Goal: Information Seeking & Learning: Find specific fact

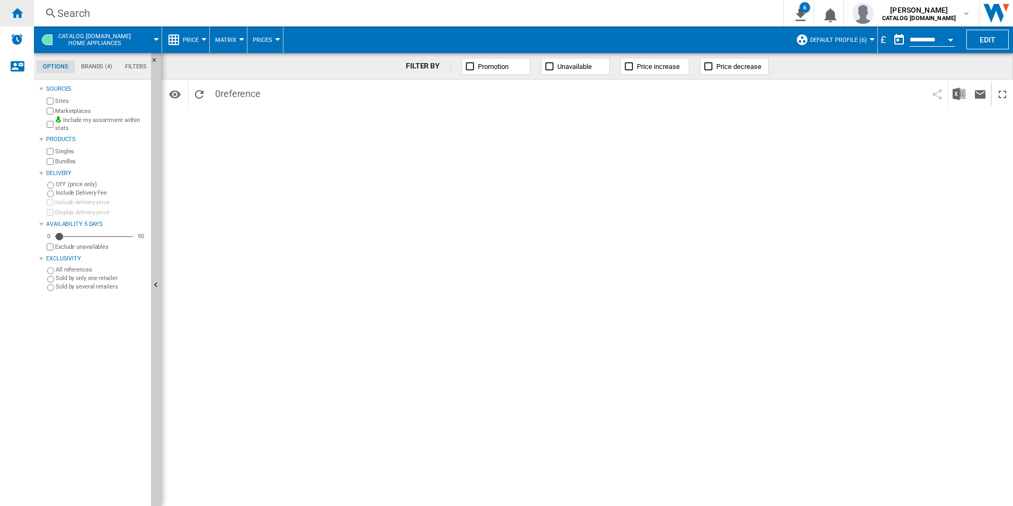
click at [8, 17] on div "Home" at bounding box center [17, 13] width 34 height 27
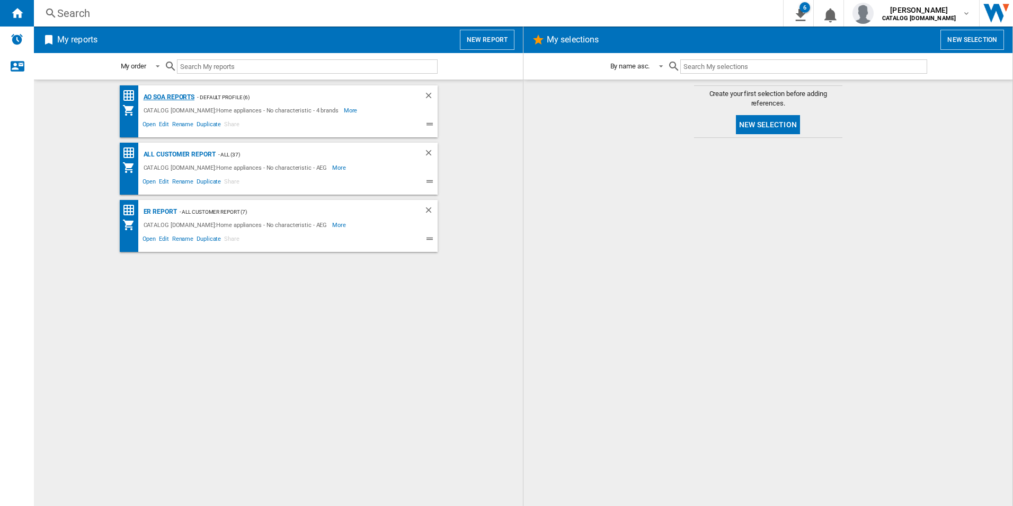
click at [156, 99] on div "AO SOA Reports" at bounding box center [168, 97] width 54 height 13
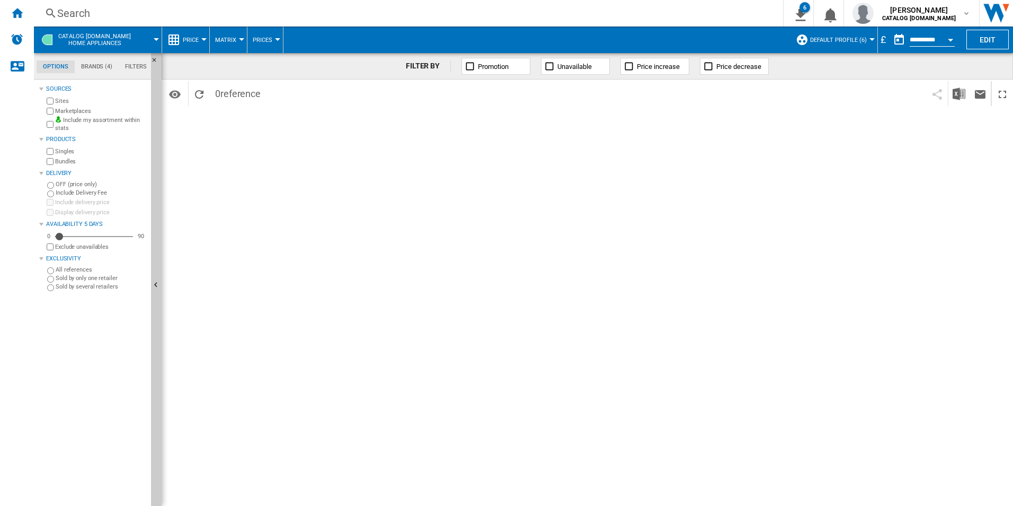
click at [357, 4] on div "Search Search 0 6 CATALOG [DOMAIN_NAME]:Home appliances/No characteristic/AEG […" at bounding box center [523, 13] width 979 height 27
click at [359, 11] on div "Search" at bounding box center [406, 13] width 699 height 15
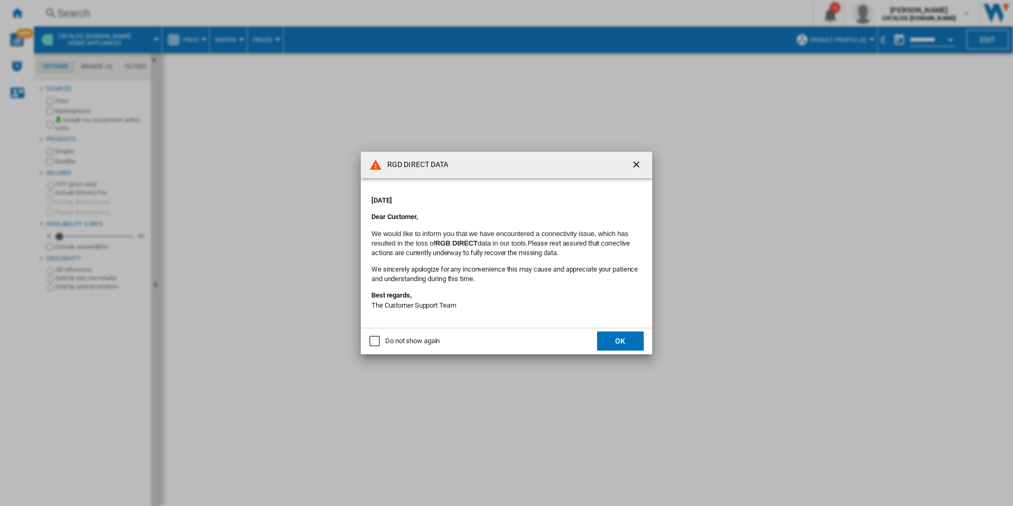
click at [614, 334] on button "OK" at bounding box center [620, 340] width 47 height 19
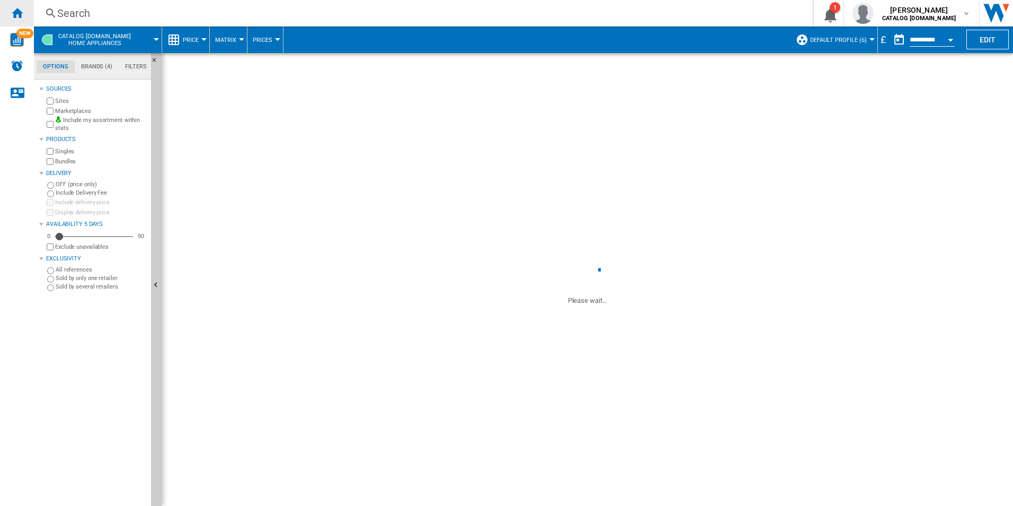
click at [16, 16] on ng-md-icon "Home" at bounding box center [17, 12] width 13 height 13
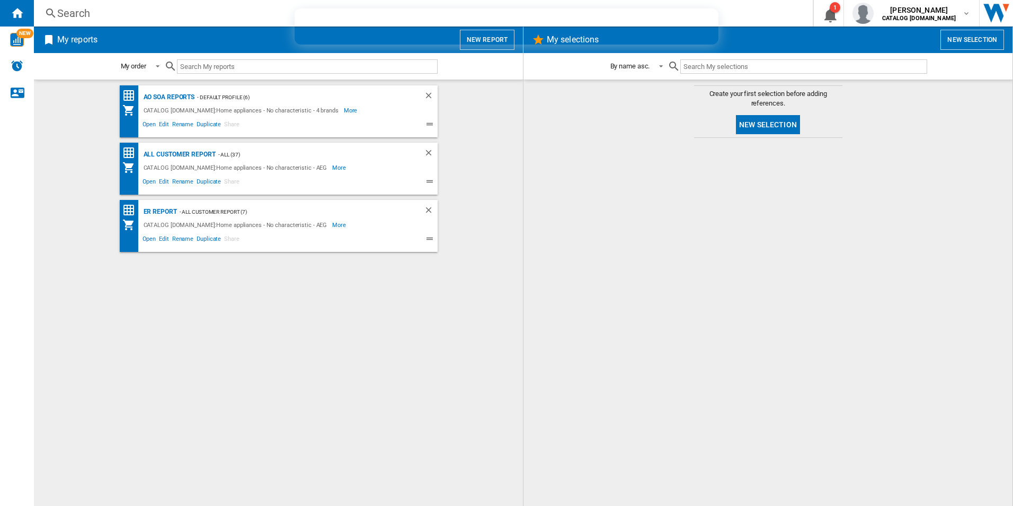
click at [158, 89] on div "AO SOA Reports - Default profile (6) CATALOG ELECTROLUX.UK:Home appliances - No…" at bounding box center [279, 111] width 318 height 52
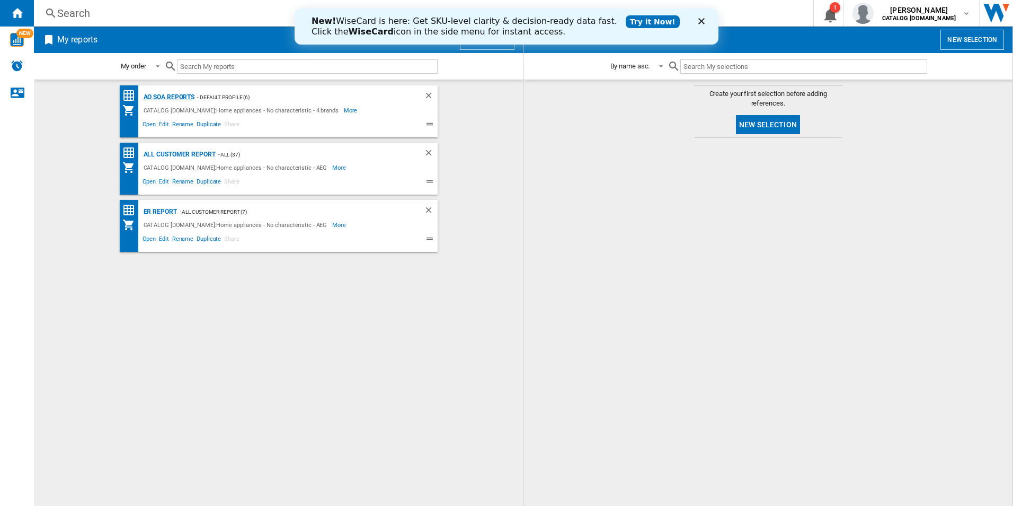
click at [160, 93] on div "AO SOA Reports" at bounding box center [168, 97] width 54 height 13
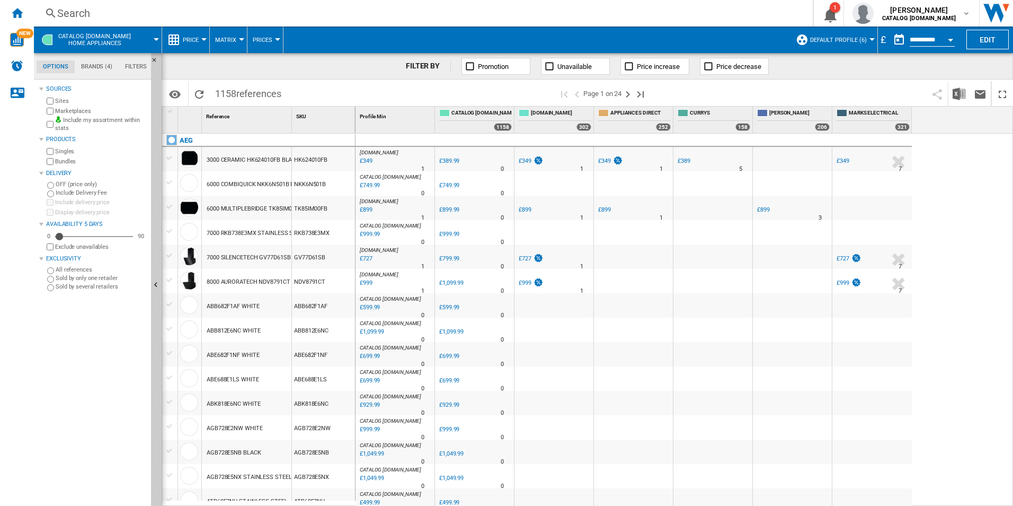
click at [327, 10] on div "Search" at bounding box center [421, 13] width 728 height 15
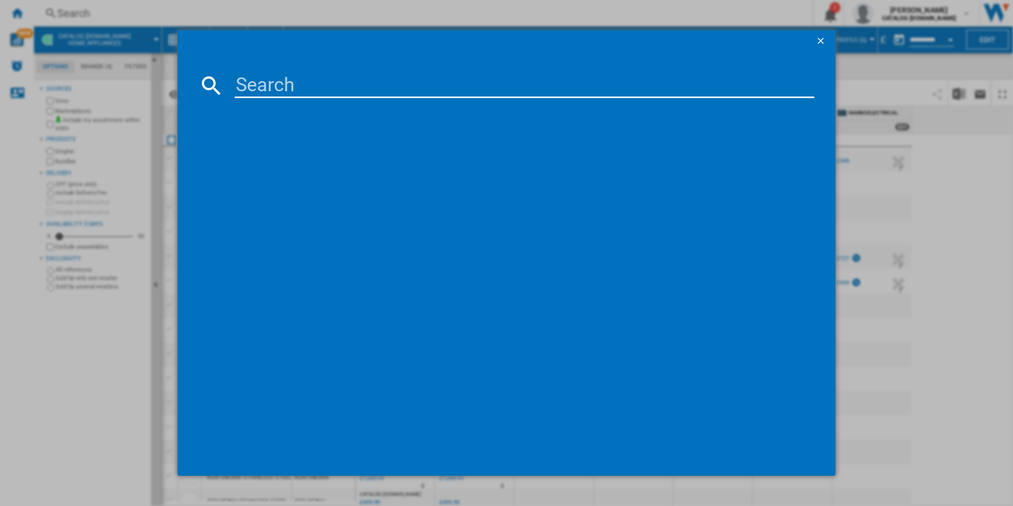
click at [312, 100] on md-dialog-content at bounding box center [507, 263] width 659 height 424
click at [308, 89] on input at bounding box center [525, 85] width 580 height 25
paste input "BSX23101XM"
type input "BSX23101XM"
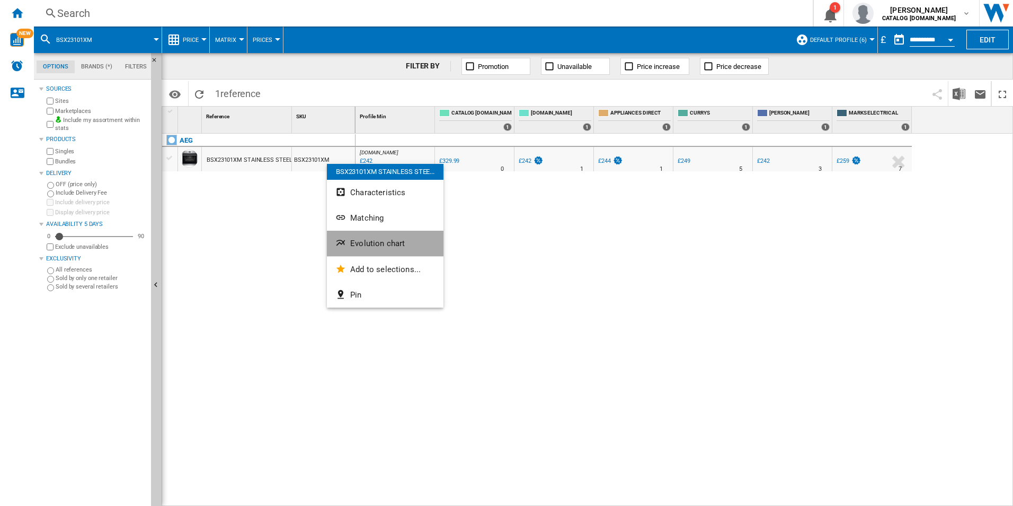
click at [367, 240] on span "Evolution chart" at bounding box center [377, 244] width 55 height 10
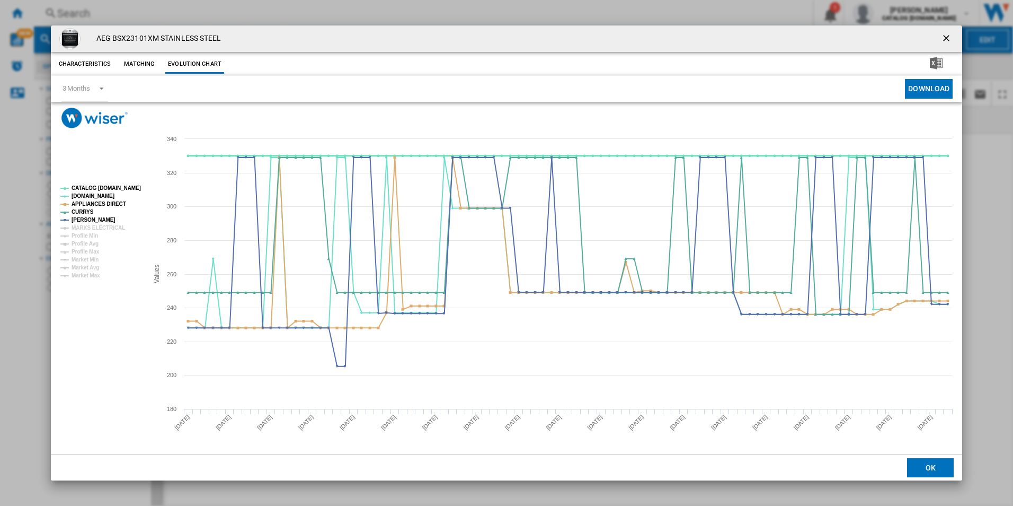
click at [113, 185] on tspan "CATALOG [DOMAIN_NAME]" at bounding box center [106, 188] width 69 height 6
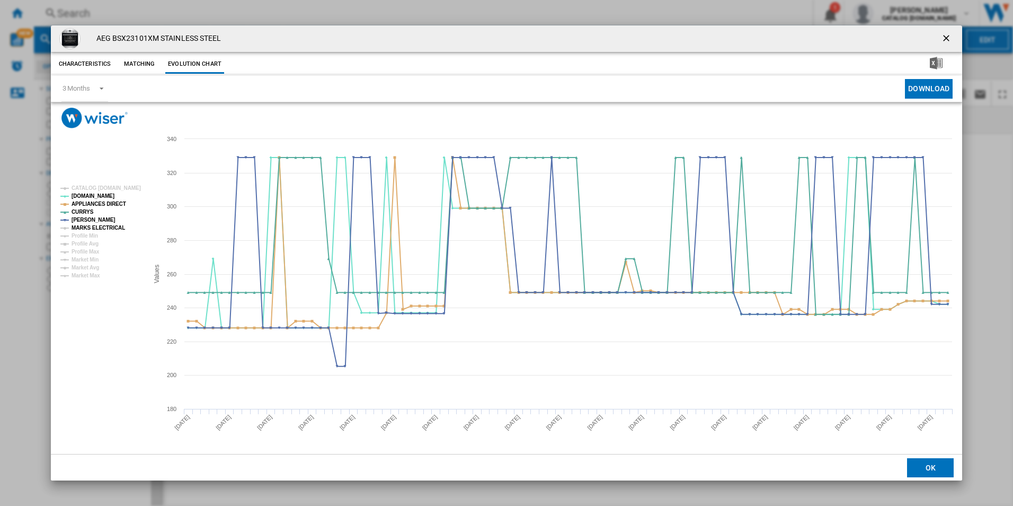
click at [115, 229] on tspan "MARKS ELECTRICAL" at bounding box center [99, 228] width 54 height 6
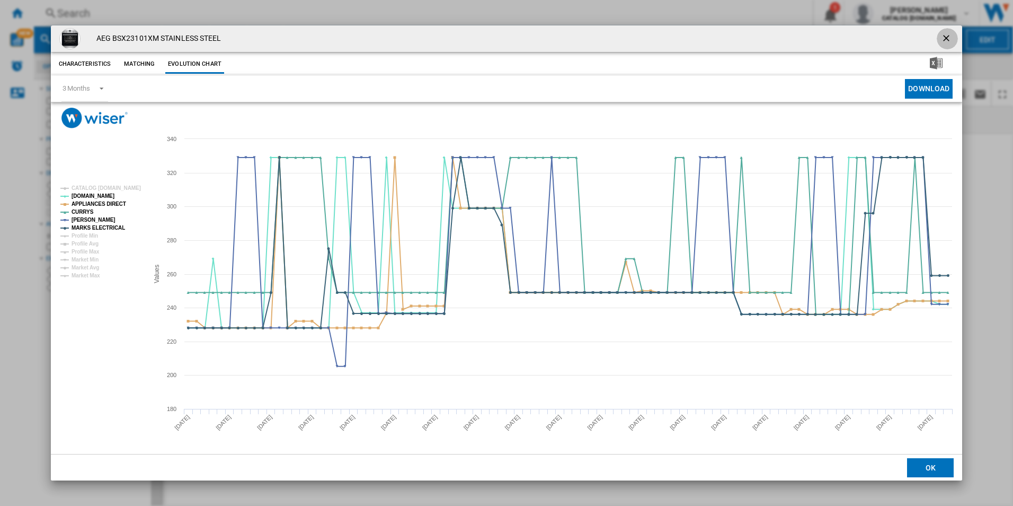
click at [944, 36] on ng-md-icon "getI18NText('BUTTONS.CLOSE_DIALOG')" at bounding box center [947, 39] width 13 height 13
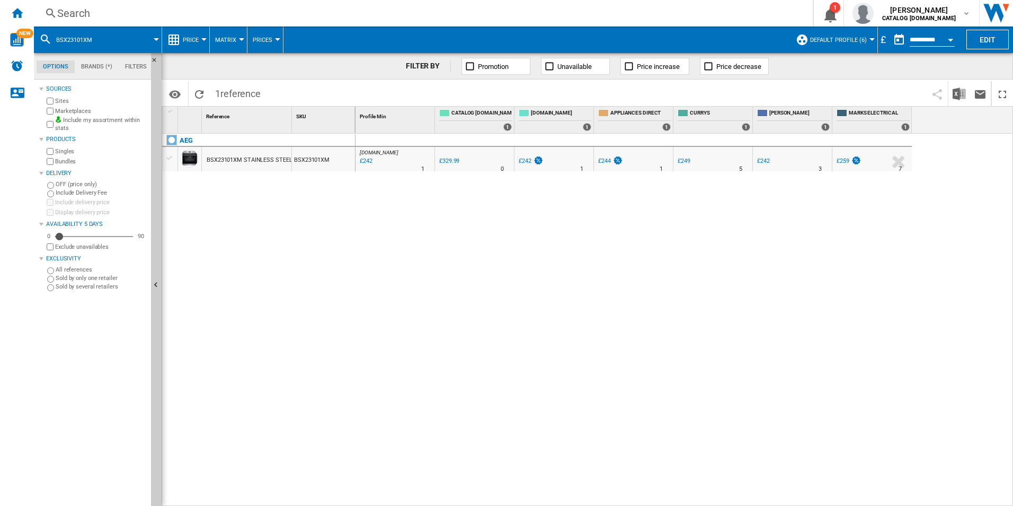
click at [591, 262] on div "AO.COM : AO -26.7 % £242 % N/A 1 AO.COM : AO 0.0 % £329.99 % N/A" at bounding box center [685, 320] width 658 height 373
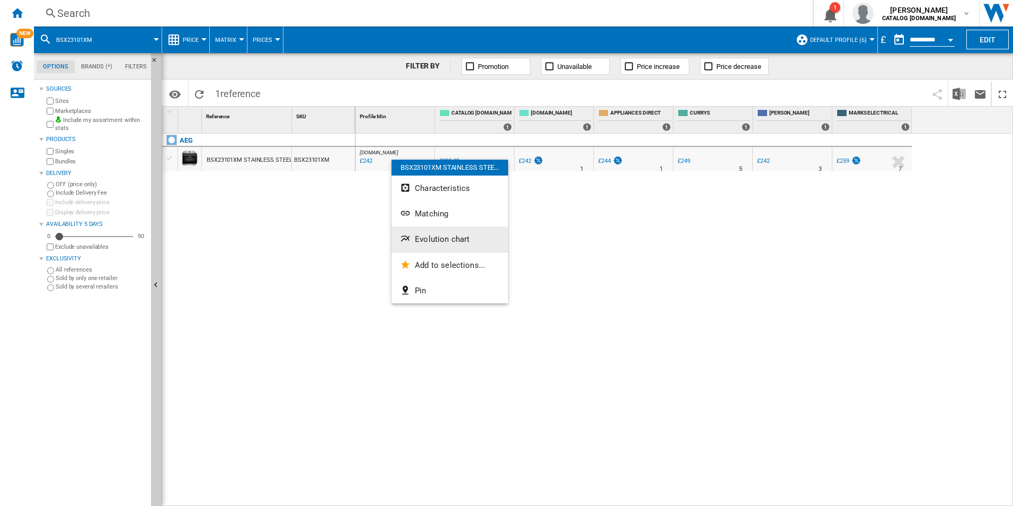
click at [430, 239] on span "Evolution chart" at bounding box center [442, 239] width 55 height 10
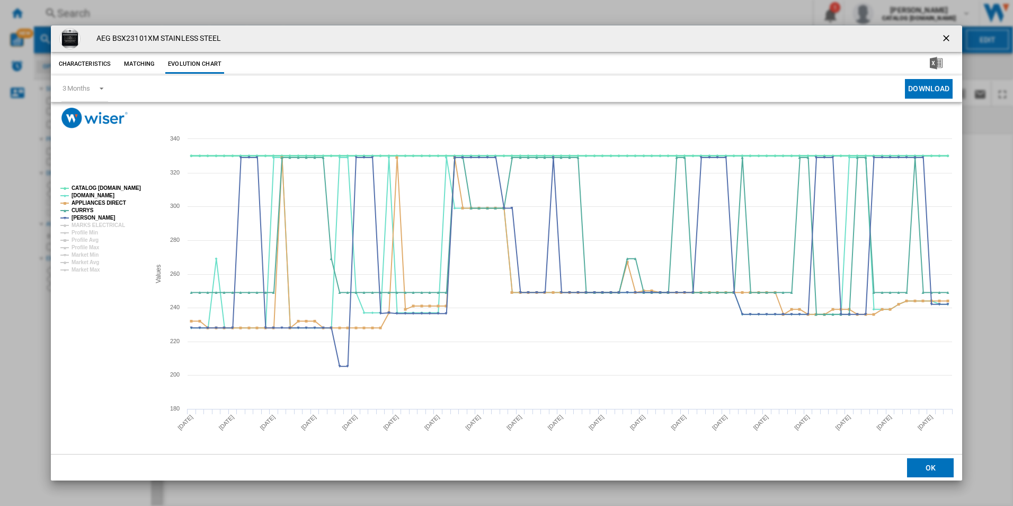
click at [122, 189] on tspan "CATALOG [DOMAIN_NAME]" at bounding box center [106, 188] width 69 height 6
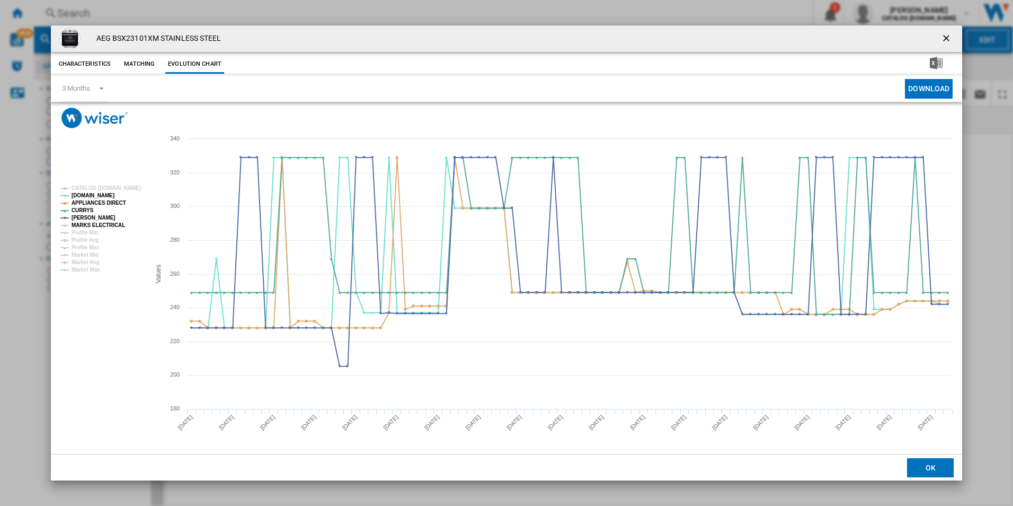
click at [113, 223] on tspan "MARKS ELECTRICAL" at bounding box center [99, 225] width 54 height 6
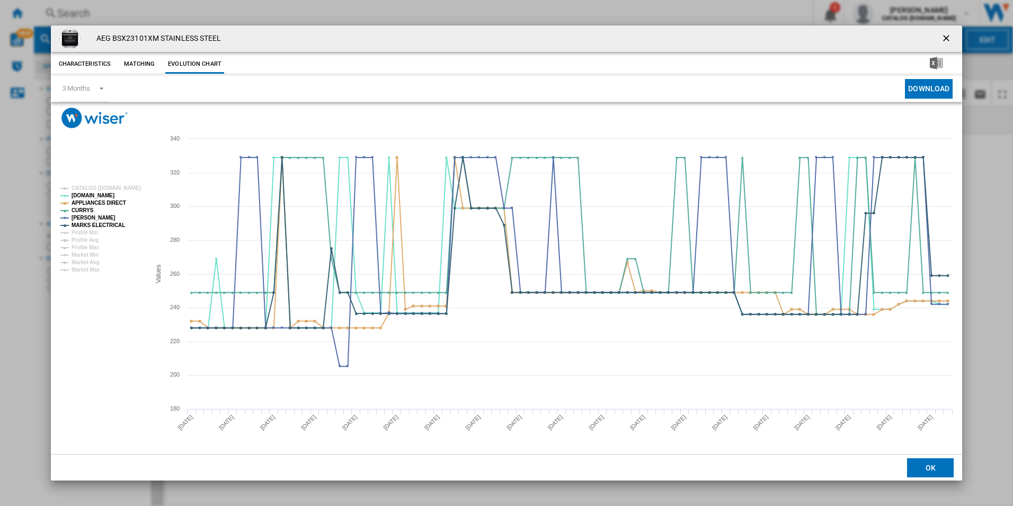
click at [947, 38] on ng-md-icon "getI18NText('BUTTONS.CLOSE_DIALOG')" at bounding box center [947, 39] width 13 height 13
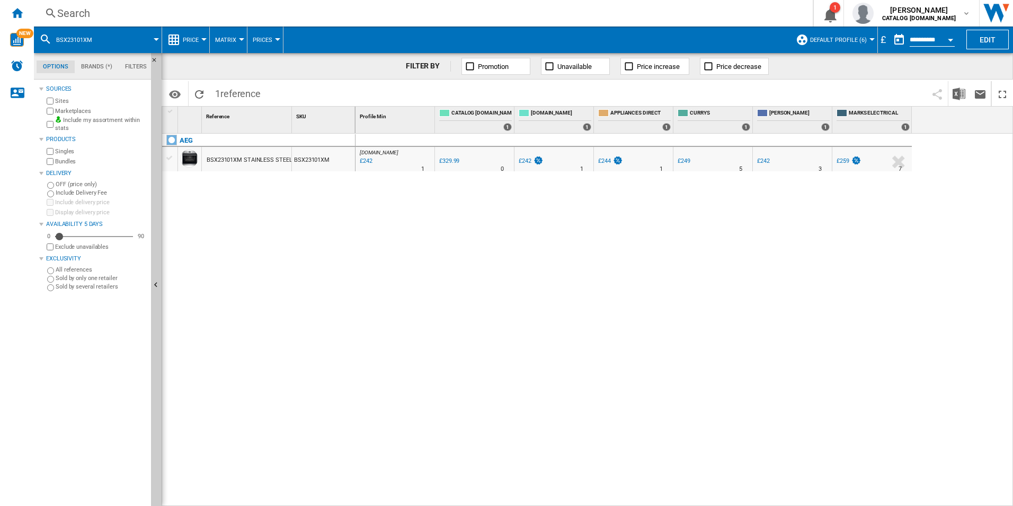
click at [653, 14] on div "Search" at bounding box center [421, 13] width 728 height 15
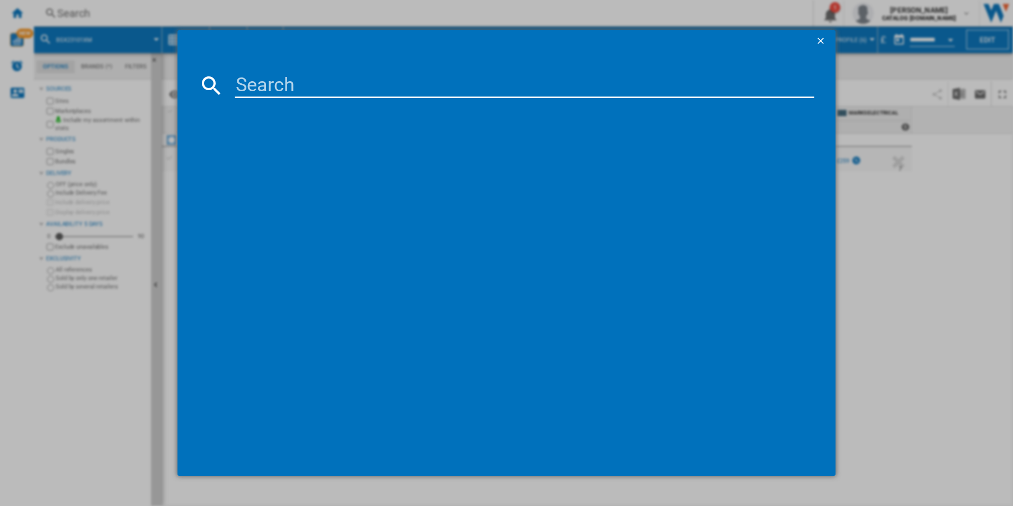
click at [561, 88] on input at bounding box center [525, 85] width 580 height 25
paste input "DCB331010M"
type input "DCB331010M"
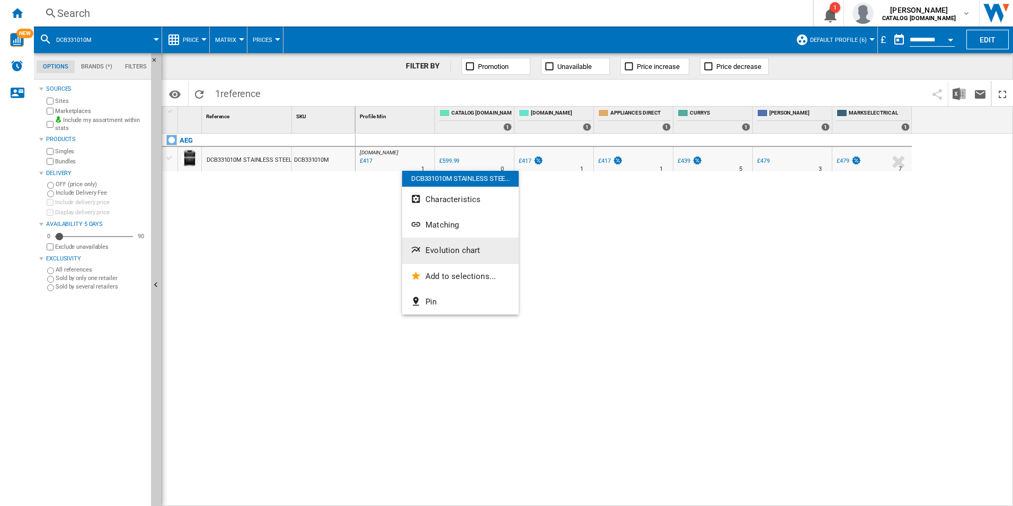
click at [431, 240] on button "Evolution chart" at bounding box center [460, 249] width 117 height 25
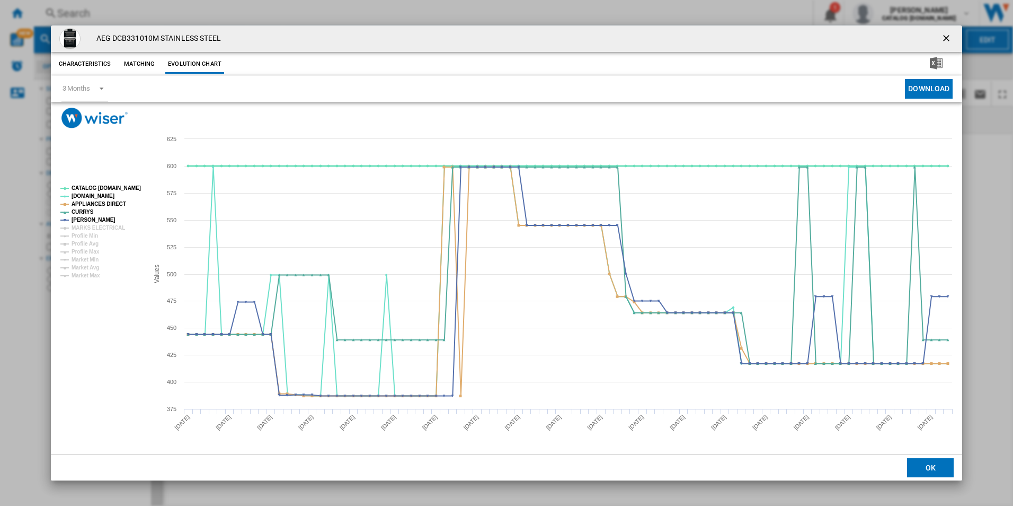
drag, startPoint x: 127, startPoint y: 184, endPoint x: 114, endPoint y: 198, distance: 18.4
click at [127, 185] on tspan "CATALOG [DOMAIN_NAME]" at bounding box center [106, 188] width 69 height 6
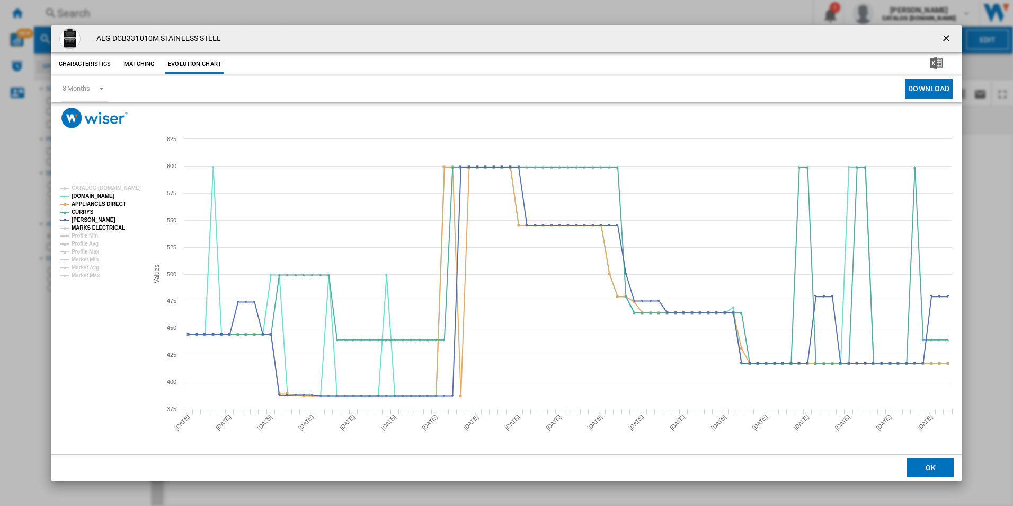
click at [109, 226] on tspan "MARKS ELECTRICAL" at bounding box center [99, 228] width 54 height 6
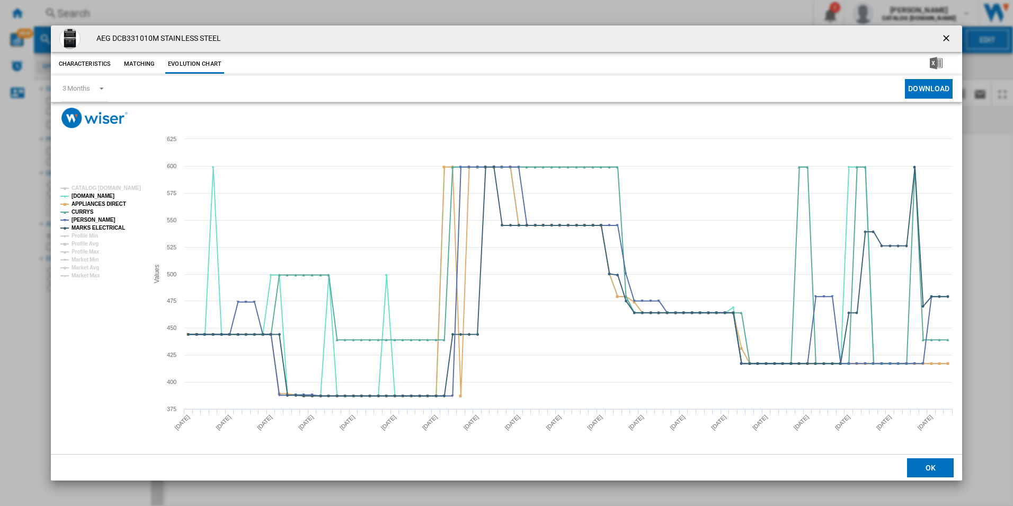
click at [940, 38] on button "Product popup" at bounding box center [947, 38] width 21 height 21
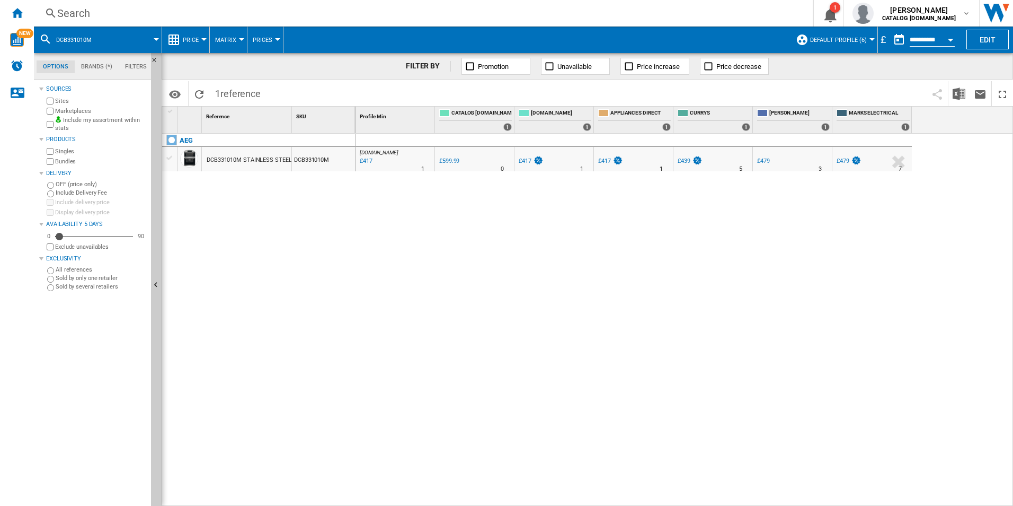
click at [641, 14] on div "Search" at bounding box center [421, 13] width 728 height 15
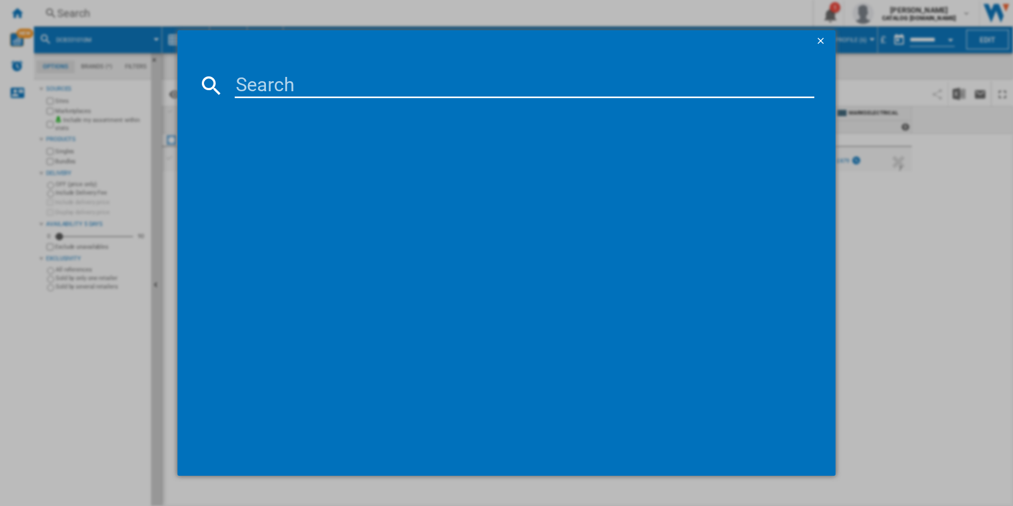
click at [509, 91] on input at bounding box center [525, 85] width 580 height 25
paste input "DEB331010M"
type input "DEB331010M"
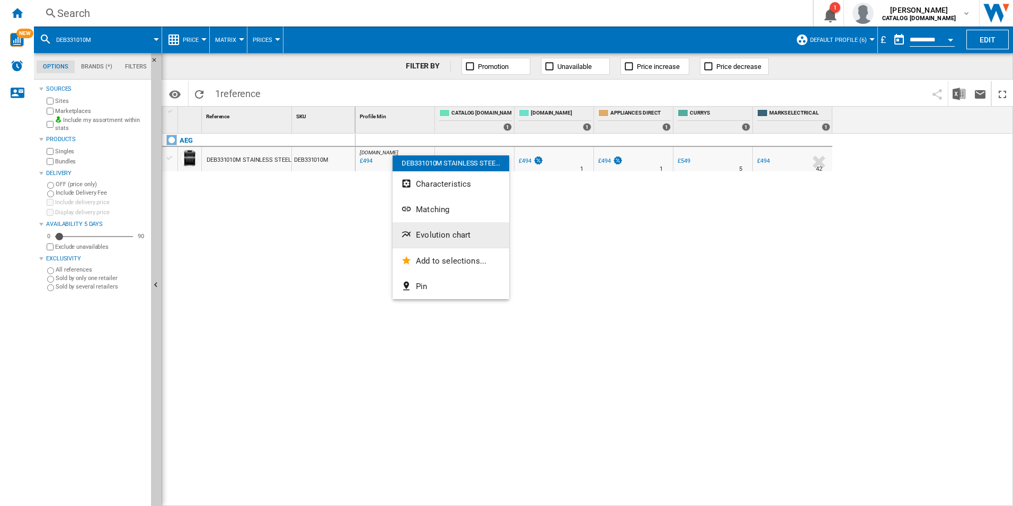
click at [423, 235] on span "Evolution chart" at bounding box center [443, 235] width 55 height 10
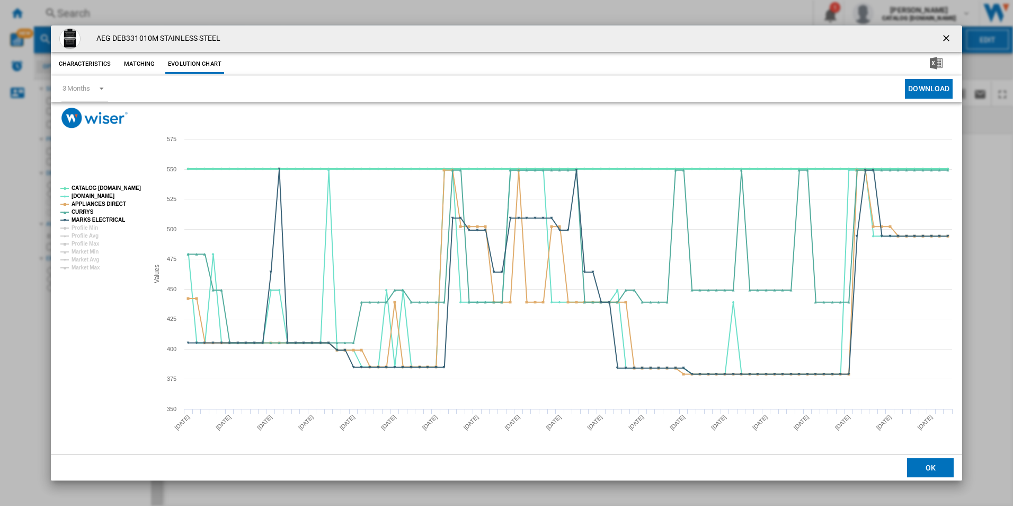
click at [114, 185] on tspan "CATALOG [DOMAIN_NAME]" at bounding box center [106, 188] width 69 height 6
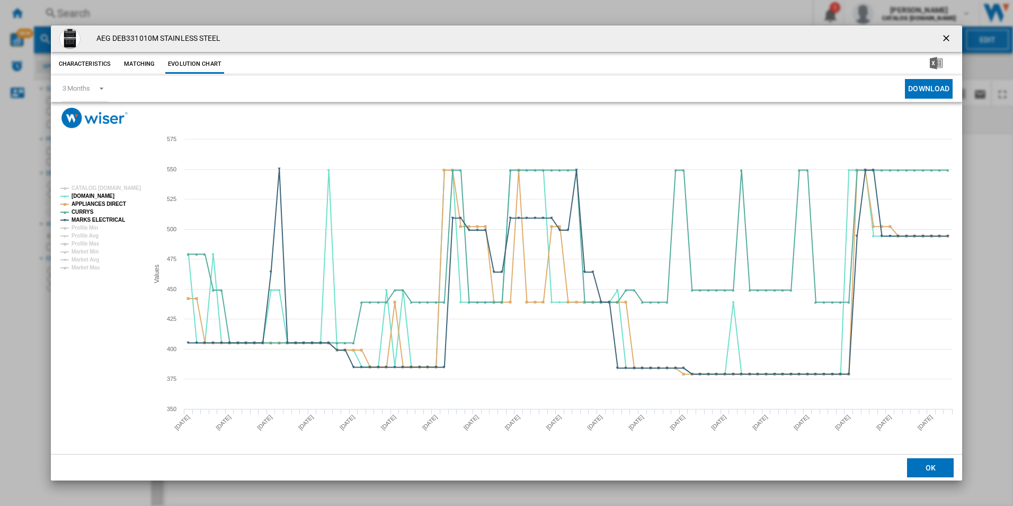
click at [950, 39] on ng-md-icon "getI18NText('BUTTONS.CLOSE_DIALOG')" at bounding box center [947, 39] width 13 height 13
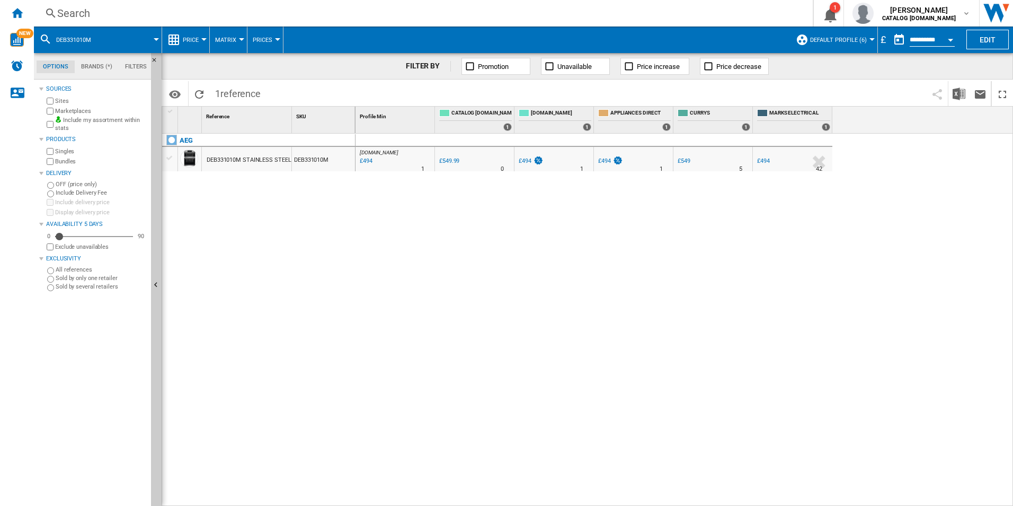
click at [672, 15] on div "Search" at bounding box center [421, 13] width 728 height 15
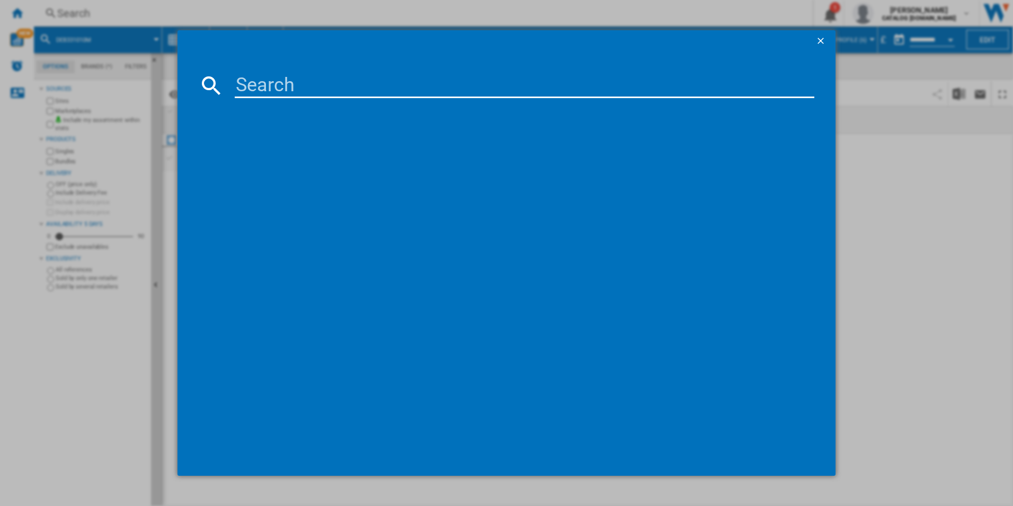
click at [381, 86] on input at bounding box center [525, 85] width 580 height 25
paste input "TO84IB00FB"
type input "TO84IB00FB"
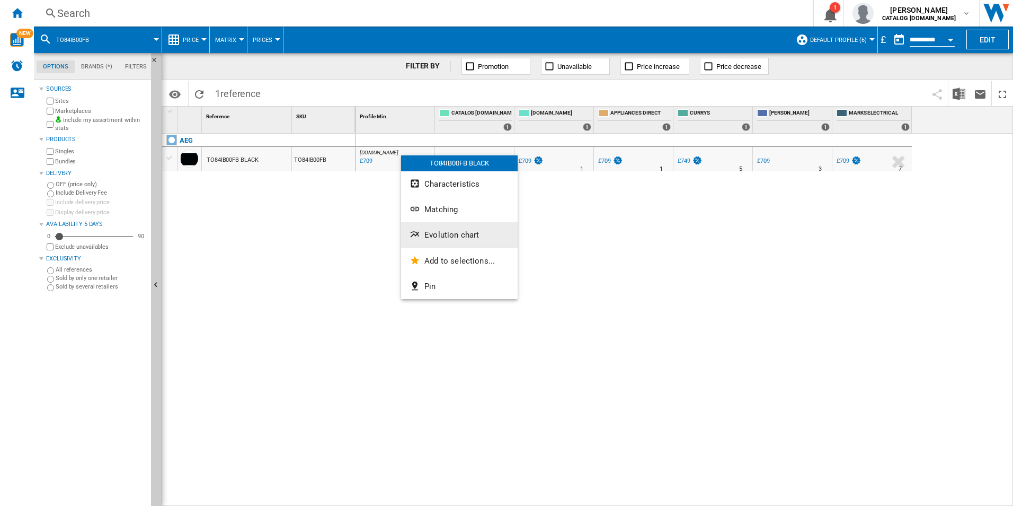
click at [434, 236] on span "Evolution chart" at bounding box center [452, 235] width 55 height 10
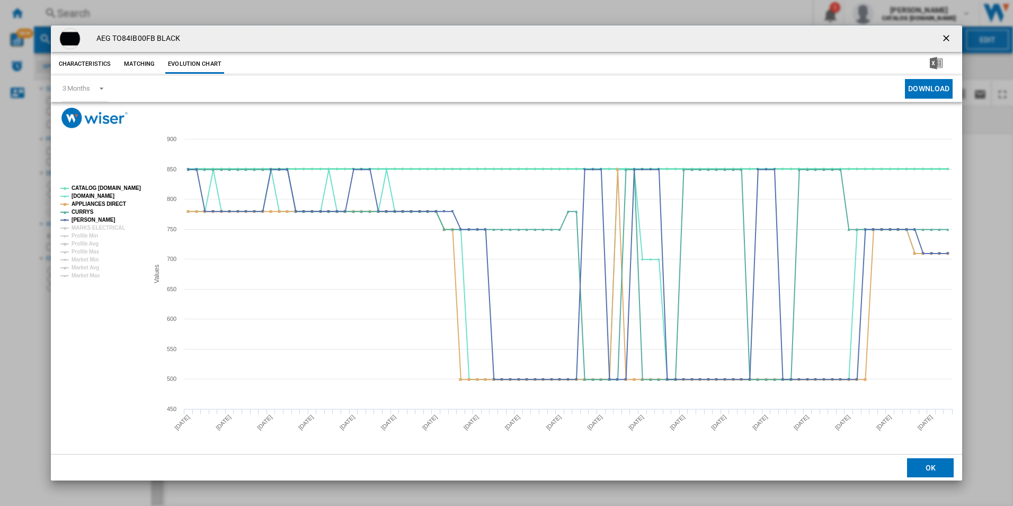
click at [109, 189] on tspan "CATALOG [DOMAIN_NAME]" at bounding box center [106, 188] width 69 height 6
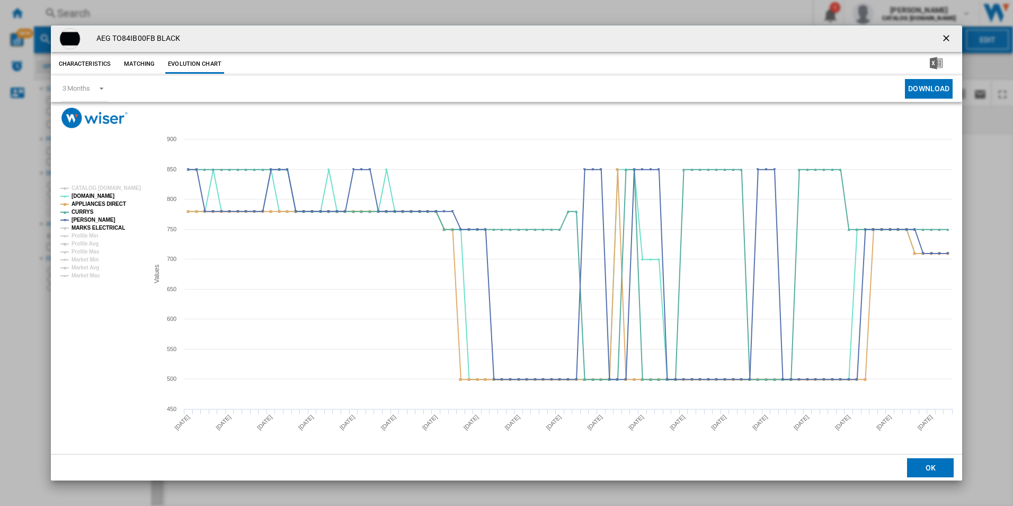
click at [116, 228] on tspan "MARKS ELECTRICAL" at bounding box center [99, 228] width 54 height 6
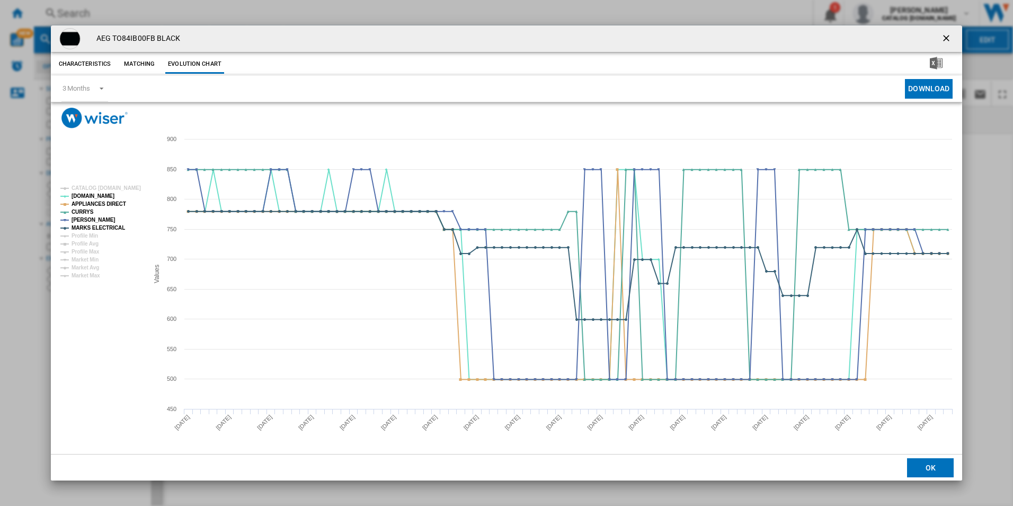
click at [945, 40] on ng-md-icon "getI18NText('BUTTONS.CLOSE_DIALOG')" at bounding box center [947, 39] width 13 height 13
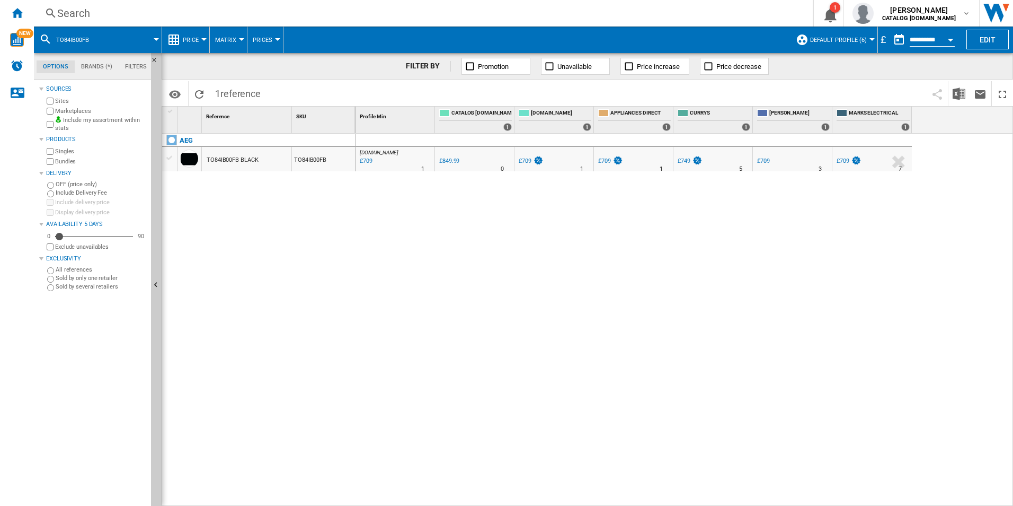
click at [676, 16] on div "Search" at bounding box center [421, 13] width 728 height 15
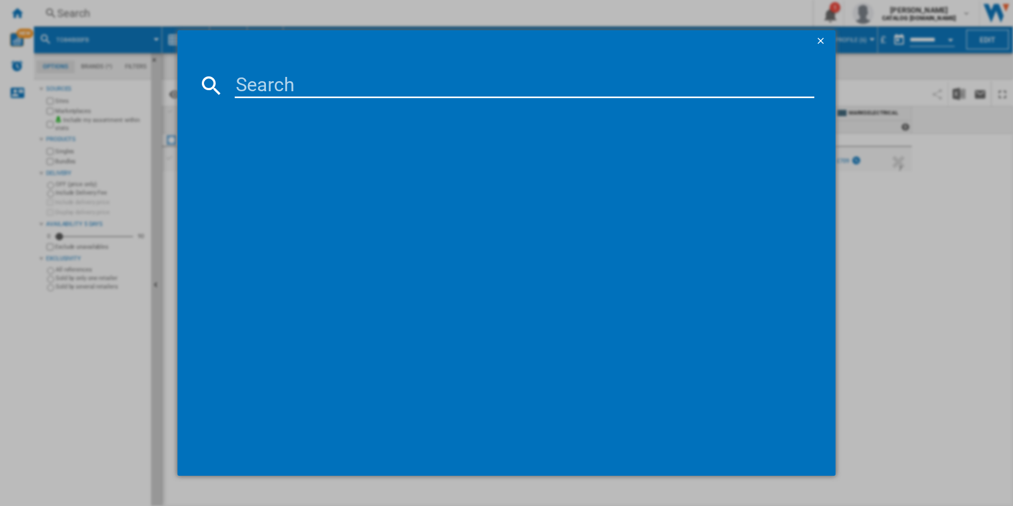
click at [467, 74] on input at bounding box center [525, 85] width 580 height 25
paste input "LF7C8636BI"
type input "LF7C8636BI"
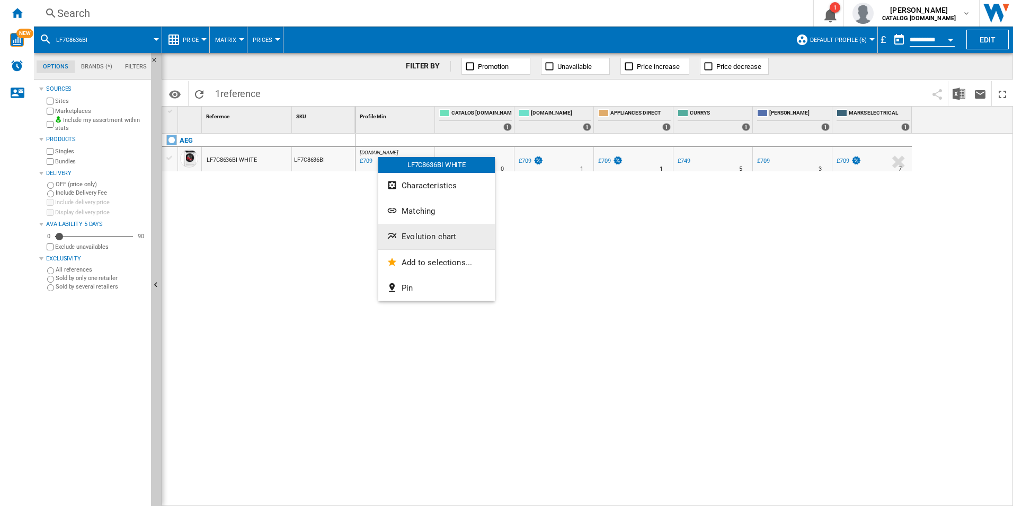
click at [419, 237] on span "Evolution chart" at bounding box center [429, 237] width 55 height 10
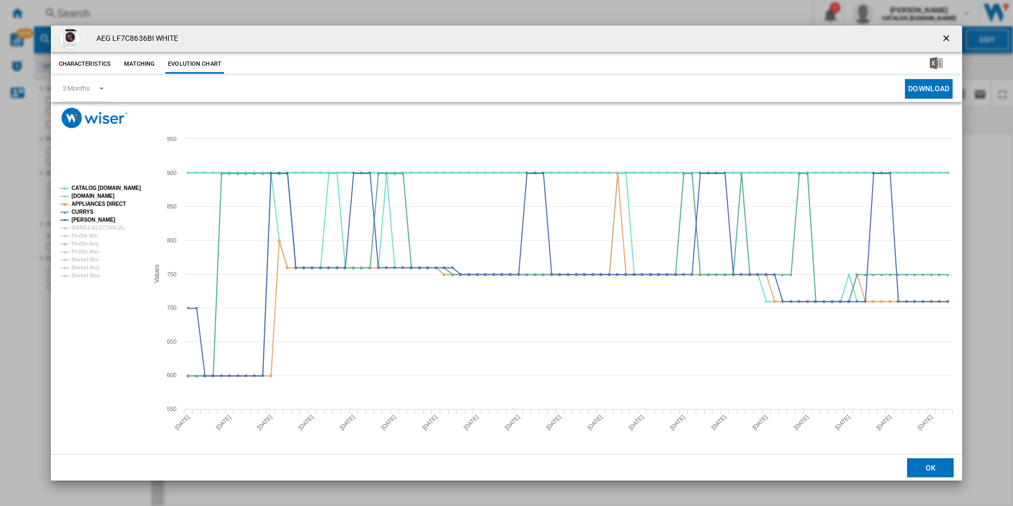
click at [114, 188] on tspan "CATALOG [DOMAIN_NAME]" at bounding box center [106, 188] width 69 height 6
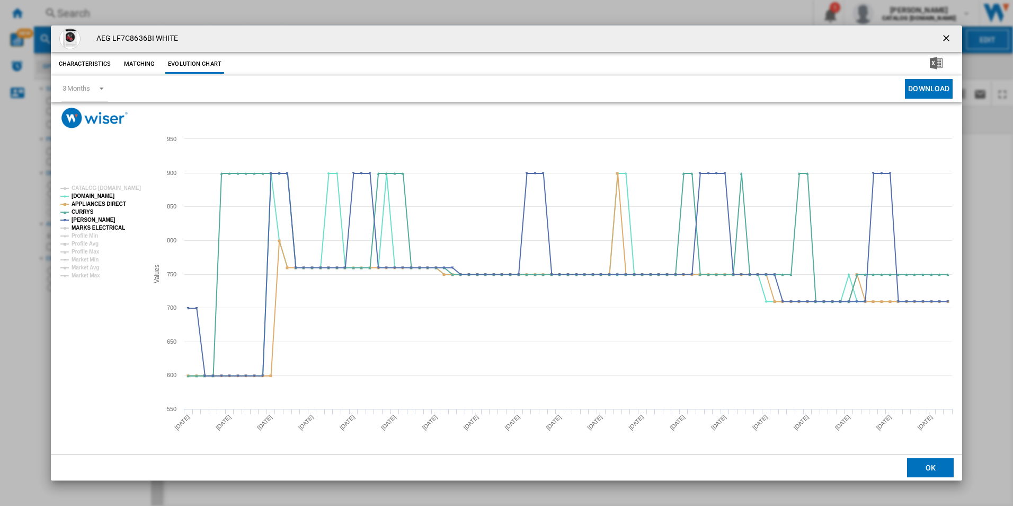
click at [110, 227] on tspan "MARKS ELECTRICAL" at bounding box center [99, 228] width 54 height 6
drag, startPoint x: 944, startPoint y: 34, endPoint x: 847, endPoint y: 65, distance: 102.4
click at [944, 34] on ng-md-icon "getI18NText('BUTTONS.CLOSE_DIALOG')" at bounding box center [947, 39] width 13 height 13
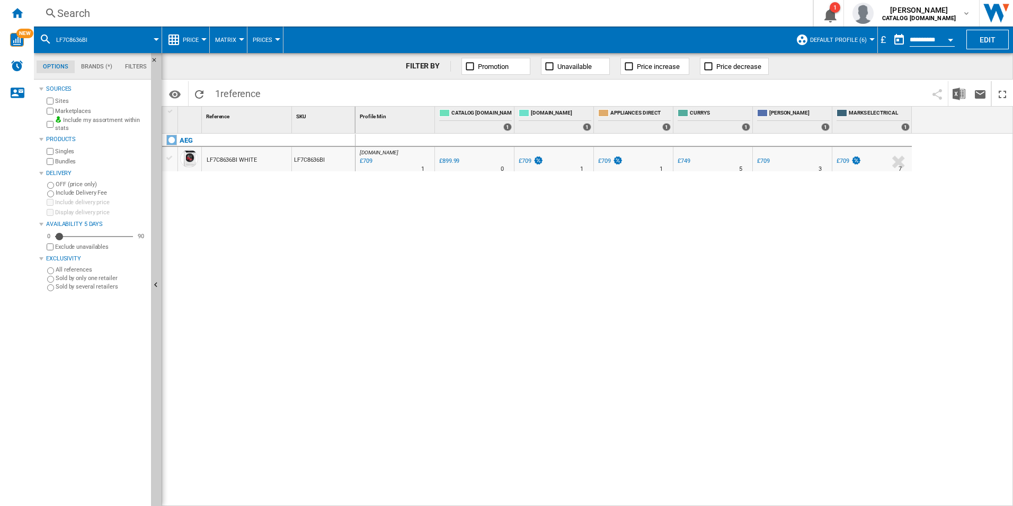
click at [720, 15] on div "Search" at bounding box center [421, 13] width 728 height 15
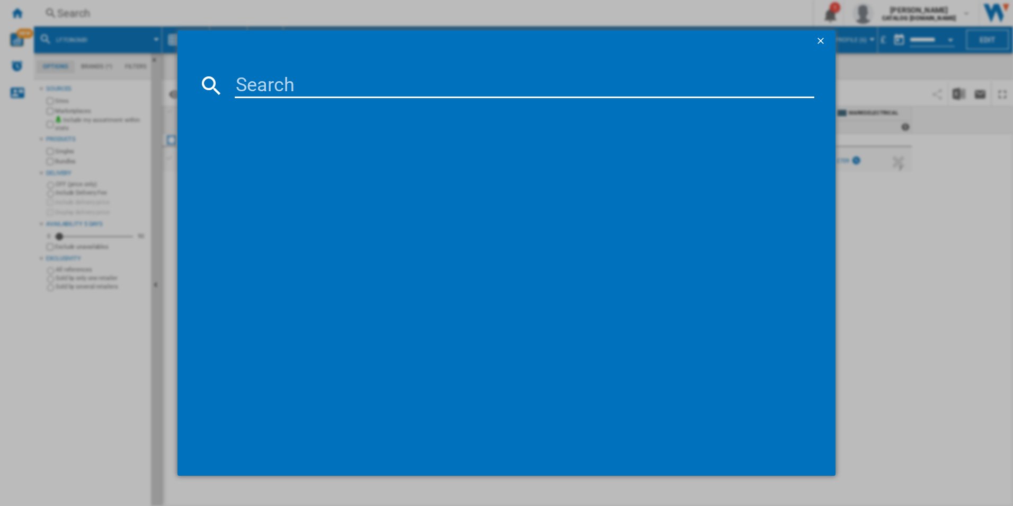
click at [672, 98] on input at bounding box center [525, 85] width 580 height 25
paste input "LFR71844B"
type input "LFR71844B"
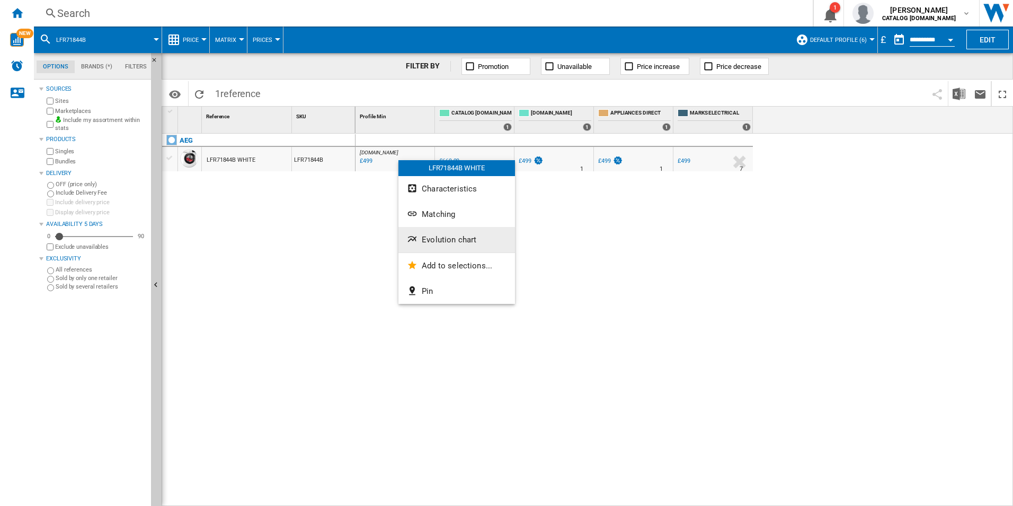
click at [442, 233] on button "Evolution chart" at bounding box center [457, 239] width 117 height 25
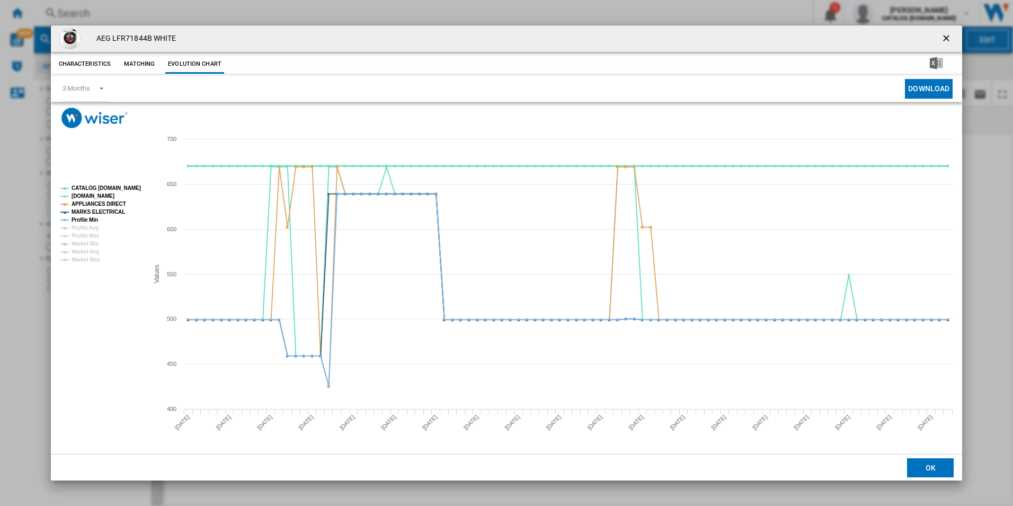
click at [130, 188] on tspan "CATALOG [DOMAIN_NAME]" at bounding box center [106, 188] width 69 height 6
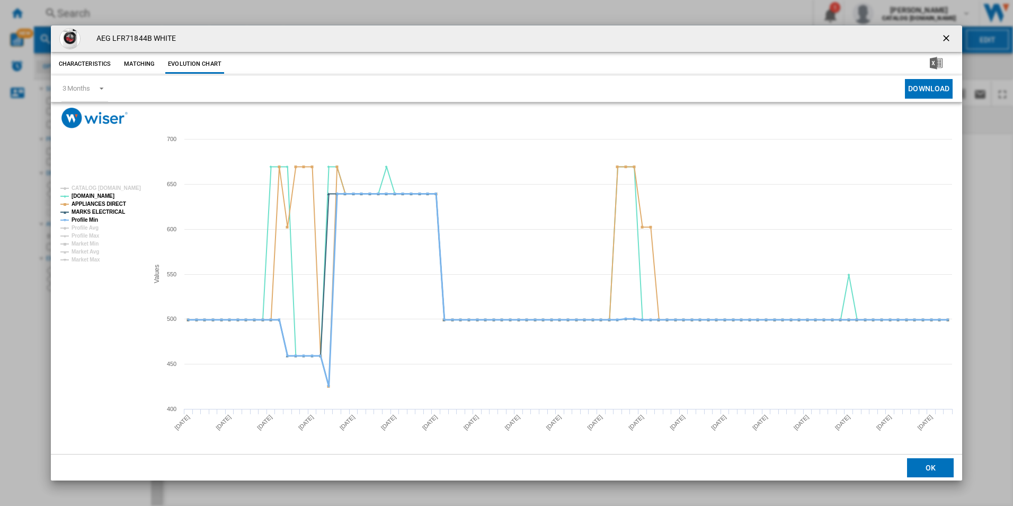
click at [84, 220] on tspan "Profile Min" at bounding box center [85, 220] width 27 height 6
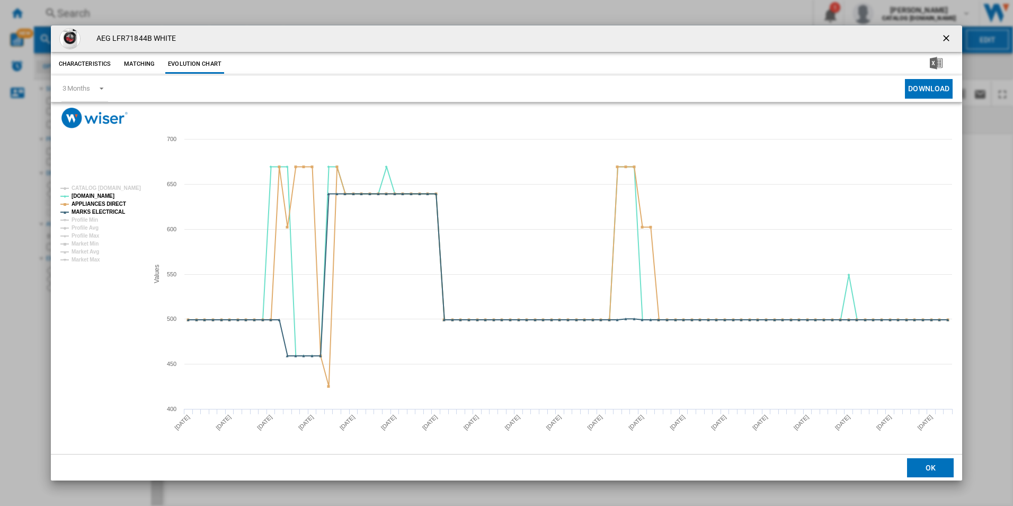
drag, startPoint x: 941, startPoint y: 38, endPoint x: 913, endPoint y: 38, distance: 28.6
click at [941, 38] on ng-md-icon "getI18NText('BUTTONS.CLOSE_DIALOG')" at bounding box center [947, 39] width 13 height 13
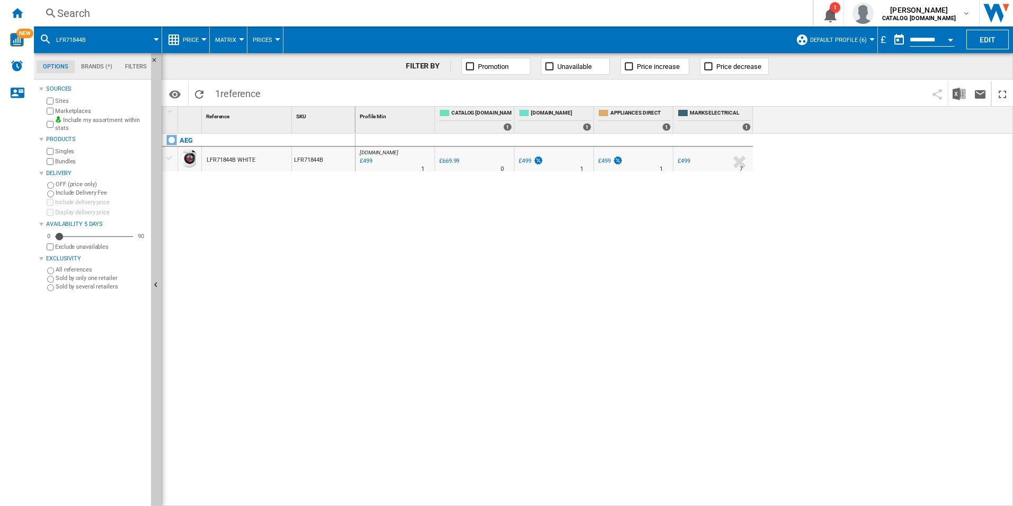
click at [721, 17] on div "Search" at bounding box center [421, 13] width 728 height 15
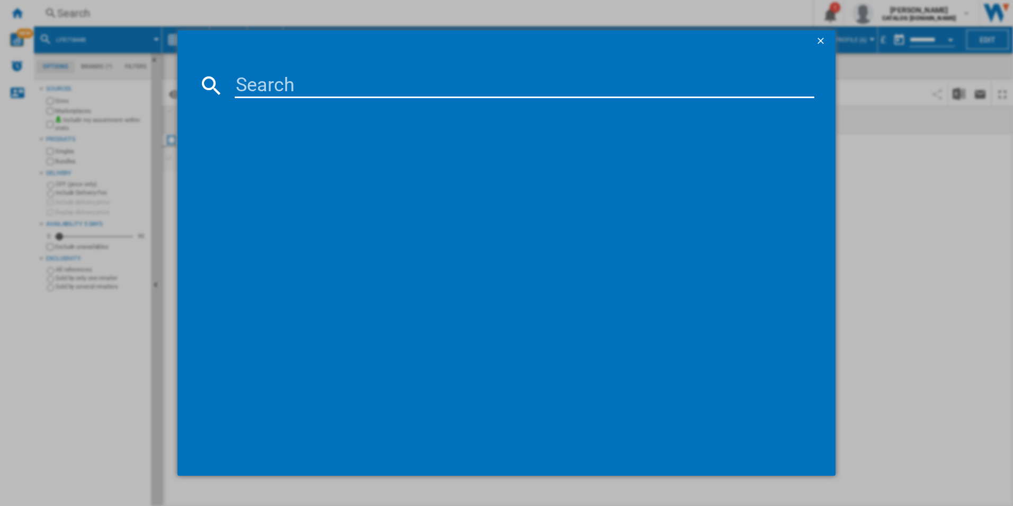
click at [689, 89] on input at bounding box center [525, 85] width 580 height 25
paste input "LF8E8436BI"
type input "LF8E8436BI"
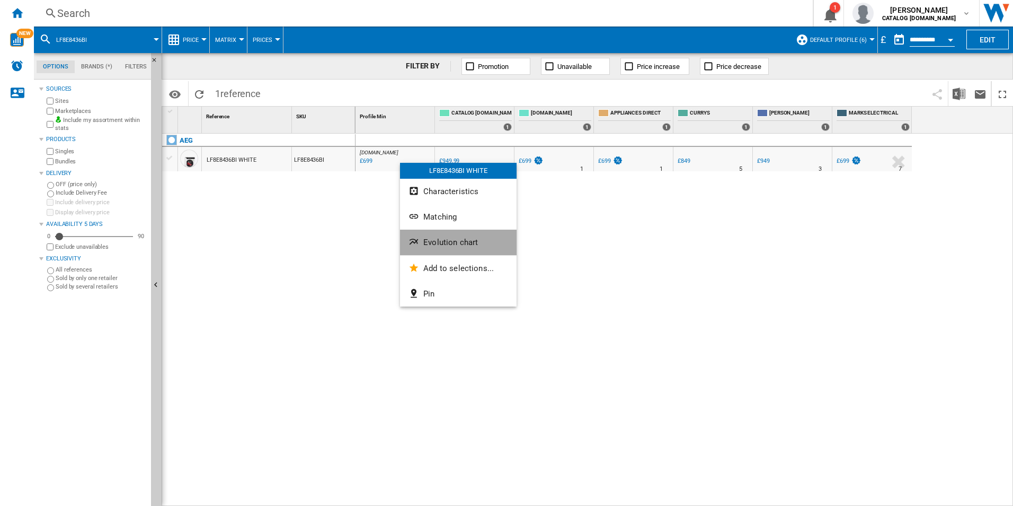
click at [448, 232] on button "Evolution chart" at bounding box center [458, 241] width 117 height 25
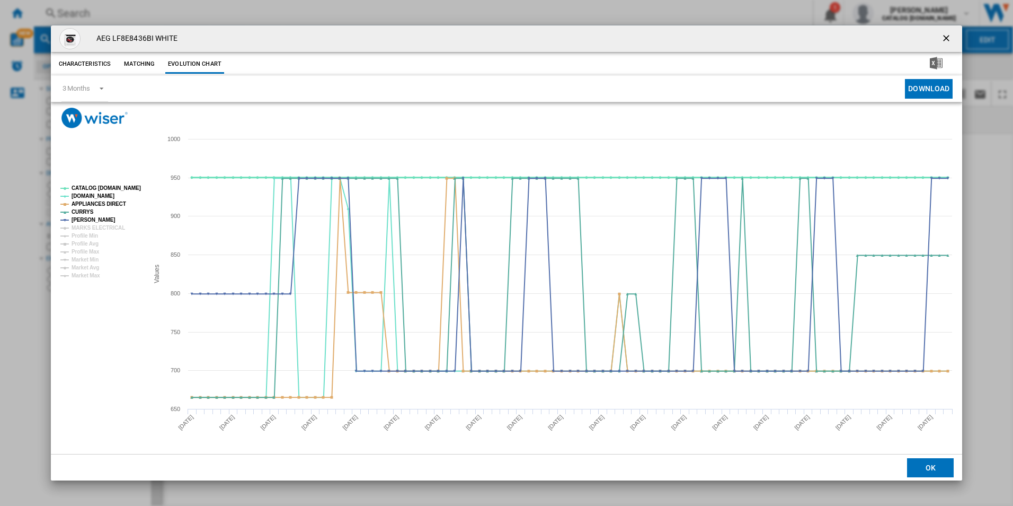
click at [121, 188] on tspan "CATALOG [DOMAIN_NAME]" at bounding box center [106, 188] width 69 height 6
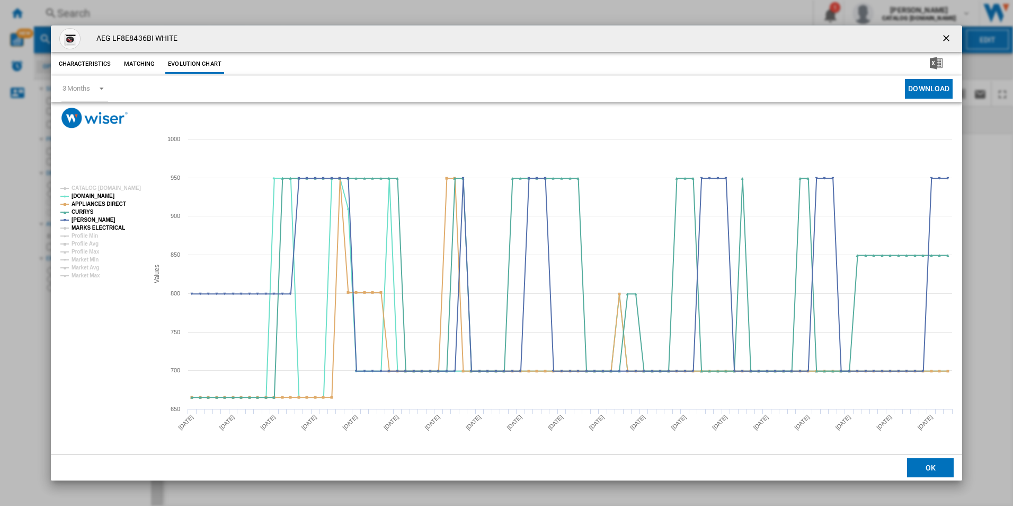
click at [110, 228] on tspan "MARKS ELECTRICAL" at bounding box center [99, 228] width 54 height 6
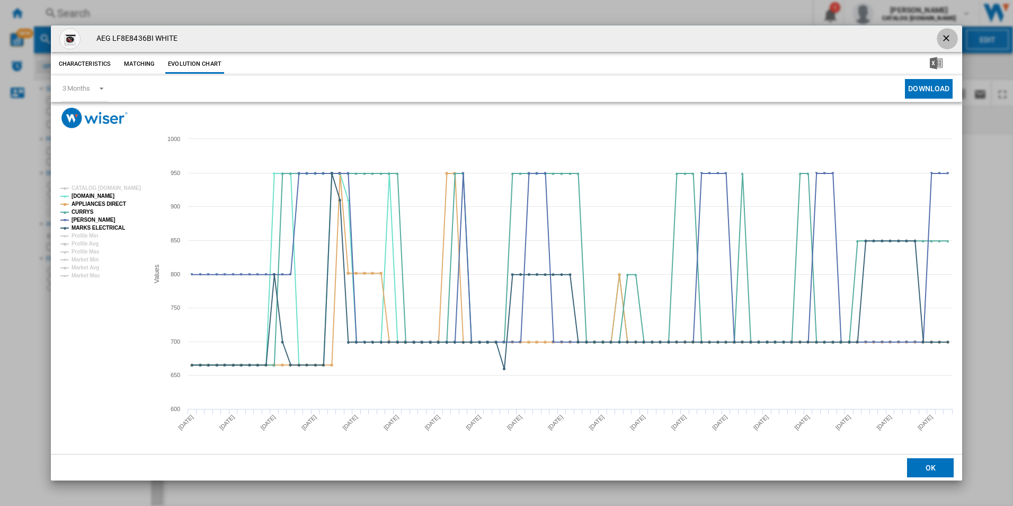
click at [944, 39] on ng-md-icon "getI18NText('BUTTONS.CLOSE_DIALOG')" at bounding box center [947, 39] width 13 height 13
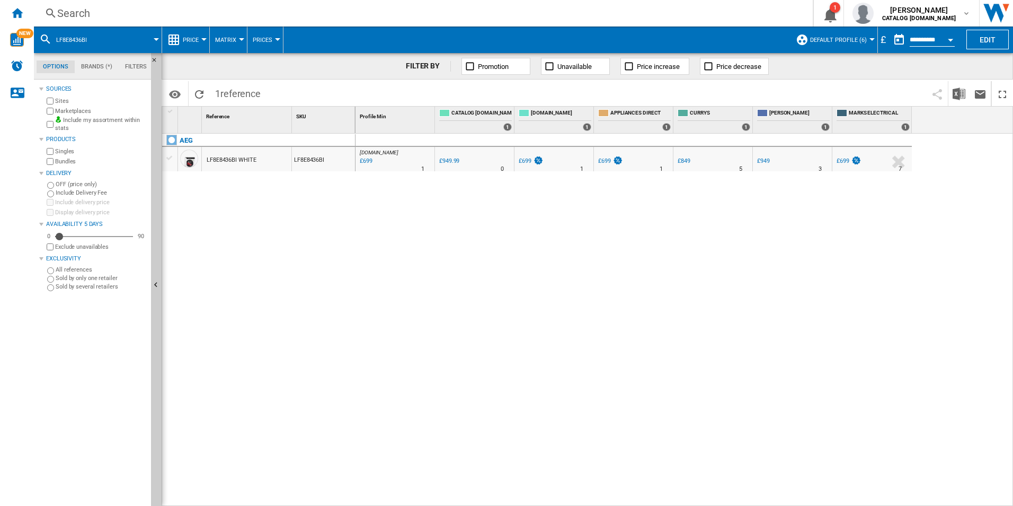
click at [710, 9] on div "Search" at bounding box center [421, 13] width 728 height 15
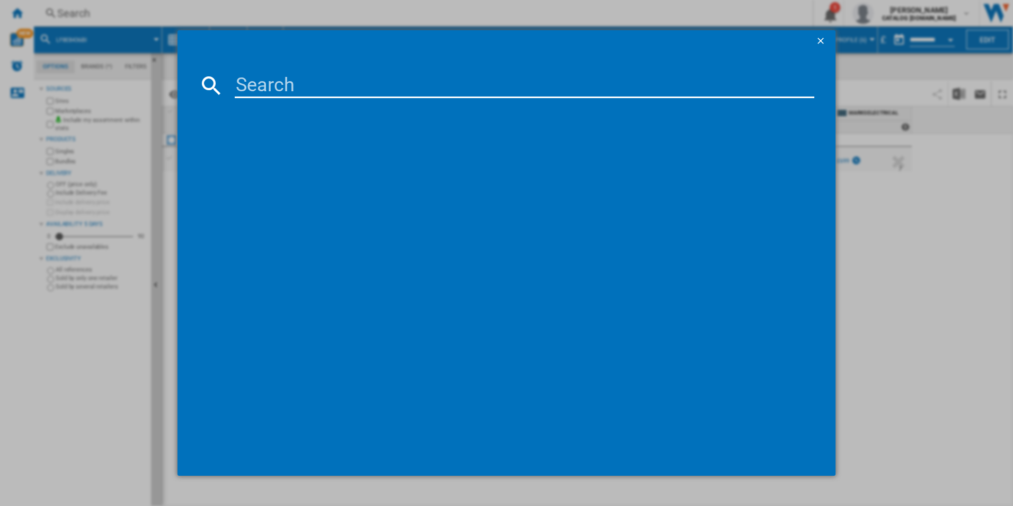
click at [651, 84] on input at bounding box center [525, 85] width 580 height 25
paste input "LFR61844B"
type input "LFR61844B"
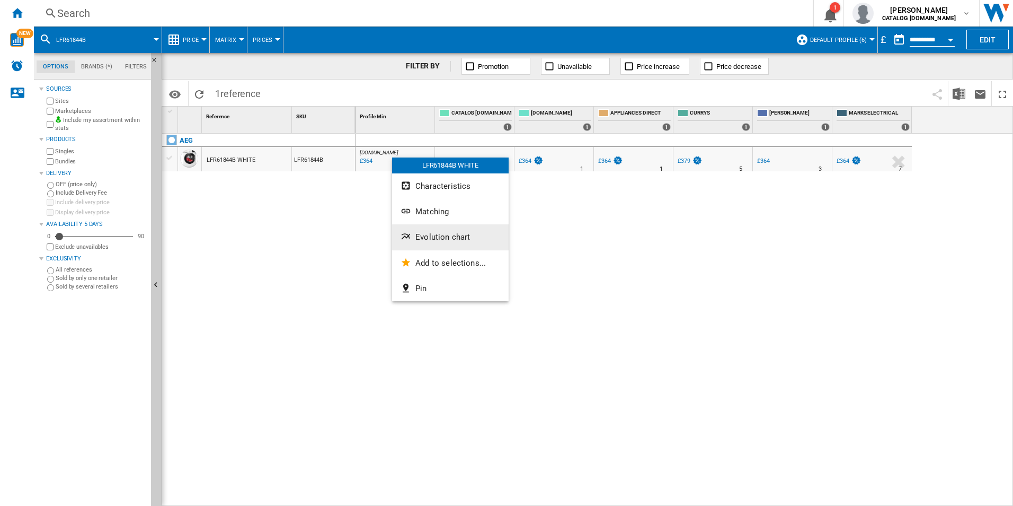
click at [425, 237] on span "Evolution chart" at bounding box center [443, 237] width 55 height 10
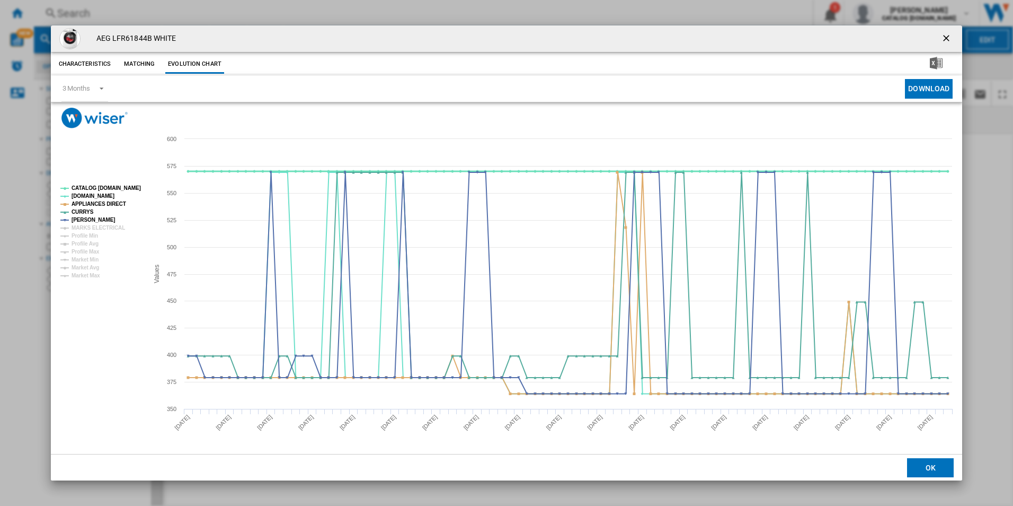
click at [121, 188] on tspan "CATALOG [DOMAIN_NAME]" at bounding box center [106, 188] width 69 height 6
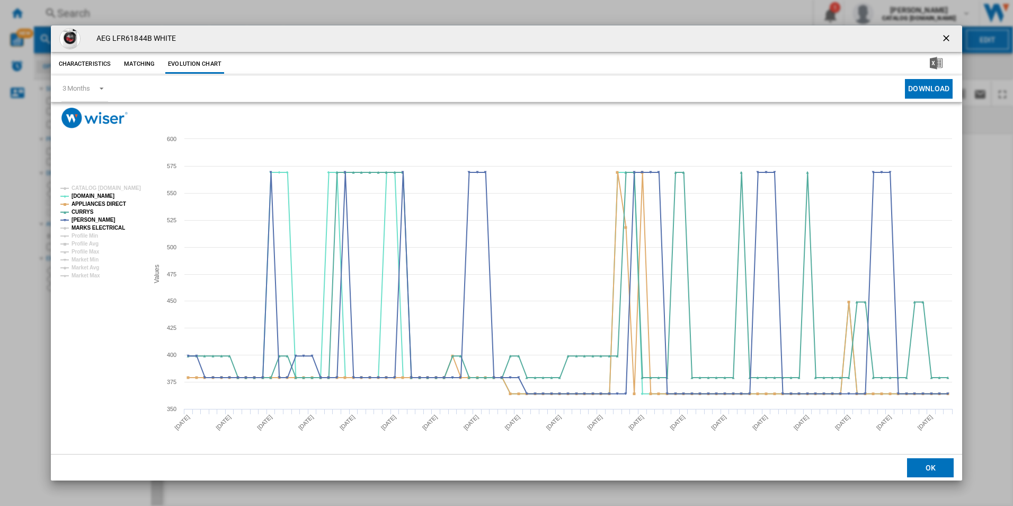
click at [109, 228] on tspan "MARKS ELECTRICAL" at bounding box center [99, 228] width 54 height 6
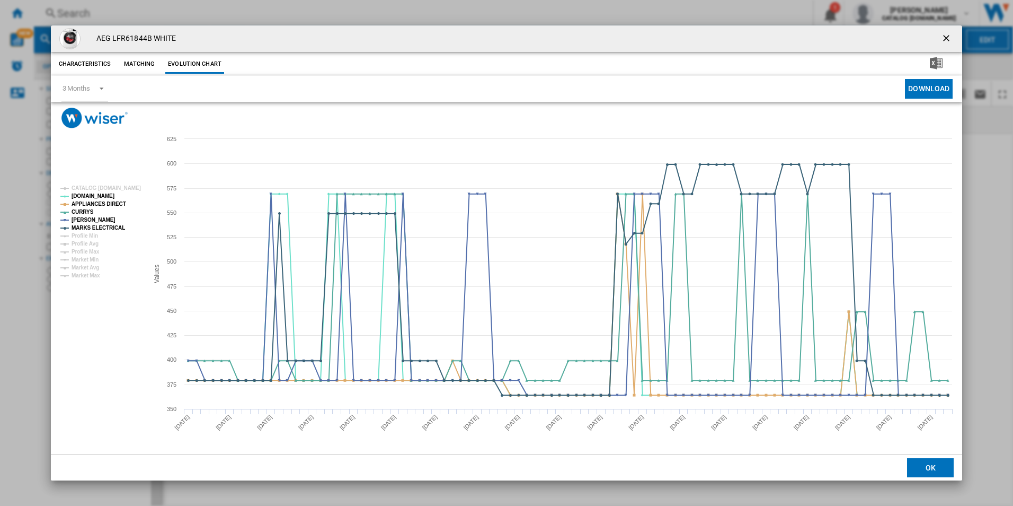
click at [948, 39] on ng-md-icon "getI18NText('BUTTONS.CLOSE_DIALOG')" at bounding box center [947, 39] width 13 height 13
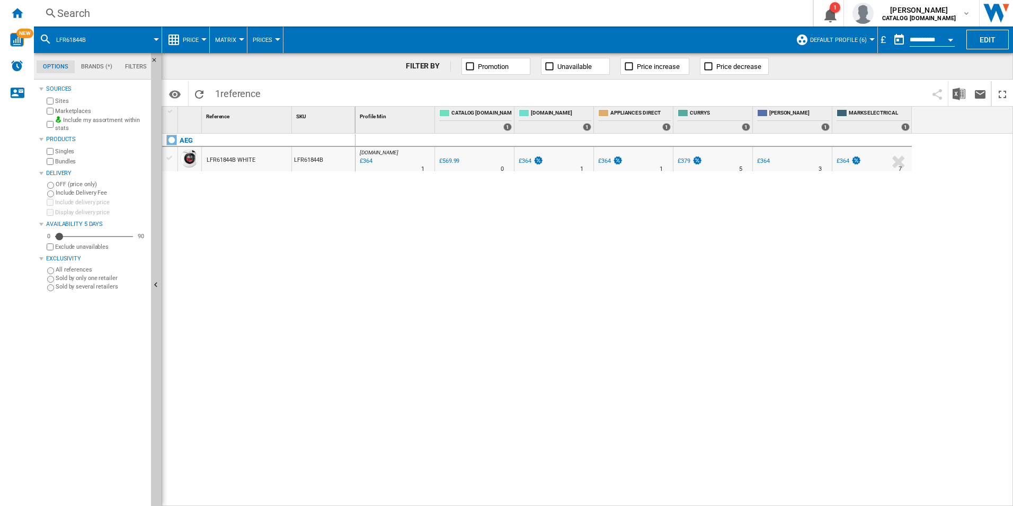
click at [696, 14] on div "Search" at bounding box center [421, 13] width 728 height 15
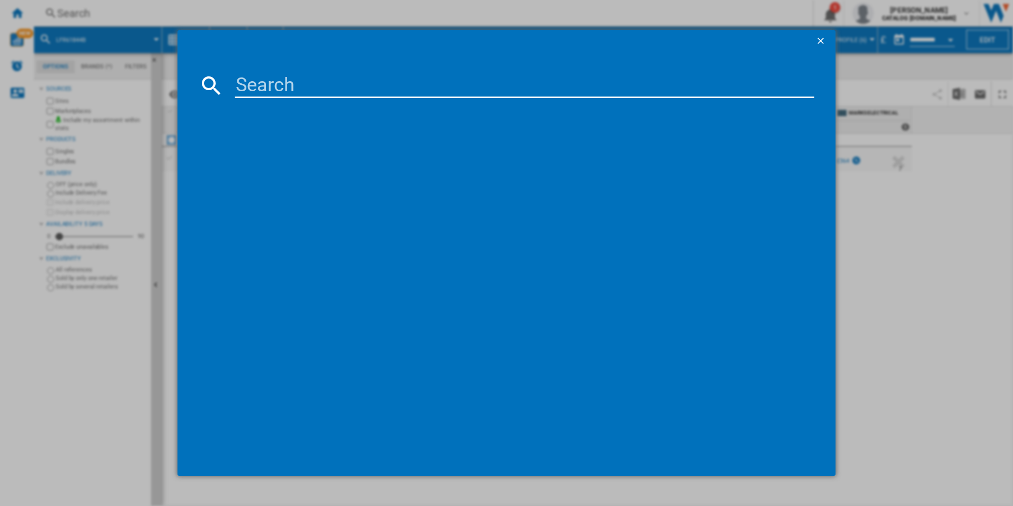
click at [585, 83] on input at bounding box center [525, 85] width 580 height 25
paste input "LFX6G7434BI"
type input "LFX6G7434BI"
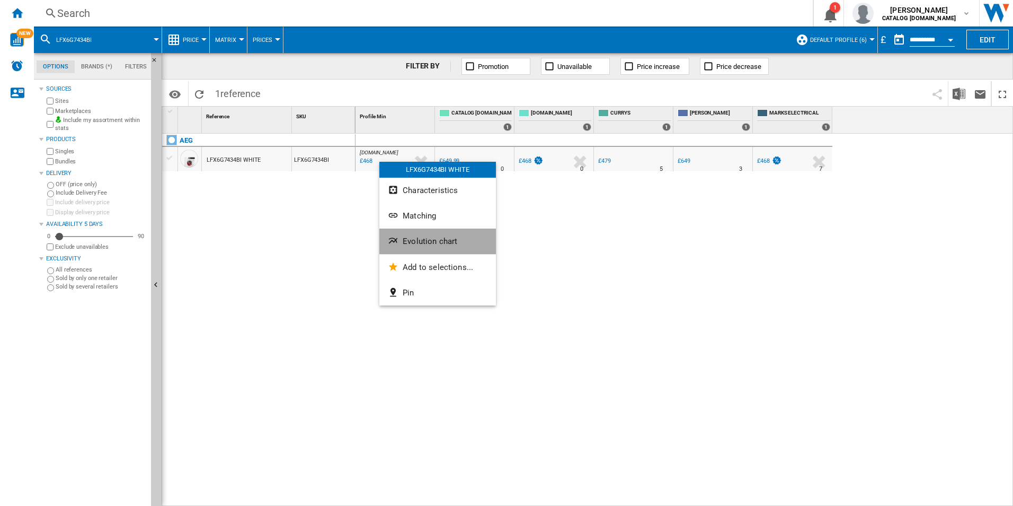
click at [439, 245] on span "Evolution chart" at bounding box center [430, 241] width 55 height 10
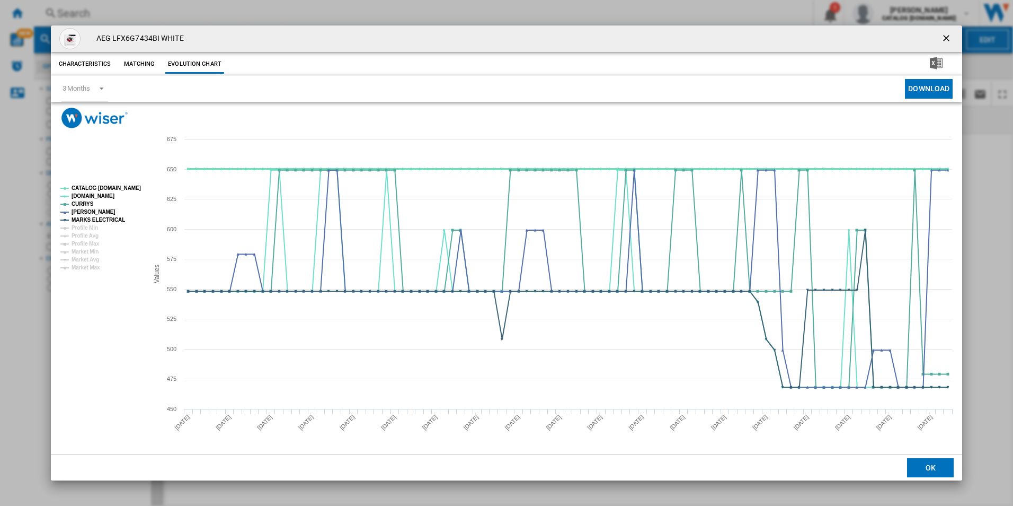
click at [117, 189] on tspan "CATALOG [DOMAIN_NAME]" at bounding box center [106, 188] width 69 height 6
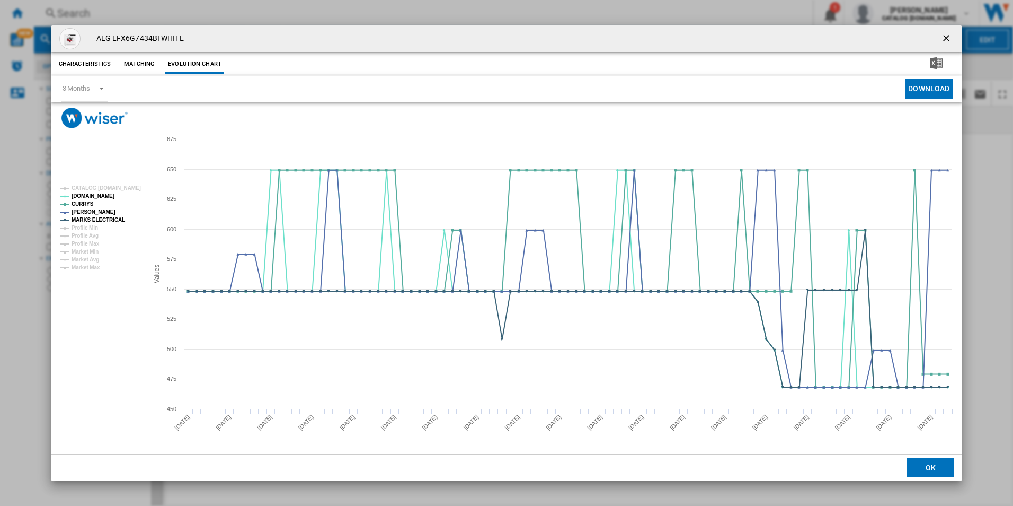
click at [946, 36] on ng-md-icon "getI18NText('BUTTONS.CLOSE_DIALOG')" at bounding box center [947, 39] width 13 height 13
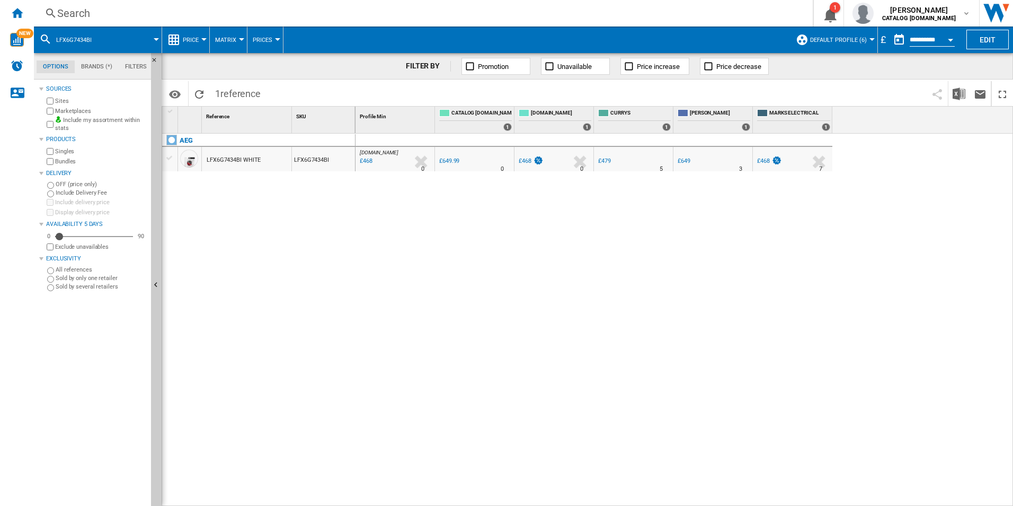
click at [682, 13] on div "Search" at bounding box center [421, 13] width 728 height 15
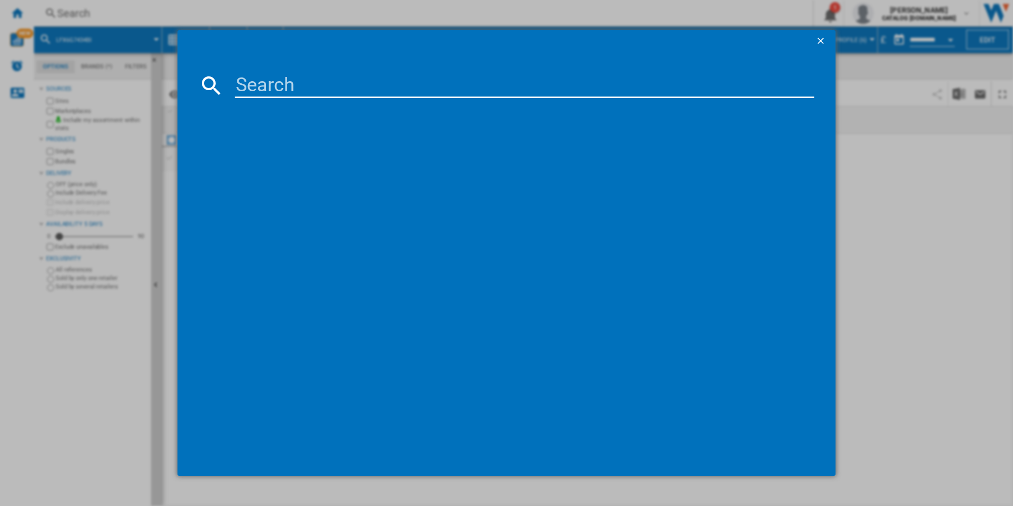
click at [603, 88] on input at bounding box center [525, 85] width 580 height 25
paste input "TR708L0B"
type input "TR708L0B"
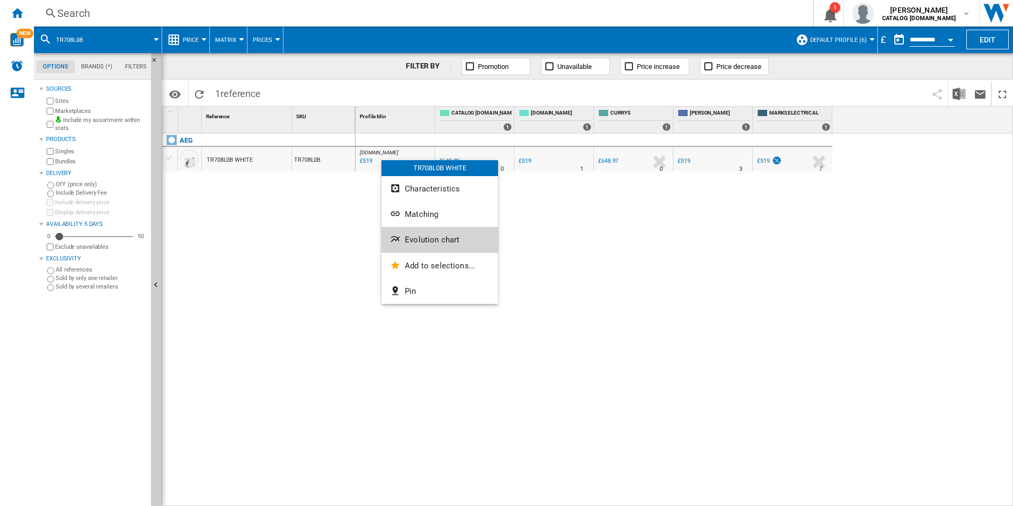
click at [422, 235] on span "Evolution chart" at bounding box center [432, 240] width 55 height 10
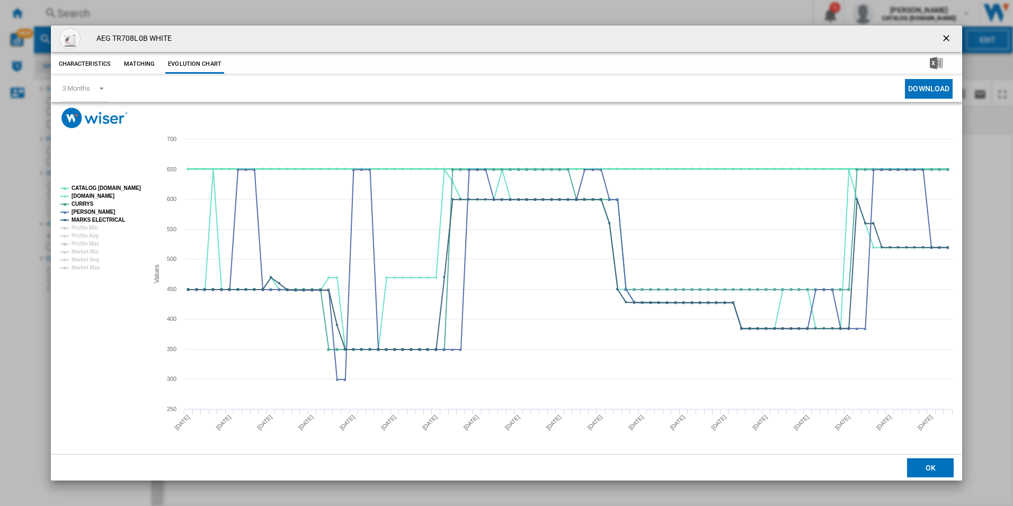
click at [127, 186] on tspan "CATALOG [DOMAIN_NAME]" at bounding box center [106, 188] width 69 height 6
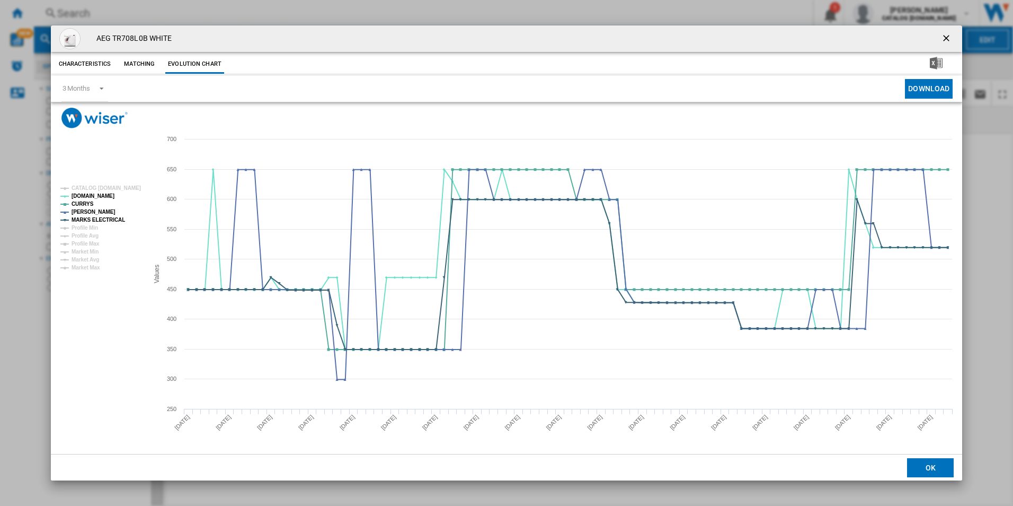
drag, startPoint x: 951, startPoint y: 36, endPoint x: 842, endPoint y: 43, distance: 109.5
click at [951, 36] on ng-md-icon "getI18NText('BUTTONS.CLOSE_DIALOG')" at bounding box center [947, 39] width 13 height 13
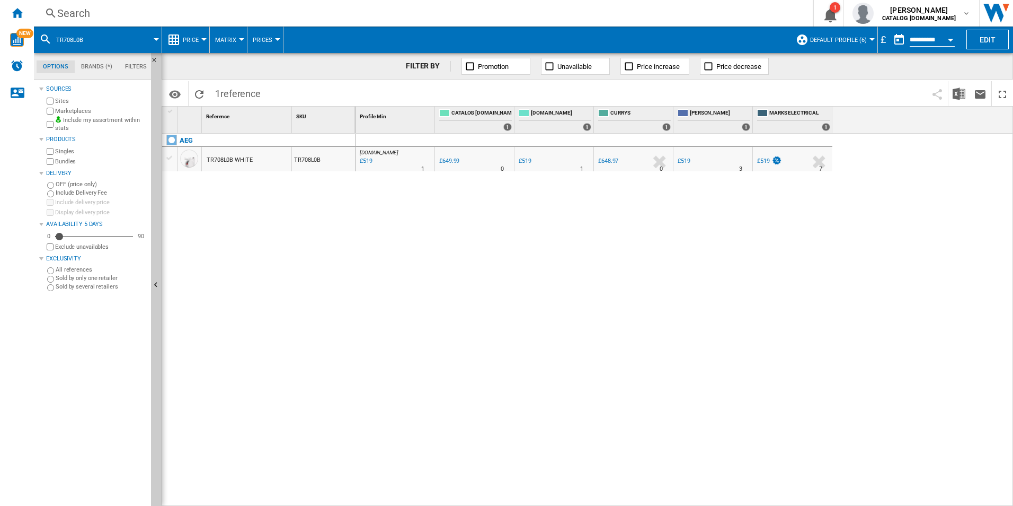
click at [685, 10] on div "Search" at bounding box center [421, 13] width 728 height 15
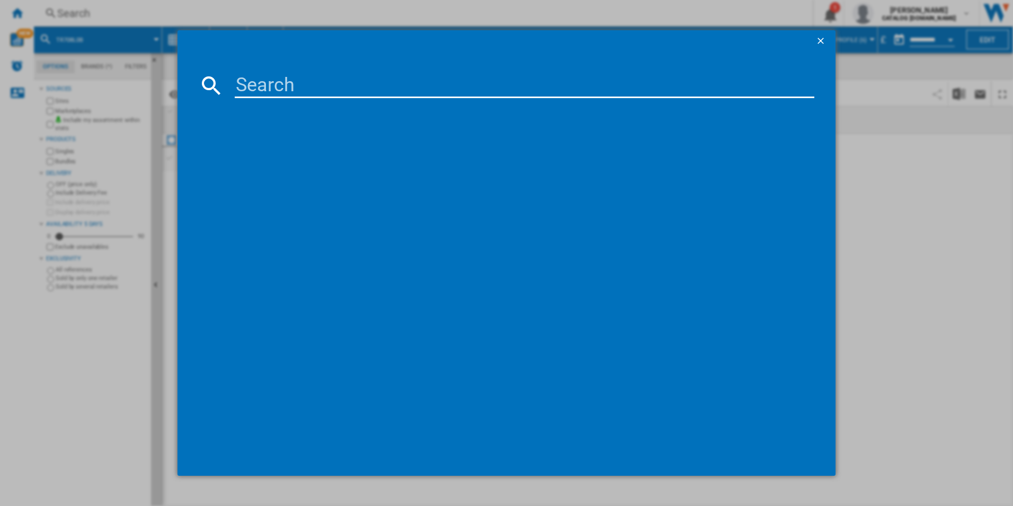
click at [463, 81] on input at bounding box center [525, 85] width 580 height 25
paste input "TR718L4B"
type input "TR718L4B"
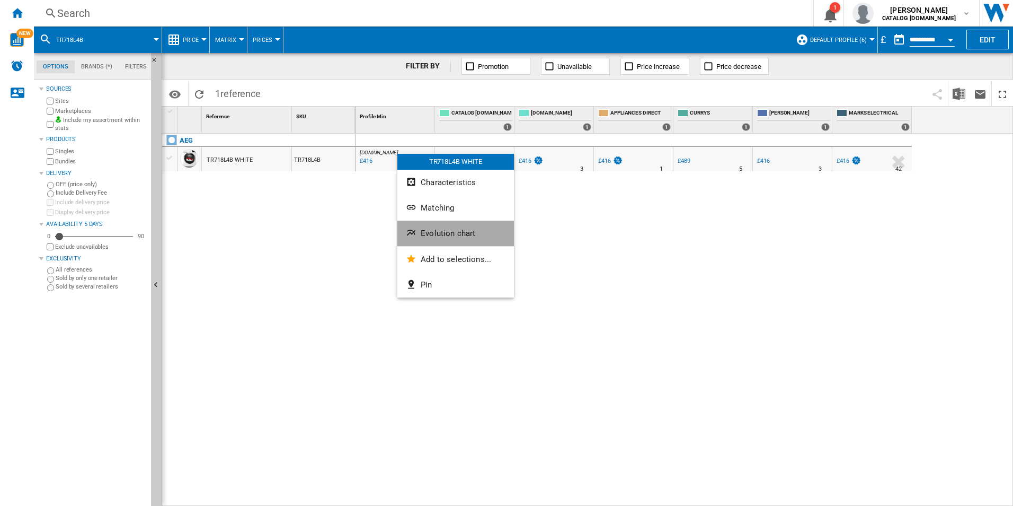
click at [438, 226] on button "Evolution chart" at bounding box center [456, 232] width 117 height 25
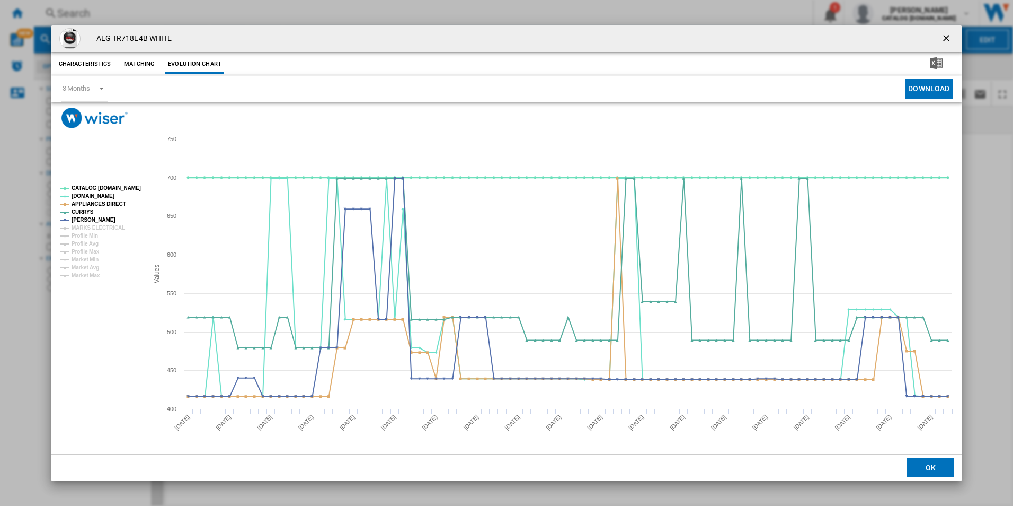
click at [128, 186] on tspan "CATALOG [DOMAIN_NAME]" at bounding box center [106, 188] width 69 height 6
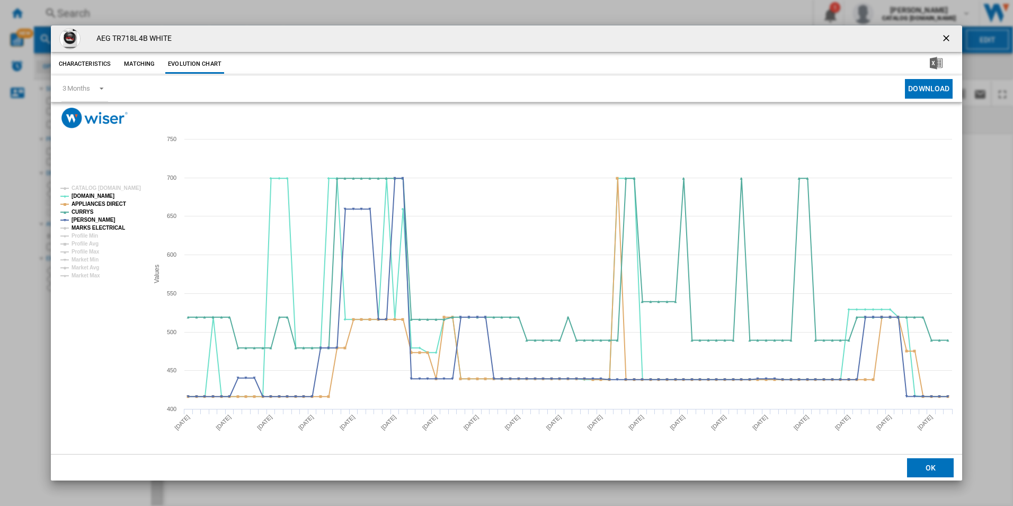
click at [112, 228] on tspan "MARKS ELECTRICAL" at bounding box center [99, 228] width 54 height 6
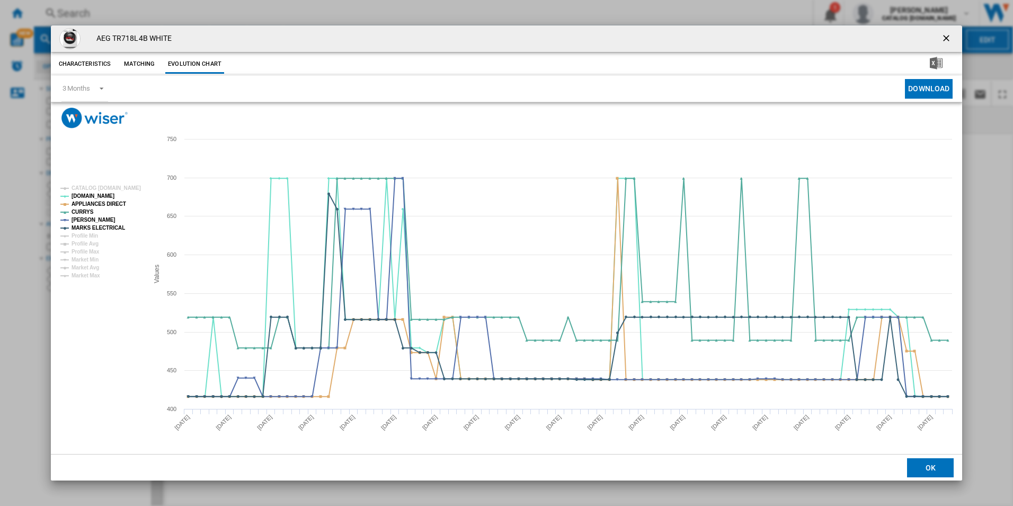
click at [943, 41] on ng-md-icon "getI18NText('BUTTONS.CLOSE_DIALOG')" at bounding box center [947, 39] width 13 height 13
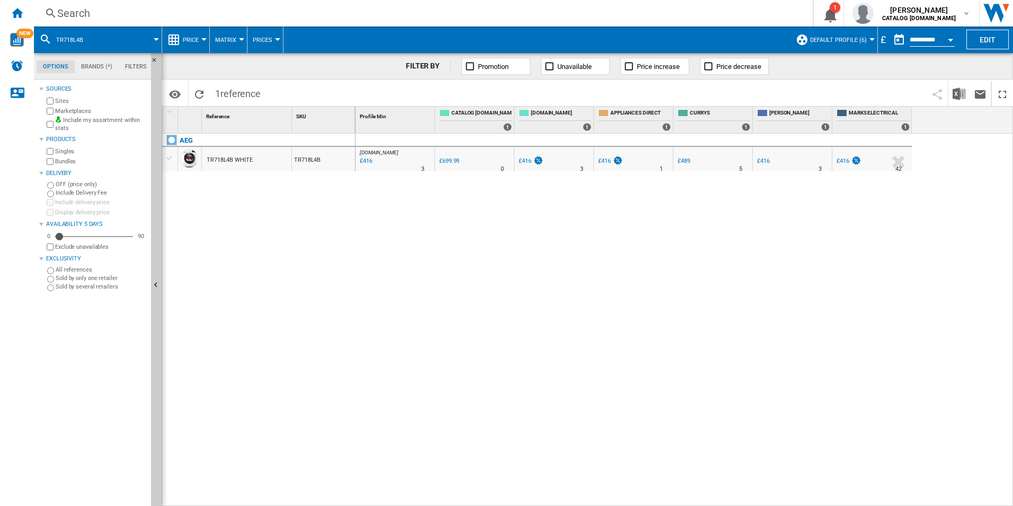
click at [460, 6] on div "Search" at bounding box center [421, 13] width 728 height 15
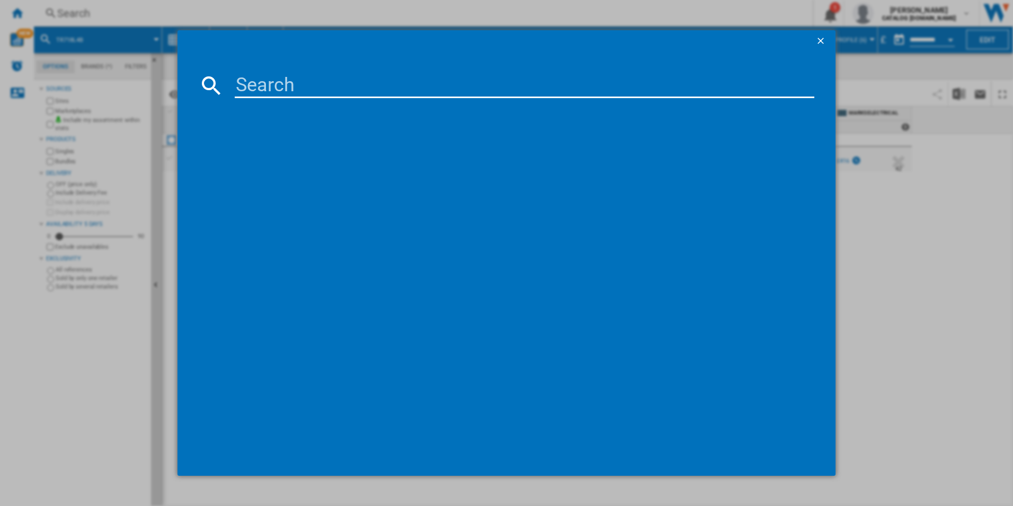
click at [434, 90] on input at bounding box center [525, 85] width 580 height 25
paste input "HGB75420YM"
type input "HGB75420YM"
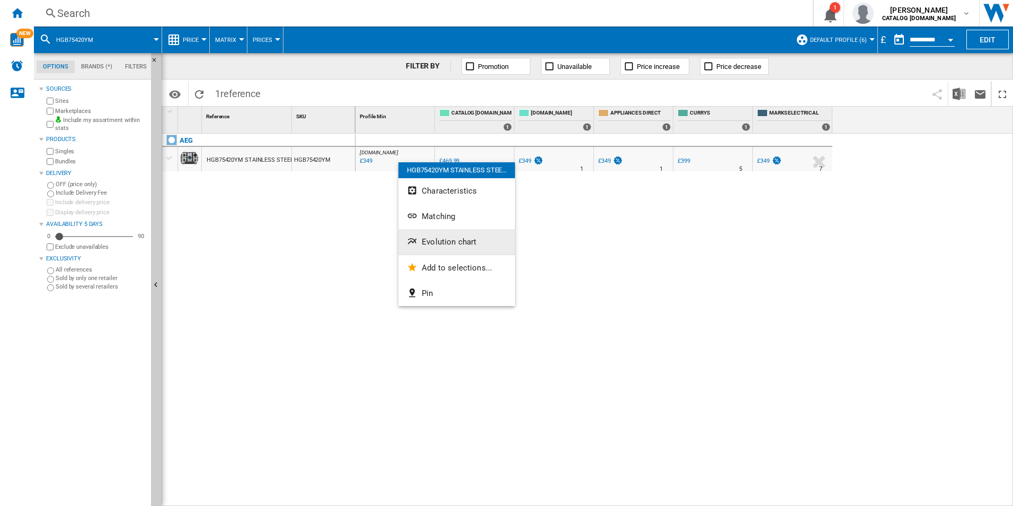
drag, startPoint x: 431, startPoint y: 255, endPoint x: 432, endPoint y: 246, distance: 9.0
click at [432, 246] on div "HGB75420YM STAINLESS STEE... Characteristics Matching Evolution chart Add to se…" at bounding box center [457, 234] width 117 height 144
click at [434, 243] on span "Evolution chart" at bounding box center [453, 244] width 55 height 10
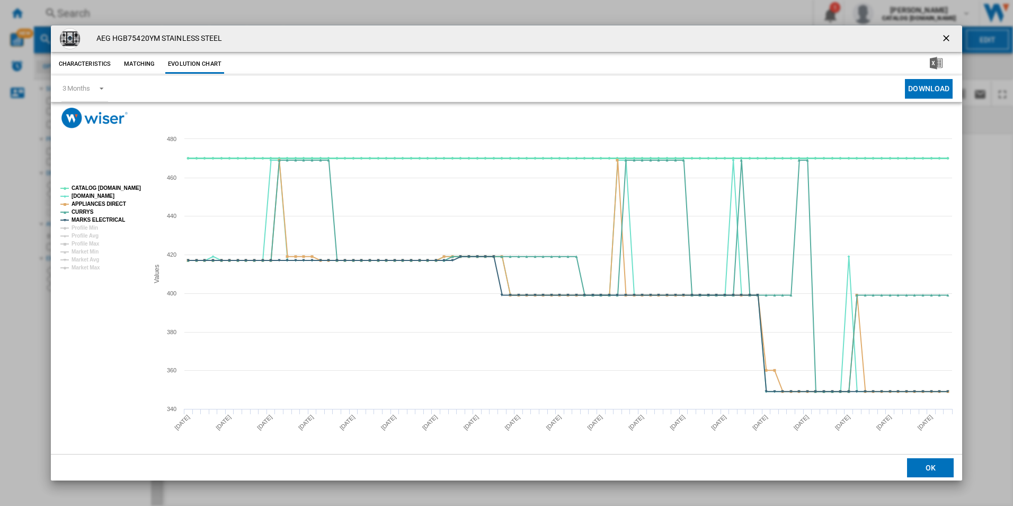
click at [122, 185] on tspan "CATALOG [DOMAIN_NAME]" at bounding box center [106, 188] width 69 height 6
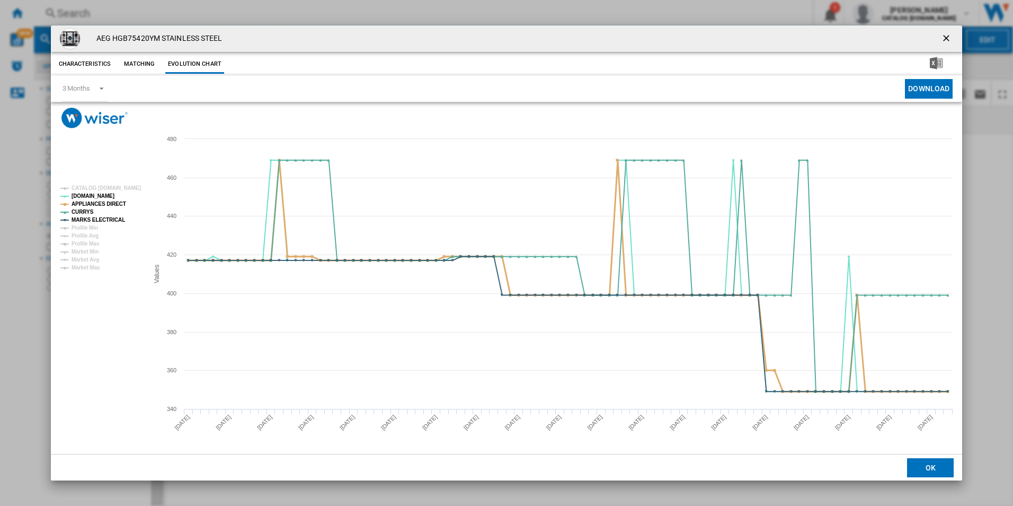
click at [119, 203] on tspan "APPLIANCES DIRECT" at bounding box center [99, 204] width 55 height 6
click at [116, 221] on tspan "MARKS ELECTRICAL" at bounding box center [99, 220] width 54 height 6
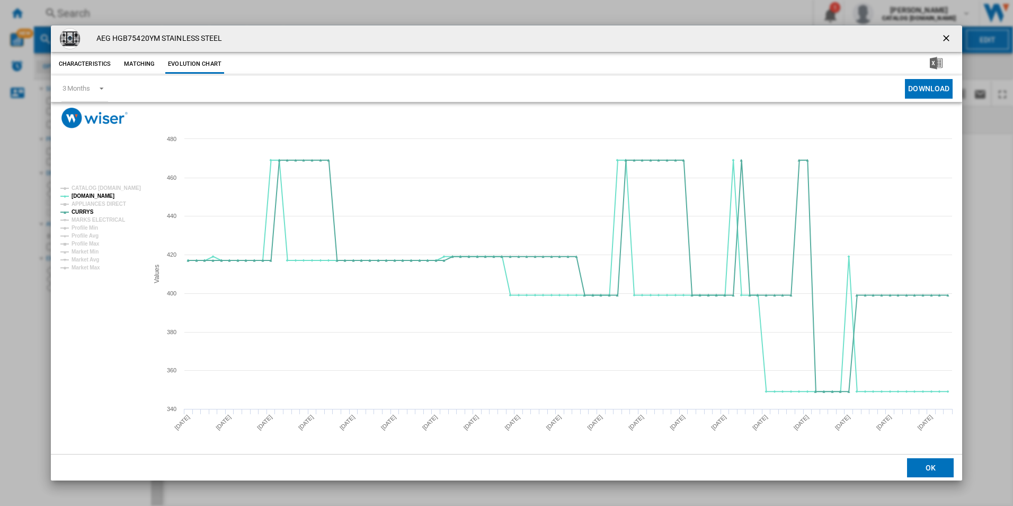
click at [946, 41] on ng-md-icon "getI18NText('BUTTONS.CLOSE_DIALOG')" at bounding box center [947, 39] width 13 height 13
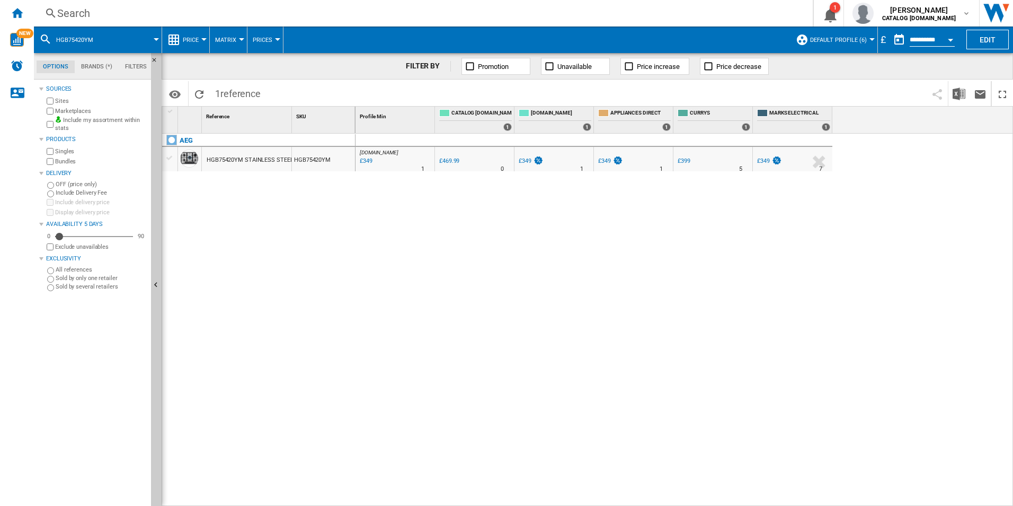
click at [675, 13] on div "Search" at bounding box center [421, 13] width 728 height 15
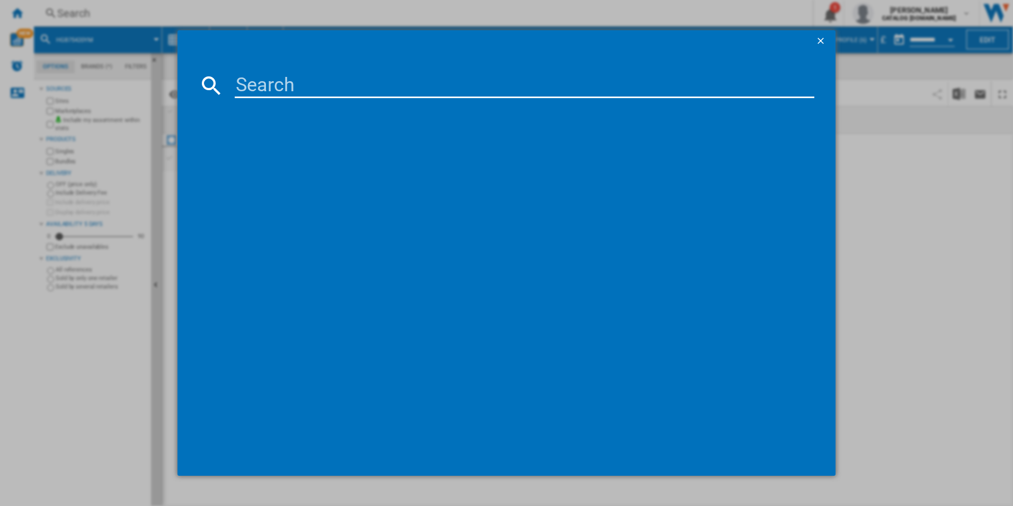
click at [577, 75] on input at bounding box center [525, 85] width 580 height 25
paste input "DCE731110M"
type input "DCE731110M"
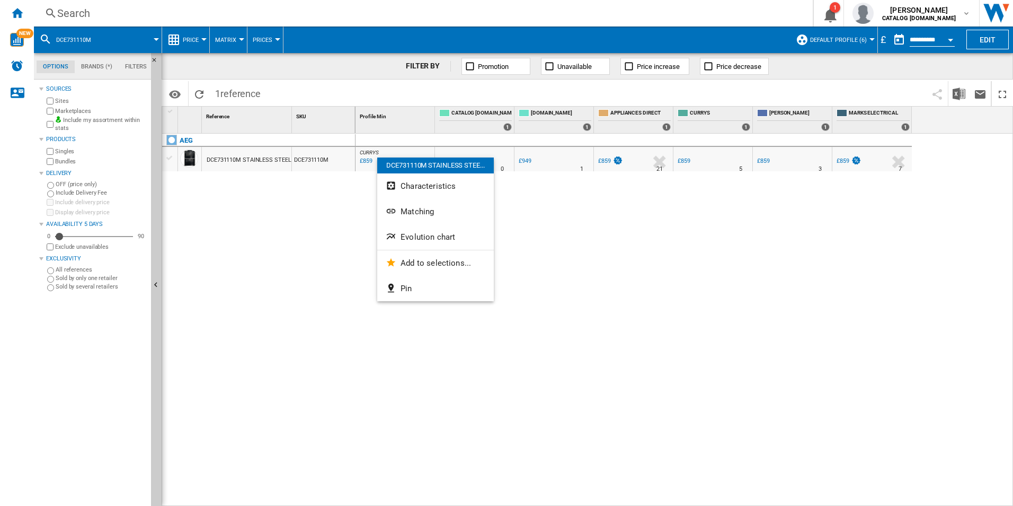
click at [446, 237] on span "Evolution chart" at bounding box center [428, 237] width 55 height 10
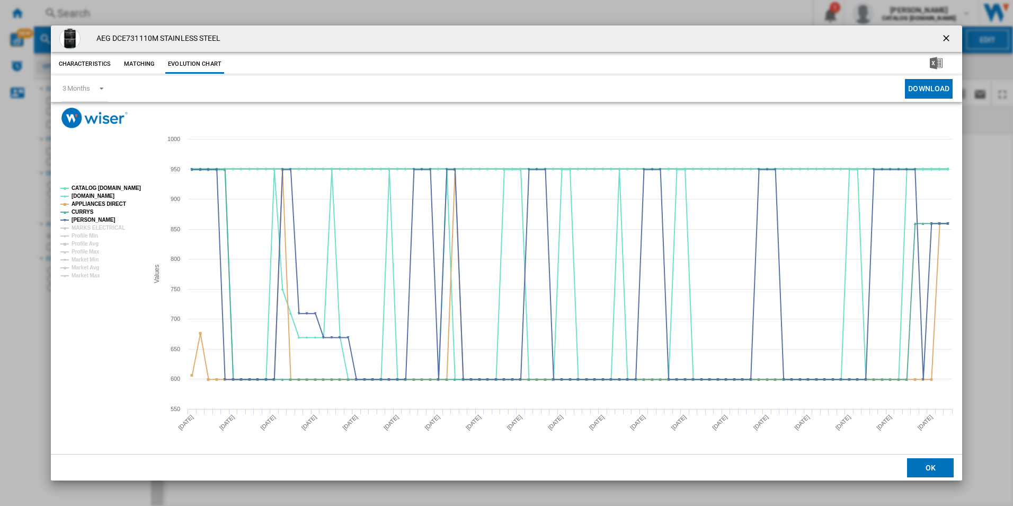
click at [127, 186] on tspan "CATALOG [DOMAIN_NAME]" at bounding box center [106, 188] width 69 height 6
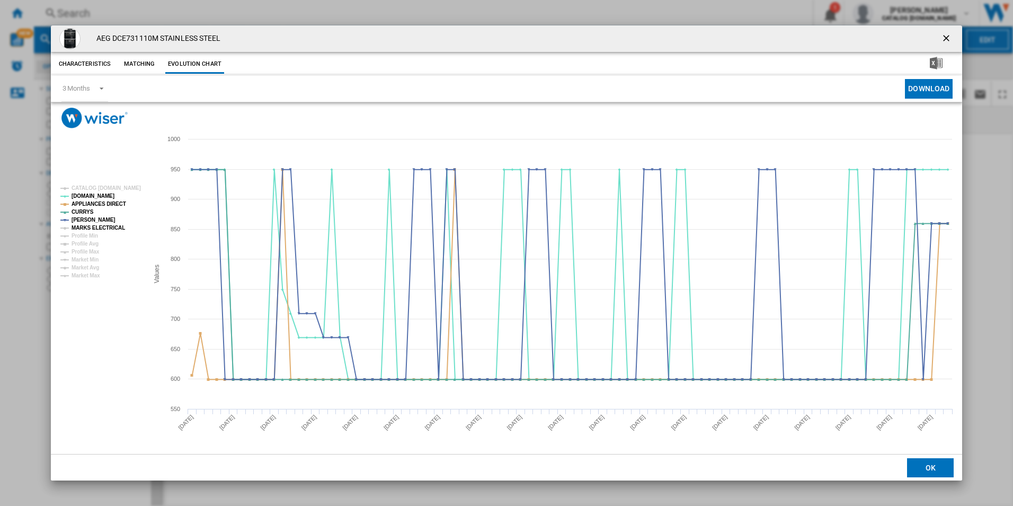
click at [113, 227] on tspan "MARKS ELECTRICAL" at bounding box center [99, 228] width 54 height 6
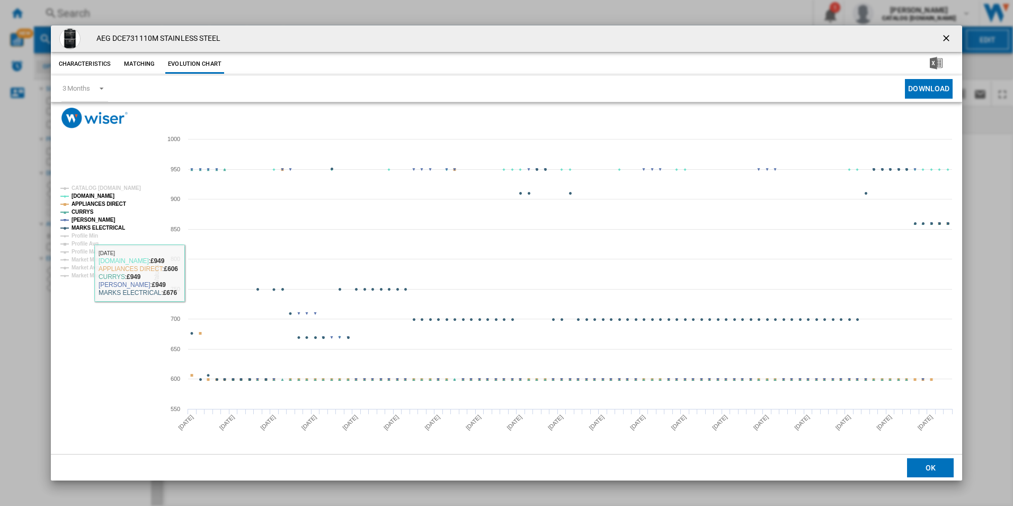
click at [94, 225] on tspan "MARKS ELECTRICAL" at bounding box center [99, 228] width 54 height 6
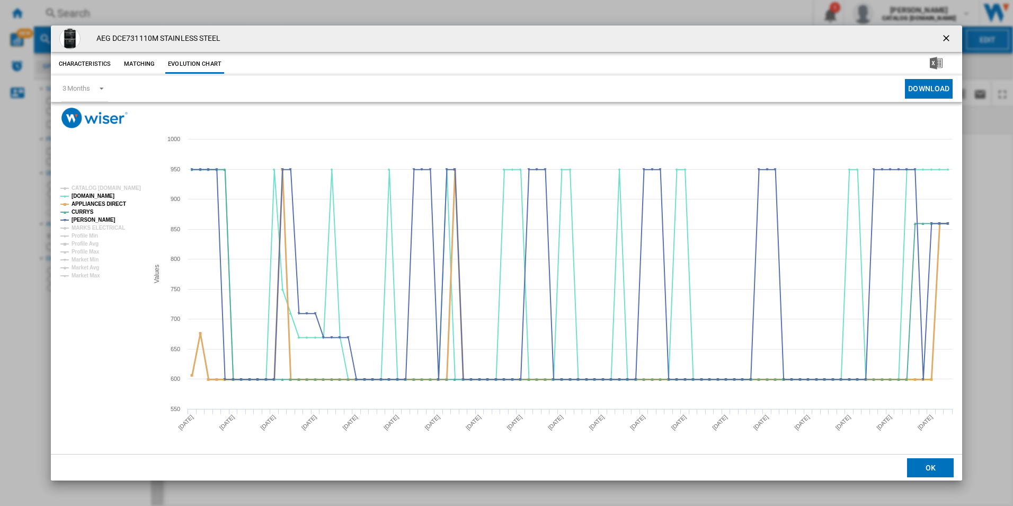
click at [107, 201] on tspan "APPLIANCES DIRECT" at bounding box center [99, 204] width 55 height 6
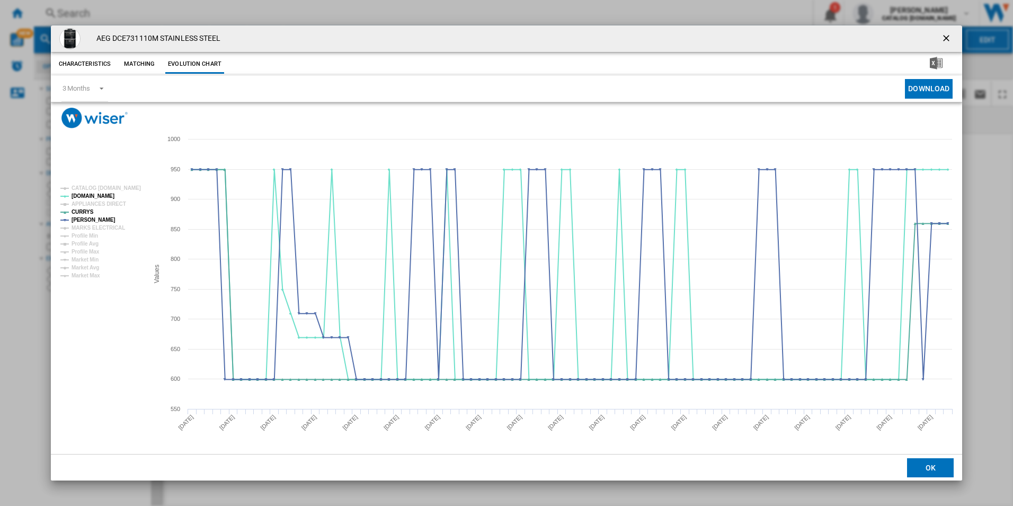
drag, startPoint x: 947, startPoint y: 36, endPoint x: 817, endPoint y: 37, distance: 130.4
click at [947, 36] on ng-md-icon "getI18NText('BUTTONS.CLOSE_DIALOG')" at bounding box center [947, 39] width 13 height 13
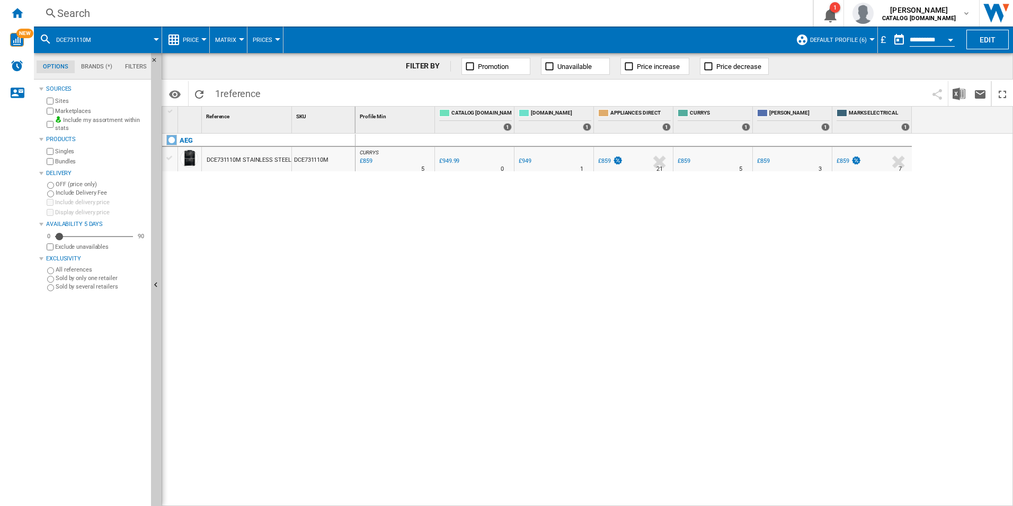
click at [687, 11] on div "Search" at bounding box center [421, 13] width 728 height 15
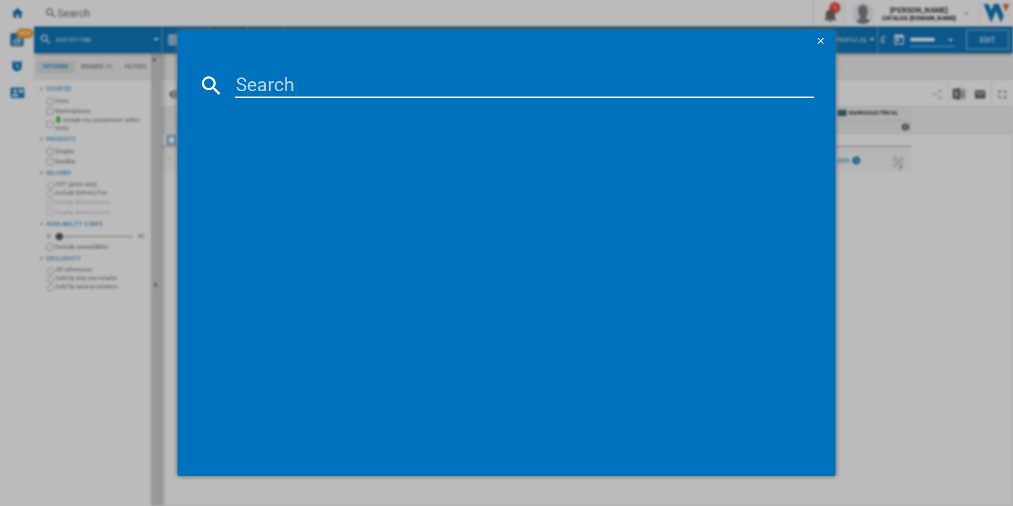
click at [509, 85] on input at bounding box center [525, 85] width 580 height 25
paste input "HK634060XB"
type input "HK634060XB"
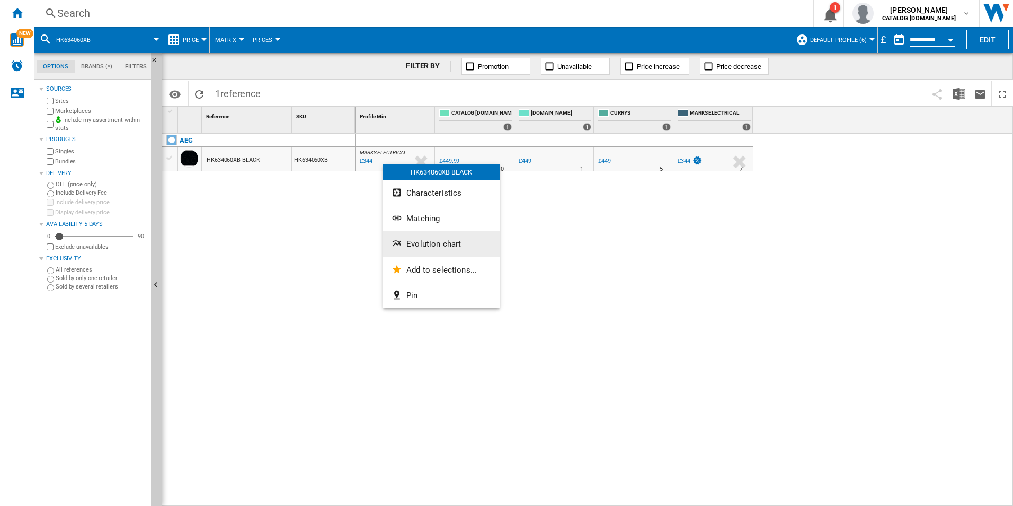
click at [428, 233] on button "Evolution chart" at bounding box center [441, 243] width 117 height 25
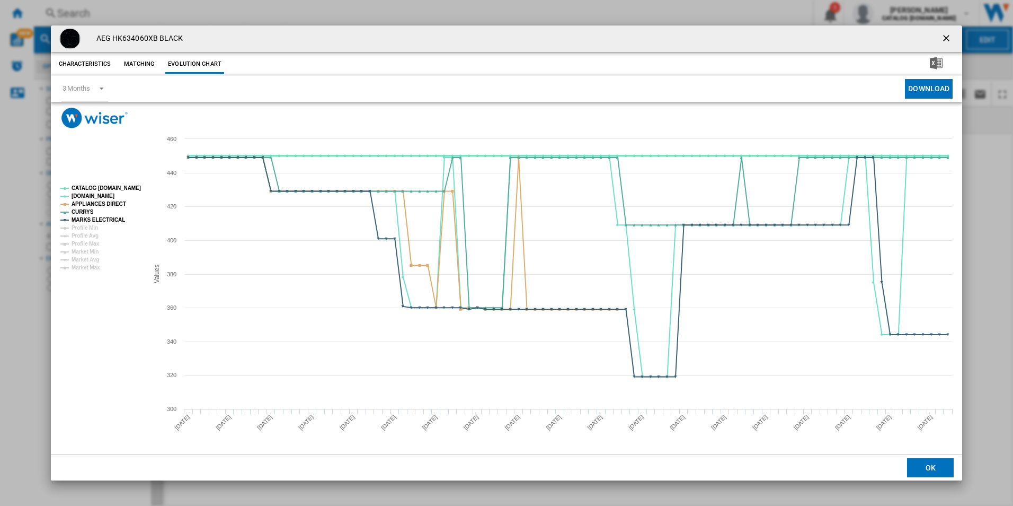
click at [116, 187] on tspan "CATALOG [DOMAIN_NAME]" at bounding box center [106, 188] width 69 height 6
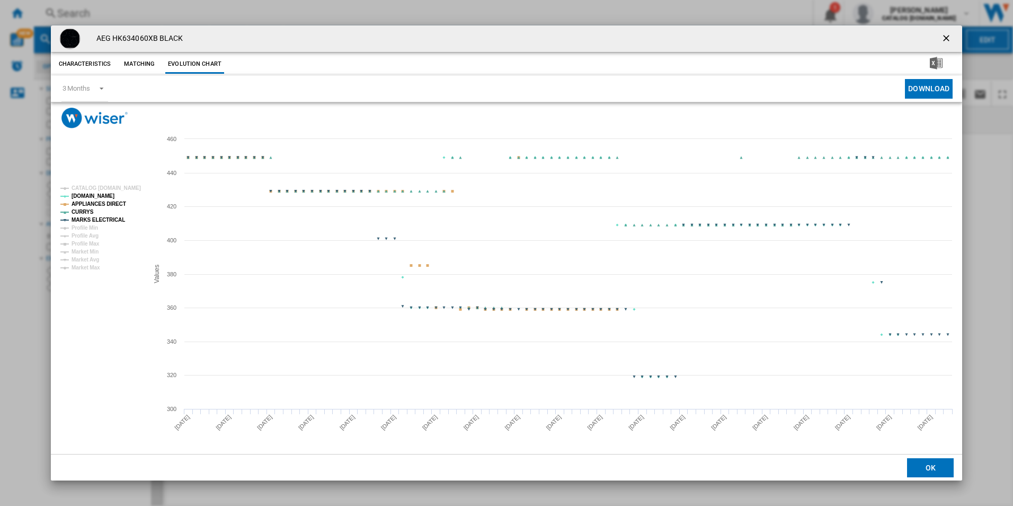
click at [109, 202] on tspan "APPLIANCES DIRECT" at bounding box center [99, 204] width 55 height 6
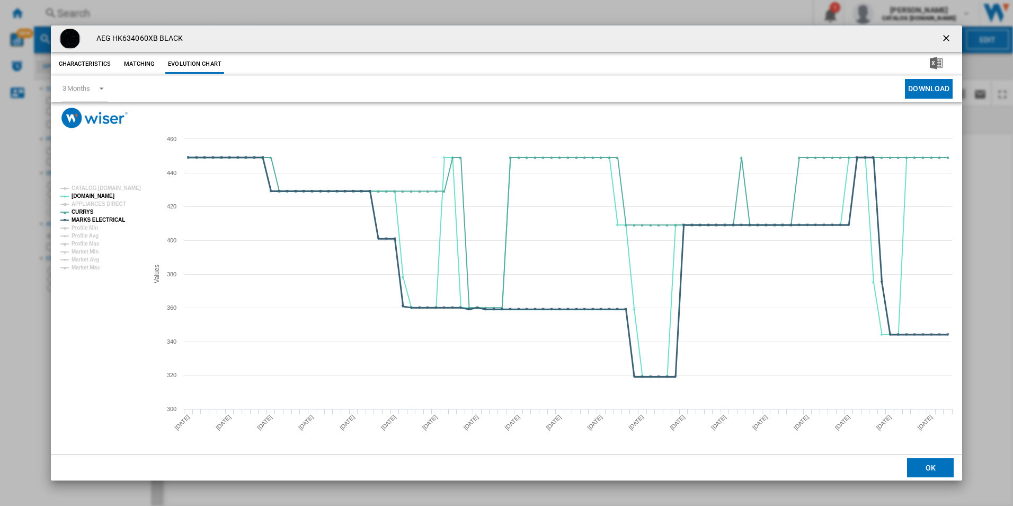
click at [110, 217] on tspan "MARKS ELECTRICAL" at bounding box center [99, 220] width 54 height 6
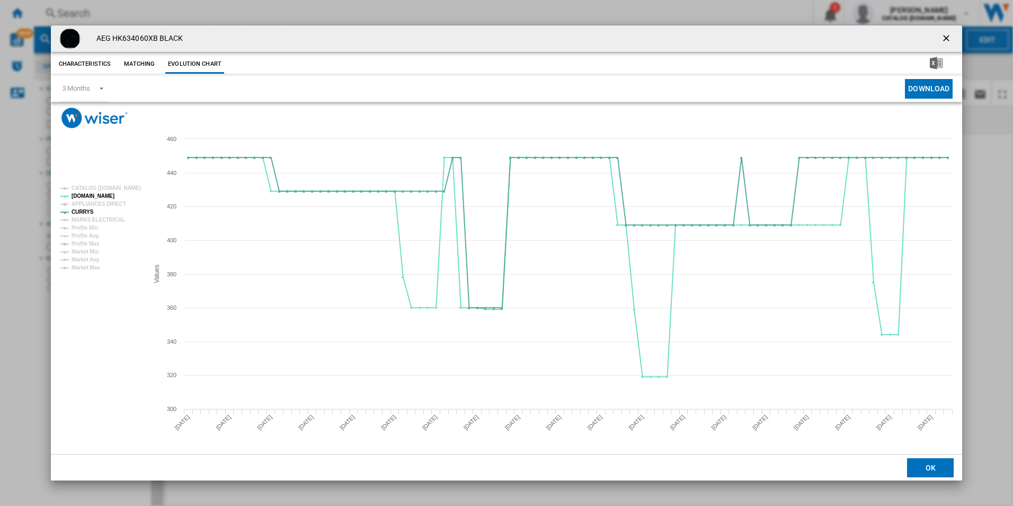
drag, startPoint x: 948, startPoint y: 41, endPoint x: 939, endPoint y: 39, distance: 9.3
click at [948, 41] on ng-md-icon "getI18NText('BUTTONS.CLOSE_DIALOG')" at bounding box center [947, 39] width 13 height 13
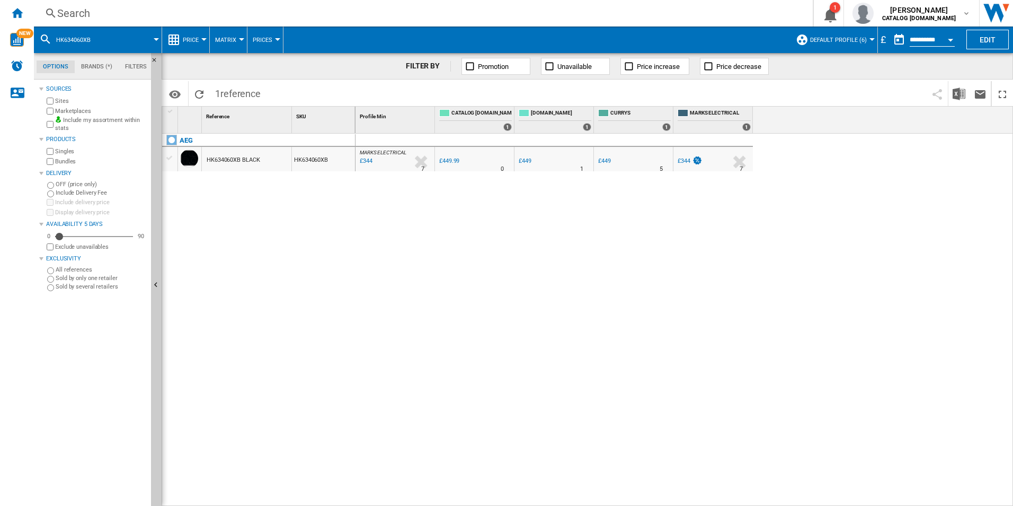
click at [701, 14] on div "Search" at bounding box center [421, 13] width 728 height 15
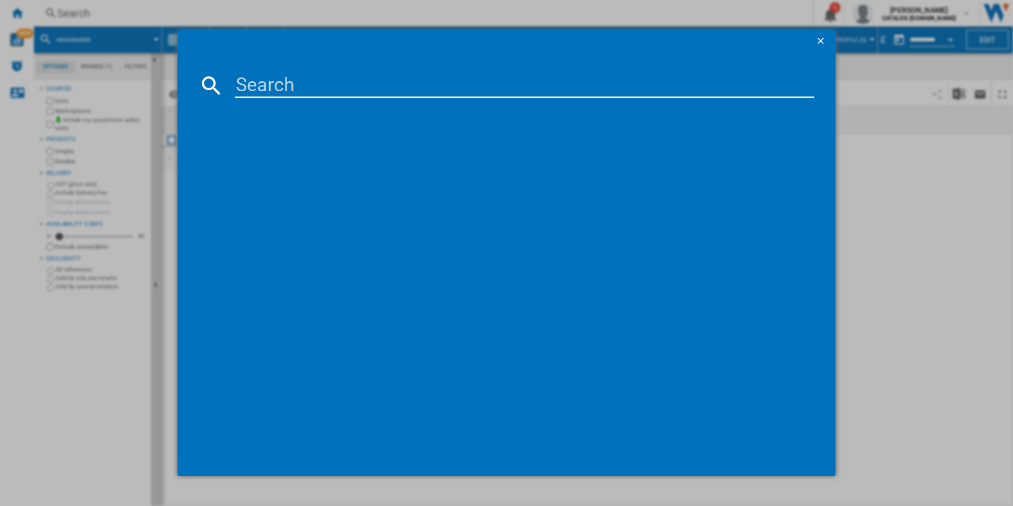
click at [499, 90] on input at bounding box center [525, 85] width 580 height 25
paste input "IBX64200CB"
type input "IBX64200CB"
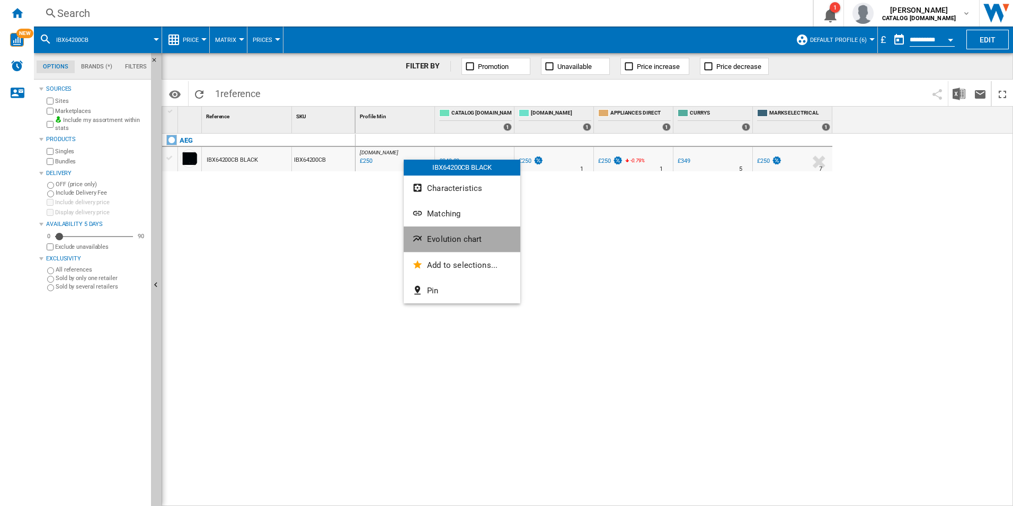
click at [464, 240] on span "Evolution chart" at bounding box center [454, 239] width 55 height 10
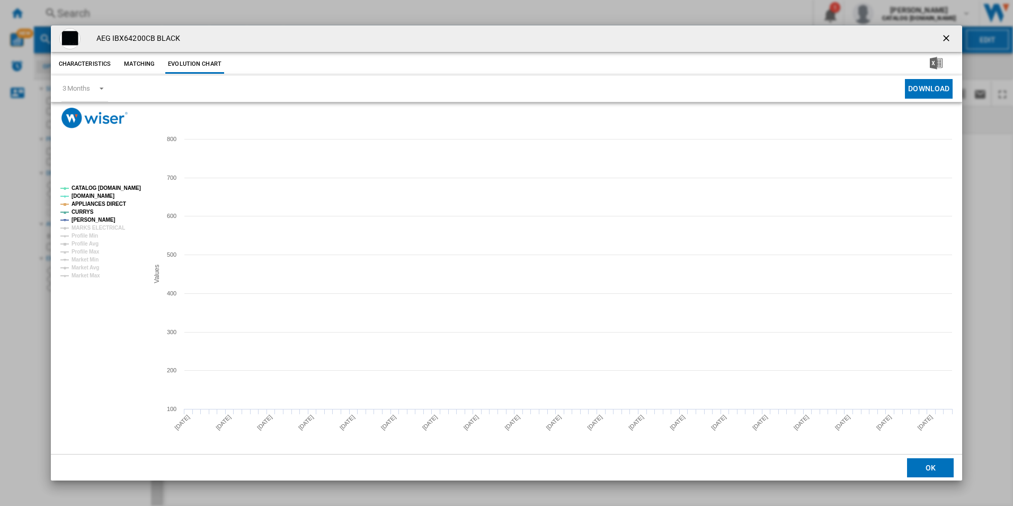
click at [128, 191] on tspan "CATALOG [DOMAIN_NAME]" at bounding box center [106, 188] width 69 height 6
click at [116, 203] on tspan "APPLIANCES DIRECT" at bounding box center [99, 204] width 55 height 6
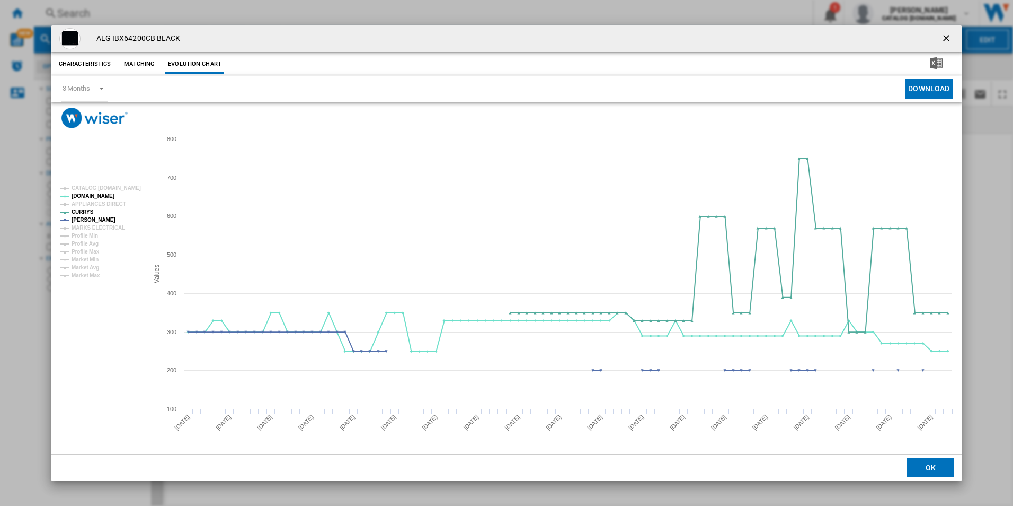
drag, startPoint x: 948, startPoint y: 37, endPoint x: 938, endPoint y: 36, distance: 10.7
click at [946, 37] on ng-md-icon "getI18NText('BUTTONS.CLOSE_DIALOG')" at bounding box center [947, 39] width 13 height 13
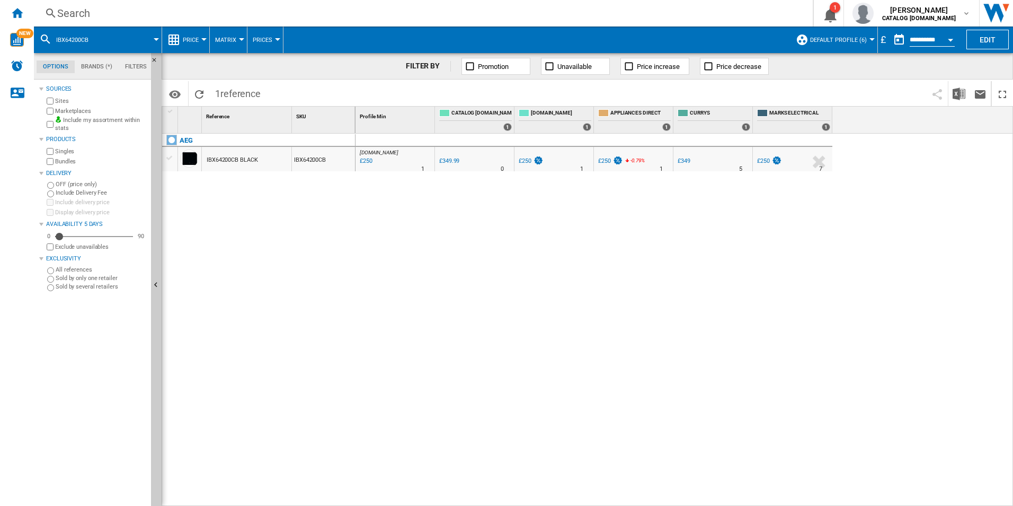
click at [726, 8] on div "Search" at bounding box center [421, 13] width 728 height 15
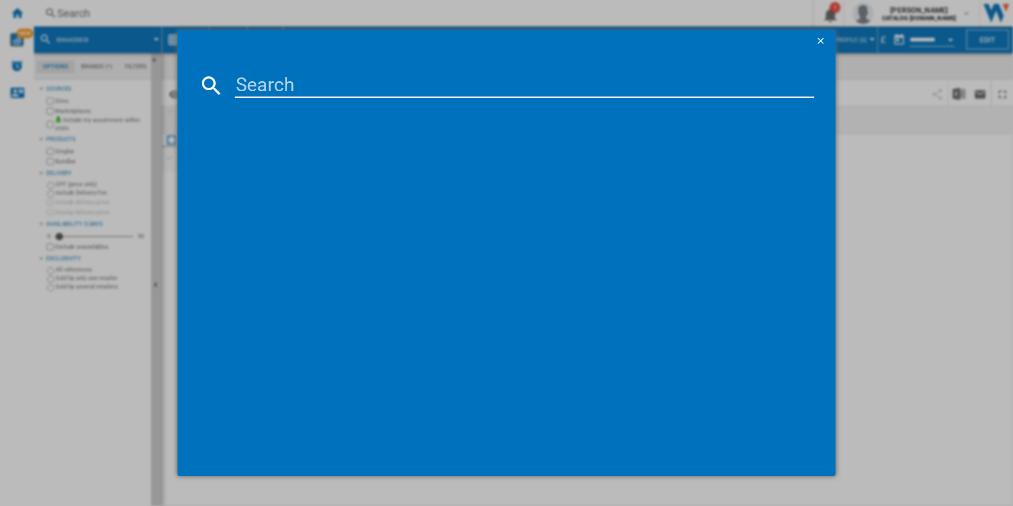
click at [568, 85] on input at bounding box center [525, 85] width 580 height 25
paste input "LFR61944AD"
type input "LFR61944AD"
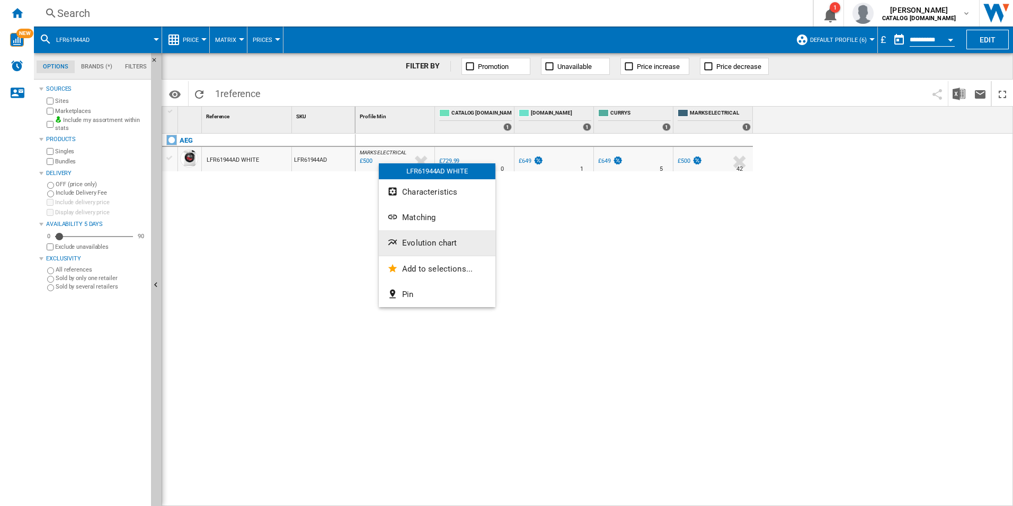
click at [424, 248] on button "Evolution chart" at bounding box center [437, 242] width 117 height 25
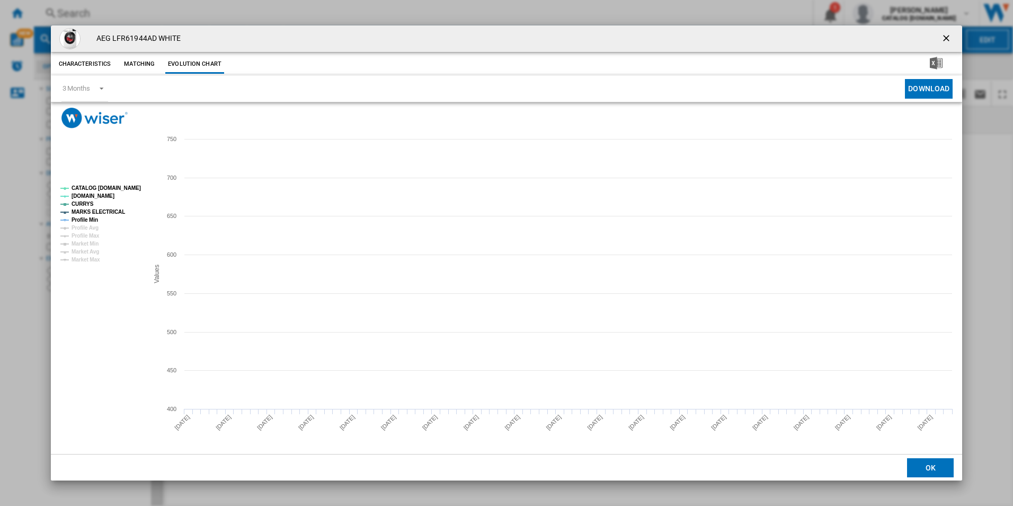
click at [131, 187] on tspan "CATALOG [DOMAIN_NAME]" at bounding box center [106, 188] width 69 height 6
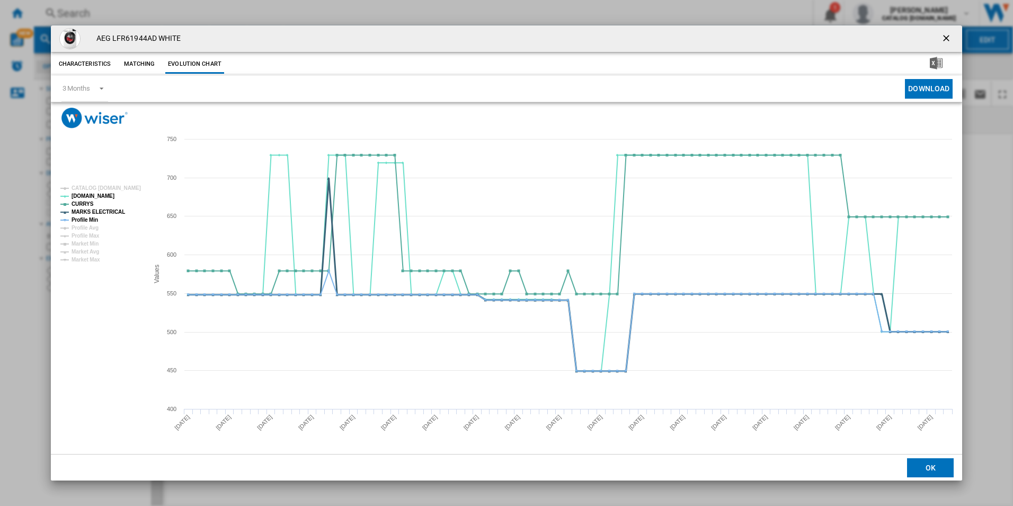
click at [114, 211] on tspan "MARKS ELECTRICAL" at bounding box center [99, 212] width 54 height 6
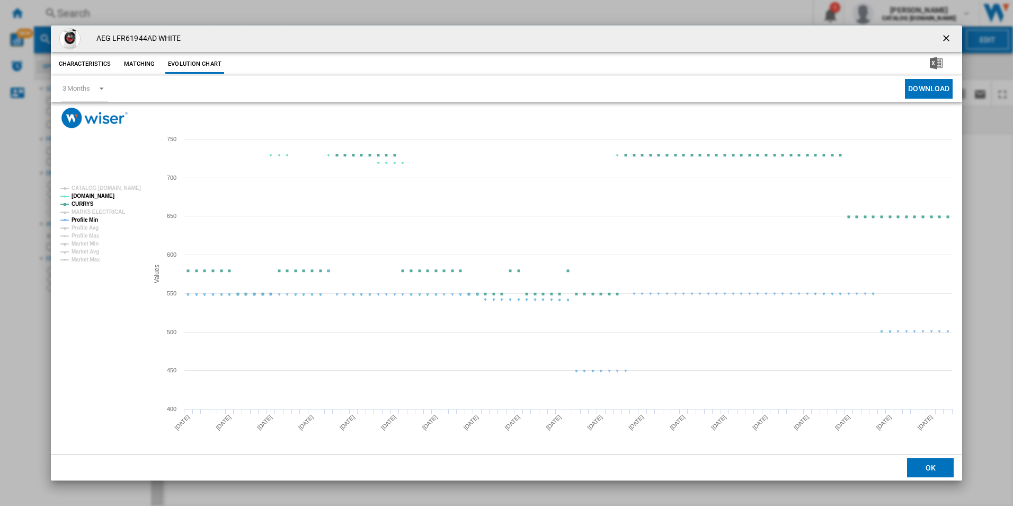
click at [88, 217] on tspan "Profile Min" at bounding box center [85, 220] width 27 height 6
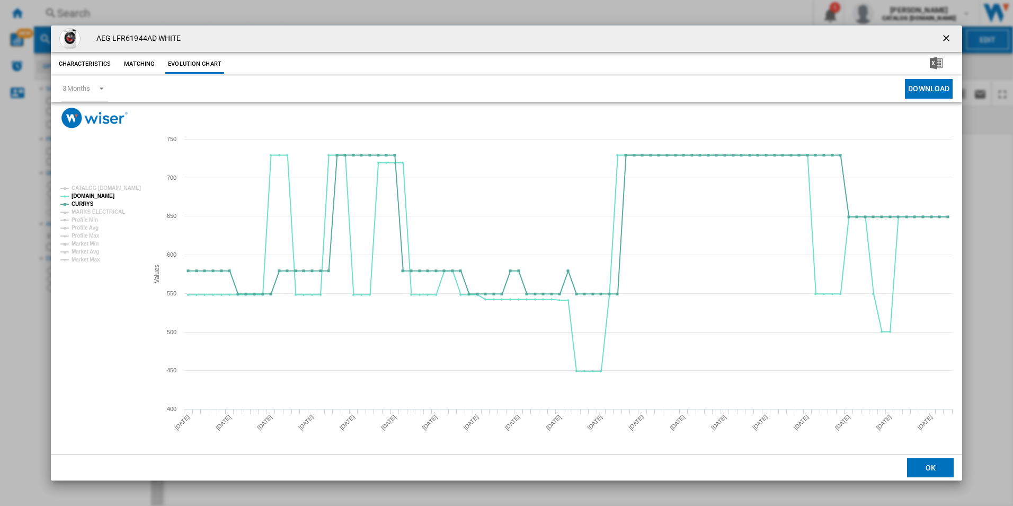
drag, startPoint x: 951, startPoint y: 32, endPoint x: 931, endPoint y: 38, distance: 20.3
click at [951, 33] on ng-md-icon "getI18NText('BUTTONS.CLOSE_DIALOG')" at bounding box center [947, 39] width 13 height 13
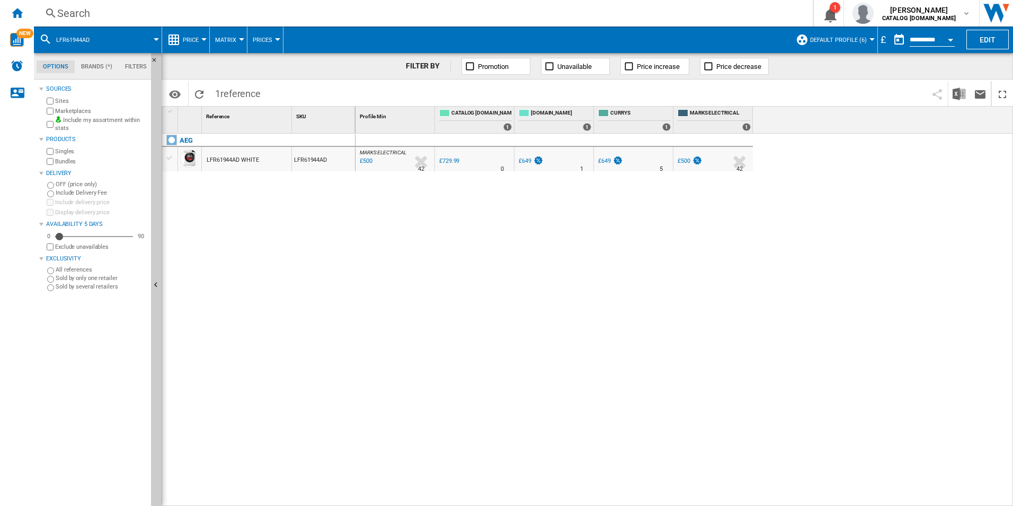
click at [736, 11] on div "Search" at bounding box center [421, 13] width 728 height 15
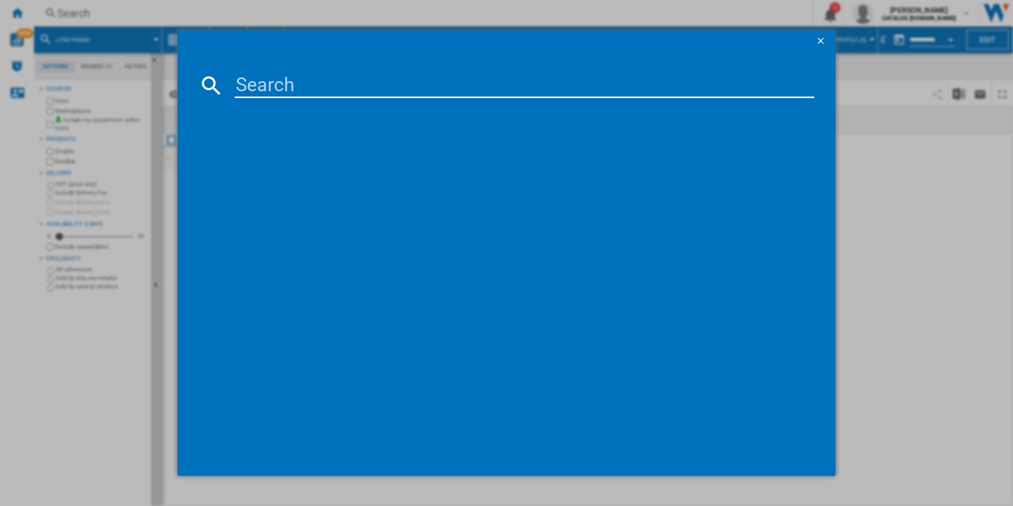
click at [663, 82] on input at bounding box center [525, 85] width 580 height 25
paste input "OAG7M281EB"
type input "OAG7M281EB"
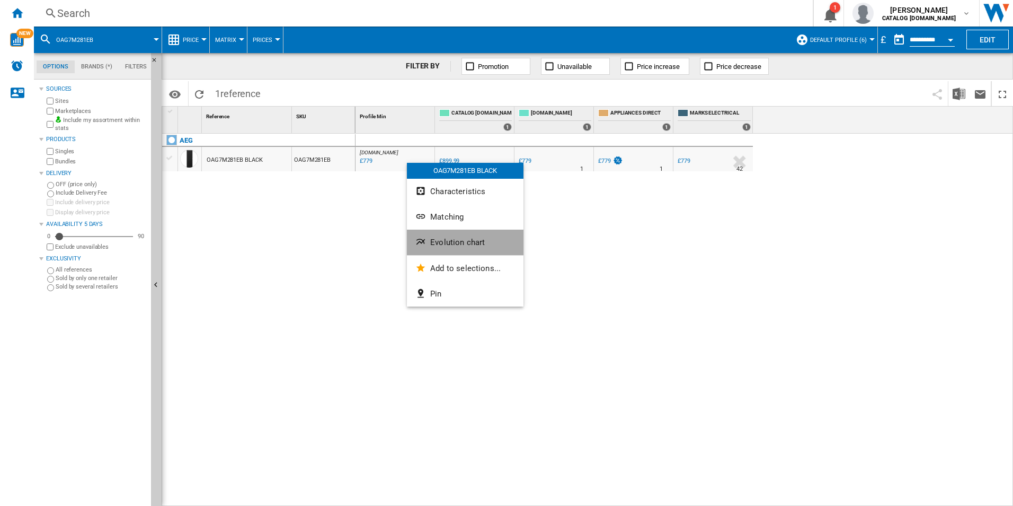
click at [440, 239] on span "Evolution chart" at bounding box center [457, 242] width 55 height 10
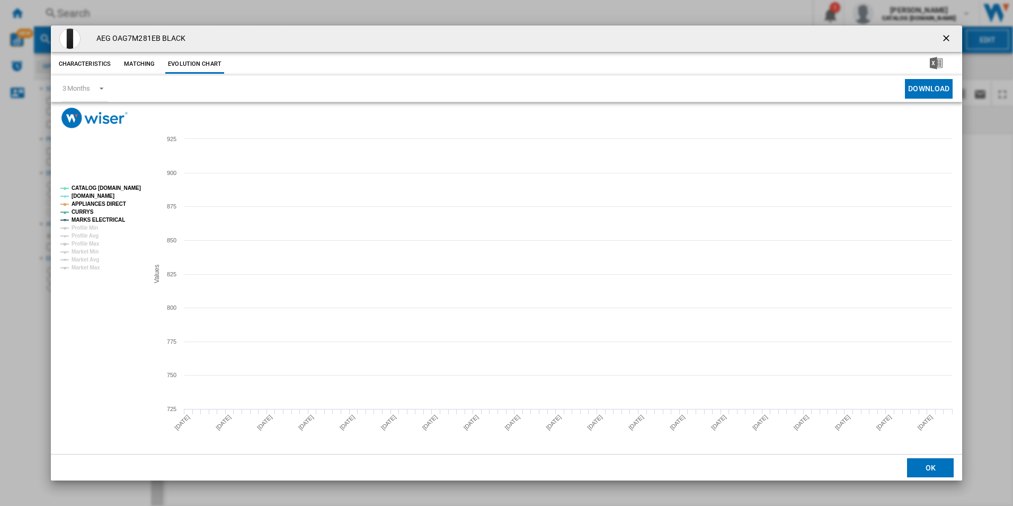
click at [93, 190] on tspan "CATALOG [DOMAIN_NAME]" at bounding box center [106, 188] width 69 height 6
click at [103, 201] on tspan "APPLIANCES DIRECT" at bounding box center [99, 204] width 55 height 6
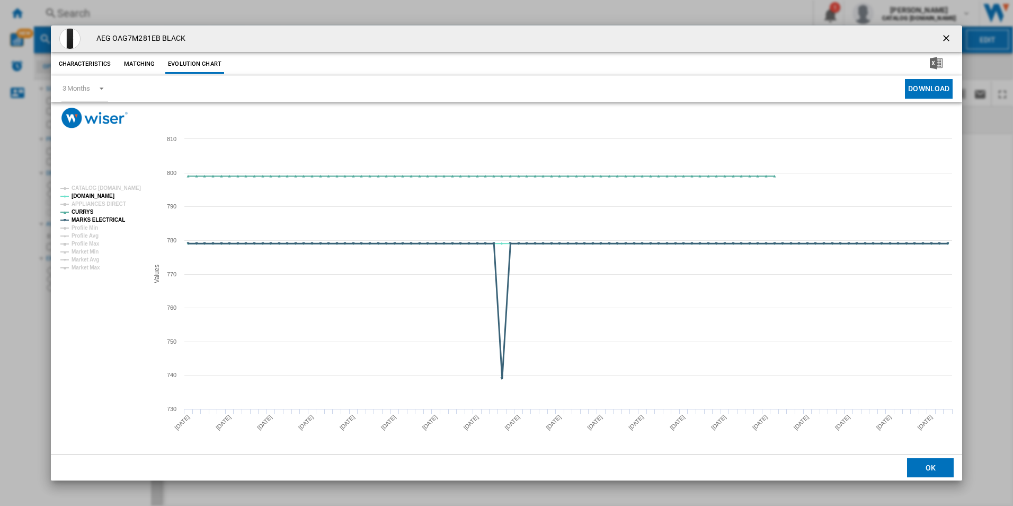
click at [99, 220] on tspan "MARKS ELECTRICAL" at bounding box center [99, 220] width 54 height 6
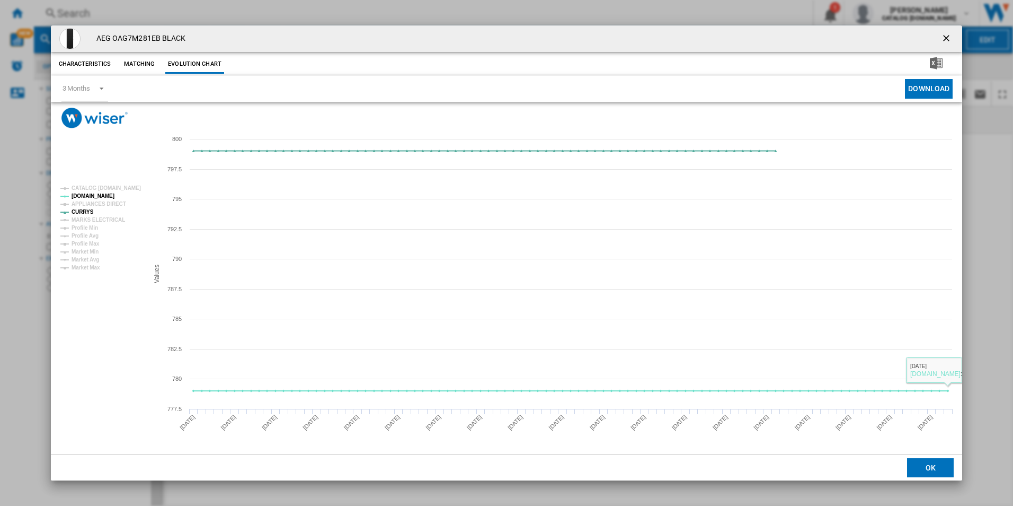
click at [948, 38] on ng-md-icon "getI18NText('BUTTONS.CLOSE_DIALOG')" at bounding box center [947, 39] width 13 height 13
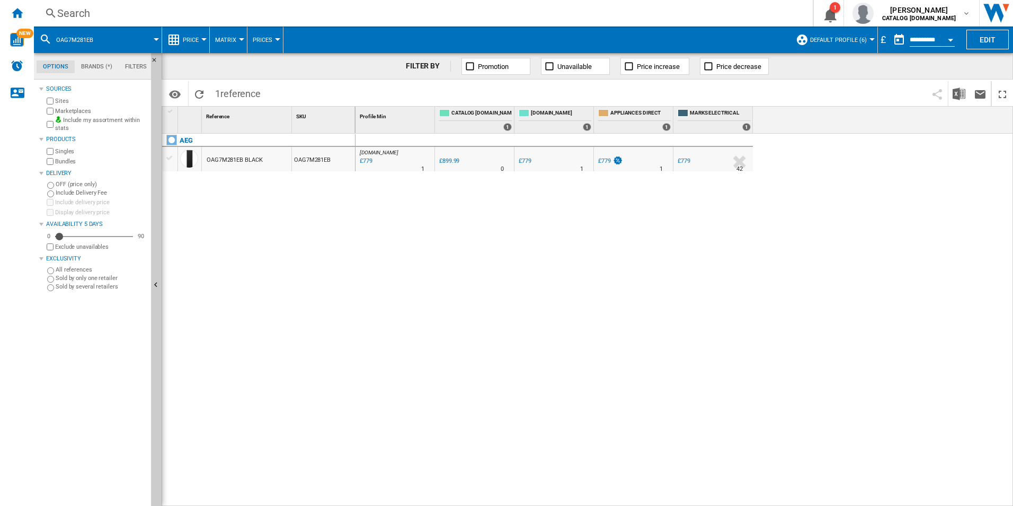
click at [689, 13] on div "Search" at bounding box center [421, 13] width 728 height 15
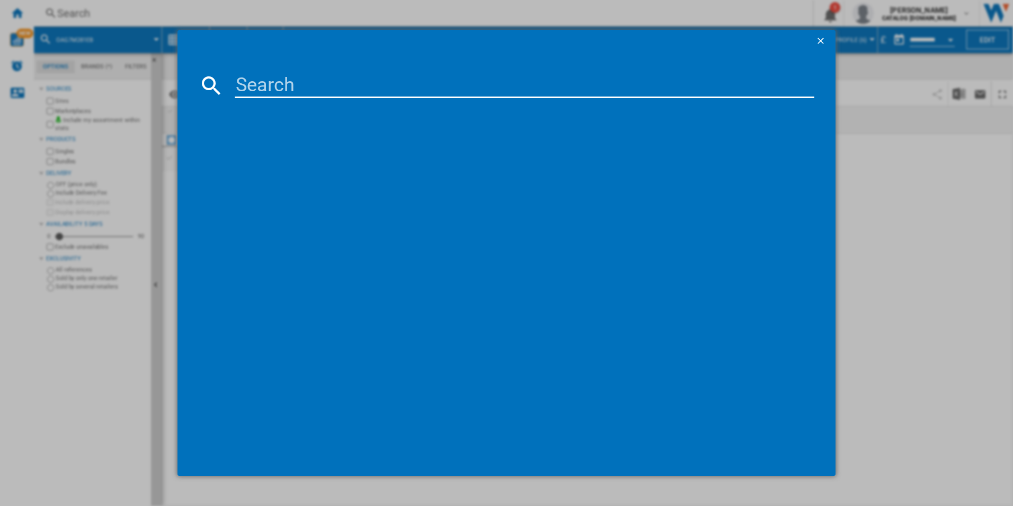
click at [488, 86] on input at bounding box center [525, 85] width 580 height 25
paste input "LWR8516L6UD"
type input "LWR8516L6UD"
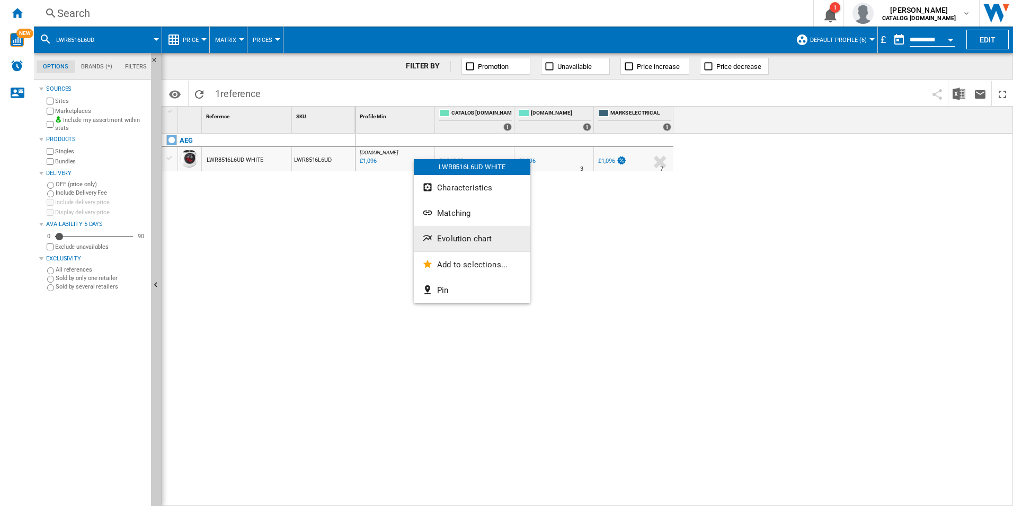
click at [461, 237] on span "Evolution chart" at bounding box center [464, 239] width 55 height 10
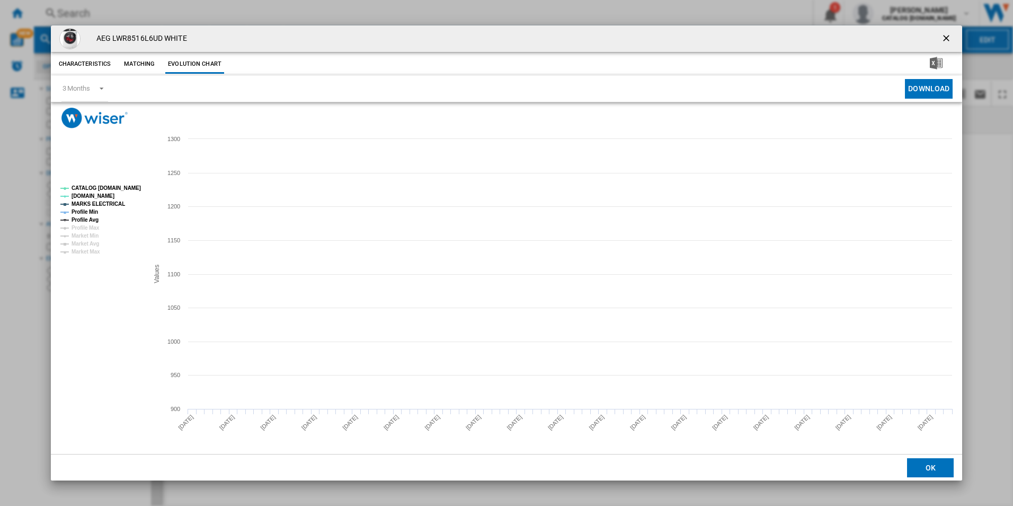
click at [139, 187] on rect "Product popup" at bounding box center [100, 219] width 88 height 77
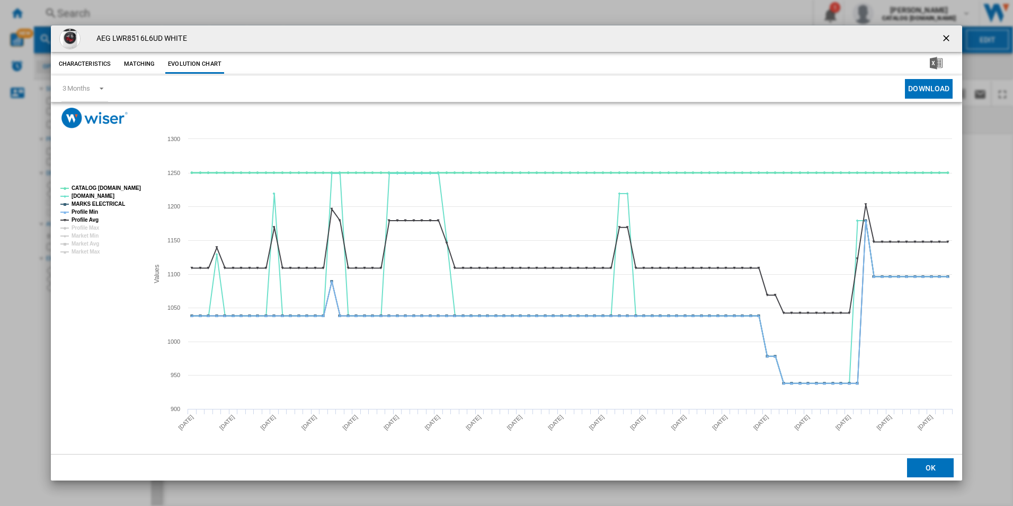
click at [133, 186] on tspan "CATALOG [DOMAIN_NAME]" at bounding box center [106, 188] width 69 height 6
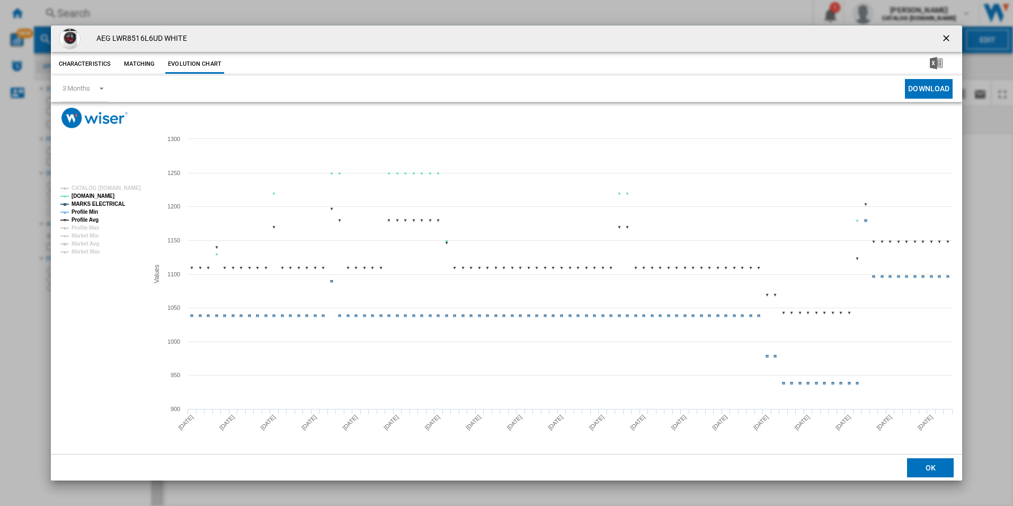
click at [102, 205] on tspan "MARKS ELECTRICAL" at bounding box center [99, 204] width 54 height 6
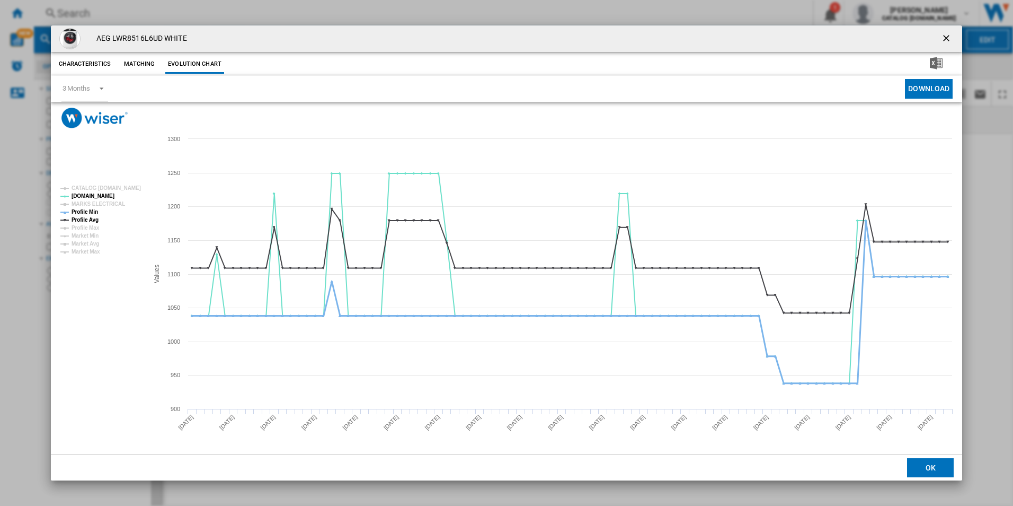
click at [93, 210] on tspan "Profile Min" at bounding box center [85, 212] width 27 height 6
click at [92, 217] on tspan "Profile Avg" at bounding box center [85, 220] width 27 height 6
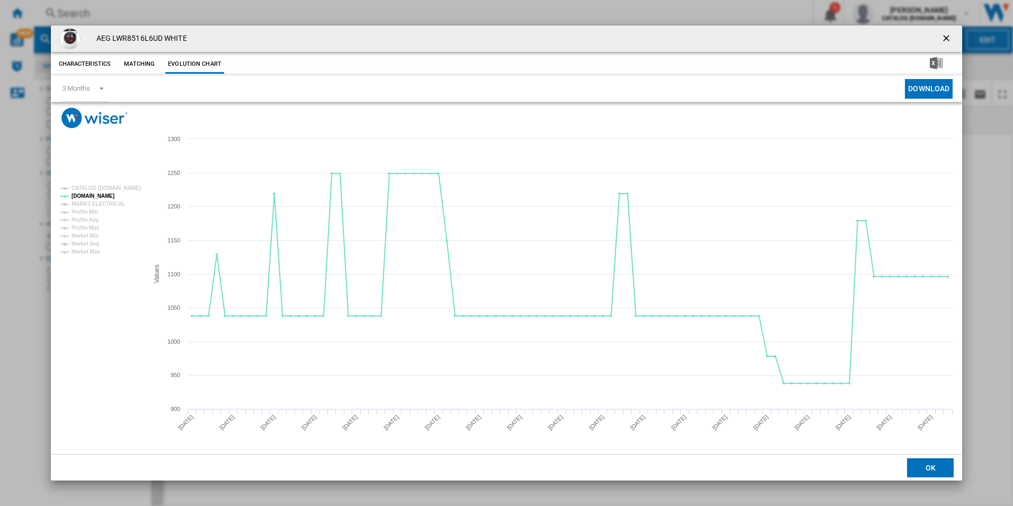
click at [950, 36] on ng-md-icon "getI18NText('BUTTONS.CLOSE_DIALOG')" at bounding box center [947, 39] width 13 height 13
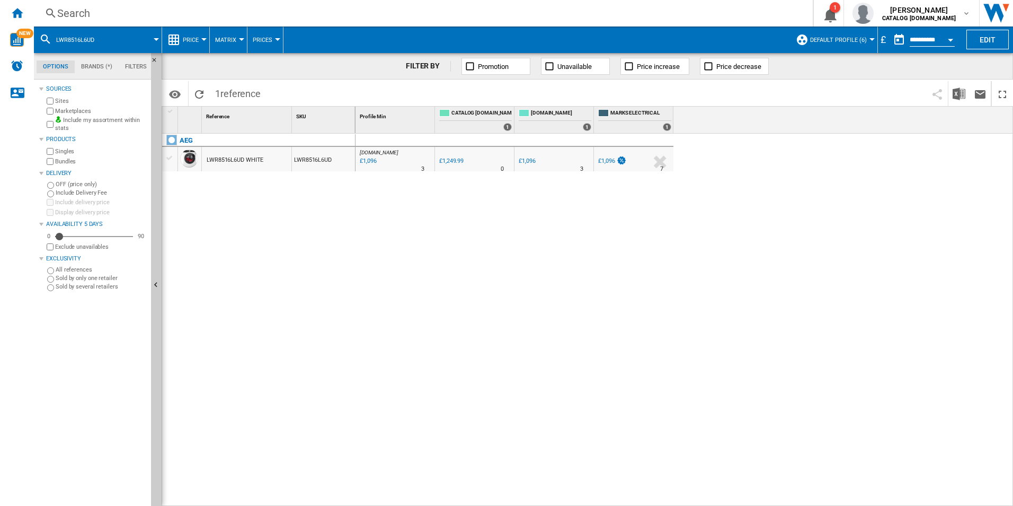
click at [670, 6] on div "Search" at bounding box center [421, 13] width 728 height 15
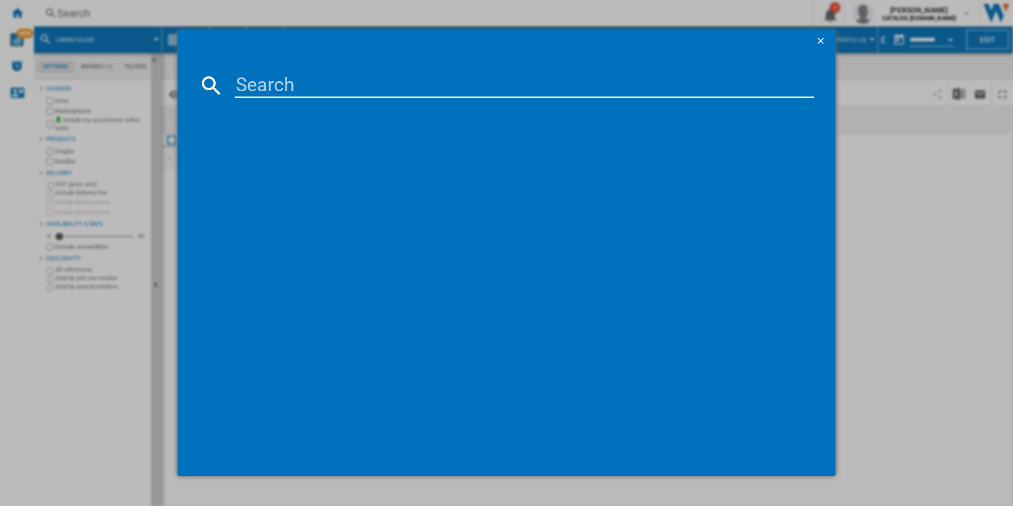
click at [595, 81] on input at bounding box center [525, 85] width 580 height 25
paste input "LWR7416U6UD"
type input "LWR7416U6UD"
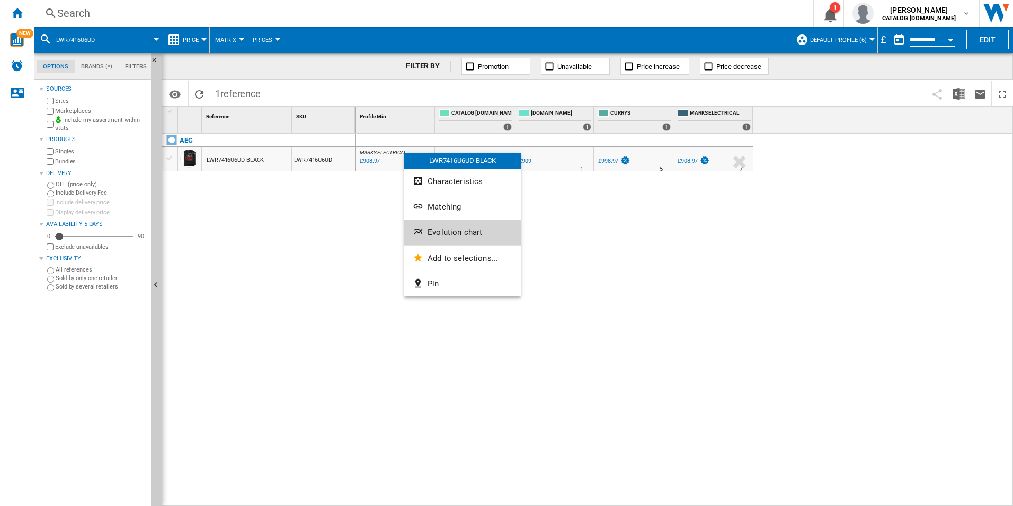
click at [442, 223] on button "Evolution chart" at bounding box center [462, 231] width 117 height 25
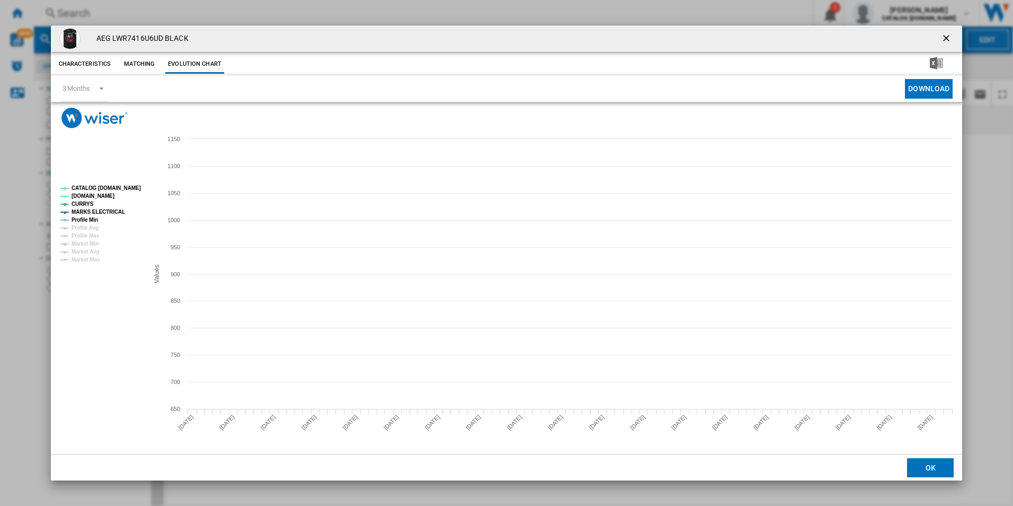
click at [132, 188] on tspan "CATALOG [DOMAIN_NAME]" at bounding box center [106, 188] width 69 height 6
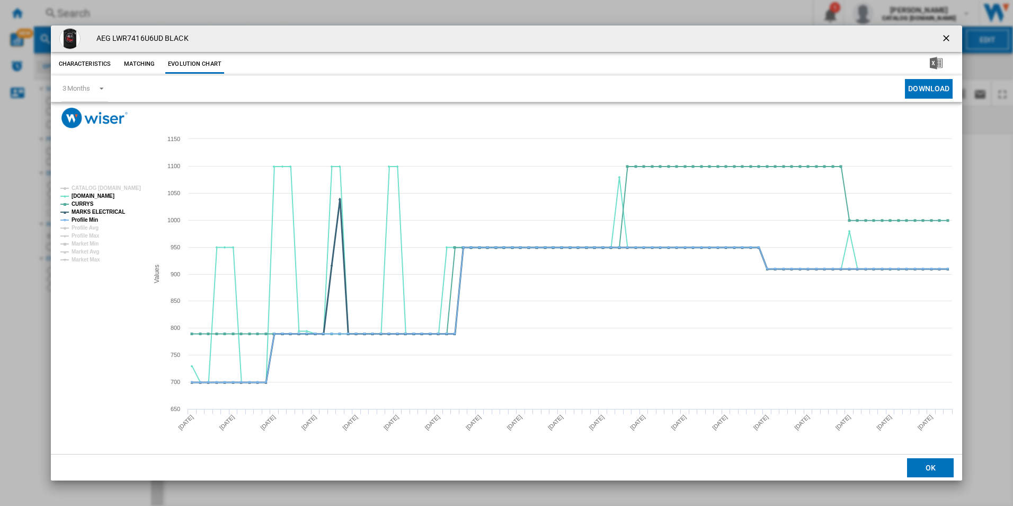
click at [111, 209] on tspan "MARKS ELECTRICAL" at bounding box center [99, 212] width 54 height 6
click at [92, 217] on tspan "Profile Min" at bounding box center [85, 220] width 27 height 6
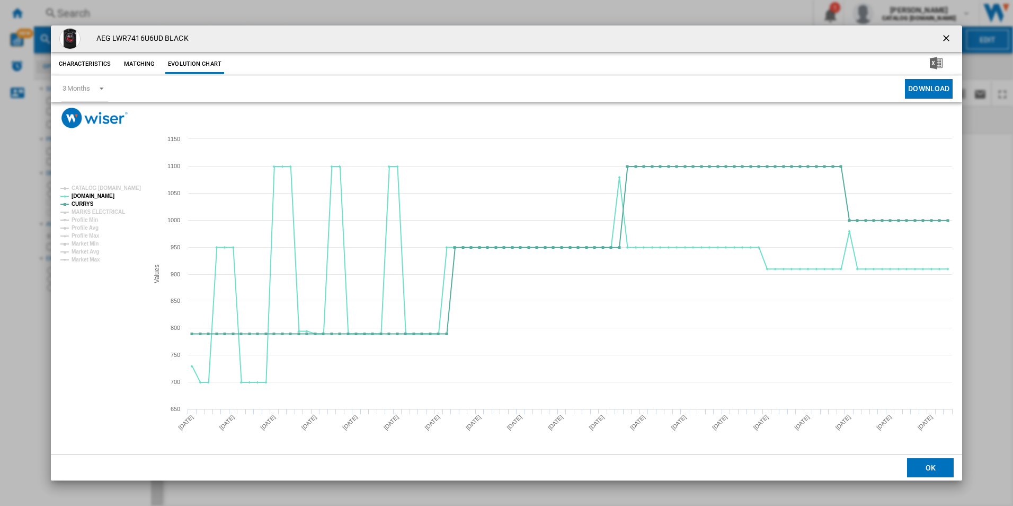
click at [940, 37] on button "Product popup" at bounding box center [947, 38] width 21 height 21
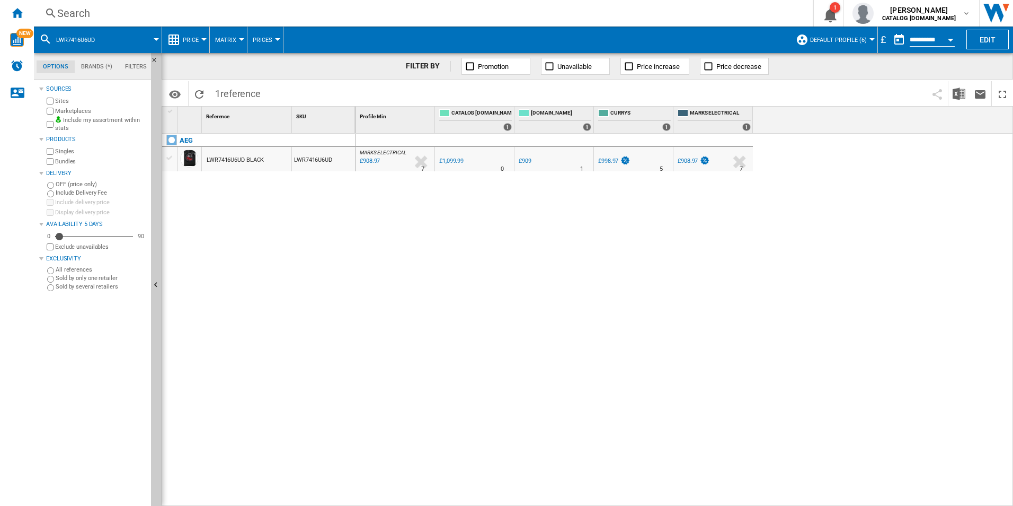
click at [651, 10] on div "Search" at bounding box center [421, 13] width 728 height 15
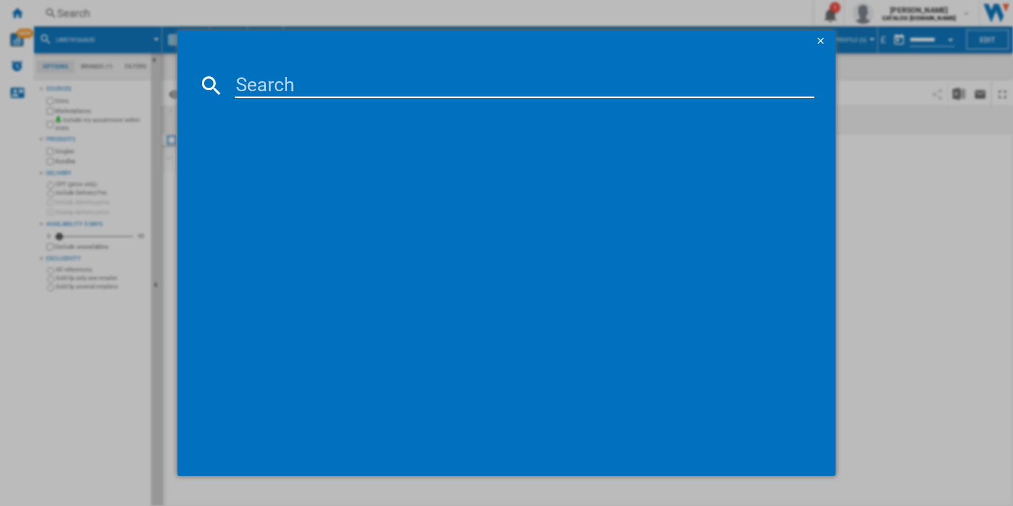
click at [580, 88] on input at bounding box center [525, 85] width 580 height 25
paste input "TXH508A4R"
type input "TXH508A4R"
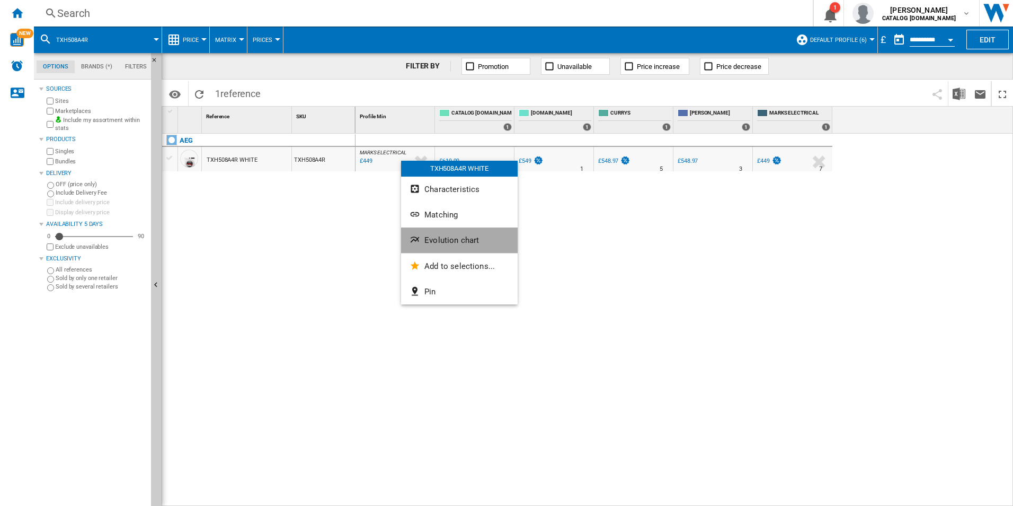
click at [481, 243] on button "Evolution chart" at bounding box center [459, 239] width 117 height 25
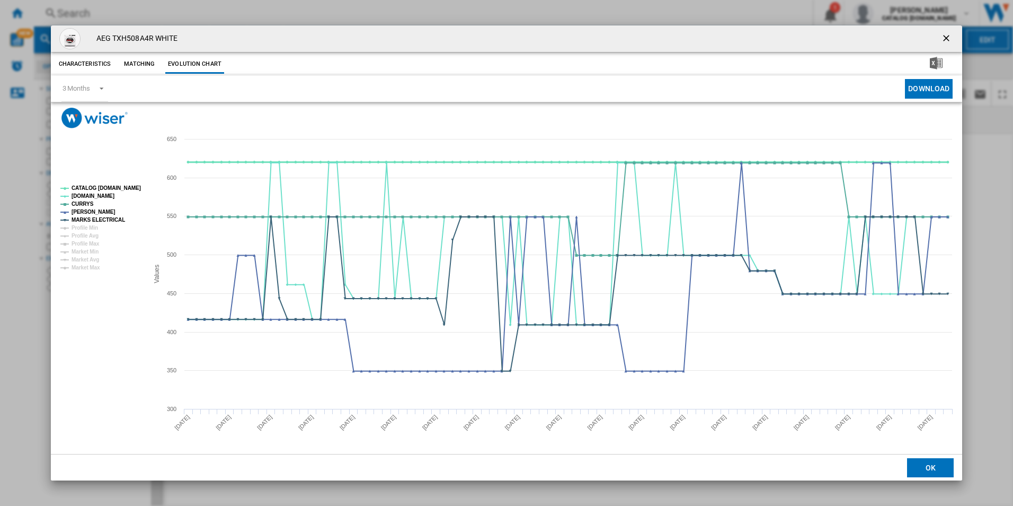
click at [129, 189] on tspan "CATALOG [DOMAIN_NAME]" at bounding box center [106, 188] width 69 height 6
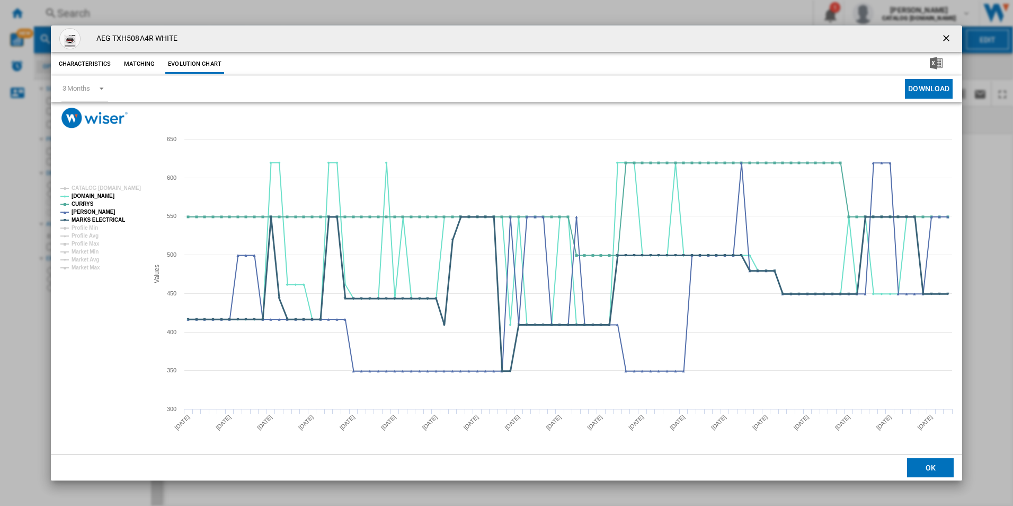
click at [114, 219] on tspan "MARKS ELECTRICAL" at bounding box center [99, 220] width 54 height 6
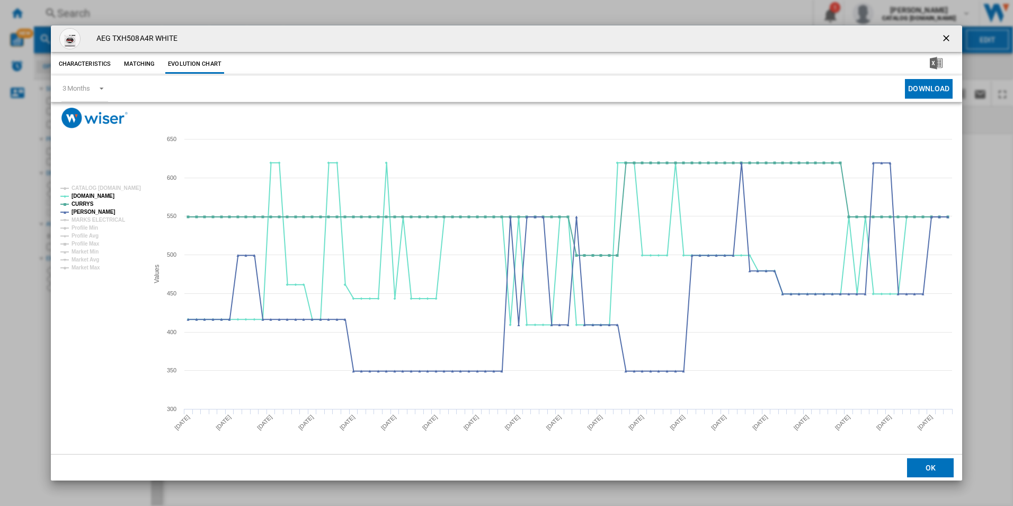
drag, startPoint x: 944, startPoint y: 36, endPoint x: 831, endPoint y: 39, distance: 113.5
click at [944, 36] on ng-md-icon "getI18NText('BUTTONS.CLOSE_DIALOG')" at bounding box center [947, 39] width 13 height 13
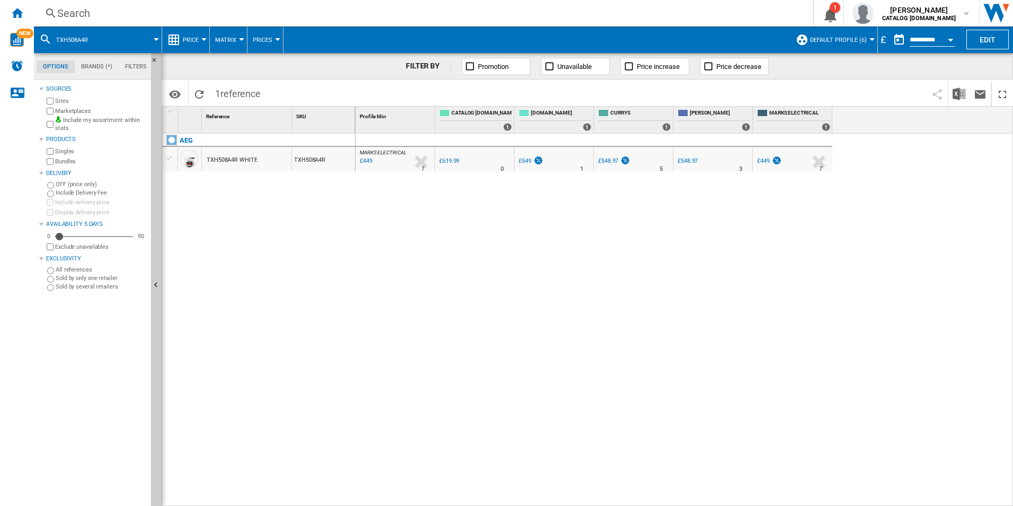
click at [750, 14] on div "Search" at bounding box center [421, 13] width 728 height 15
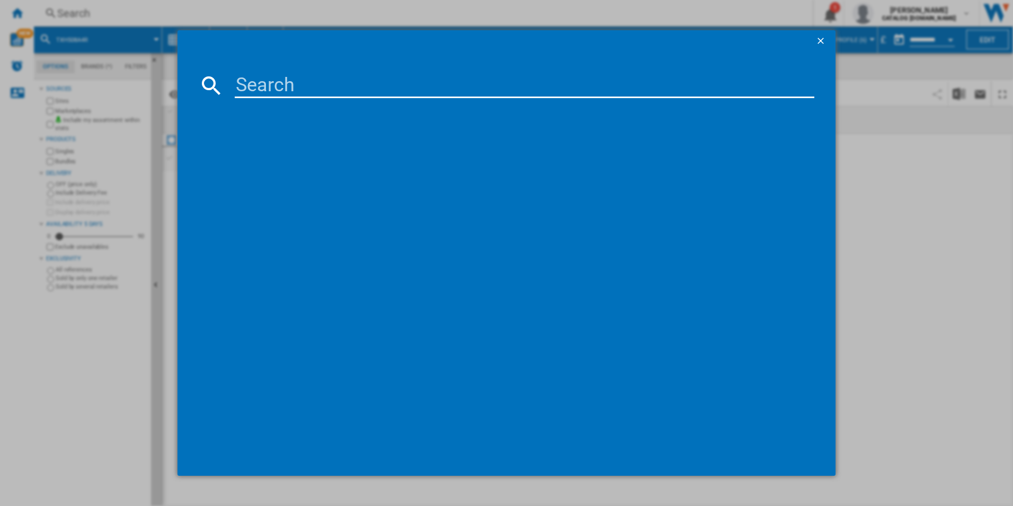
click at [624, 87] on input at bounding box center [525, 85] width 580 height 25
paste input "FFB64627ZM"
type input "FFB64627ZM"
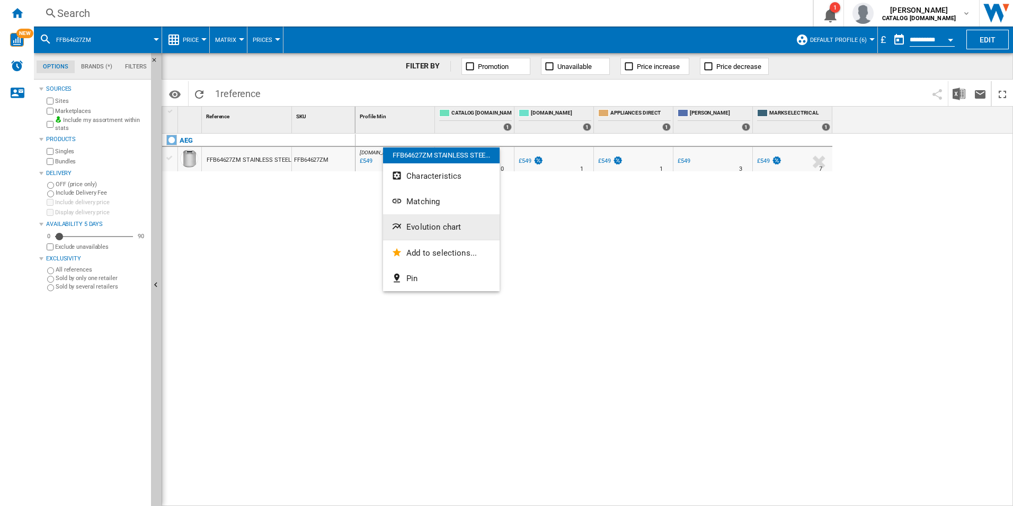
click at [423, 219] on button "Evolution chart" at bounding box center [441, 226] width 117 height 25
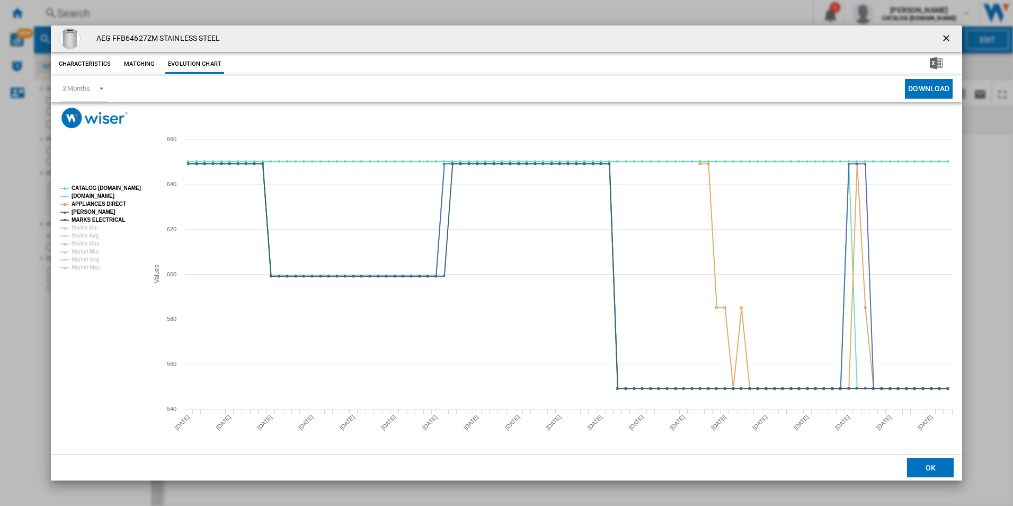
click at [118, 185] on tspan "CATALOG [DOMAIN_NAME]" at bounding box center [106, 188] width 69 height 6
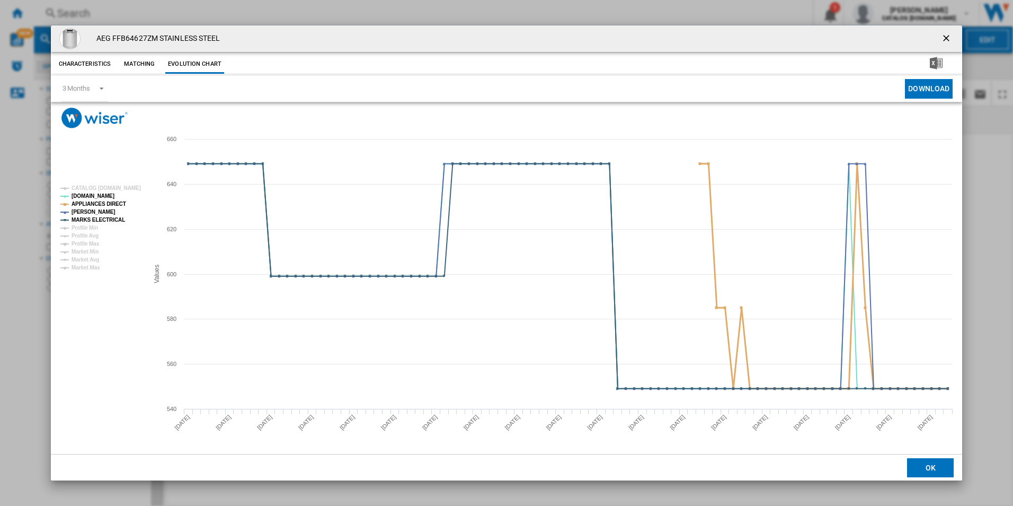
click at [114, 202] on tspan "APPLIANCES DIRECT" at bounding box center [99, 204] width 55 height 6
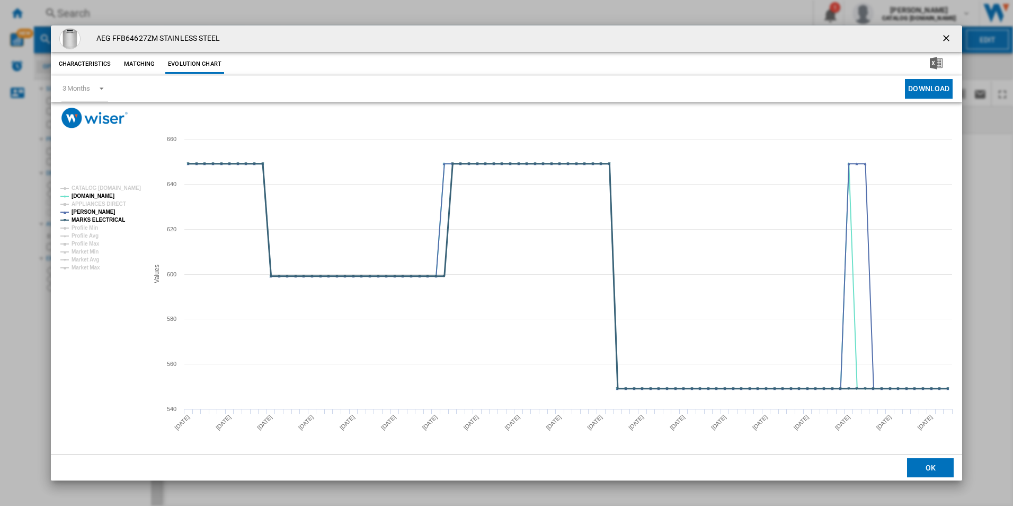
click at [114, 219] on tspan "MARKS ELECTRICAL" at bounding box center [99, 220] width 54 height 6
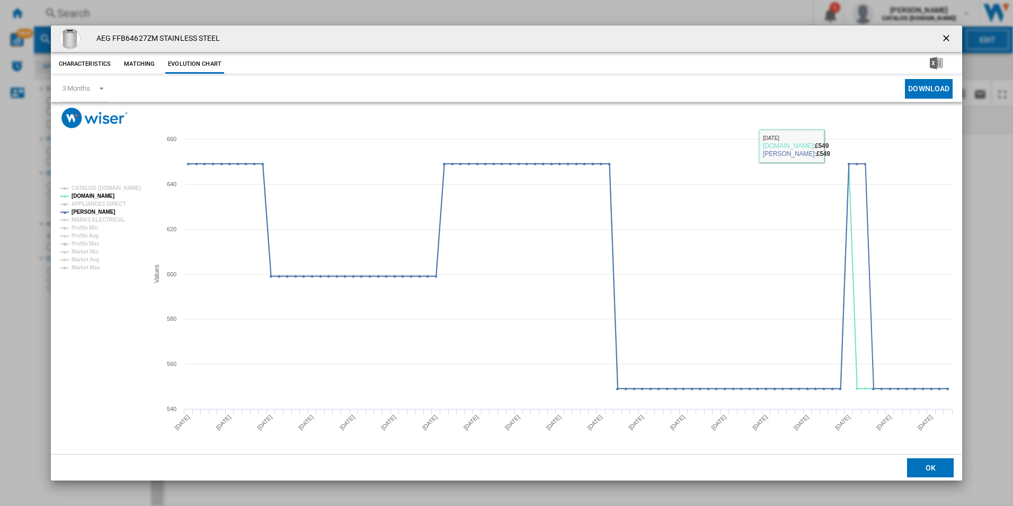
click at [949, 37] on ng-md-icon "getI18NText('BUTTONS.CLOSE_DIALOG')" at bounding box center [947, 39] width 13 height 13
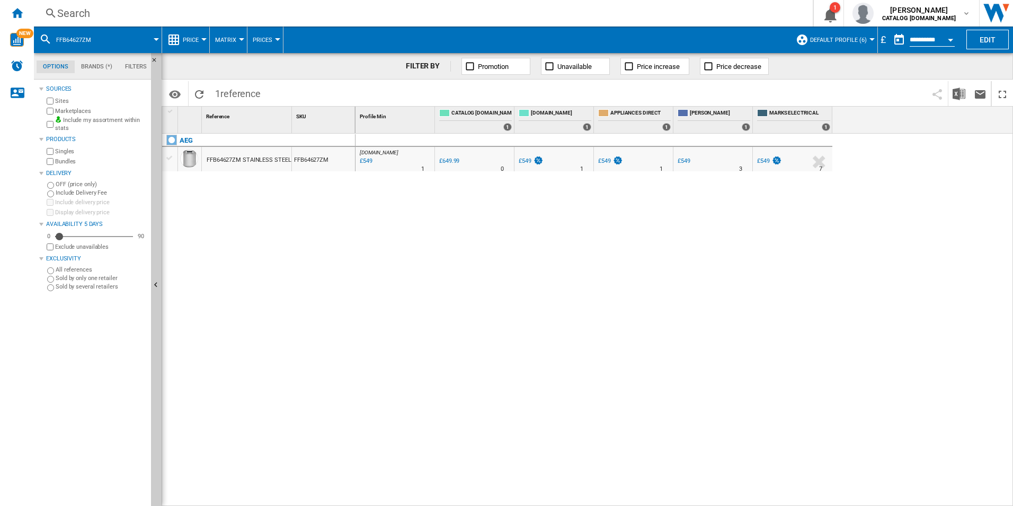
click at [646, 20] on div "Search" at bounding box center [421, 13] width 728 height 15
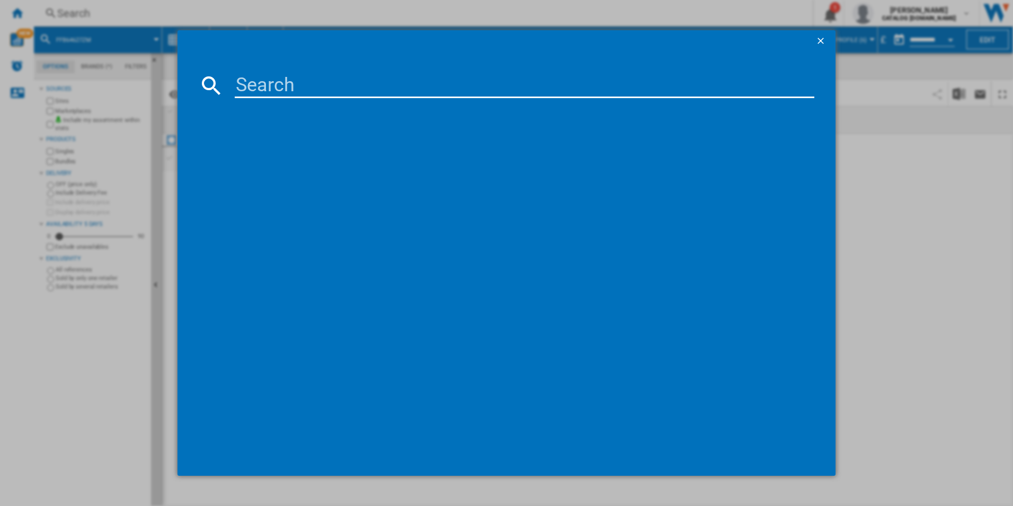
click at [499, 78] on input at bounding box center [525, 85] width 580 height 25
paste input "LWR8516O5UD"
type input "LWR8516O5UD"
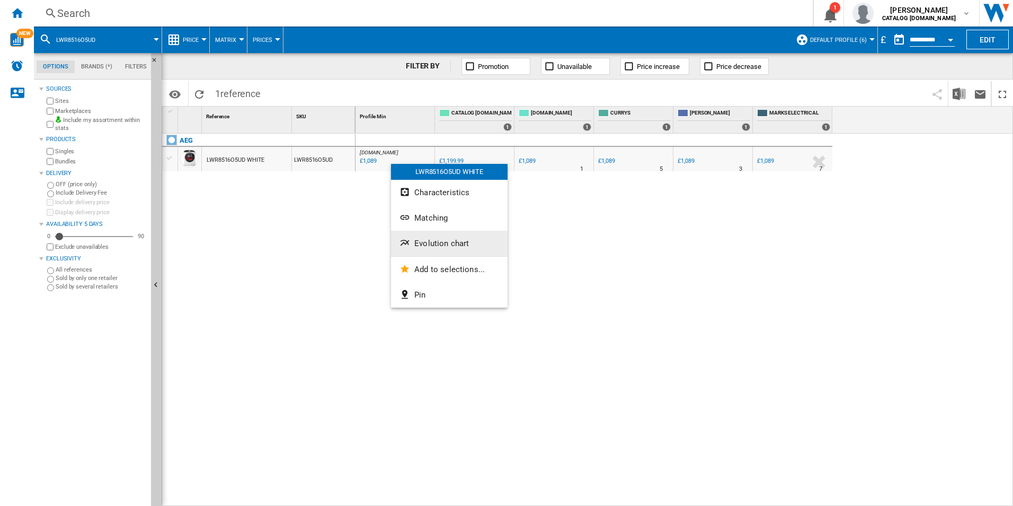
click at [423, 241] on span "Evolution chart" at bounding box center [441, 244] width 55 height 10
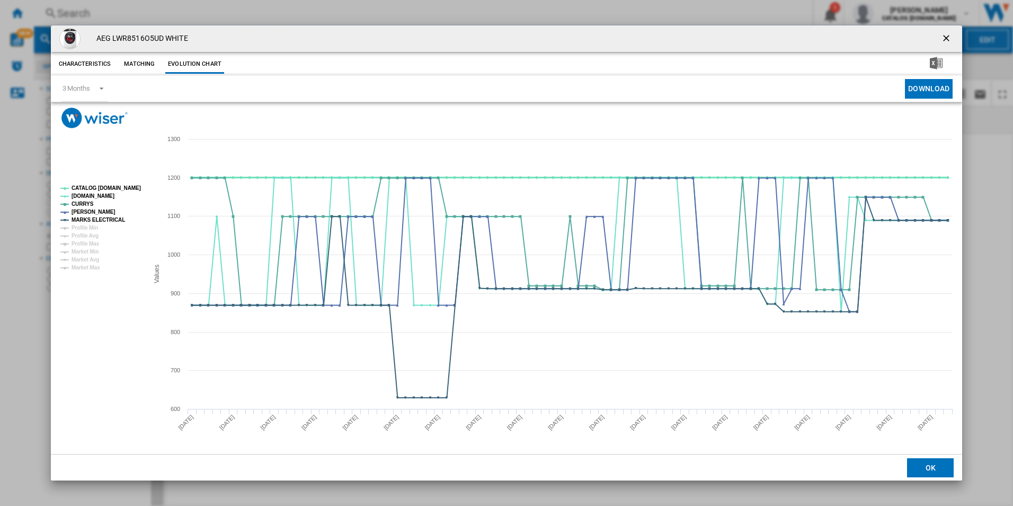
click at [125, 189] on tspan "CATALOG [DOMAIN_NAME]" at bounding box center [106, 188] width 69 height 6
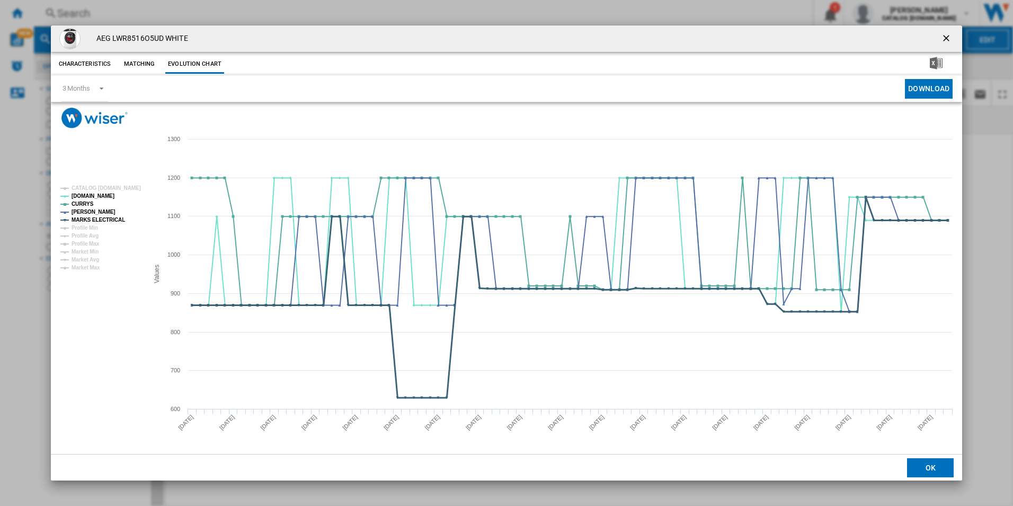
click at [117, 217] on tspan "MARKS ELECTRICAL" at bounding box center [99, 220] width 54 height 6
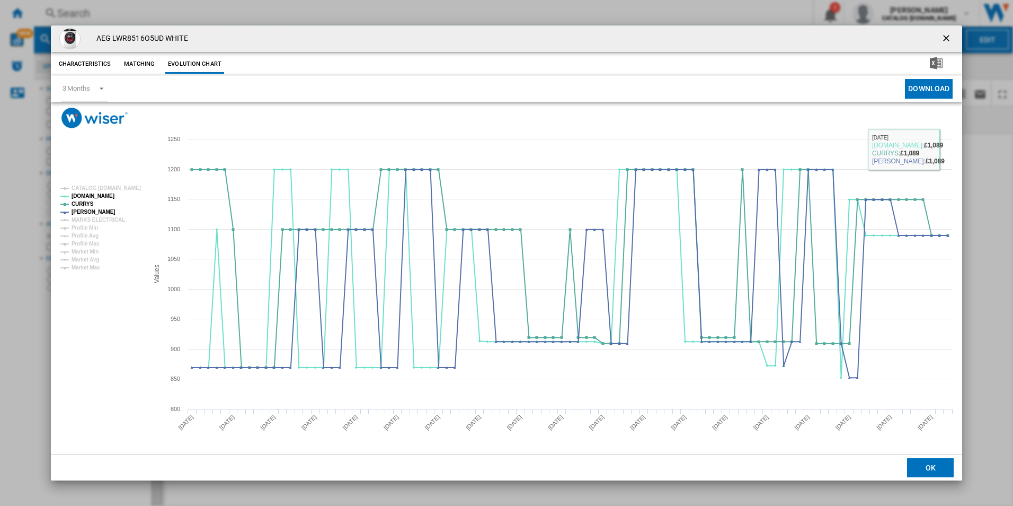
drag, startPoint x: 944, startPoint y: 37, endPoint x: 715, endPoint y: 24, distance: 229.9
click at [944, 37] on ng-md-icon "getI18NText('BUTTONS.CLOSE_DIALOG')" at bounding box center [947, 39] width 13 height 13
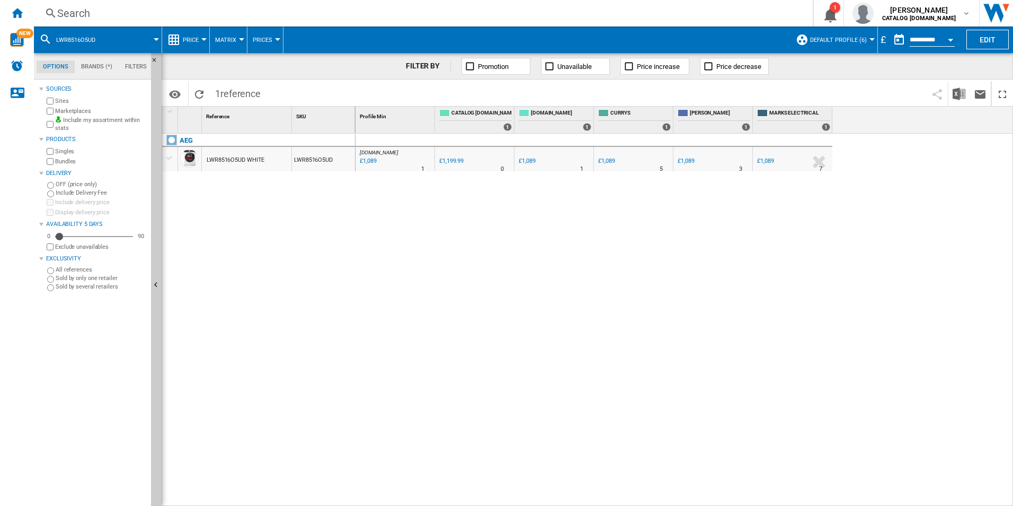
click at [632, 20] on div "Search" at bounding box center [421, 13] width 728 height 15
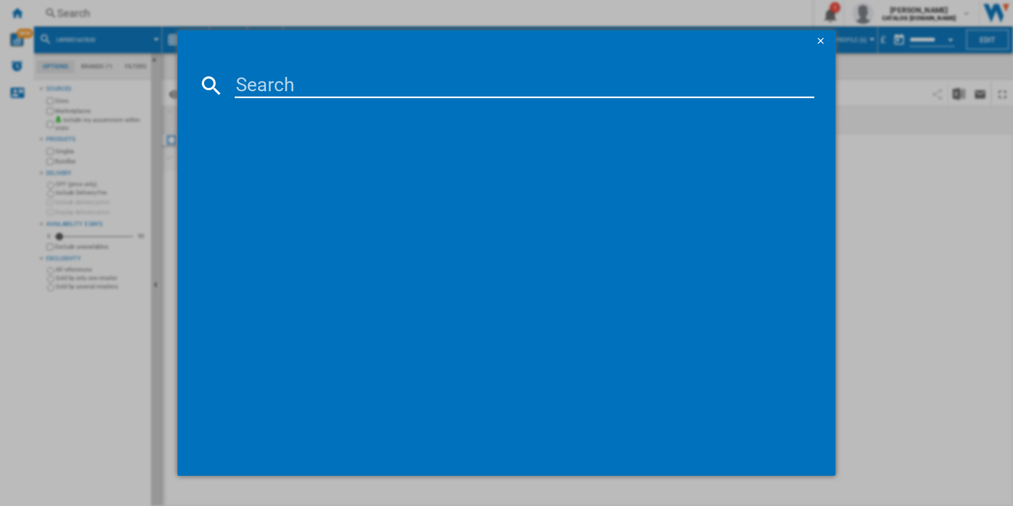
click at [523, 86] on input at bounding box center [525, 85] width 580 height 25
paste input "FFB64627ZW"
type input "FFB64627ZW"
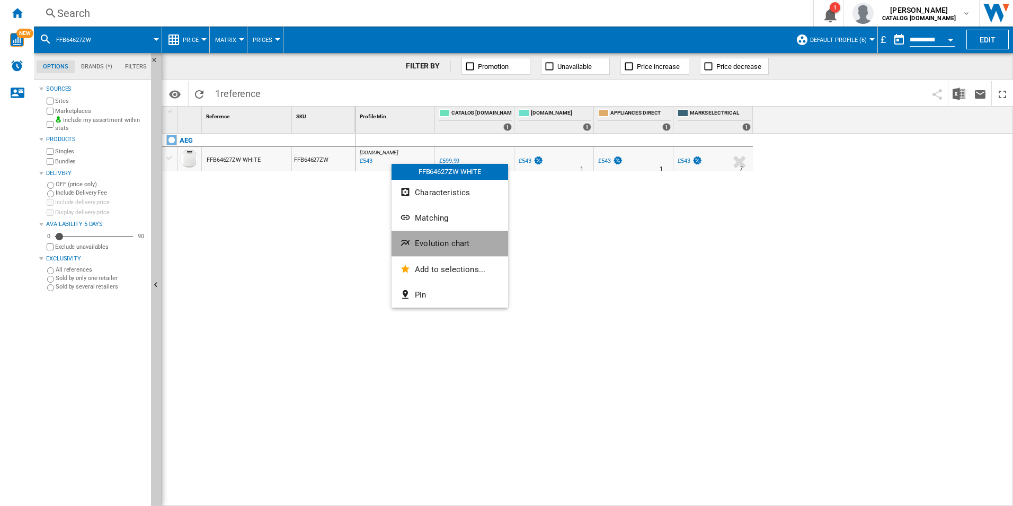
click at [429, 232] on button "Evolution chart" at bounding box center [450, 243] width 117 height 25
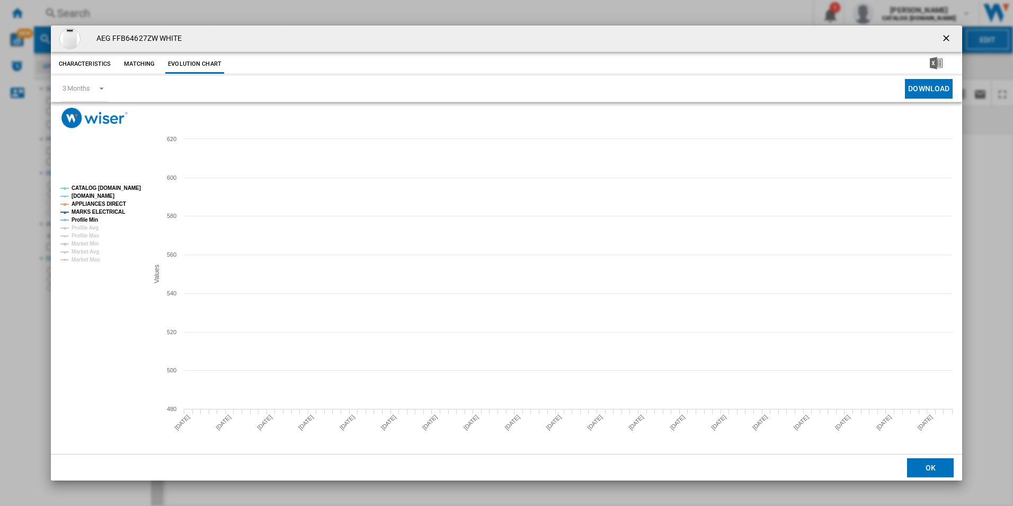
click at [122, 180] on rect "Product popup" at bounding box center [507, 290] width 912 height 325
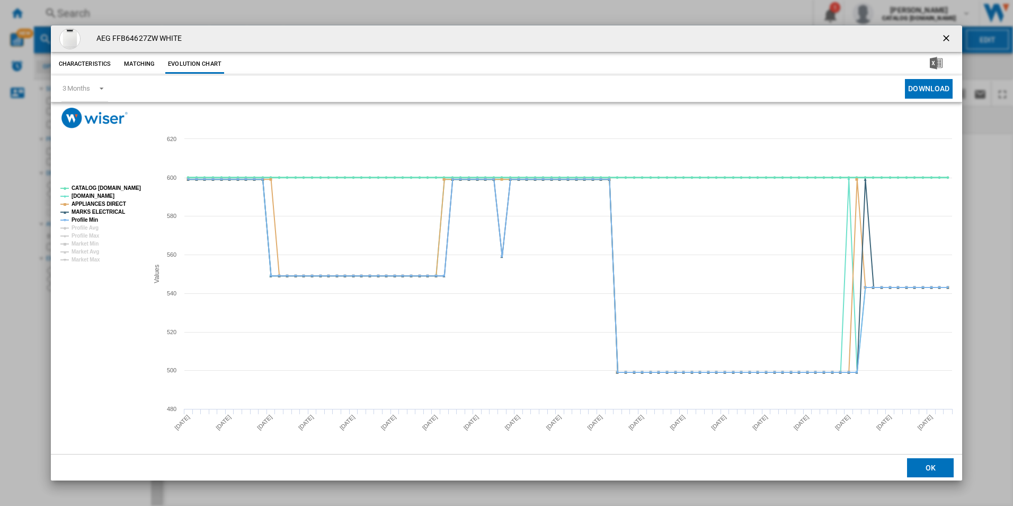
click at [120, 185] on tspan "CATALOG [DOMAIN_NAME]" at bounding box center [106, 188] width 69 height 6
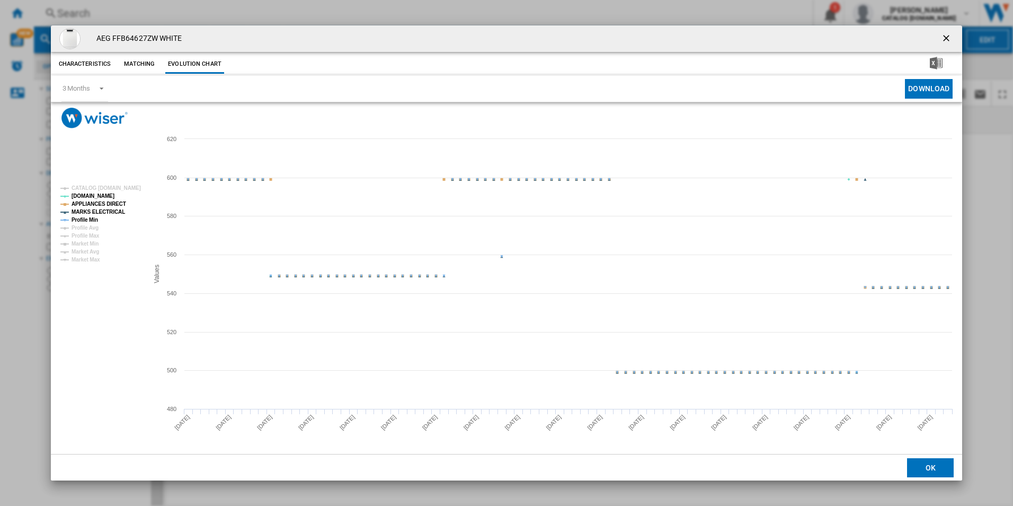
click at [116, 201] on tspan "APPLIANCES DIRECT" at bounding box center [99, 204] width 55 height 6
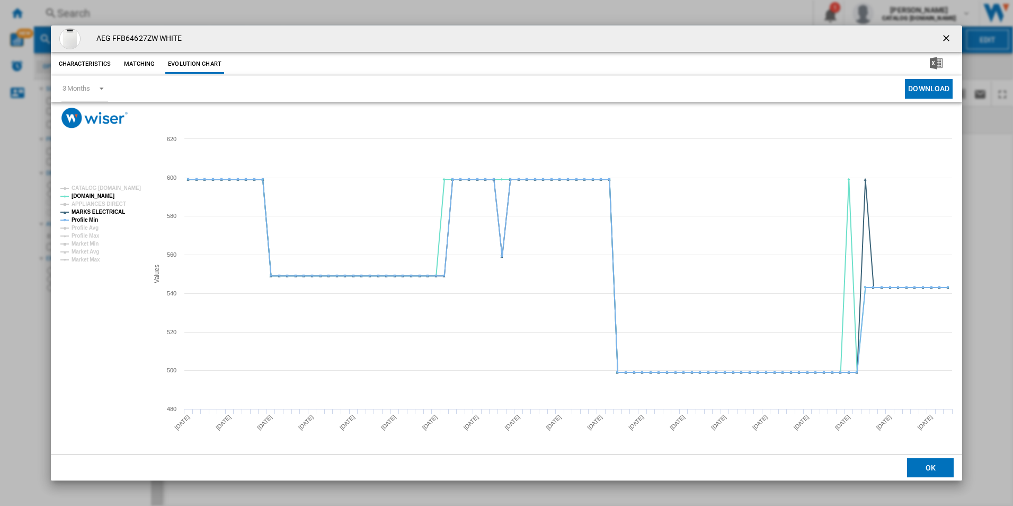
click at [112, 207] on tspan "APPLIANCES DIRECT" at bounding box center [99, 204] width 55 height 6
click at [96, 215] on tspan "MARKS ELECTRICAL" at bounding box center [99, 212] width 54 height 6
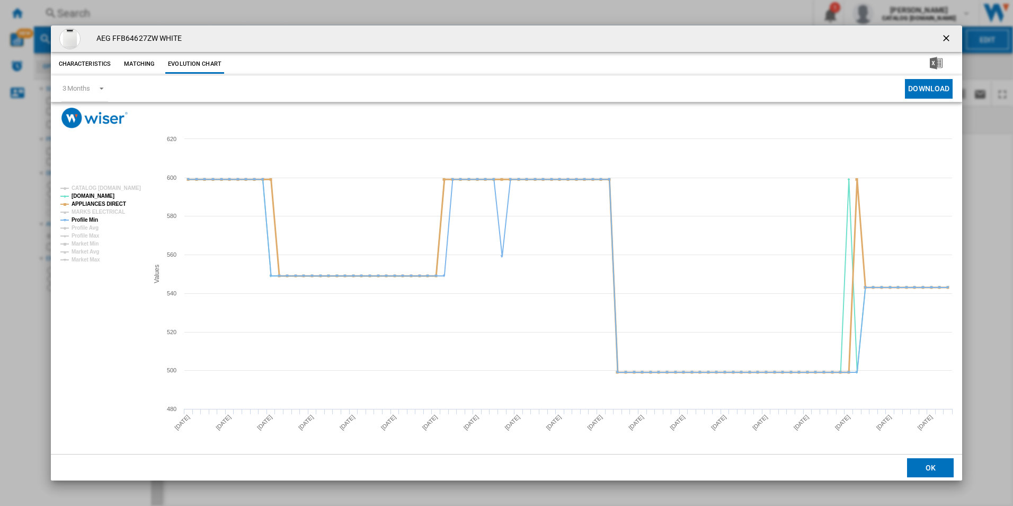
click at [102, 205] on tspan "APPLIANCES DIRECT" at bounding box center [99, 204] width 55 height 6
click at [90, 219] on tspan "Profile Min" at bounding box center [85, 220] width 27 height 6
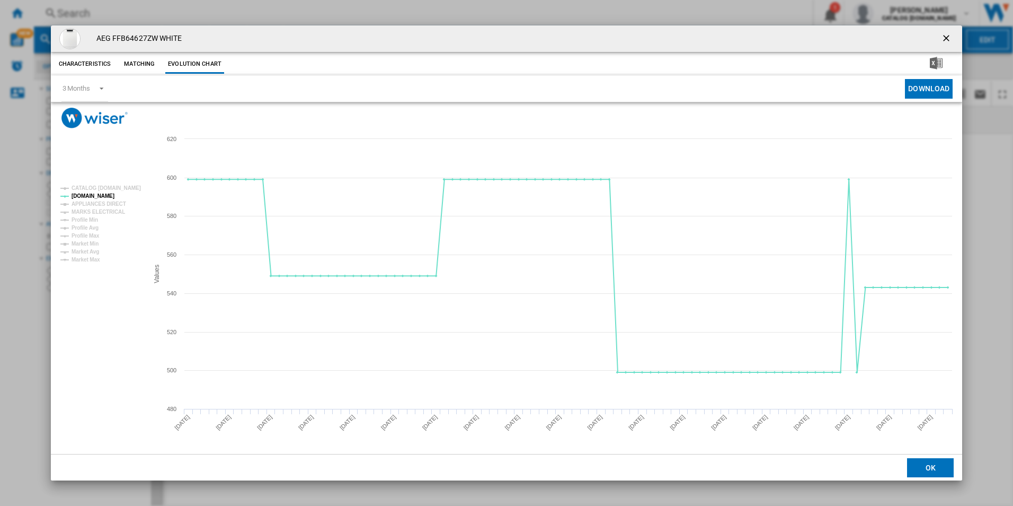
drag, startPoint x: 947, startPoint y: 42, endPoint x: 685, endPoint y: 28, distance: 262.7
click at [947, 42] on ng-md-icon "getI18NText('BUTTONS.CLOSE_DIALOG')" at bounding box center [947, 39] width 13 height 13
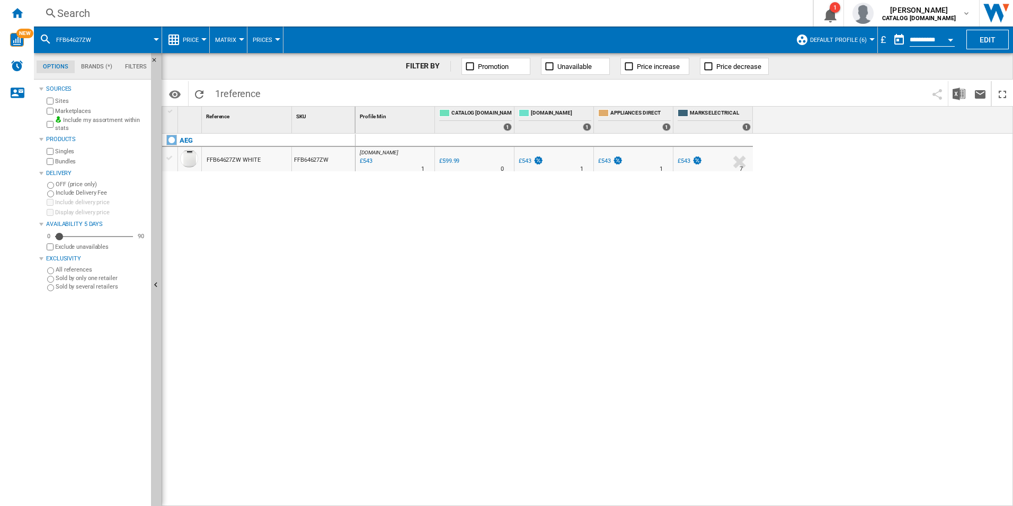
click at [658, 15] on div "Search" at bounding box center [421, 13] width 728 height 15
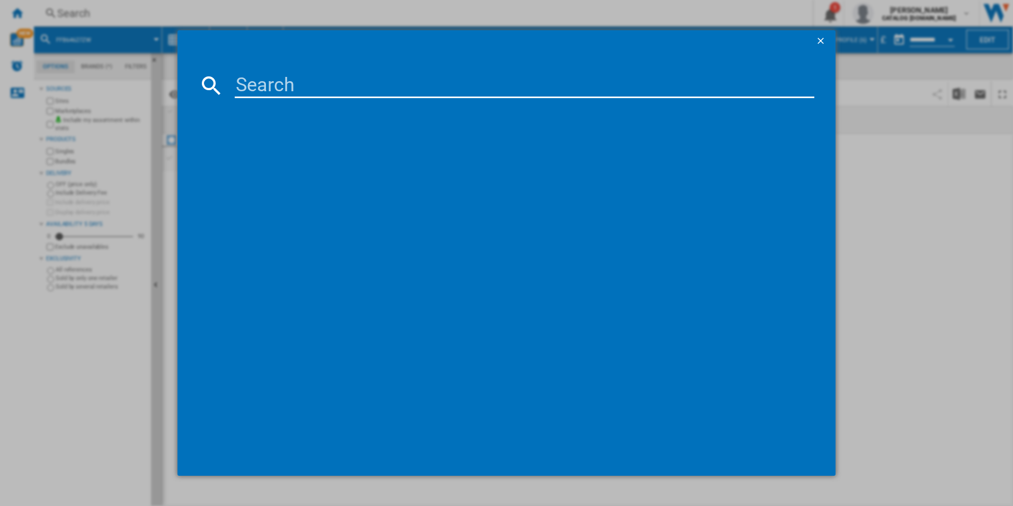
click at [550, 89] on input at bounding box center [525, 85] width 580 height 25
paste input "LWR7496O4B"
type input "LWR7496O4B"
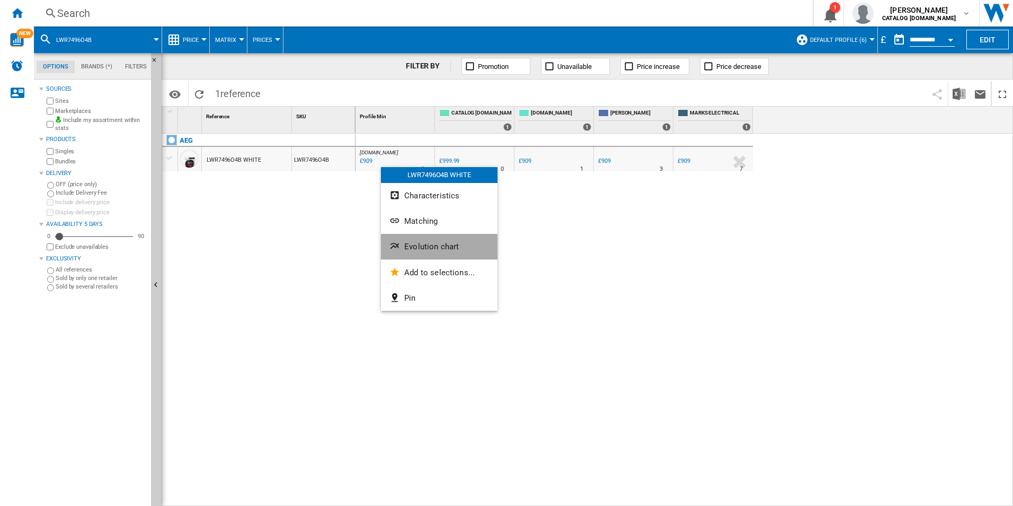
click at [428, 244] on span "Evolution chart" at bounding box center [431, 247] width 55 height 10
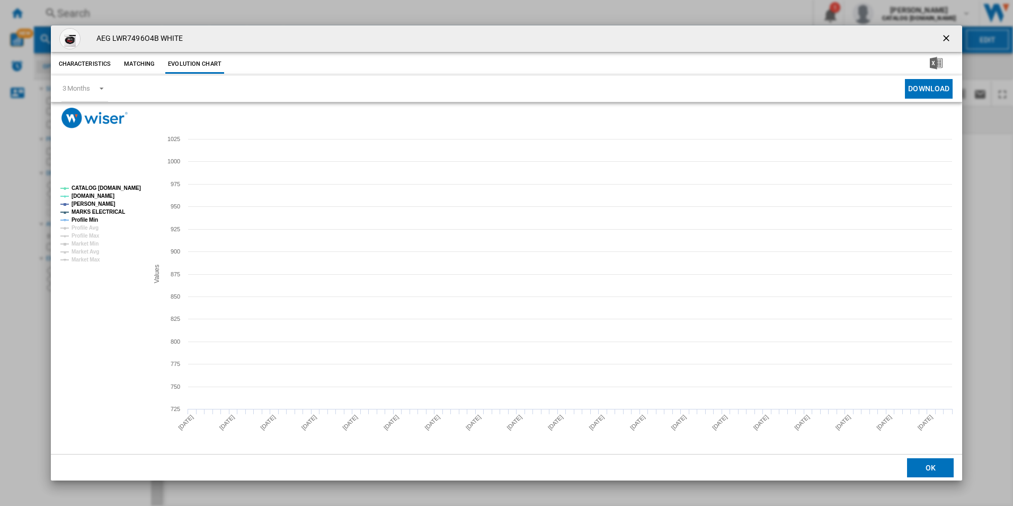
click at [133, 186] on tspan "CATALOG [DOMAIN_NAME]" at bounding box center [106, 188] width 69 height 6
click at [107, 214] on tspan "MARKS ELECTRICAL" at bounding box center [99, 212] width 54 height 6
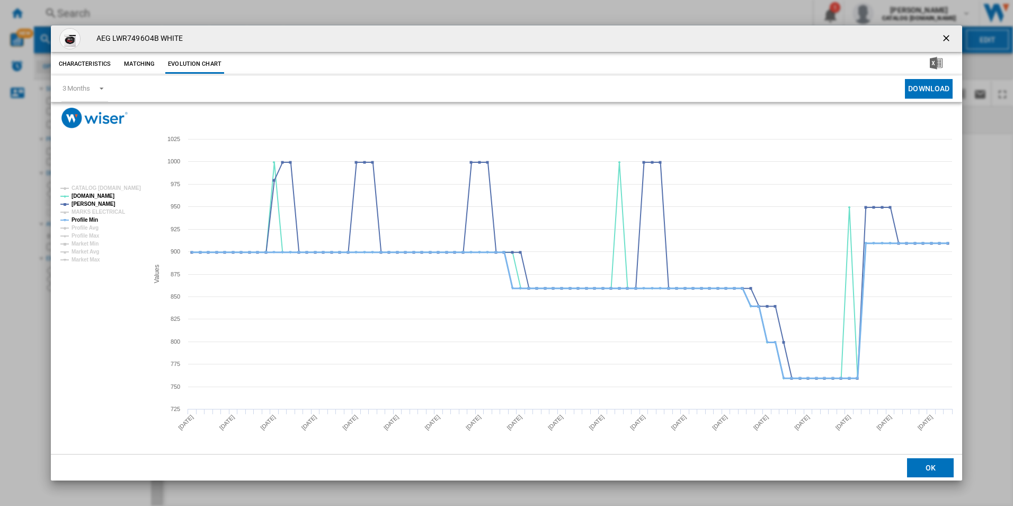
click at [85, 220] on tspan "Profile Min" at bounding box center [85, 220] width 27 height 6
drag, startPoint x: 944, startPoint y: 37, endPoint x: 938, endPoint y: 40, distance: 7.4
click at [944, 37] on ng-md-icon "getI18NText('BUTTONS.CLOSE_DIALOG')" at bounding box center [947, 39] width 13 height 13
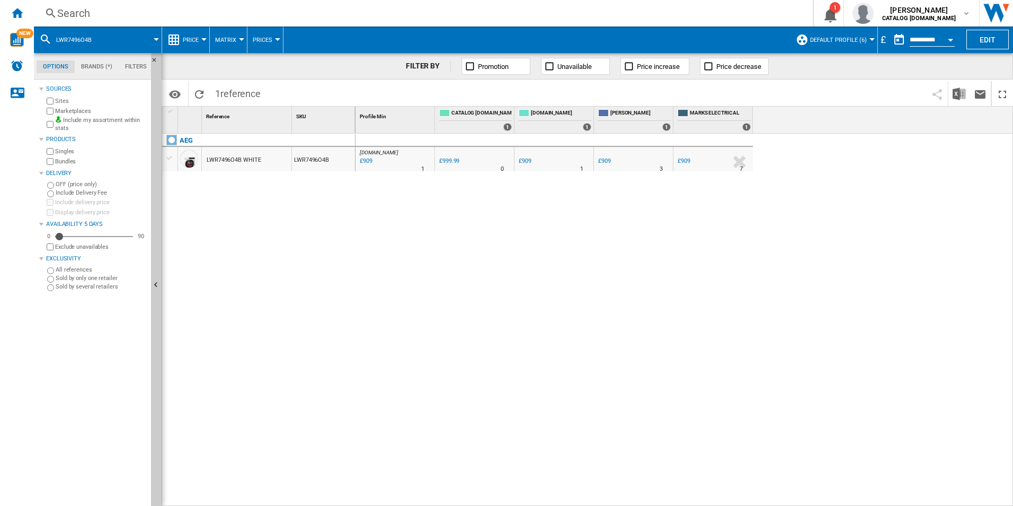
click at [630, 17] on div "Search" at bounding box center [421, 13] width 728 height 15
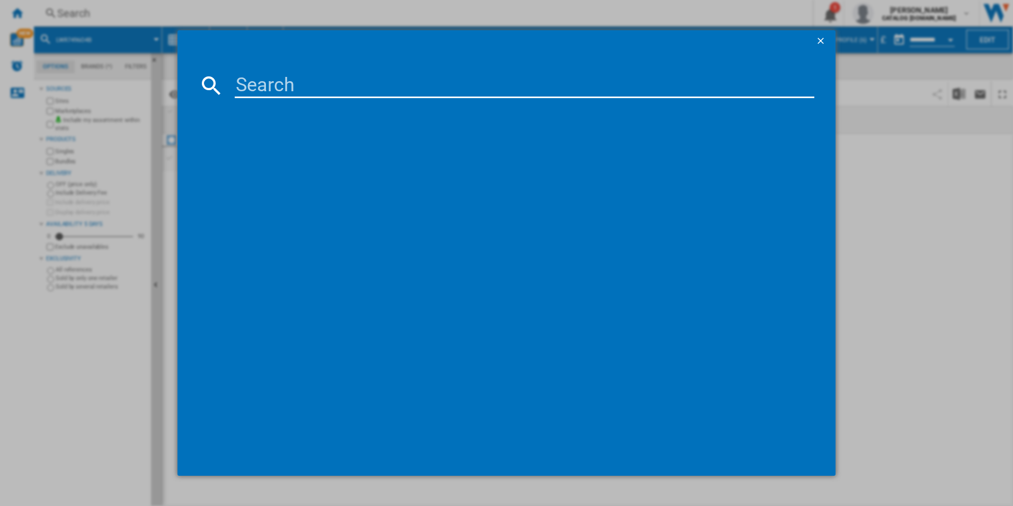
click at [589, 84] on input at bounding box center [525, 85] width 580 height 25
paste input "LWR7185M4B"
type input "LWR7185M4B"
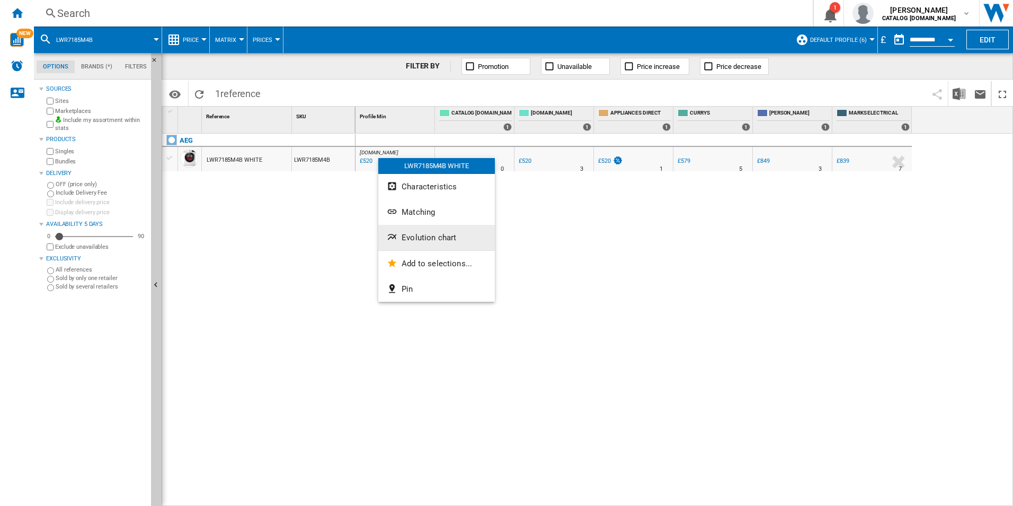
click at [444, 241] on span "Evolution chart" at bounding box center [429, 238] width 55 height 10
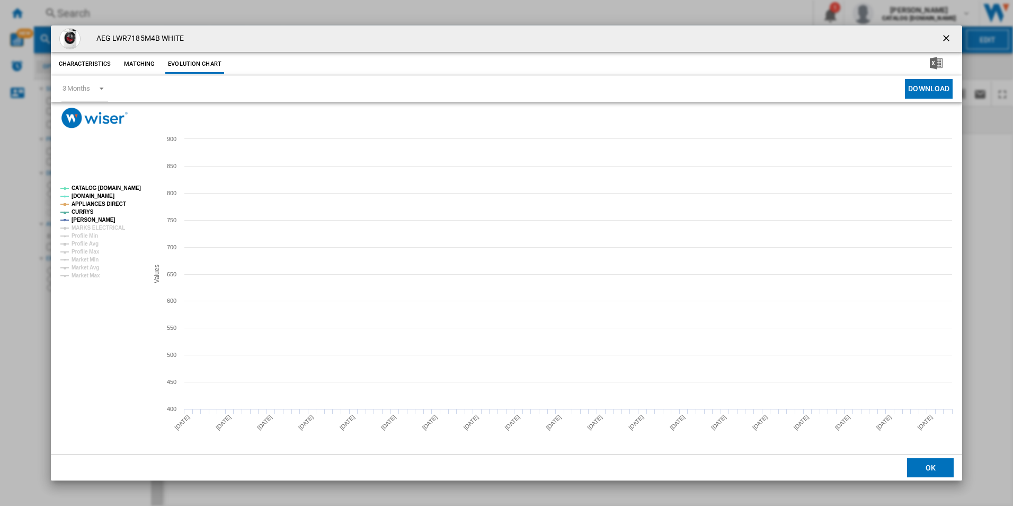
click at [122, 190] on tspan "CATALOG [DOMAIN_NAME]" at bounding box center [106, 188] width 69 height 6
click at [110, 202] on tspan "APPLIANCES DIRECT" at bounding box center [99, 204] width 55 height 6
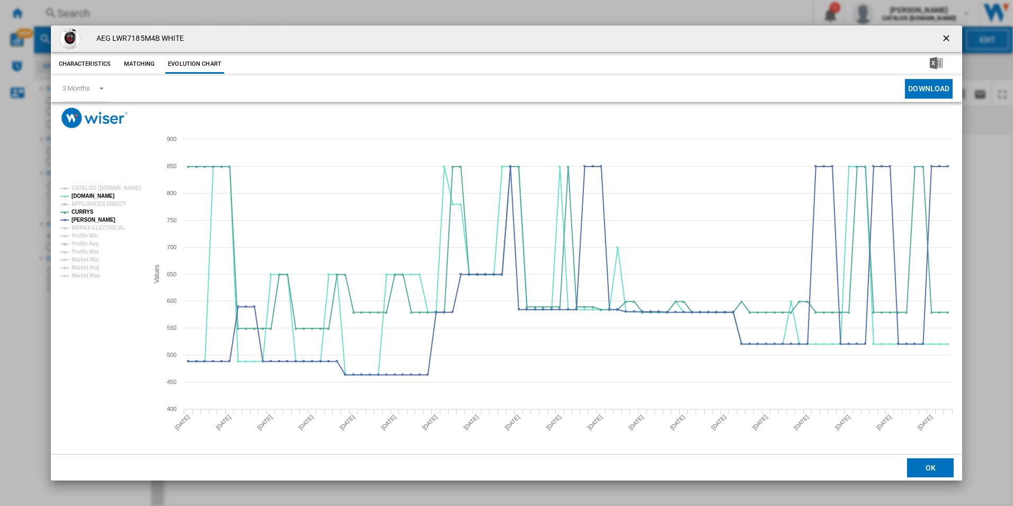
drag, startPoint x: 949, startPoint y: 39, endPoint x: 917, endPoint y: 52, distance: 34.5
click at [949, 39] on ng-md-icon "getI18NText('BUTTONS.CLOSE_DIALOG')" at bounding box center [947, 39] width 13 height 13
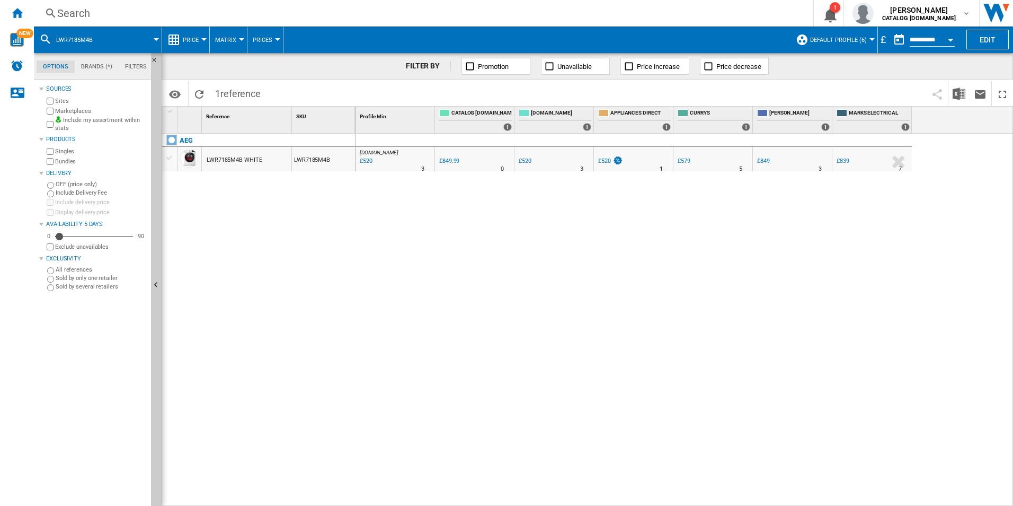
click at [697, 13] on div "Search" at bounding box center [421, 13] width 728 height 15
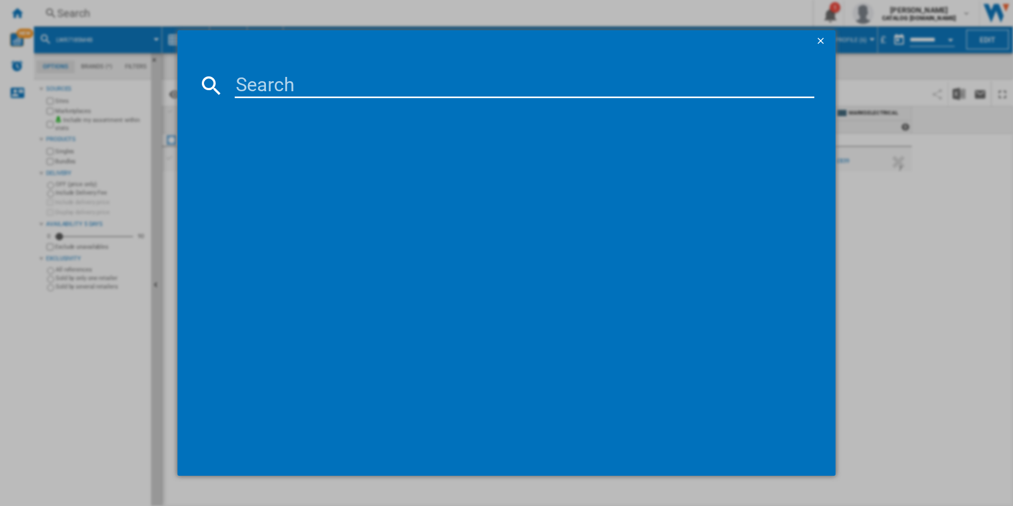
click at [489, 94] on input at bounding box center [525, 85] width 580 height 25
paste input "HKB75450NB"
type input "HKB75450NB"
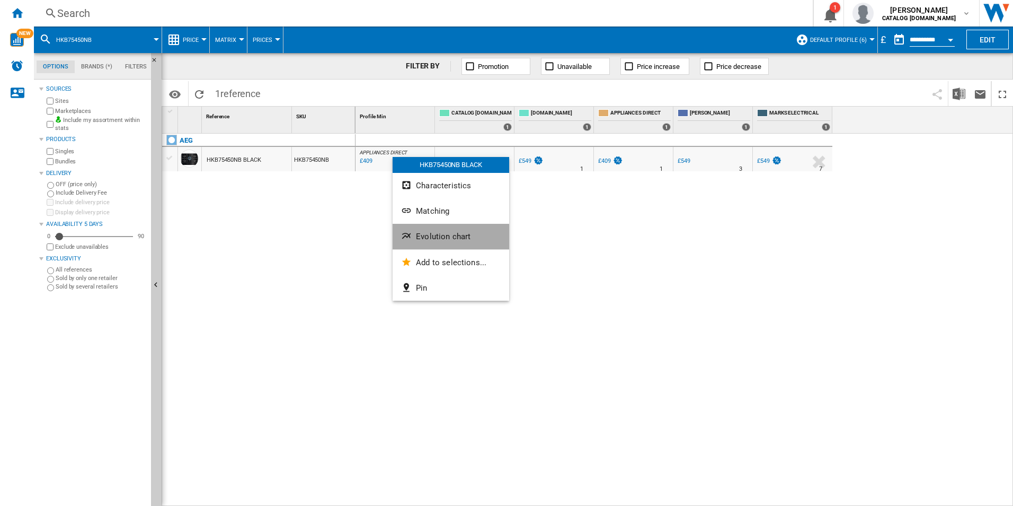
click at [444, 237] on span "Evolution chart" at bounding box center [443, 237] width 55 height 10
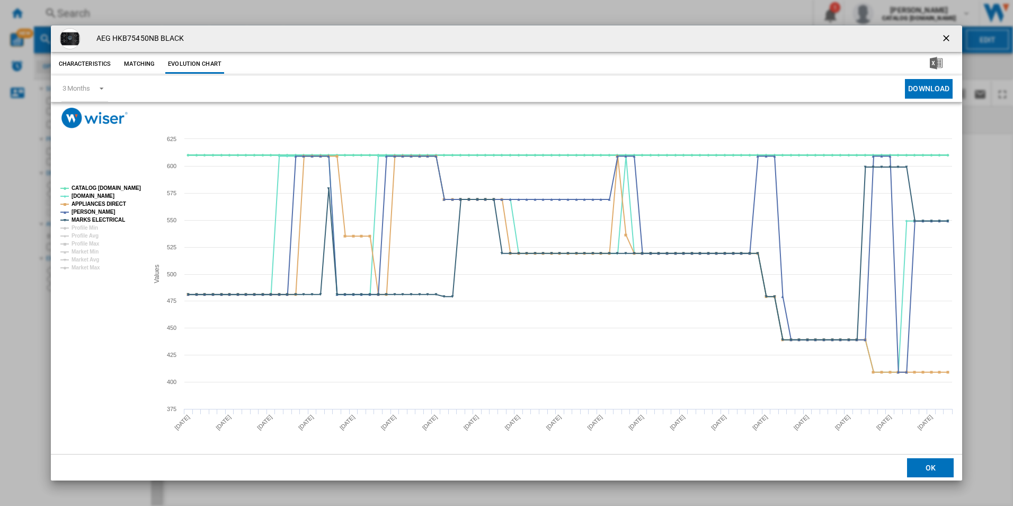
click at [131, 186] on tspan "CATALOG [DOMAIN_NAME]" at bounding box center [106, 188] width 69 height 6
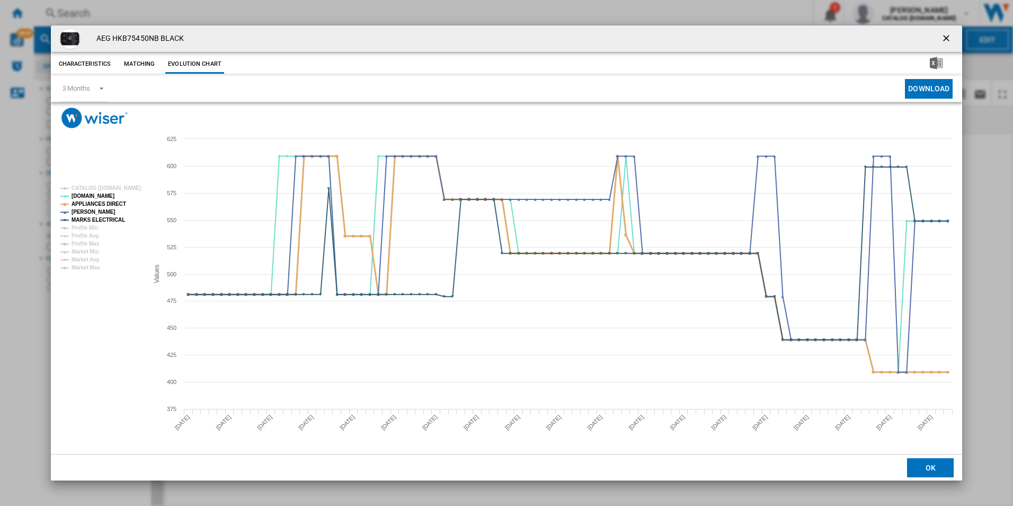
click at [109, 206] on tspan "APPLIANCES DIRECT" at bounding box center [99, 204] width 55 height 6
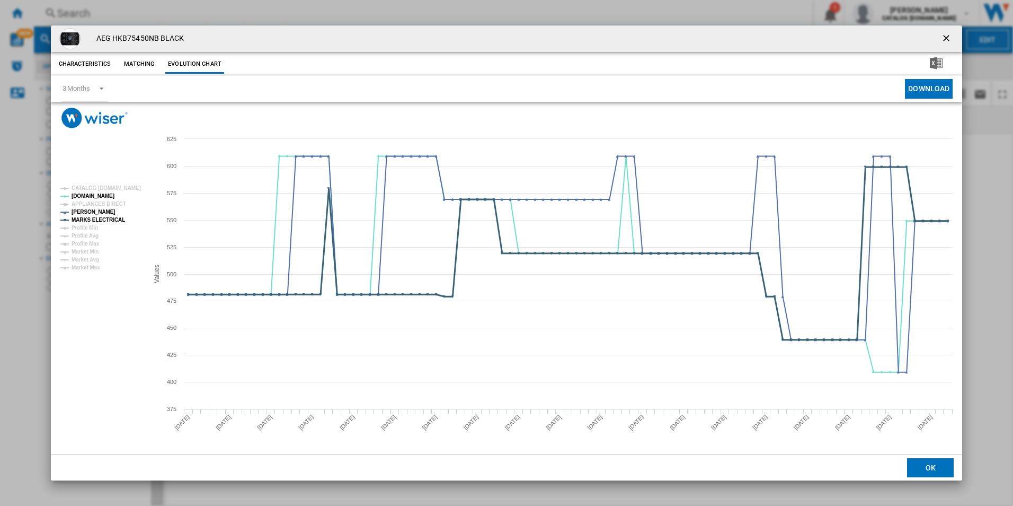
click at [114, 219] on tspan "MARKS ELECTRICAL" at bounding box center [99, 220] width 54 height 6
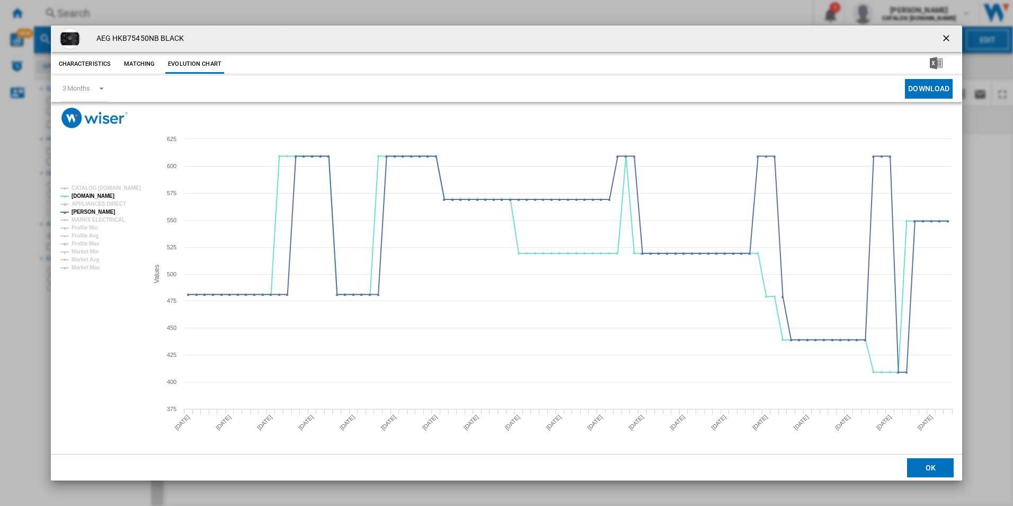
click at [949, 38] on ng-md-icon "getI18NText('BUTTONS.CLOSE_DIALOG')" at bounding box center [947, 39] width 13 height 13
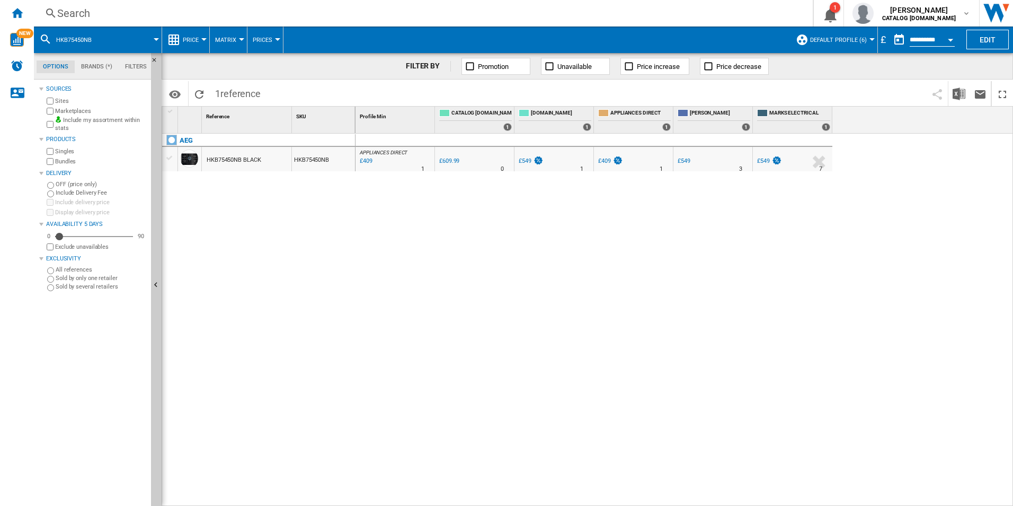
click at [702, 11] on div "Search" at bounding box center [421, 13] width 728 height 15
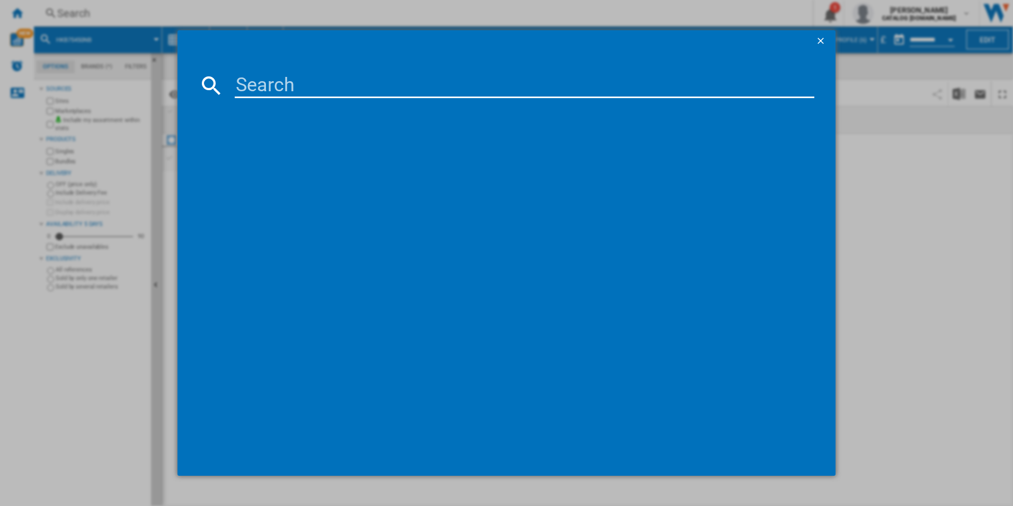
click at [621, 81] on input at bounding box center [525, 85] width 580 height 25
paste input "TT9PB831AB"
type input "TT9PB831AB"
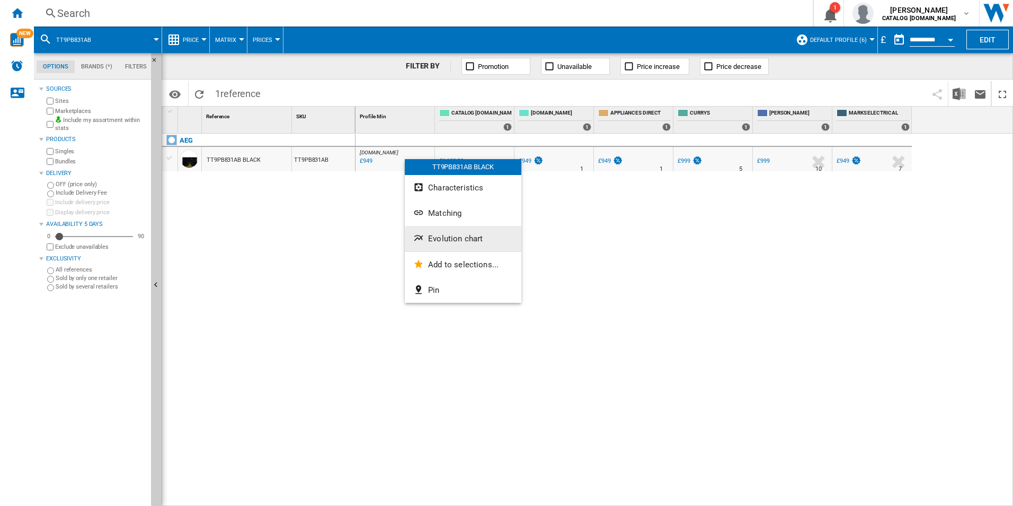
click at [436, 238] on span "Evolution chart" at bounding box center [455, 239] width 55 height 10
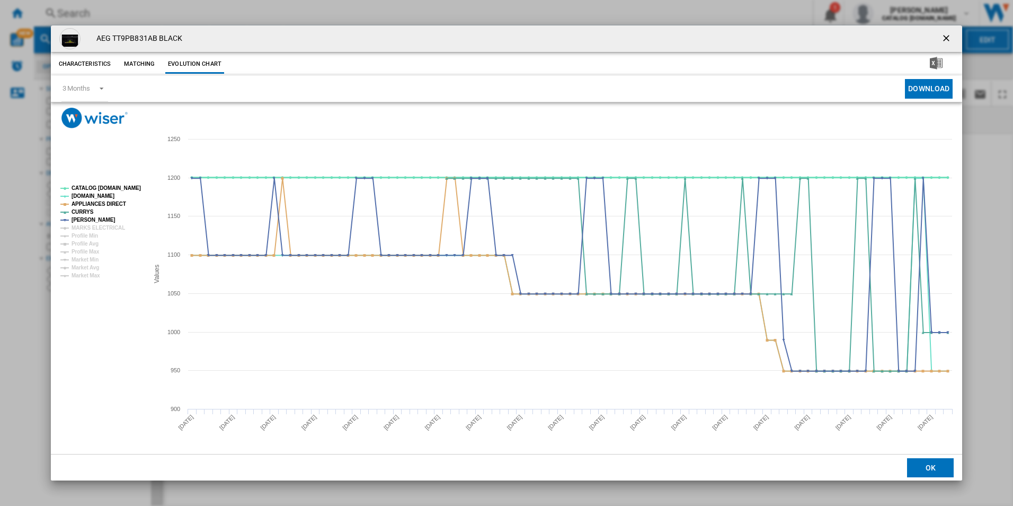
click at [129, 186] on tspan "CATALOG [DOMAIN_NAME]" at bounding box center [106, 188] width 69 height 6
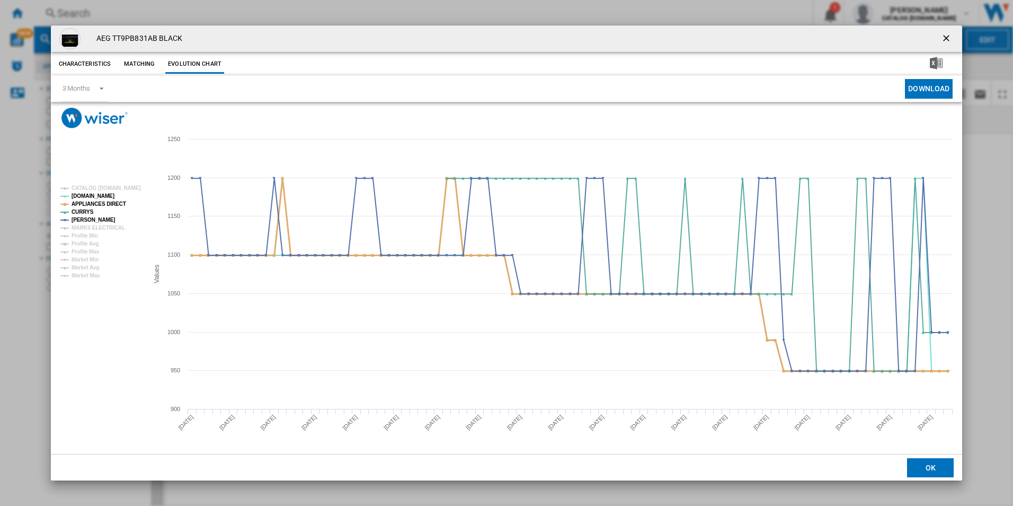
click at [113, 201] on tspan "APPLIANCES DIRECT" at bounding box center [99, 204] width 55 height 6
drag, startPoint x: 950, startPoint y: 37, endPoint x: 720, endPoint y: 38, distance: 230.0
click at [950, 37] on ng-md-icon "getI18NText('BUTTONS.CLOSE_DIALOG')" at bounding box center [947, 39] width 13 height 13
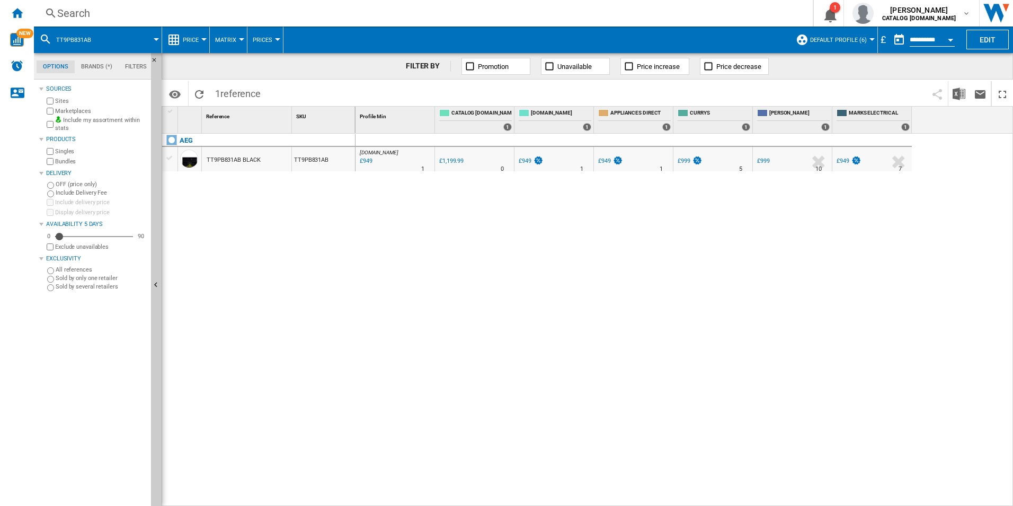
click at [682, 19] on div "Search" at bounding box center [421, 13] width 728 height 15
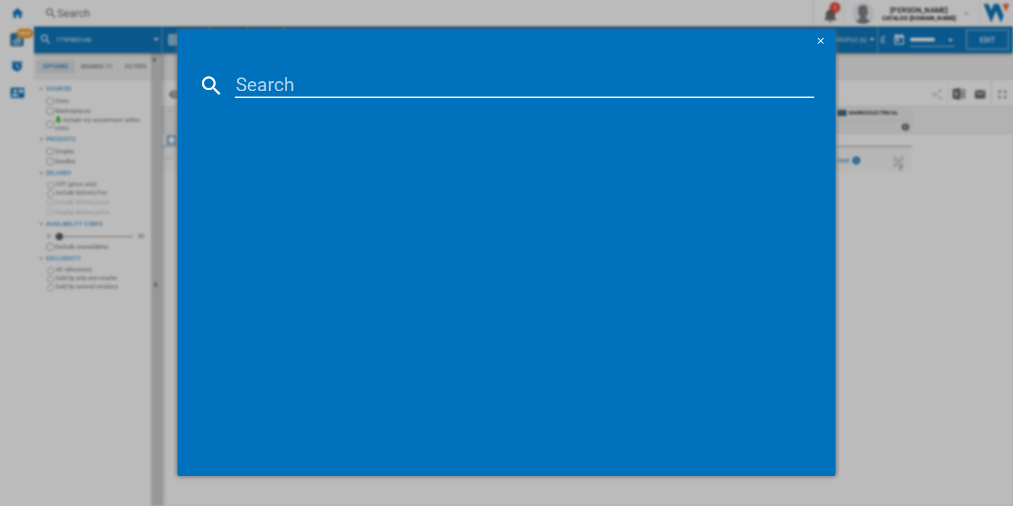
click at [593, 92] on input at bounding box center [525, 85] width 580 height 25
paste input "TP8SB731AT"
type input "TP8SB731AT"
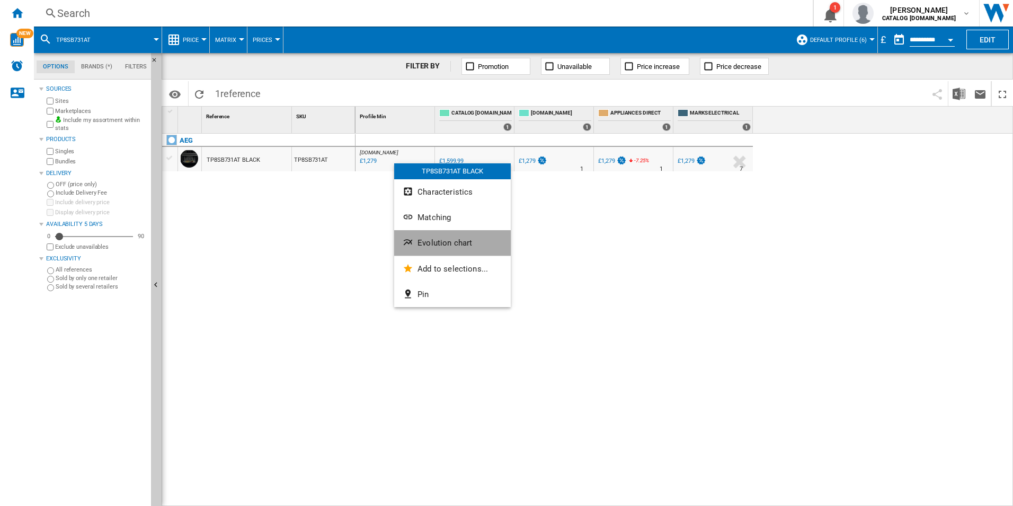
click at [434, 242] on span "Evolution chart" at bounding box center [445, 243] width 55 height 10
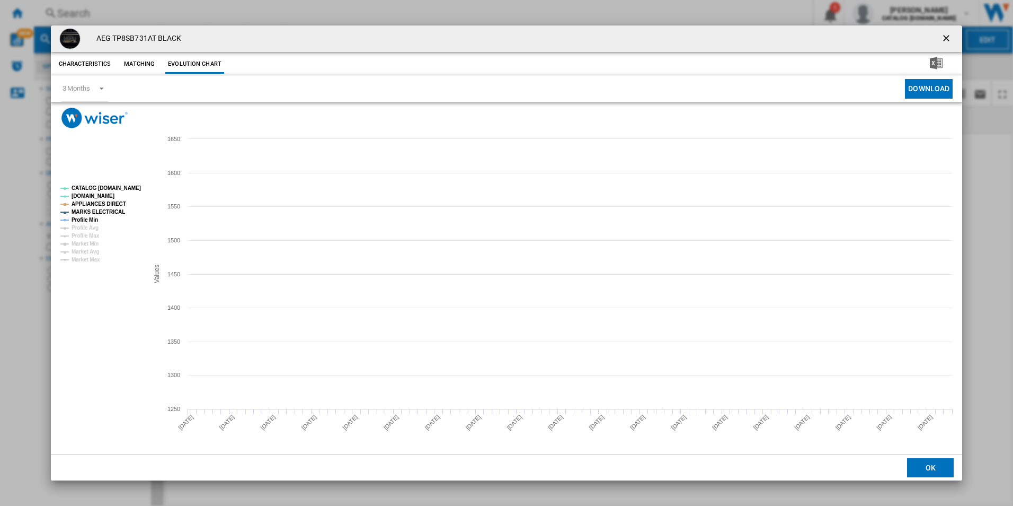
click at [135, 185] on tspan "CATALOG [DOMAIN_NAME]" at bounding box center [106, 188] width 69 height 6
click at [117, 209] on tspan "MARKS ELECTRICAL" at bounding box center [99, 212] width 54 height 6
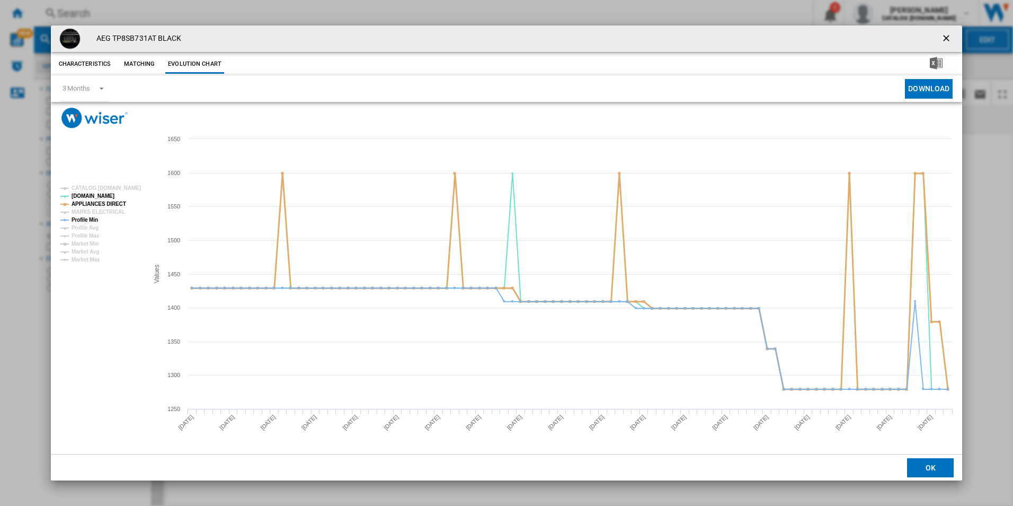
click at [114, 205] on tspan "APPLIANCES DIRECT" at bounding box center [99, 204] width 55 height 6
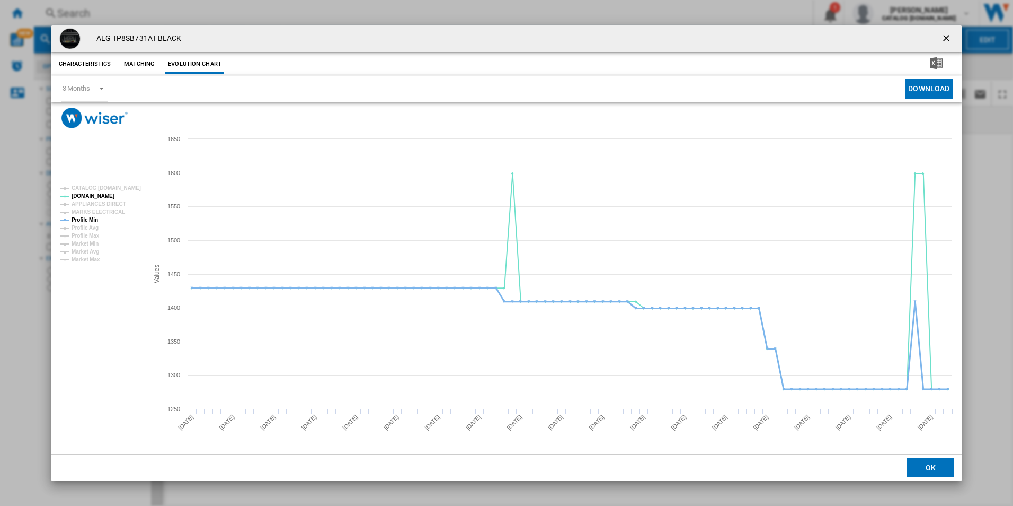
drag, startPoint x: 82, startPoint y: 220, endPoint x: 99, endPoint y: 223, distance: 17.3
click at [82, 220] on tspan "Profile Min" at bounding box center [85, 220] width 27 height 6
click at [945, 36] on ng-md-icon "getI18NText('BUTTONS.CLOSE_DIALOG')" at bounding box center [947, 39] width 13 height 13
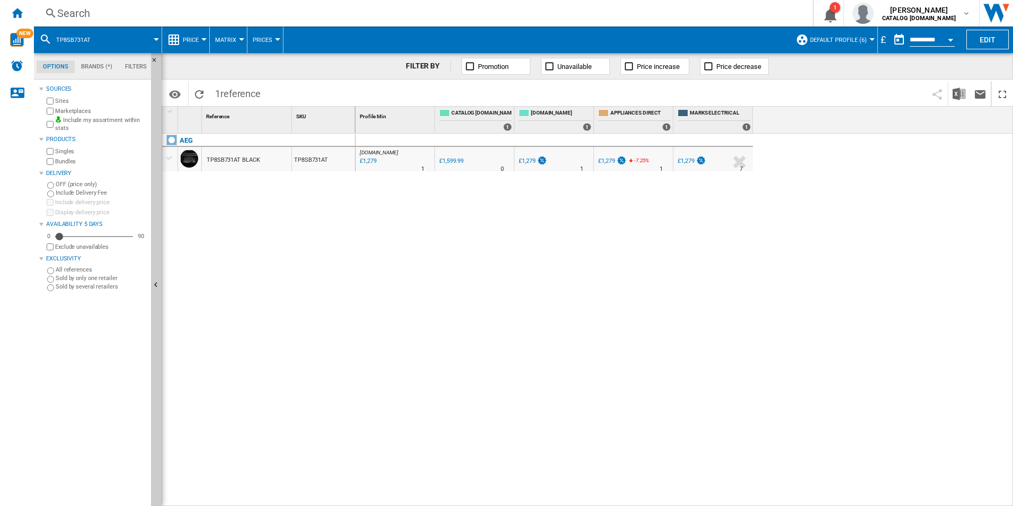
click at [630, 12] on div "Search" at bounding box center [421, 13] width 728 height 15
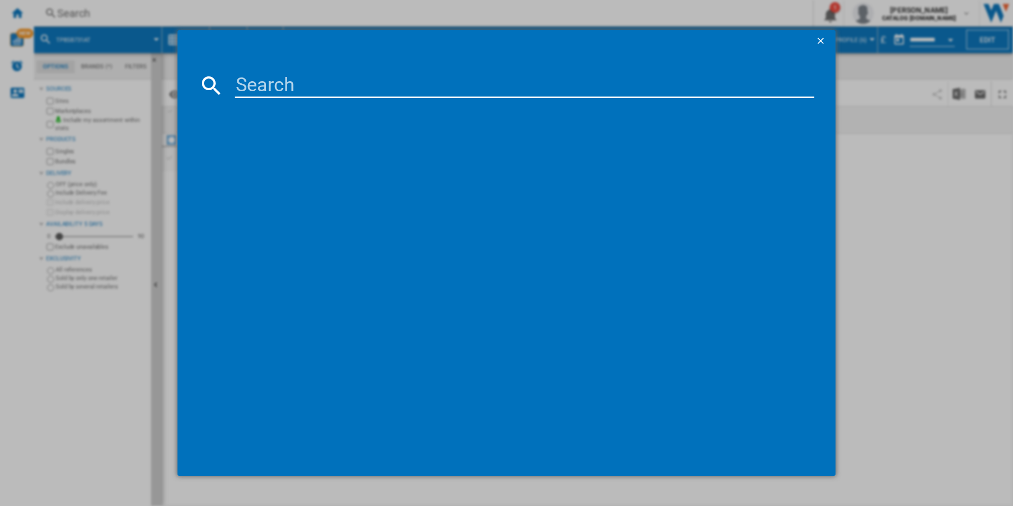
click at [531, 83] on input at bounding box center [525, 85] width 580 height 25
paste input "TE7PB731AB"
type input "TE7PB731AB"
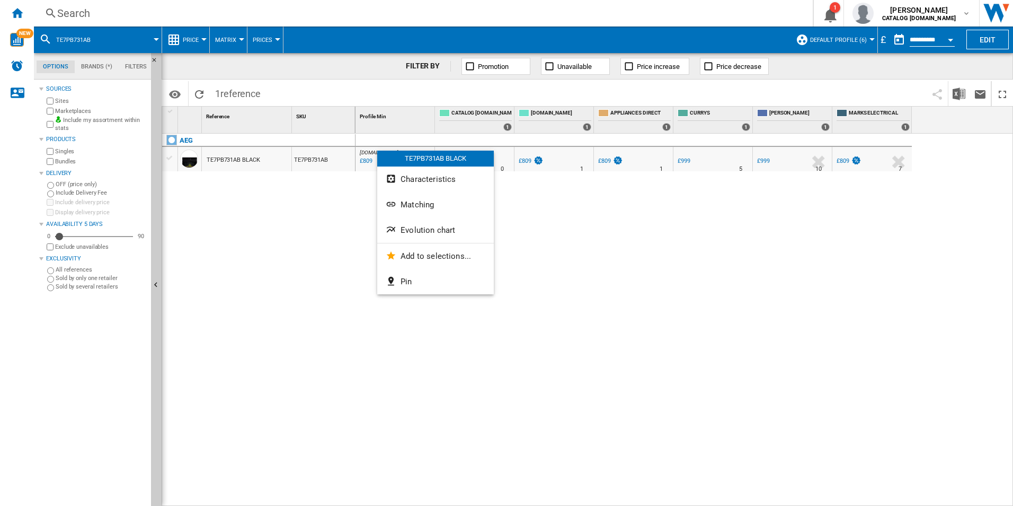
click at [447, 231] on span "Evolution chart" at bounding box center [428, 230] width 55 height 10
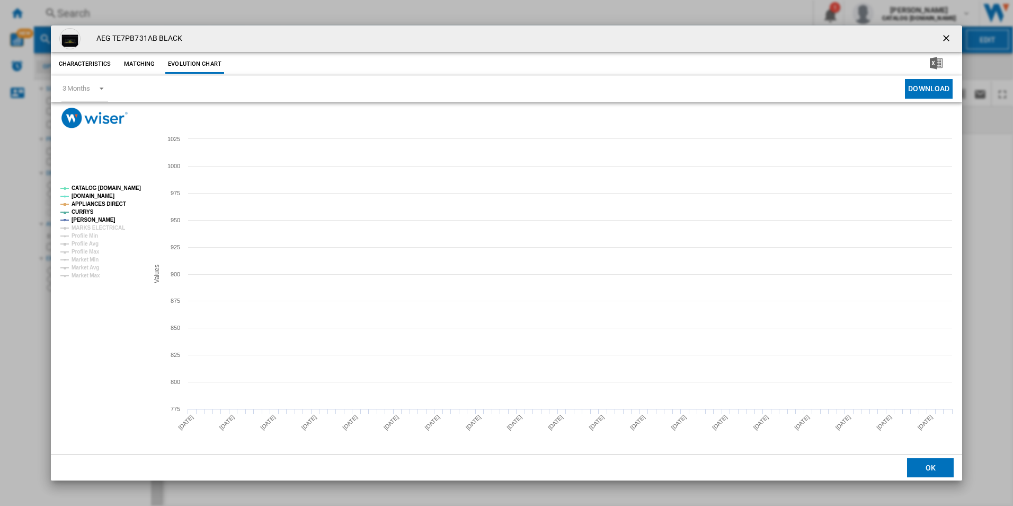
click at [118, 191] on tspan "CATALOG [DOMAIN_NAME]" at bounding box center [106, 188] width 69 height 6
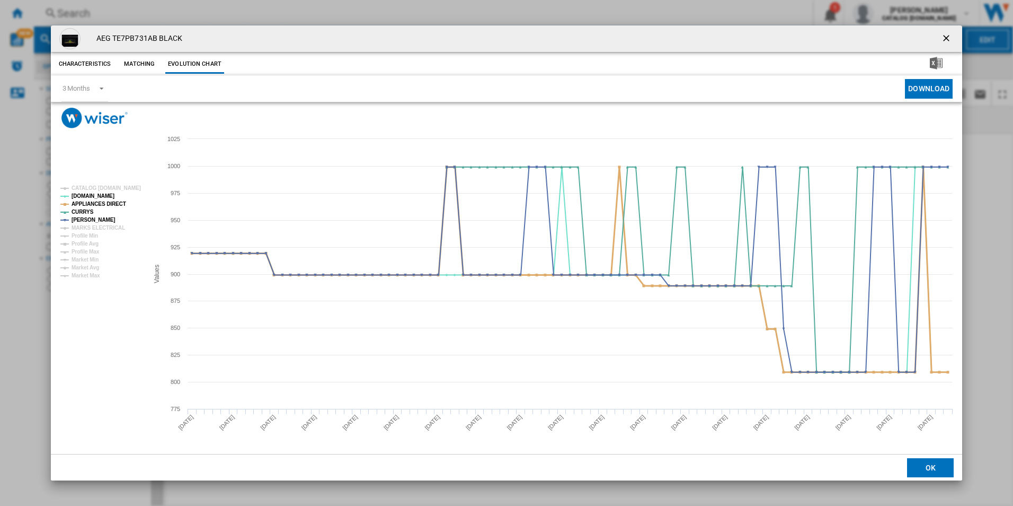
click at [114, 202] on tspan "APPLIANCES DIRECT" at bounding box center [99, 204] width 55 height 6
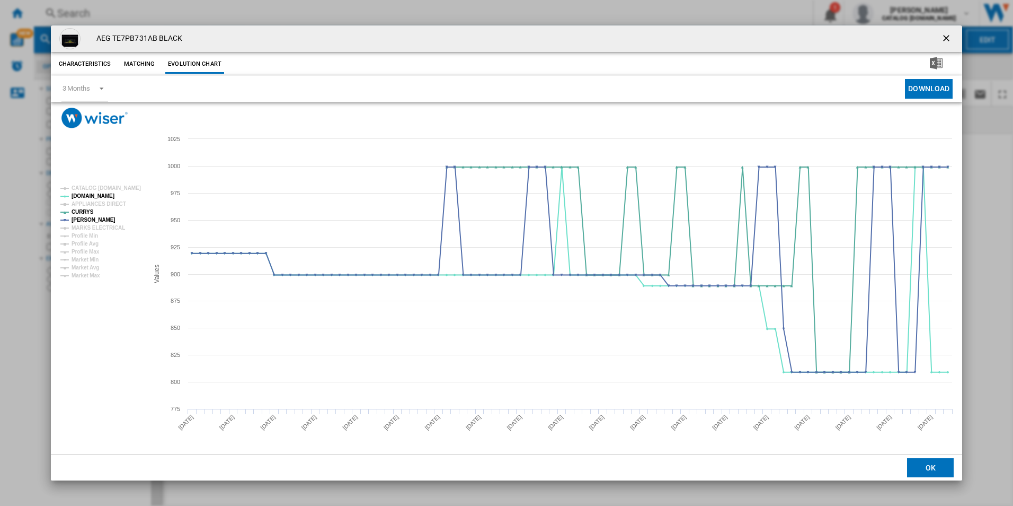
click at [949, 34] on ng-md-icon "getI18NText('BUTTONS.CLOSE_DIALOG')" at bounding box center [947, 39] width 13 height 13
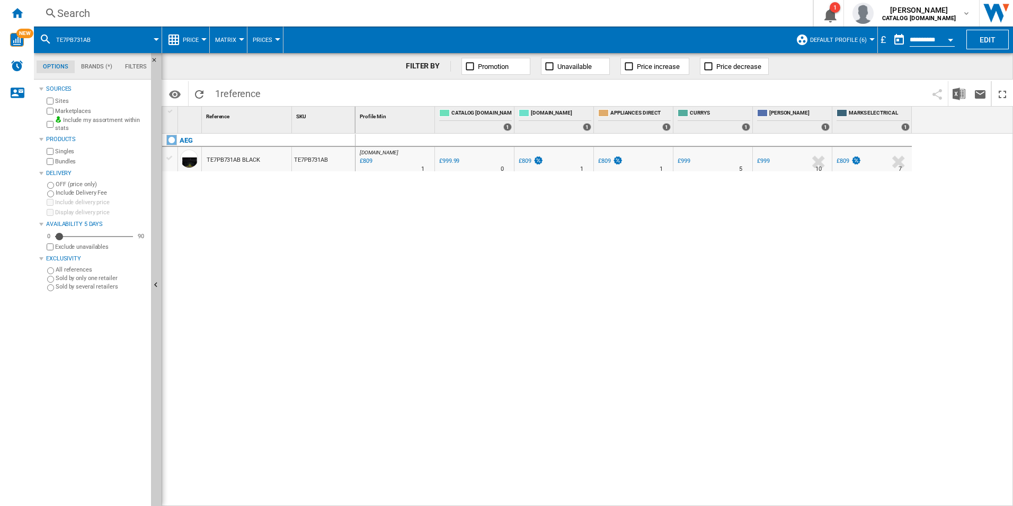
click at [706, 6] on div "Search" at bounding box center [421, 13] width 728 height 15
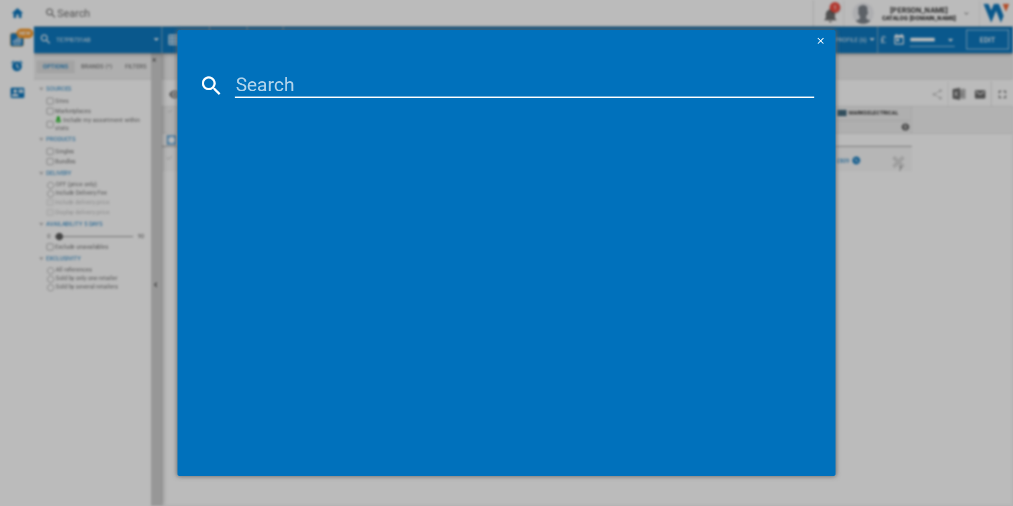
click at [572, 81] on input at bounding box center [525, 85] width 580 height 25
paste input "TCH74B01FZ"
type input "TCH74B01FZ"
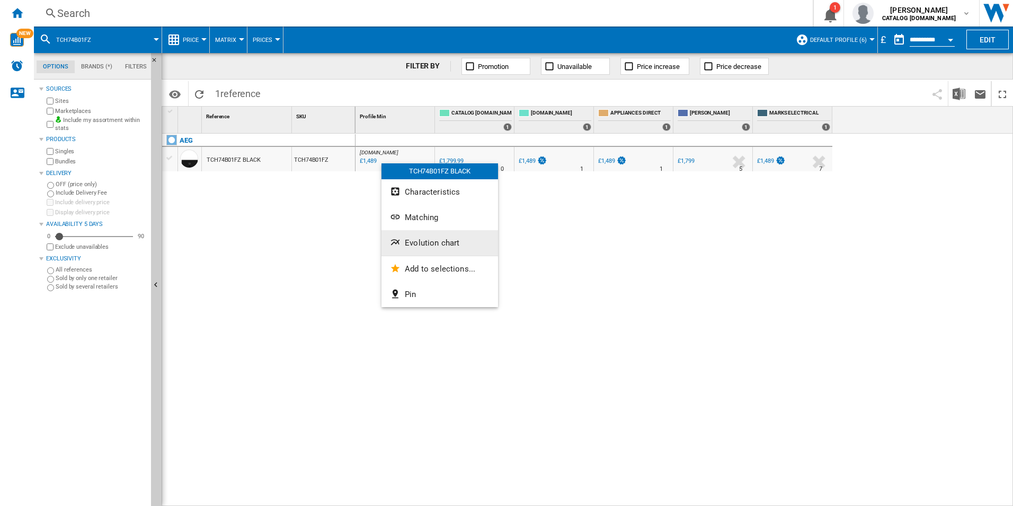
click at [440, 248] on button "Evolution chart" at bounding box center [440, 242] width 117 height 25
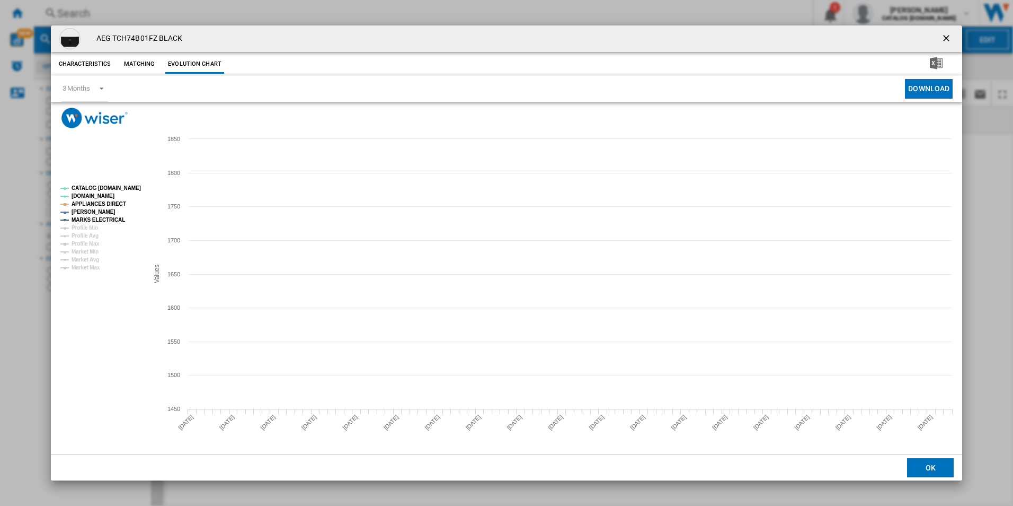
click at [114, 191] on tspan "CATALOG [DOMAIN_NAME]" at bounding box center [106, 188] width 69 height 6
click at [114, 204] on tspan "APPLIANCES DIRECT" at bounding box center [99, 204] width 55 height 6
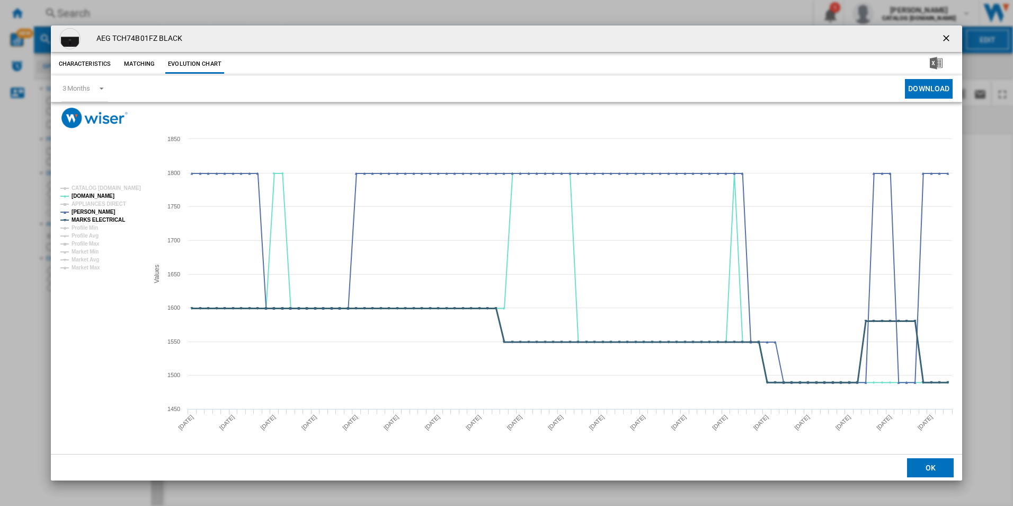
click at [111, 218] on tspan "MARKS ELECTRICAL" at bounding box center [99, 220] width 54 height 6
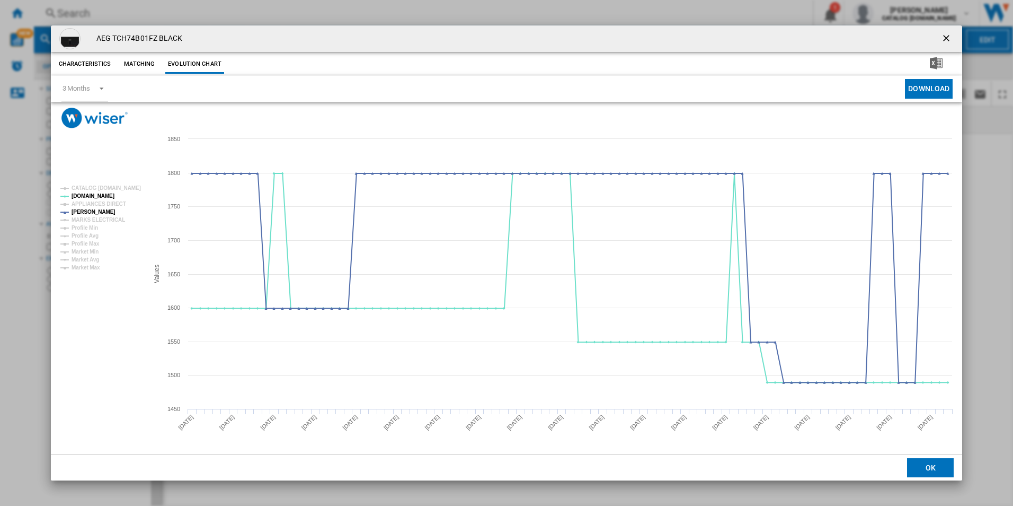
click at [952, 39] on ng-md-icon "getI18NText('BUTTONS.CLOSE_DIALOG')" at bounding box center [947, 39] width 13 height 13
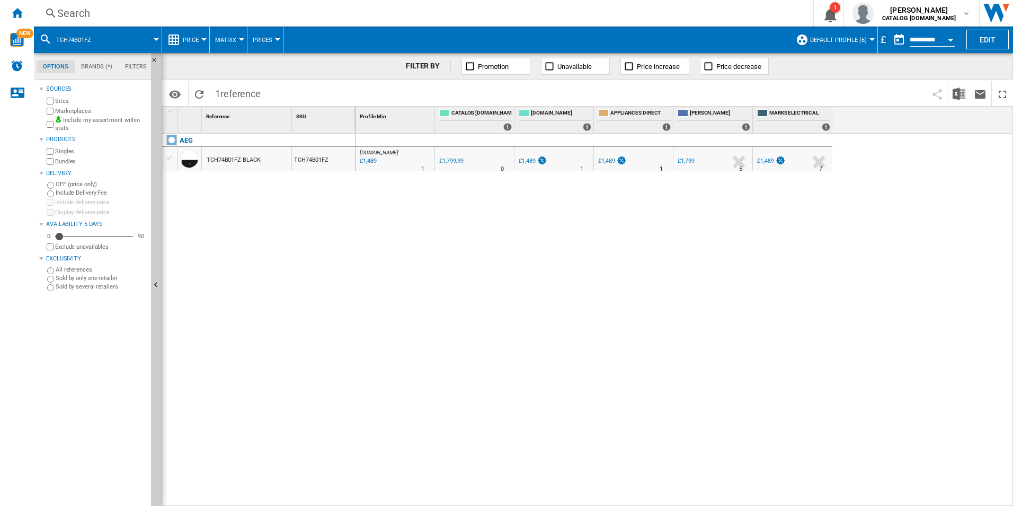
click at [665, 12] on div "Search" at bounding box center [421, 13] width 728 height 15
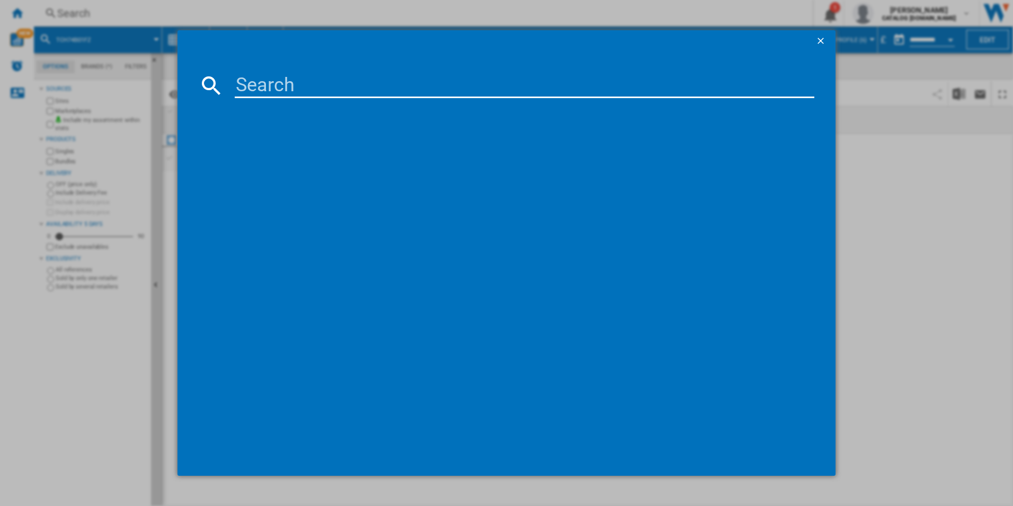
click at [572, 85] on input at bounding box center [525, 85] width 580 height 25
paste input "TK9NK821T"
type input "TK9NK821T"
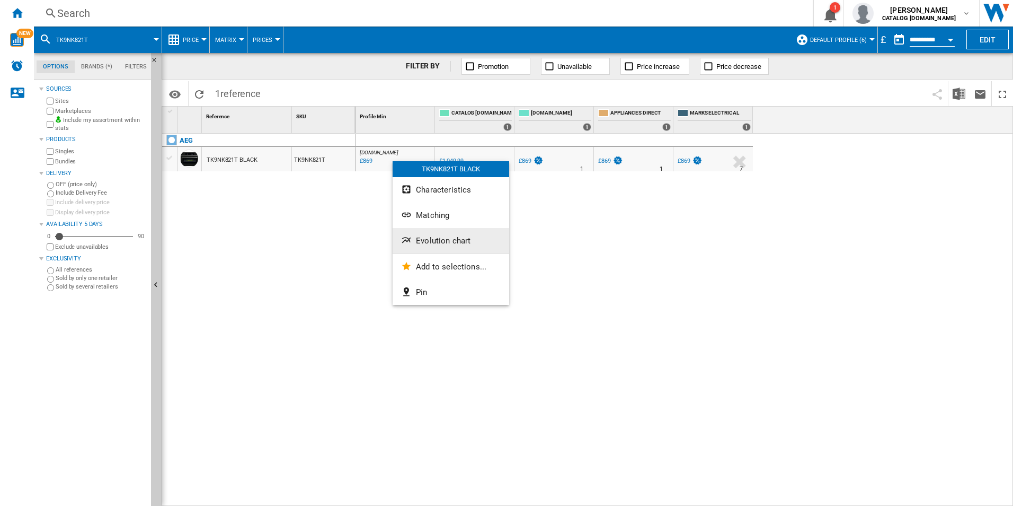
click at [434, 240] on span "Evolution chart" at bounding box center [443, 241] width 55 height 10
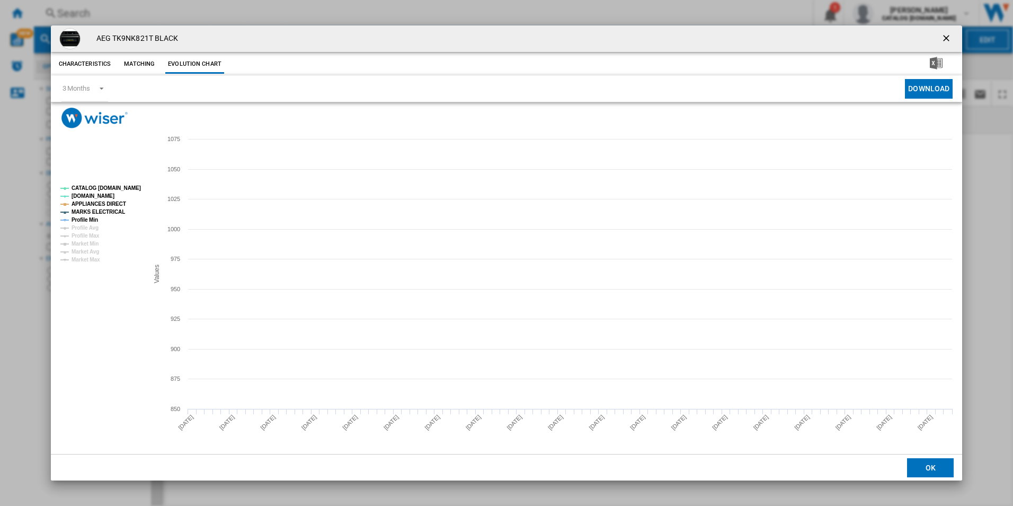
click at [130, 185] on tspan "CATALOG [DOMAIN_NAME]" at bounding box center [106, 188] width 69 height 6
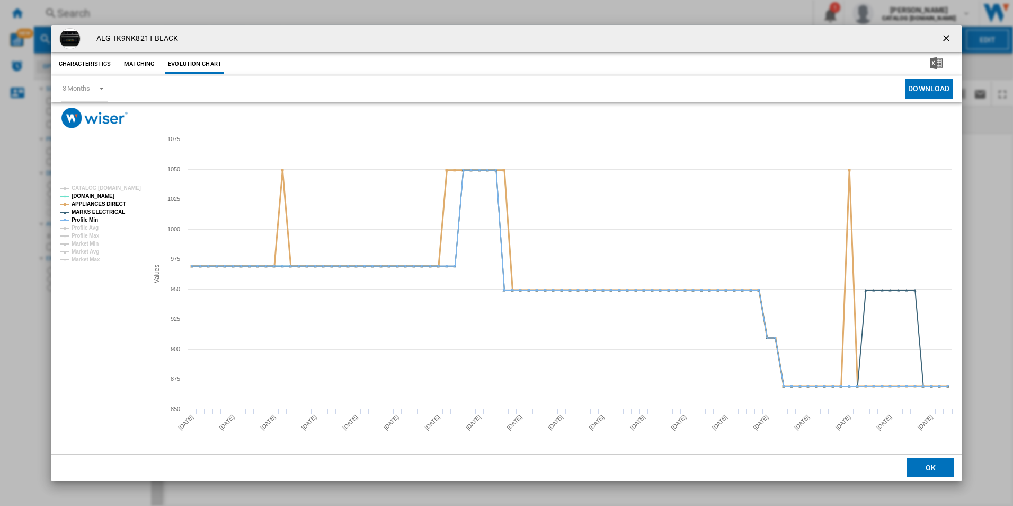
click at [110, 201] on tspan "APPLIANCES DIRECT" at bounding box center [99, 204] width 55 height 6
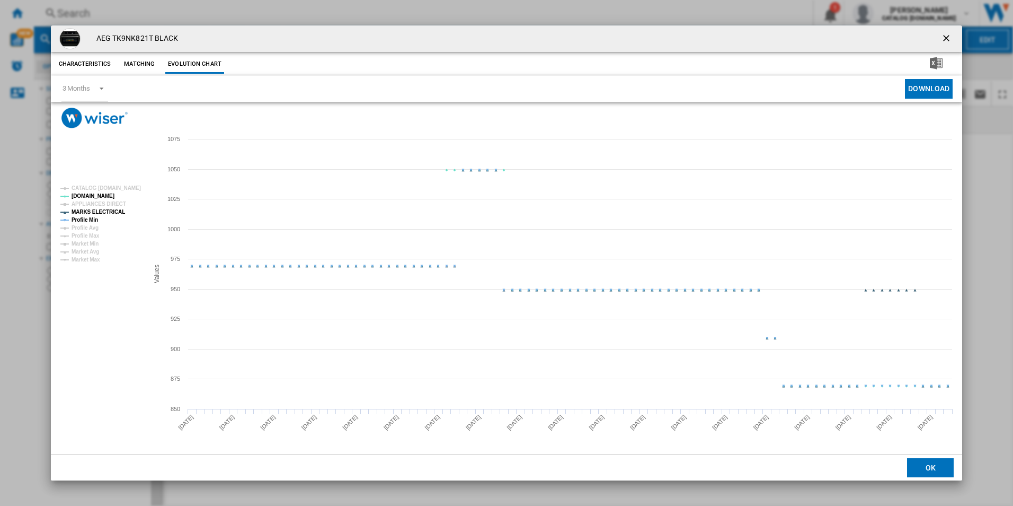
click at [109, 215] on tspan "MARKS ELECTRICAL" at bounding box center [99, 212] width 54 height 6
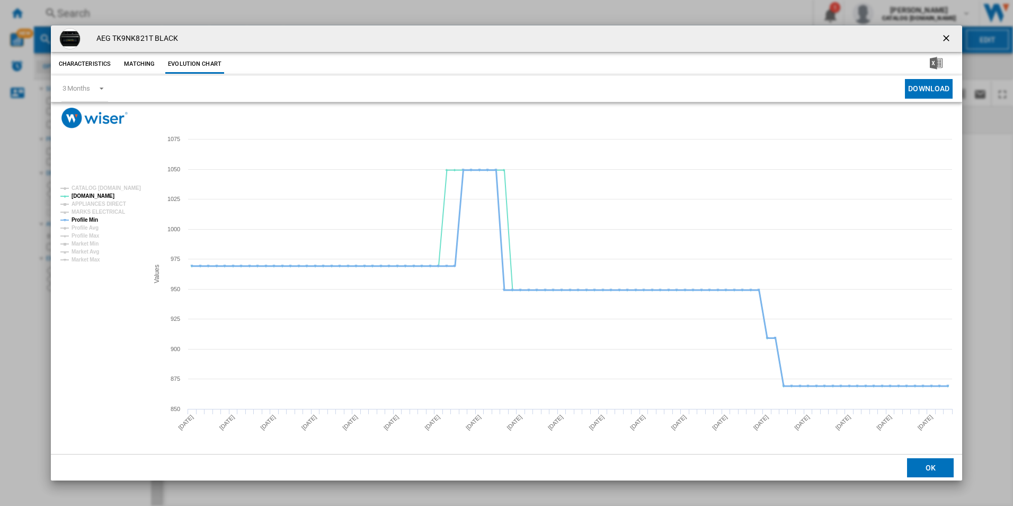
click at [89, 217] on tspan "Profile Min" at bounding box center [85, 220] width 27 height 6
drag, startPoint x: 947, startPoint y: 40, endPoint x: 838, endPoint y: 30, distance: 109.2
click at [947, 40] on ng-md-icon "getI18NText('BUTTONS.CLOSE_DIALOG')" at bounding box center [947, 39] width 13 height 13
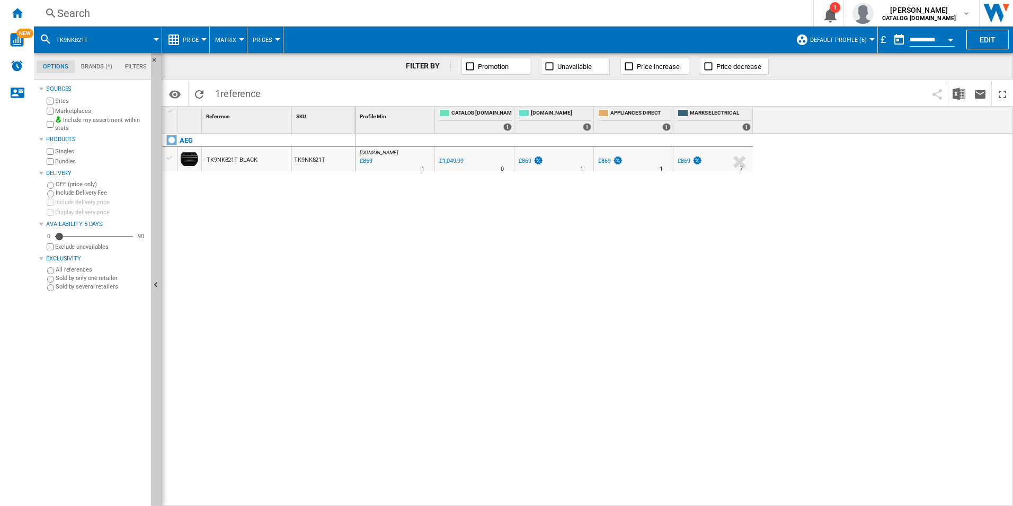
click at [732, 19] on div "Search" at bounding box center [421, 13] width 728 height 15
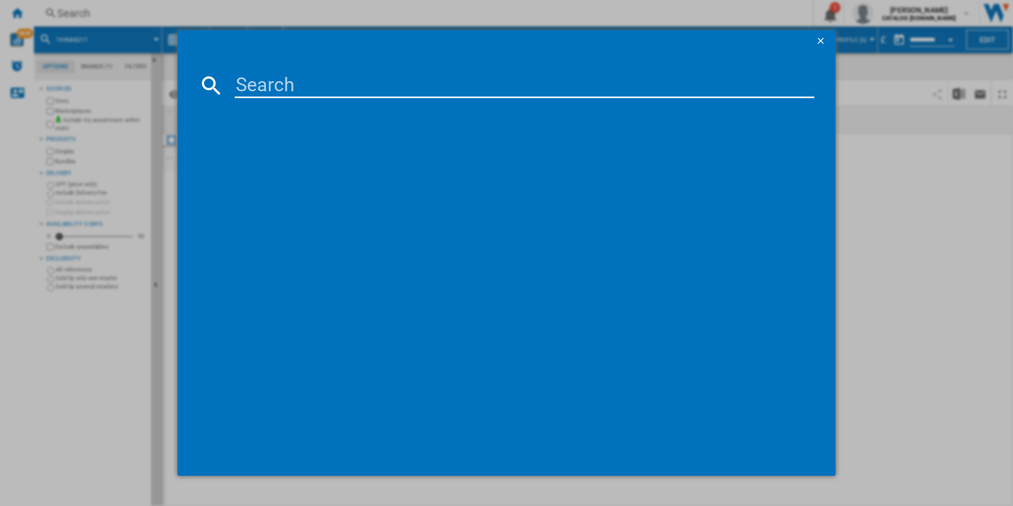
click at [645, 76] on input at bounding box center [525, 85] width 580 height 25
paste input "BCX335L11M"
type input "BCX335L11M"
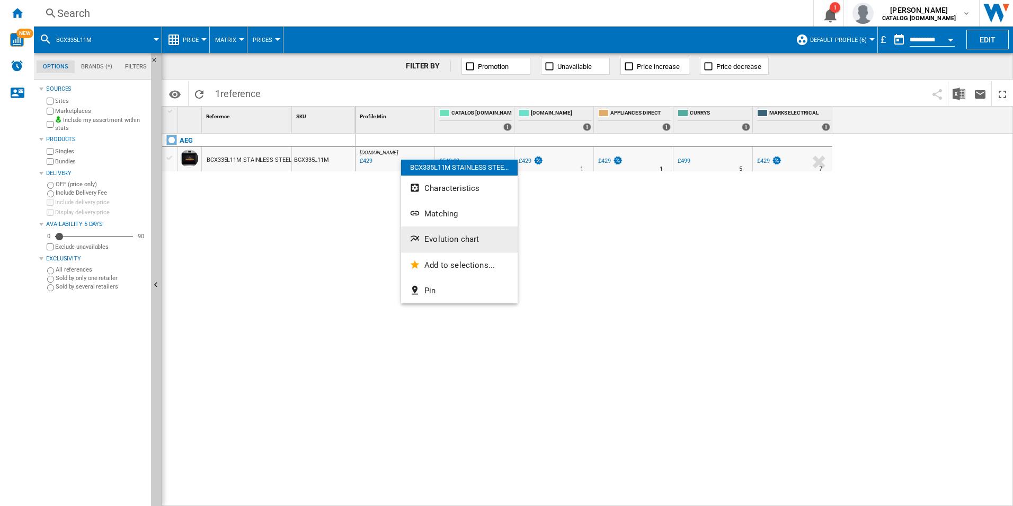
click at [453, 232] on button "Evolution chart" at bounding box center [459, 238] width 117 height 25
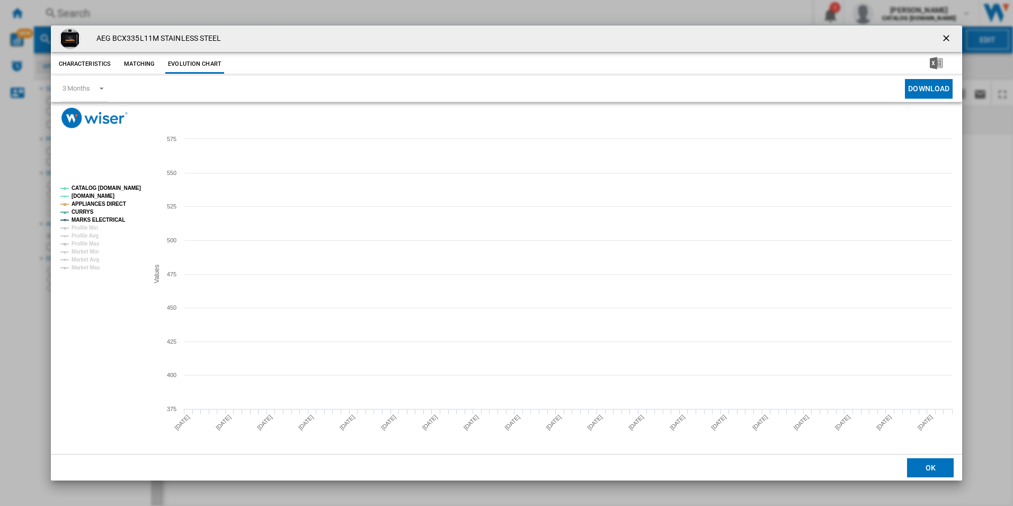
click at [127, 188] on tspan "CATALOG [DOMAIN_NAME]" at bounding box center [106, 188] width 69 height 6
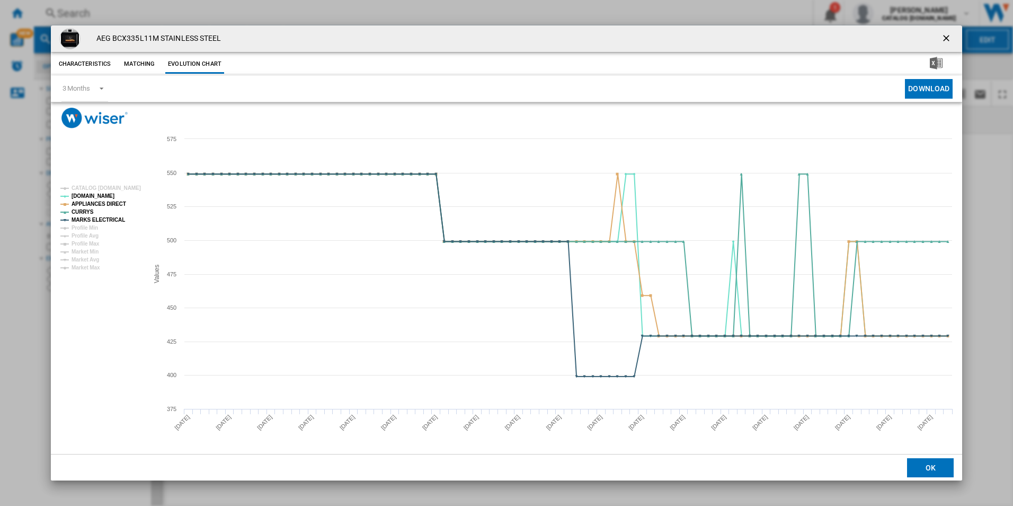
click at [119, 199] on rect "Product popup" at bounding box center [100, 227] width 88 height 93
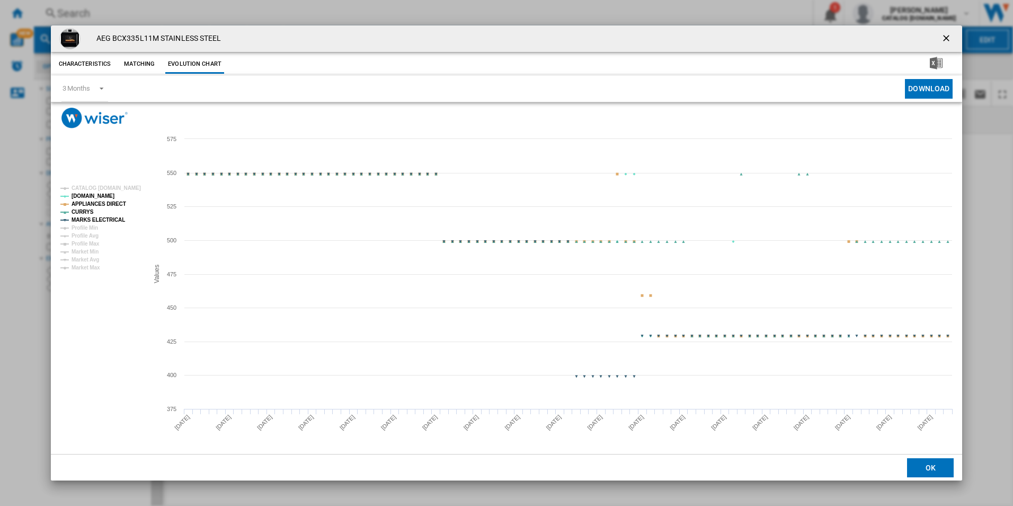
drag, startPoint x: 117, startPoint y: 200, endPoint x: 114, endPoint y: 210, distance: 10.6
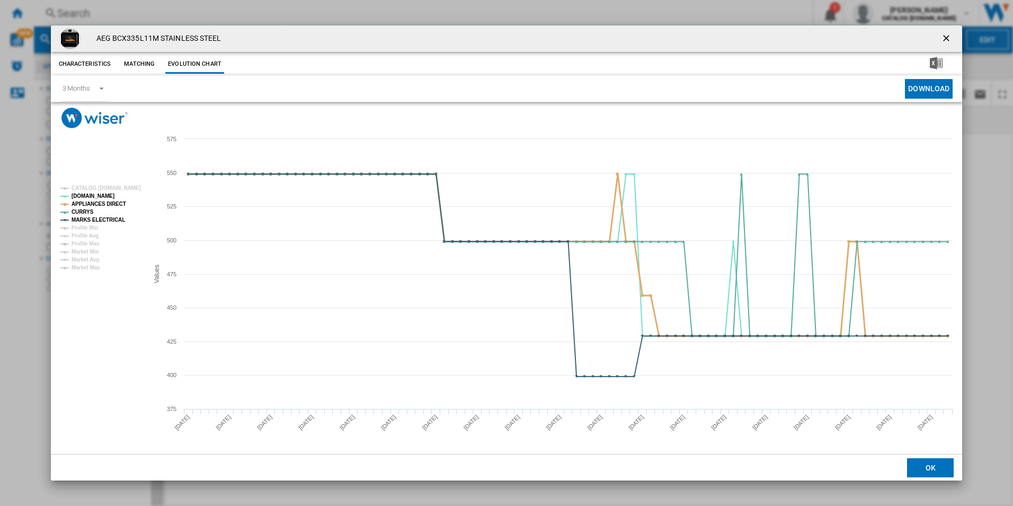
click at [117, 201] on tspan "APPLIANCES DIRECT" at bounding box center [99, 204] width 55 height 6
click at [110, 222] on tspan "MARKS ELECTRICAL" at bounding box center [99, 220] width 54 height 6
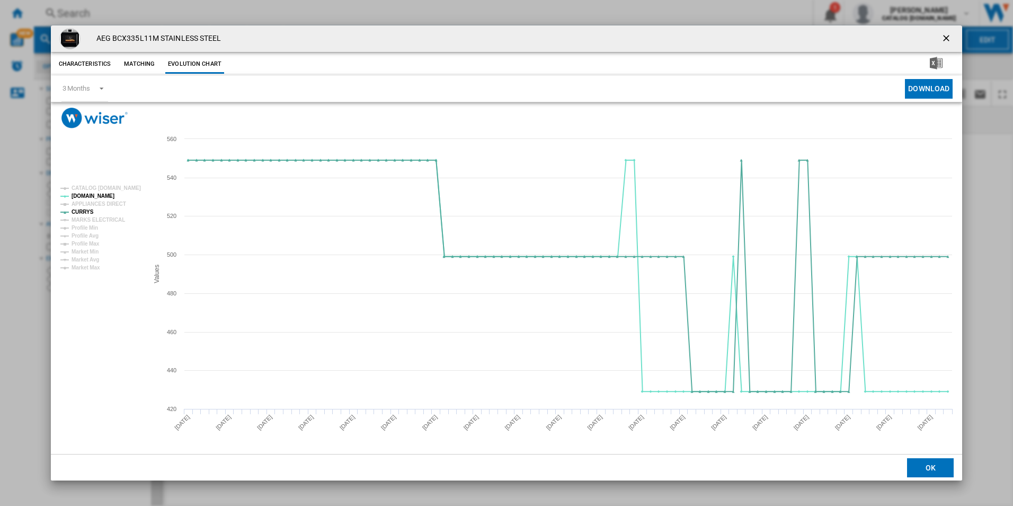
drag, startPoint x: 946, startPoint y: 36, endPoint x: 684, endPoint y: 6, distance: 264.1
click at [946, 36] on ng-md-icon "getI18NText('BUTTONS.CLOSE_DIALOG')" at bounding box center [947, 39] width 13 height 13
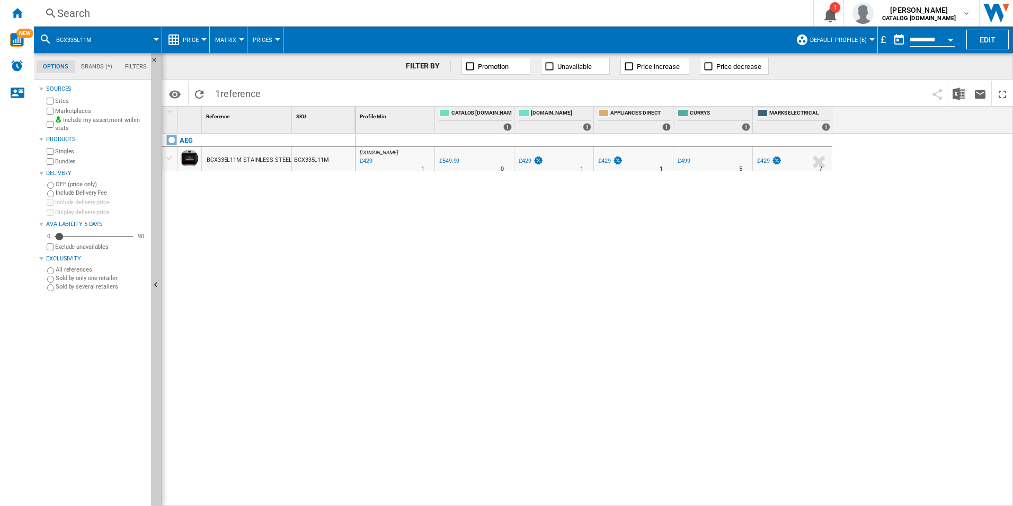
click at [682, 6] on div "Search" at bounding box center [421, 13] width 728 height 15
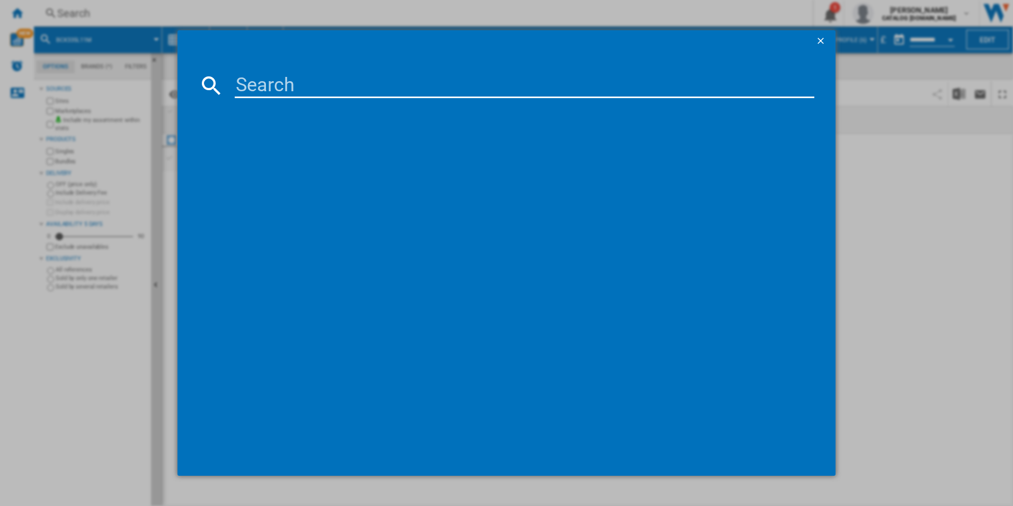
click at [464, 78] on input at bounding box center [525, 85] width 580 height 25
paste input "GI87D91CB"
type input "GI87D91CB"
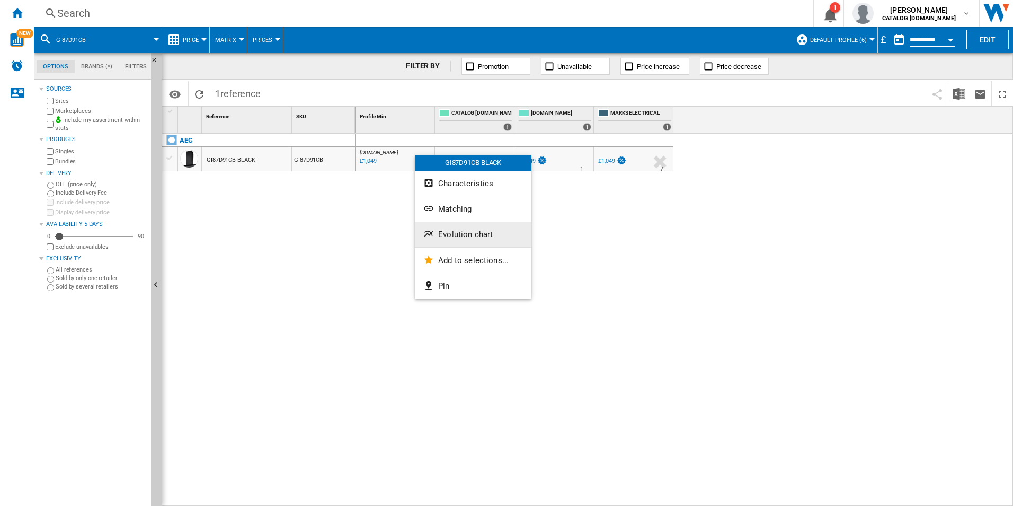
click at [444, 233] on span "Evolution chart" at bounding box center [465, 234] width 55 height 10
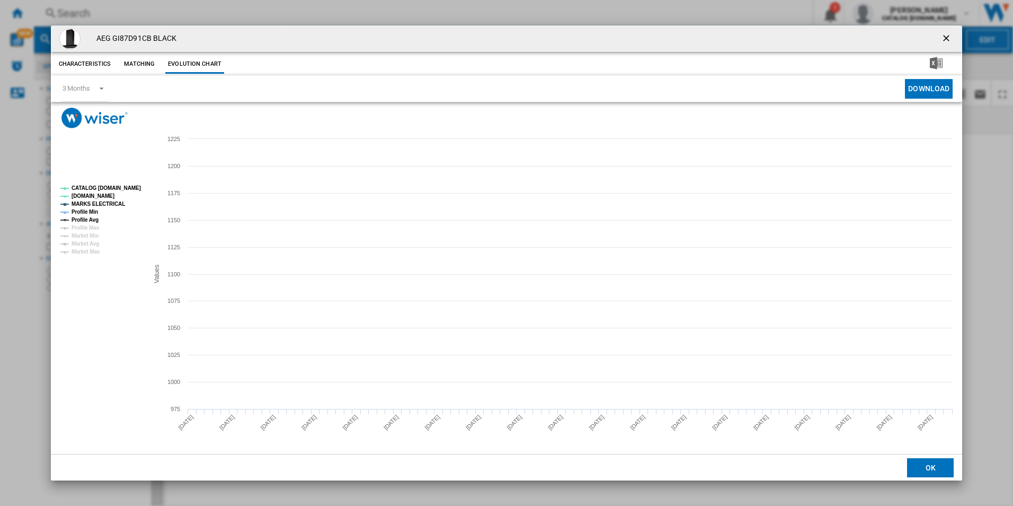
click at [119, 187] on tspan "CATALOG [DOMAIN_NAME]" at bounding box center [106, 188] width 69 height 6
click at [110, 205] on tspan "MARKS ELECTRICAL" at bounding box center [99, 204] width 54 height 6
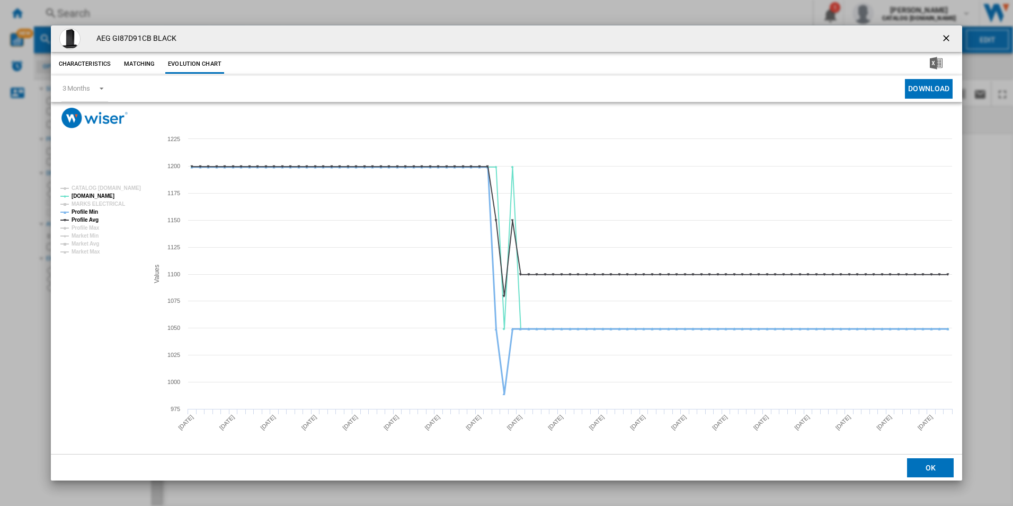
click at [90, 211] on tspan "Profile Min" at bounding box center [85, 212] width 27 height 6
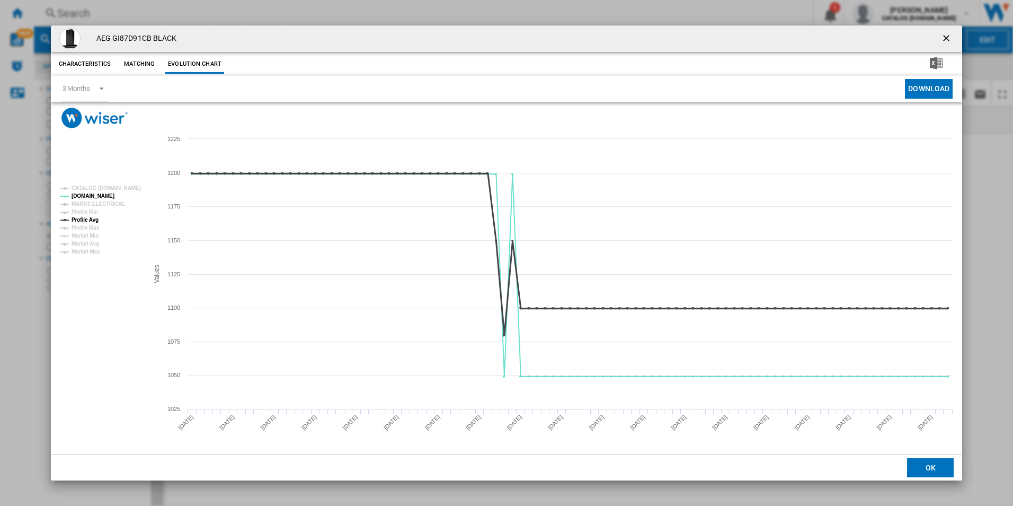
click at [93, 220] on tspan "Profile Avg" at bounding box center [85, 220] width 27 height 6
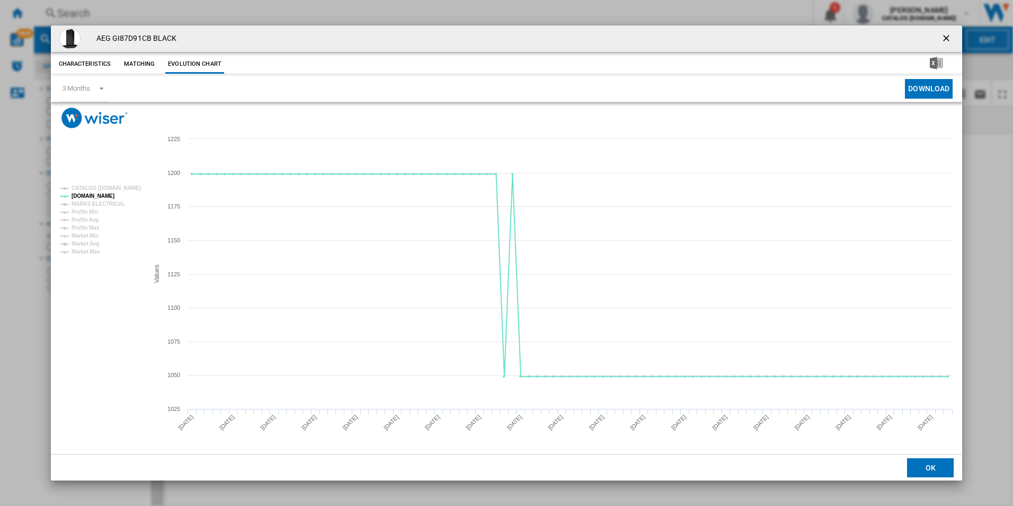
drag, startPoint x: 946, startPoint y: 38, endPoint x: 731, endPoint y: 14, distance: 216.5
click at [946, 38] on ng-md-icon "getI18NText('BUTTONS.CLOSE_DIALOG')" at bounding box center [947, 39] width 13 height 13
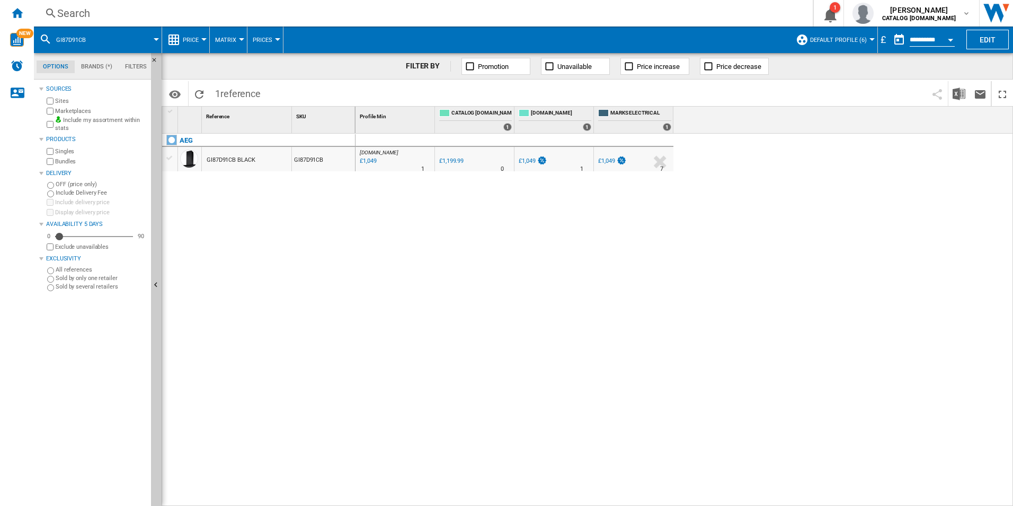
click at [720, 12] on div "Search" at bounding box center [421, 13] width 728 height 15
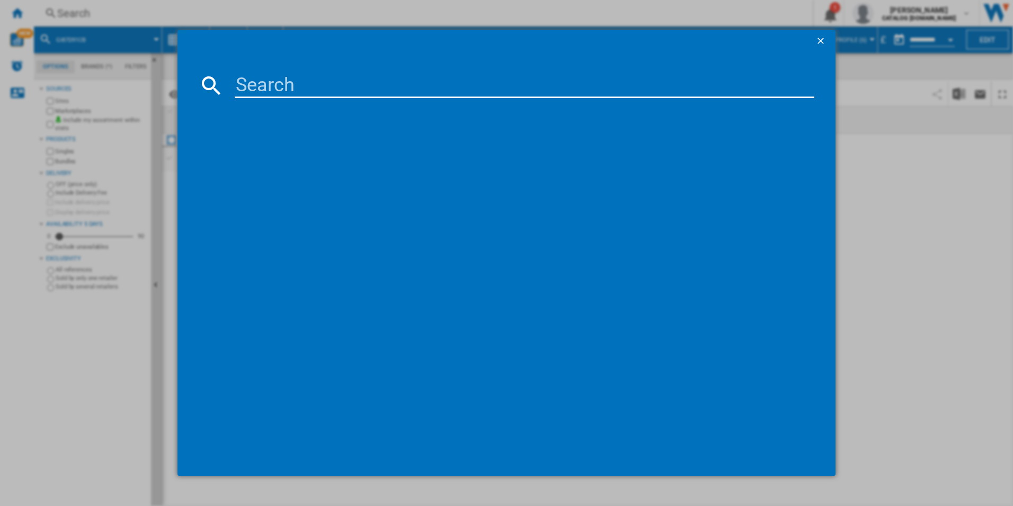
click at [531, 88] on input at bounding box center [525, 85] width 580 height 25
paste input "TK95IN00FB"
type input "TK95IN00FB"
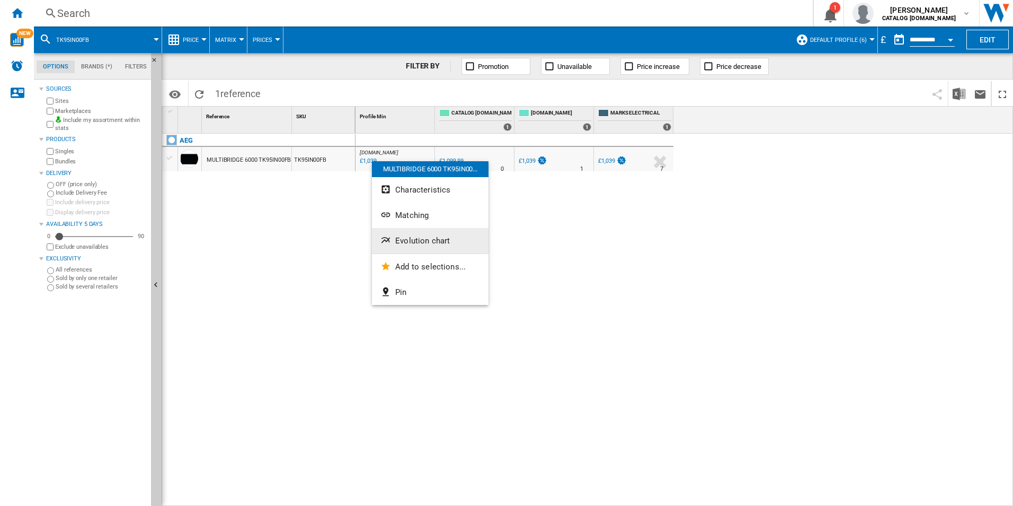
click at [414, 242] on span "Evolution chart" at bounding box center [422, 241] width 55 height 10
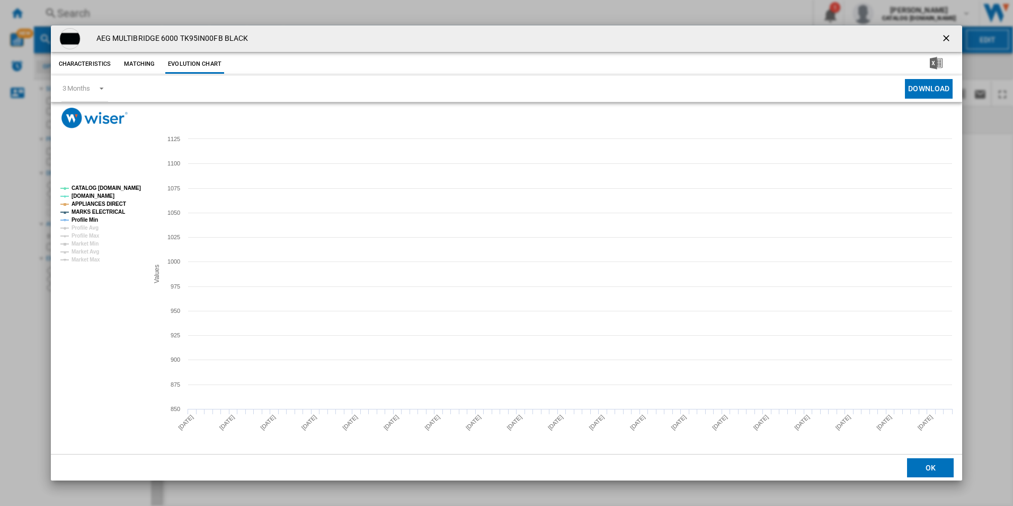
click at [131, 185] on tspan "CATALOG [DOMAIN_NAME]" at bounding box center [106, 188] width 69 height 6
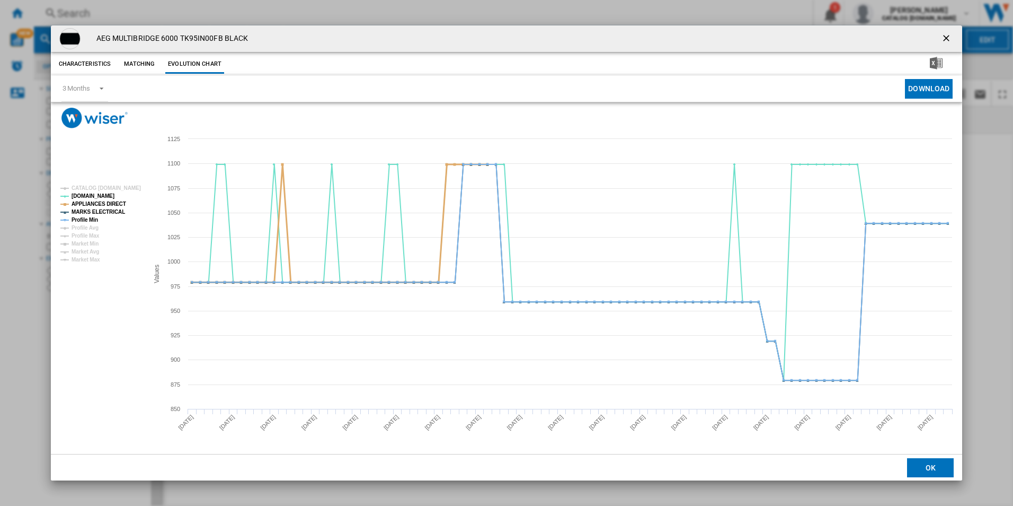
click at [116, 202] on tspan "APPLIANCES DIRECT" at bounding box center [99, 204] width 55 height 6
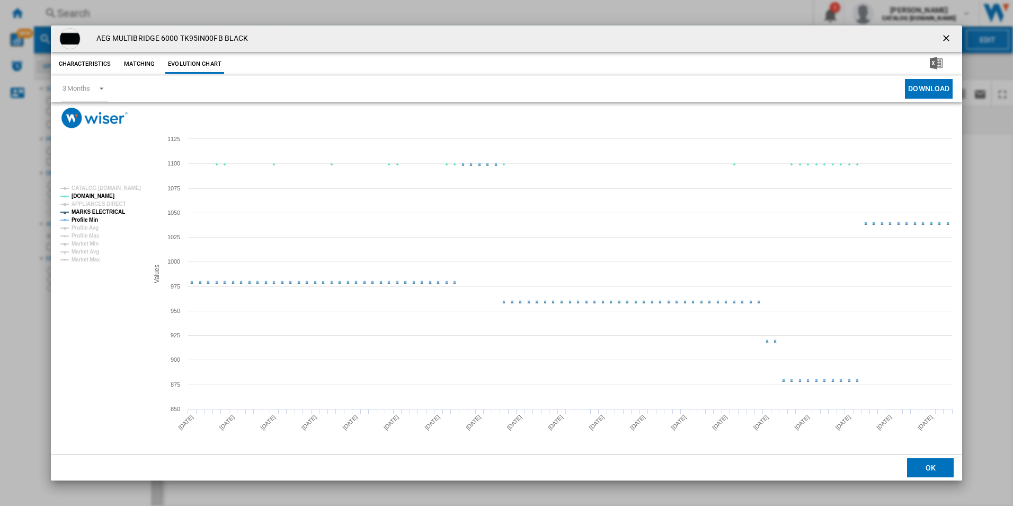
drag, startPoint x: 109, startPoint y: 214, endPoint x: 103, endPoint y: 215, distance: 5.9
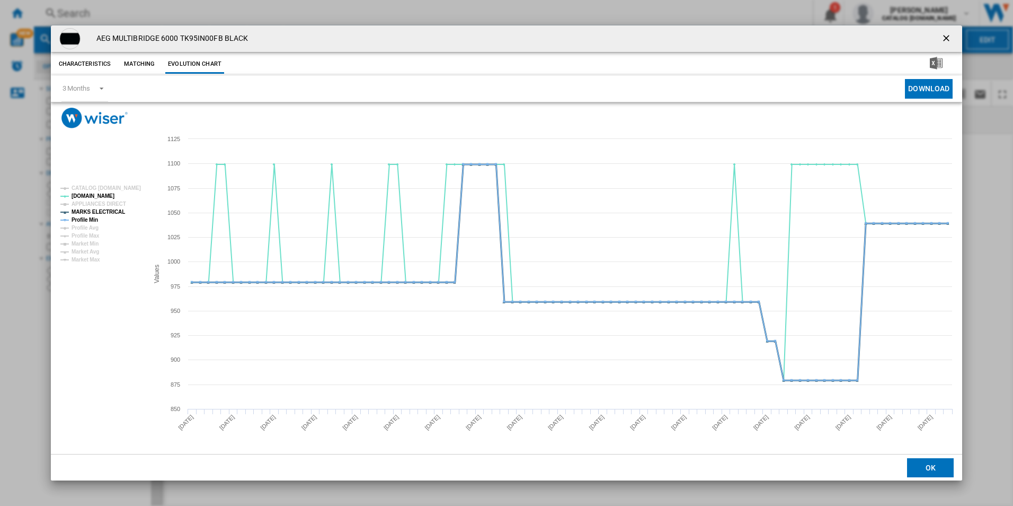
click at [108, 215] on tspan "MARKS ELECTRICAL" at bounding box center [99, 212] width 54 height 6
click at [98, 217] on tspan "Profile Min" at bounding box center [85, 220] width 27 height 6
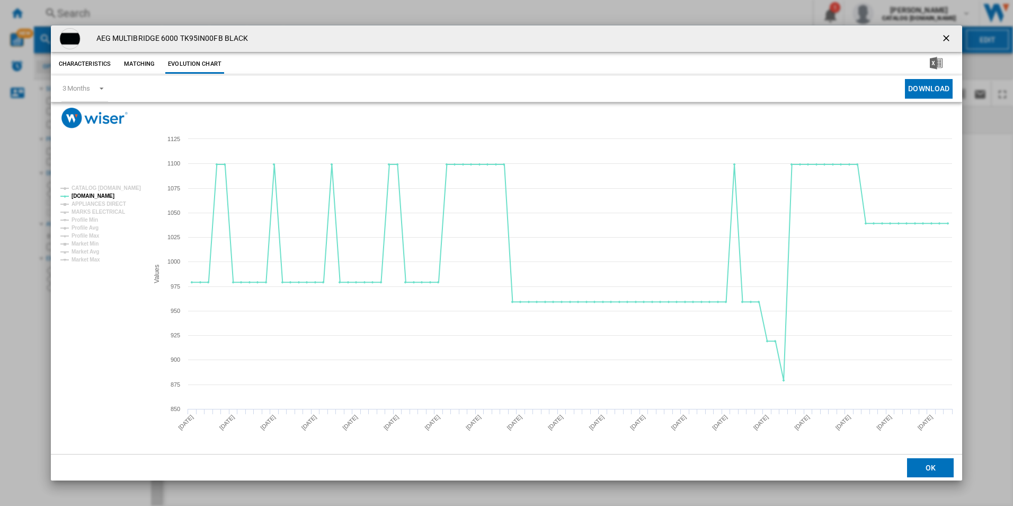
drag, startPoint x: 948, startPoint y: 40, endPoint x: 844, endPoint y: 45, distance: 104.5
click at [947, 40] on ng-md-icon "getI18NText('BUTTONS.CLOSE_DIALOG')" at bounding box center [947, 39] width 13 height 13
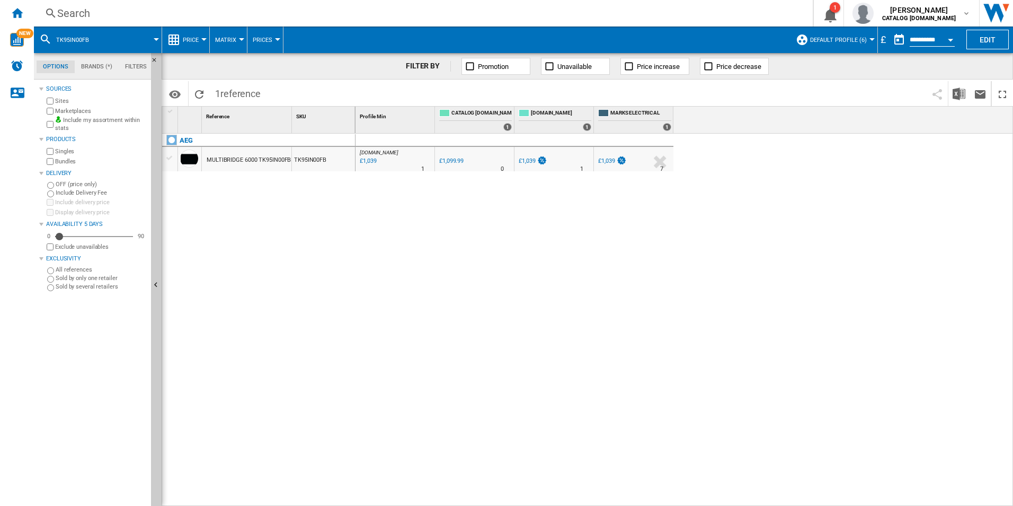
click at [711, 15] on div "Search" at bounding box center [421, 13] width 728 height 15
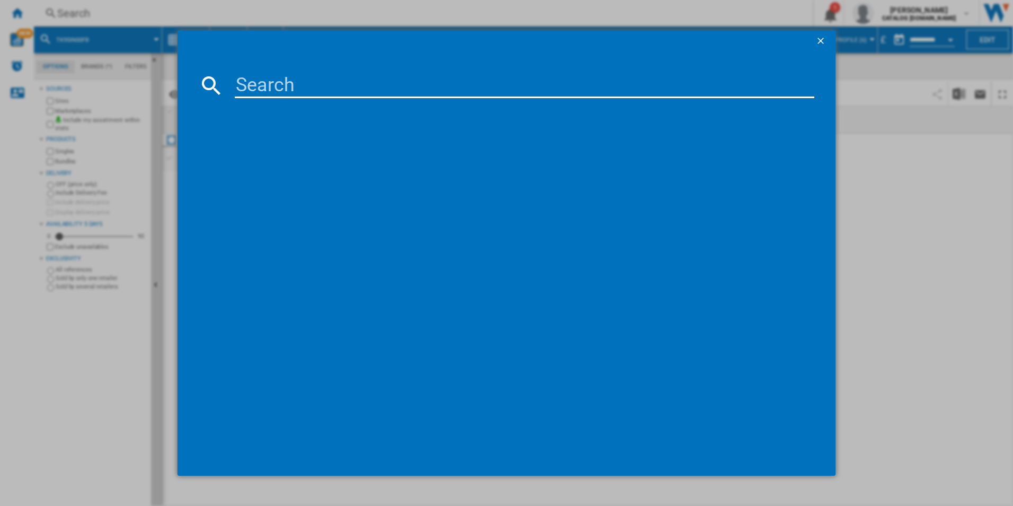
click at [677, 75] on input at bounding box center [525, 85] width 580 height 25
paste input "DGE5661HB"
type input "DGE5661HB"
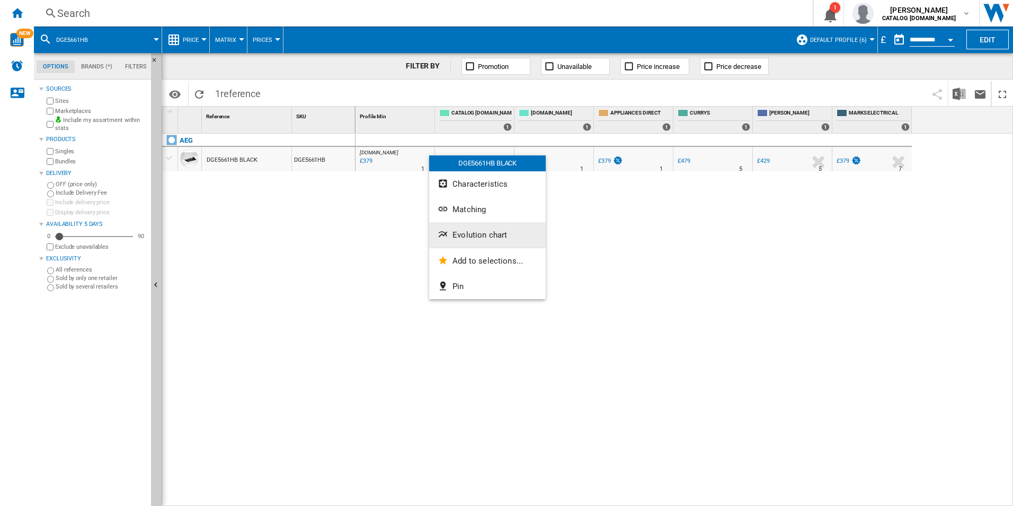
click at [472, 235] on span "Evolution chart" at bounding box center [480, 235] width 55 height 10
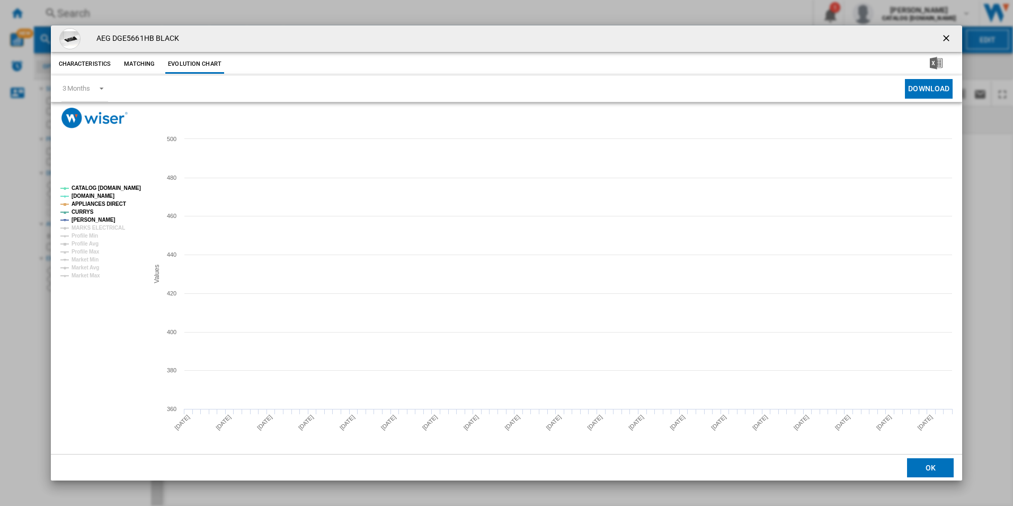
click at [117, 191] on tspan "CATALOG [DOMAIN_NAME]" at bounding box center [106, 188] width 69 height 6
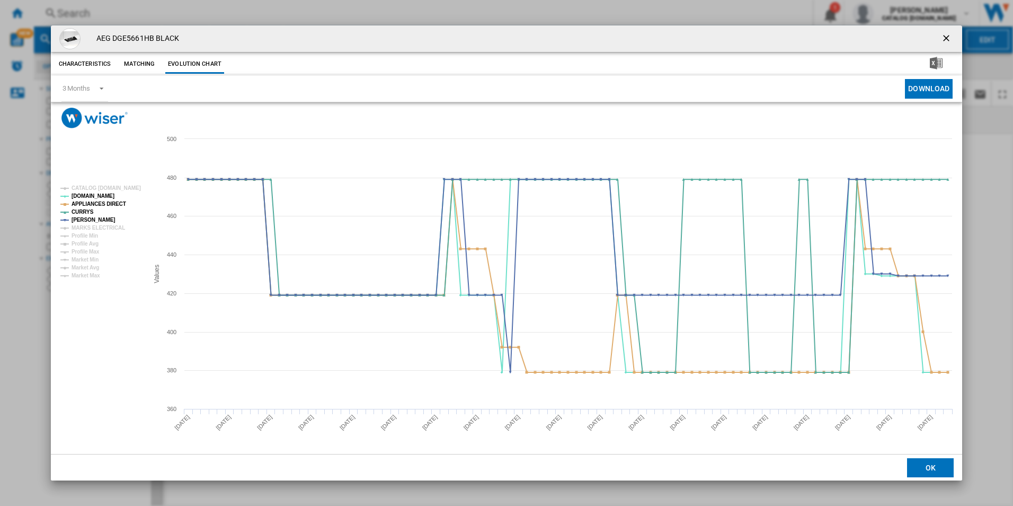
click at [109, 208] on rect "Product popup" at bounding box center [100, 231] width 88 height 101
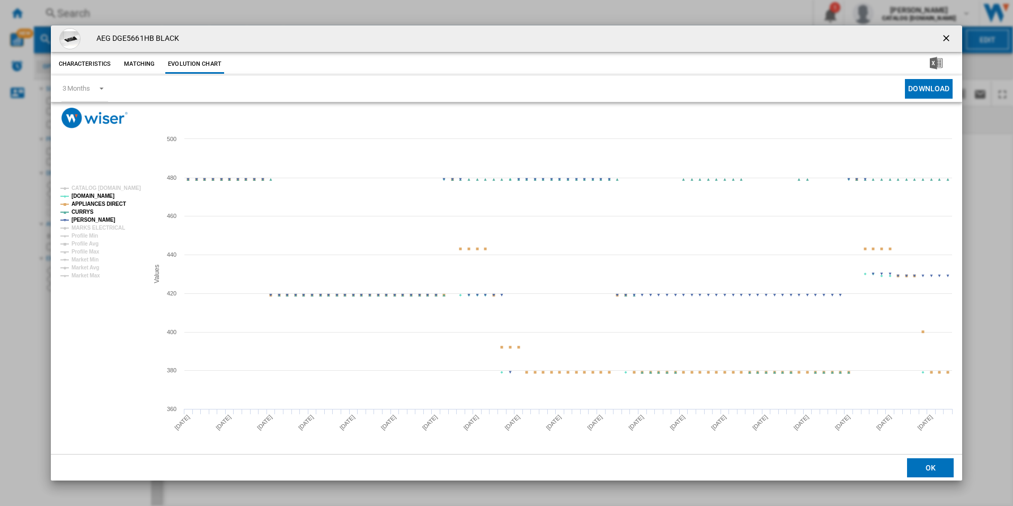
click at [112, 203] on tspan "APPLIANCES DIRECT" at bounding box center [99, 204] width 55 height 6
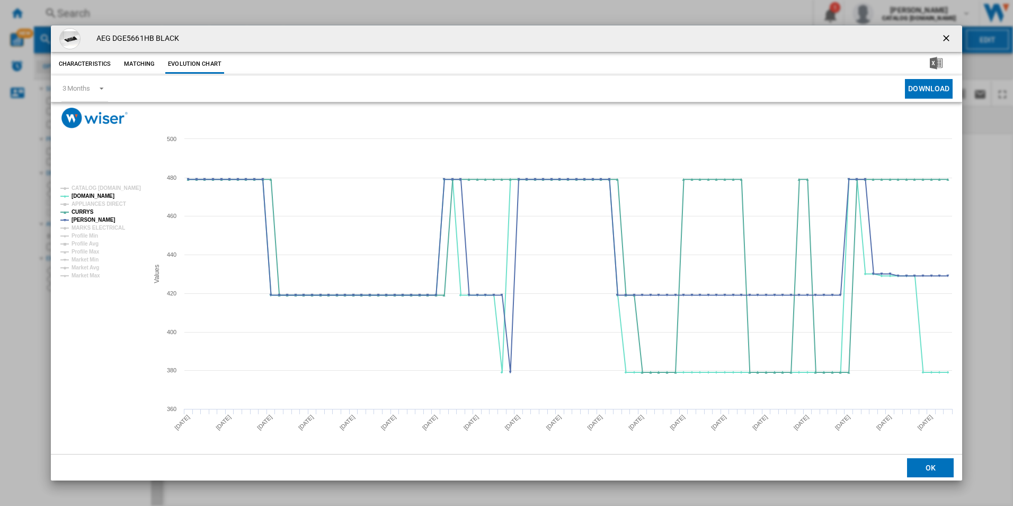
drag, startPoint x: 946, startPoint y: 37, endPoint x: 931, endPoint y: 36, distance: 14.9
click at [946, 37] on ng-md-icon "getI18NText('BUTTONS.CLOSE_DIALOG')" at bounding box center [947, 39] width 13 height 13
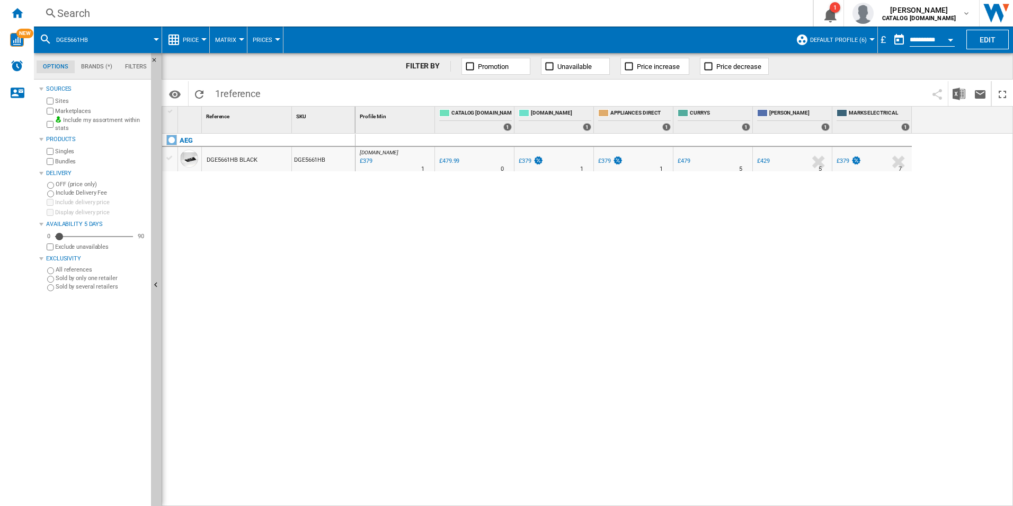
click at [691, 4] on div "Search Search 0 1 [PERSON_NAME] CATALOG [DOMAIN_NAME] CATALOG [DOMAIN_NAME] My …" at bounding box center [523, 13] width 979 height 27
click at [693, 10] on div "Search" at bounding box center [421, 13] width 728 height 15
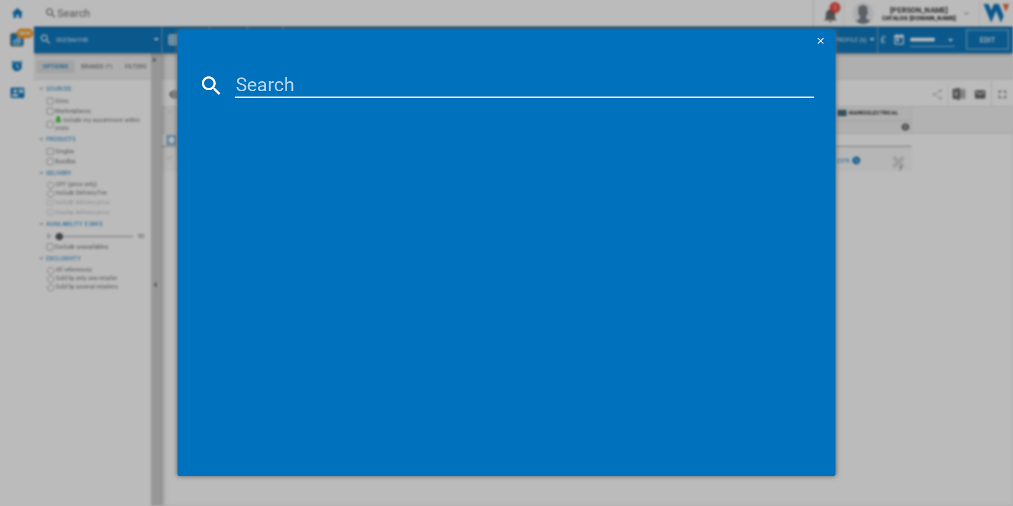
click at [555, 90] on input at bounding box center [525, 85] width 580 height 25
paste input "GV77D61SB"
type input "GV77D61SB"
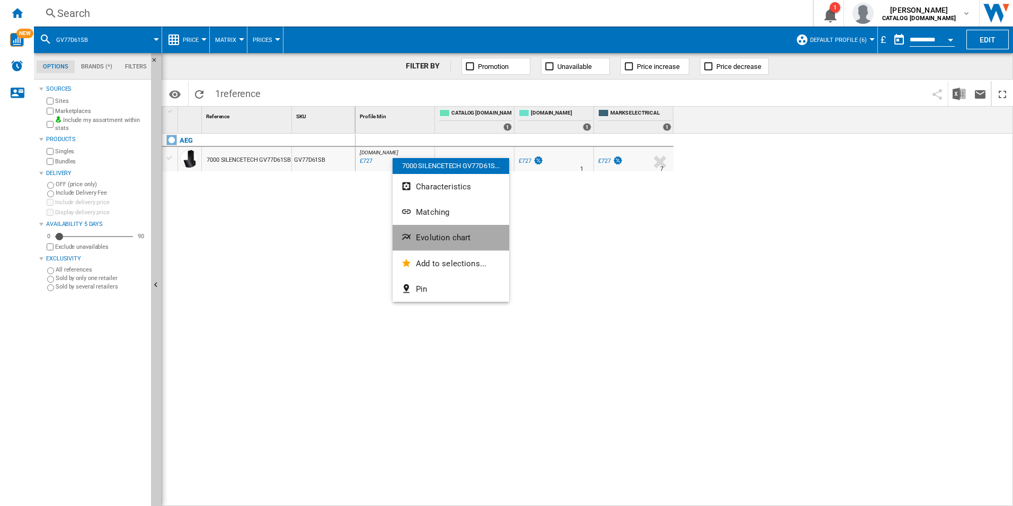
click at [430, 229] on button "Evolution chart" at bounding box center [451, 237] width 117 height 25
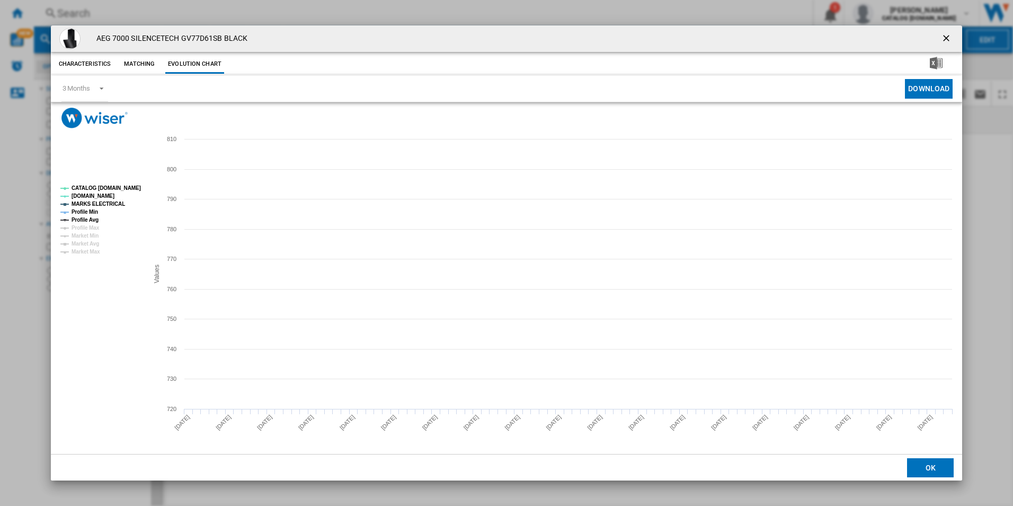
click at [127, 189] on tspan "CATALOG [DOMAIN_NAME]" at bounding box center [106, 188] width 69 height 6
click at [114, 202] on tspan "MARKS ELECTRICAL" at bounding box center [99, 204] width 54 height 6
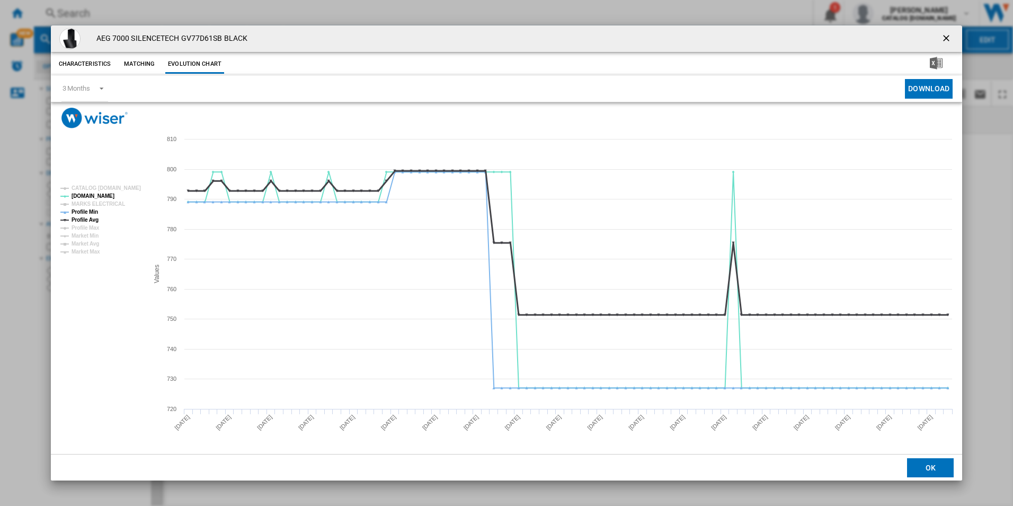
click at [92, 217] on tspan "Profile Avg" at bounding box center [85, 220] width 27 height 6
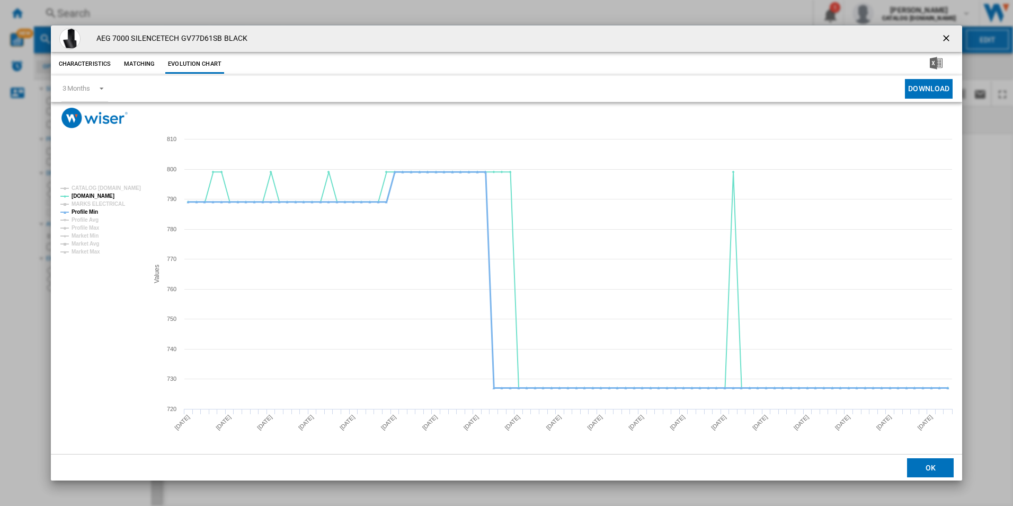
click at [89, 210] on tspan "Profile Min" at bounding box center [85, 212] width 27 height 6
drag, startPoint x: 946, startPoint y: 34, endPoint x: 818, endPoint y: 35, distance: 127.7
click at [946, 34] on ng-md-icon "getI18NText('BUTTONS.CLOSE_DIALOG')" at bounding box center [947, 39] width 13 height 13
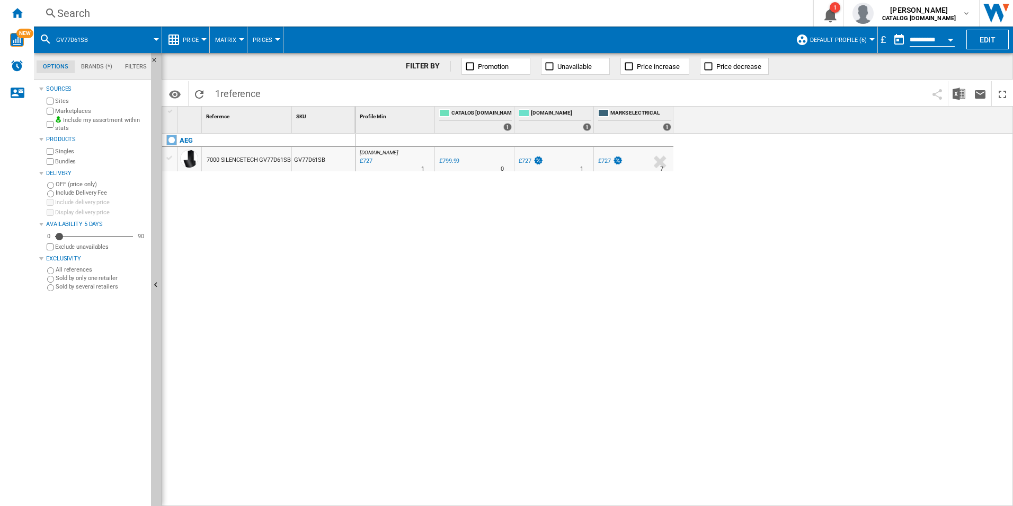
click at [675, 11] on div "Search" at bounding box center [421, 13] width 728 height 15
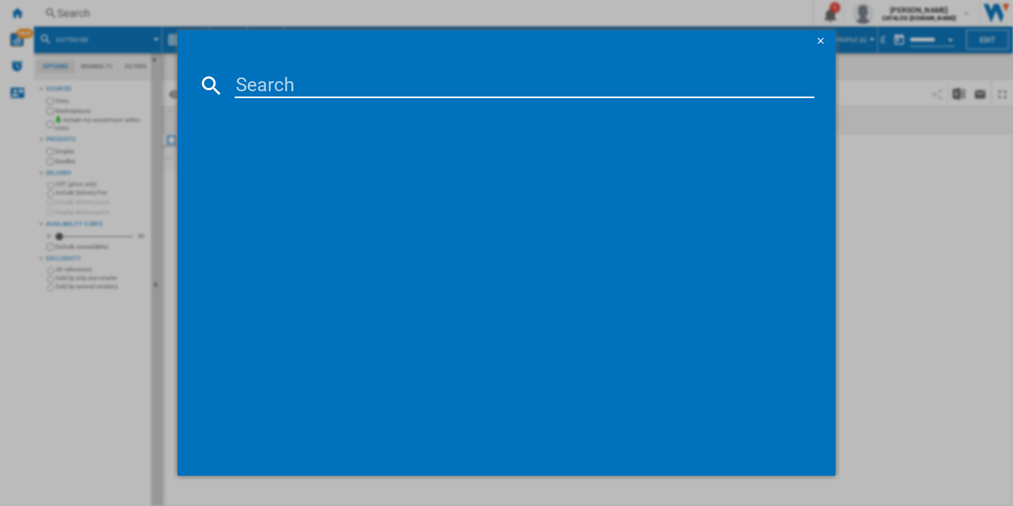
click at [635, 95] on input at bounding box center [525, 85] width 580 height 25
paste input "GB67D61HB"
type input "GB67D61HB"
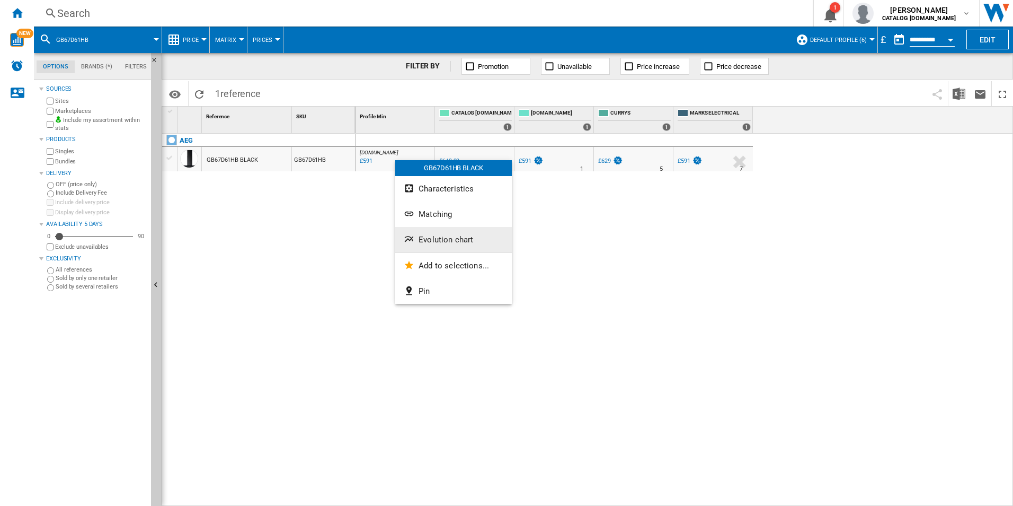
click at [443, 242] on span "Evolution chart" at bounding box center [446, 240] width 55 height 10
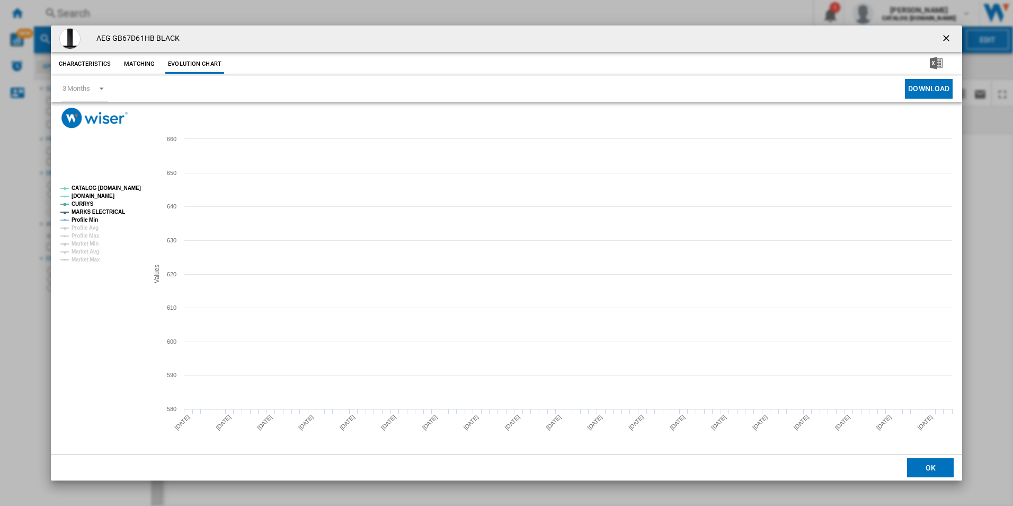
click at [133, 186] on tspan "CATALOG [DOMAIN_NAME]" at bounding box center [106, 188] width 69 height 6
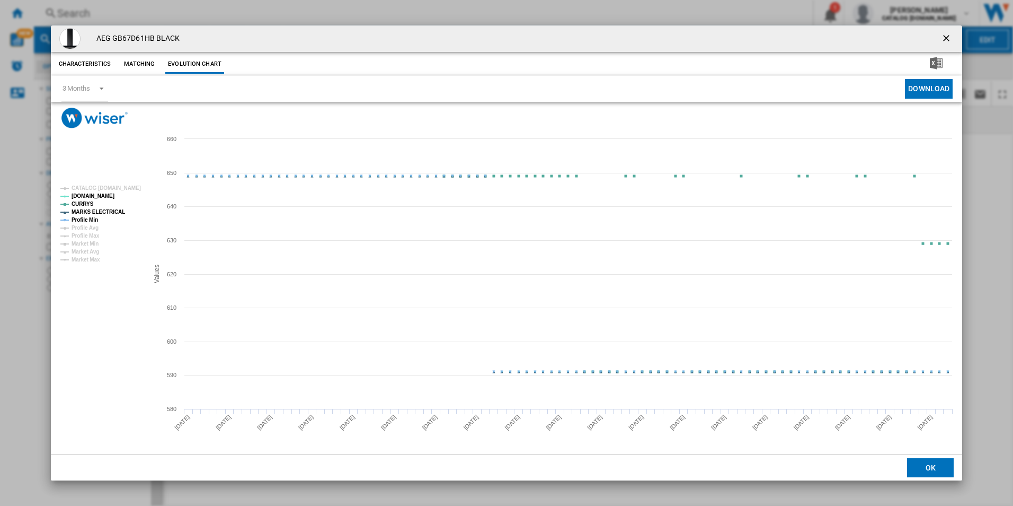
drag, startPoint x: 109, startPoint y: 210, endPoint x: 100, endPoint y: 210, distance: 9.0
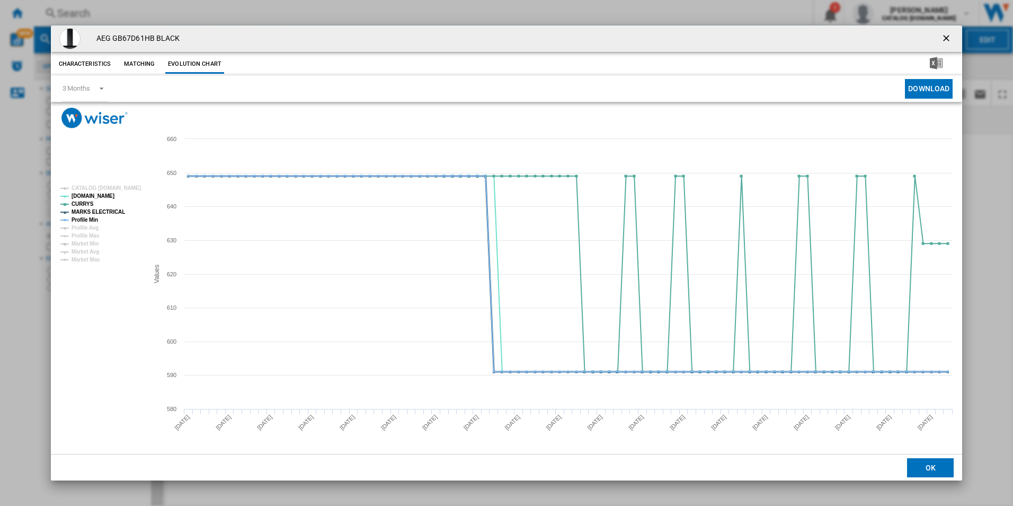
click at [108, 210] on tspan "MARKS ELECTRICAL" at bounding box center [99, 212] width 54 height 6
click at [80, 221] on tspan "Profile Min" at bounding box center [85, 220] width 27 height 6
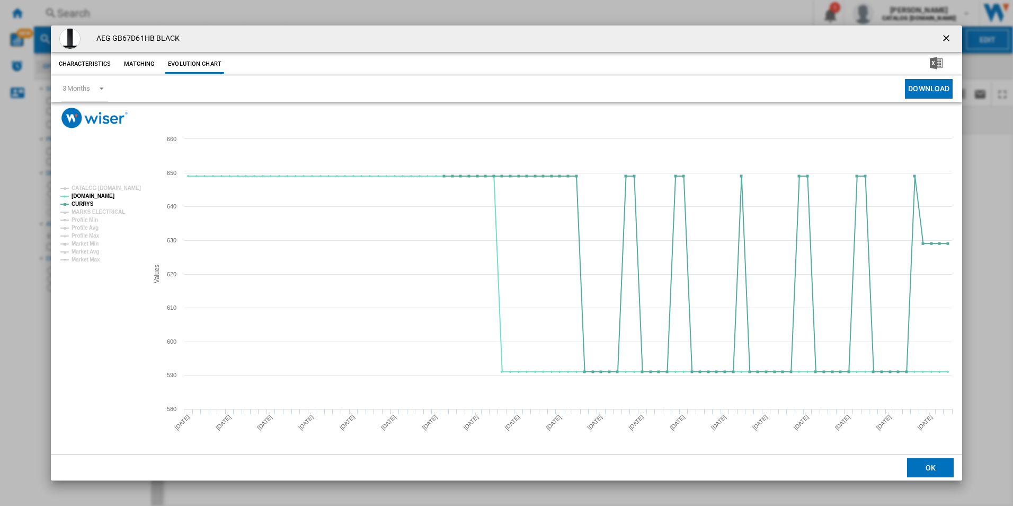
click at [946, 33] on ng-md-icon "getI18NText('BUTTONS.CLOSE_DIALOG')" at bounding box center [947, 39] width 13 height 13
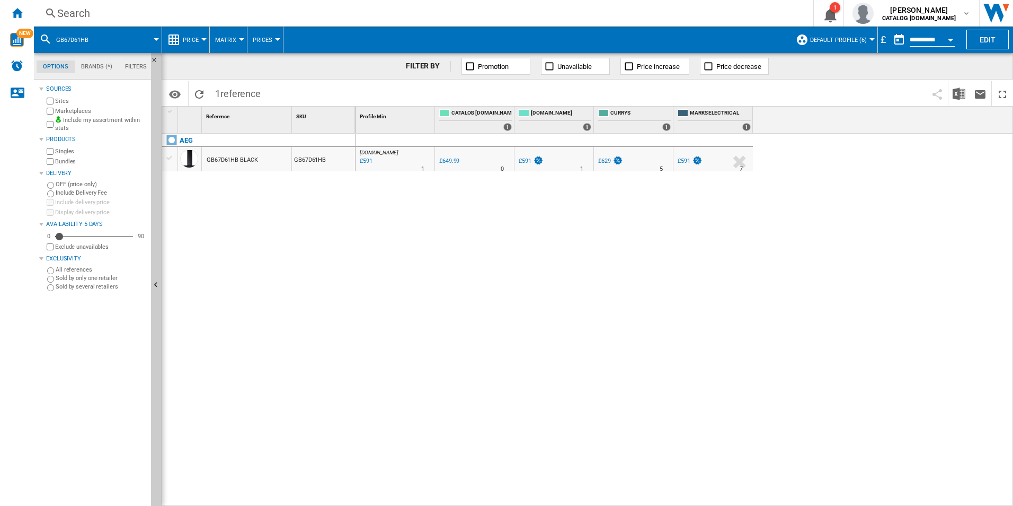
click at [761, 13] on div "Search" at bounding box center [421, 13] width 728 height 15
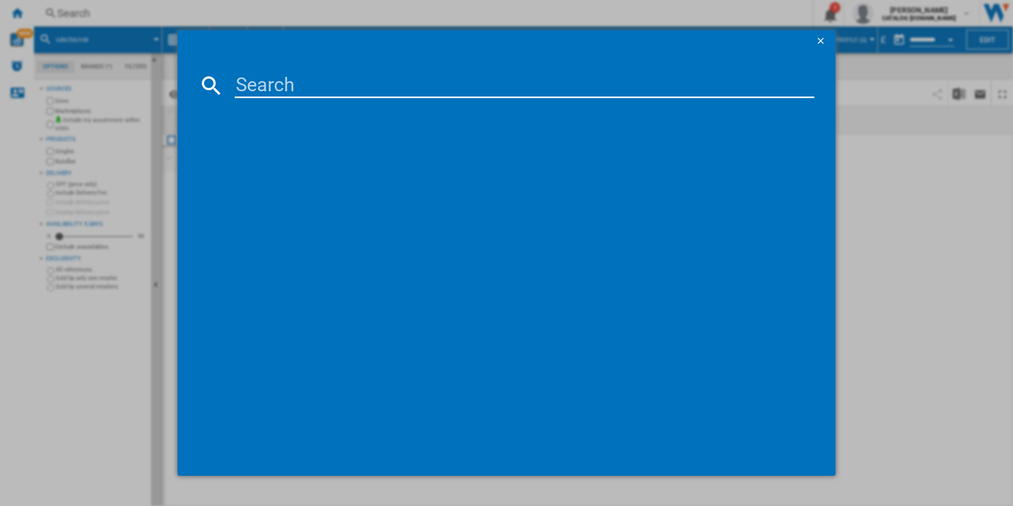
click at [558, 75] on input at bounding box center [525, 85] width 580 height 25
paste input "GB87D71CB"
type input "GB87D71CB"
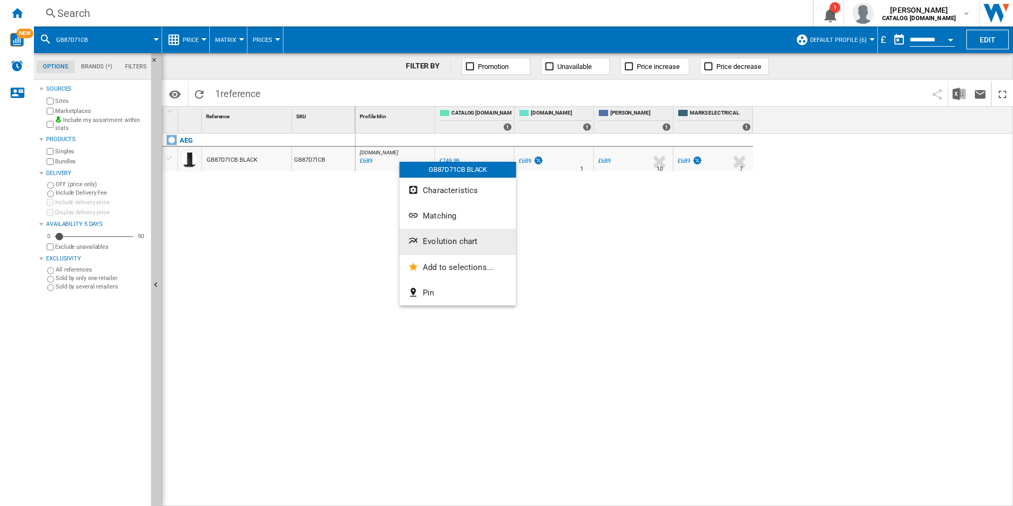
click at [442, 240] on span "Evolution chart" at bounding box center [450, 241] width 55 height 10
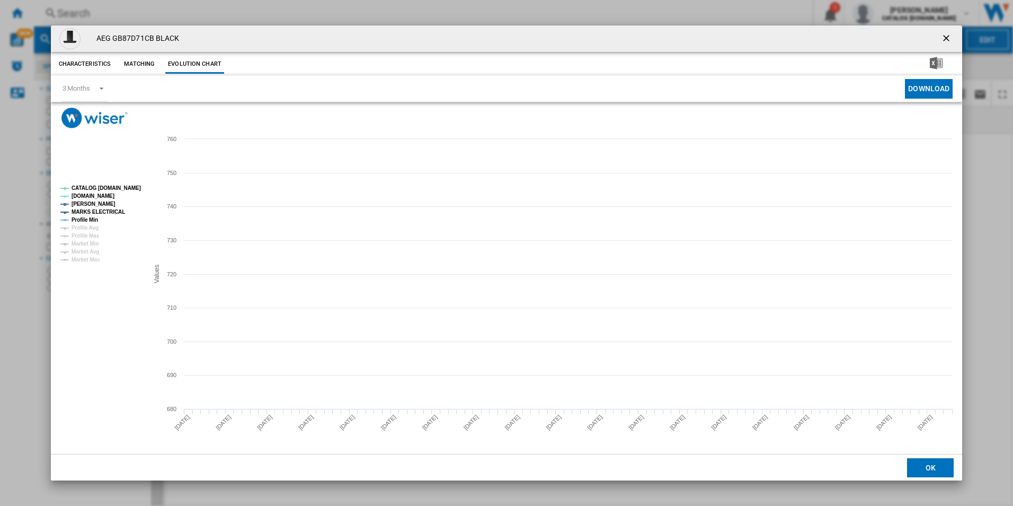
click at [114, 180] on rect "Product popup" at bounding box center [507, 290] width 912 height 325
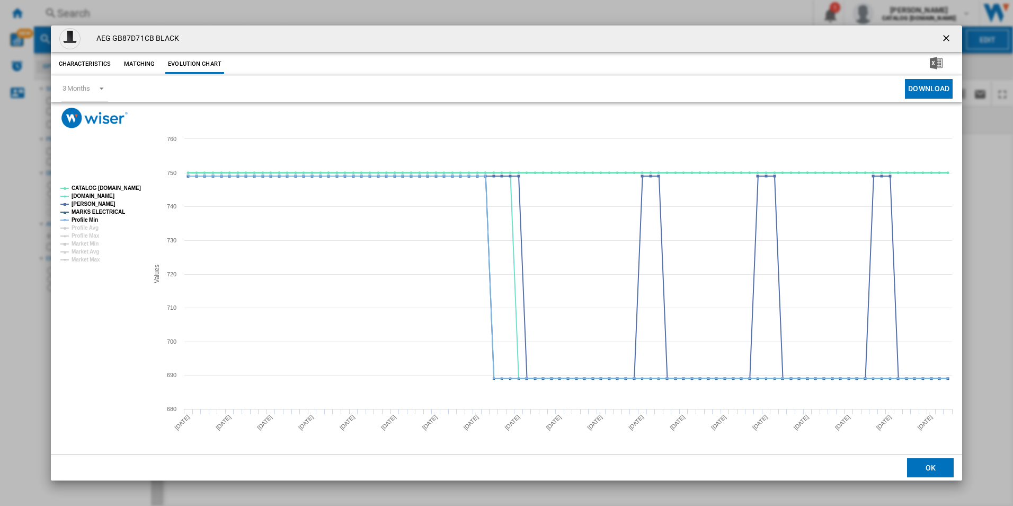
click at [117, 189] on tspan "CATALOG [DOMAIN_NAME]" at bounding box center [106, 188] width 69 height 6
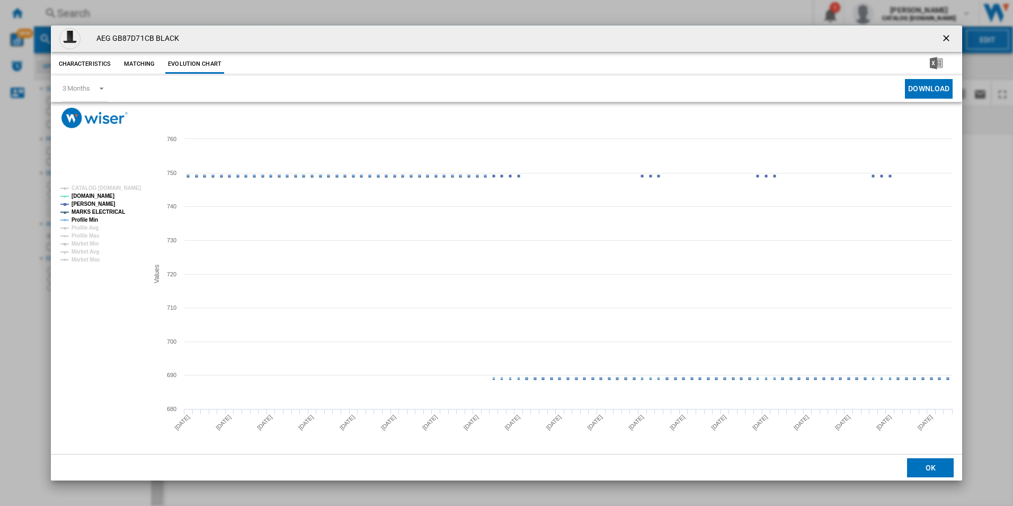
drag, startPoint x: 113, startPoint y: 210, endPoint x: 93, endPoint y: 212, distance: 20.3
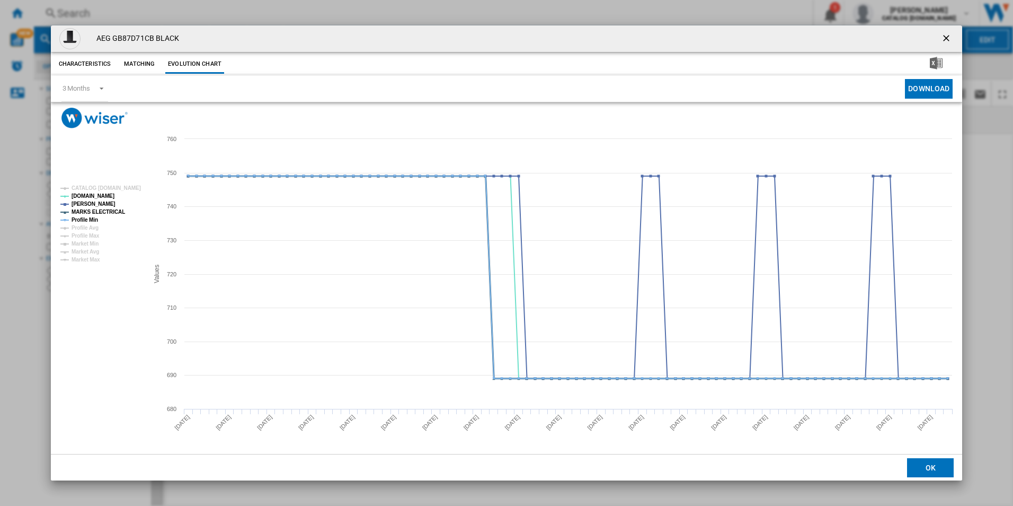
click at [113, 210] on tspan "MARKS ELECTRICAL" at bounding box center [99, 212] width 54 height 6
click at [93, 219] on tspan "Profile Min" at bounding box center [85, 220] width 27 height 6
drag, startPoint x: 945, startPoint y: 37, endPoint x: 858, endPoint y: 31, distance: 87.6
click at [945, 37] on ng-md-icon "getI18NText('BUTTONS.CLOSE_DIALOG')" at bounding box center [947, 39] width 13 height 13
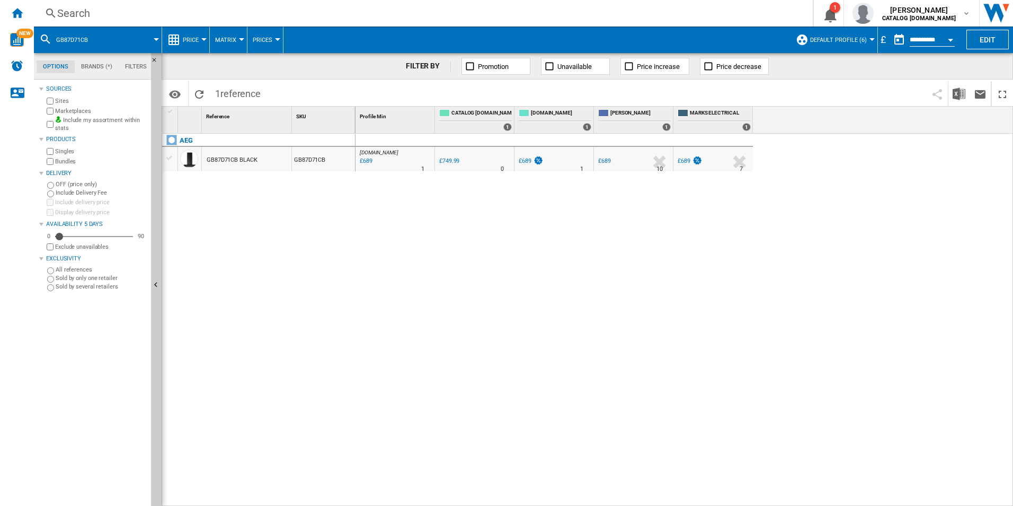
click at [674, 5] on div "Search Search 0 1 [PERSON_NAME] CATALOG [DOMAIN_NAME] CATALOG [DOMAIN_NAME] My …" at bounding box center [523, 13] width 979 height 27
click at [673, 7] on div "Search" at bounding box center [421, 13] width 728 height 15
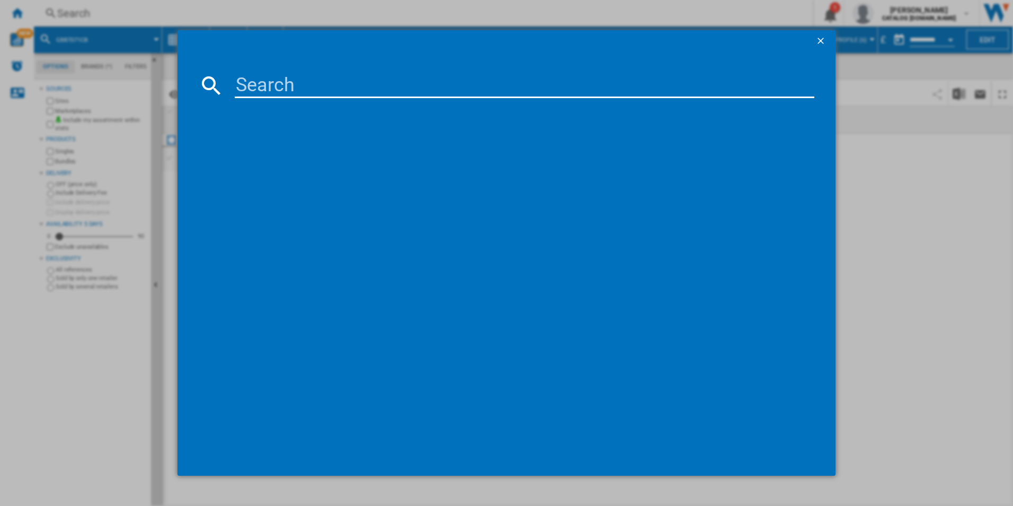
click at [602, 86] on input at bounding box center [525, 85] width 580 height 25
paste input "NDC7791SB"
type input "NDC7791SB"
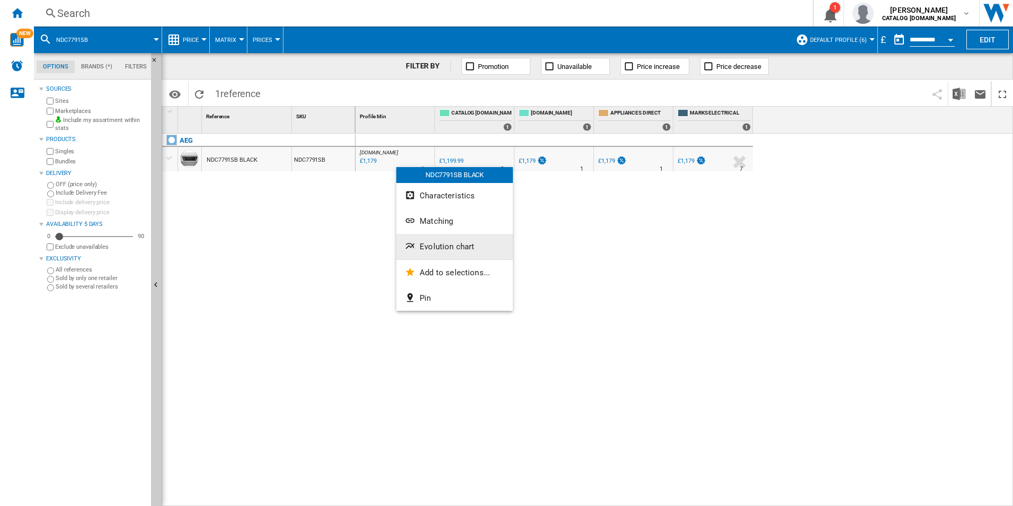
click at [435, 236] on button "Evolution chart" at bounding box center [454, 246] width 117 height 25
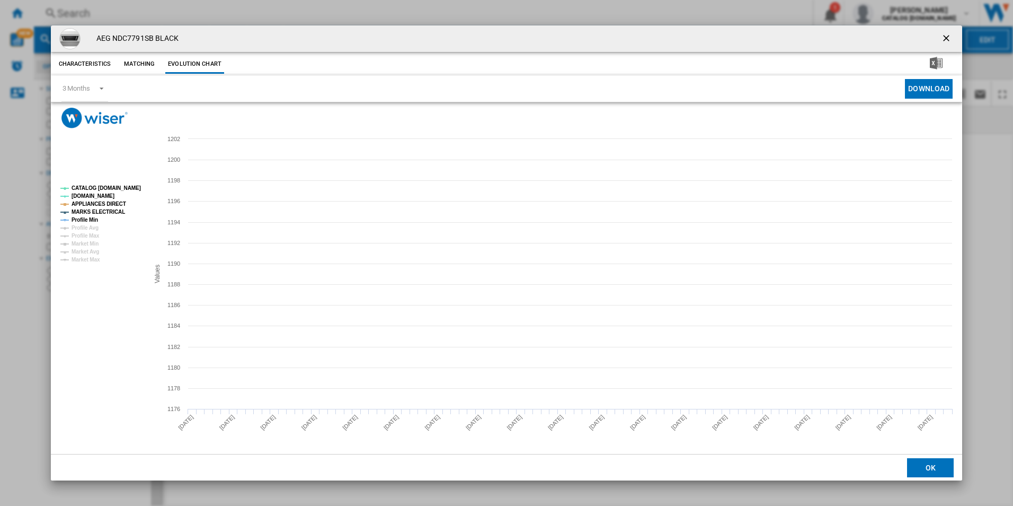
click at [129, 186] on tspan "CATALOG [DOMAIN_NAME]" at bounding box center [106, 188] width 69 height 6
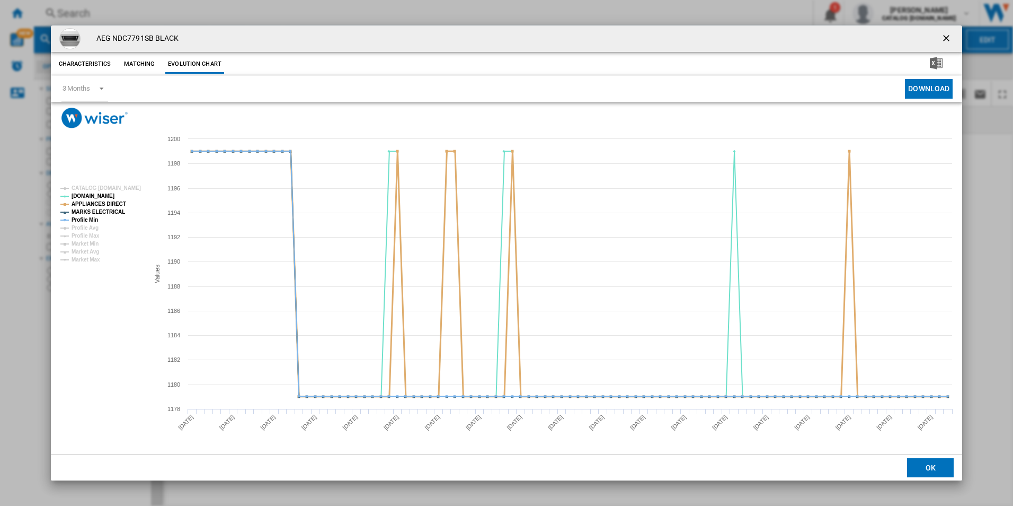
click at [111, 201] on tspan "APPLIANCES DIRECT" at bounding box center [99, 204] width 55 height 6
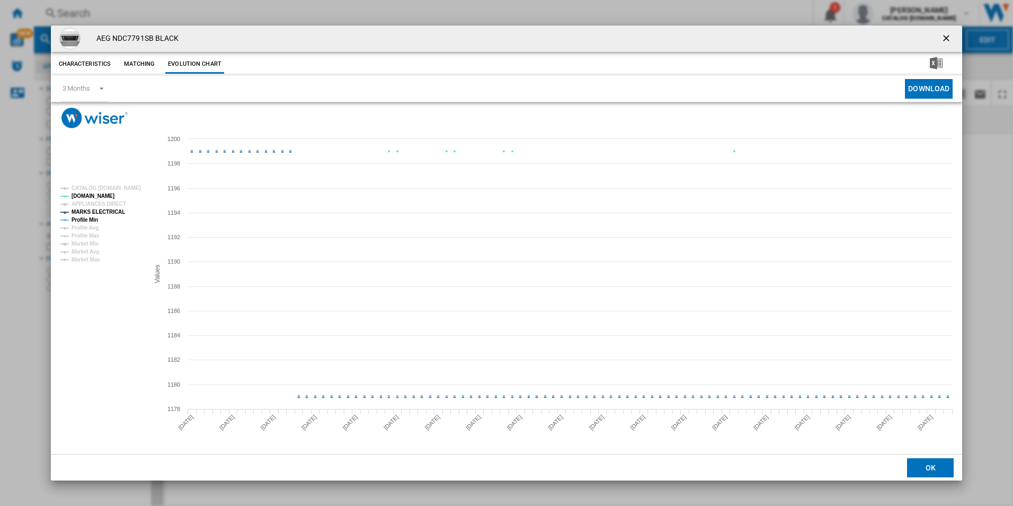
click at [108, 213] on tspan "MARKS ELECTRICAL" at bounding box center [99, 212] width 54 height 6
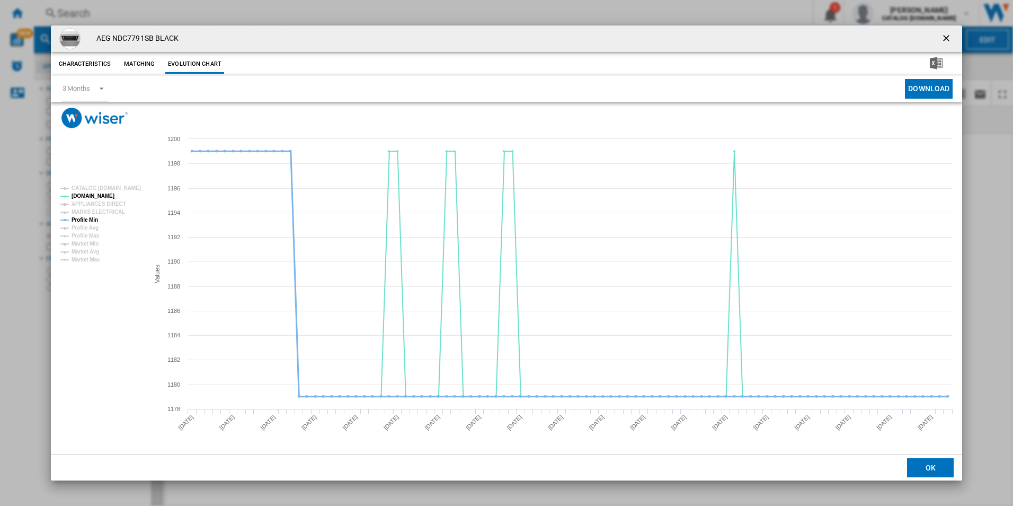
click at [86, 218] on tspan "Profile Min" at bounding box center [85, 220] width 27 height 6
drag, startPoint x: 946, startPoint y: 36, endPoint x: 784, endPoint y: 36, distance: 162.2
click at [946, 36] on ng-md-icon "getI18NText('BUTTONS.CLOSE_DIALOG')" at bounding box center [947, 39] width 13 height 13
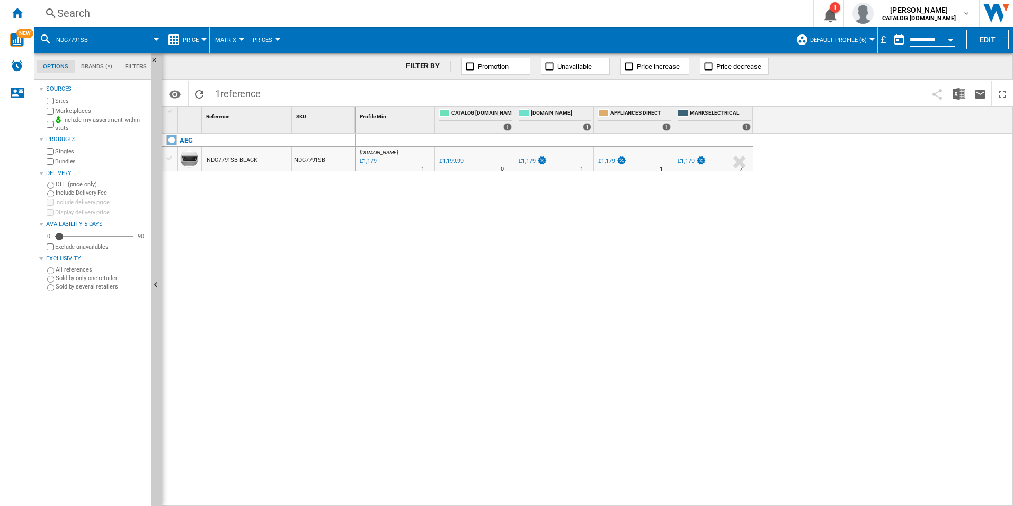
click at [726, 17] on div "Search" at bounding box center [421, 13] width 728 height 15
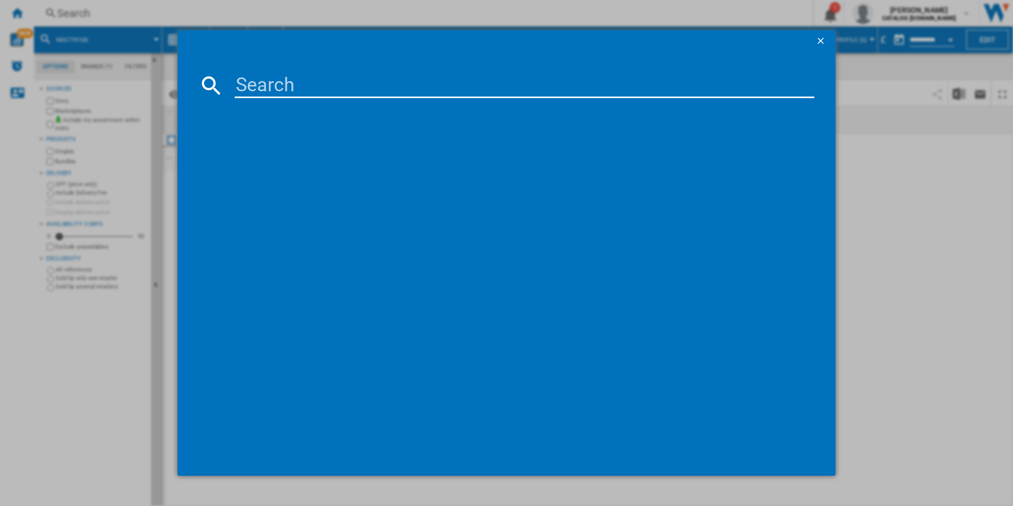
click at [654, 90] on input at bounding box center [525, 85] width 580 height 25
paste input "NDC7721SB"
type input "NDC7721SB"
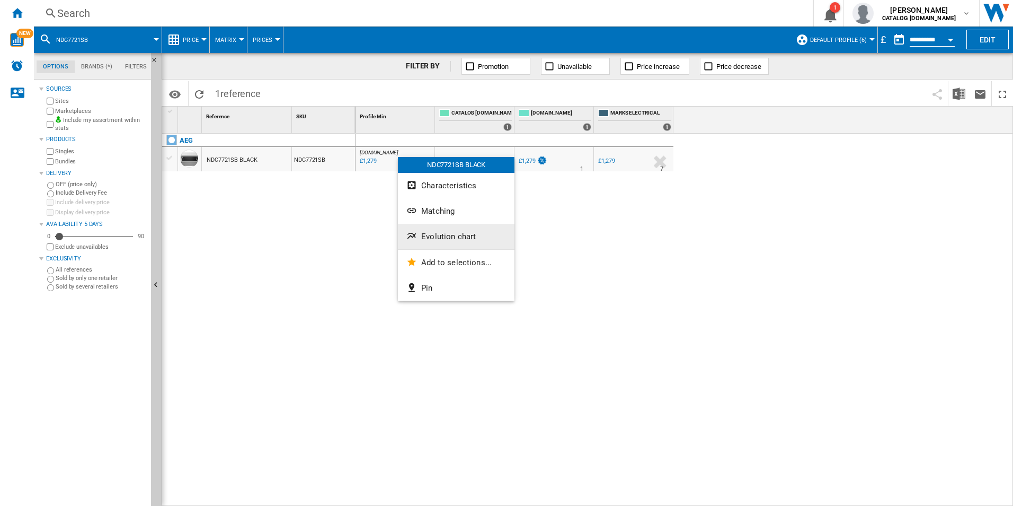
click at [447, 229] on button "Evolution chart" at bounding box center [456, 236] width 117 height 25
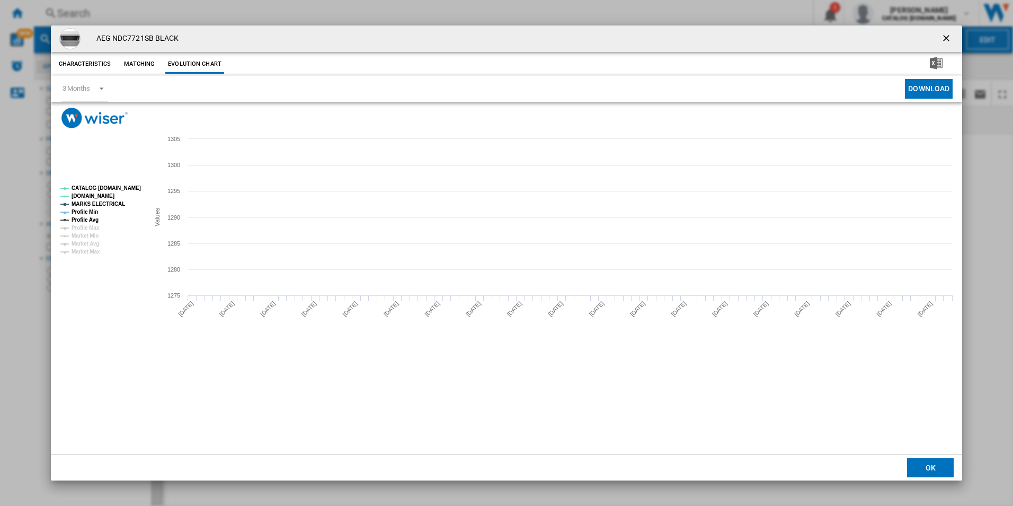
click at [145, 191] on rect "Product popup" at bounding box center [507, 234] width 912 height 212
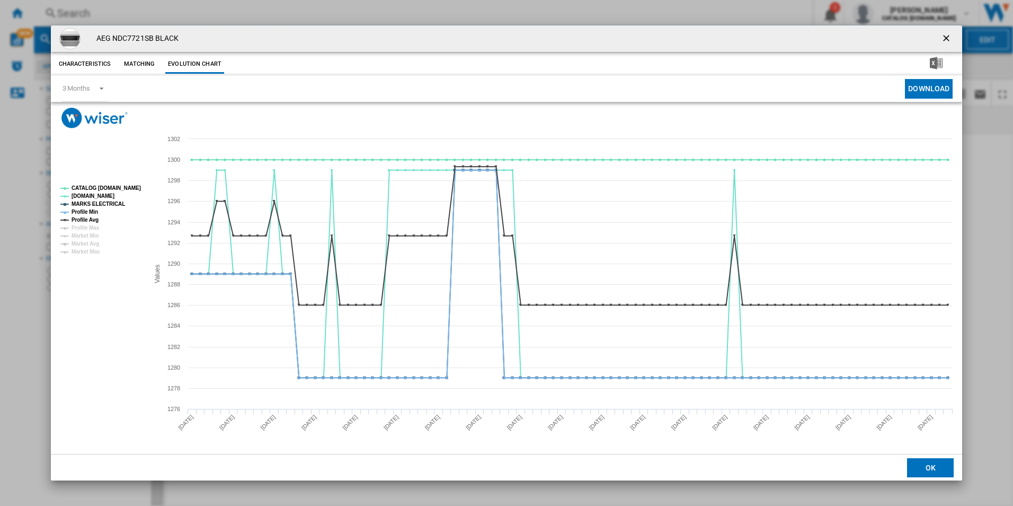
click at [107, 183] on rect "Product popup" at bounding box center [100, 219] width 88 height 77
click at [107, 186] on tspan "CATALOG [DOMAIN_NAME]" at bounding box center [106, 188] width 69 height 6
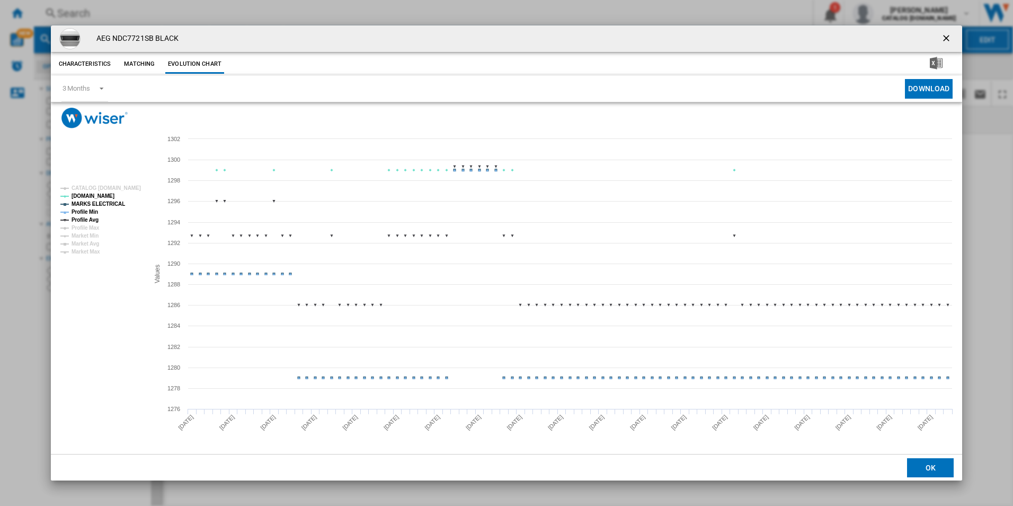
click at [105, 202] on tspan "MARKS ELECTRICAL" at bounding box center [99, 204] width 54 height 6
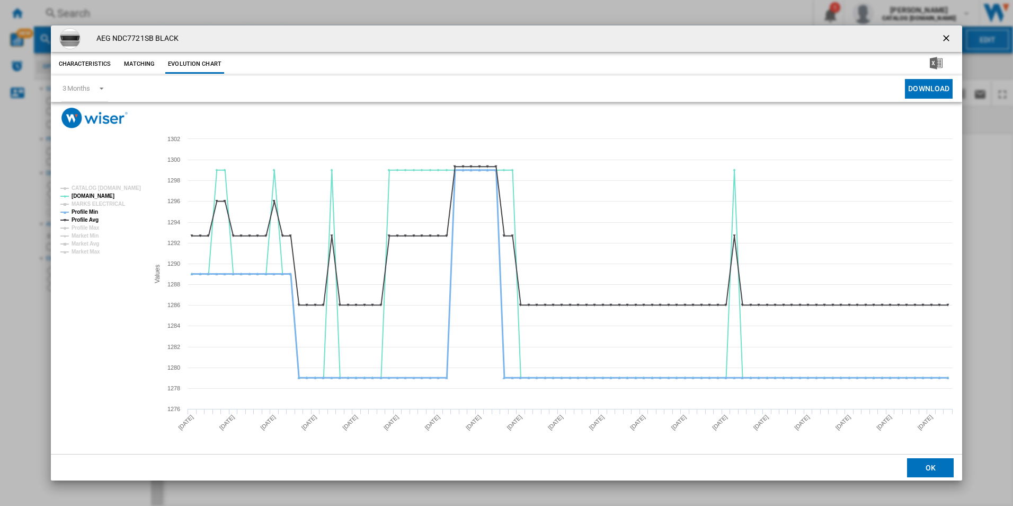
click at [94, 209] on tspan "Profile Min" at bounding box center [85, 212] width 27 height 6
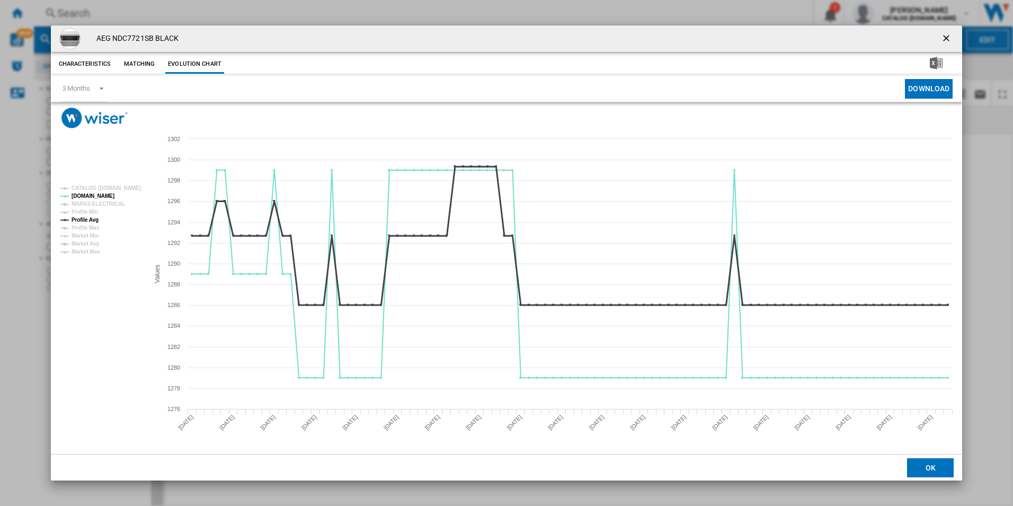
click at [93, 220] on tspan "Profile Avg" at bounding box center [85, 220] width 27 height 6
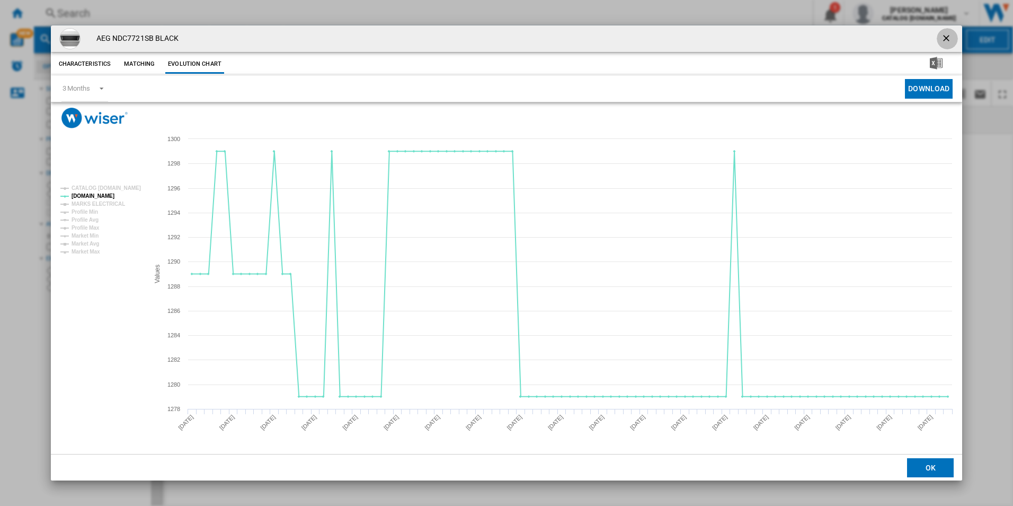
click at [948, 37] on ng-md-icon "getI18NText('BUTTONS.CLOSE_DIALOG')" at bounding box center [947, 39] width 13 height 13
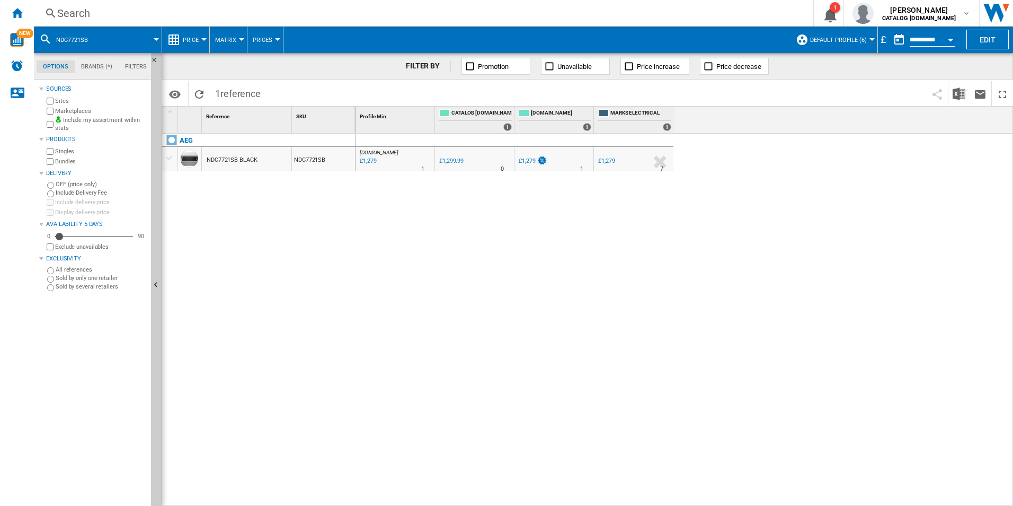
click at [667, 11] on div "Search" at bounding box center [421, 13] width 728 height 15
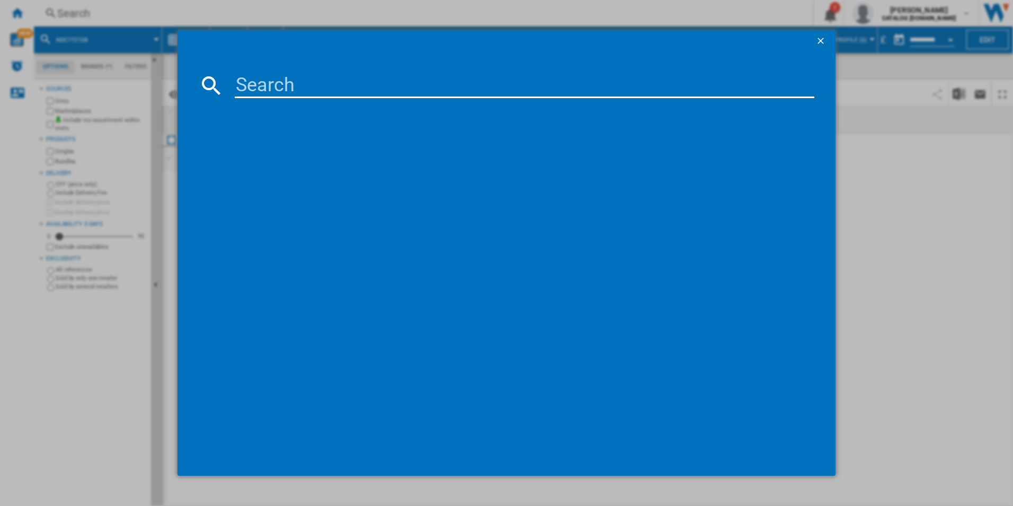
click at [626, 85] on input at bounding box center [525, 85] width 580 height 25
paste input "GV77D91SB"
type input "GV77D91SB"
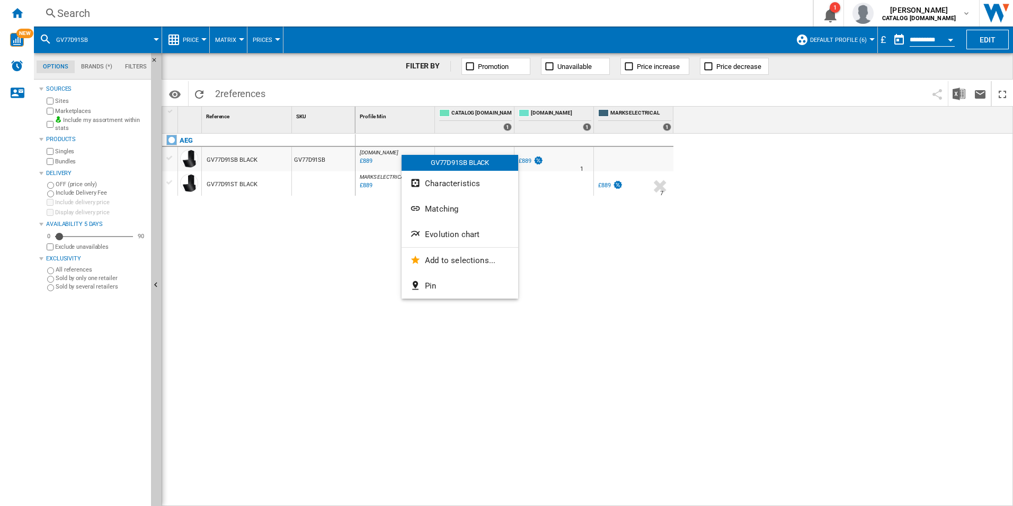
click at [361, 237] on div at bounding box center [506, 253] width 1013 height 506
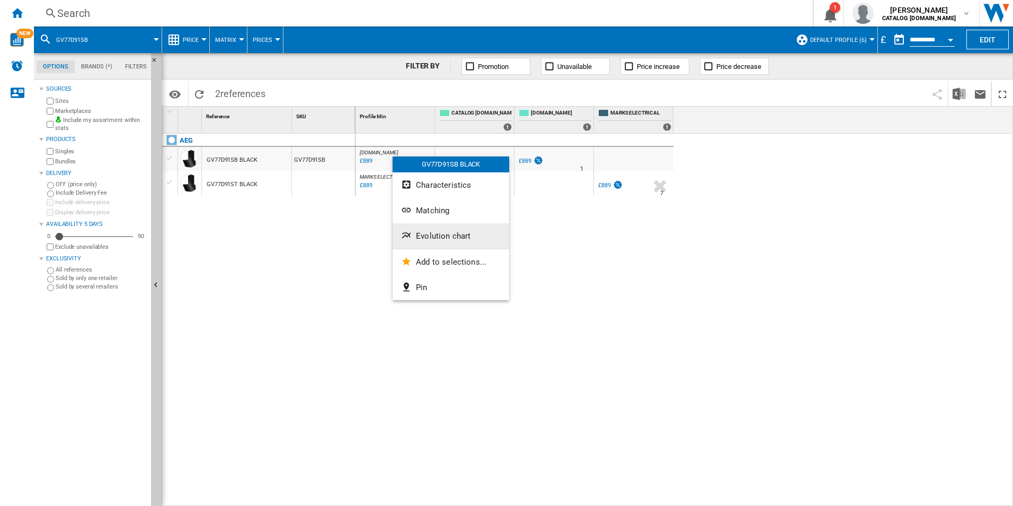
click at [422, 234] on span "Evolution chart" at bounding box center [443, 236] width 55 height 10
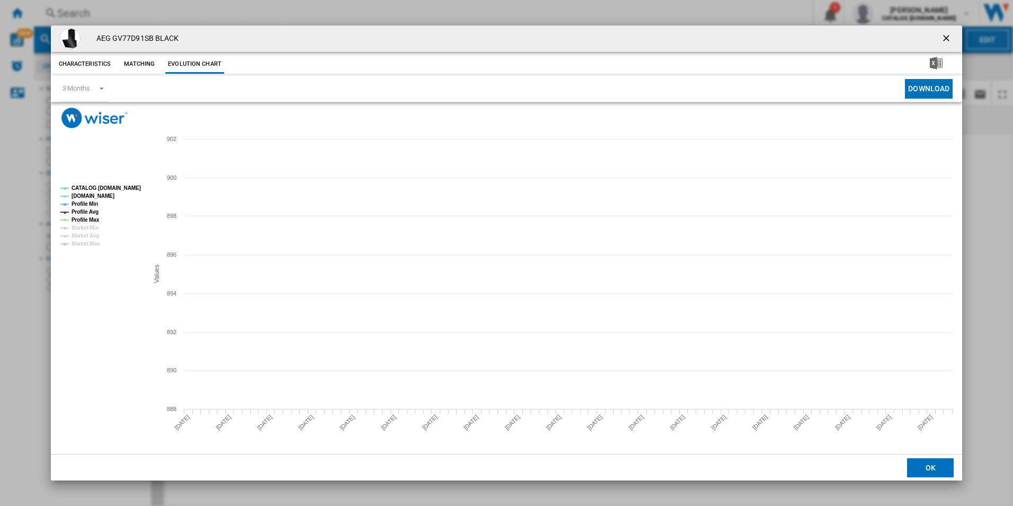
click at [131, 182] on rect "Product popup" at bounding box center [100, 215] width 88 height 69
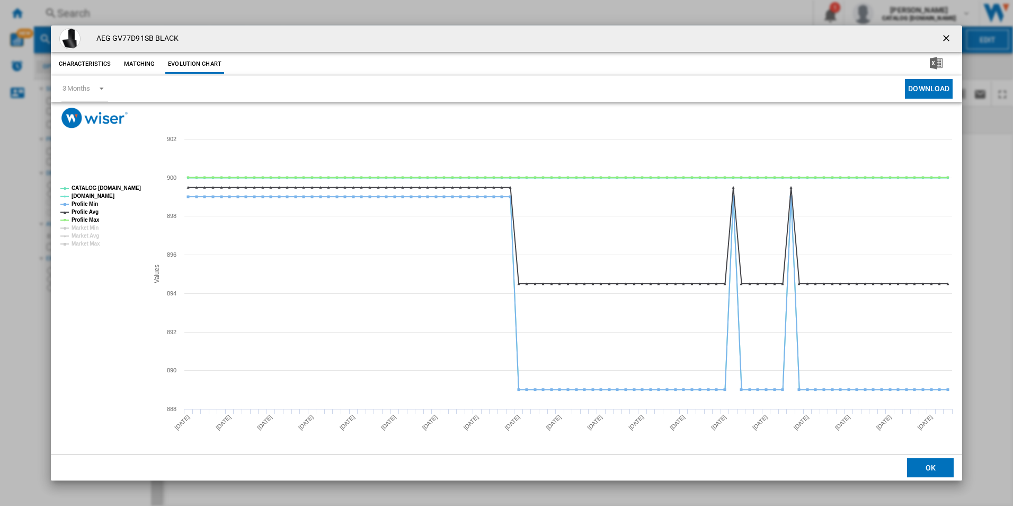
click at [127, 187] on tspan "CATALOG [DOMAIN_NAME]" at bounding box center [106, 188] width 69 height 6
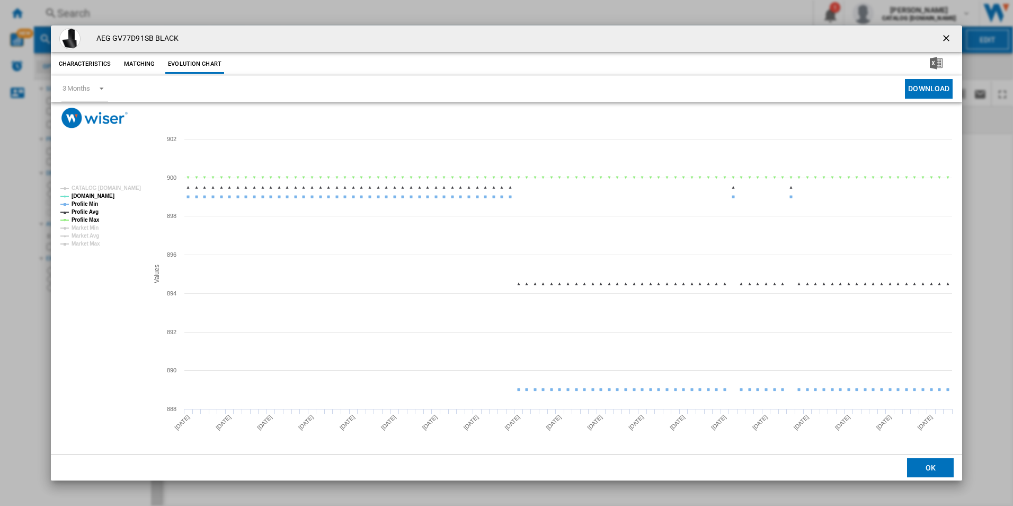
click at [89, 206] on tspan "Profile Min" at bounding box center [85, 204] width 27 height 6
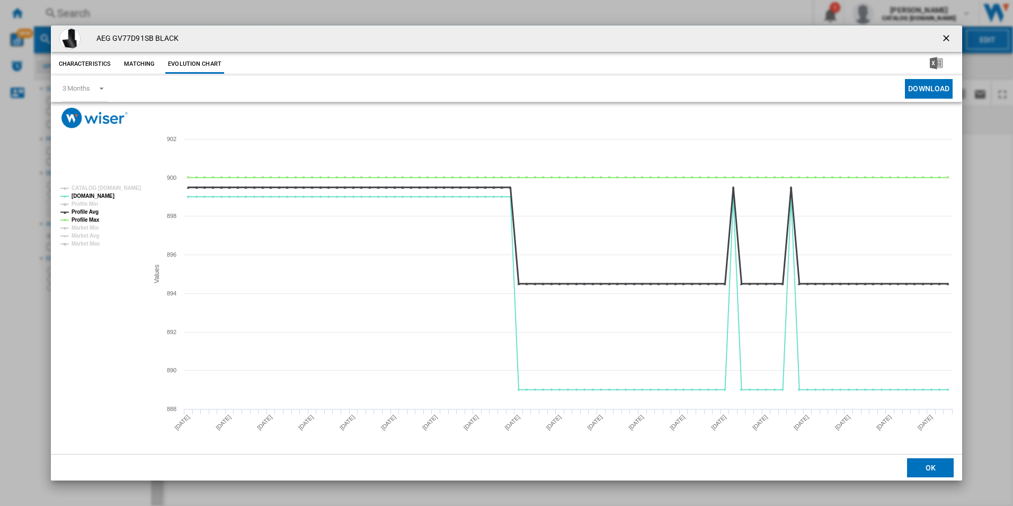
click at [87, 213] on tspan "Profile Avg" at bounding box center [85, 212] width 27 height 6
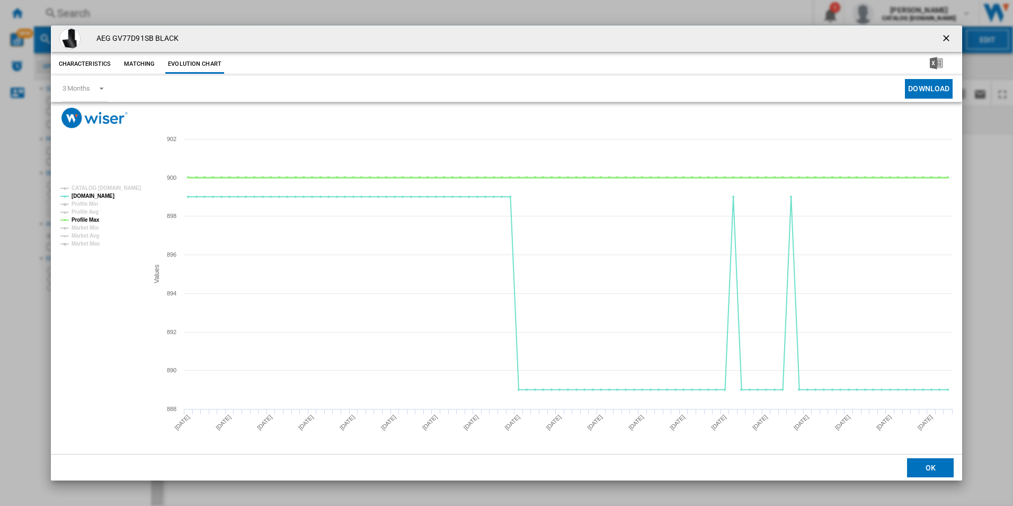
click at [87, 217] on tspan "Profile Max" at bounding box center [86, 220] width 28 height 6
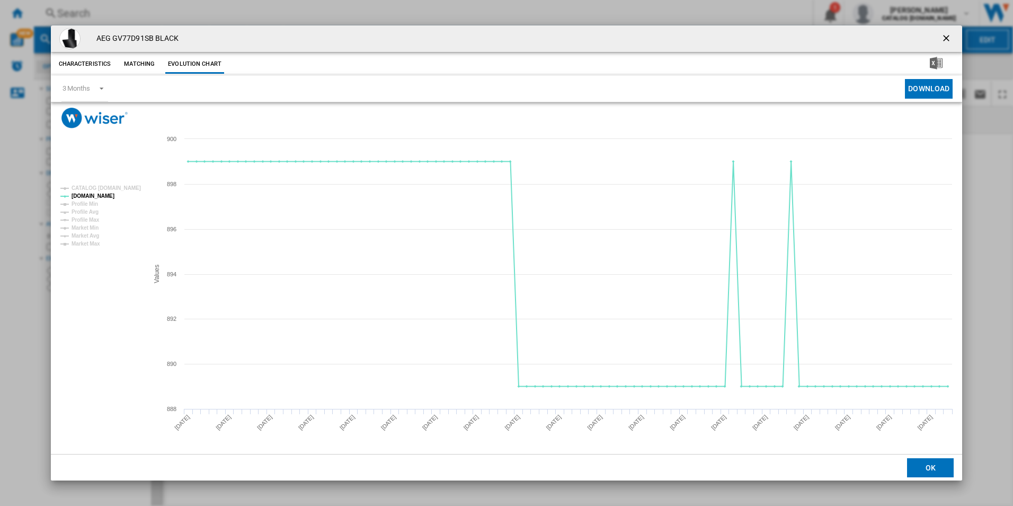
drag, startPoint x: 943, startPoint y: 34, endPoint x: 872, endPoint y: 32, distance: 71.1
click at [943, 34] on ng-md-icon "getI18NText('BUTTONS.CLOSE_DIALOG')" at bounding box center [947, 39] width 13 height 13
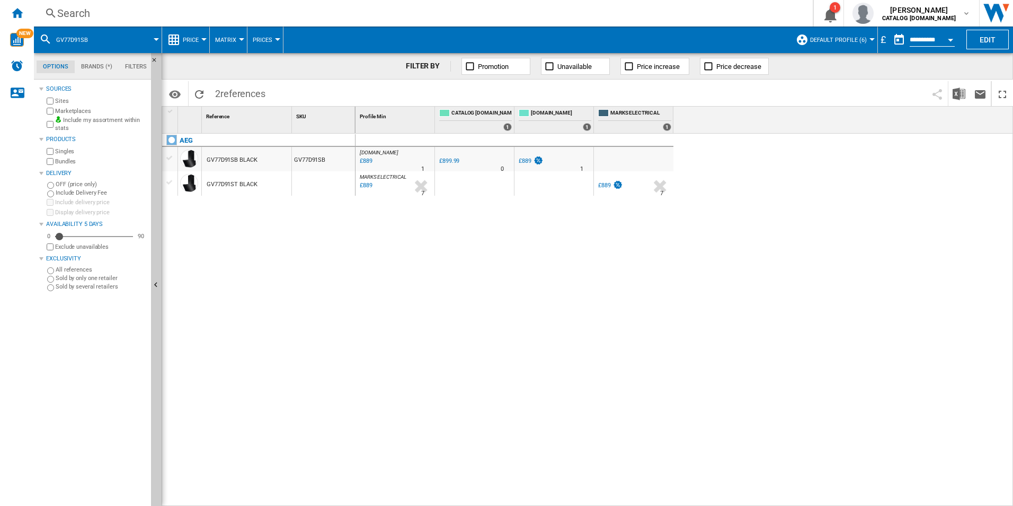
click at [691, 17] on div "Search" at bounding box center [421, 13] width 728 height 15
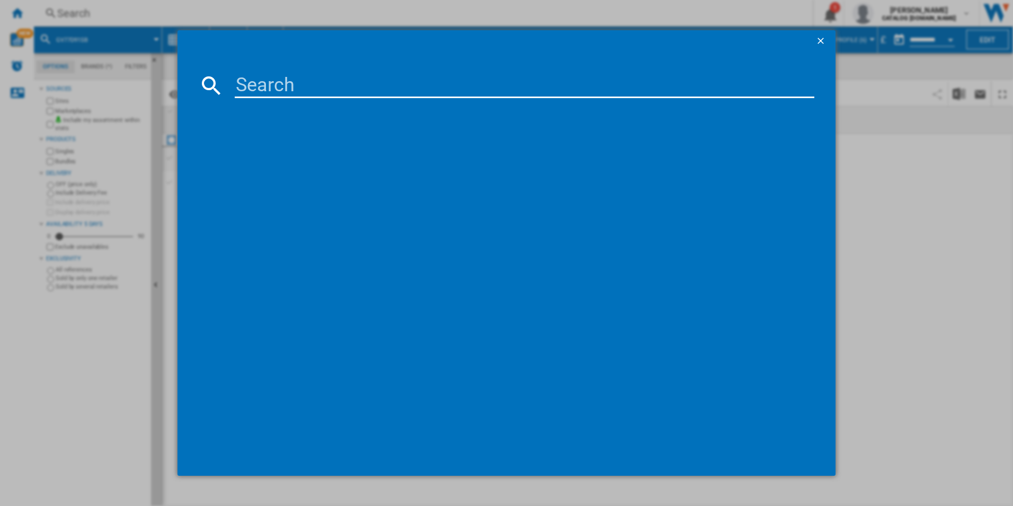
click at [615, 92] on input at bounding box center [525, 85] width 580 height 25
paste input "DBX3650M"
type input "DBX3650M"
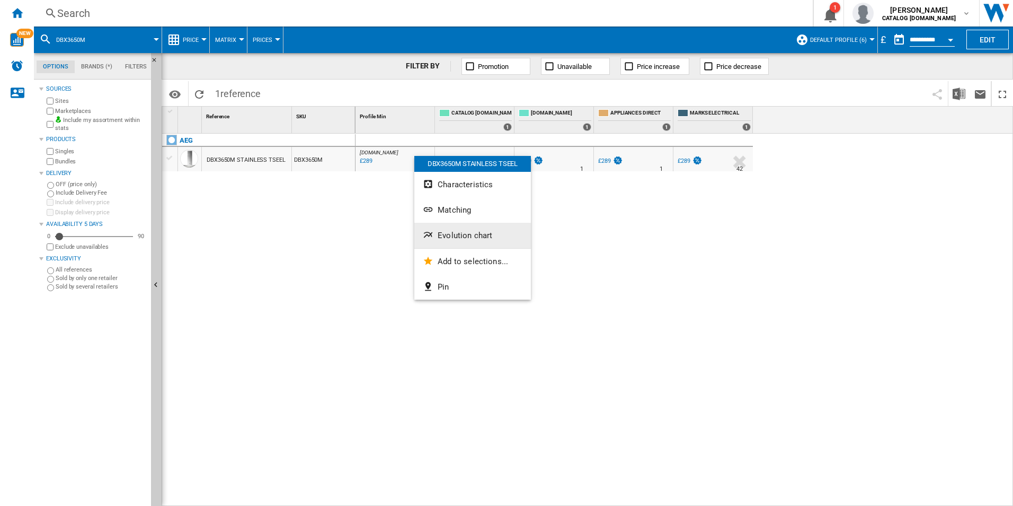
click at [450, 233] on span "Evolution chart" at bounding box center [465, 236] width 55 height 10
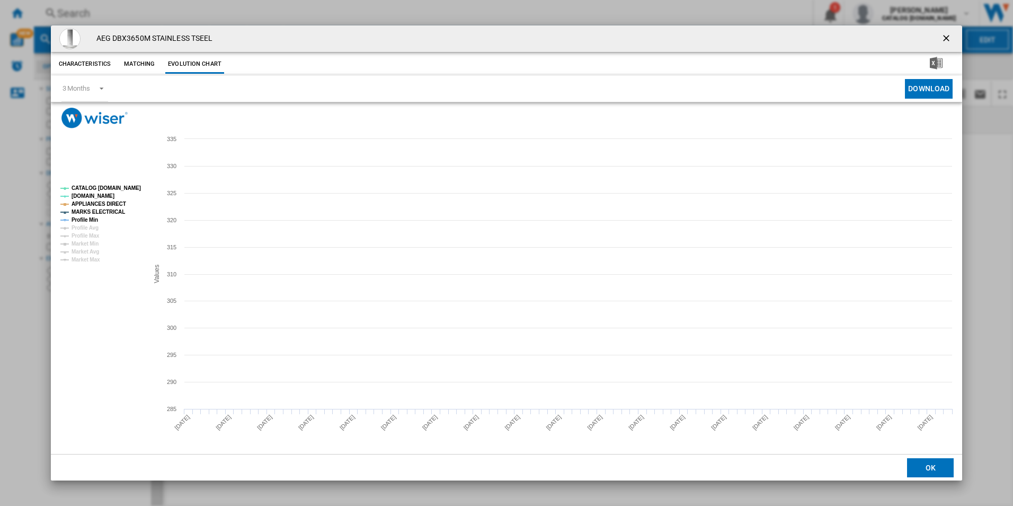
click at [127, 188] on tspan "CATALOG [DOMAIN_NAME]" at bounding box center [106, 188] width 69 height 6
click at [113, 206] on tspan "APPLIANCES DIRECT" at bounding box center [99, 204] width 55 height 6
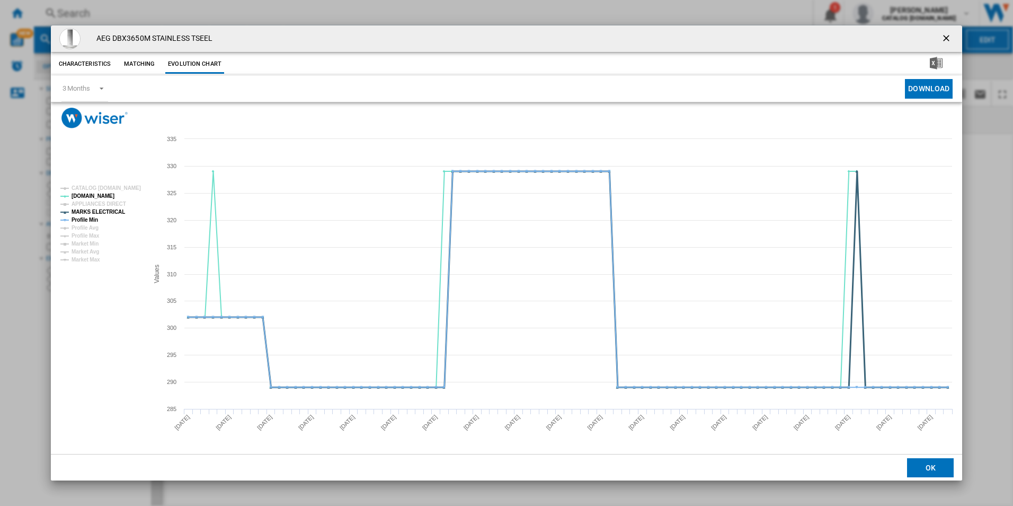
click at [113, 209] on tspan "MARKS ELECTRICAL" at bounding box center [99, 212] width 54 height 6
click at [92, 217] on tspan "Profile Min" at bounding box center [85, 220] width 27 height 6
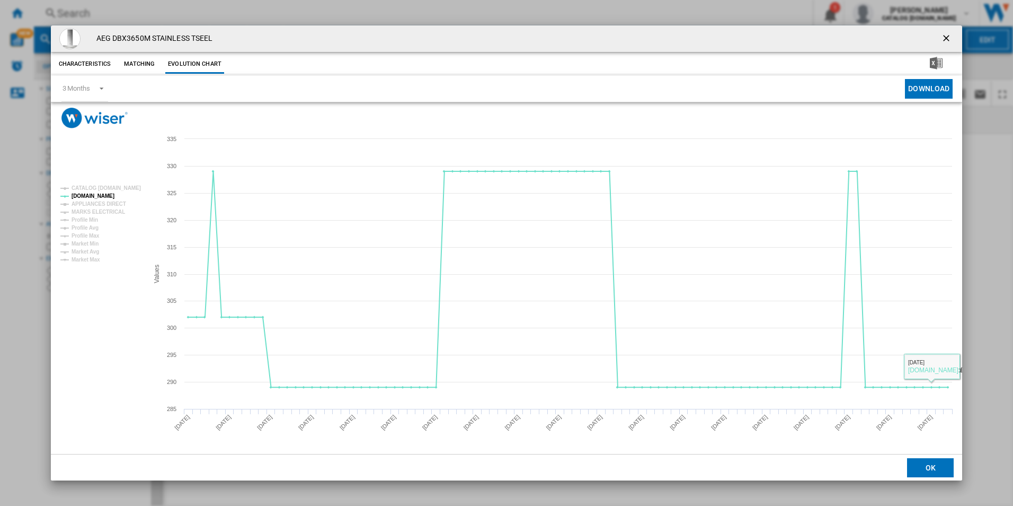
click at [943, 36] on ng-md-icon "getI18NText('BUTTONS.CLOSE_DIALOG')" at bounding box center [947, 39] width 13 height 13
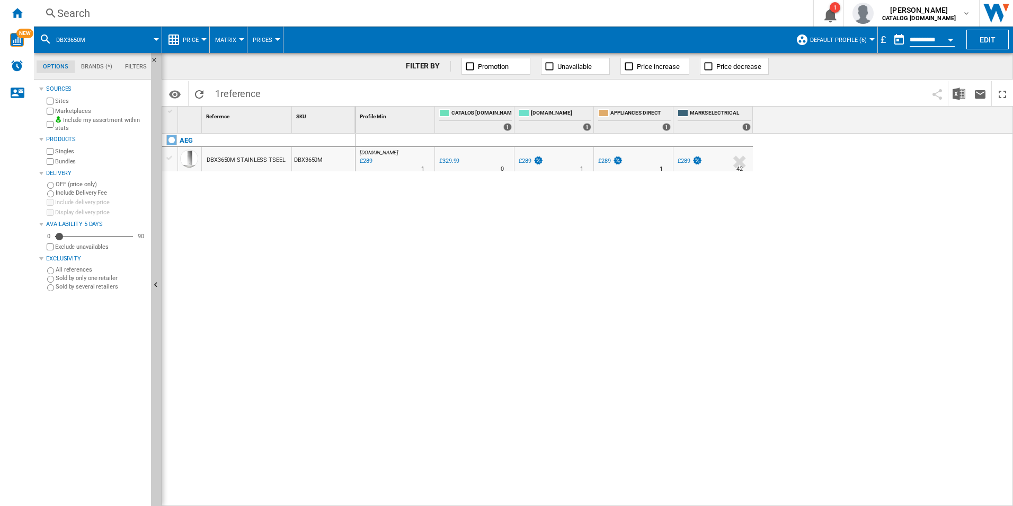
click at [661, 16] on div "Search" at bounding box center [421, 13] width 728 height 15
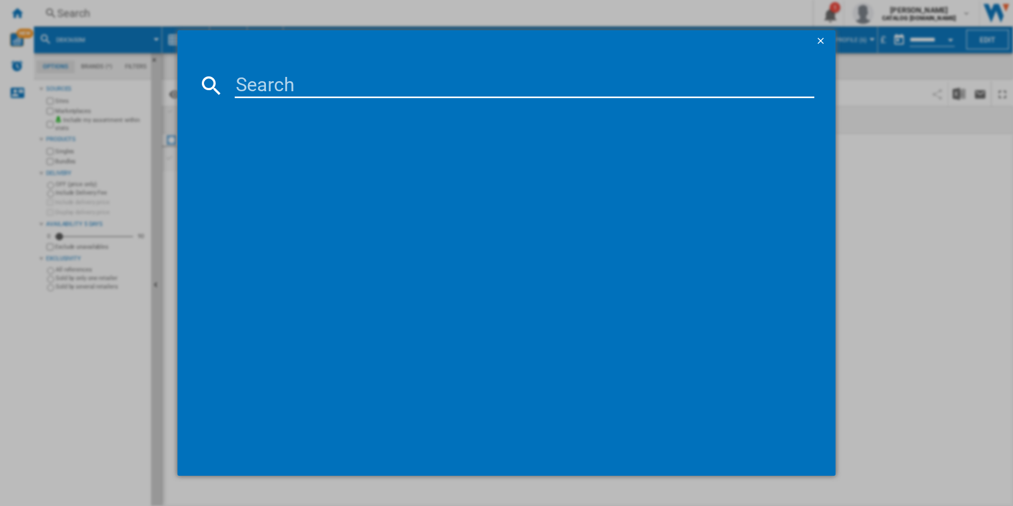
click at [478, 92] on input at bounding box center [525, 85] width 580 height 25
paste input "DDE5980G"
type input "DDE5980G"
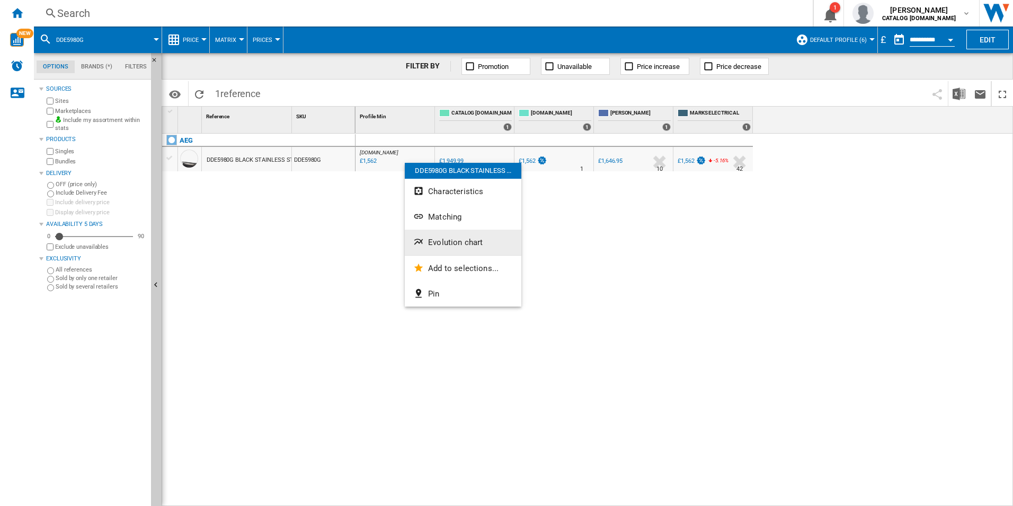
click at [452, 244] on span "Evolution chart" at bounding box center [455, 242] width 55 height 10
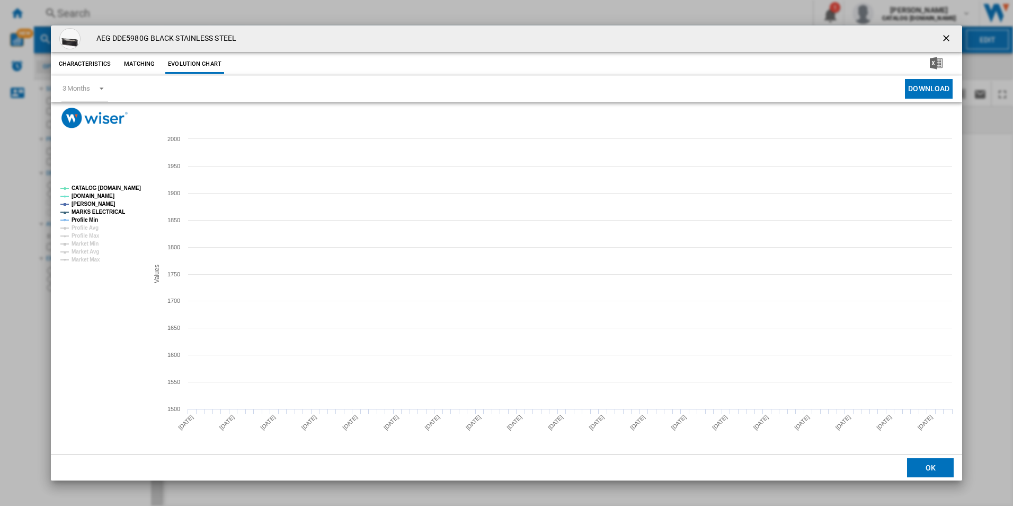
click at [127, 186] on tspan "CATALOG [DOMAIN_NAME]" at bounding box center [106, 188] width 69 height 6
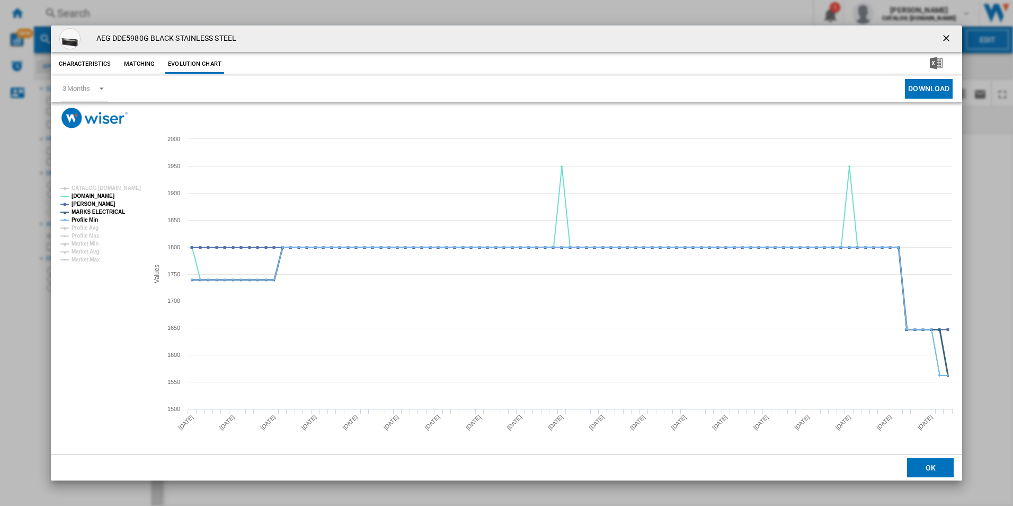
click at [104, 214] on tspan "MARKS ELECTRICAL" at bounding box center [99, 212] width 54 height 6
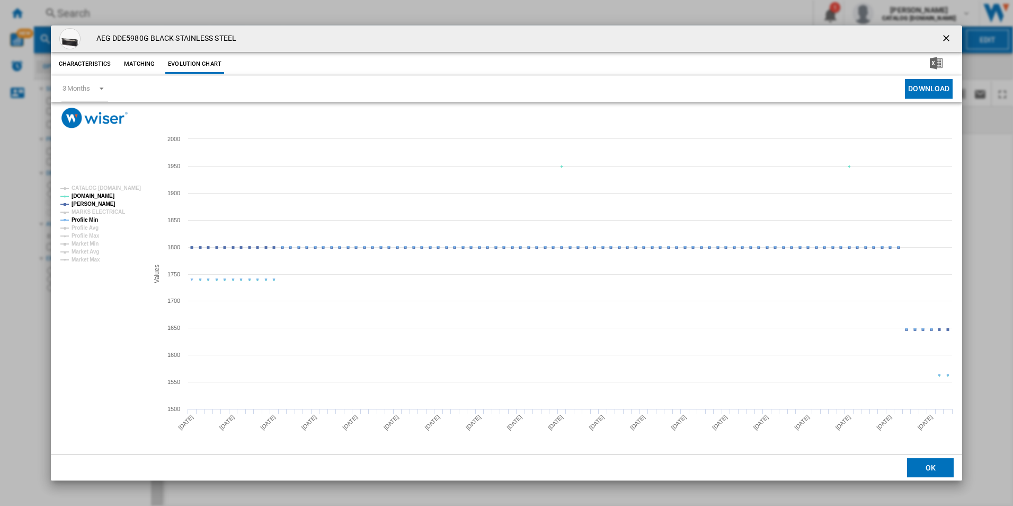
click at [96, 221] on tspan "Profile Min" at bounding box center [85, 220] width 27 height 6
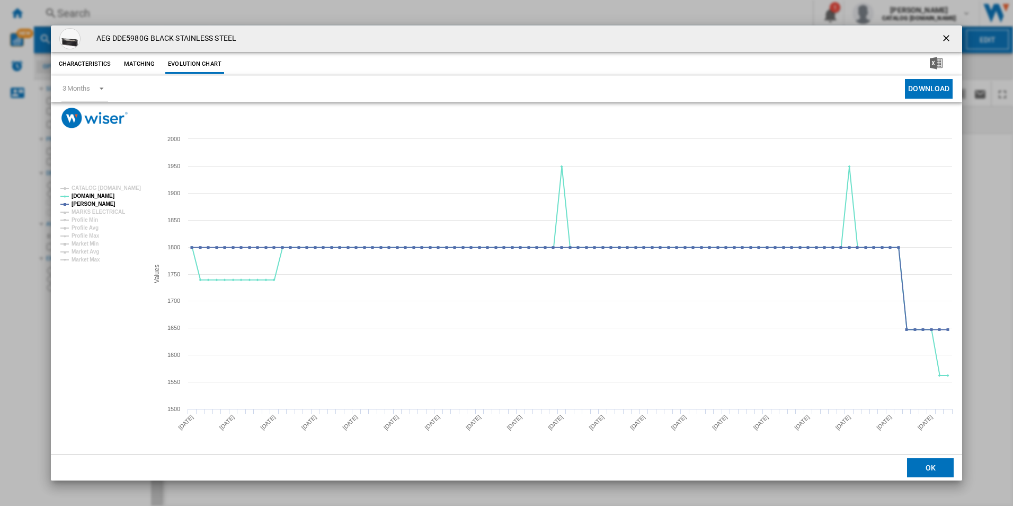
click at [943, 38] on ng-md-icon "getI18NText('BUTTONS.CLOSE_DIALOG')" at bounding box center [947, 39] width 13 height 13
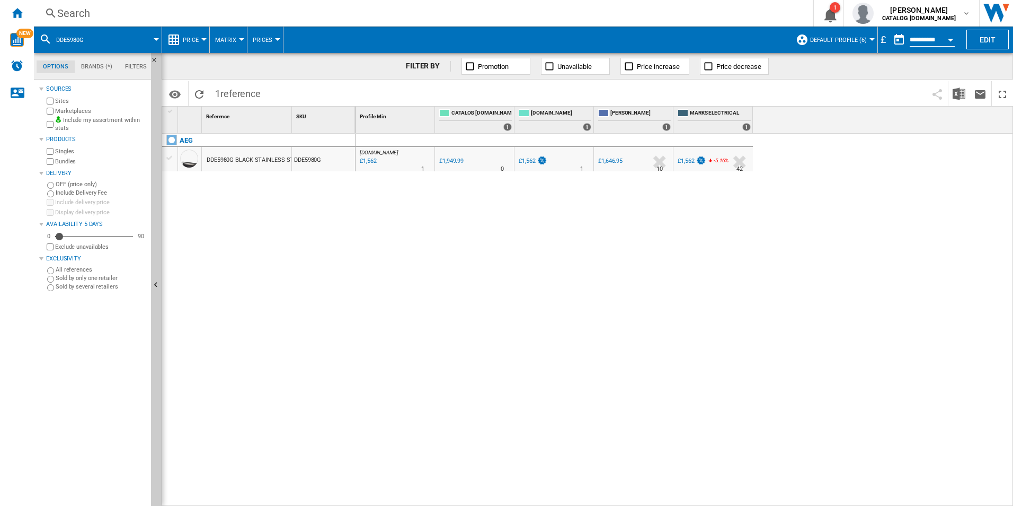
click at [734, 14] on div "Search" at bounding box center [421, 13] width 728 height 15
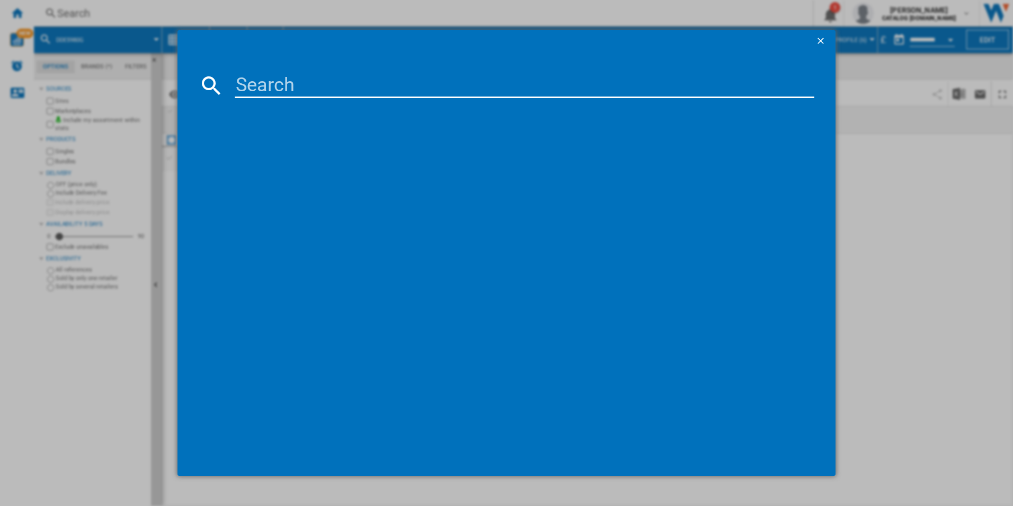
click at [607, 88] on input at bounding box center [525, 85] width 580 height 25
paste input "TO84IA00FB"
type input "TO84IA00FB"
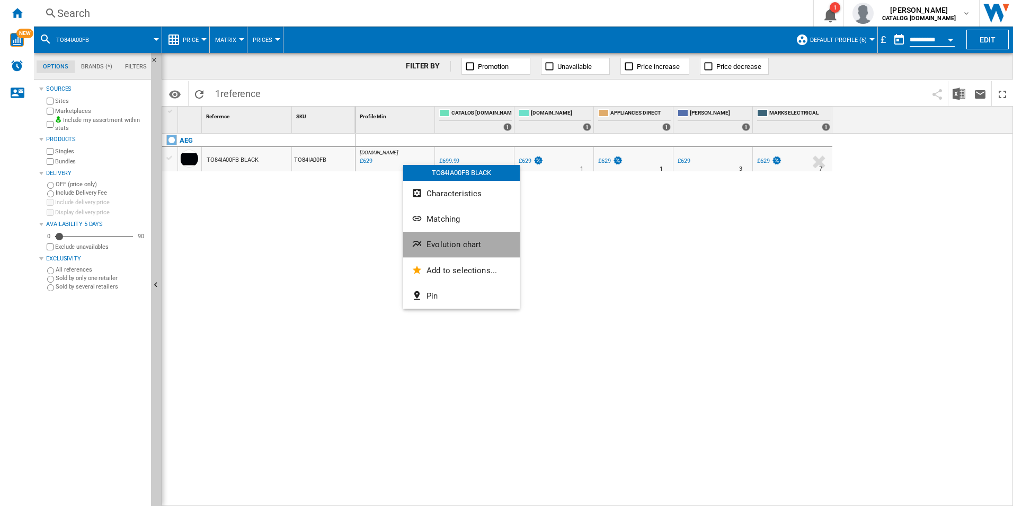
click at [437, 236] on button "Evolution chart" at bounding box center [461, 244] width 117 height 25
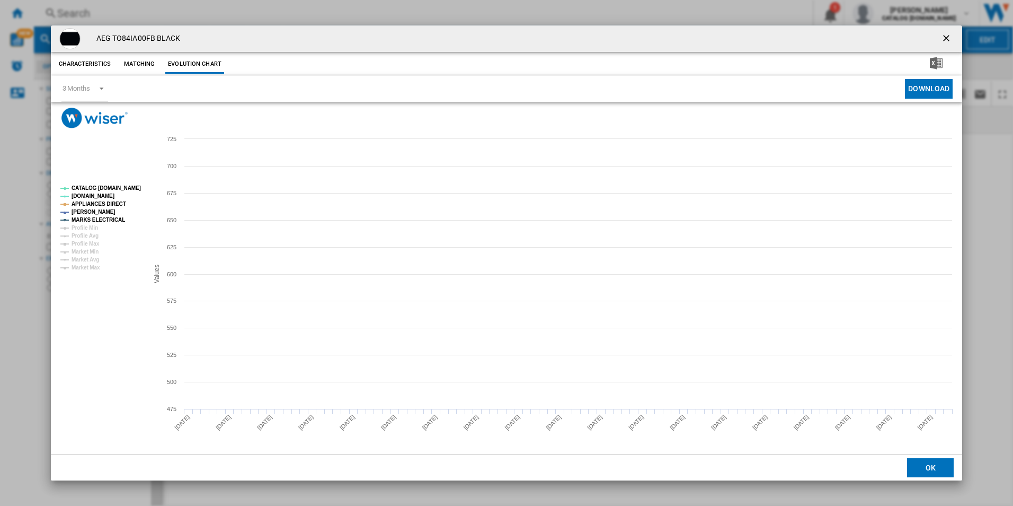
click at [117, 187] on tspan "CATALOG [DOMAIN_NAME]" at bounding box center [106, 188] width 69 height 6
click at [109, 202] on tspan "APPLIANCES DIRECT" at bounding box center [99, 204] width 55 height 6
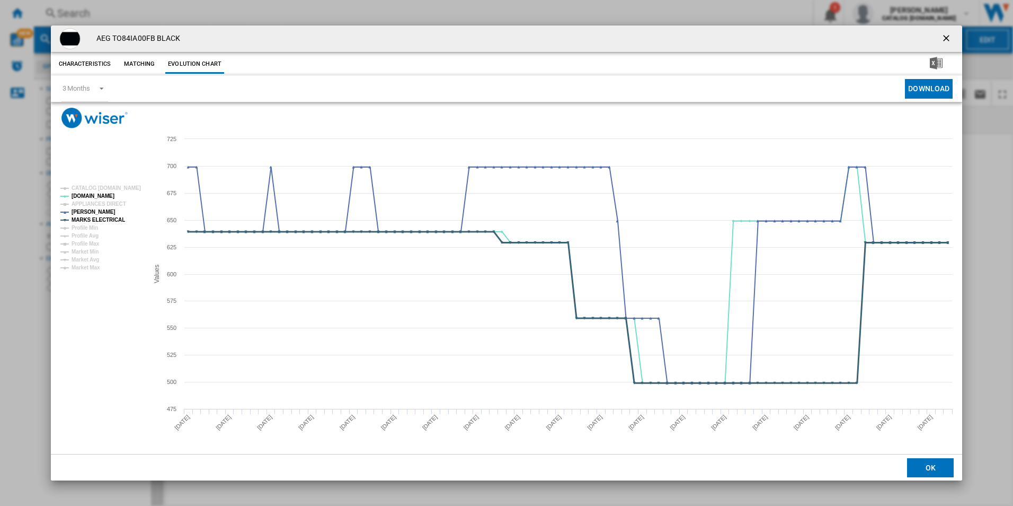
click at [117, 217] on tspan "MARKS ELECTRICAL" at bounding box center [99, 220] width 54 height 6
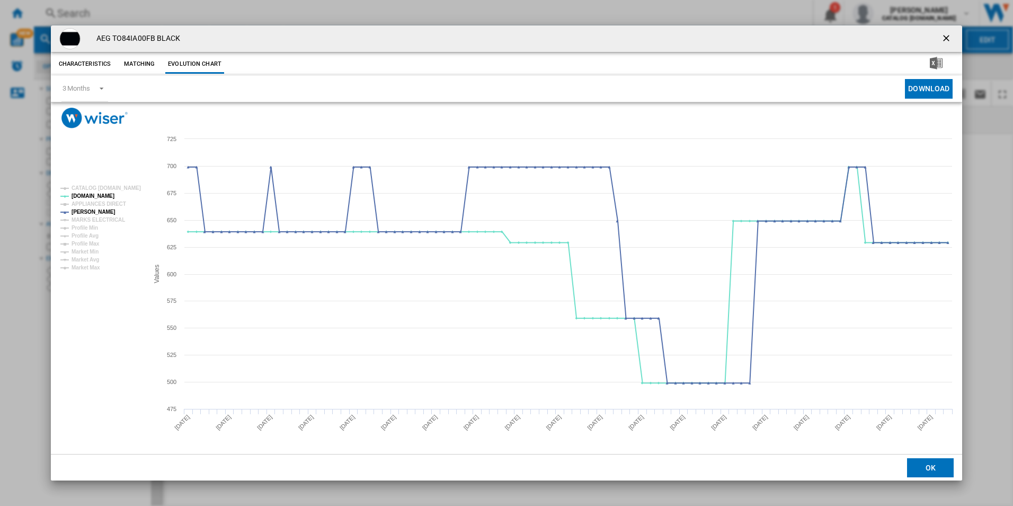
drag, startPoint x: 948, startPoint y: 37, endPoint x: 918, endPoint y: 32, distance: 30.6
click at [948, 37] on ng-md-icon "getI18NText('BUTTONS.CLOSE_DIALOG')" at bounding box center [947, 39] width 13 height 13
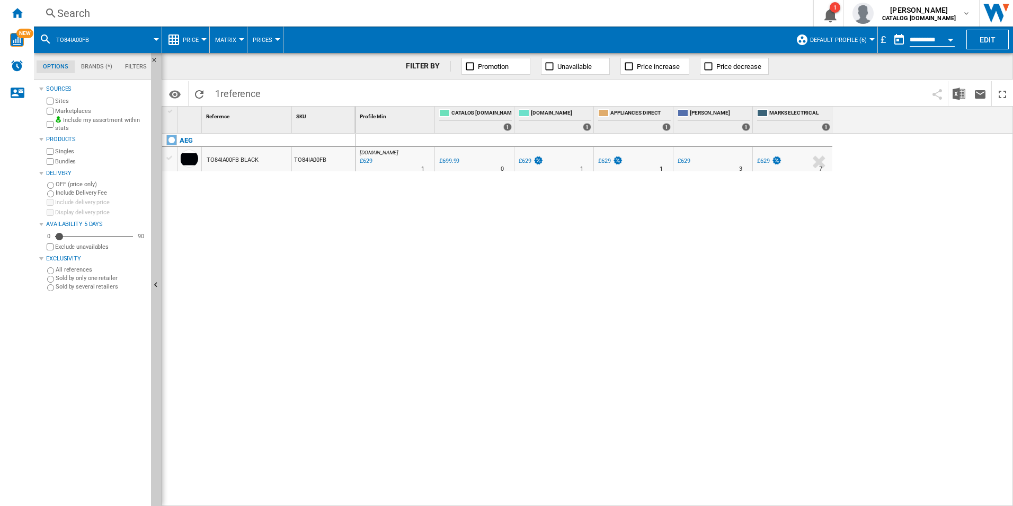
click at [652, 15] on div "Search" at bounding box center [421, 13] width 728 height 15
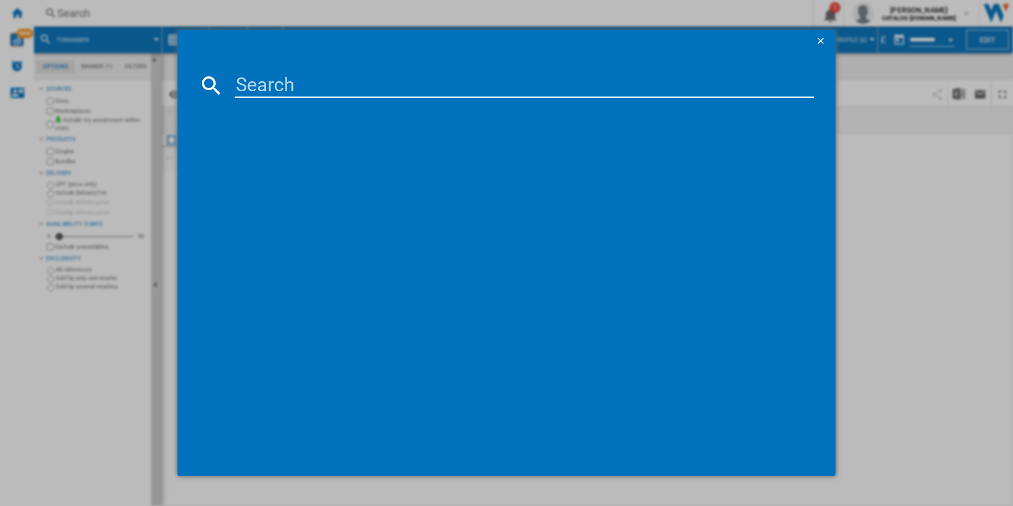
click at [579, 92] on input at bounding box center [525, 85] width 580 height 25
paste input "TB8SB731AB"
type input "TB8SB731AB"
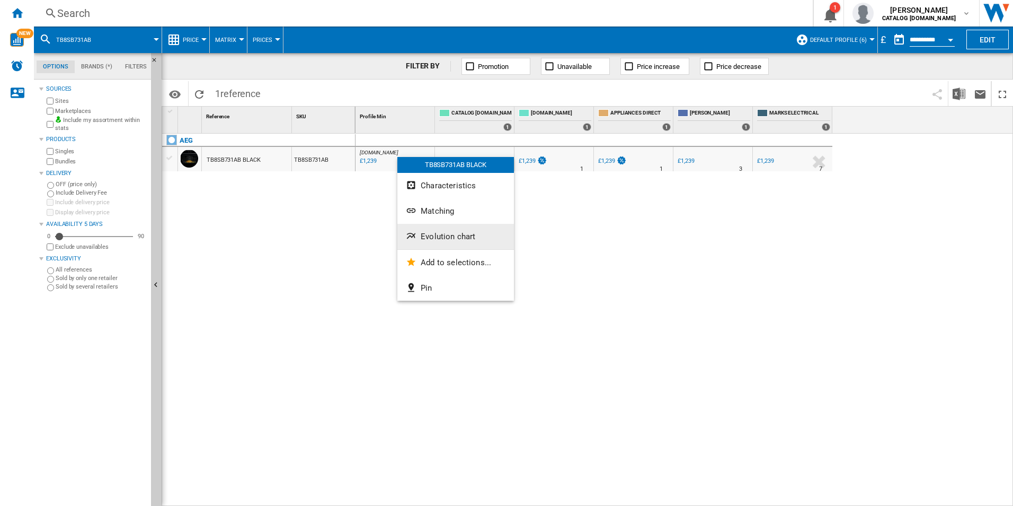
click at [430, 232] on span "Evolution chart" at bounding box center [448, 237] width 55 height 10
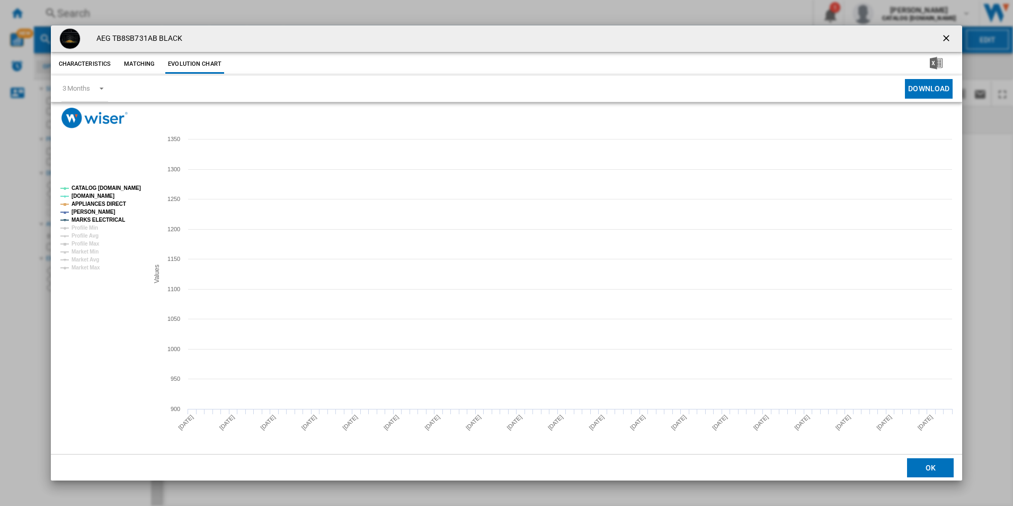
click at [133, 189] on tspan "CATALOG [DOMAIN_NAME]" at bounding box center [106, 188] width 69 height 6
click at [113, 201] on tspan "APPLIANCES DIRECT" at bounding box center [99, 204] width 55 height 6
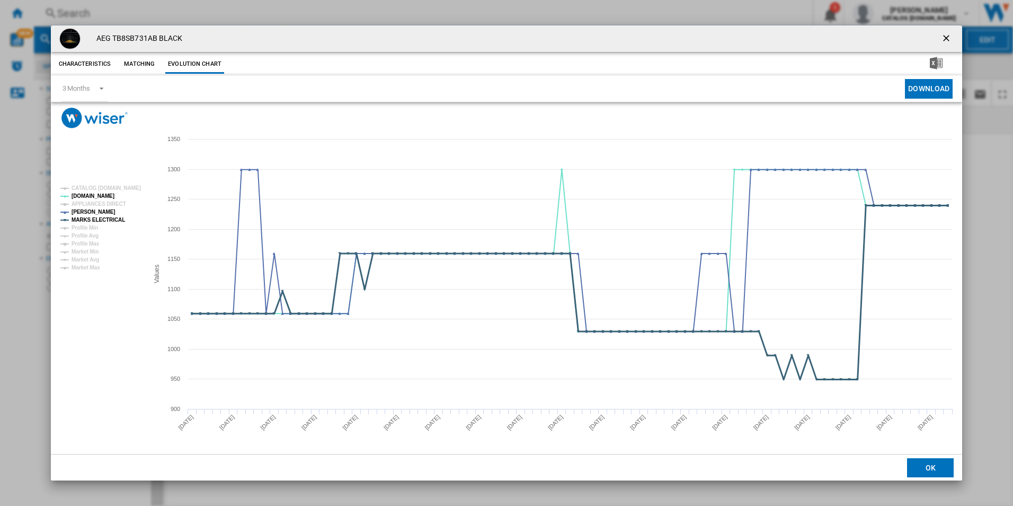
click at [113, 218] on tspan "MARKS ELECTRICAL" at bounding box center [99, 220] width 54 height 6
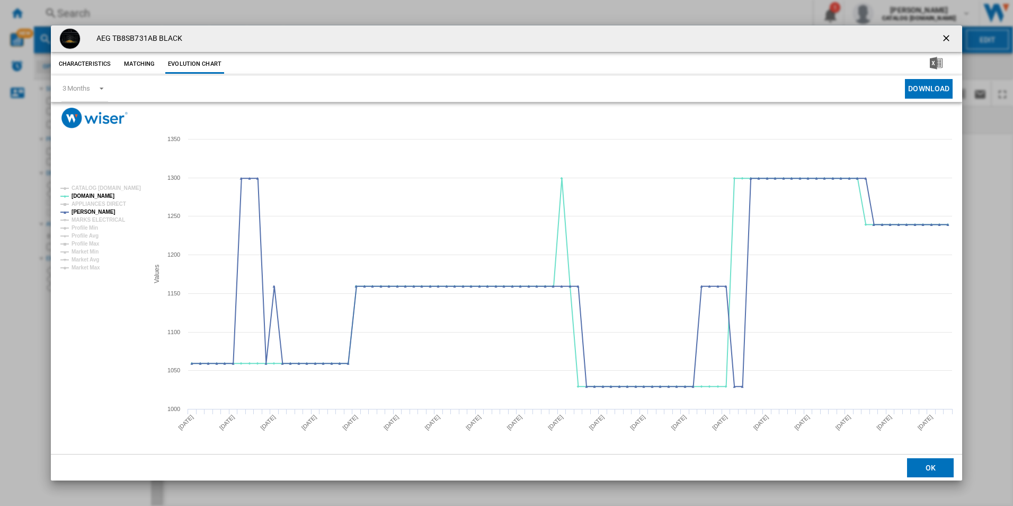
click at [948, 31] on button "Product popup" at bounding box center [947, 38] width 21 height 21
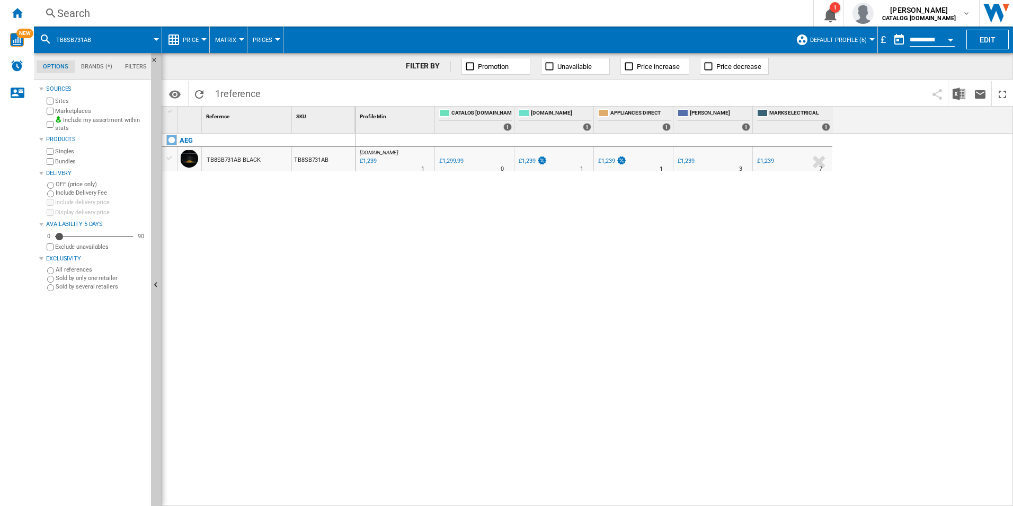
click at [726, 11] on div "Search" at bounding box center [421, 13] width 728 height 15
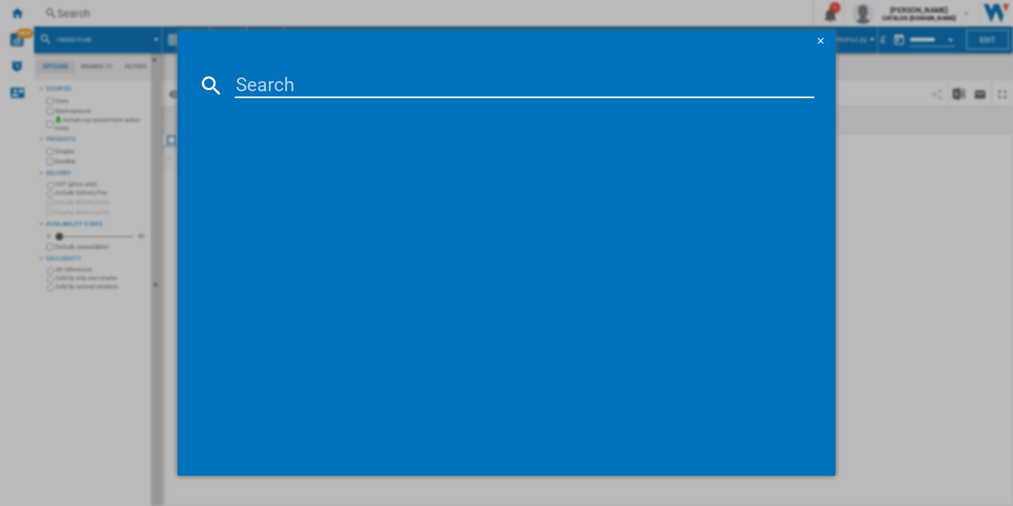
click at [597, 88] on input at bounding box center [525, 85] width 580 height 25
paste input "TC8NK7B"
type input "TC8NK7B"
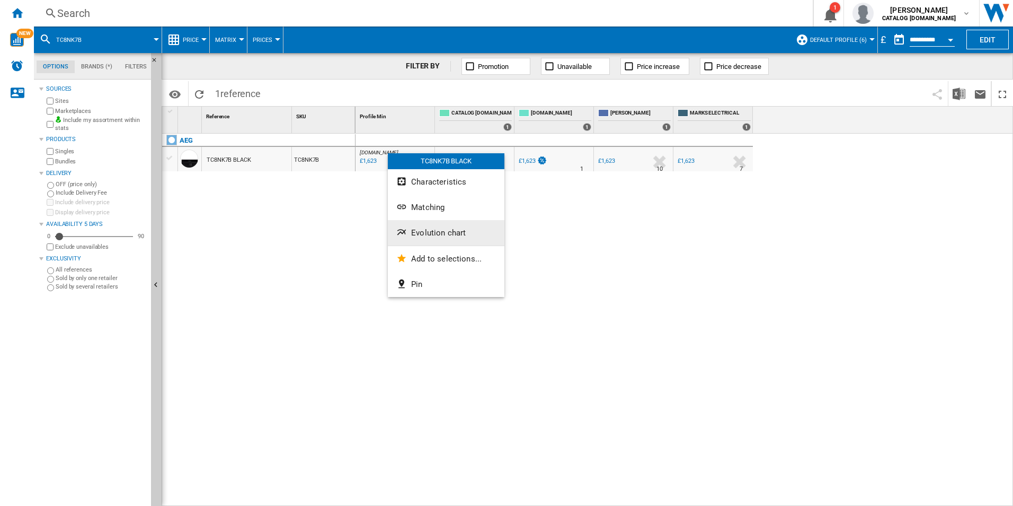
click at [430, 232] on span "Evolution chart" at bounding box center [438, 233] width 55 height 10
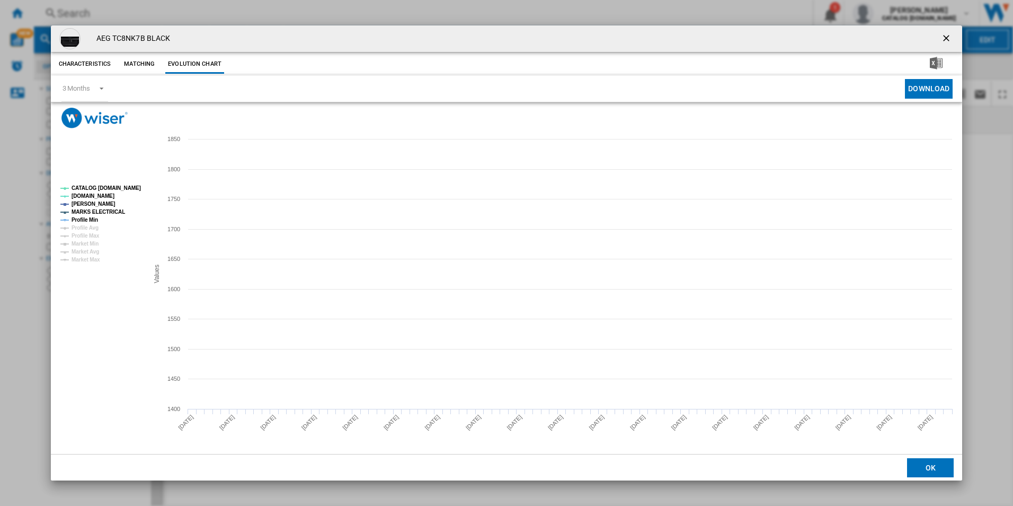
click at [116, 190] on tspan "CATALOG [DOMAIN_NAME]" at bounding box center [106, 188] width 69 height 6
click at [109, 211] on tspan "MARKS ELECTRICAL" at bounding box center [99, 212] width 54 height 6
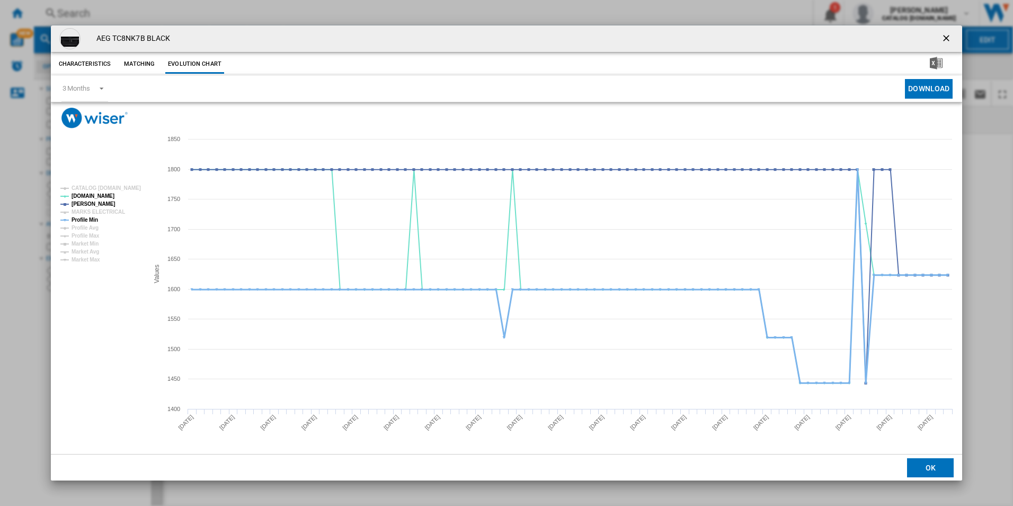
click at [92, 217] on tspan "Profile Min" at bounding box center [85, 220] width 27 height 6
drag, startPoint x: 943, startPoint y: 38, endPoint x: 821, endPoint y: 38, distance: 122.4
click at [943, 38] on ng-md-icon "getI18NText('BUTTONS.CLOSE_DIALOG')" at bounding box center [947, 39] width 13 height 13
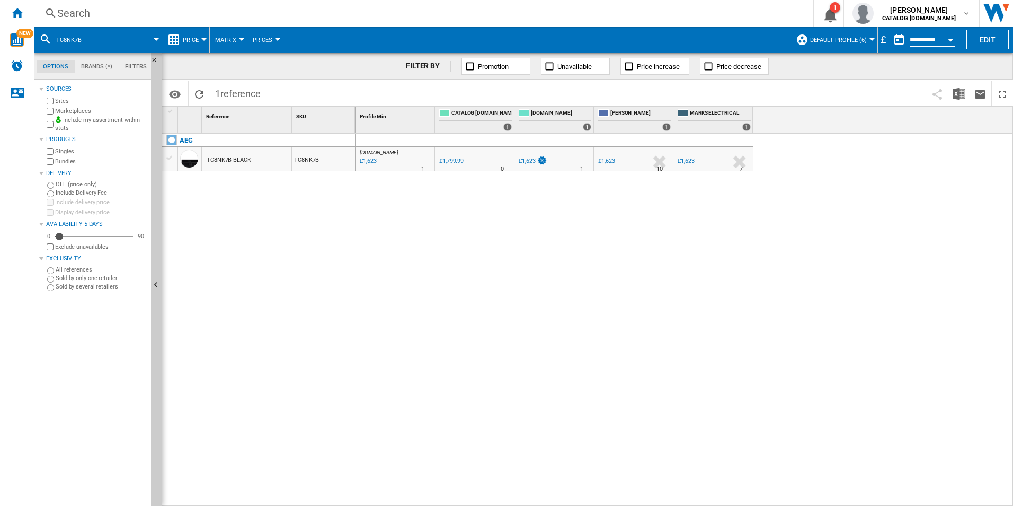
click at [657, 14] on div "Search" at bounding box center [421, 13] width 728 height 15
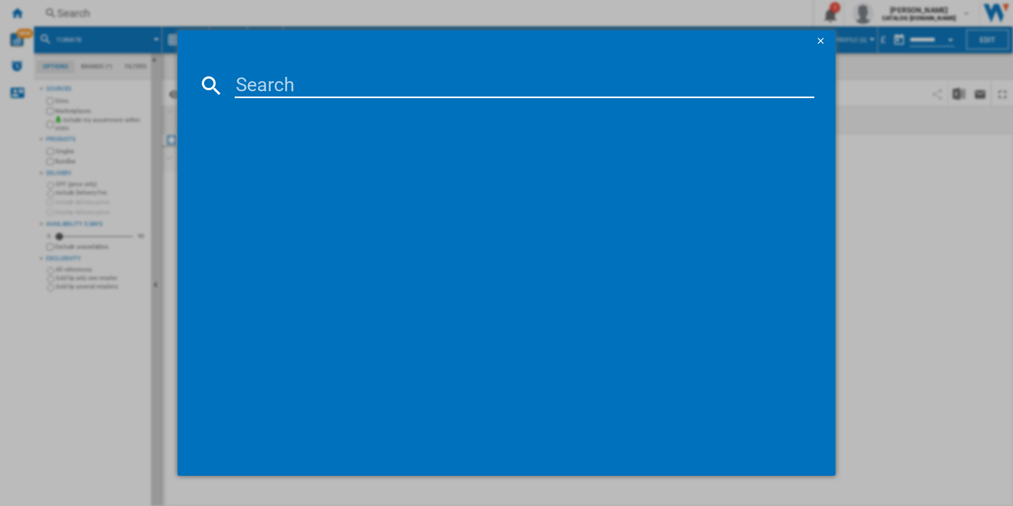
click at [581, 95] on input at bounding box center [525, 85] width 580 height 25
paste input "TT9PB831AT"
type input "TT9PB831AT"
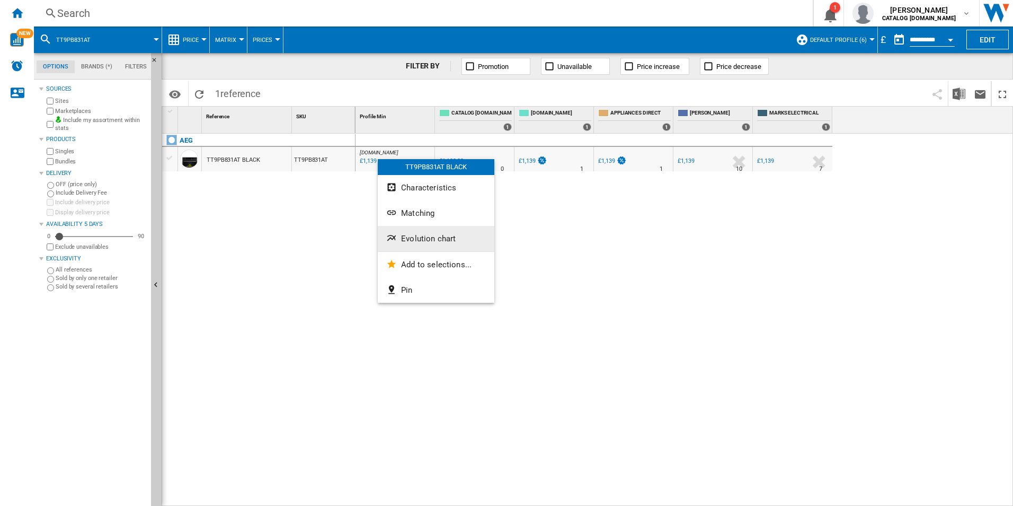
click at [401, 232] on button "Evolution chart" at bounding box center [436, 238] width 117 height 25
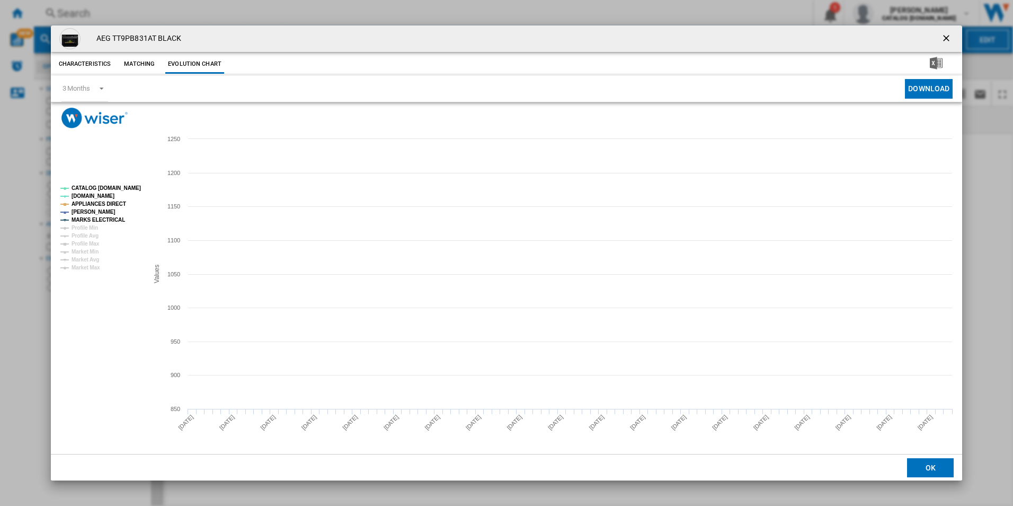
click at [140, 188] on rect "Product popup" at bounding box center [100, 227] width 88 height 93
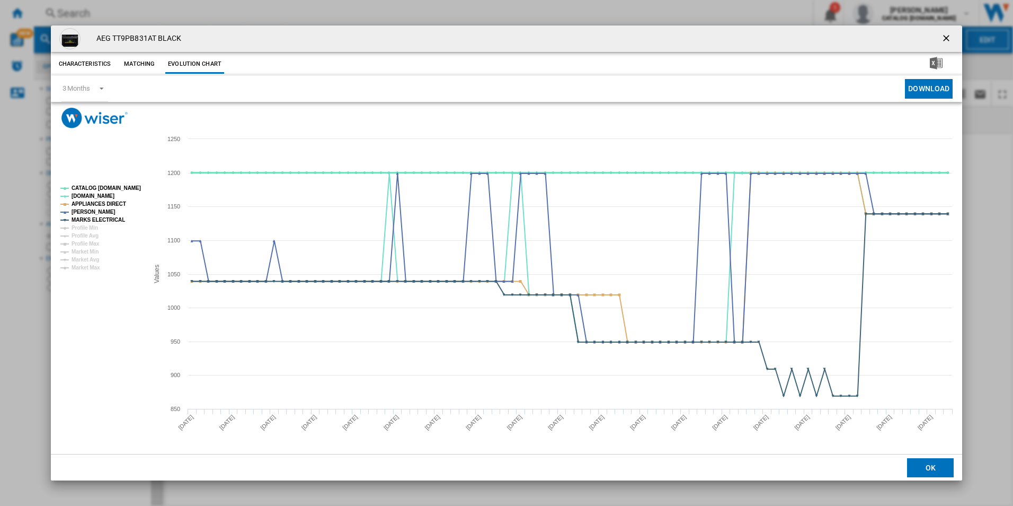
click at [131, 189] on tspan "CATALOG [DOMAIN_NAME]" at bounding box center [106, 188] width 69 height 6
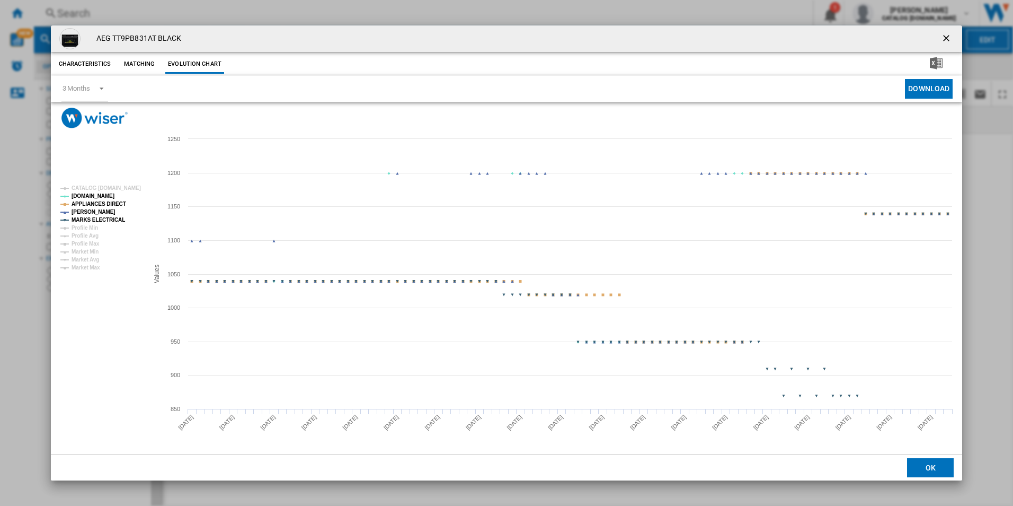
click at [111, 201] on tspan "APPLIANCES DIRECT" at bounding box center [99, 204] width 55 height 6
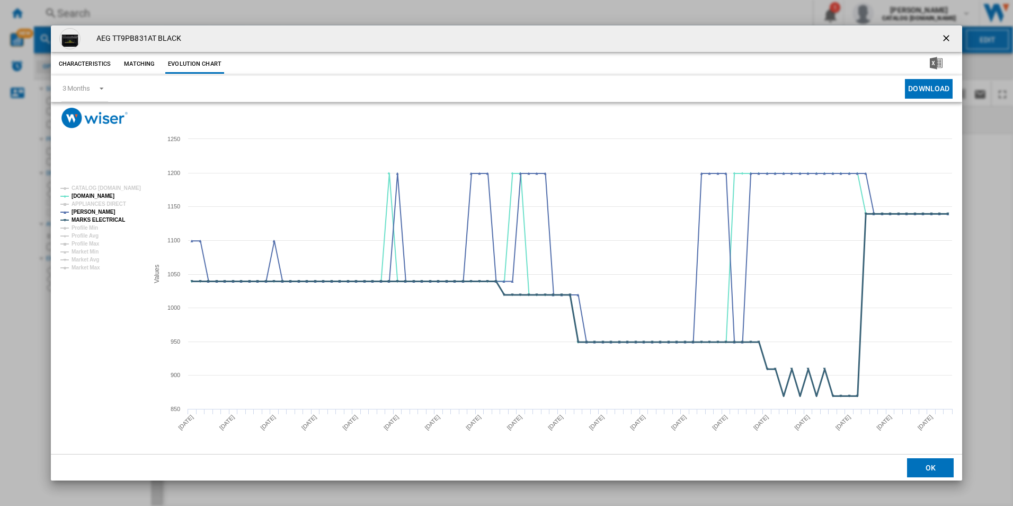
click at [105, 222] on tspan "MARKS ELECTRICAL" at bounding box center [99, 220] width 54 height 6
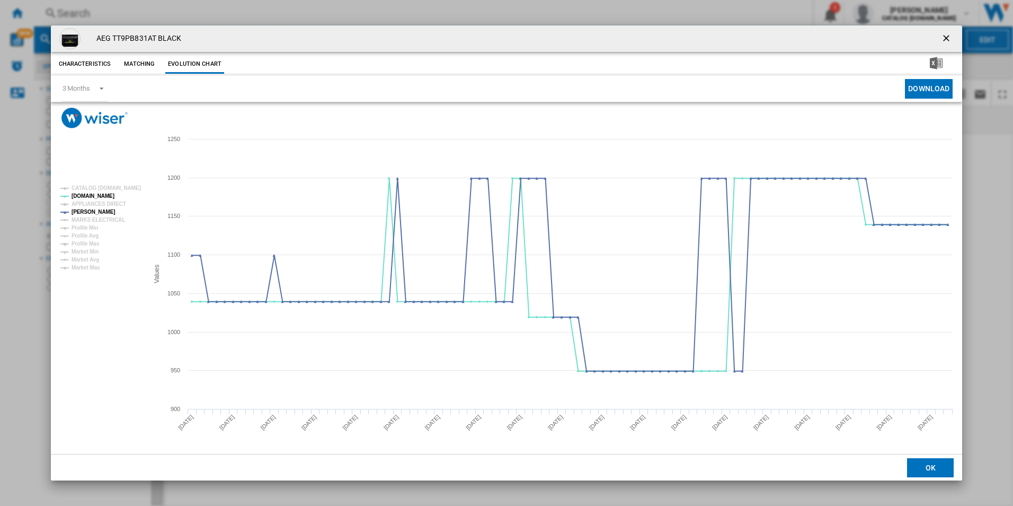
drag, startPoint x: 950, startPoint y: 35, endPoint x: 835, endPoint y: 37, distance: 115.0
click at [950, 35] on ng-md-icon "getI18NText('BUTTONS.CLOSE_DIALOG')" at bounding box center [947, 39] width 13 height 13
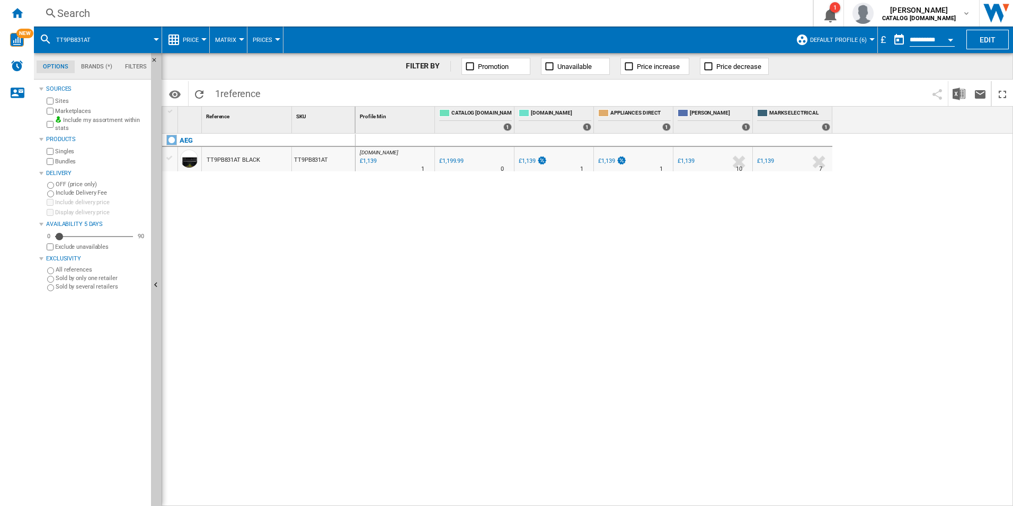
click at [721, 18] on div "Search" at bounding box center [421, 13] width 728 height 15
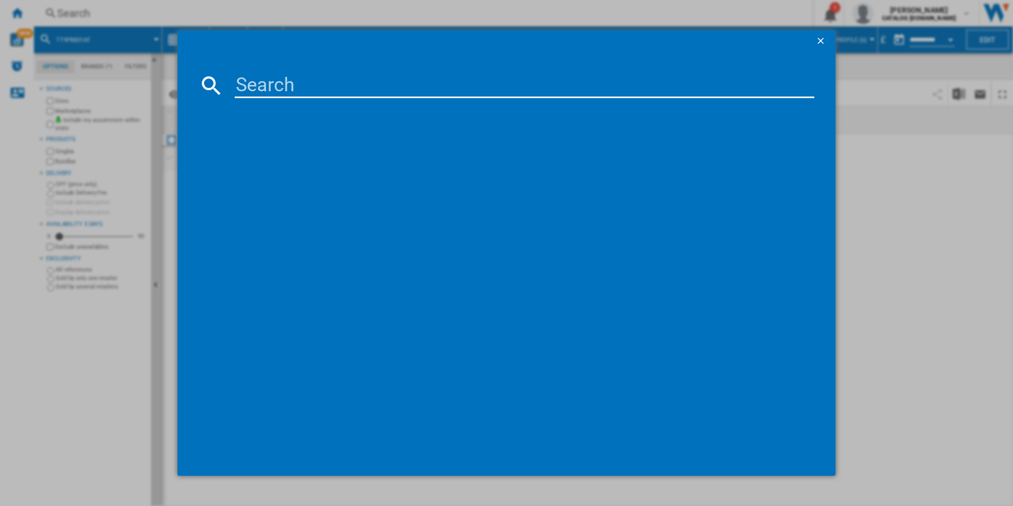
click at [691, 84] on input at bounding box center [525, 85] width 580 height 25
paste input "TR7PB731SB"
type input "TR7PB731SB"
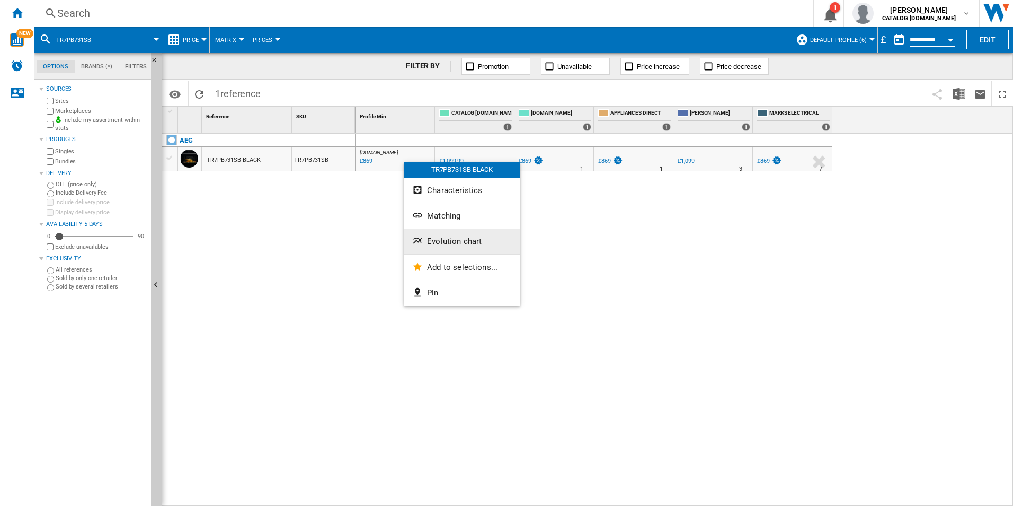
click at [433, 236] on button "Evolution chart" at bounding box center [462, 240] width 117 height 25
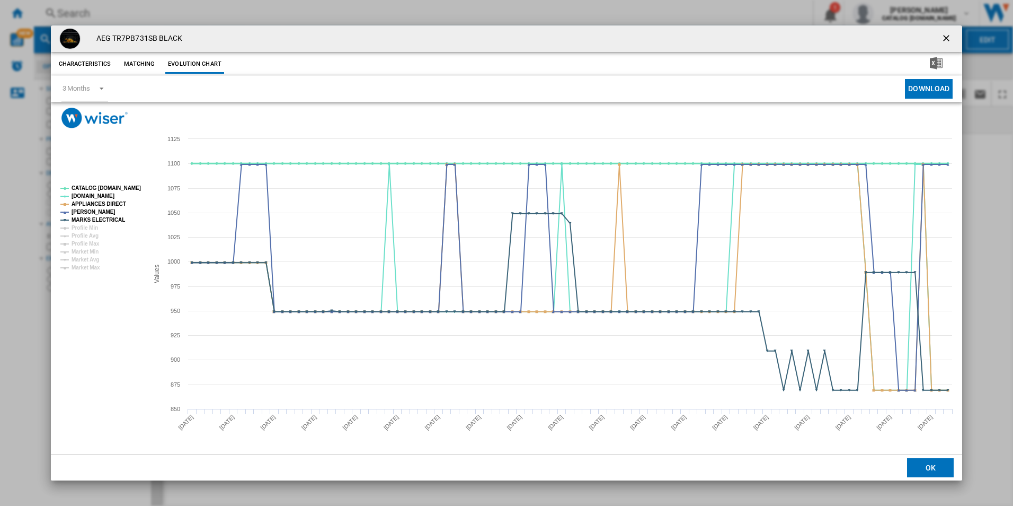
click at [128, 186] on tspan "CATALOG [DOMAIN_NAME]" at bounding box center [106, 188] width 69 height 6
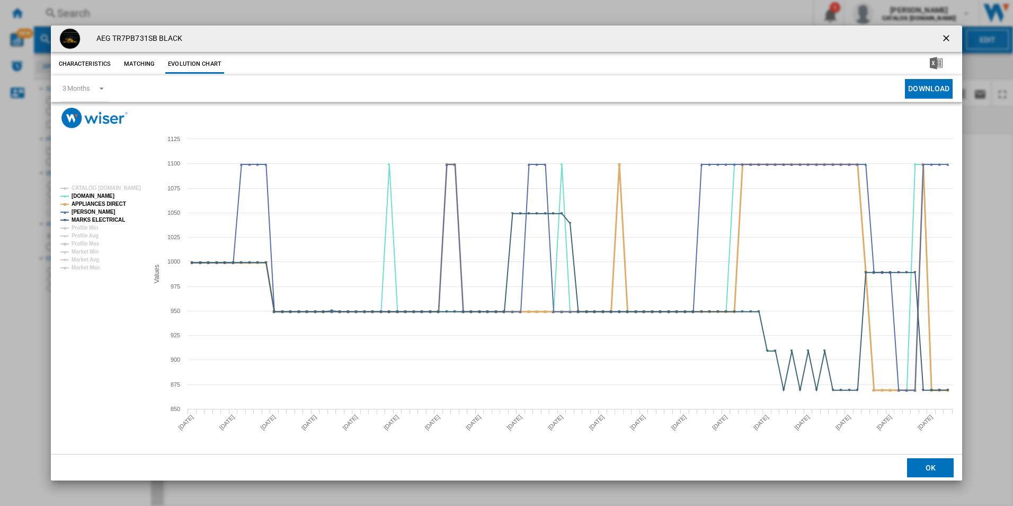
click at [114, 201] on tspan "APPLIANCES DIRECT" at bounding box center [99, 204] width 55 height 6
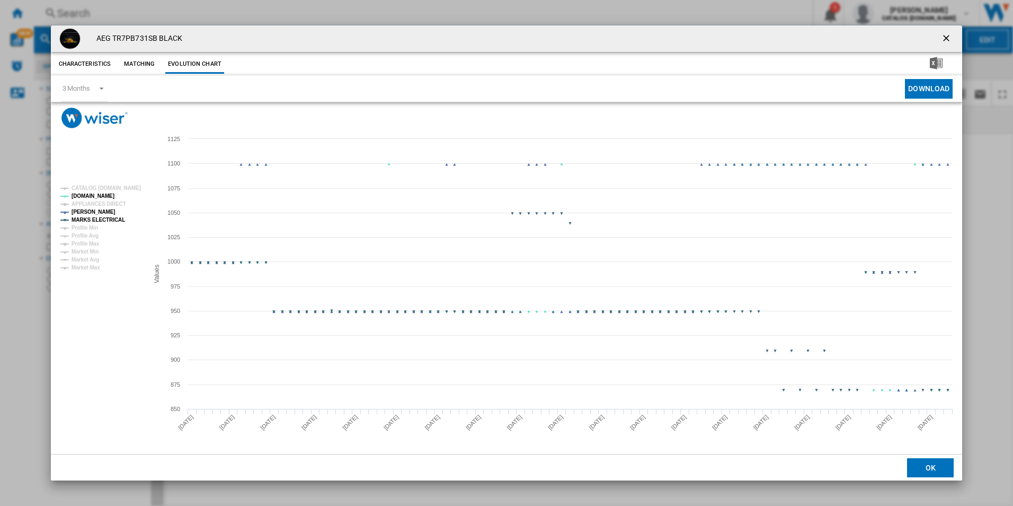
click at [117, 218] on tspan "MARKS ELECTRICAL" at bounding box center [99, 220] width 54 height 6
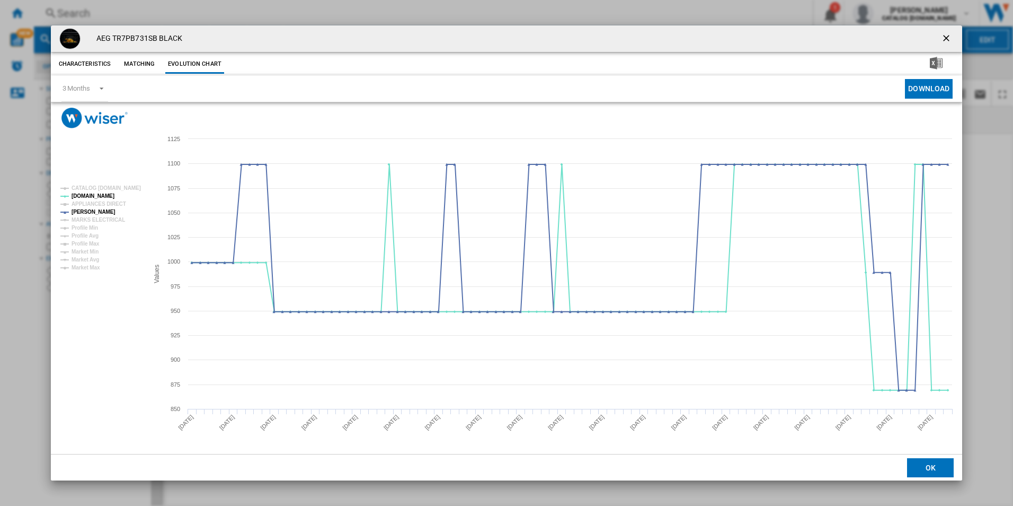
drag, startPoint x: 944, startPoint y: 40, endPoint x: 924, endPoint y: 39, distance: 20.1
click at [944, 40] on ng-md-icon "getI18NText('BUTTONS.CLOSE_DIALOG')" at bounding box center [947, 39] width 13 height 13
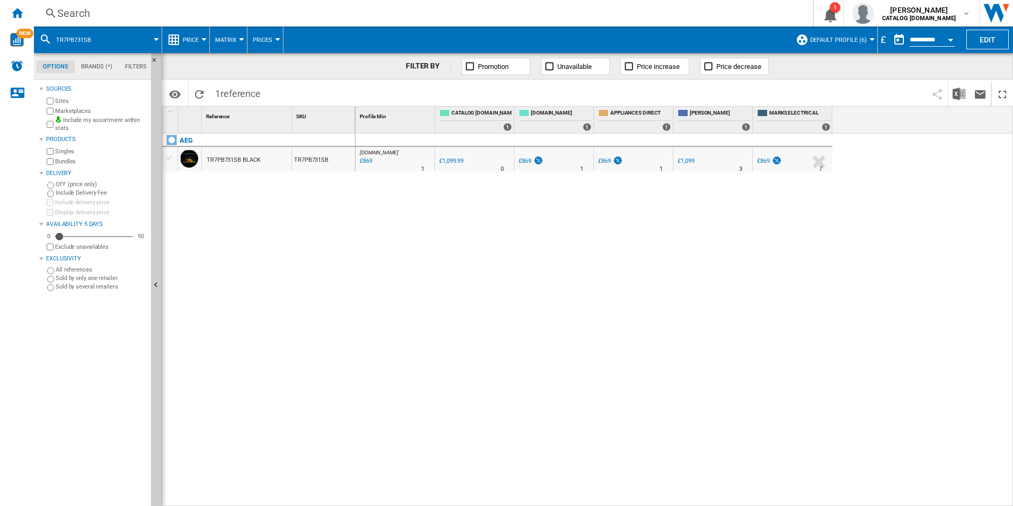
click at [729, 12] on div "Search" at bounding box center [421, 13] width 728 height 15
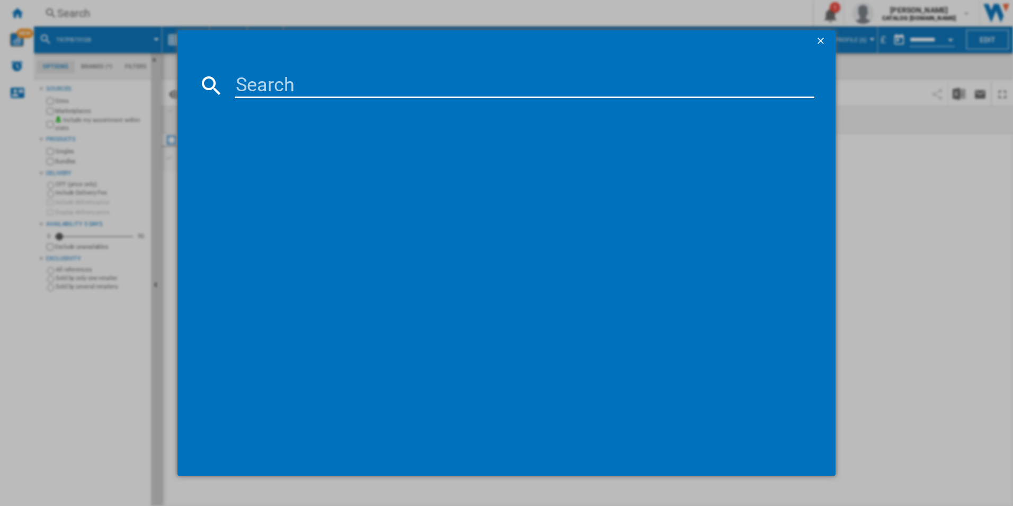
click at [619, 87] on input at bounding box center [525, 85] width 580 height 25
paste input "IAX84411CB"
type input "IAX84411CB"
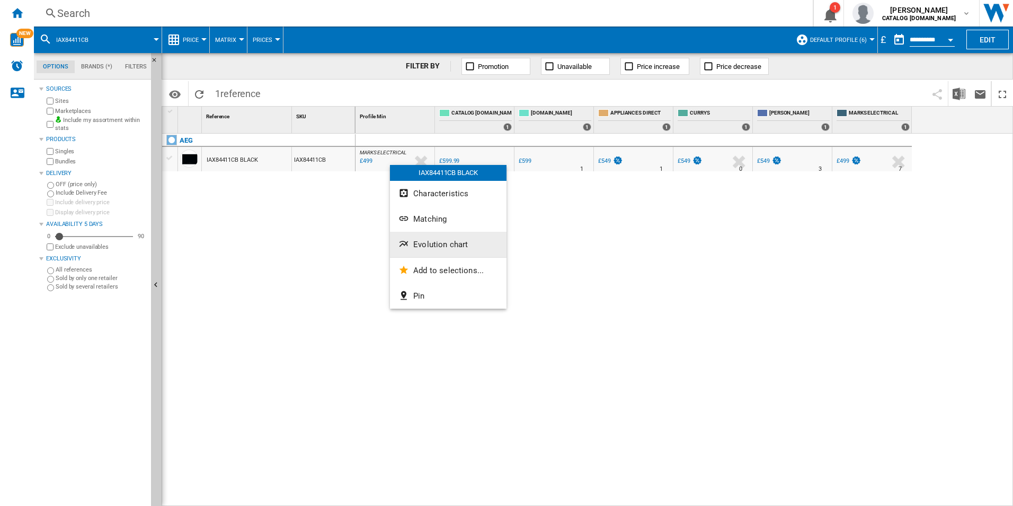
click at [429, 241] on span "Evolution chart" at bounding box center [440, 245] width 55 height 10
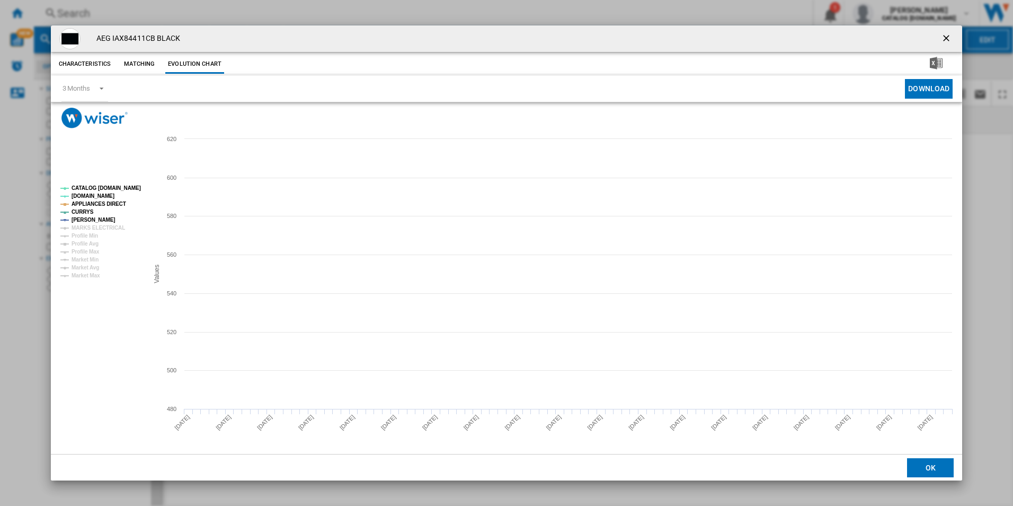
click at [126, 188] on tspan "CATALOG [DOMAIN_NAME]" at bounding box center [106, 188] width 69 height 6
click at [108, 206] on tspan "APPLIANCES DIRECT" at bounding box center [99, 204] width 55 height 6
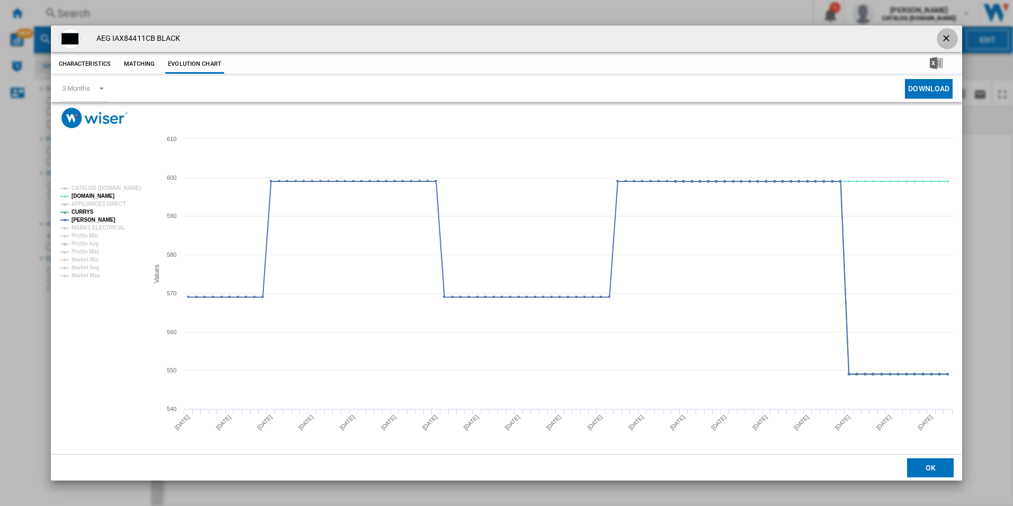
click at [946, 38] on ng-md-icon "getI18NText('BUTTONS.CLOSE_DIALOG')" at bounding box center [947, 39] width 13 height 13
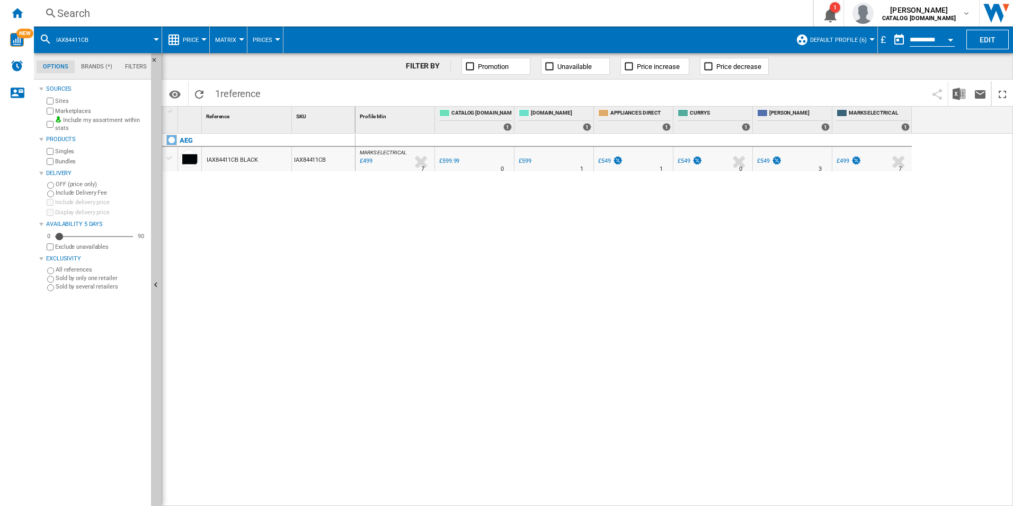
click at [650, 19] on div "Search" at bounding box center [421, 13] width 728 height 15
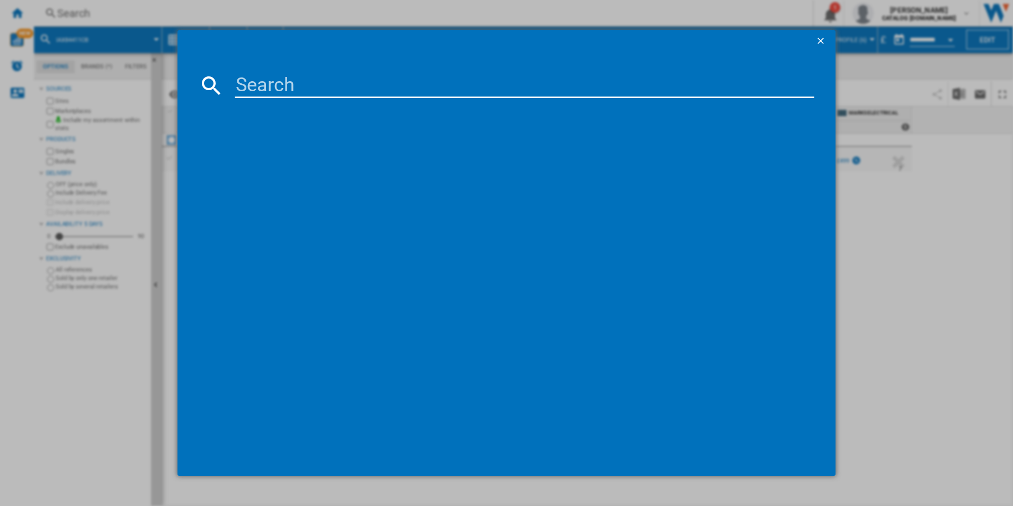
click at [648, 85] on input at bounding box center [525, 85] width 580 height 25
paste input "CCX6540ACW"
type input "CCX6540ACW"
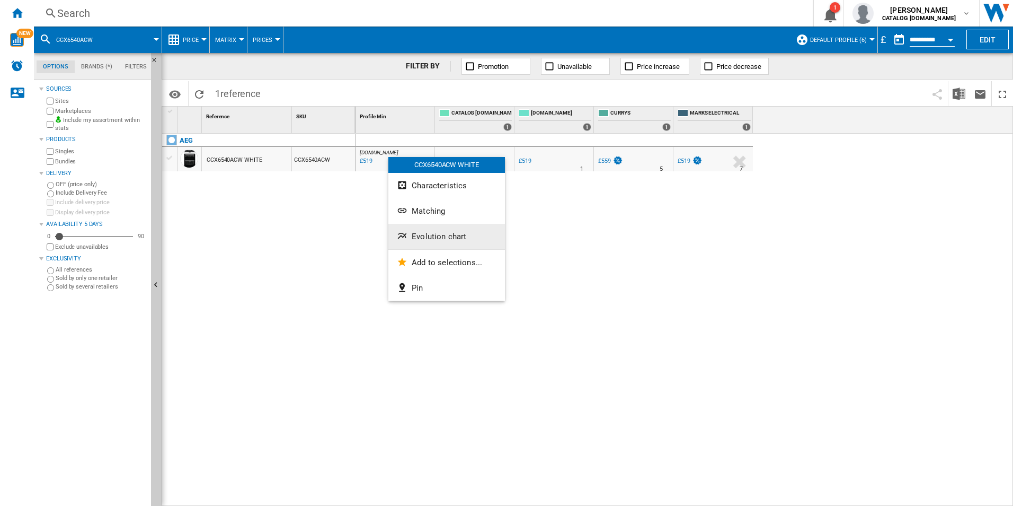
click at [440, 235] on span "Evolution chart" at bounding box center [439, 237] width 55 height 10
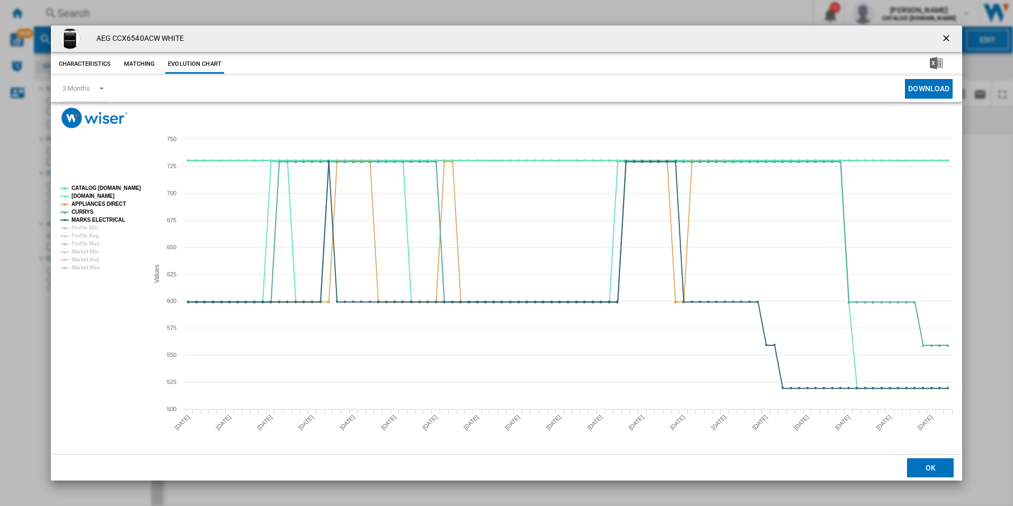
click at [124, 188] on tspan "CATALOG [DOMAIN_NAME]" at bounding box center [106, 188] width 69 height 6
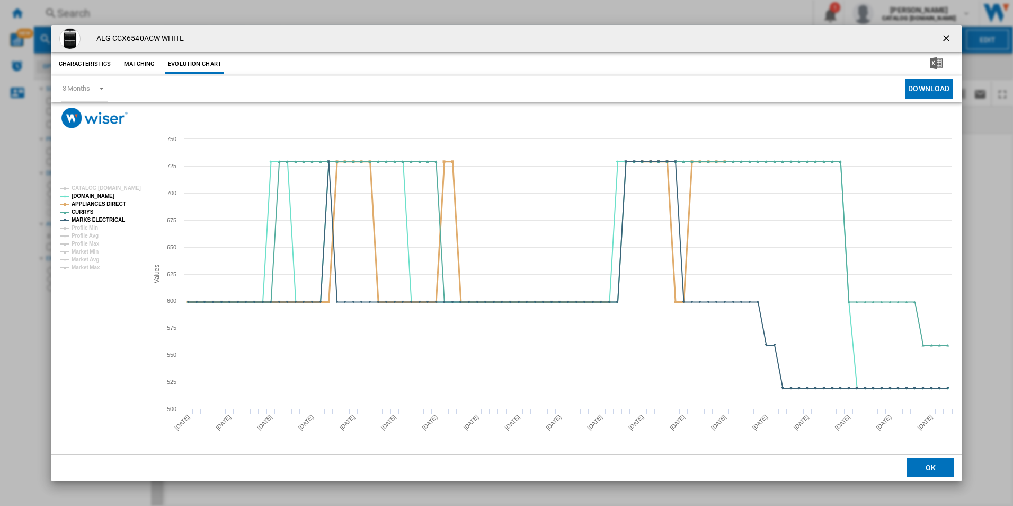
click at [116, 201] on tspan "APPLIANCES DIRECT" at bounding box center [99, 204] width 55 height 6
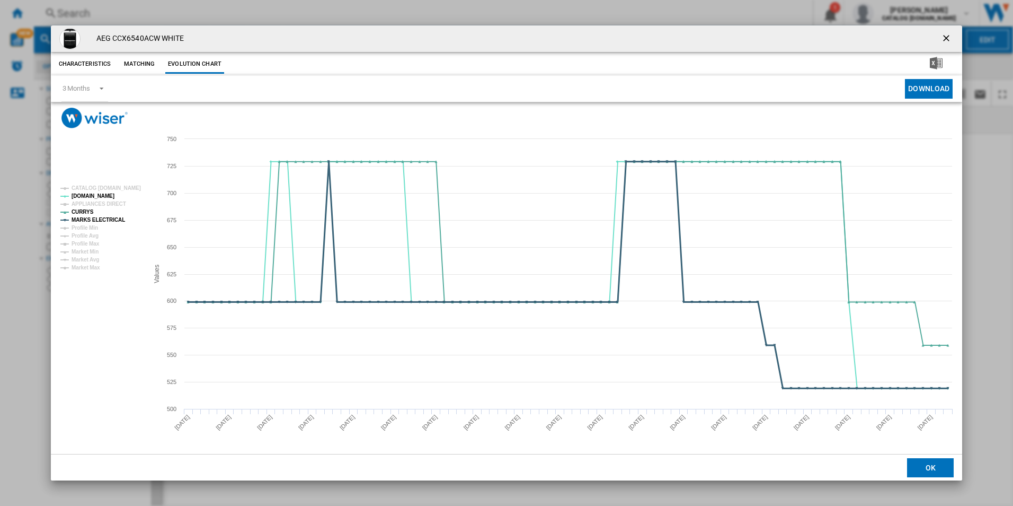
click at [110, 220] on tspan "MARKS ELECTRICAL" at bounding box center [99, 220] width 54 height 6
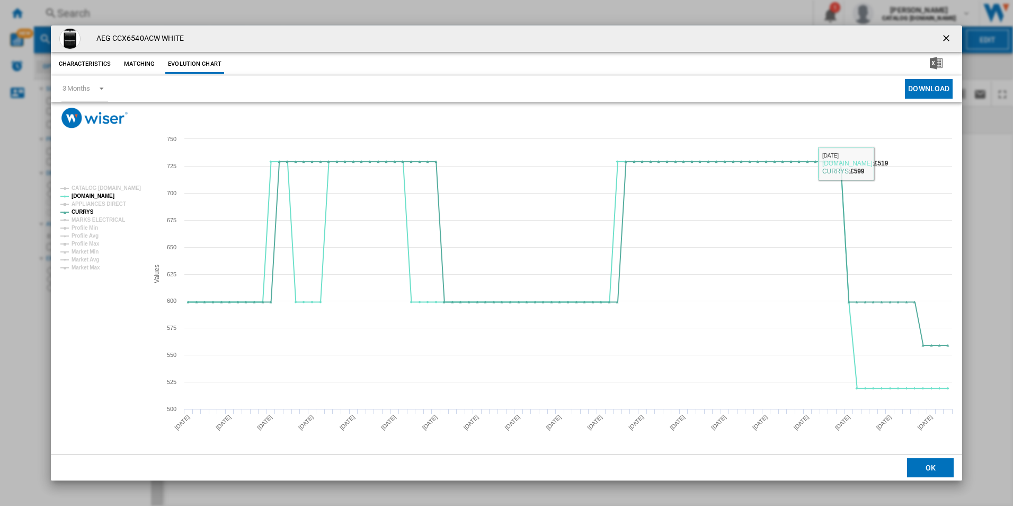
drag, startPoint x: 946, startPoint y: 38, endPoint x: 823, endPoint y: 35, distance: 122.5
click at [946, 38] on ng-md-icon "getI18NText('BUTTONS.CLOSE_DIALOG')" at bounding box center [947, 39] width 13 height 13
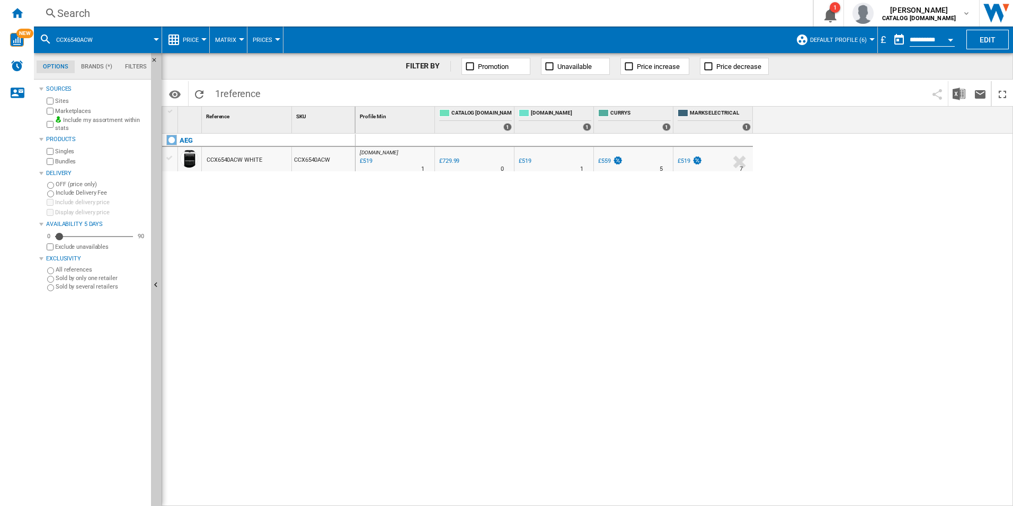
click at [688, 5] on div "Search Search 0 1 [PERSON_NAME] CATALOG [DOMAIN_NAME] CATALOG [DOMAIN_NAME] My …" at bounding box center [523, 13] width 979 height 27
click at [692, 17] on div "Search" at bounding box center [421, 13] width 728 height 15
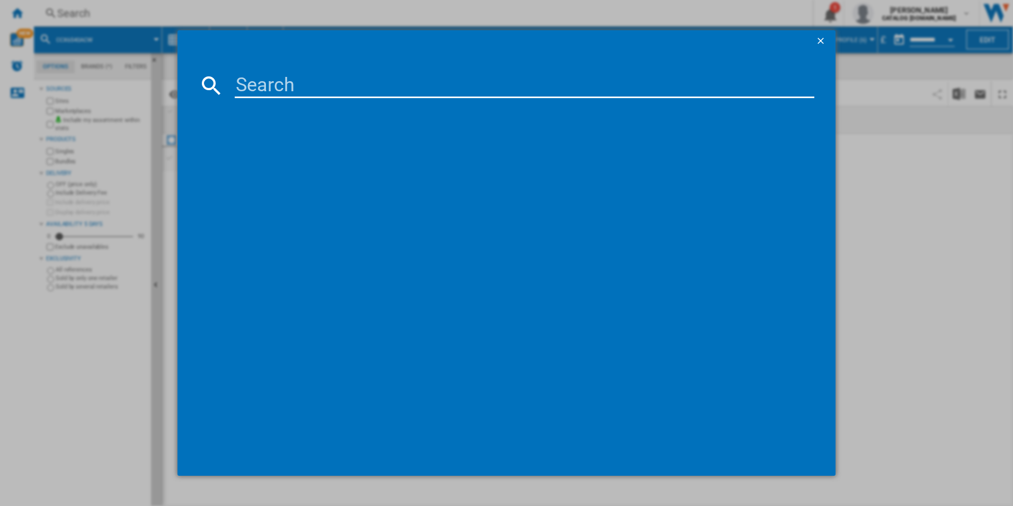
click at [621, 82] on input at bounding box center [525, 85] width 580 height 25
paste input "CCB6741ACB"
type input "CCB6741ACB"
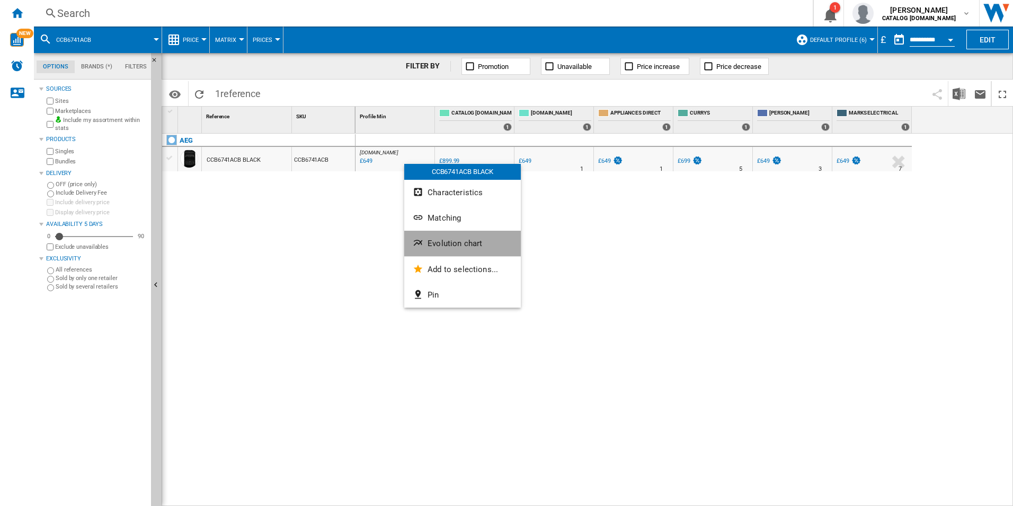
click at [434, 236] on button "Evolution chart" at bounding box center [462, 243] width 117 height 25
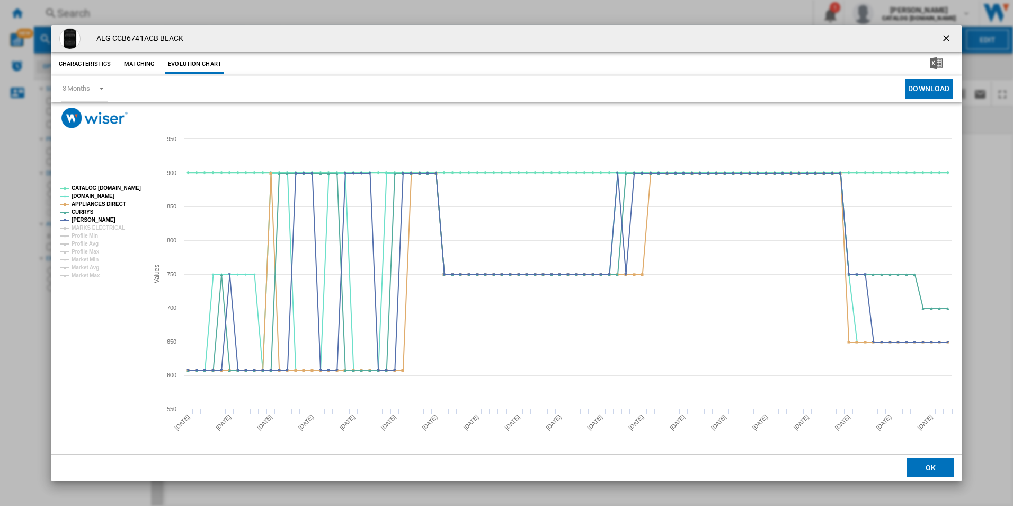
click at [109, 189] on tspan "CATALOG [DOMAIN_NAME]" at bounding box center [106, 188] width 69 height 6
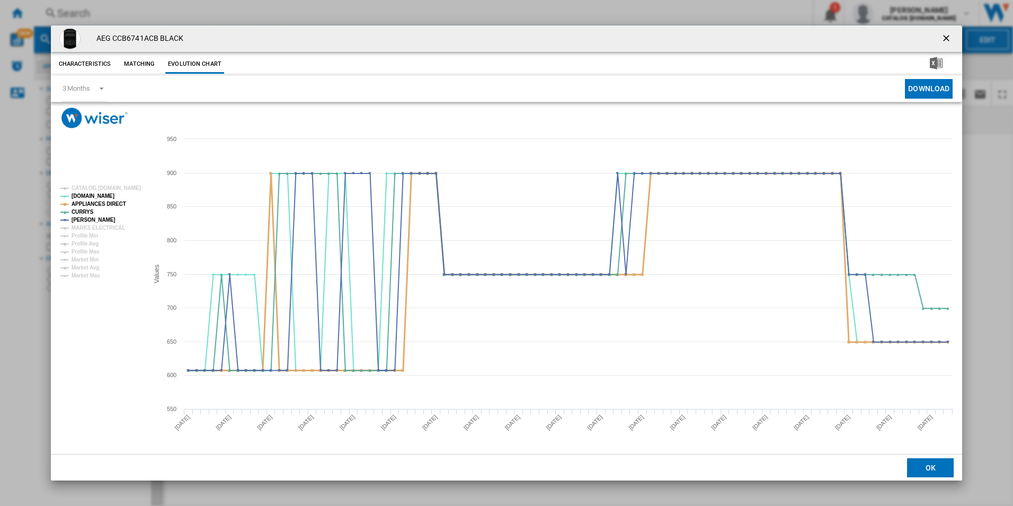
click at [109, 203] on tspan "APPLIANCES DIRECT" at bounding box center [99, 204] width 55 height 6
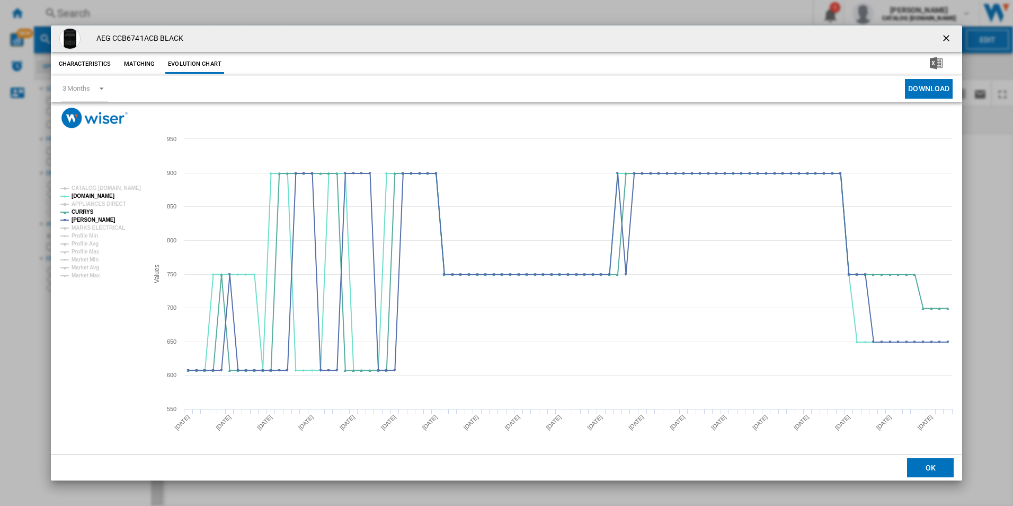
drag, startPoint x: 941, startPoint y: 37, endPoint x: 926, endPoint y: 37, distance: 15.4
click at [941, 37] on ng-md-icon "getI18NText('BUTTONS.CLOSE_DIALOG')" at bounding box center [947, 39] width 13 height 13
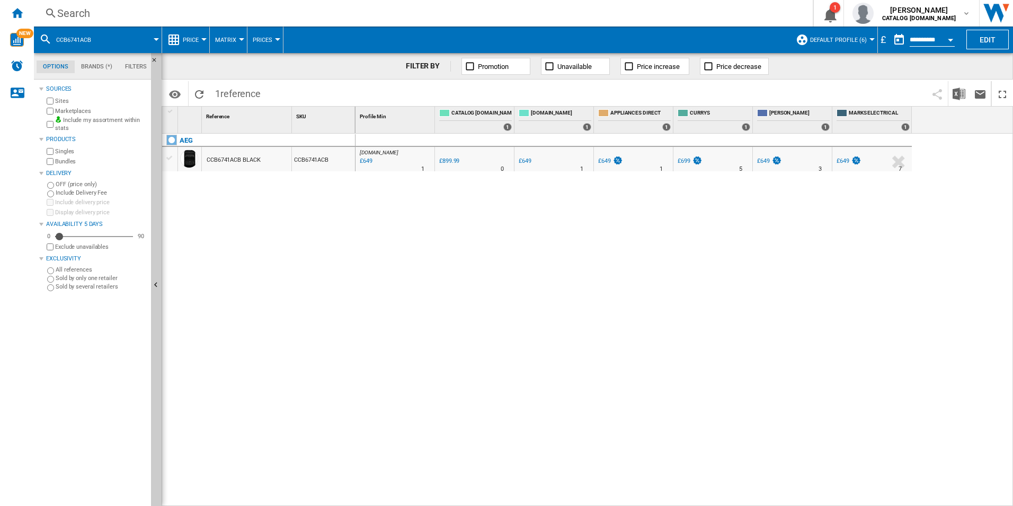
click at [724, 16] on div "Search" at bounding box center [421, 13] width 728 height 15
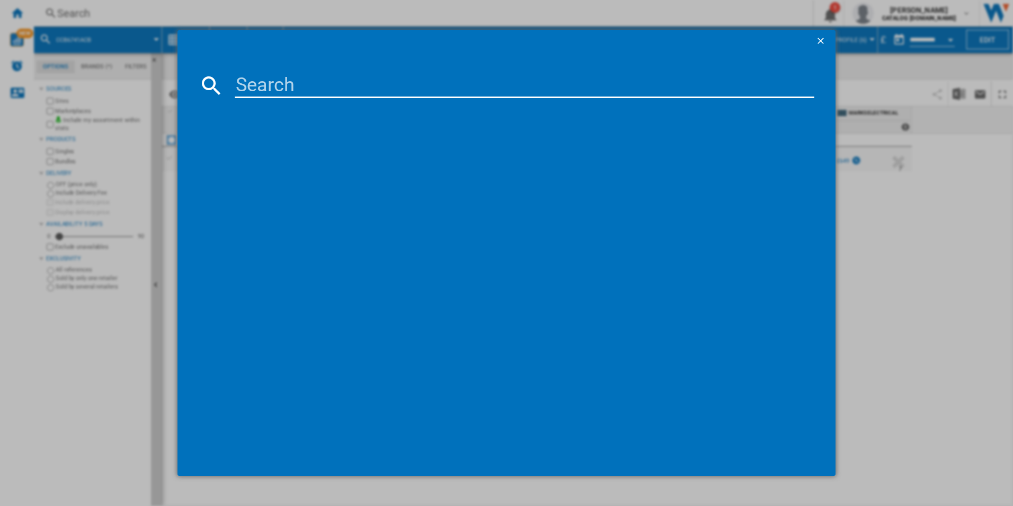
click at [650, 90] on input at bounding box center [525, 85] width 580 height 25
paste input "CIX6540ACB"
type input "CIX6540ACB"
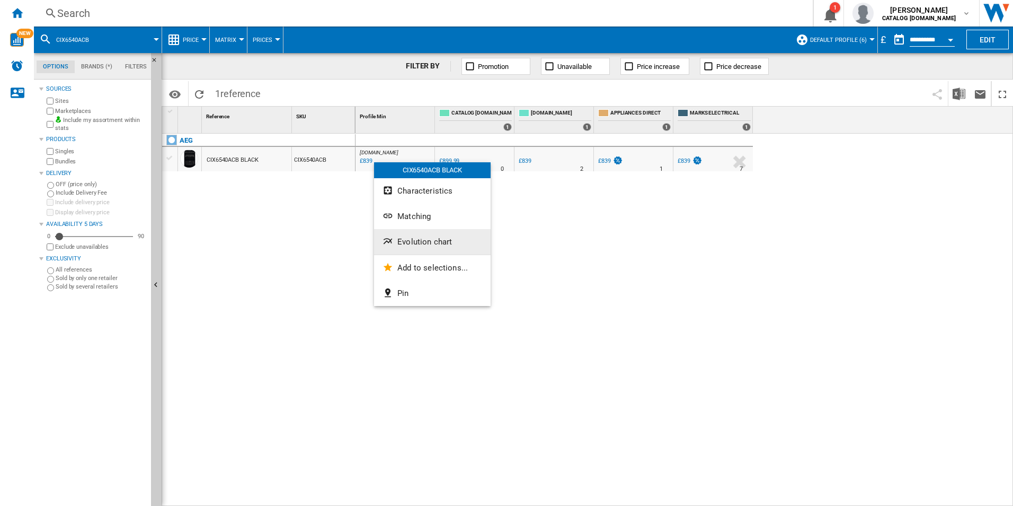
click at [421, 242] on span "Evolution chart" at bounding box center [425, 242] width 55 height 10
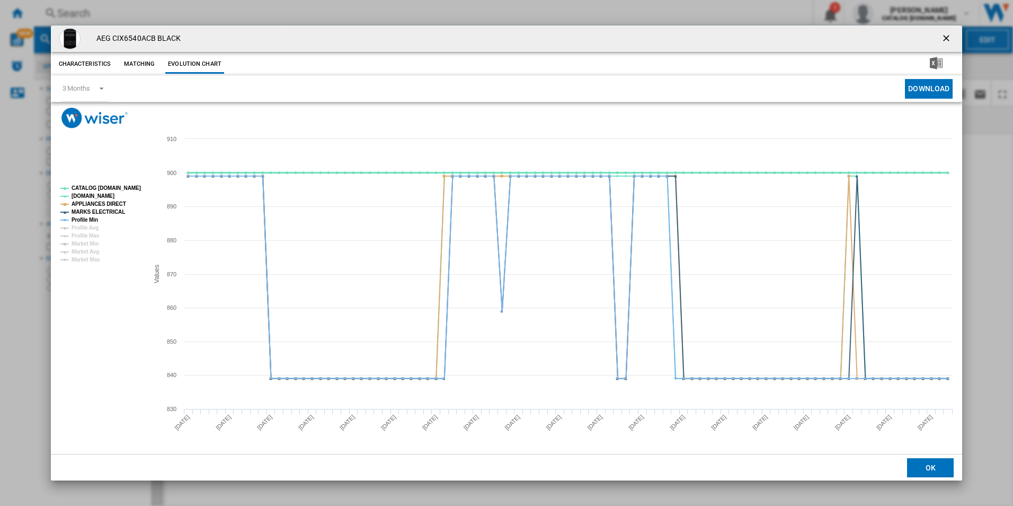
click at [130, 189] on tspan "CATALOG [DOMAIN_NAME]" at bounding box center [106, 188] width 69 height 6
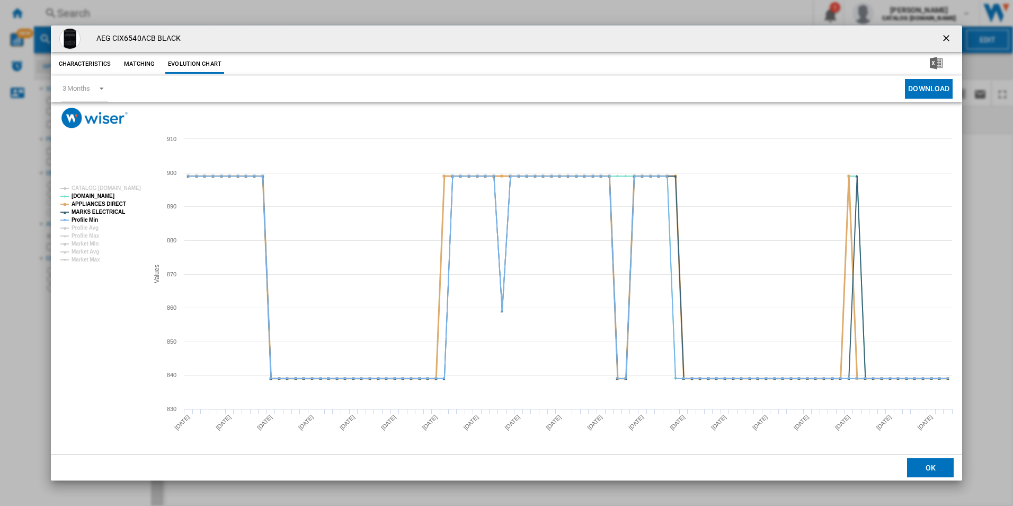
click at [107, 203] on tspan "APPLIANCES DIRECT" at bounding box center [99, 204] width 55 height 6
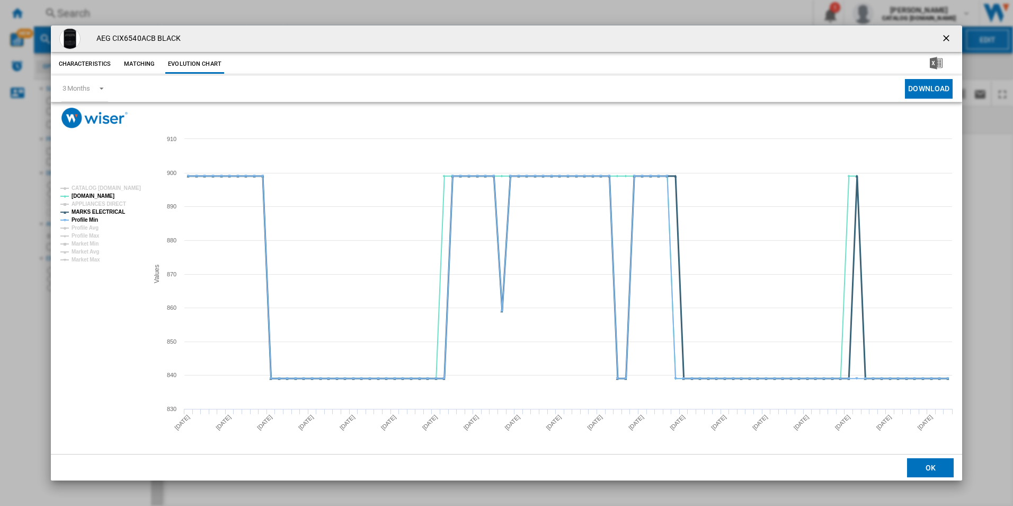
click at [109, 212] on tspan "MARKS ELECTRICAL" at bounding box center [99, 212] width 54 height 6
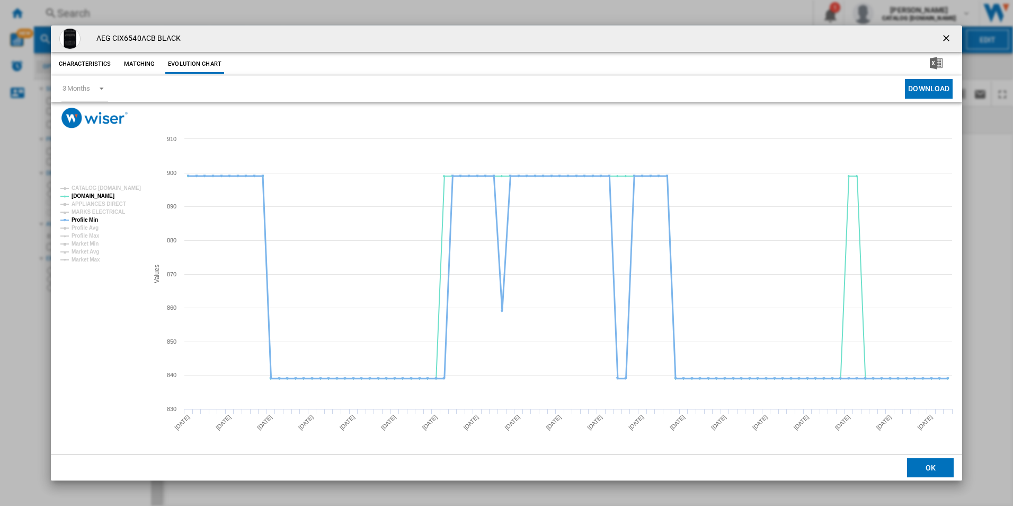
click at [92, 217] on tspan "Profile Min" at bounding box center [85, 220] width 27 height 6
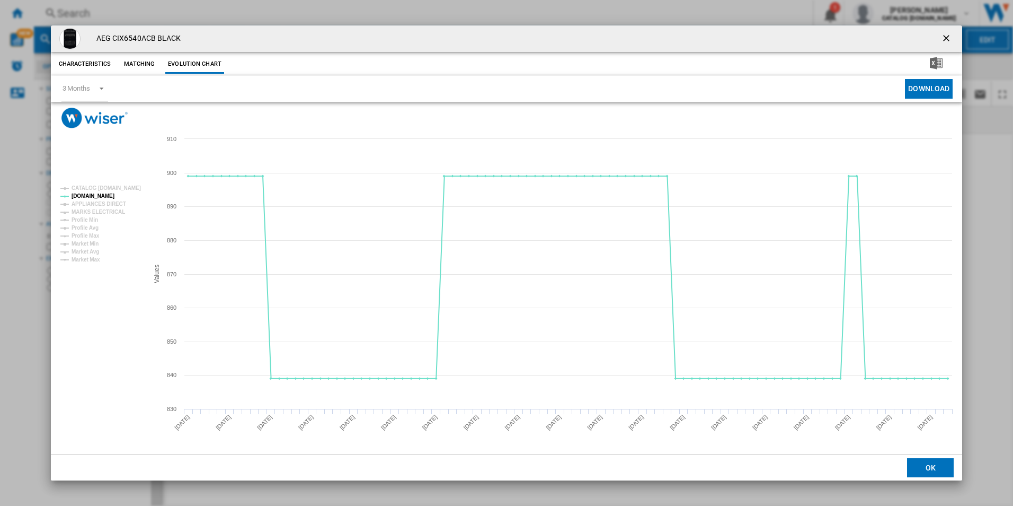
drag, startPoint x: 946, startPoint y: 42, endPoint x: 925, endPoint y: 39, distance: 21.4
click at [946, 42] on ng-md-icon "getI18NText('BUTTONS.CLOSE_DIALOG')" at bounding box center [947, 39] width 13 height 13
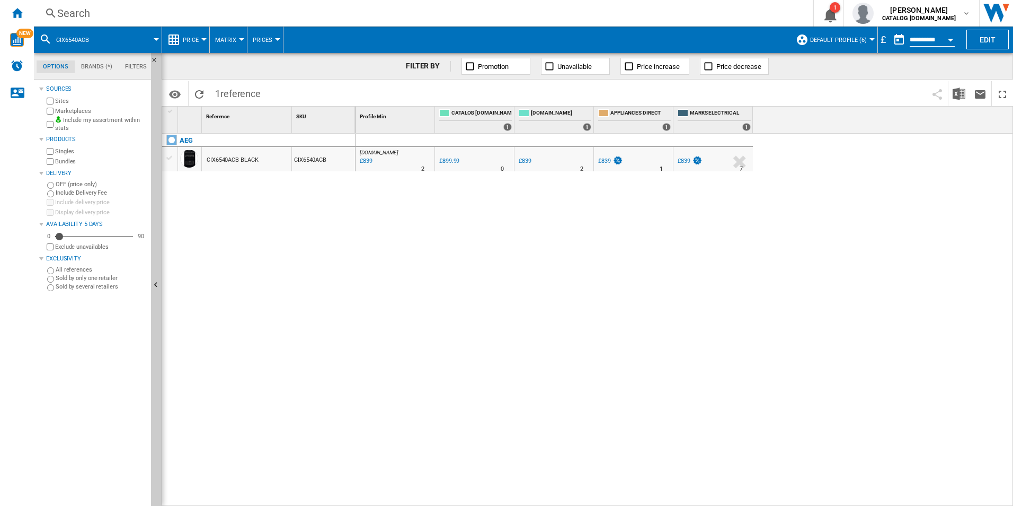
click at [708, 15] on div "Search" at bounding box center [421, 13] width 728 height 15
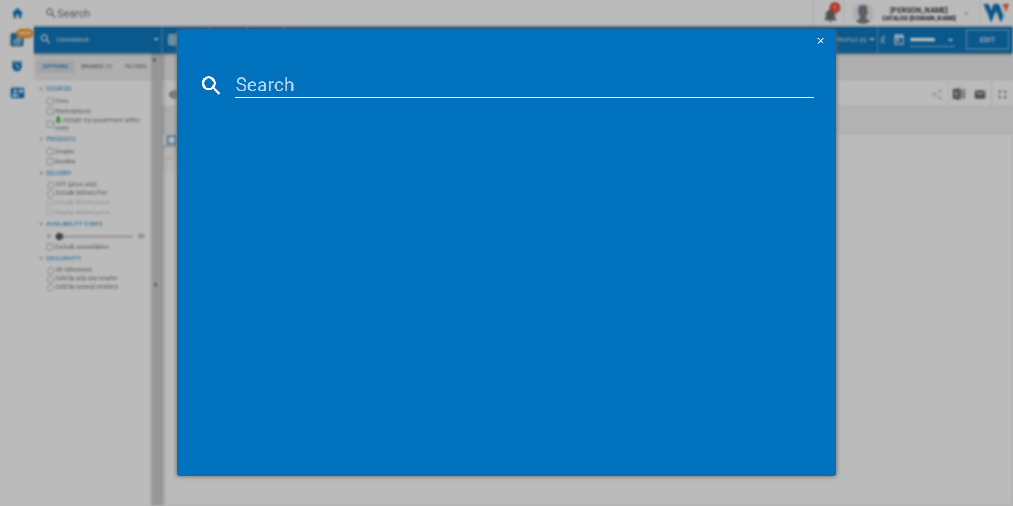
click at [620, 84] on input at bounding box center [525, 85] width 580 height 25
paste input "CCX6740ACW"
type input "CCX6740ACW"
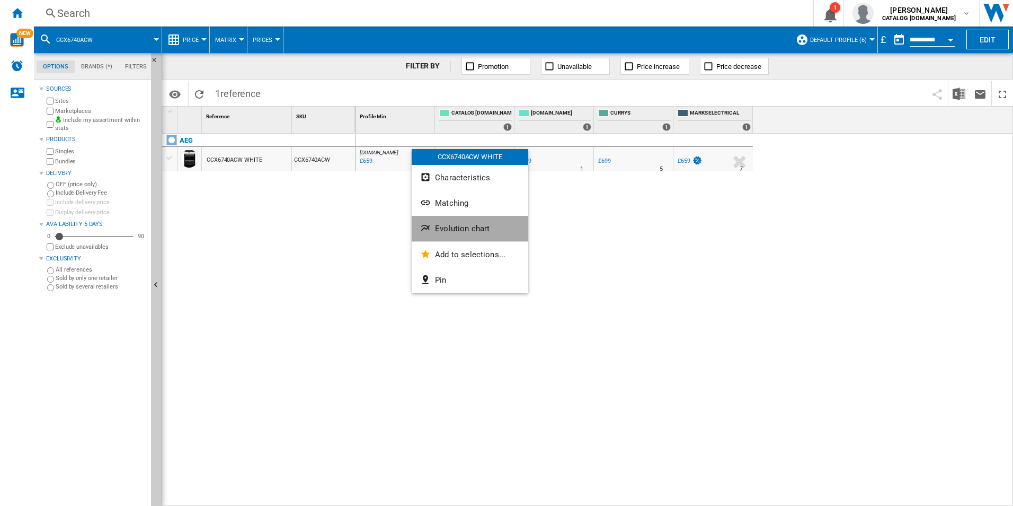
click at [452, 227] on span "Evolution chart" at bounding box center [462, 229] width 55 height 10
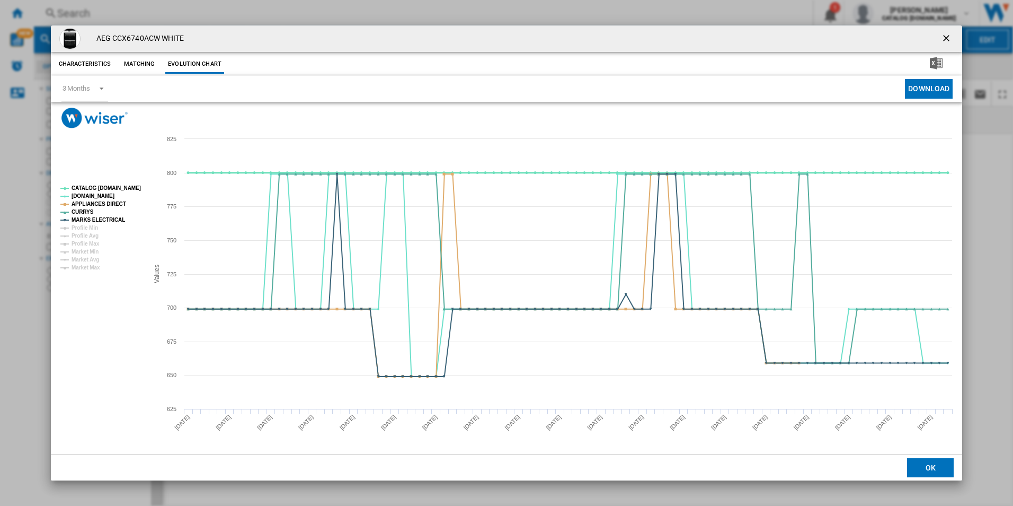
click at [118, 188] on tspan "CATALOG [DOMAIN_NAME]" at bounding box center [106, 188] width 69 height 6
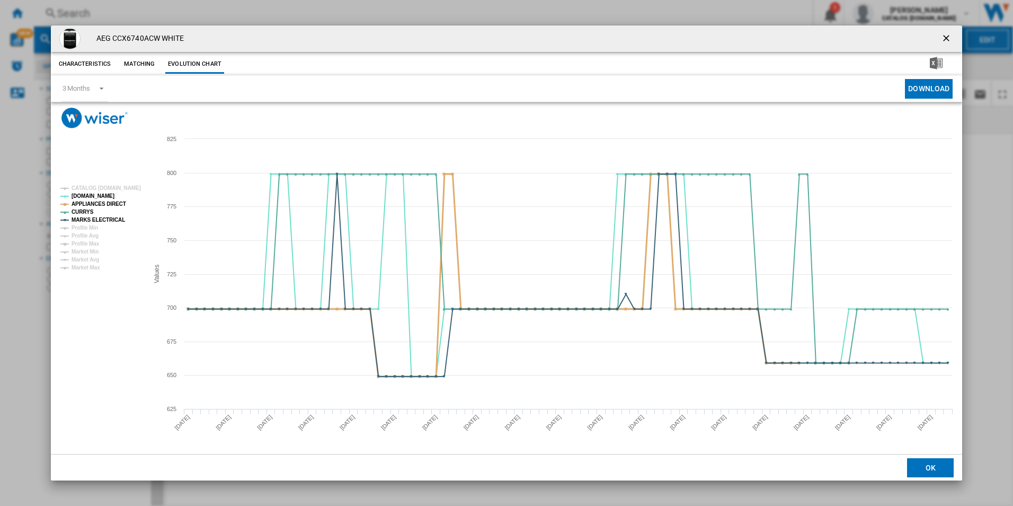
click at [116, 201] on tspan "APPLIANCES DIRECT" at bounding box center [99, 204] width 55 height 6
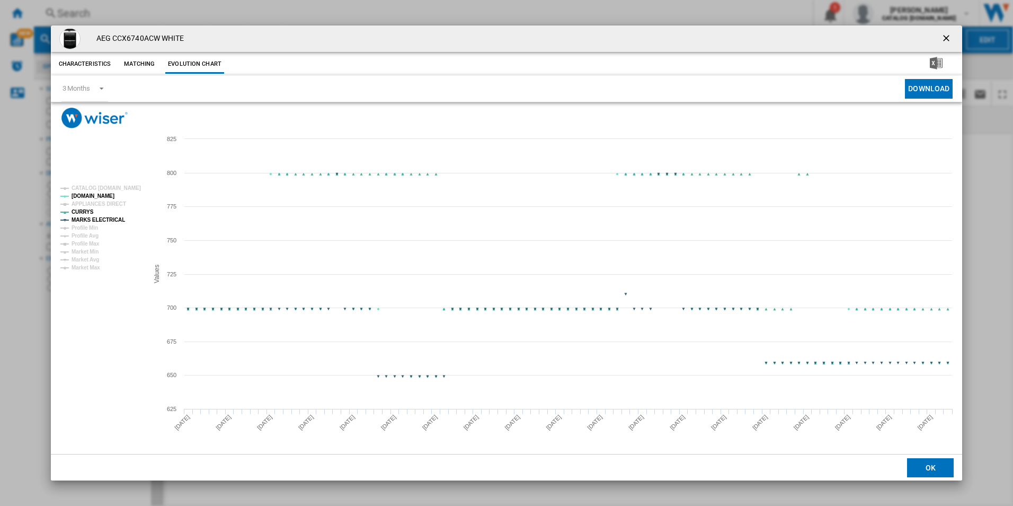
click at [118, 217] on tspan "MARKS ELECTRICAL" at bounding box center [99, 220] width 54 height 6
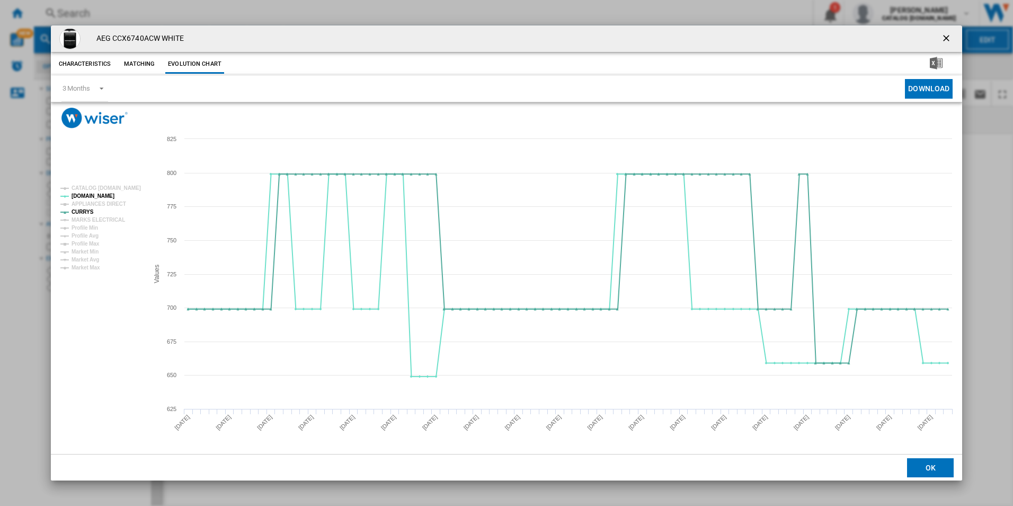
drag, startPoint x: 944, startPoint y: 39, endPoint x: 751, endPoint y: 35, distance: 193.5
click at [944, 39] on ng-md-icon "getI18NText('BUTTONS.CLOSE_DIALOG')" at bounding box center [947, 39] width 13 height 13
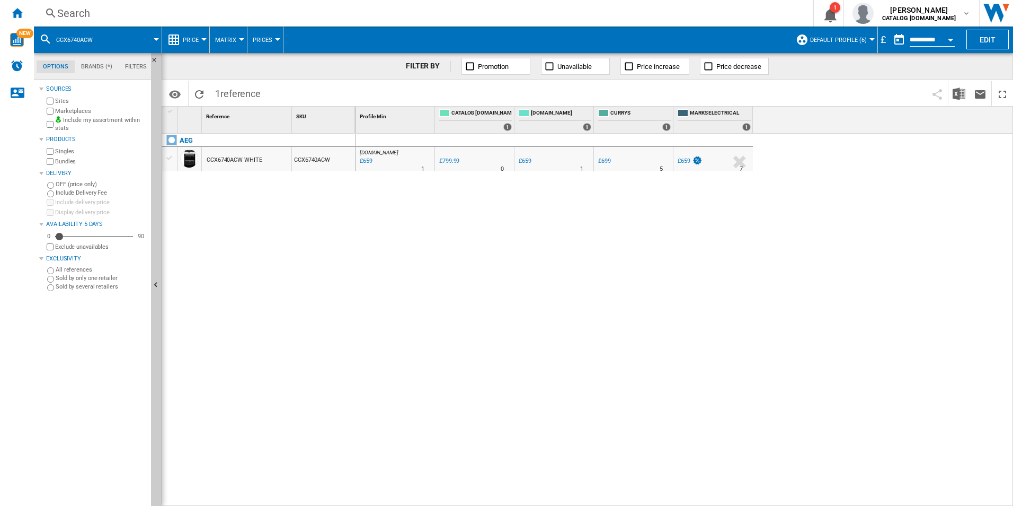
click at [633, 18] on div "Search" at bounding box center [421, 13] width 728 height 15
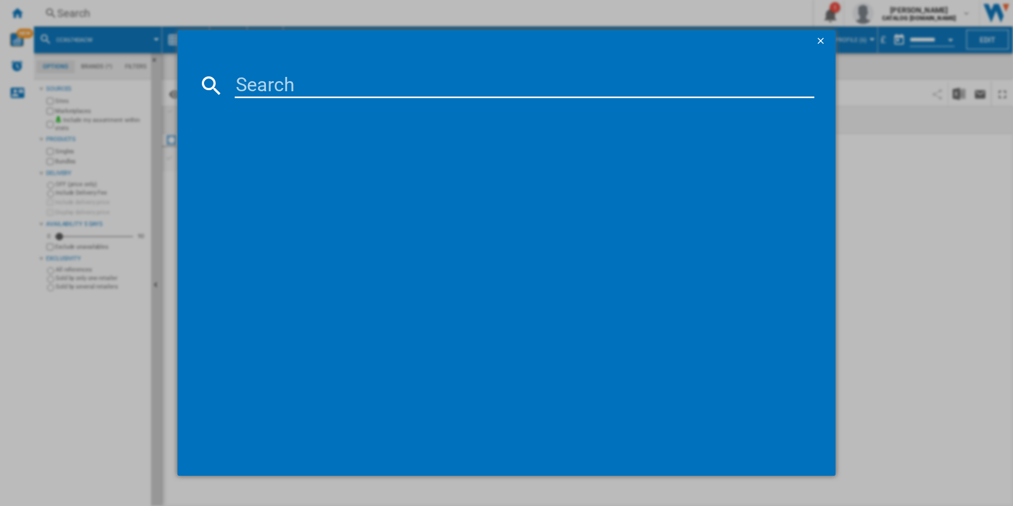
click at [610, 94] on input at bounding box center [525, 85] width 580 height 25
paste input "CCX6740ACM"
type input "CCX6740ACM"
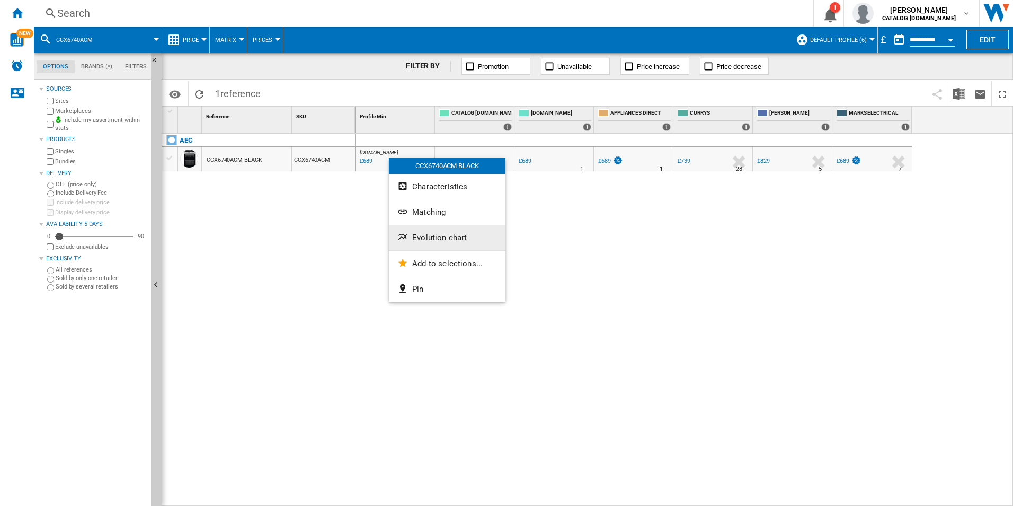
click at [428, 235] on span "Evolution chart" at bounding box center [439, 238] width 55 height 10
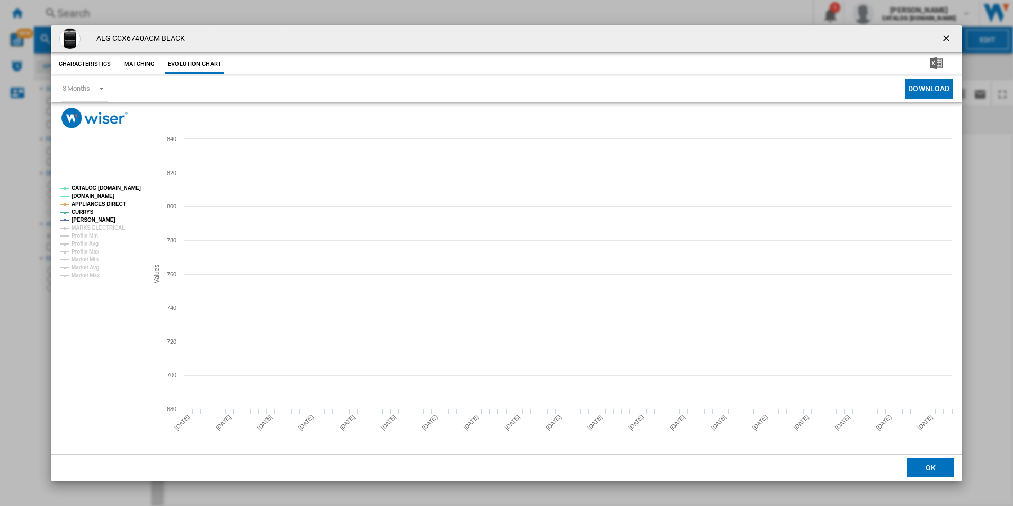
click at [131, 191] on tspan "CATALOG [DOMAIN_NAME]" at bounding box center [106, 188] width 69 height 6
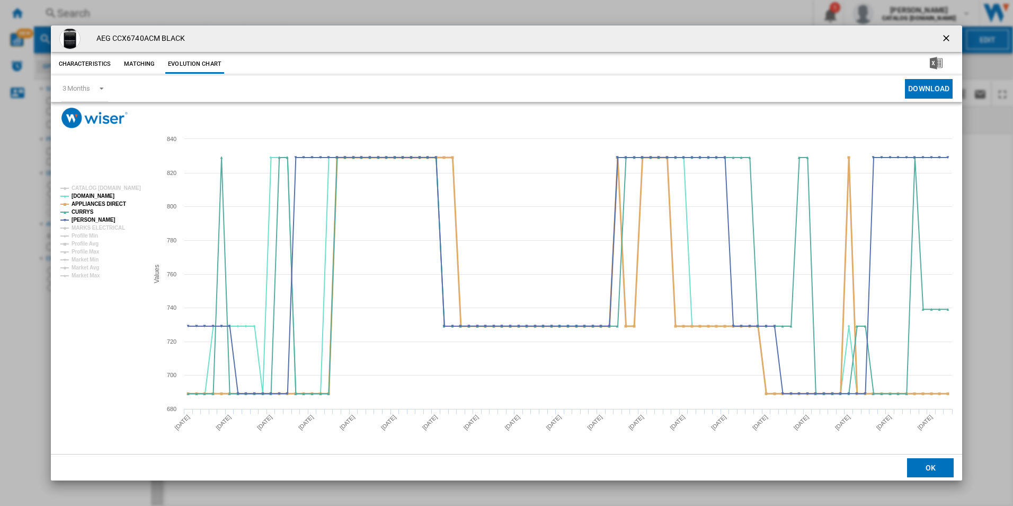
click at [105, 204] on tspan "APPLIANCES DIRECT" at bounding box center [99, 204] width 55 height 6
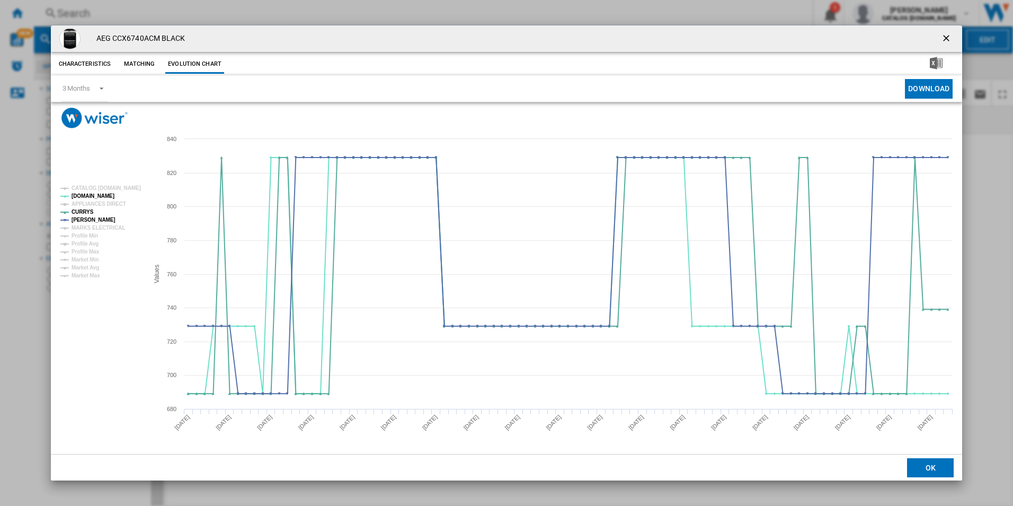
drag, startPoint x: 950, startPoint y: 39, endPoint x: 896, endPoint y: 36, distance: 54.1
click at [950, 39] on ng-md-icon "getI18NText('BUTTONS.CLOSE_DIALOG')" at bounding box center [947, 39] width 13 height 13
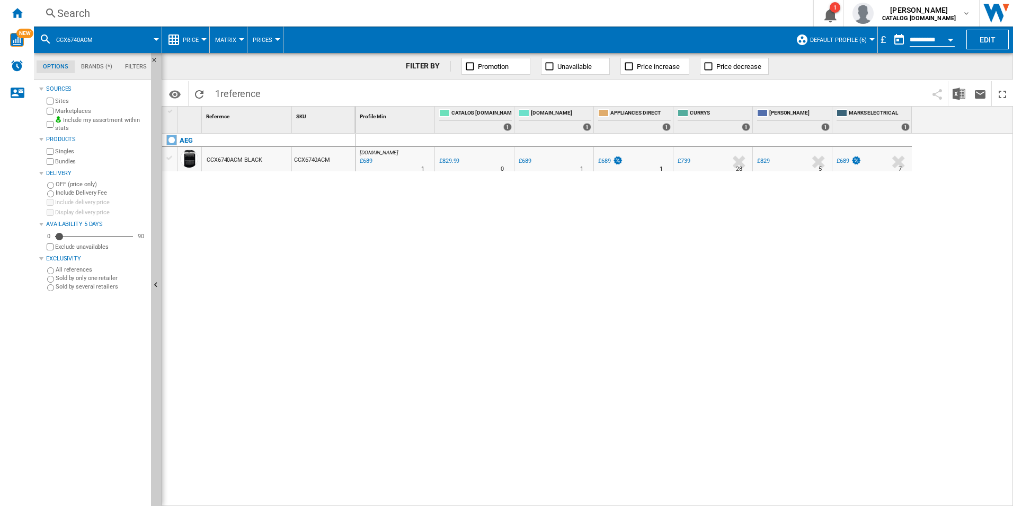
click at [658, 22] on div "Search Search 0 1 [PERSON_NAME] CATALOG [DOMAIN_NAME] CATALOG [DOMAIN_NAME] My …" at bounding box center [523, 13] width 979 height 27
click at [648, 17] on div "Search" at bounding box center [421, 13] width 728 height 15
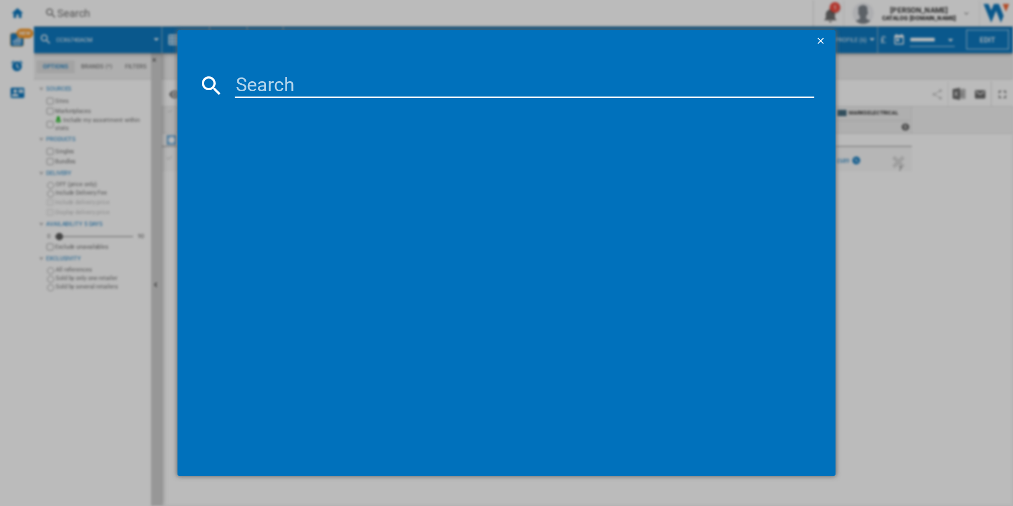
click at [454, 88] on input at bounding box center [525, 85] width 580 height 25
paste input "CIX6540ACM"
type input "CIX6540ACM"
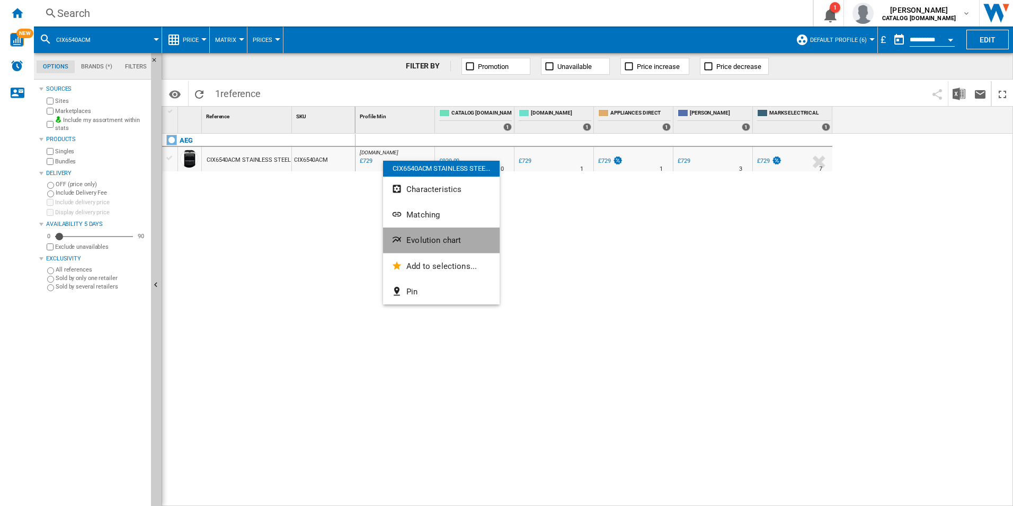
click at [435, 232] on button "Evolution chart" at bounding box center [441, 239] width 117 height 25
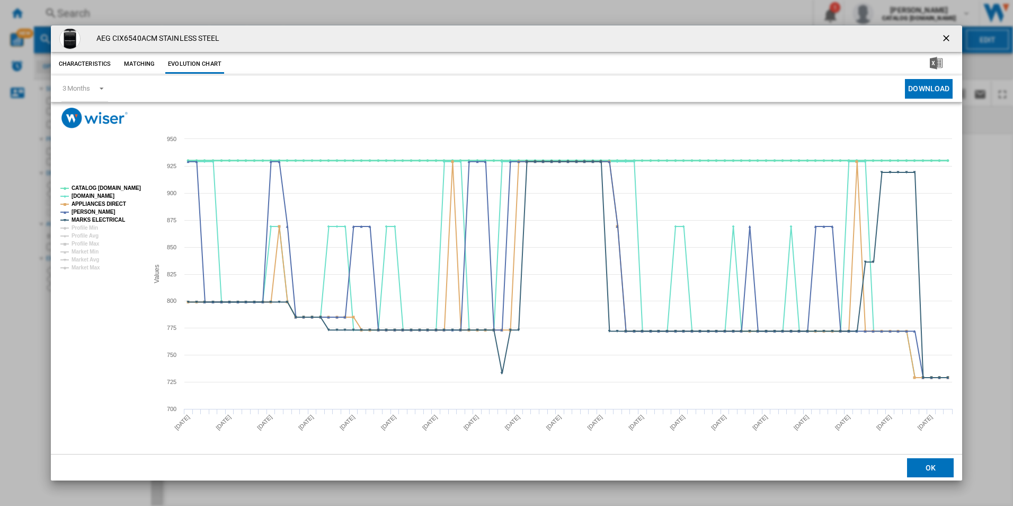
click at [133, 190] on tspan "CATALOG [DOMAIN_NAME]" at bounding box center [106, 188] width 69 height 6
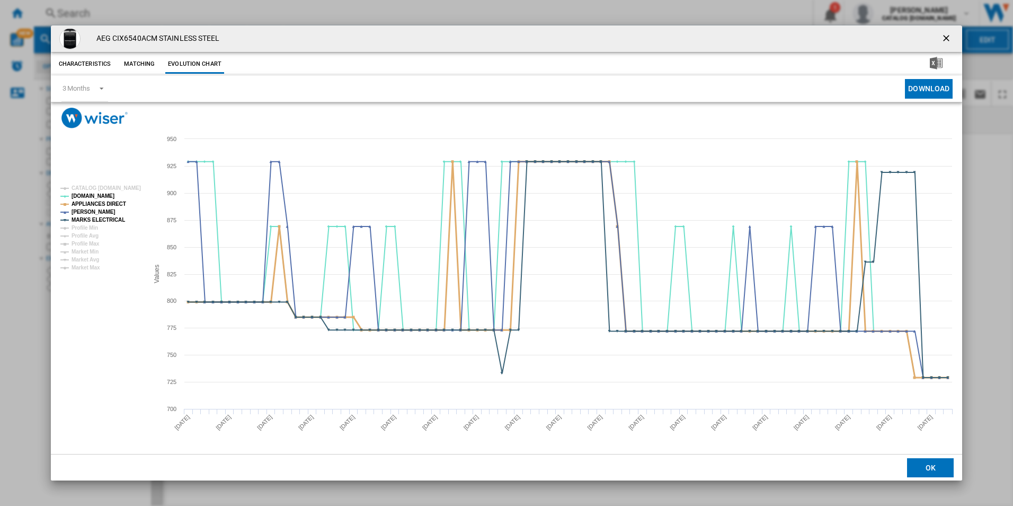
click at [116, 203] on tspan "APPLIANCES DIRECT" at bounding box center [99, 204] width 55 height 6
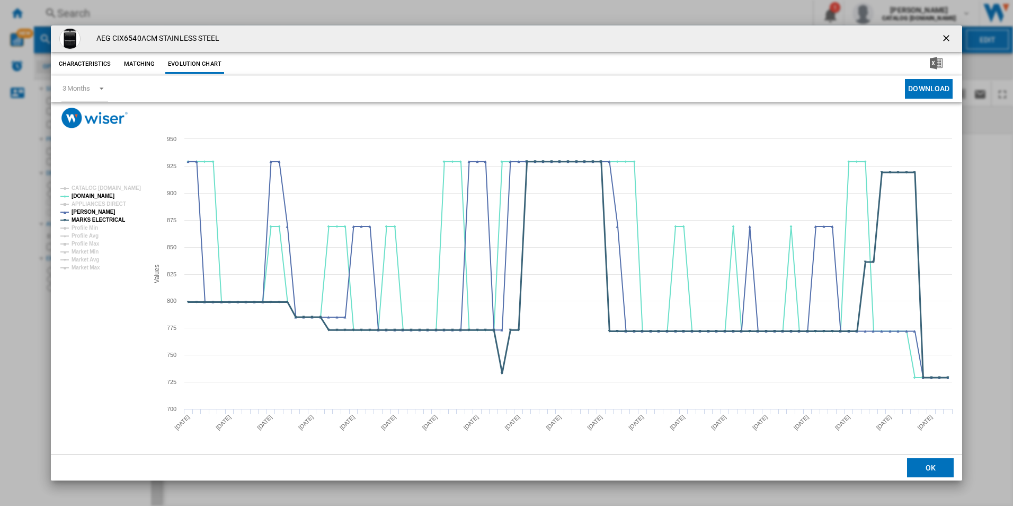
click at [114, 219] on tspan "MARKS ELECTRICAL" at bounding box center [99, 220] width 54 height 6
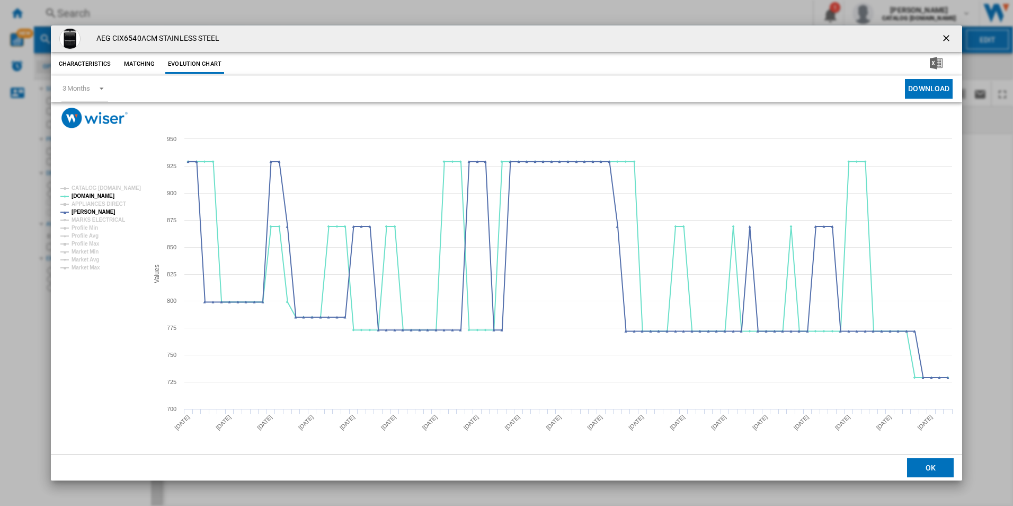
drag, startPoint x: 942, startPoint y: 36, endPoint x: 873, endPoint y: 36, distance: 69.4
click at [942, 36] on ng-md-icon "getI18NText('BUTTONS.CLOSE_DIALOG')" at bounding box center [947, 39] width 13 height 13
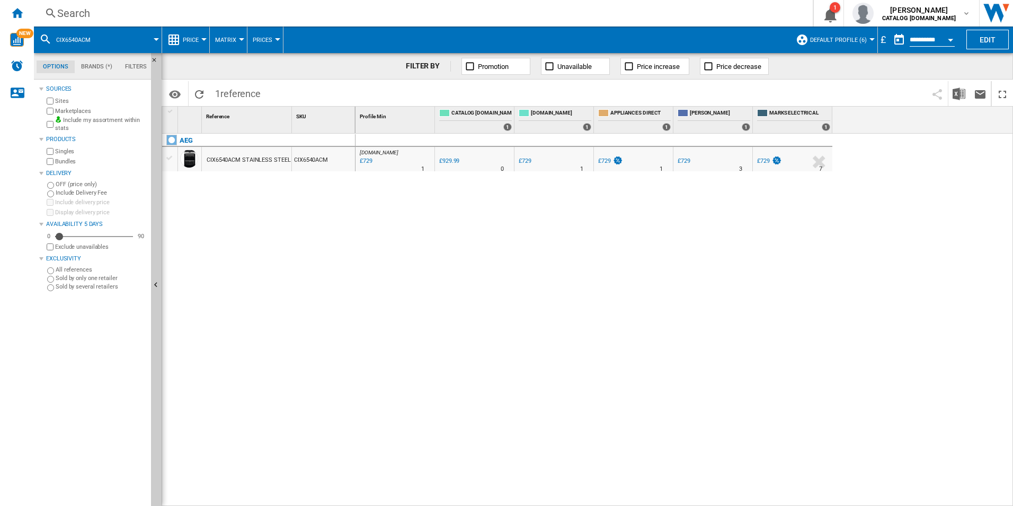
click at [745, 17] on div "Search" at bounding box center [421, 13] width 728 height 15
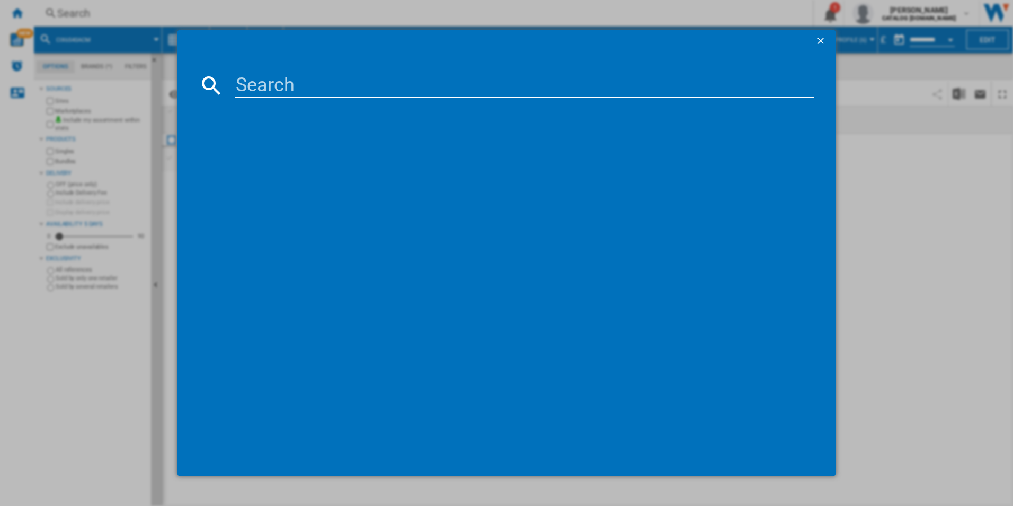
click at [439, 78] on input at bounding box center [525, 85] width 580 height 25
paste input "LFX50942B"
type input "LFX50942B"
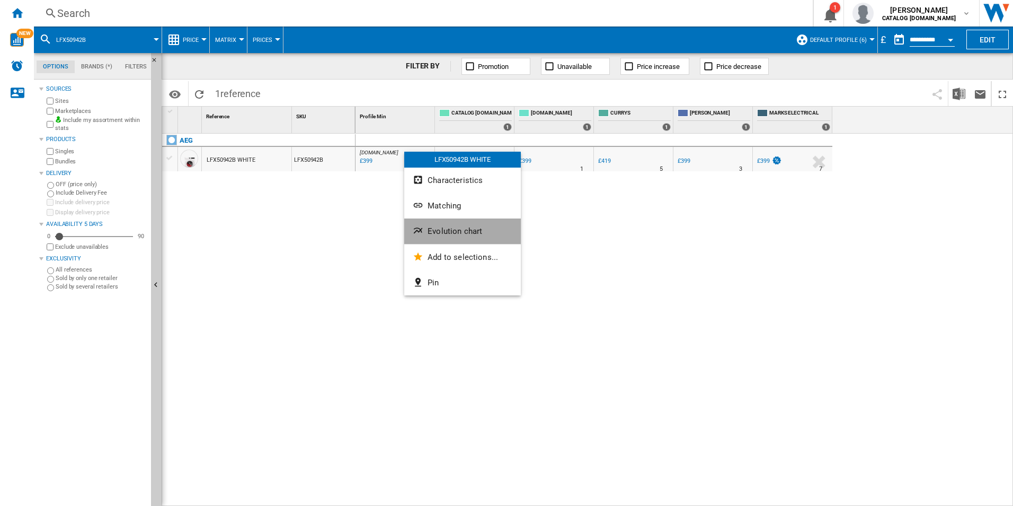
click at [451, 243] on button "Evolution chart" at bounding box center [462, 230] width 117 height 25
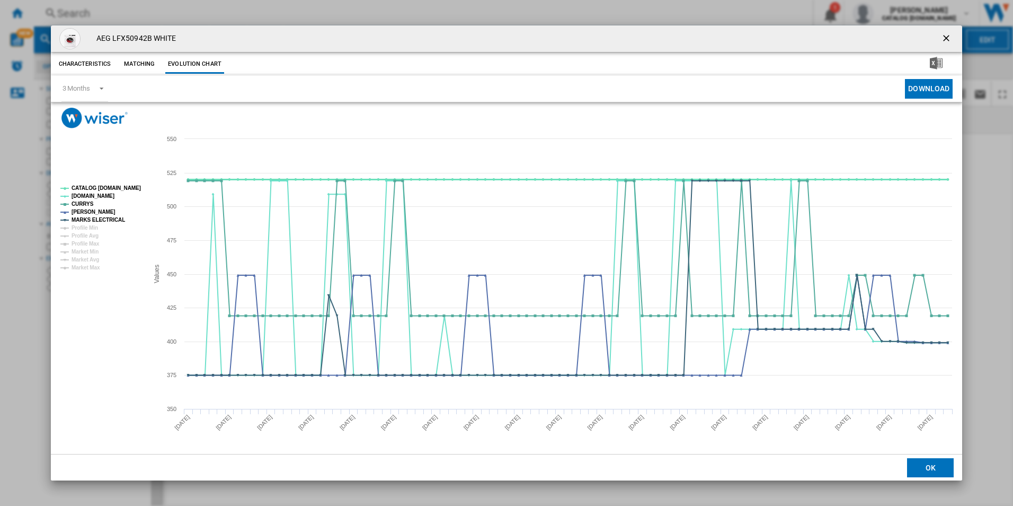
click at [126, 188] on tspan "CATALOG [DOMAIN_NAME]" at bounding box center [106, 188] width 69 height 6
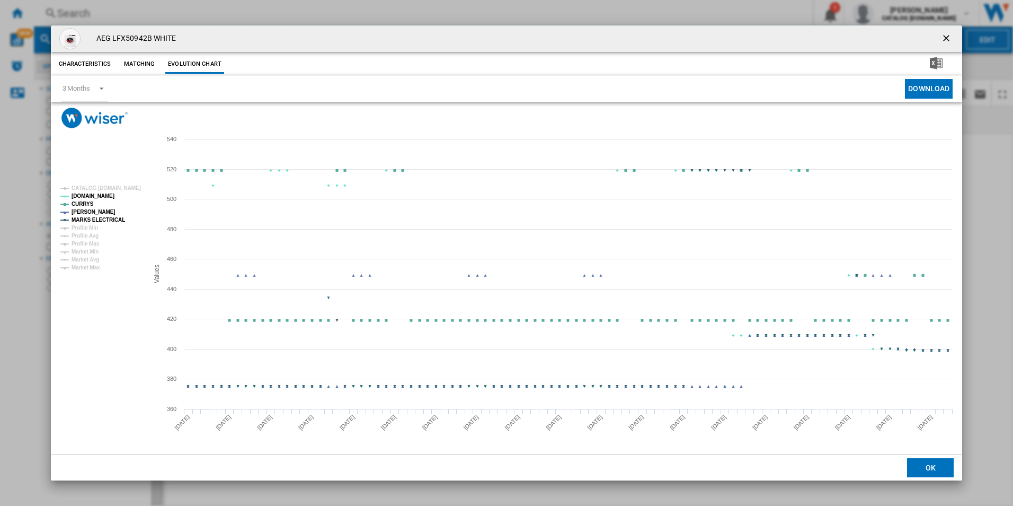
click at [107, 221] on tspan "MARKS ELECTRICAL" at bounding box center [99, 220] width 54 height 6
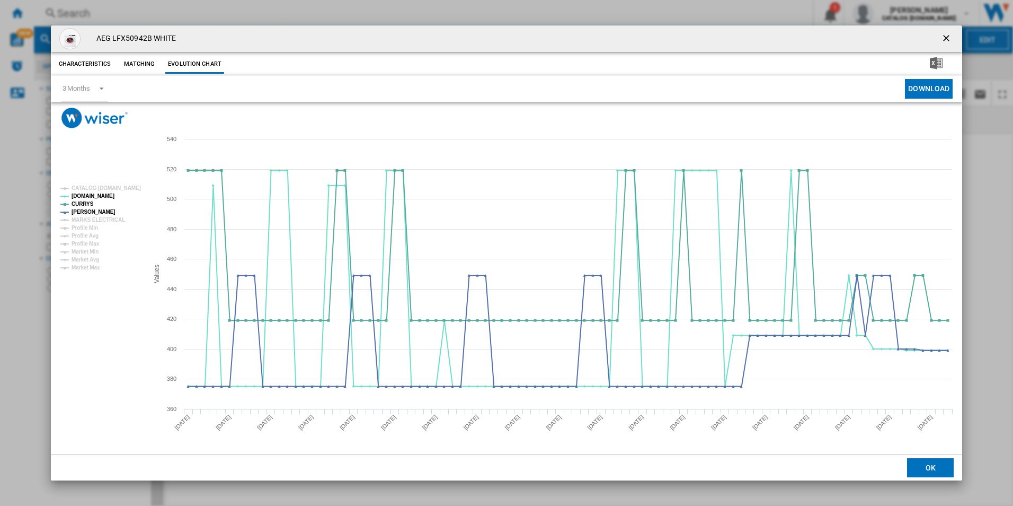
drag, startPoint x: 944, startPoint y: 38, endPoint x: 802, endPoint y: 40, distance: 142.1
click at [944, 38] on ng-md-icon "getI18NText('BUTTONS.CLOSE_DIALOG')" at bounding box center [947, 39] width 13 height 13
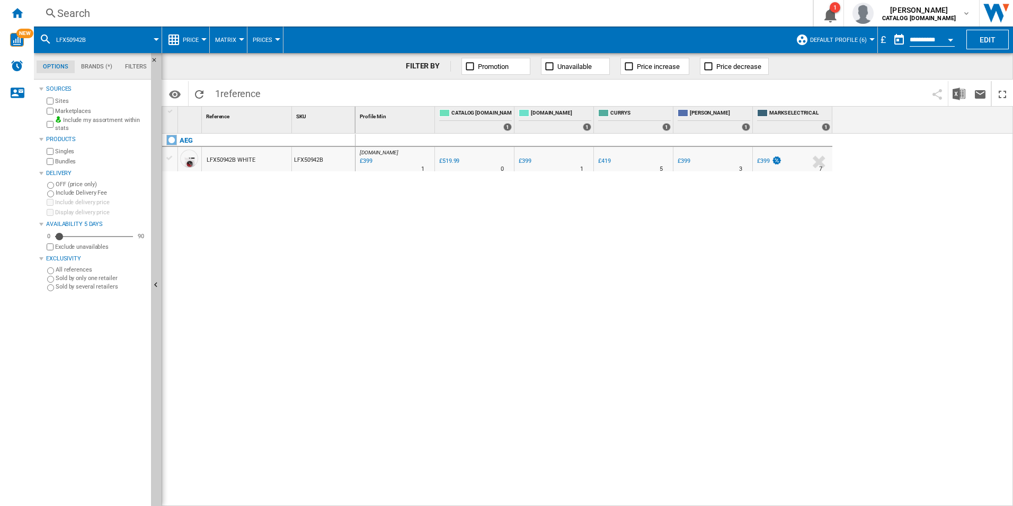
click at [637, 11] on div "Search" at bounding box center [421, 13] width 728 height 15
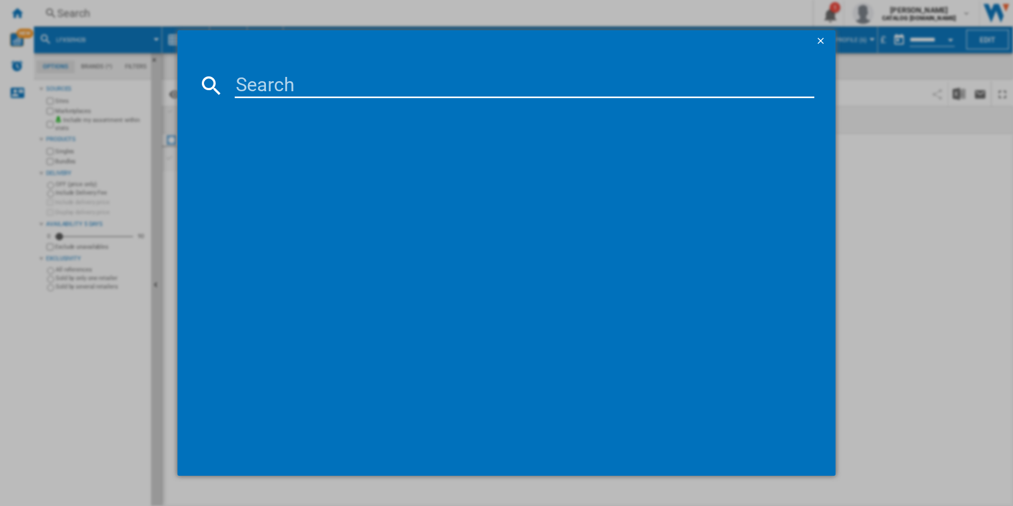
click at [581, 93] on input at bounding box center [525, 85] width 580 height 25
paste input "NSK6I82EF"
type input "NSK6I82EF"
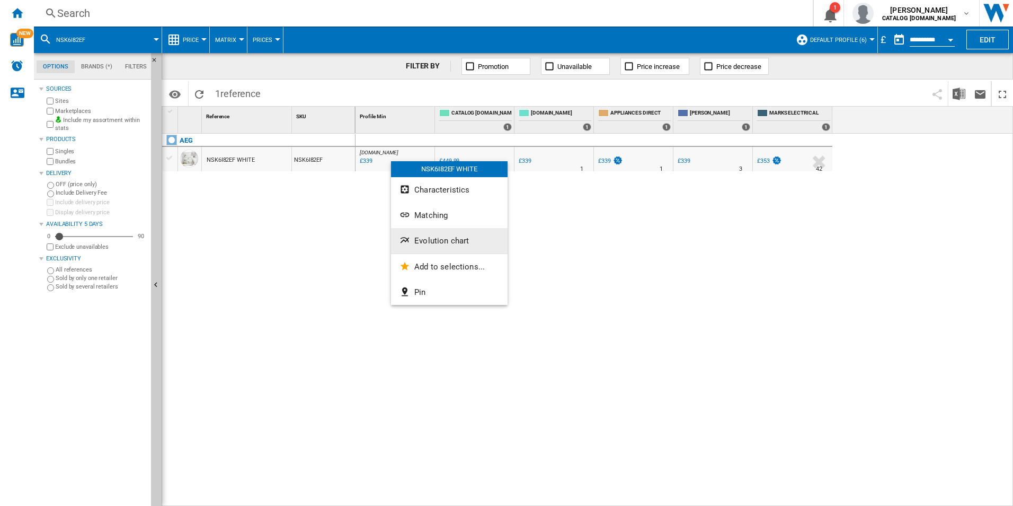
click at [441, 240] on span "Evolution chart" at bounding box center [441, 241] width 55 height 10
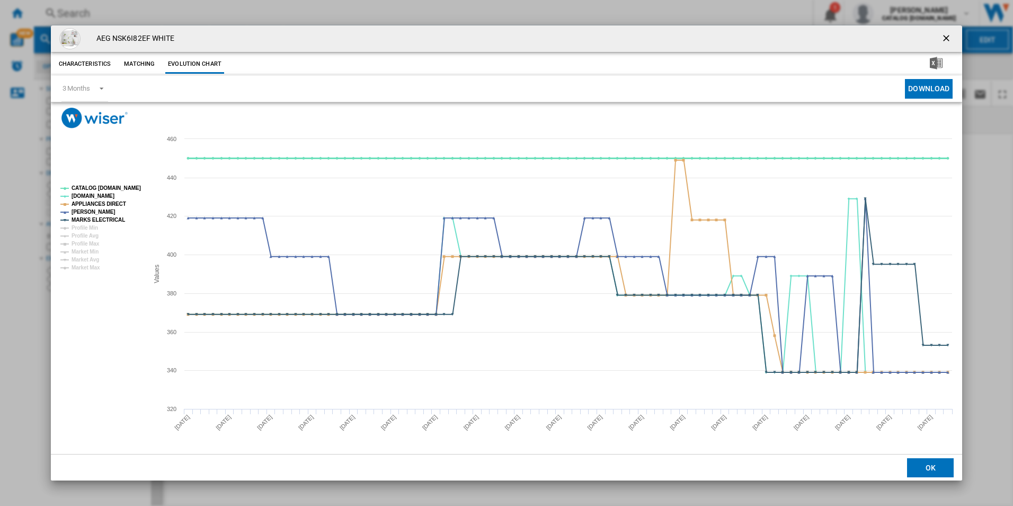
click at [136, 188] on tspan "CATALOG [DOMAIN_NAME]" at bounding box center [106, 188] width 69 height 6
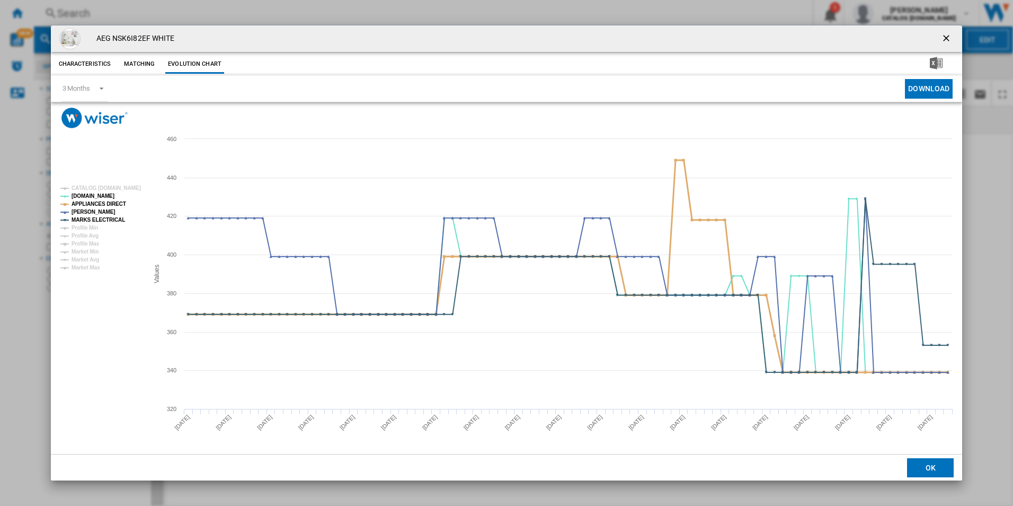
click at [114, 201] on tspan "APPLIANCES DIRECT" at bounding box center [99, 204] width 55 height 6
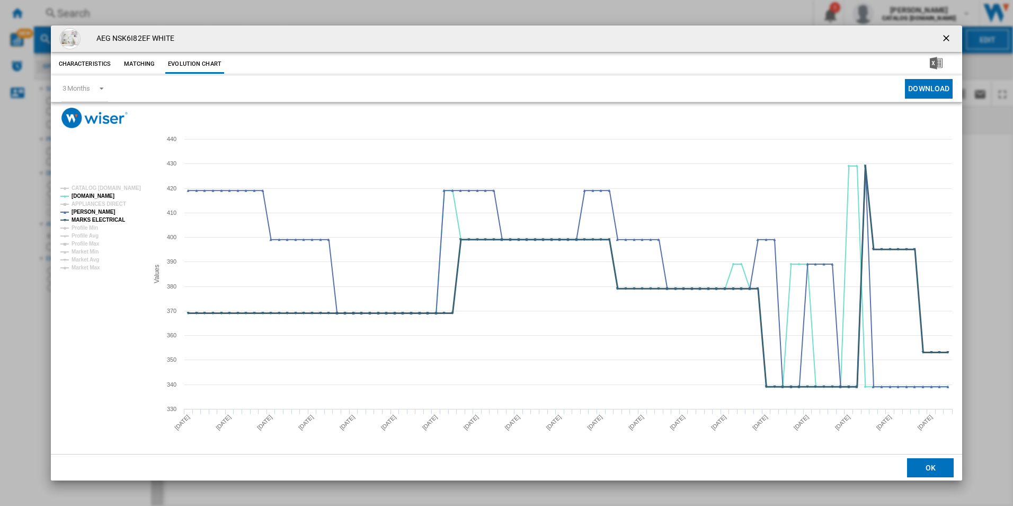
click at [112, 217] on tspan "MARKS ELECTRICAL" at bounding box center [99, 220] width 54 height 6
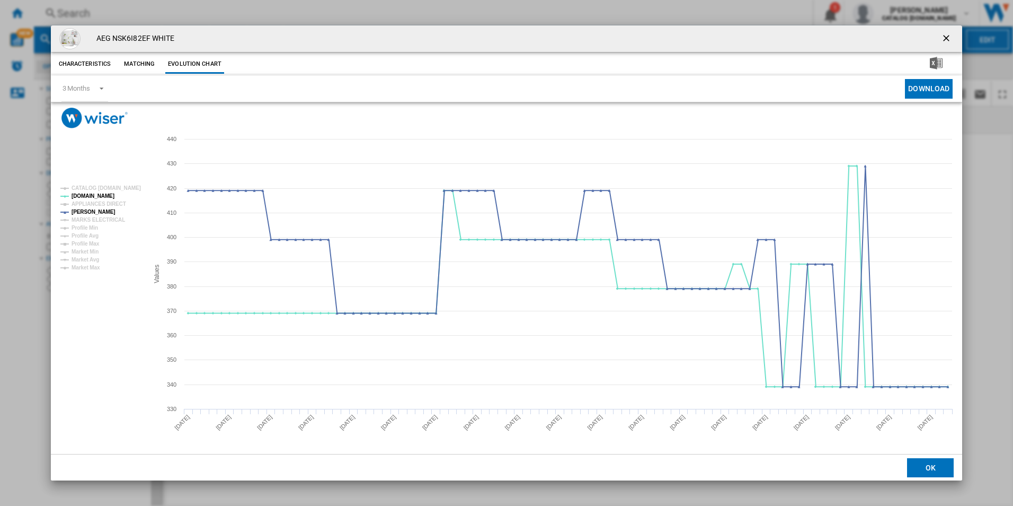
drag, startPoint x: 948, startPoint y: 36, endPoint x: 922, endPoint y: 37, distance: 26.0
click at [948, 36] on ng-md-icon "getI18NText('BUTTONS.CLOSE_DIALOG')" at bounding box center [947, 39] width 13 height 13
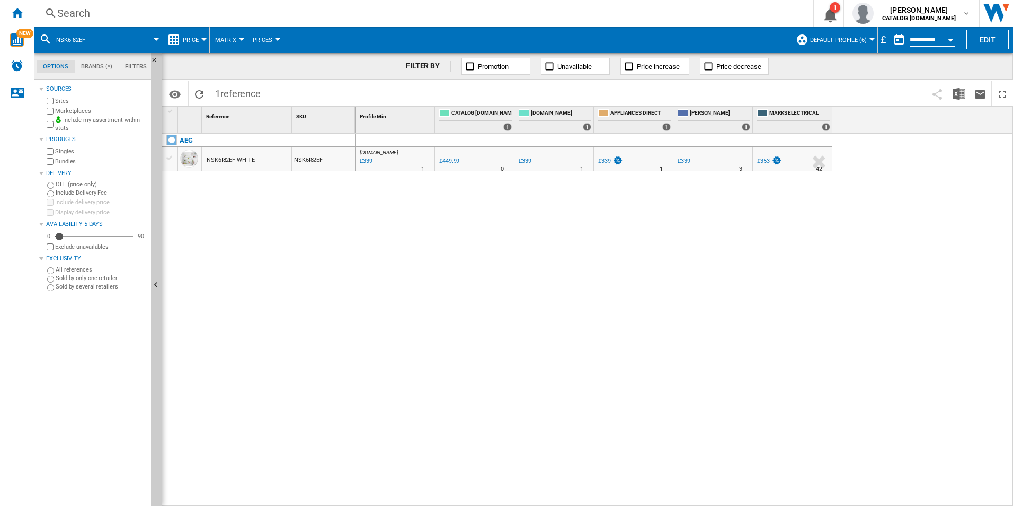
click at [723, 15] on div "Search" at bounding box center [421, 13] width 728 height 15
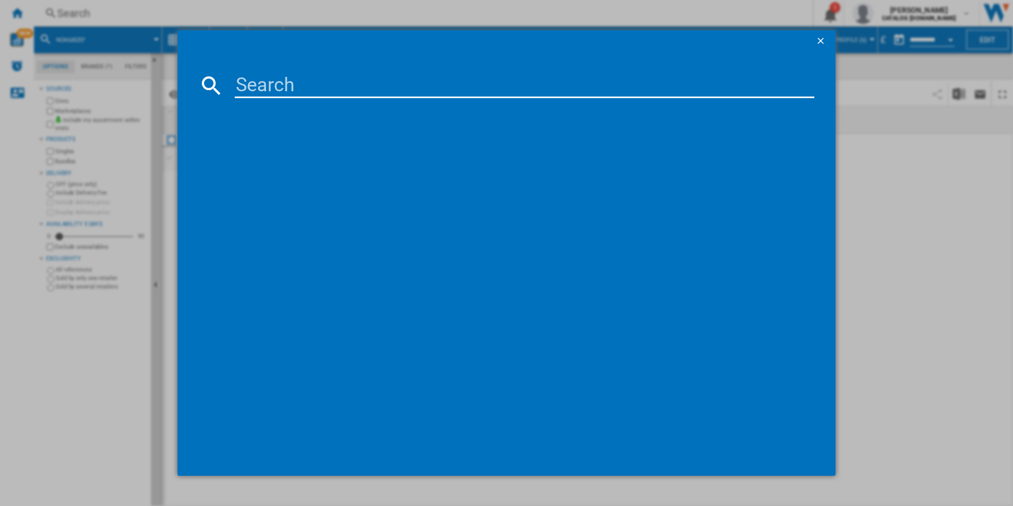
click at [659, 90] on input at bounding box center [525, 85] width 580 height 25
paste input "RMB954E9VX"
type input "RMB954E9VX"
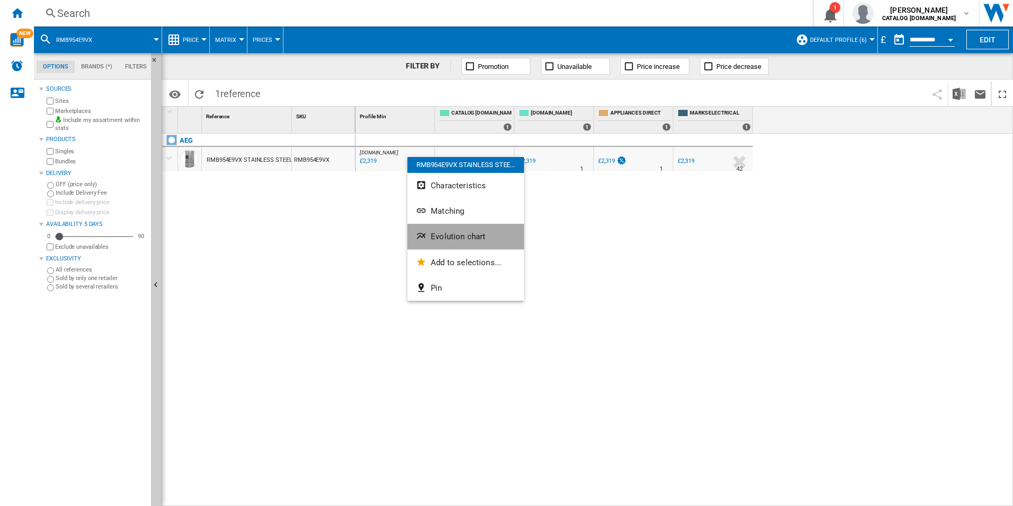
click at [440, 231] on button "Evolution chart" at bounding box center [466, 236] width 117 height 25
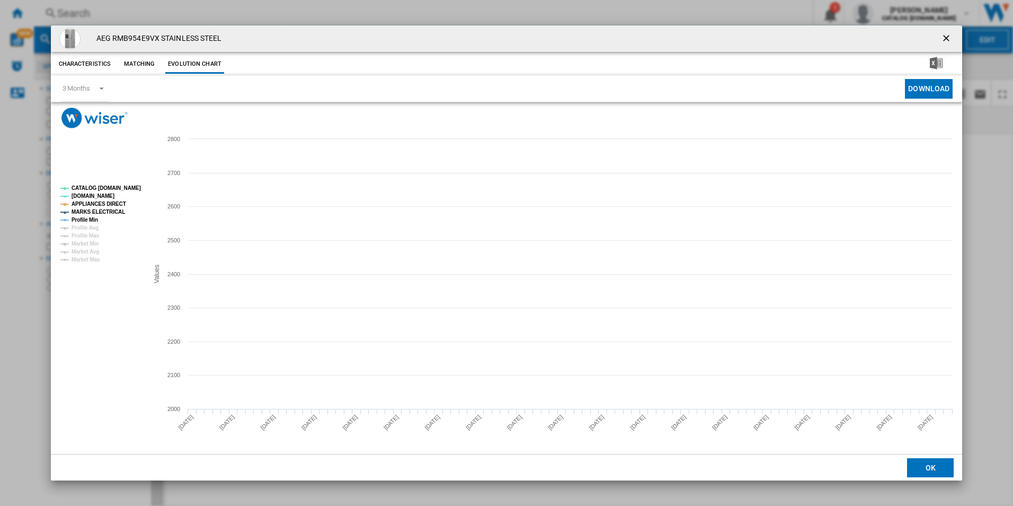
click at [118, 188] on tspan "CATALOG [DOMAIN_NAME]" at bounding box center [106, 188] width 69 height 6
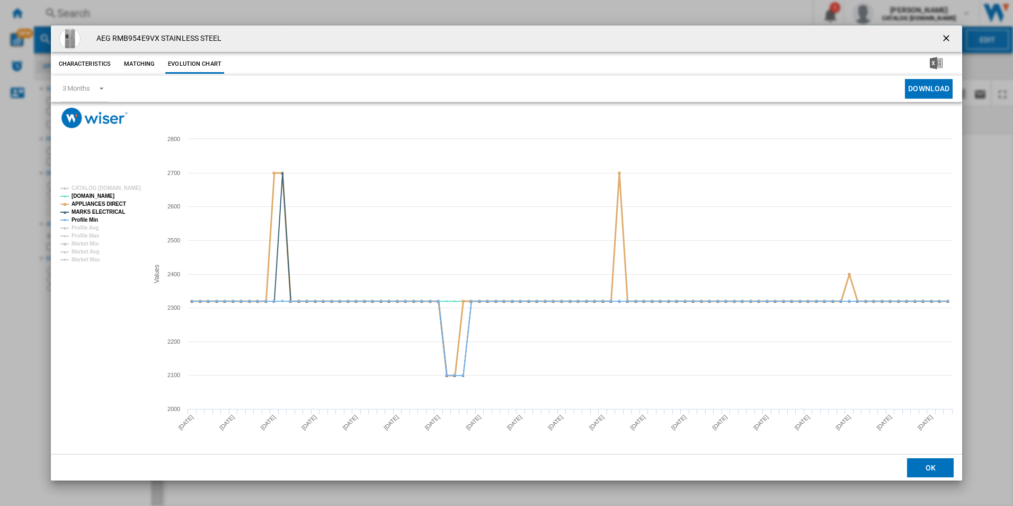
click at [116, 201] on tspan "APPLIANCES DIRECT" at bounding box center [99, 204] width 55 height 6
click at [114, 209] on tspan "MARKS ELECTRICAL" at bounding box center [99, 212] width 54 height 6
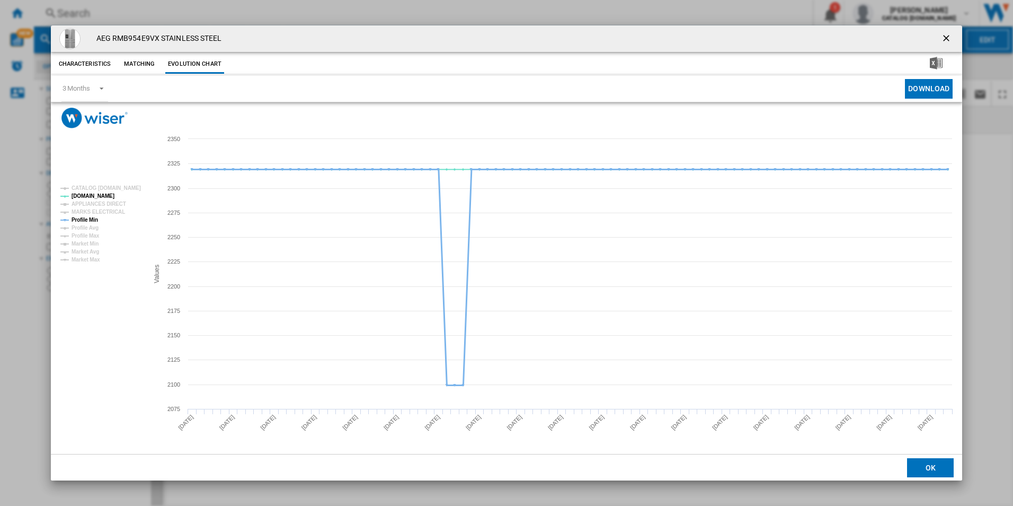
click at [95, 217] on tspan "Profile Min" at bounding box center [85, 220] width 27 height 6
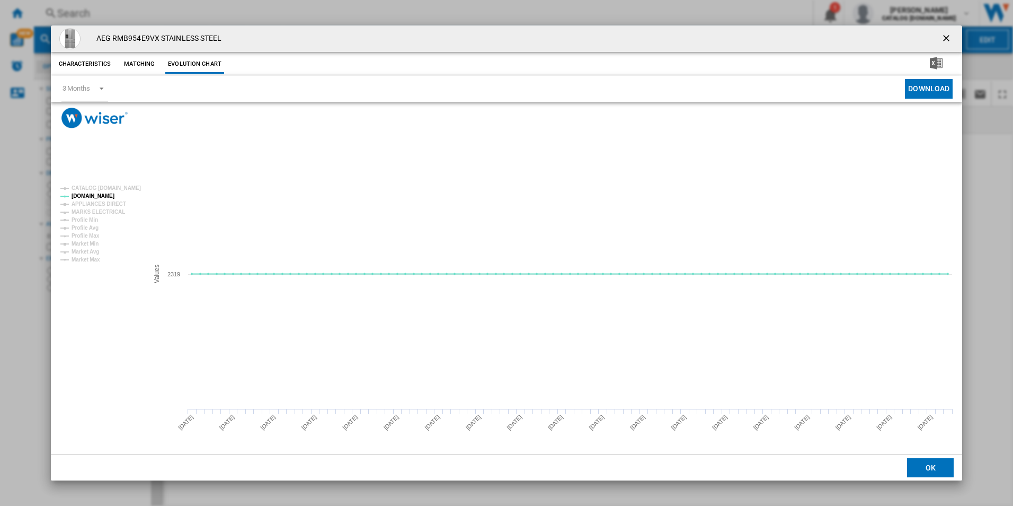
drag, startPoint x: 947, startPoint y: 38, endPoint x: 905, endPoint y: 30, distance: 42.1
click at [947, 38] on ng-md-icon "getI18NText('BUTTONS.CLOSE_DIALOG')" at bounding box center [947, 39] width 13 height 13
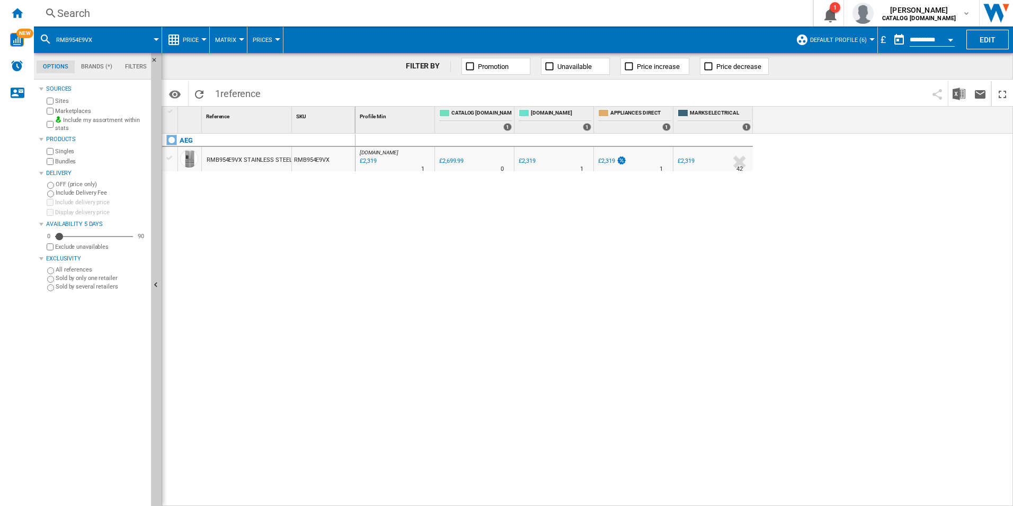
click at [720, 12] on div "Search" at bounding box center [421, 13] width 728 height 15
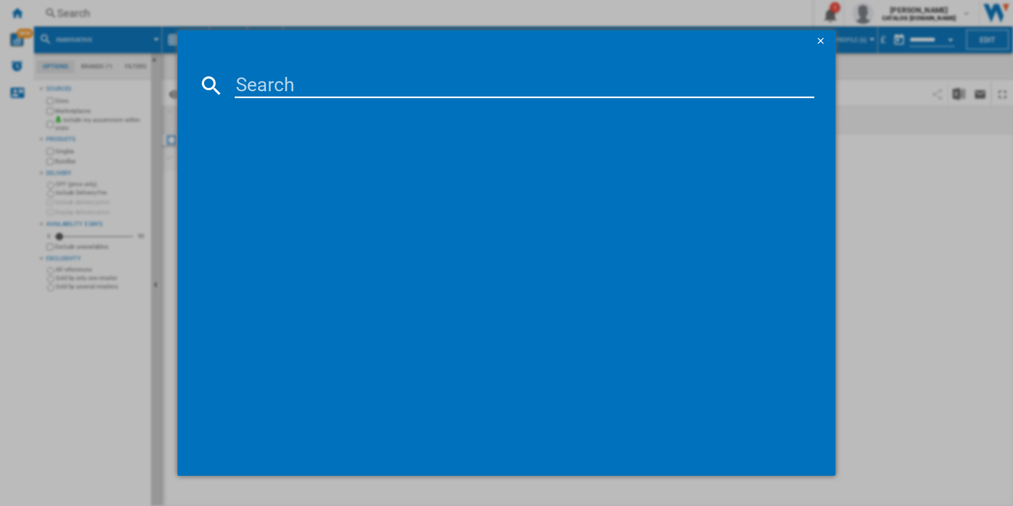
click at [582, 92] on input at bounding box center [525, 85] width 580 height 25
paste input "TSC7M181DS"
type input "TSC7M181DS"
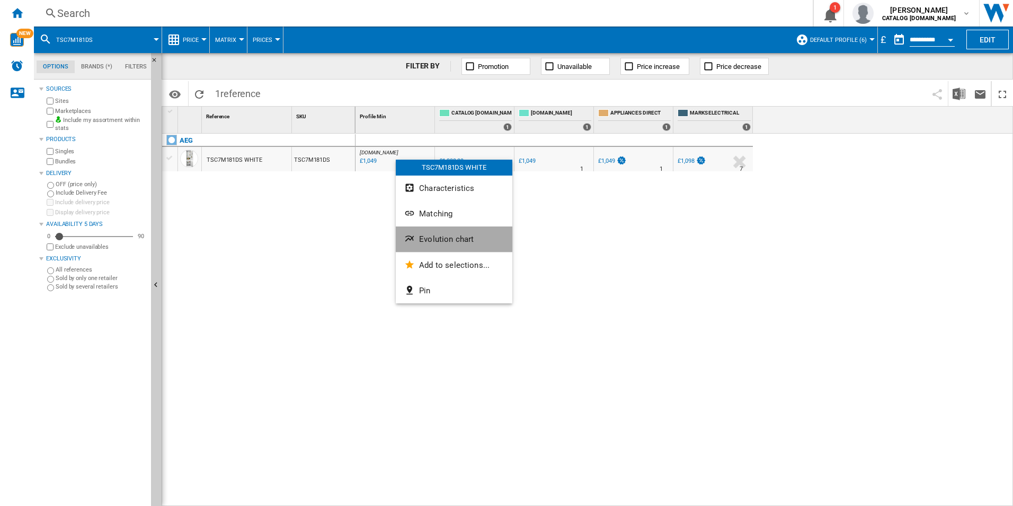
click at [431, 233] on button "Evolution chart" at bounding box center [454, 238] width 117 height 25
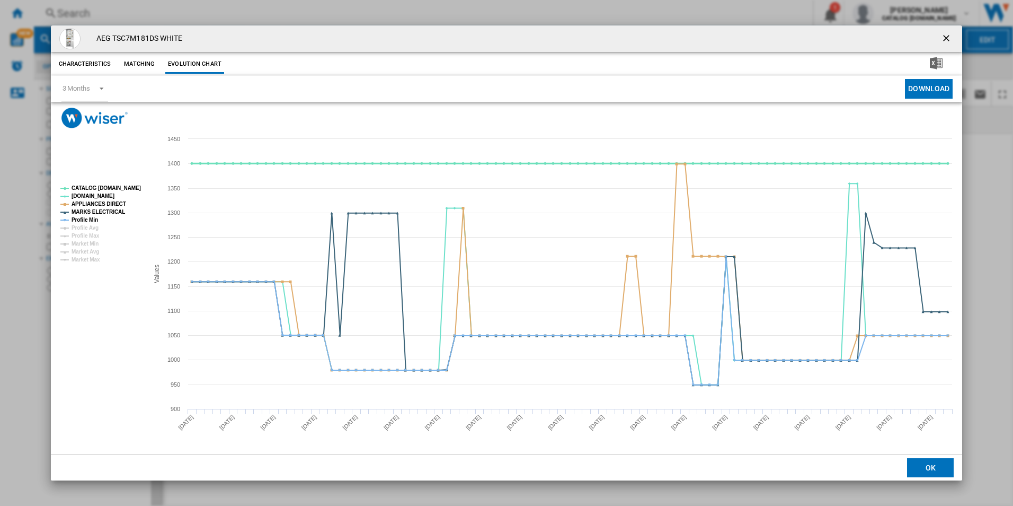
click at [121, 185] on tspan "CATALOG [DOMAIN_NAME]" at bounding box center [106, 188] width 69 height 6
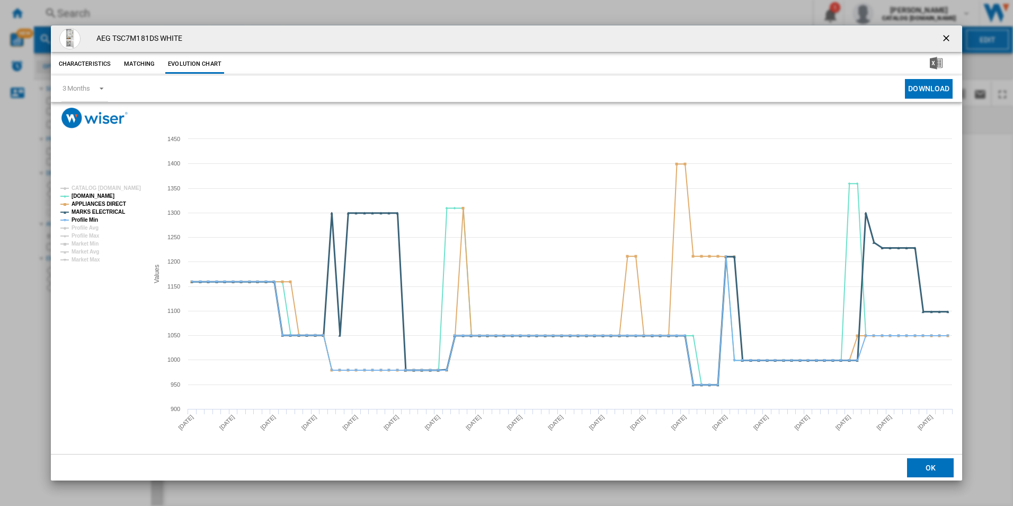
click at [104, 211] on tspan "MARKS ELECTRICAL" at bounding box center [99, 212] width 54 height 6
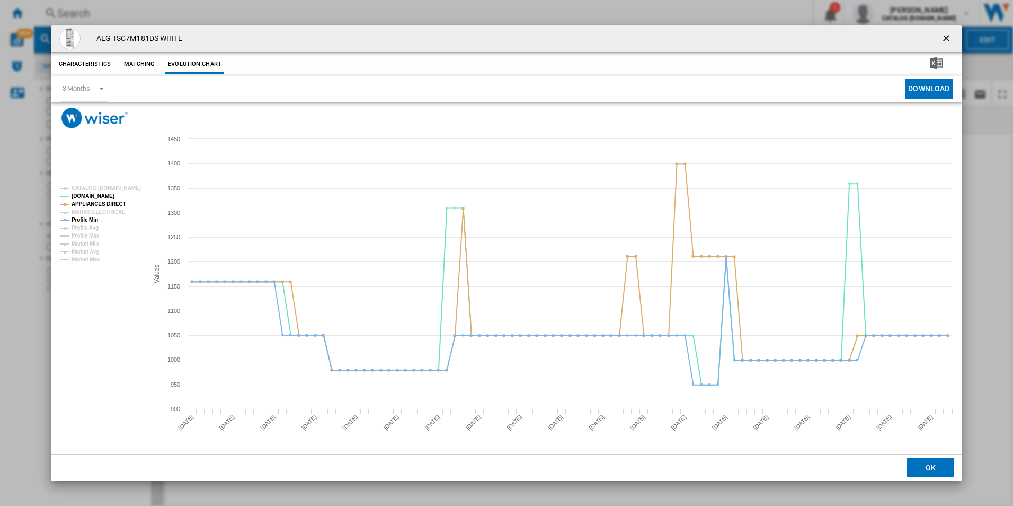
click at [121, 196] on rect "Product popup" at bounding box center [100, 223] width 88 height 85
click at [114, 205] on tspan "APPLIANCES DIRECT" at bounding box center [99, 204] width 55 height 6
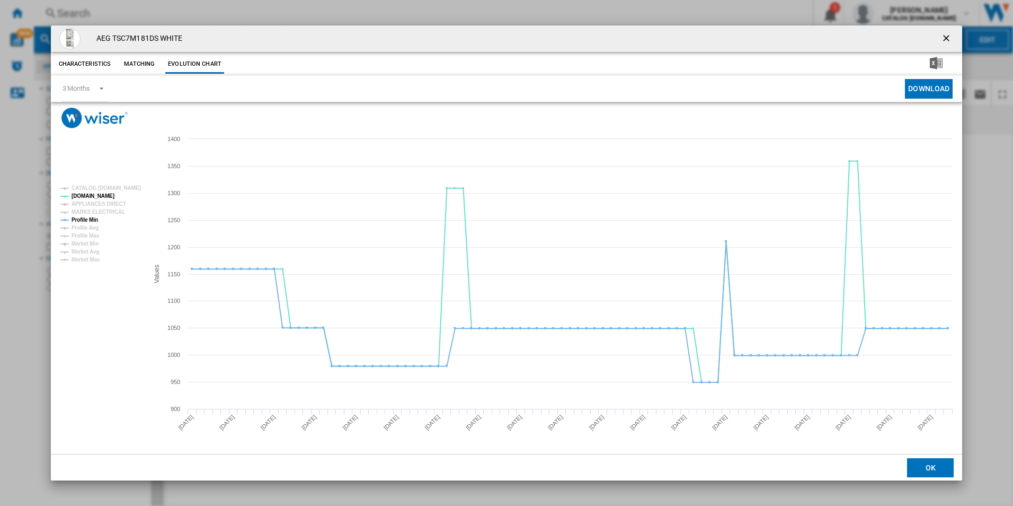
click at [96, 219] on tspan "Profile Min" at bounding box center [85, 220] width 27 height 6
drag, startPoint x: 950, startPoint y: 38, endPoint x: 878, endPoint y: 40, distance: 71.6
click at [948, 37] on ng-md-icon "getI18NText('BUTTONS.CLOSE_DIALOG')" at bounding box center [947, 39] width 13 height 13
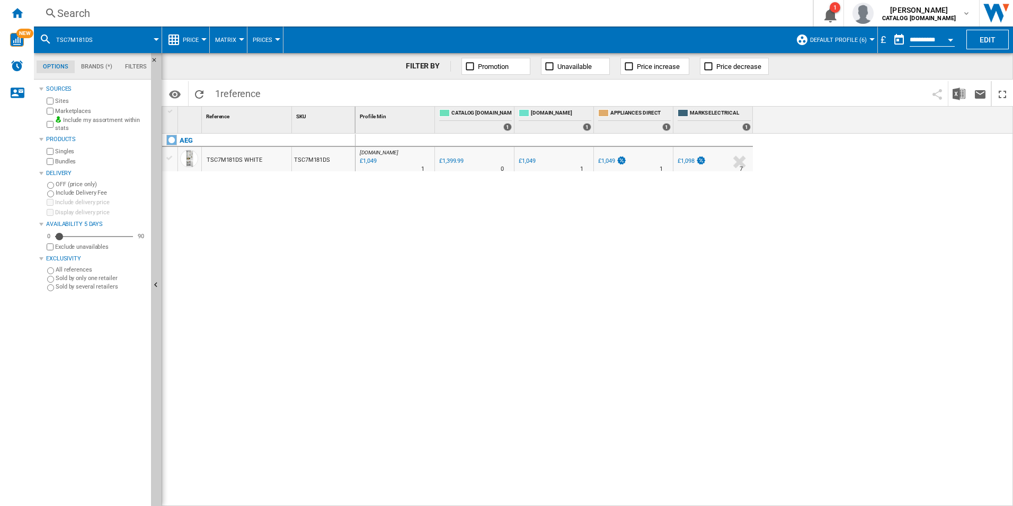
click at [727, 13] on div "Search" at bounding box center [421, 13] width 728 height 15
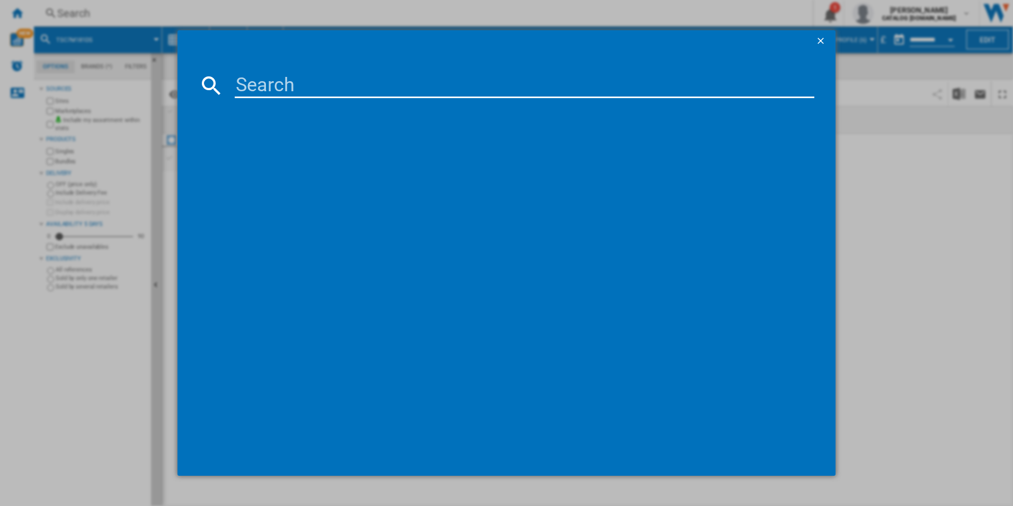
click at [591, 85] on input at bounding box center [525, 85] width 580 height 25
paste input "ORC7P321DW"
type input "ORC7P321DW"
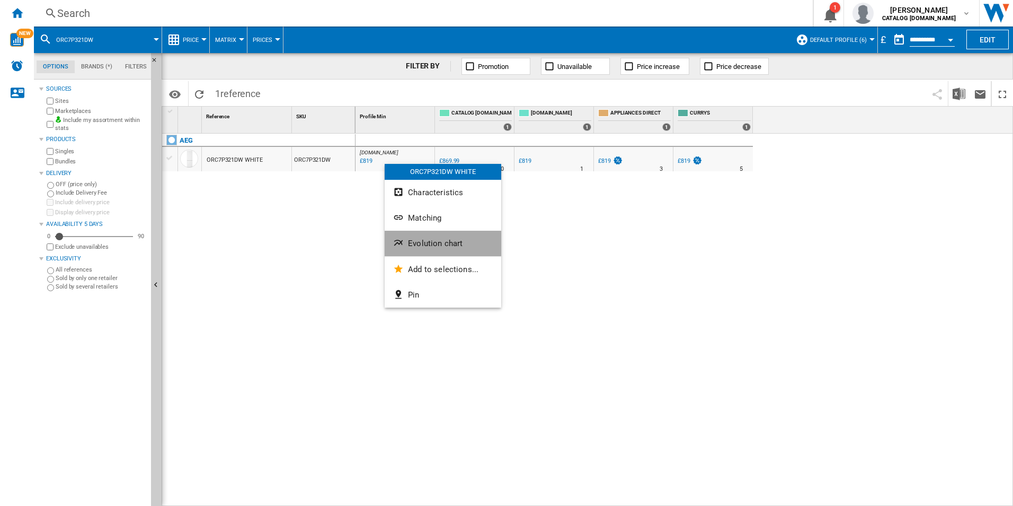
click at [411, 240] on span "Evolution chart" at bounding box center [435, 244] width 55 height 10
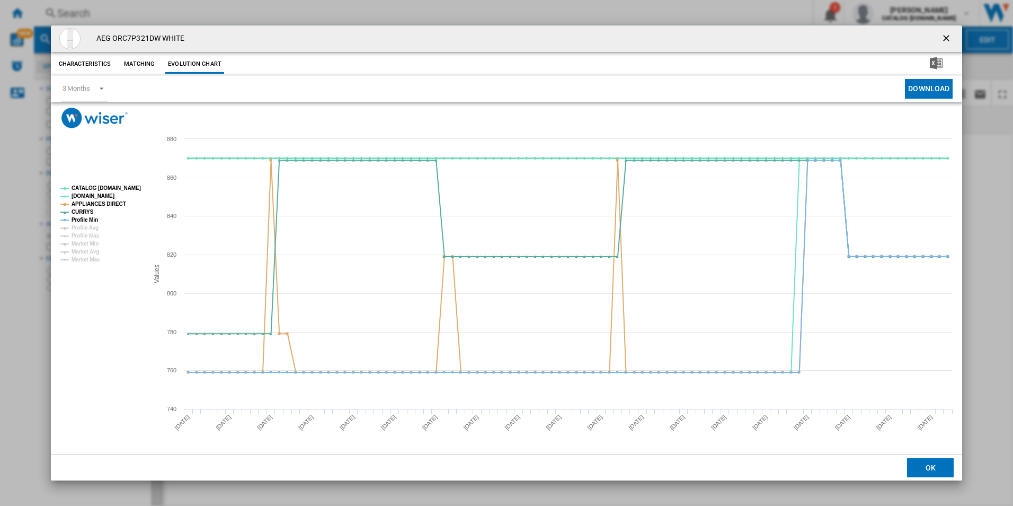
click at [119, 190] on tspan "CATALOG [DOMAIN_NAME]" at bounding box center [106, 188] width 69 height 6
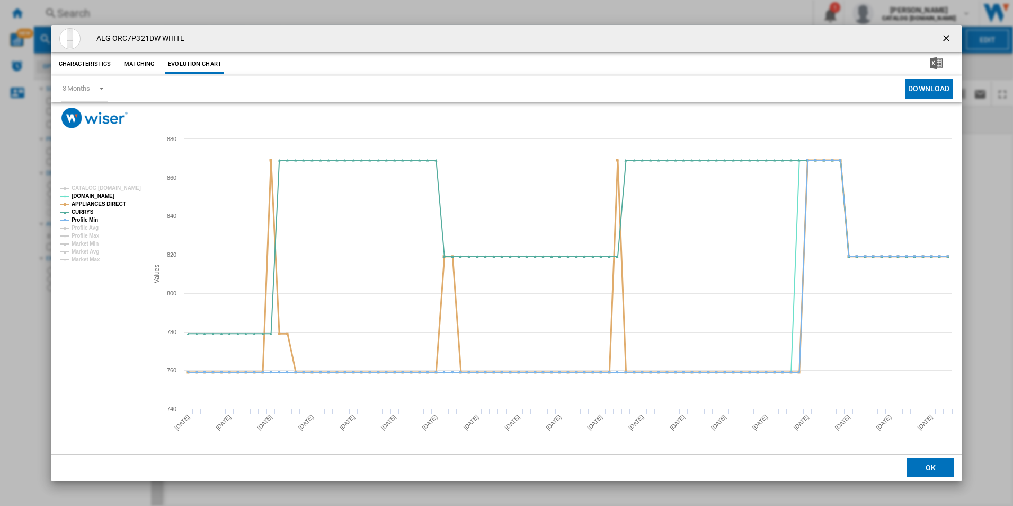
click at [112, 204] on tspan "APPLIANCES DIRECT" at bounding box center [99, 204] width 55 height 6
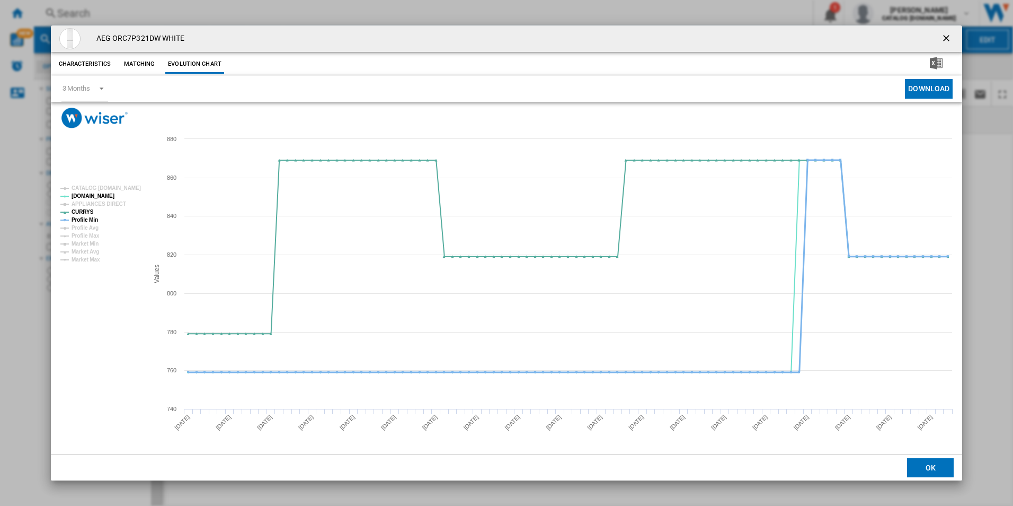
click at [97, 217] on tspan "Profile Min" at bounding box center [85, 220] width 27 height 6
click at [947, 42] on ng-md-icon "getI18NText('BUTTONS.CLOSE_DIALOG')" at bounding box center [947, 39] width 13 height 13
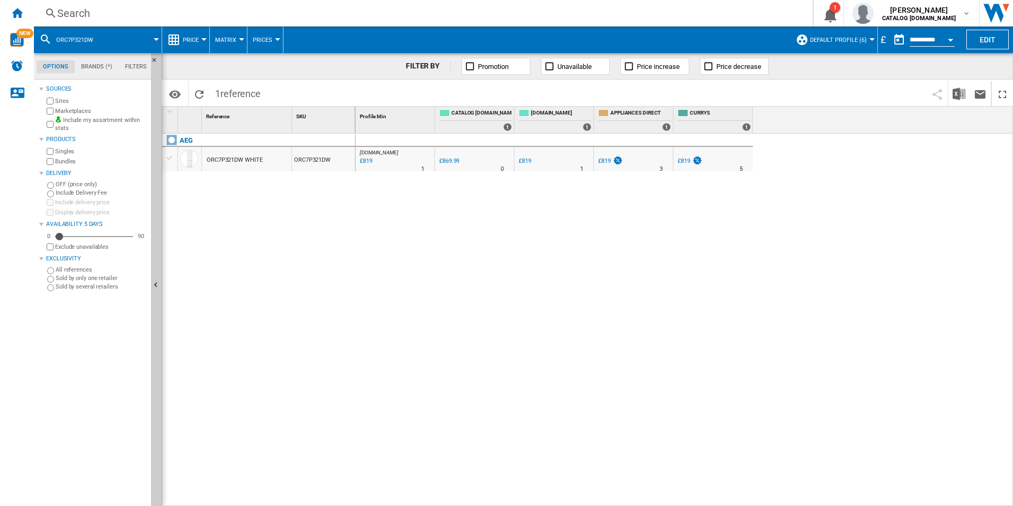
click at [681, 15] on div "Search" at bounding box center [421, 13] width 728 height 15
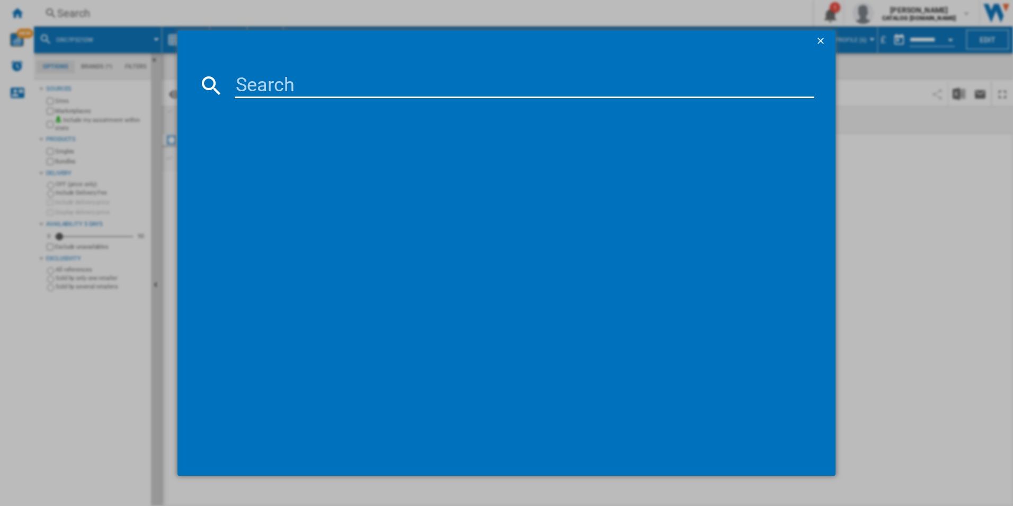
click at [567, 76] on input at bounding box center [525, 85] width 580 height 25
paste input "ORC5S331EX"
type input "ORC5S331EX"
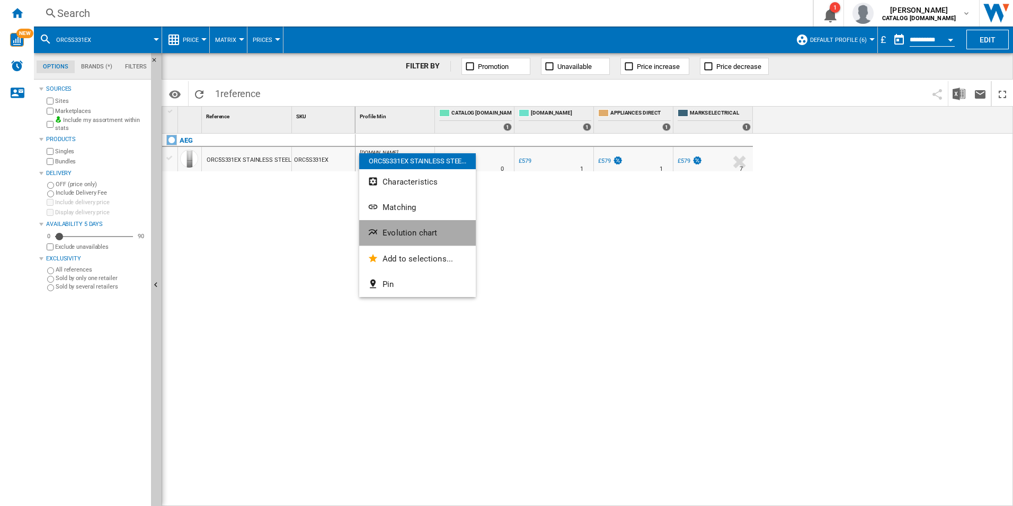
click at [401, 226] on button "Evolution chart" at bounding box center [417, 232] width 117 height 25
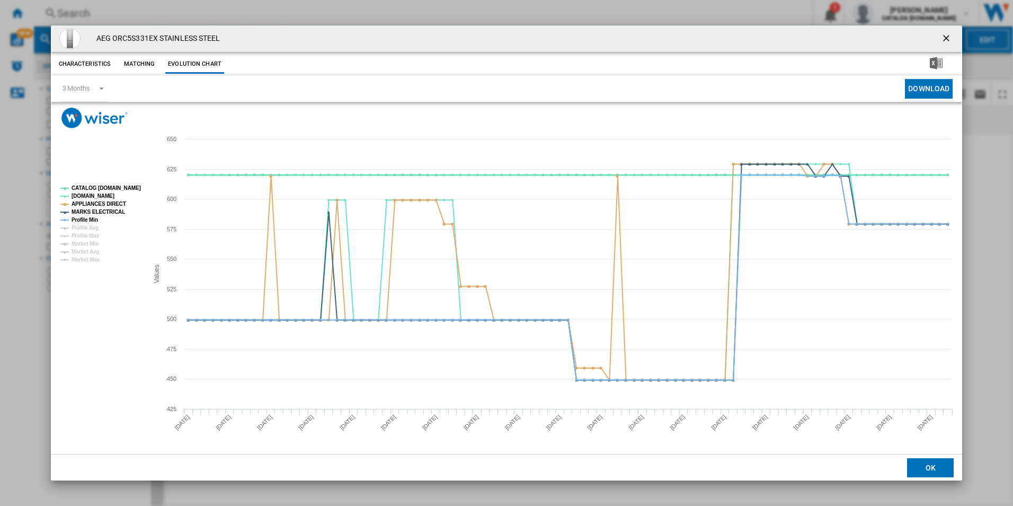
click at [127, 186] on tspan "CATALOG [DOMAIN_NAME]" at bounding box center [106, 188] width 69 height 6
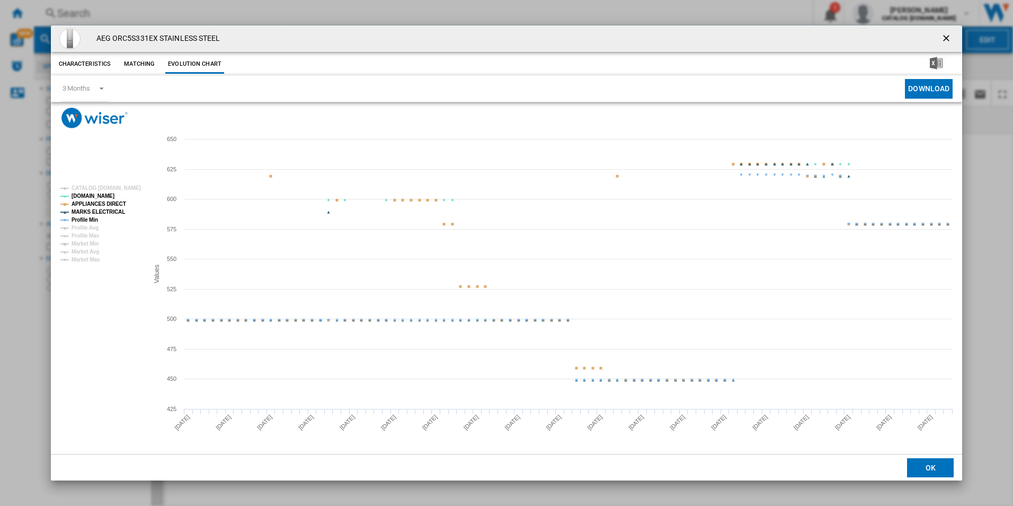
click at [113, 206] on tspan "APPLIANCES DIRECT" at bounding box center [99, 204] width 55 height 6
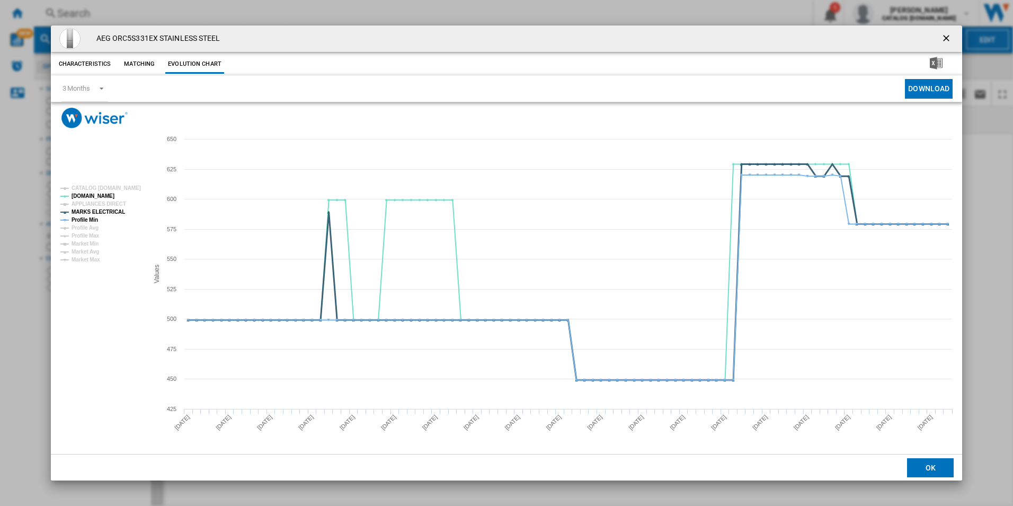
click at [111, 210] on tspan "MARKS ELECTRICAL" at bounding box center [99, 212] width 54 height 6
click at [85, 220] on tspan "Profile Min" at bounding box center [85, 220] width 27 height 6
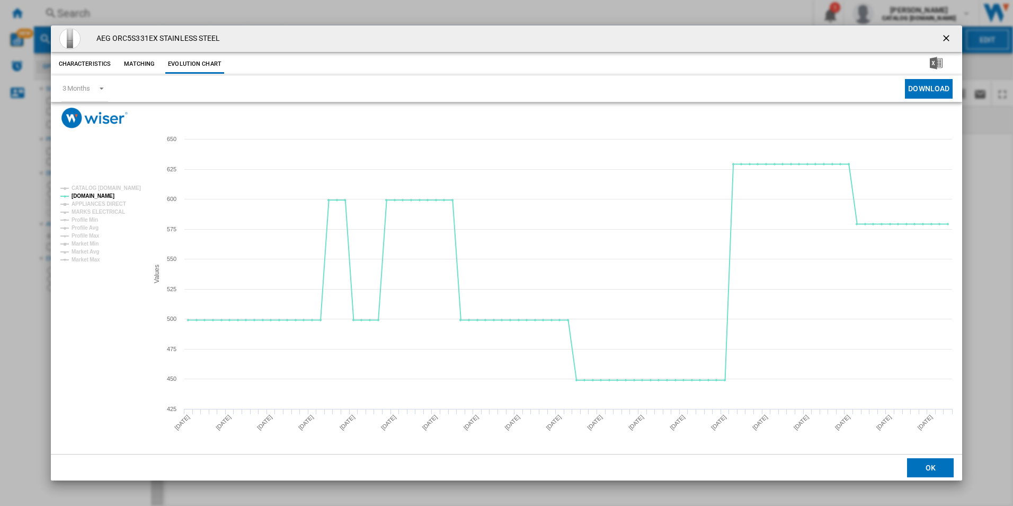
drag, startPoint x: 944, startPoint y: 39, endPoint x: 847, endPoint y: 30, distance: 97.4
click at [944, 39] on ng-md-icon "getI18NText('BUTTONS.CLOSE_DIALOG')" at bounding box center [947, 39] width 13 height 13
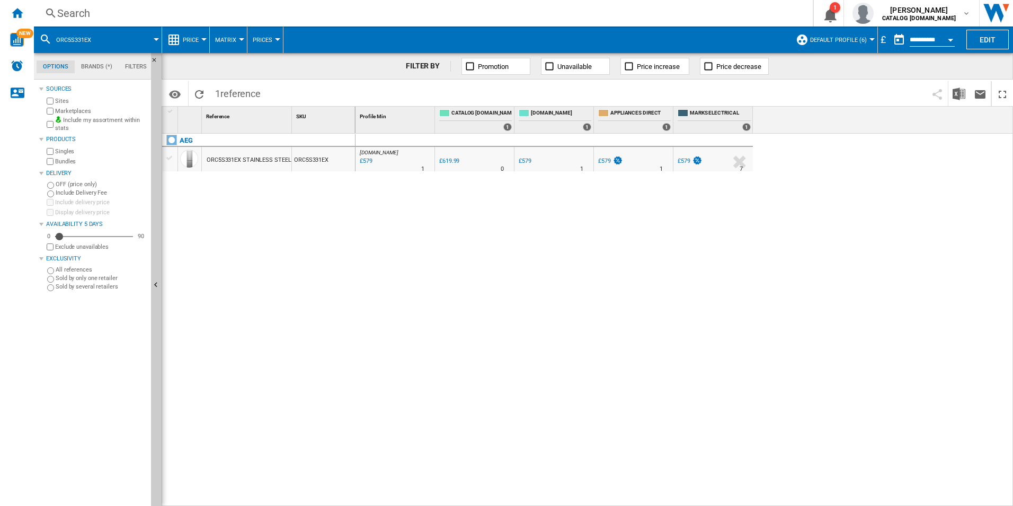
click at [673, 10] on div "Search" at bounding box center [421, 13] width 728 height 15
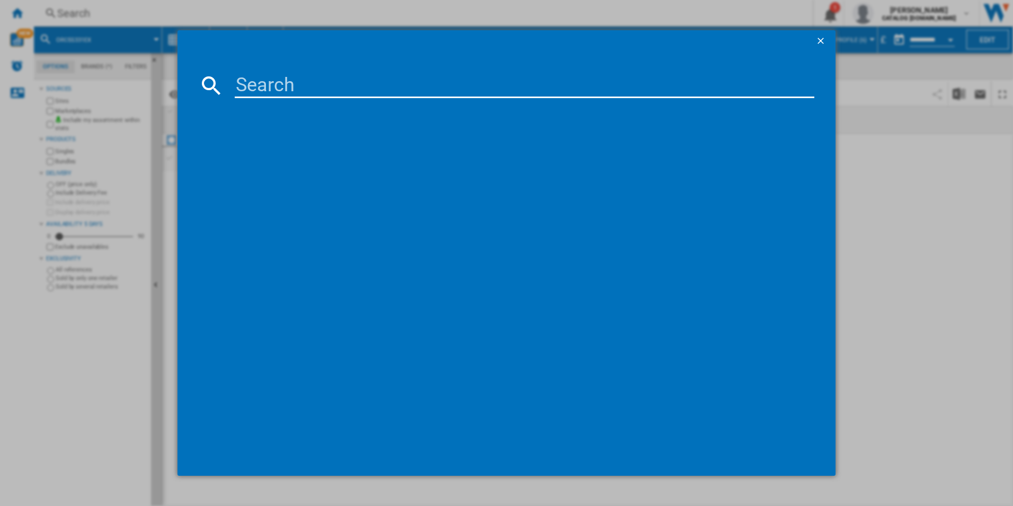
click at [608, 80] on input at bounding box center [525, 85] width 580 height 25
paste input "ORC5S331EW"
type input "ORC5S331EW"
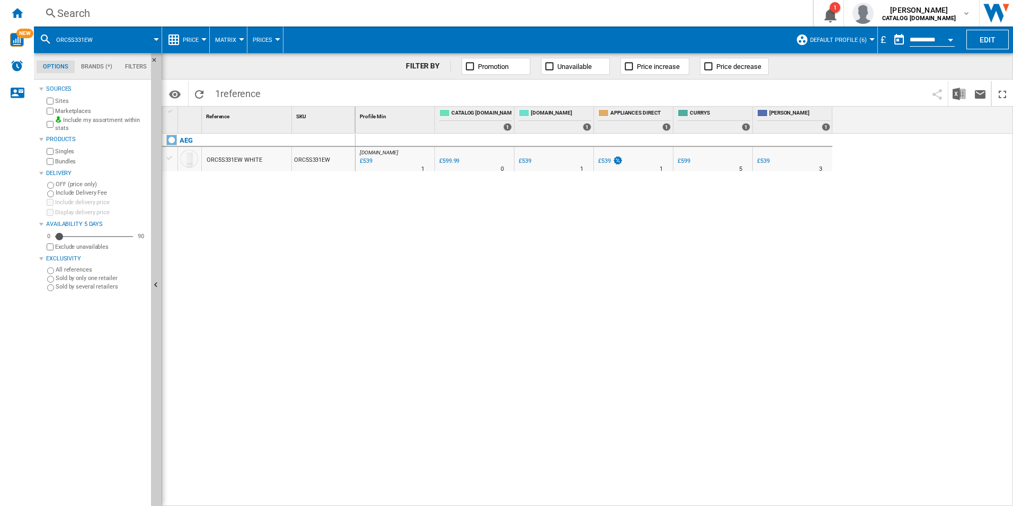
drag, startPoint x: 386, startPoint y: 157, endPoint x: 392, endPoint y: 151, distance: 9.0
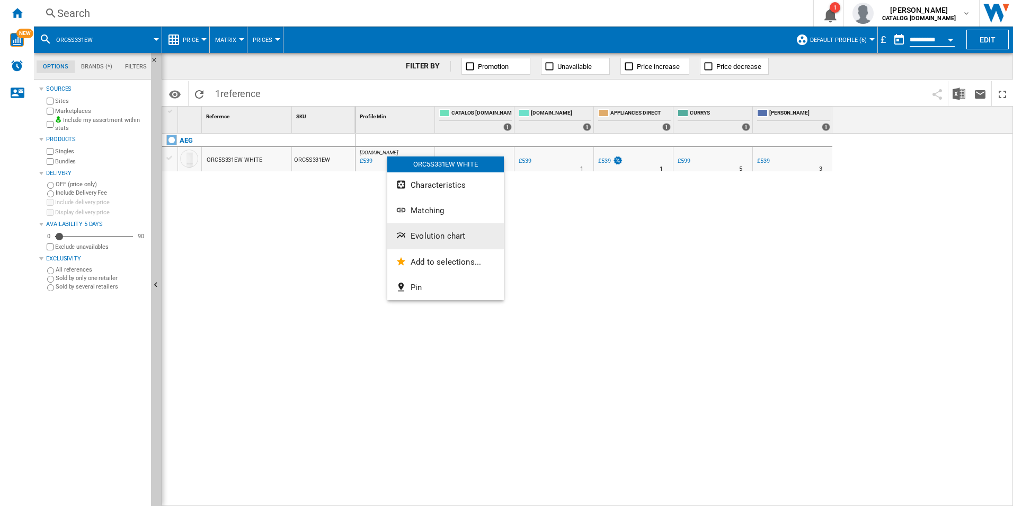
click at [417, 234] on span "Evolution chart" at bounding box center [438, 236] width 55 height 10
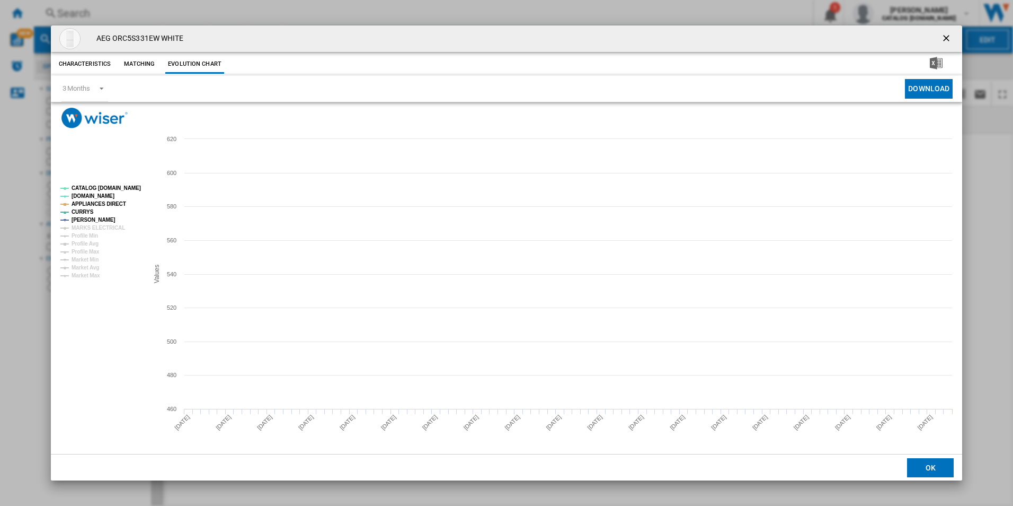
click at [123, 189] on tspan "CATALOG [DOMAIN_NAME]" at bounding box center [106, 188] width 69 height 6
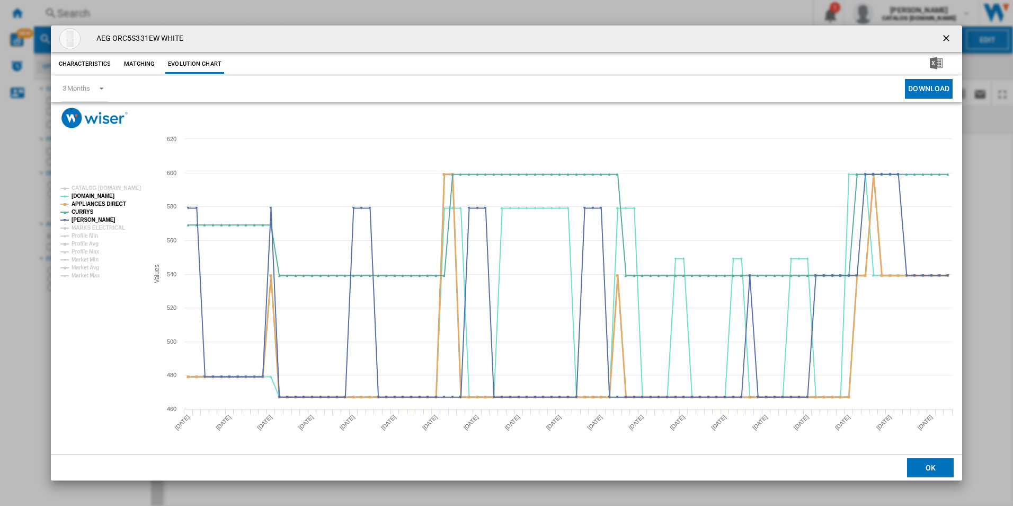
click at [118, 201] on tspan "APPLIANCES DIRECT" at bounding box center [99, 204] width 55 height 6
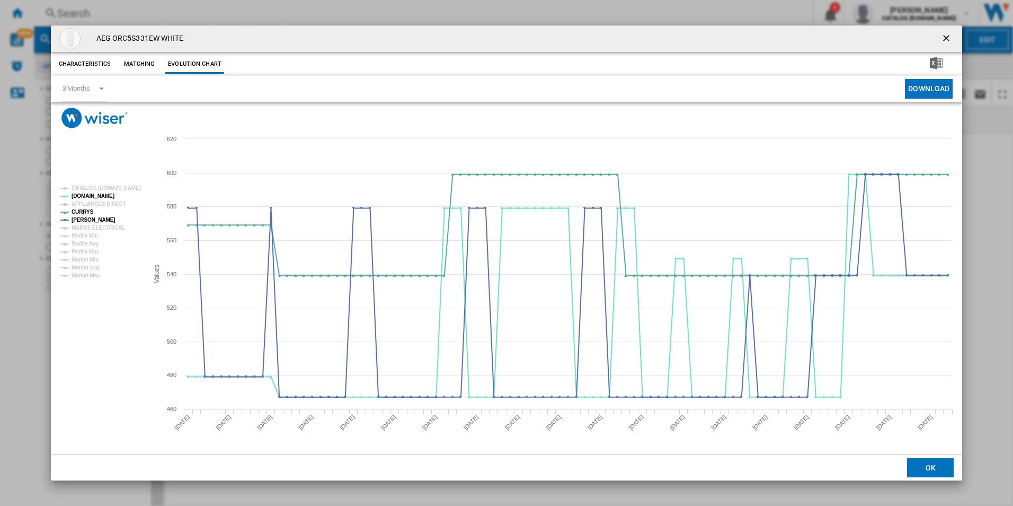
click at [934, 39] on div "AEG ORC5S331EW WHITE" at bounding box center [507, 38] width 912 height 27
click at [946, 39] on ng-md-icon "getI18NText('BUTTONS.CLOSE_DIALOG')" at bounding box center [947, 39] width 13 height 13
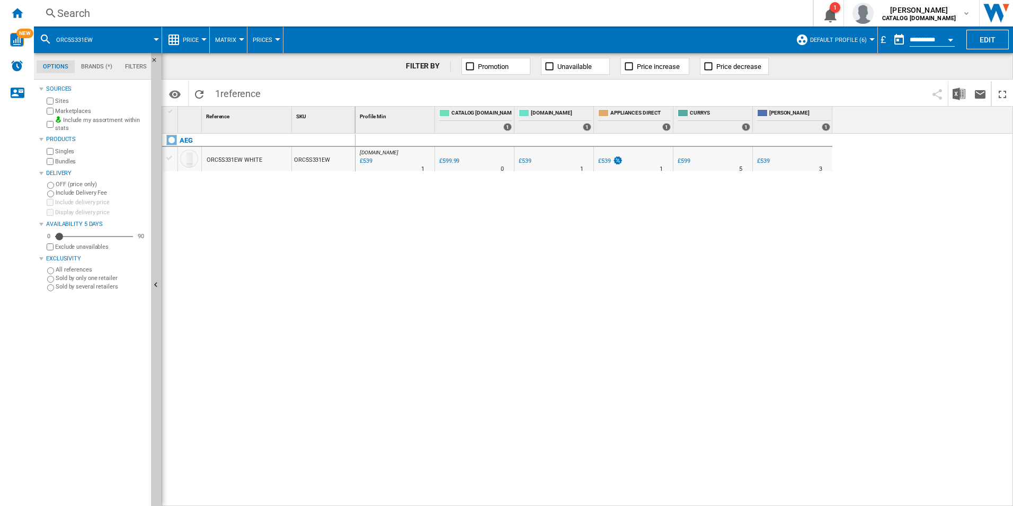
click at [748, 13] on div "Search" at bounding box center [421, 13] width 728 height 15
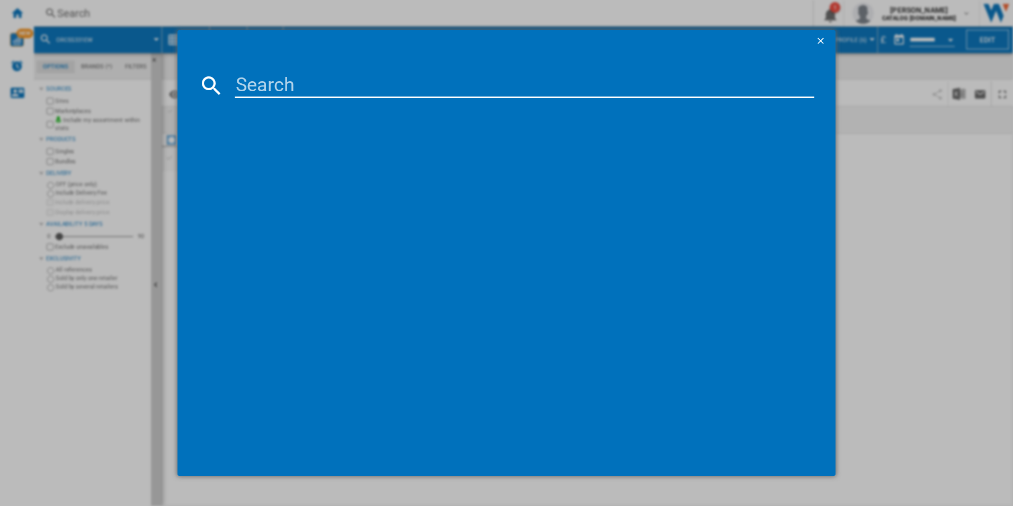
click at [632, 90] on input at bounding box center [525, 85] width 580 height 25
paste input "RCB632E3MW"
type input "RCB632E3MW"
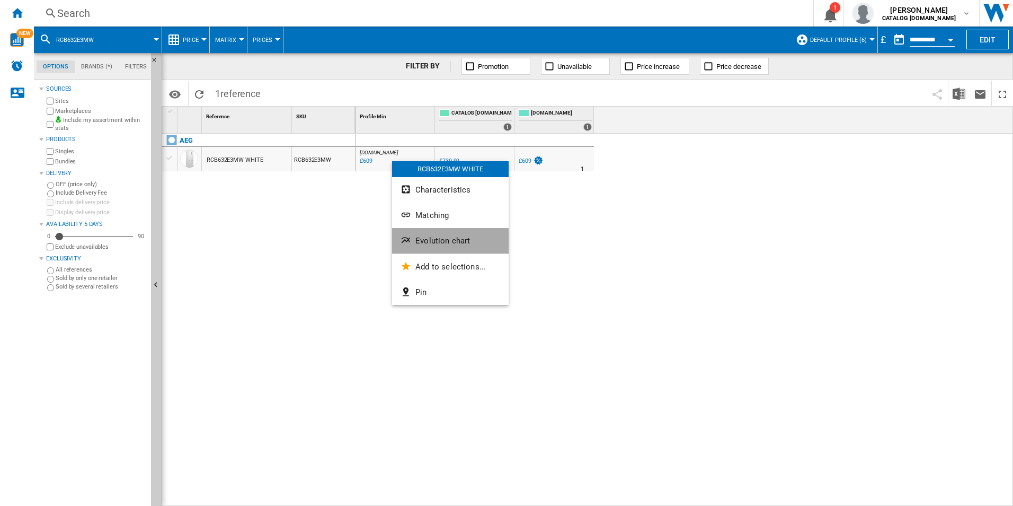
click at [430, 240] on span "Evolution chart" at bounding box center [443, 241] width 55 height 10
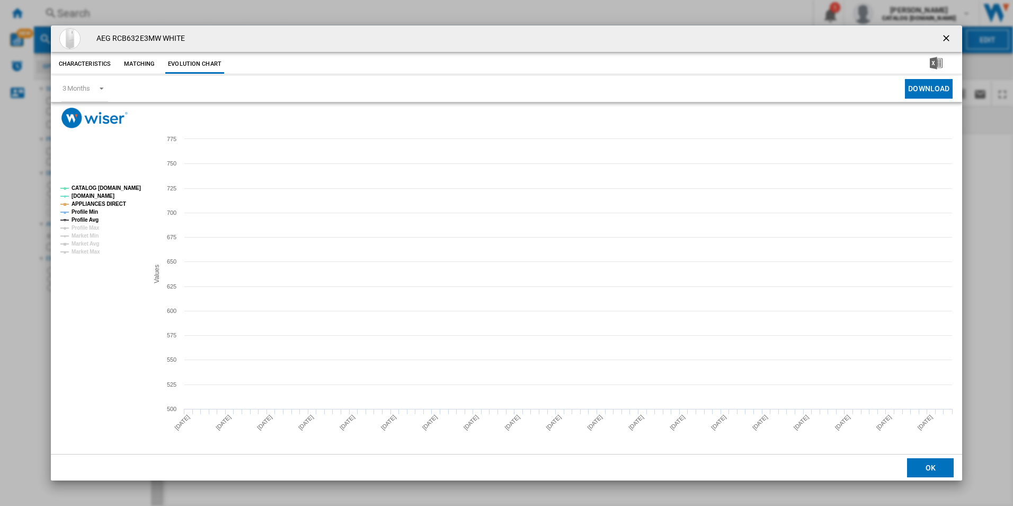
click at [123, 186] on tspan "CATALOG [DOMAIN_NAME]" at bounding box center [106, 188] width 69 height 6
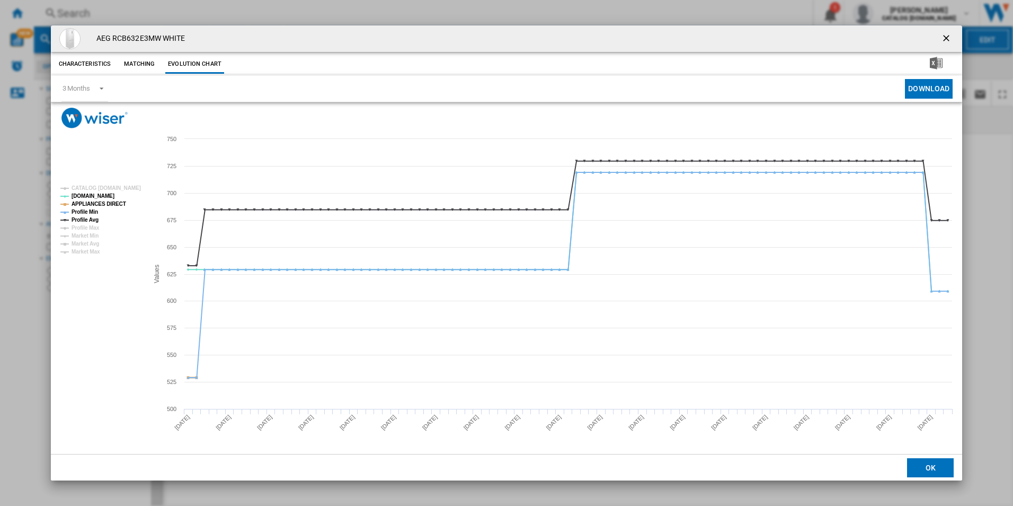
click at [113, 202] on tspan "APPLIANCES DIRECT" at bounding box center [99, 204] width 55 height 6
click at [98, 209] on tspan "Profile Min" at bounding box center [85, 212] width 27 height 6
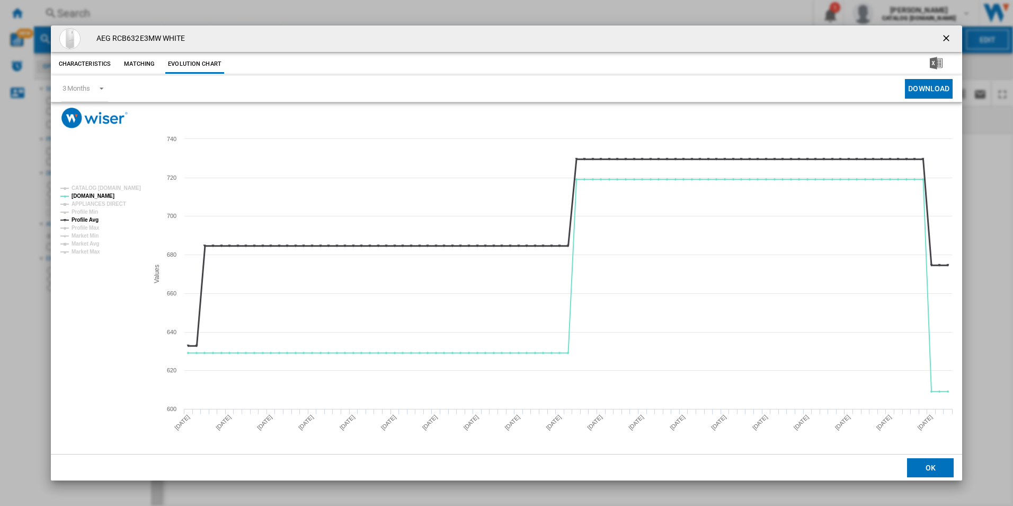
drag, startPoint x: 95, startPoint y: 217, endPoint x: 149, endPoint y: 228, distance: 55.2
click at [95, 218] on tspan "Profile Avg" at bounding box center [85, 220] width 27 height 6
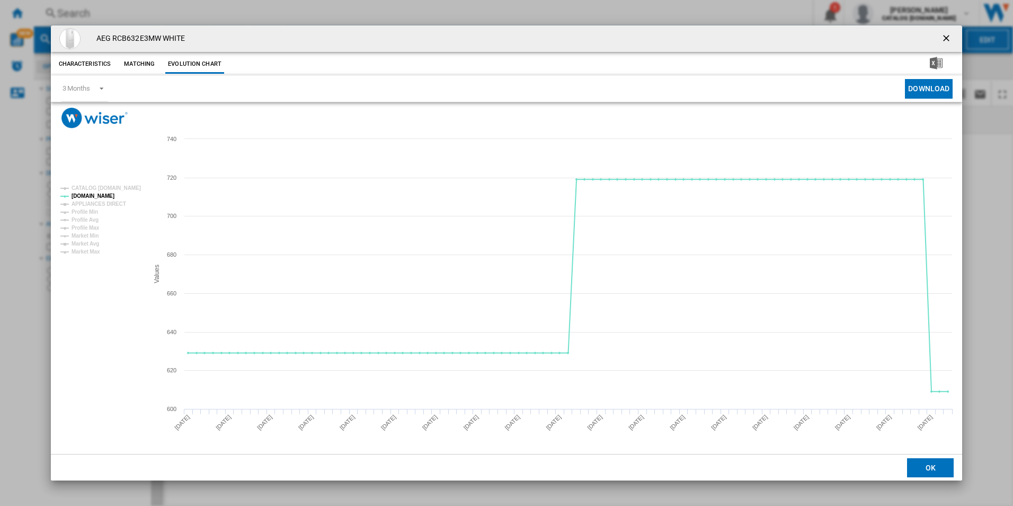
drag, startPoint x: 947, startPoint y: 38, endPoint x: 913, endPoint y: 36, distance: 34.5
click at [947, 38] on ng-md-icon "getI18NText('BUTTONS.CLOSE_DIALOG')" at bounding box center [947, 39] width 13 height 13
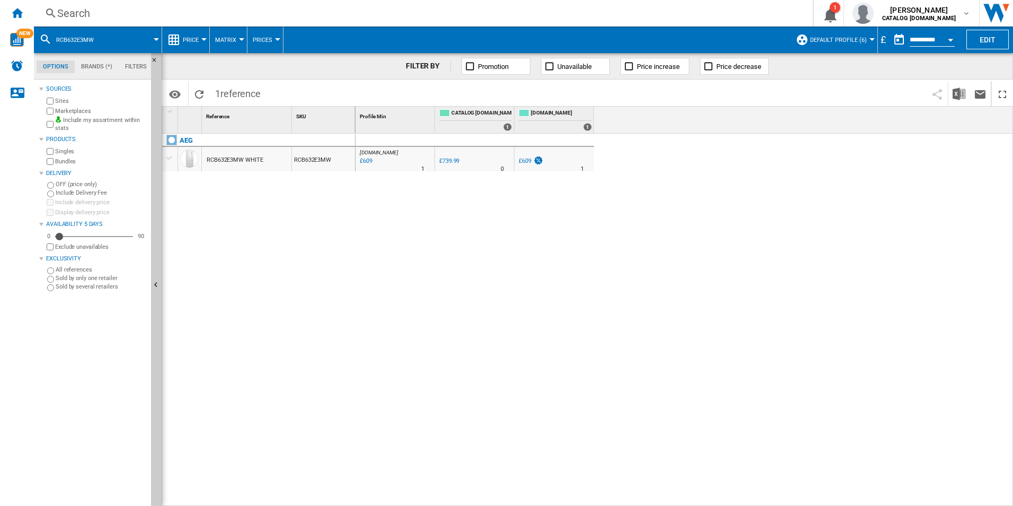
click at [770, 13] on div "Search" at bounding box center [421, 13] width 728 height 15
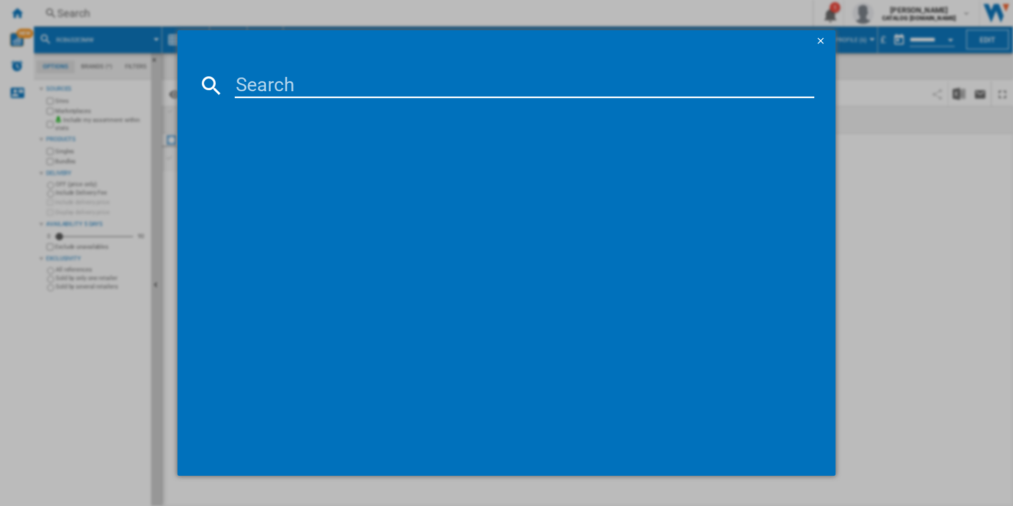
click at [699, 79] on input at bounding box center [525, 85] width 580 height 25
paste input "OAG7M281EX"
type input "OAG7M281EX"
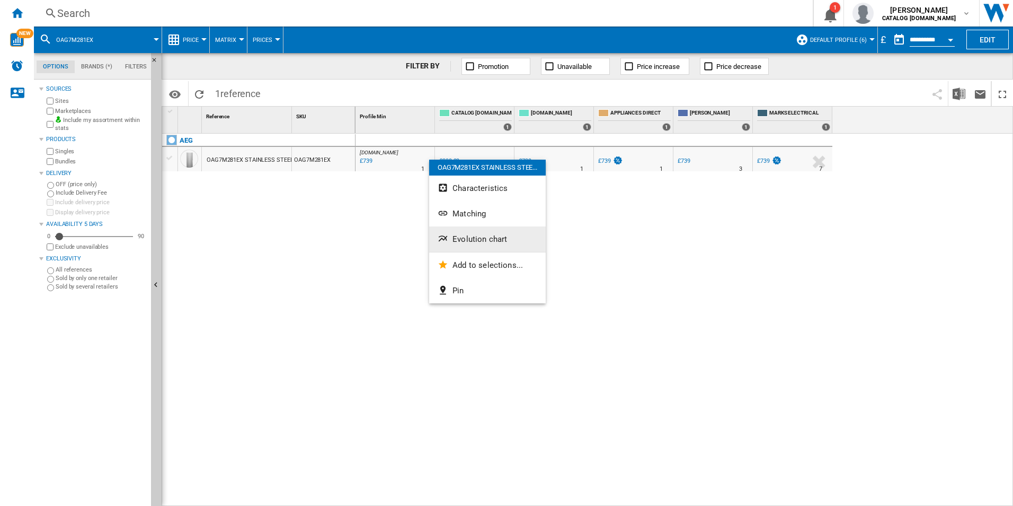
click at [461, 235] on span "Evolution chart" at bounding box center [480, 239] width 55 height 10
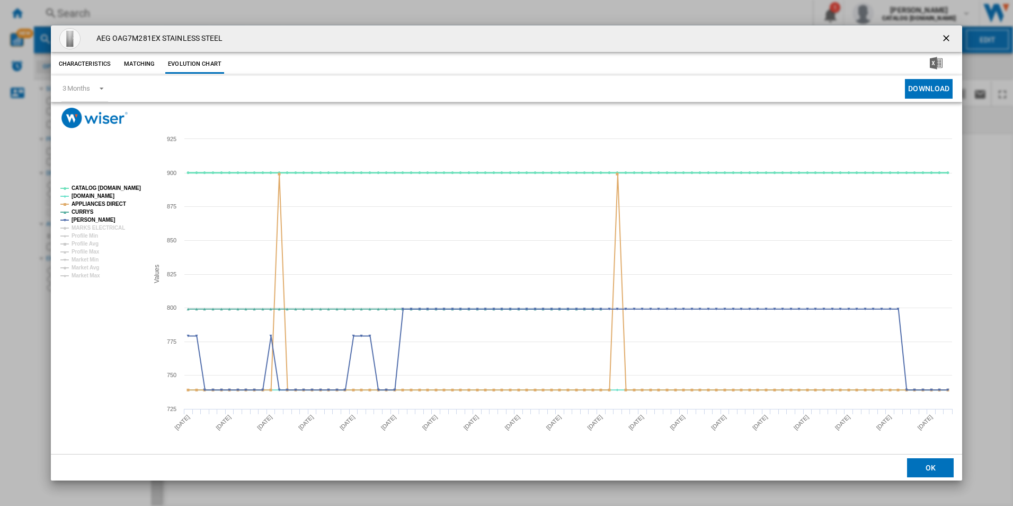
click at [134, 187] on tspan "CATALOG [DOMAIN_NAME]" at bounding box center [106, 188] width 69 height 6
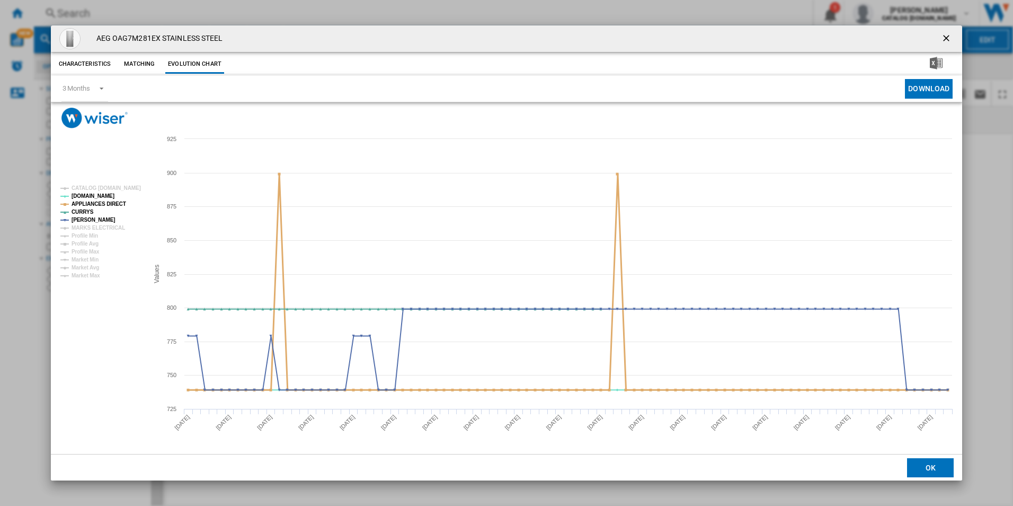
drag, startPoint x: 110, startPoint y: 199, endPoint x: 110, endPoint y: 213, distance: 13.8
click at [109, 201] on tspan "APPLIANCES DIRECT" at bounding box center [99, 204] width 55 height 6
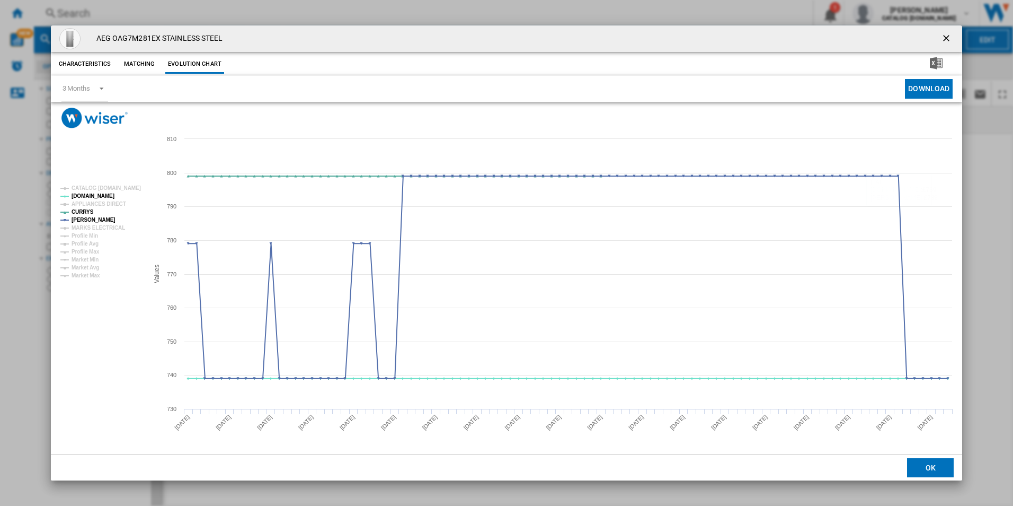
drag, startPoint x: 949, startPoint y: 36, endPoint x: 910, endPoint y: 39, distance: 38.8
click at [949, 36] on ng-md-icon "getI18NText('BUTTONS.CLOSE_DIALOG')" at bounding box center [947, 39] width 13 height 13
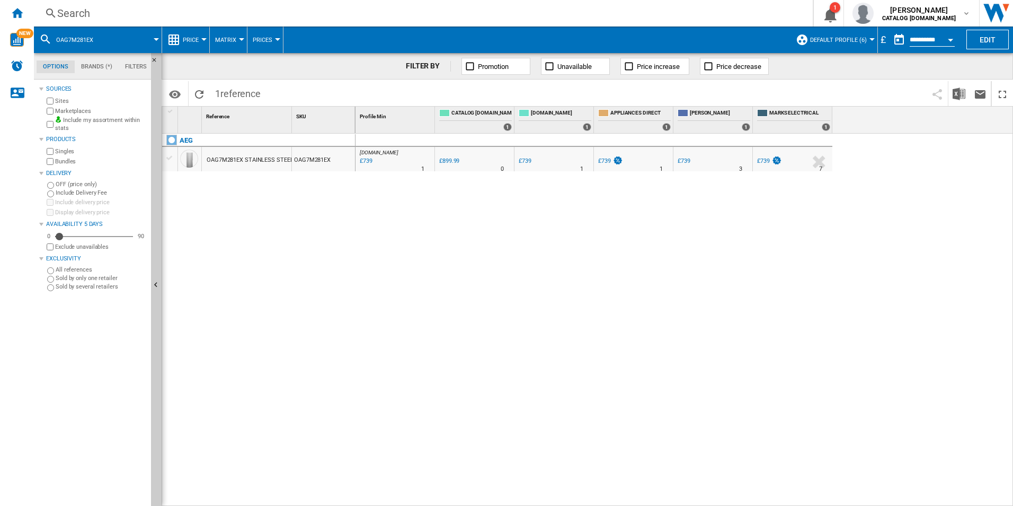
click at [665, 11] on div "Search" at bounding box center [421, 13] width 728 height 15
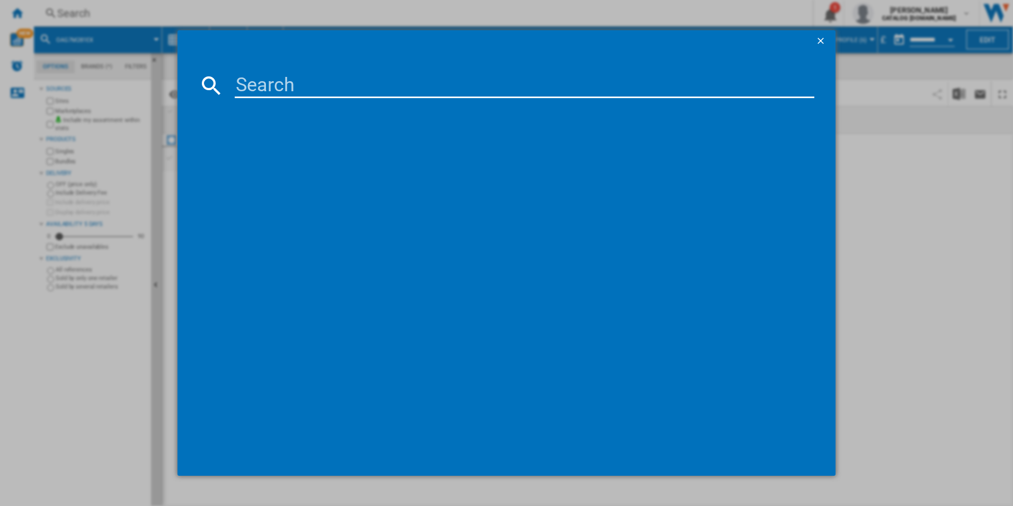
click at [491, 86] on input at bounding box center [525, 85] width 580 height 25
paste input "TR739G4B"
type input "TR739G4B"
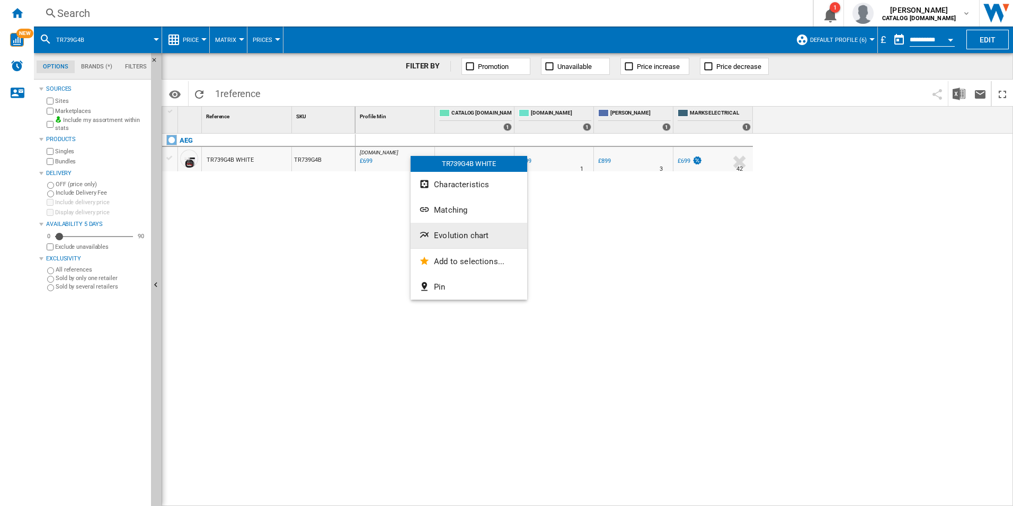
click at [439, 233] on span "Evolution chart" at bounding box center [461, 236] width 55 height 10
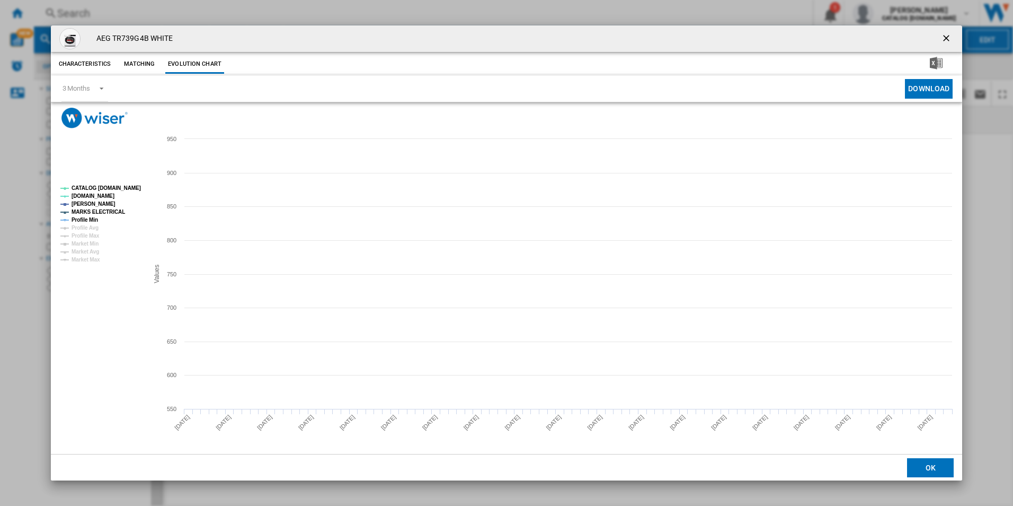
click at [119, 186] on tspan "CATALOG [DOMAIN_NAME]" at bounding box center [106, 188] width 69 height 6
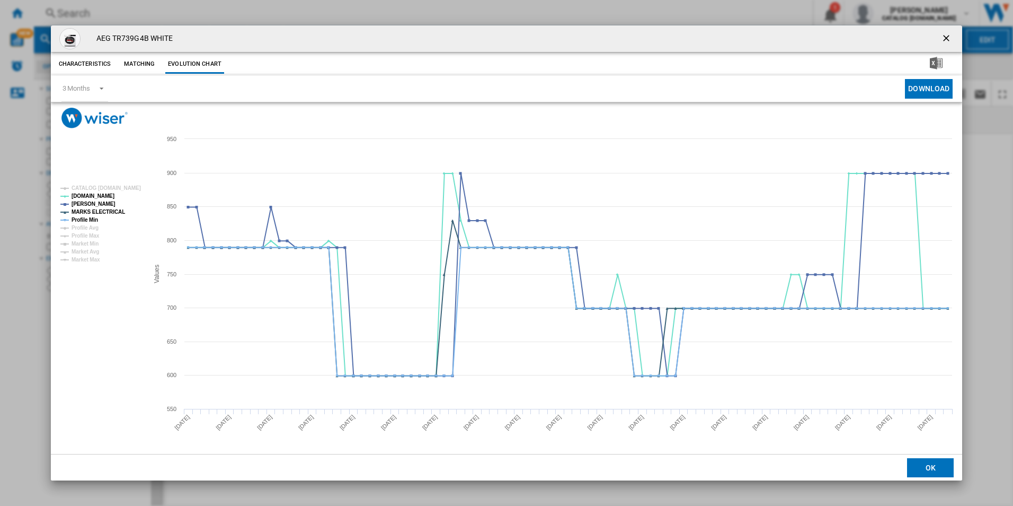
click at [119, 206] on rect "Product popup" at bounding box center [100, 223] width 88 height 85
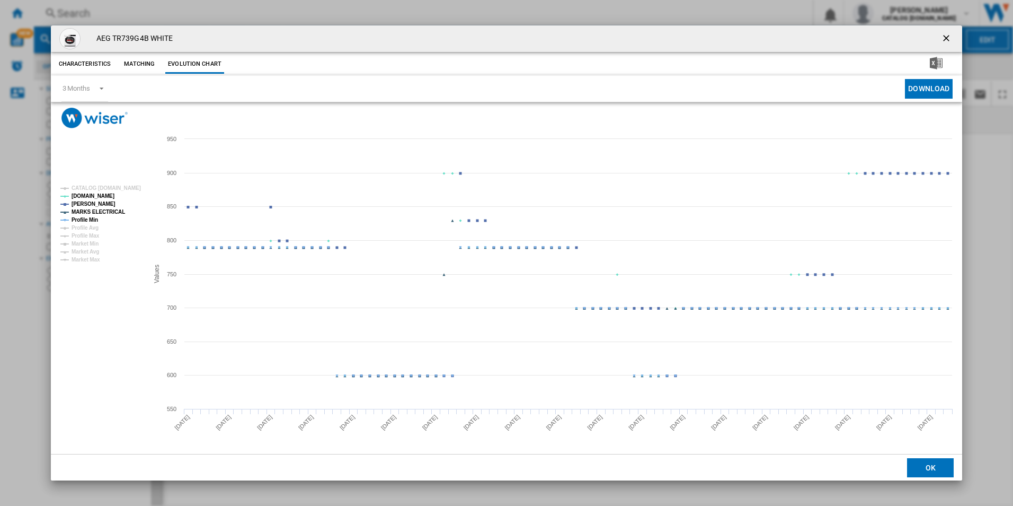
click at [114, 215] on tspan "MARKS ELECTRICAL" at bounding box center [99, 212] width 54 height 6
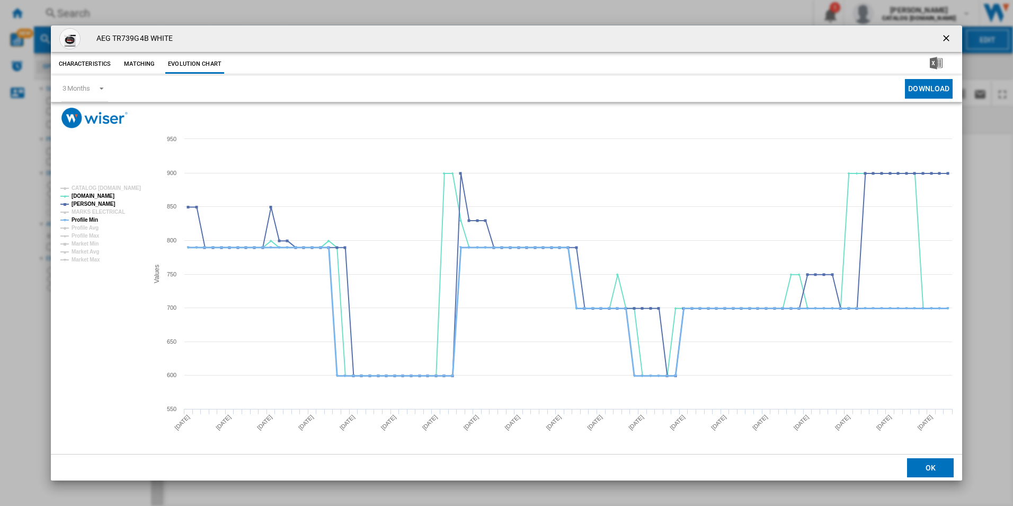
click at [94, 217] on tspan "Profile Min" at bounding box center [85, 220] width 27 height 6
drag, startPoint x: 950, startPoint y: 32, endPoint x: 881, endPoint y: 39, distance: 69.2
click at [950, 33] on ng-md-icon "getI18NText('BUTTONS.CLOSE_DIALOG')" at bounding box center [947, 39] width 13 height 13
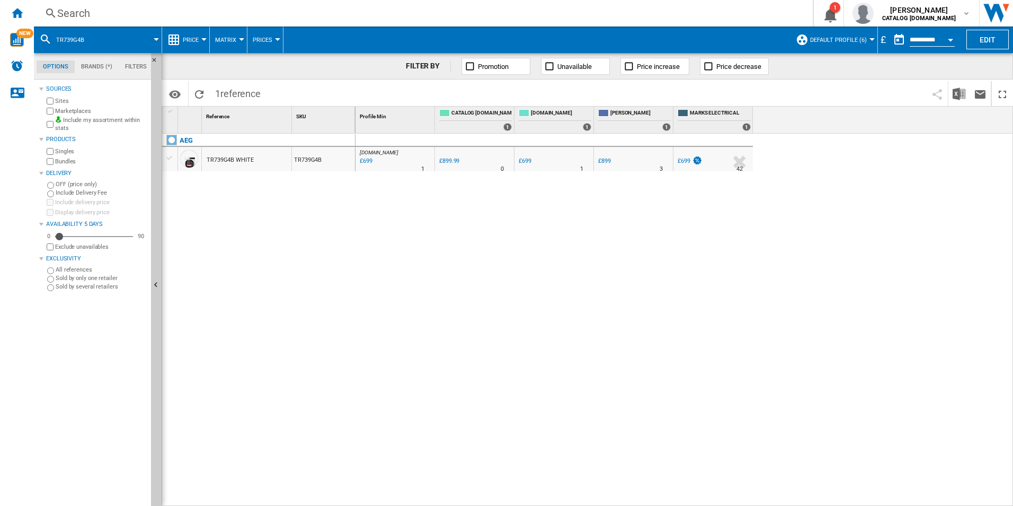
click at [740, 16] on div "Search" at bounding box center [421, 13] width 728 height 15
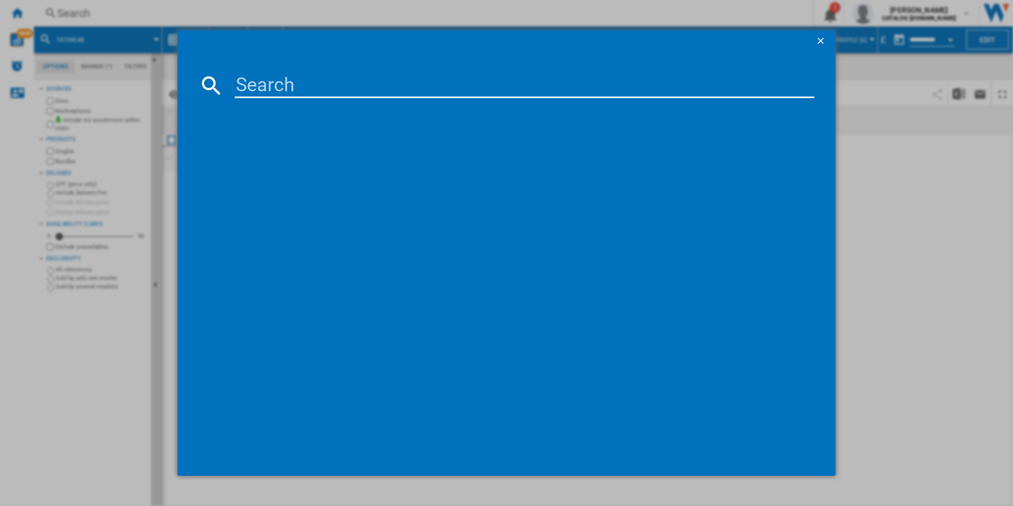
click at [692, 84] on input at bounding box center [525, 85] width 580 height 25
paste input "LWX60846B"
type input "LWX60846B"
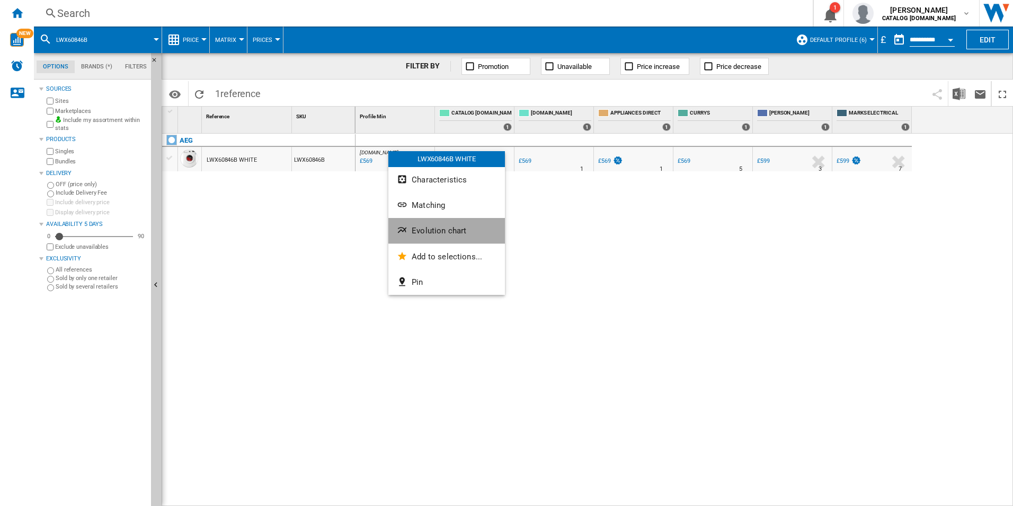
click at [420, 227] on span "Evolution chart" at bounding box center [439, 231] width 55 height 10
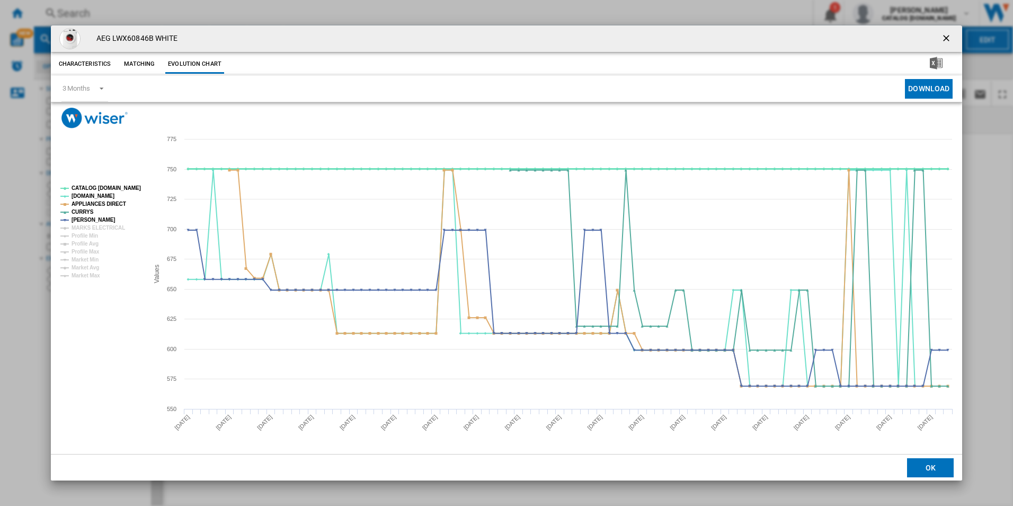
click at [134, 189] on tspan "CATALOG [DOMAIN_NAME]" at bounding box center [106, 188] width 69 height 6
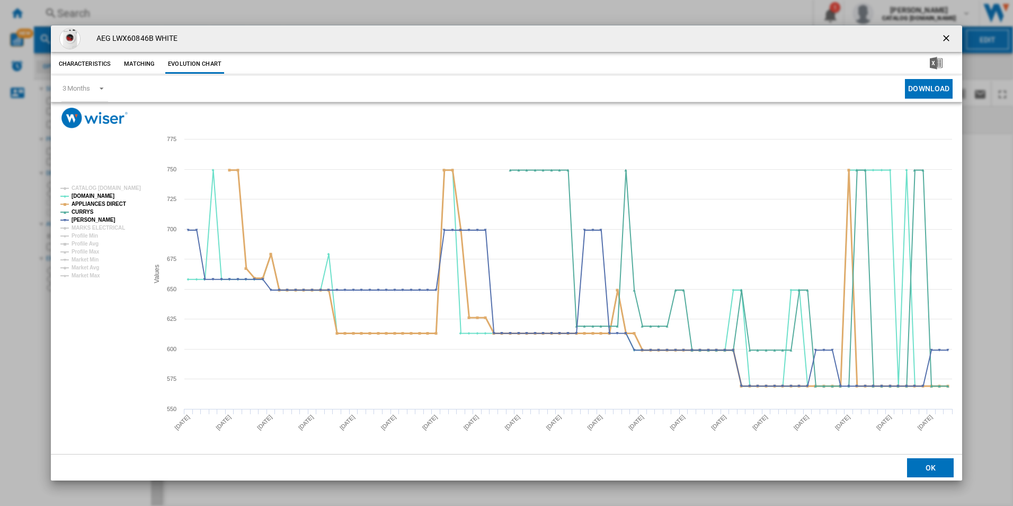
click at [117, 203] on tspan "APPLIANCES DIRECT" at bounding box center [99, 204] width 55 height 6
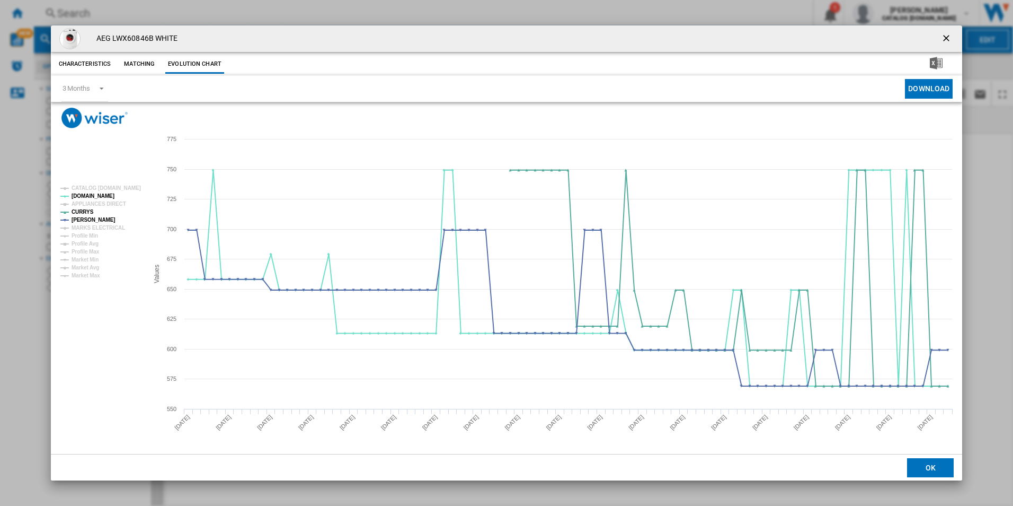
click at [948, 40] on ng-md-icon "getI18NText('BUTTONS.CLOSE_DIALOG')" at bounding box center [947, 39] width 13 height 13
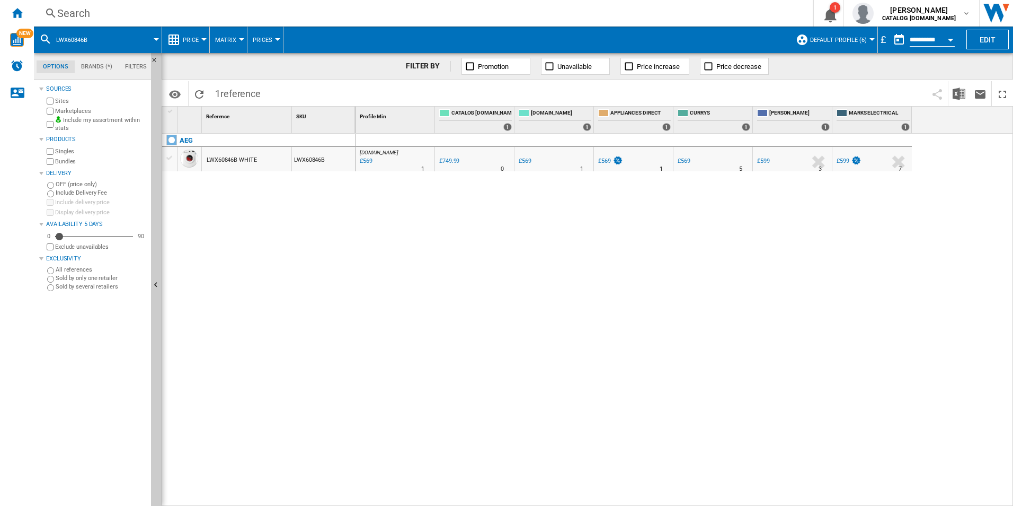
click at [692, 9] on div "Search" at bounding box center [421, 13] width 728 height 15
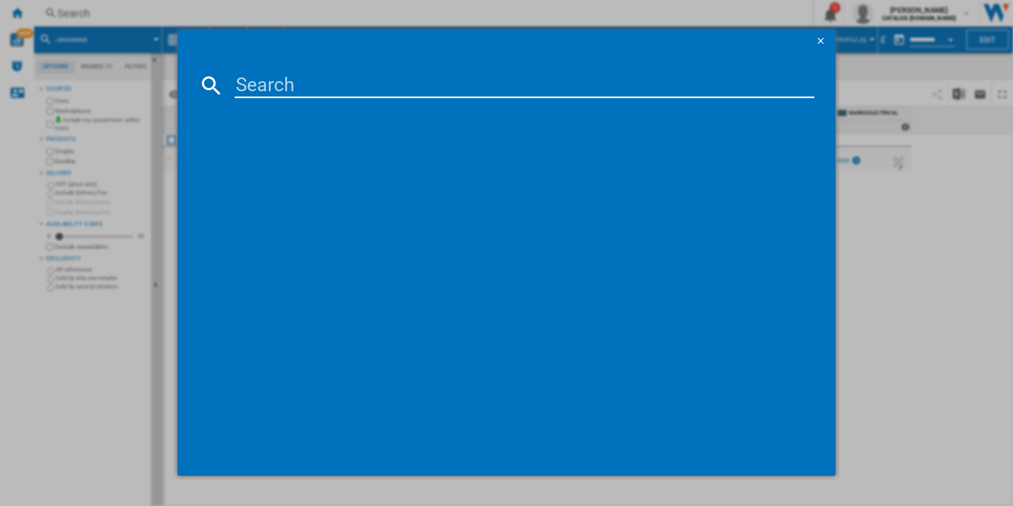
click at [650, 80] on input at bounding box center [525, 85] width 580 height 25
paste input "FFB74917ZW"
type input "FFB74917ZW"
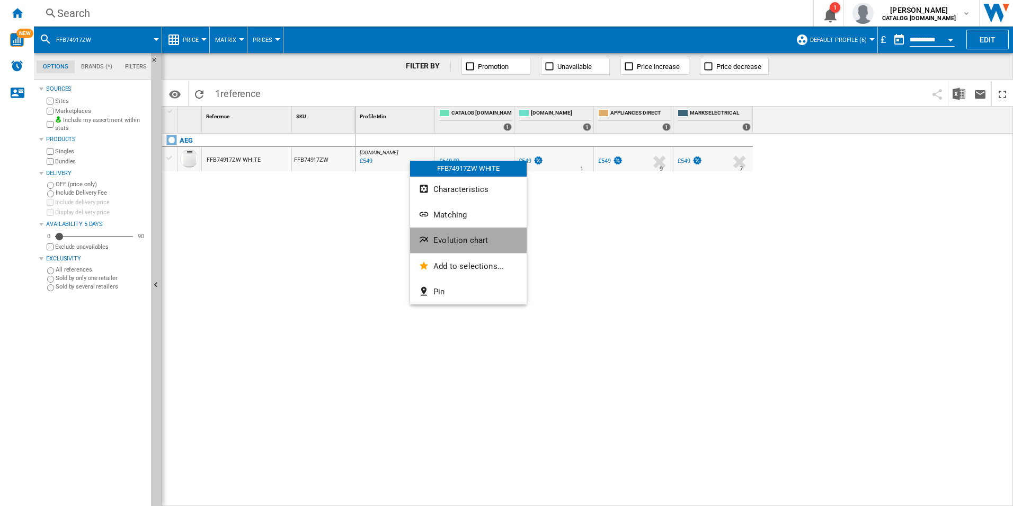
click at [454, 237] on span "Evolution chart" at bounding box center [461, 240] width 55 height 10
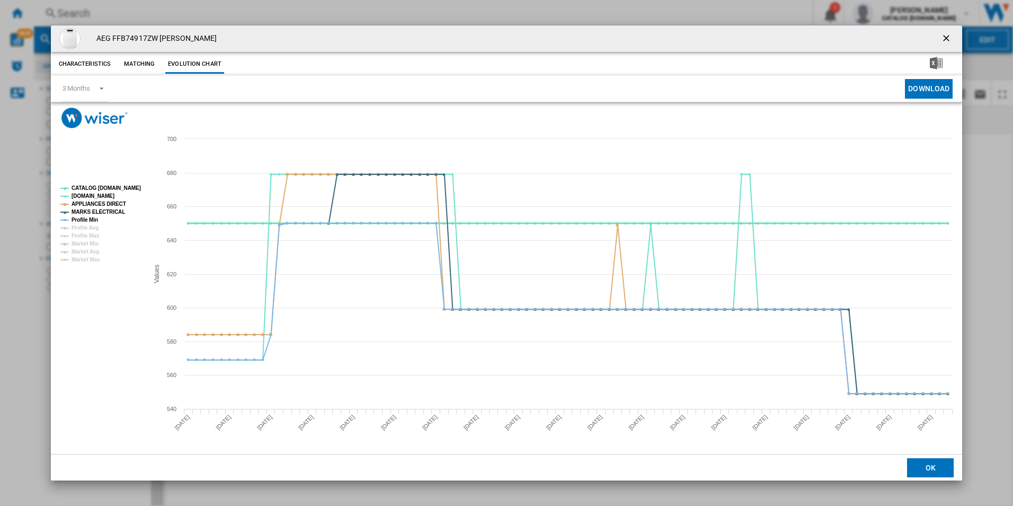
click at [122, 190] on tspan "CATALOG [DOMAIN_NAME]" at bounding box center [106, 188] width 69 height 6
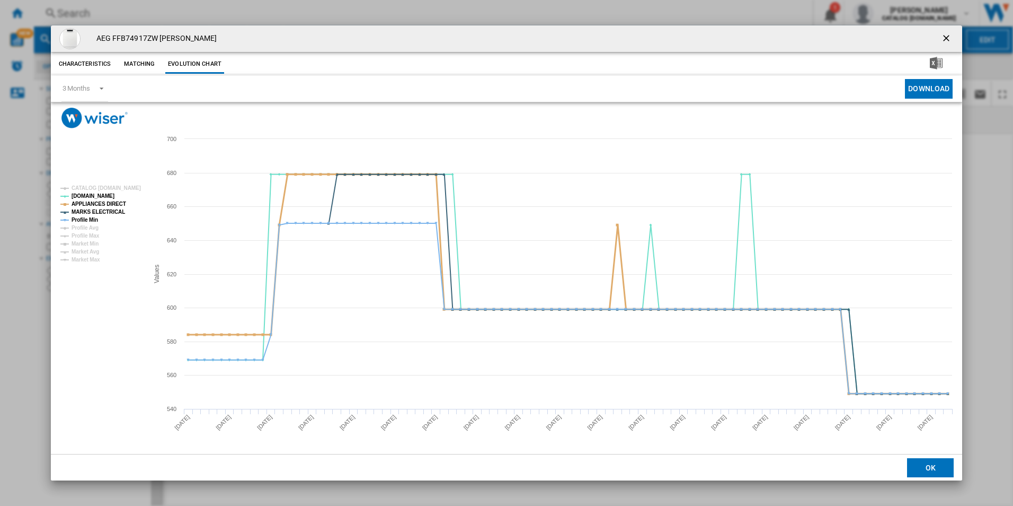
click at [114, 201] on tspan "APPLIANCES DIRECT" at bounding box center [99, 204] width 55 height 6
click at [112, 210] on tspan "MARKS ELECTRICAL" at bounding box center [99, 212] width 54 height 6
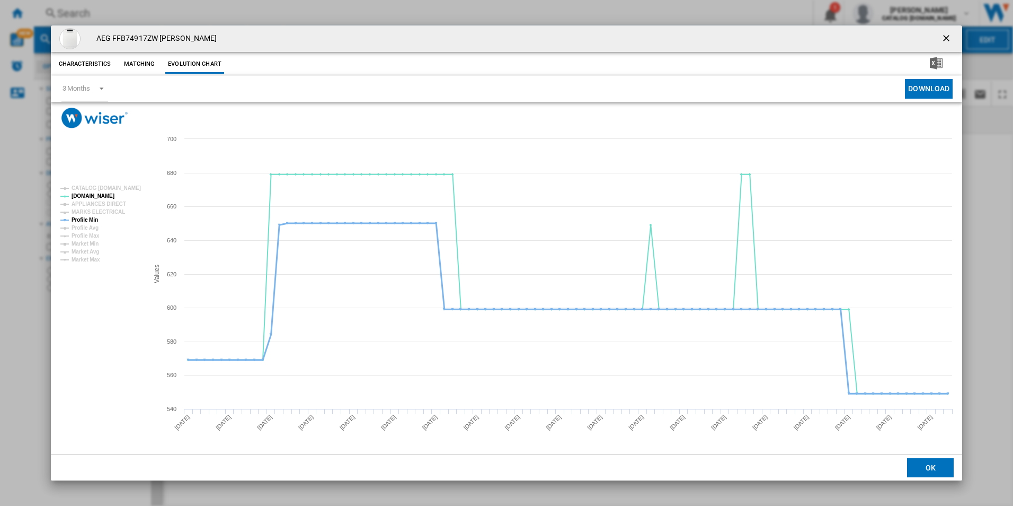
click at [93, 217] on tspan "Profile Min" at bounding box center [85, 220] width 27 height 6
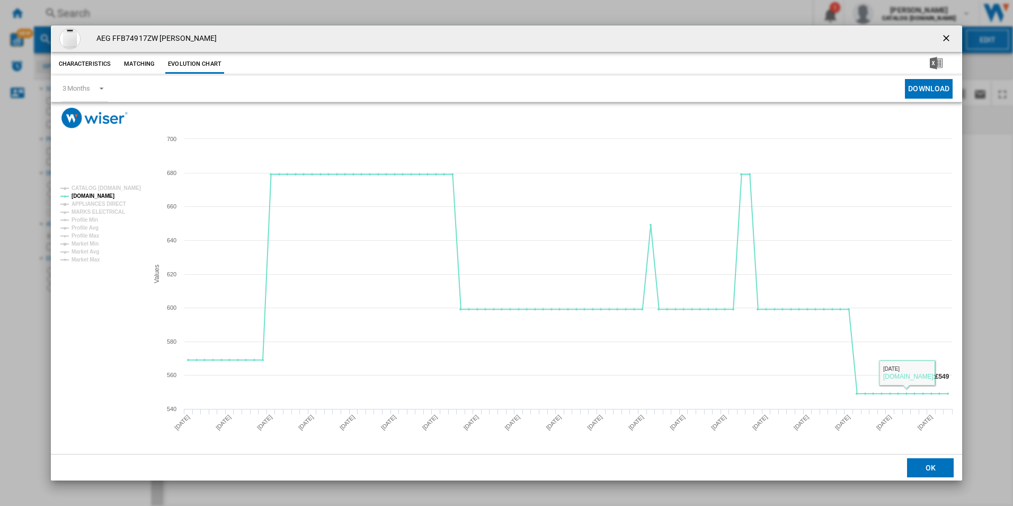
drag, startPoint x: 947, startPoint y: 38, endPoint x: 934, endPoint y: 34, distance: 13.6
click at [947, 38] on ng-md-icon "getI18NText('BUTTONS.CLOSE_DIALOG')" at bounding box center [947, 39] width 13 height 13
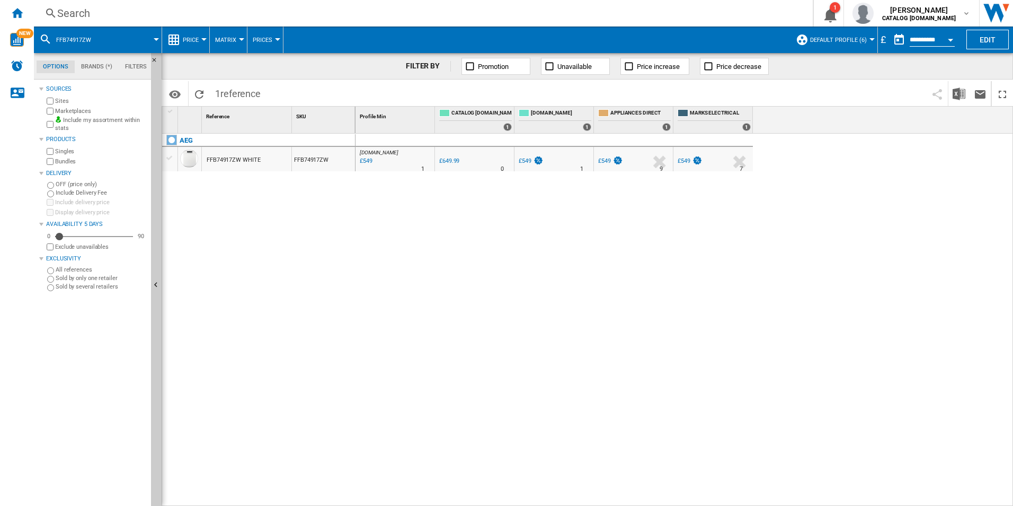
click at [675, 16] on div "Search" at bounding box center [421, 13] width 728 height 15
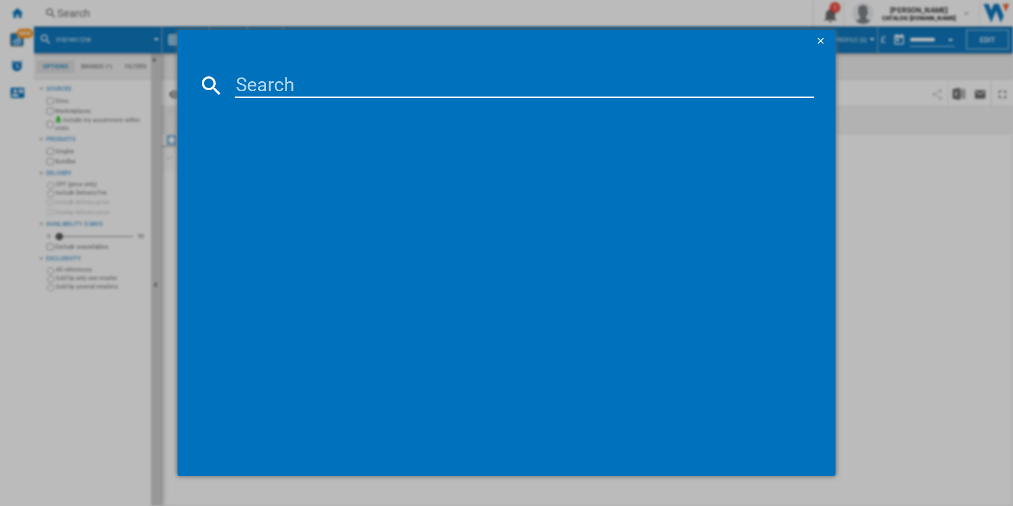
click at [533, 94] on input at bounding box center [525, 85] width 580 height 25
paste input "FSE76747P"
type input "FSE76747P"
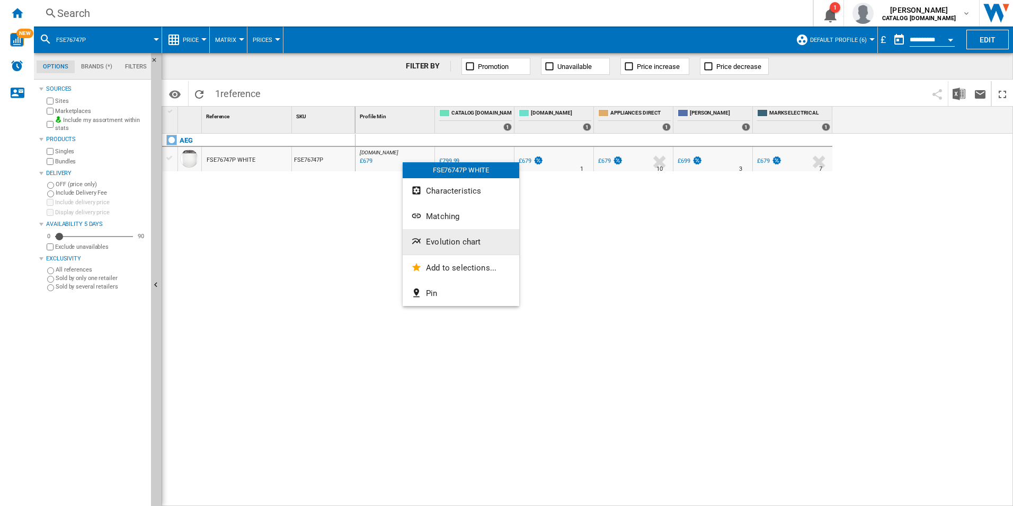
click at [450, 240] on span "Evolution chart" at bounding box center [453, 242] width 55 height 10
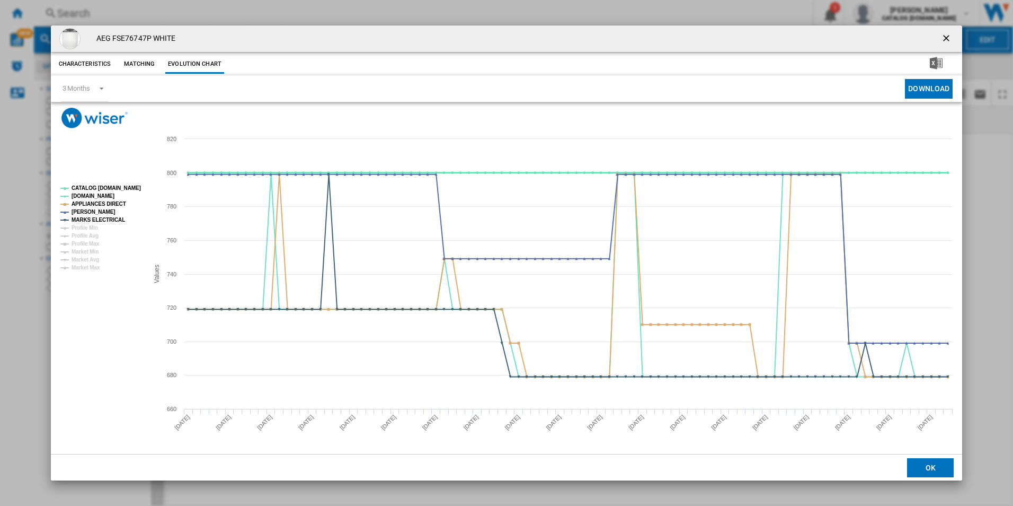
click at [132, 185] on tspan "CATALOG [DOMAIN_NAME]" at bounding box center [106, 188] width 69 height 6
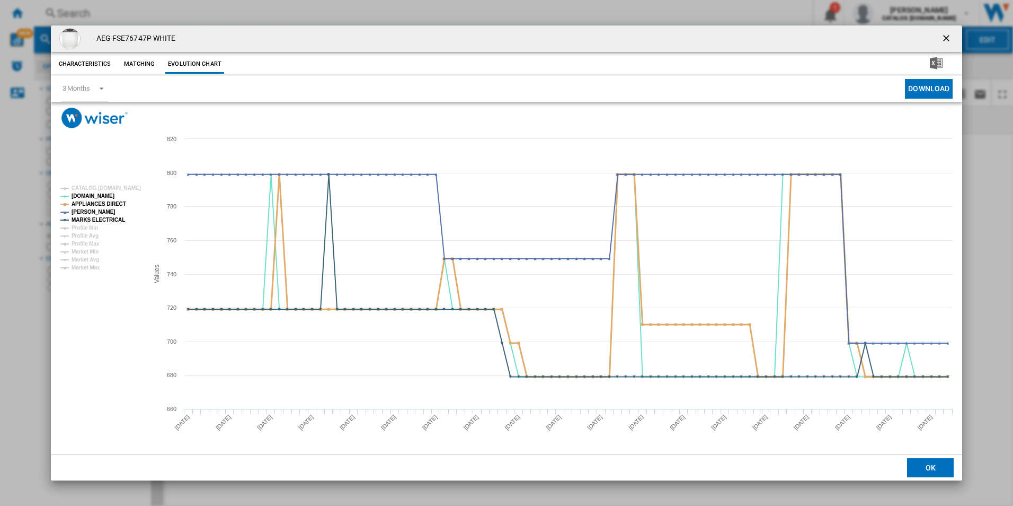
click at [114, 201] on tspan "APPLIANCES DIRECT" at bounding box center [99, 204] width 55 height 6
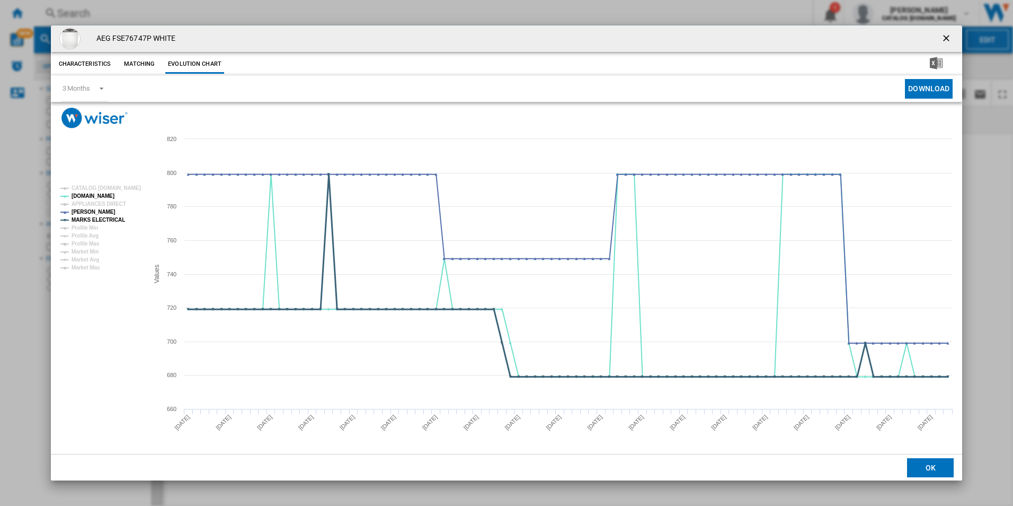
click at [113, 217] on tspan "MARKS ELECTRICAL" at bounding box center [99, 220] width 54 height 6
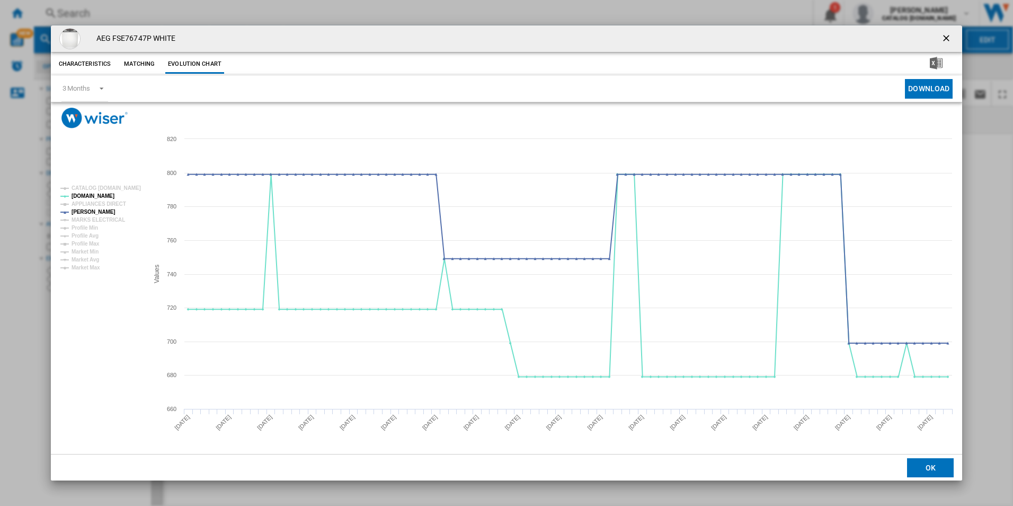
drag, startPoint x: 948, startPoint y: 34, endPoint x: 941, endPoint y: 37, distance: 7.2
click at [943, 33] on ng-md-icon "getI18NText('BUTTONS.CLOSE_DIALOG')" at bounding box center [947, 39] width 13 height 13
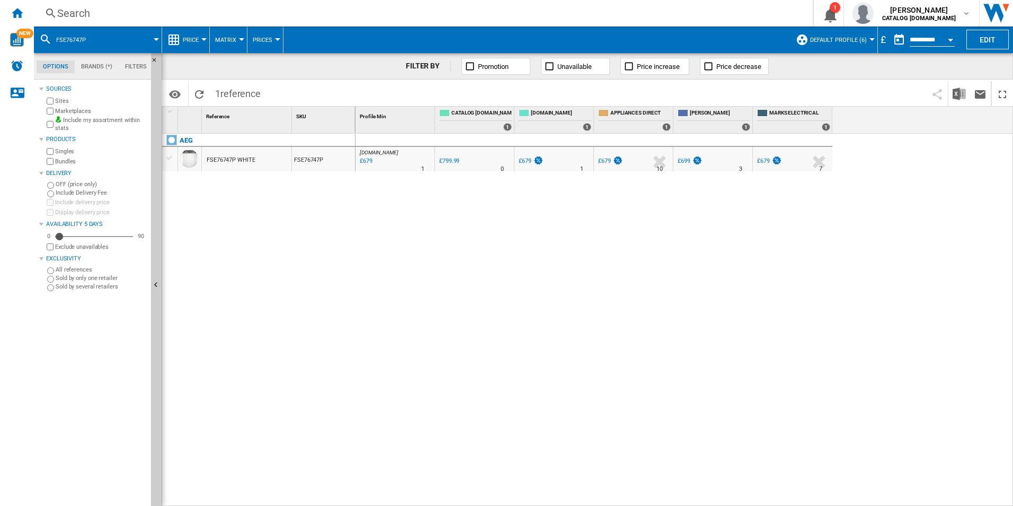
drag, startPoint x: 632, startPoint y: 24, endPoint x: 624, endPoint y: 5, distance: 21.2
click at [630, 24] on div "Search Search 0 1 [PERSON_NAME] CATALOG [DOMAIN_NAME] CATALOG [DOMAIN_NAME] My …" at bounding box center [523, 13] width 979 height 27
click at [624, 7] on div "Search Search 0 1 [PERSON_NAME] CATALOG [DOMAIN_NAME] CATALOG [DOMAIN_NAME] My …" at bounding box center [523, 13] width 979 height 27
click at [623, 13] on div "Search" at bounding box center [421, 13] width 728 height 15
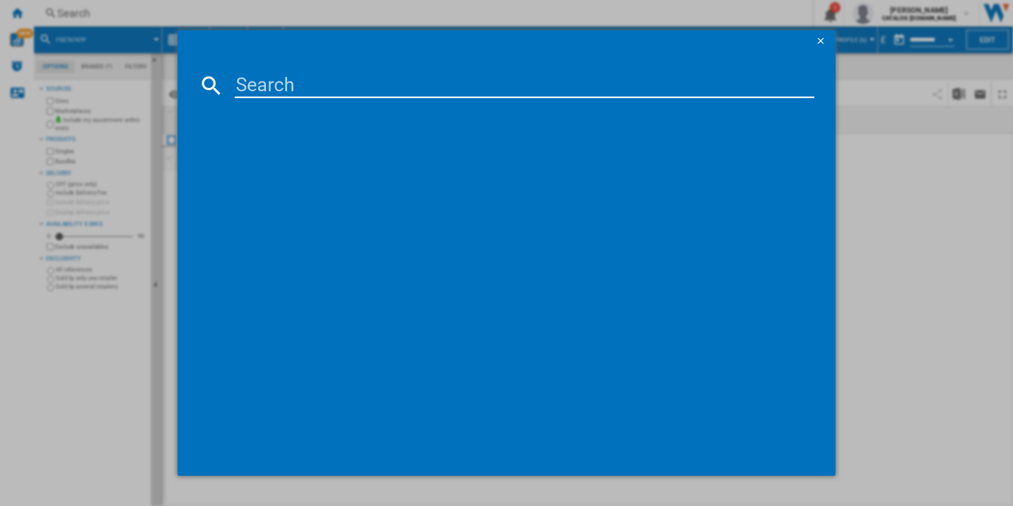
click at [563, 91] on input at bounding box center [525, 85] width 580 height 25
paste input "FSB54907Z"
type input "FSB54907Z"
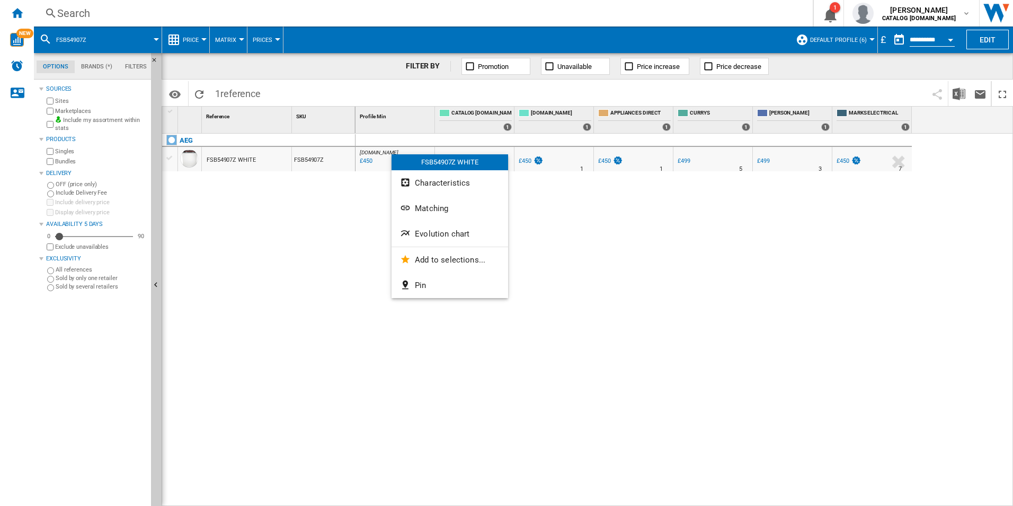
click at [421, 234] on span "Evolution chart" at bounding box center [442, 234] width 55 height 10
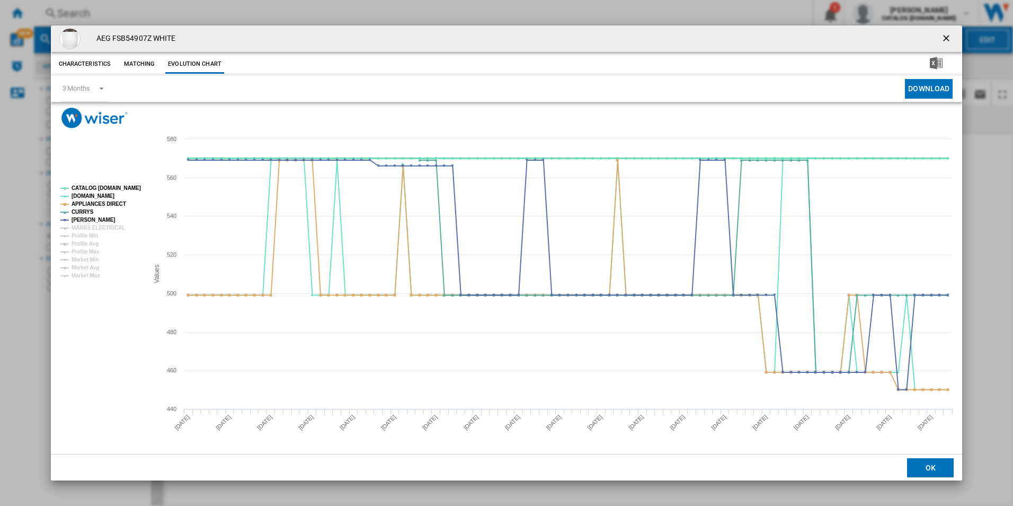
click at [125, 185] on tspan "CATALOG [DOMAIN_NAME]" at bounding box center [106, 188] width 69 height 6
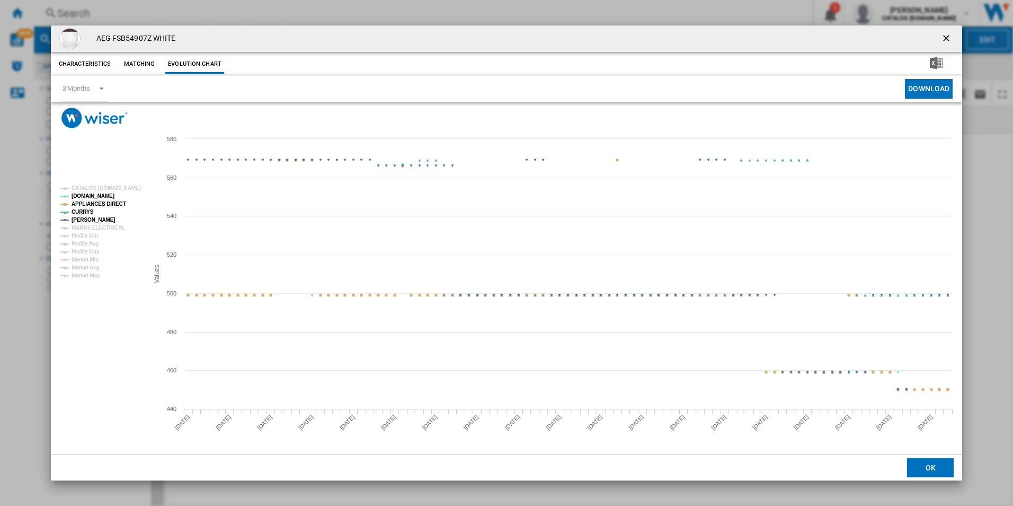
click at [113, 201] on tspan "APPLIANCES DIRECT" at bounding box center [99, 204] width 55 height 6
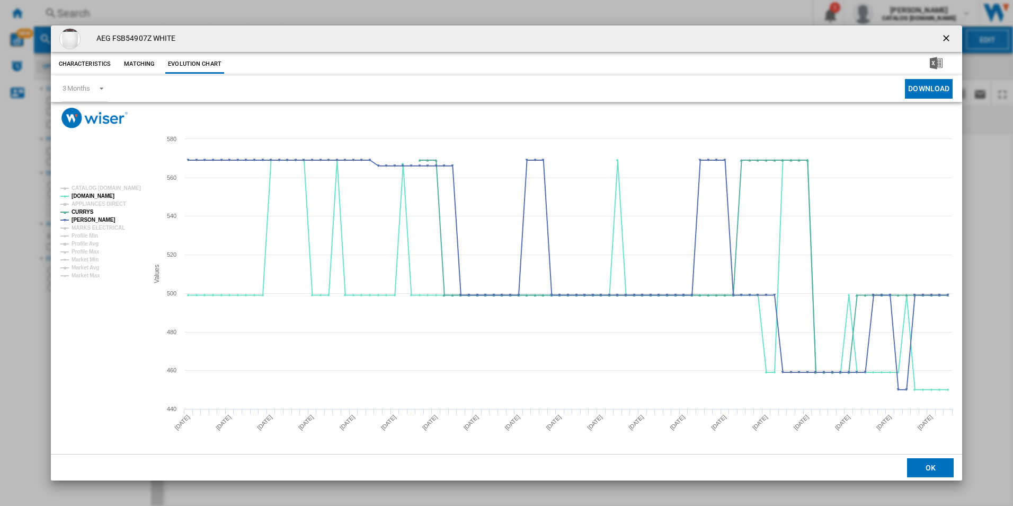
drag, startPoint x: 942, startPoint y: 37, endPoint x: 787, endPoint y: 45, distance: 155.0
click at [942, 37] on ng-md-icon "getI18NText('BUTTONS.CLOSE_DIALOG')" at bounding box center [947, 39] width 13 height 13
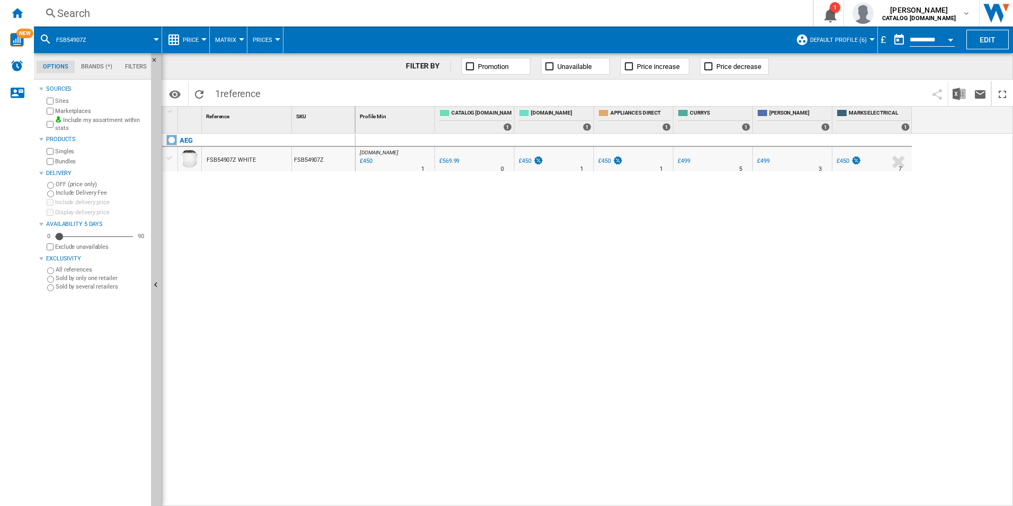
click at [700, 14] on div "Search" at bounding box center [421, 13] width 728 height 15
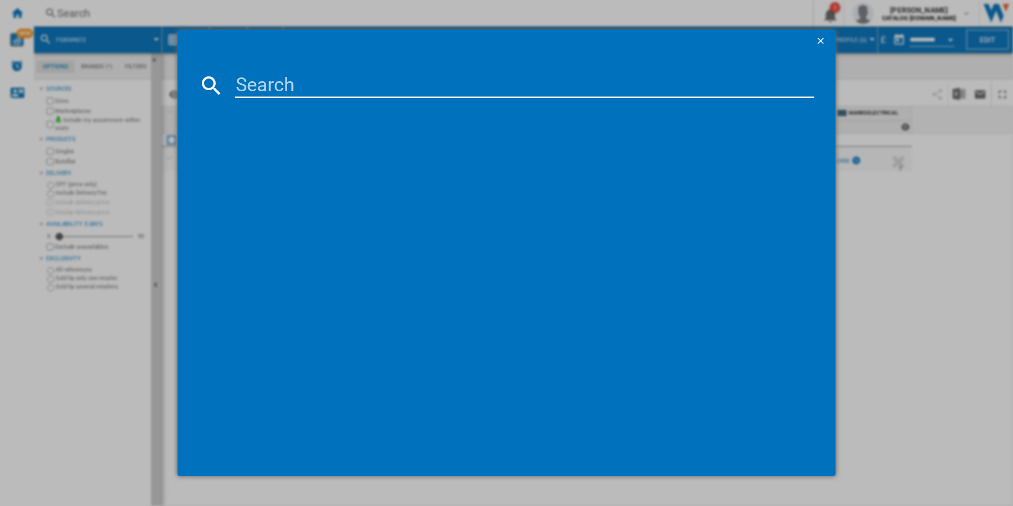
click at [605, 86] on input at bounding box center [525, 85] width 580 height 25
paste input "FSS96828P"
type input "FSS96828P"
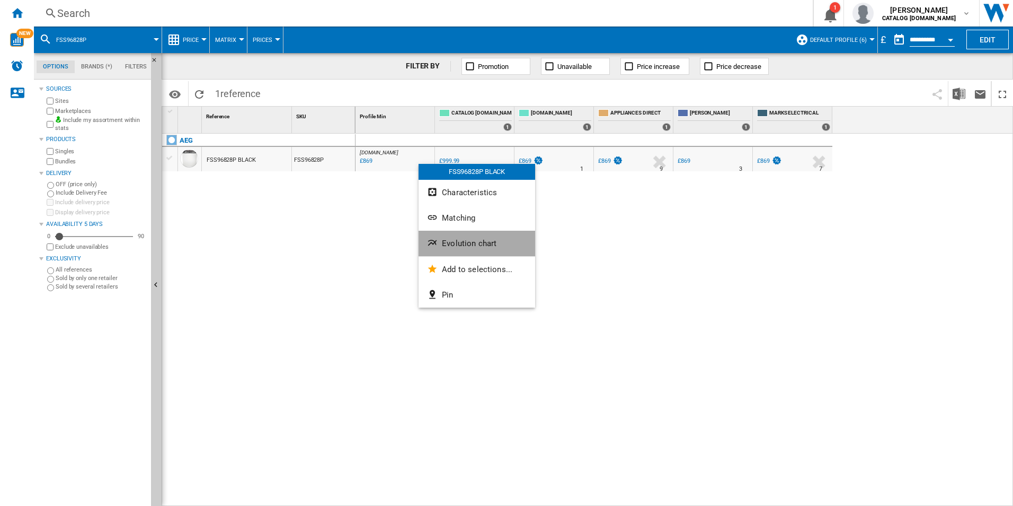
click at [457, 242] on span "Evolution chart" at bounding box center [469, 244] width 55 height 10
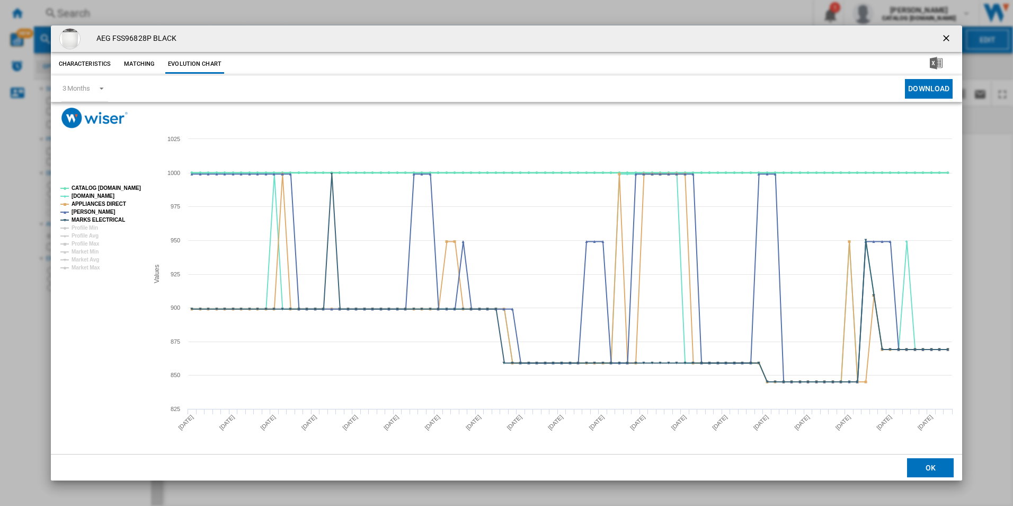
click at [134, 185] on tspan "CATALOG [DOMAIN_NAME]" at bounding box center [106, 188] width 69 height 6
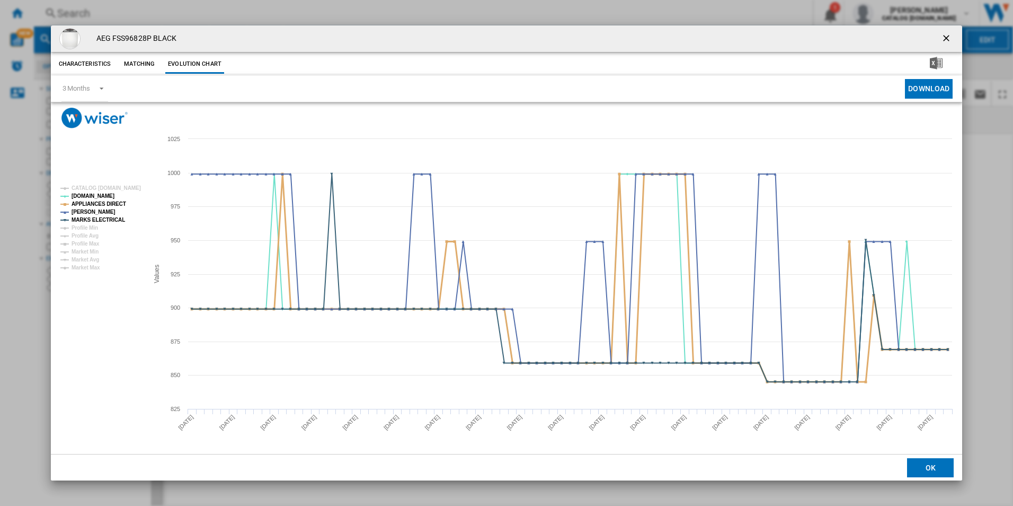
click at [114, 204] on tspan "APPLIANCES DIRECT" at bounding box center [99, 204] width 55 height 6
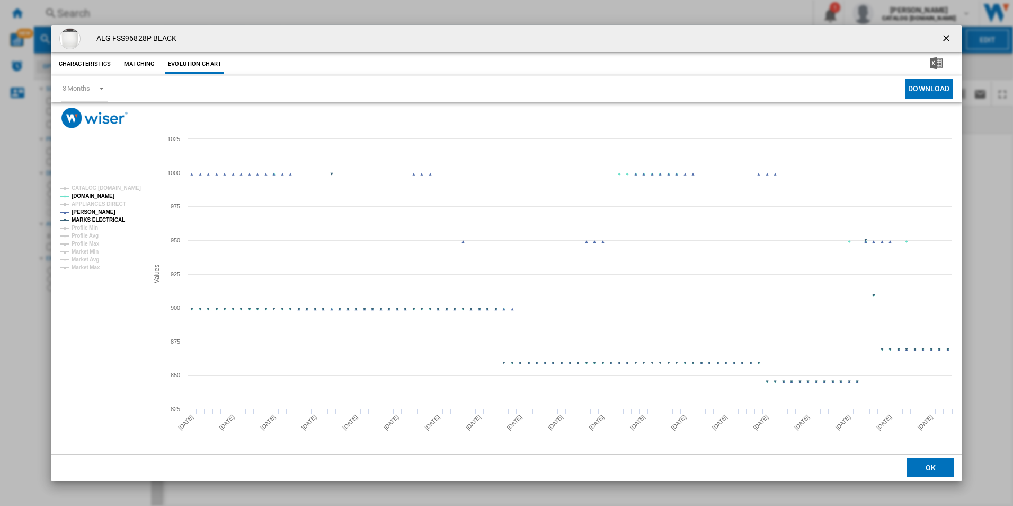
click at [111, 217] on tspan "MARKS ELECTRICAL" at bounding box center [99, 220] width 54 height 6
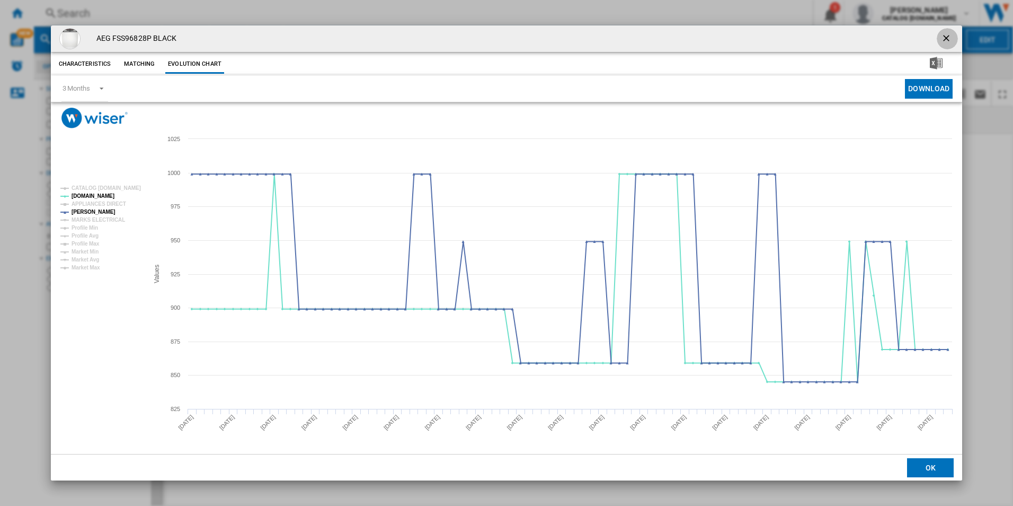
click at [944, 37] on ng-md-icon "getI18NText('BUTTONS.CLOSE_DIALOG')" at bounding box center [947, 39] width 13 height 13
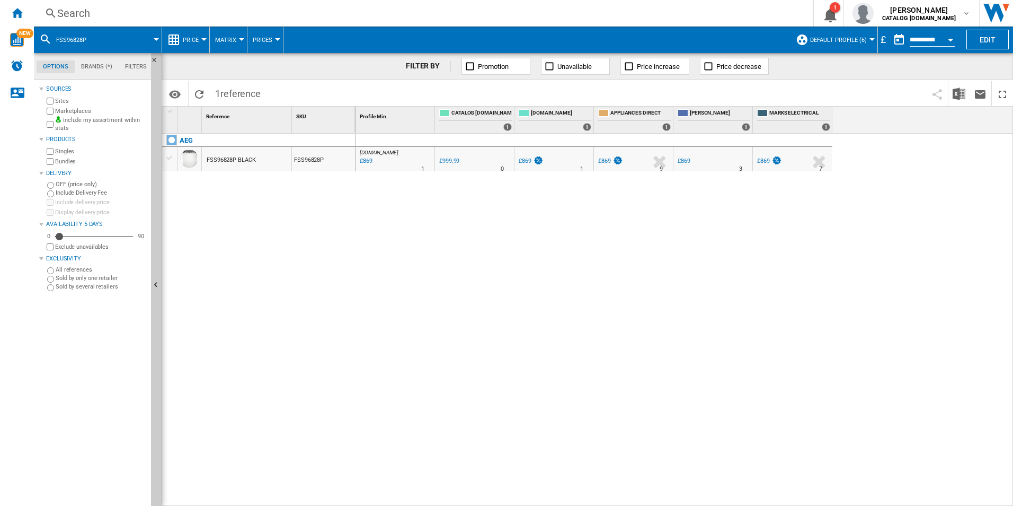
click at [619, 15] on div "Search" at bounding box center [421, 13] width 728 height 15
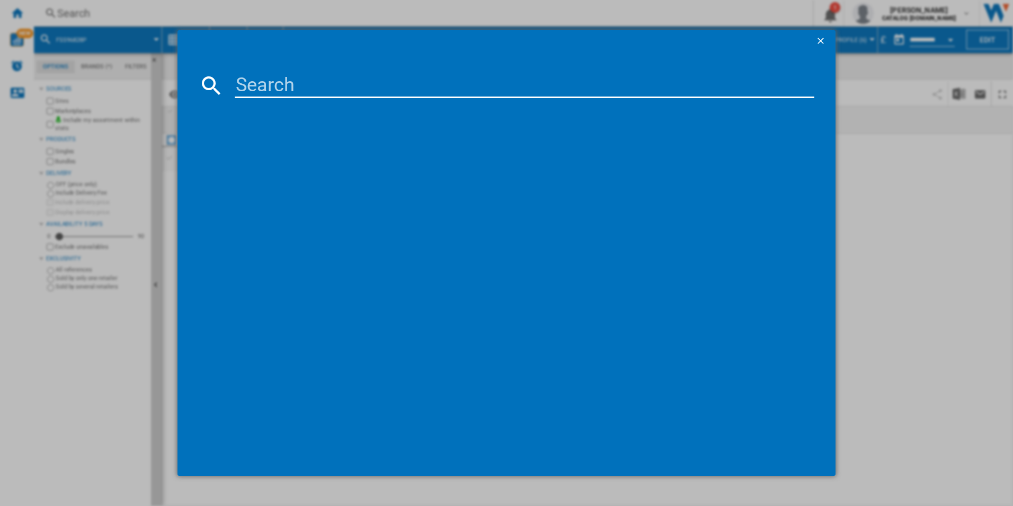
click at [510, 97] on input at bounding box center [525, 85] width 580 height 25
paste input "FFB73727PM"
type input "FFB73727PM"
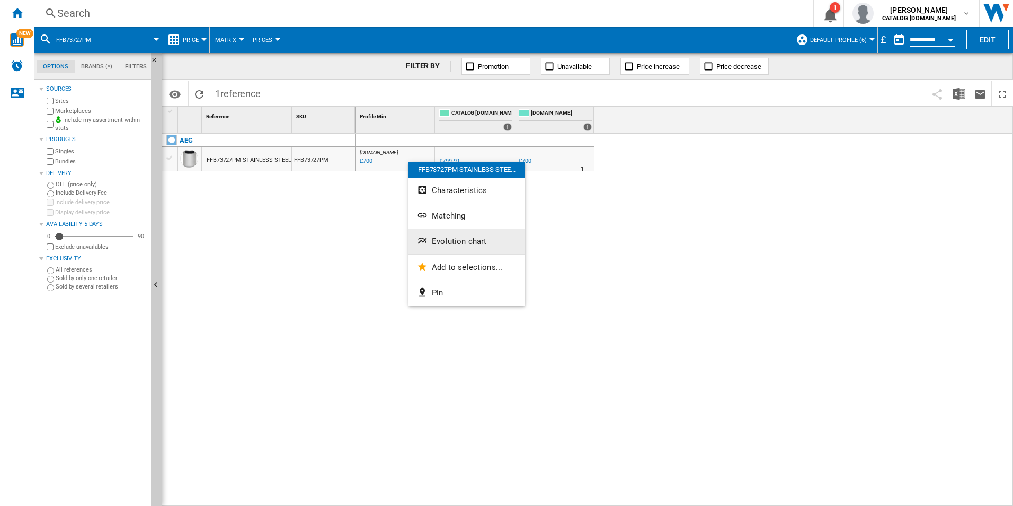
click at [459, 243] on span "Evolution chart" at bounding box center [459, 241] width 55 height 10
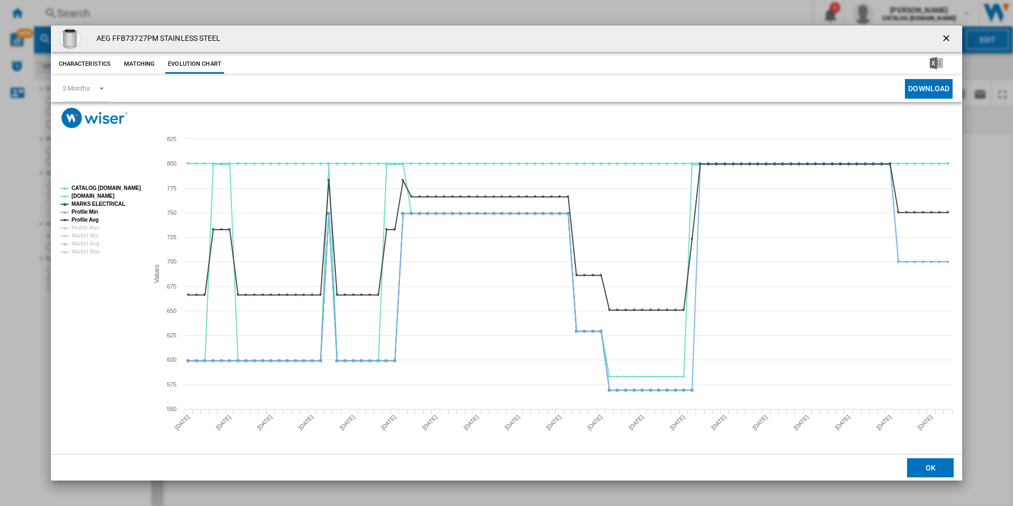
click at [123, 192] on rect "Product popup" at bounding box center [100, 219] width 88 height 77
click at [119, 189] on tspan "CATALOG [DOMAIN_NAME]" at bounding box center [106, 188] width 69 height 6
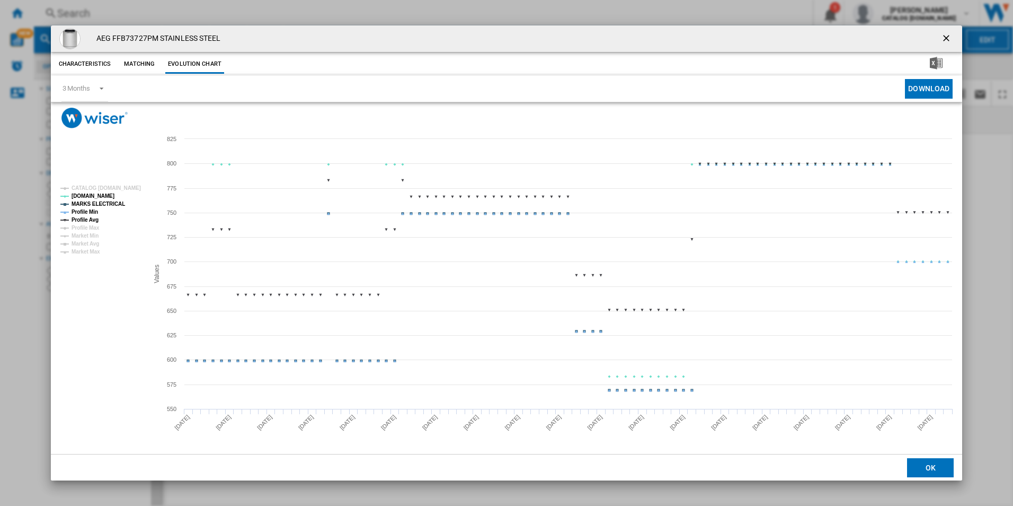
click at [112, 199] on rect "Product popup" at bounding box center [100, 219] width 88 height 77
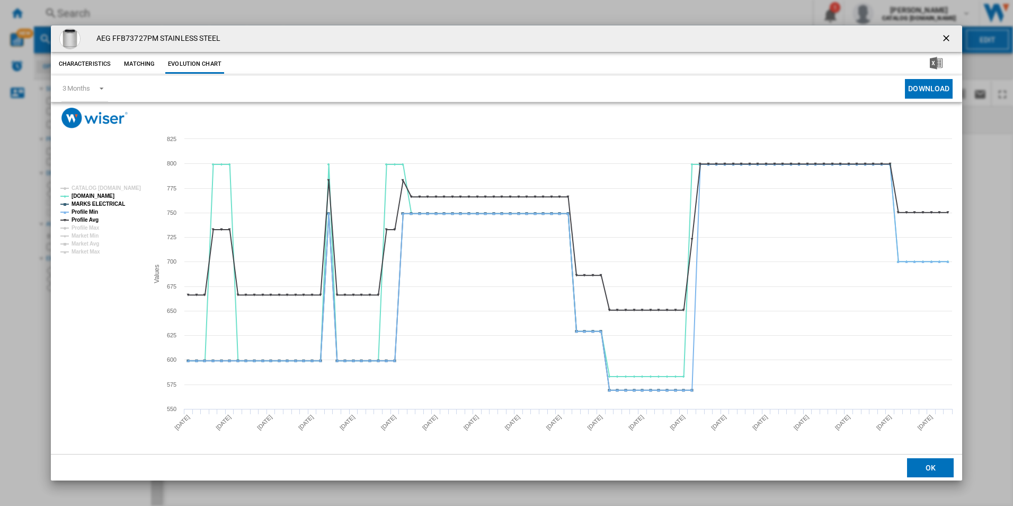
click at [98, 209] on tspan "Profile Min" at bounding box center [85, 212] width 27 height 6
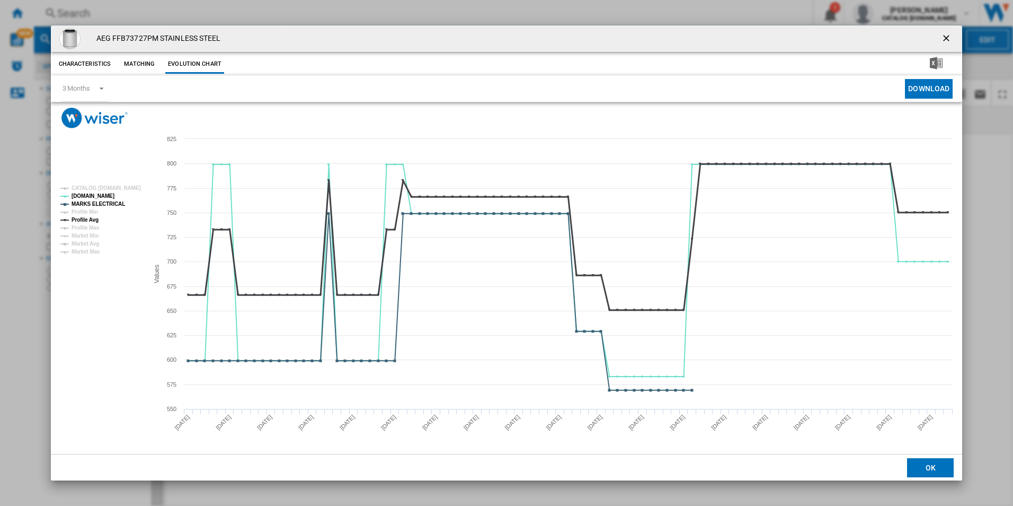
click at [90, 218] on tspan "Profile Avg" at bounding box center [85, 220] width 27 height 6
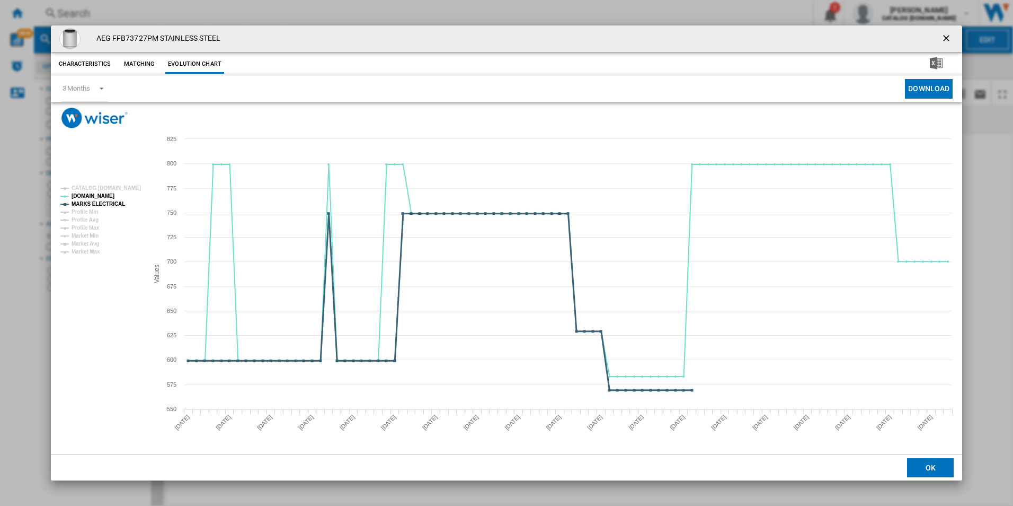
click at [104, 205] on tspan "MARKS ELECTRICAL" at bounding box center [99, 204] width 54 height 6
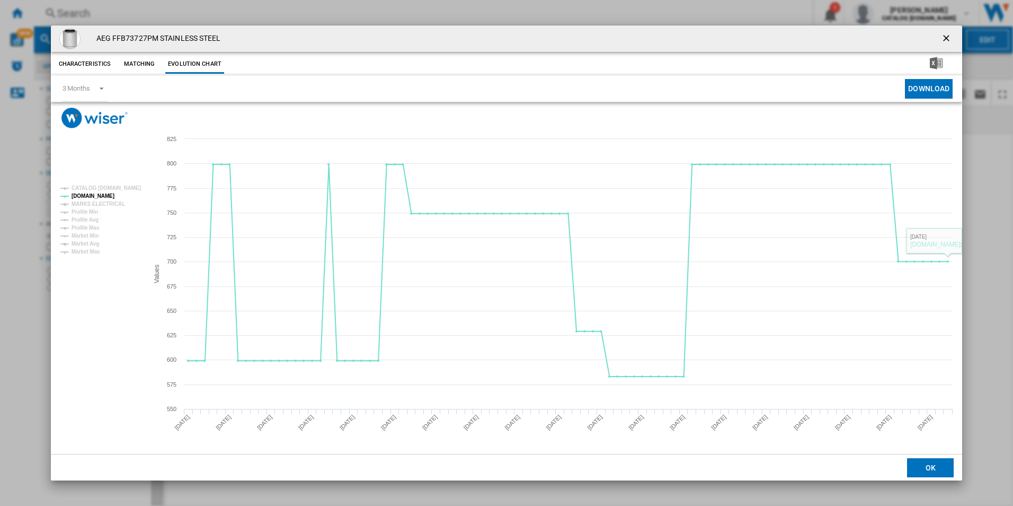
drag, startPoint x: 954, startPoint y: 39, endPoint x: 947, endPoint y: 39, distance: 6.9
click at [954, 39] on ng-md-icon "getI18NText('BUTTONS.CLOSE_DIALOG')" at bounding box center [947, 39] width 13 height 13
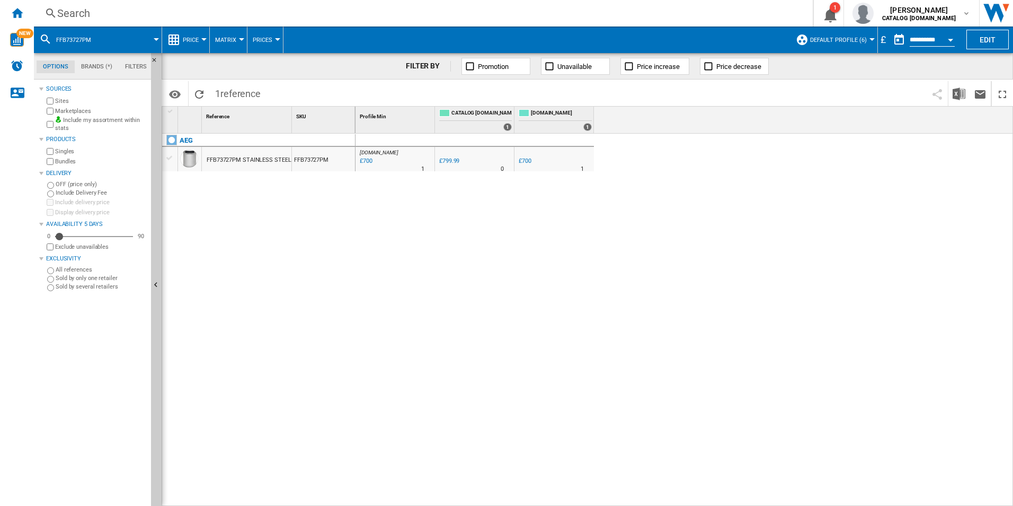
click at [634, 15] on div "Search" at bounding box center [421, 13] width 728 height 15
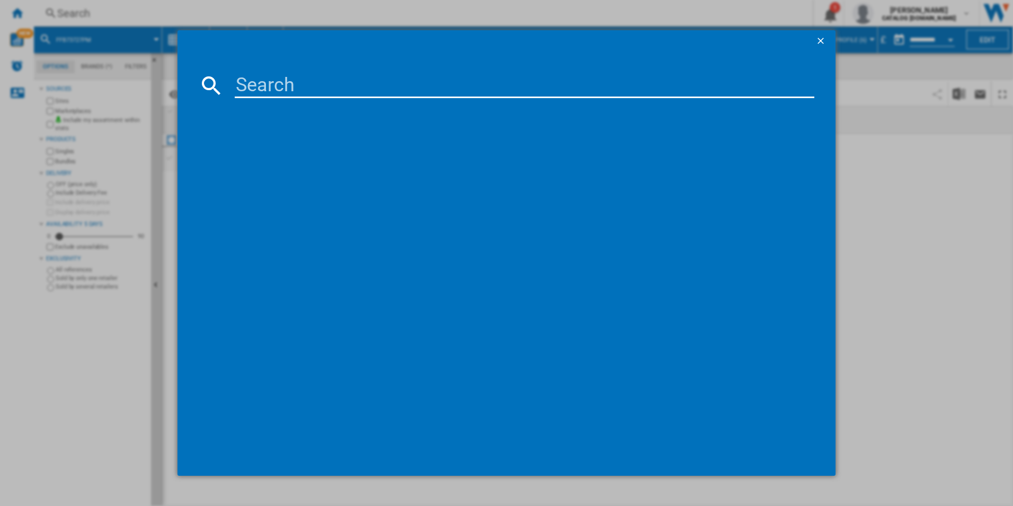
click at [565, 78] on input at bounding box center [525, 85] width 580 height 25
paste input "FFB74917ZM"
type input "FFB74917ZM"
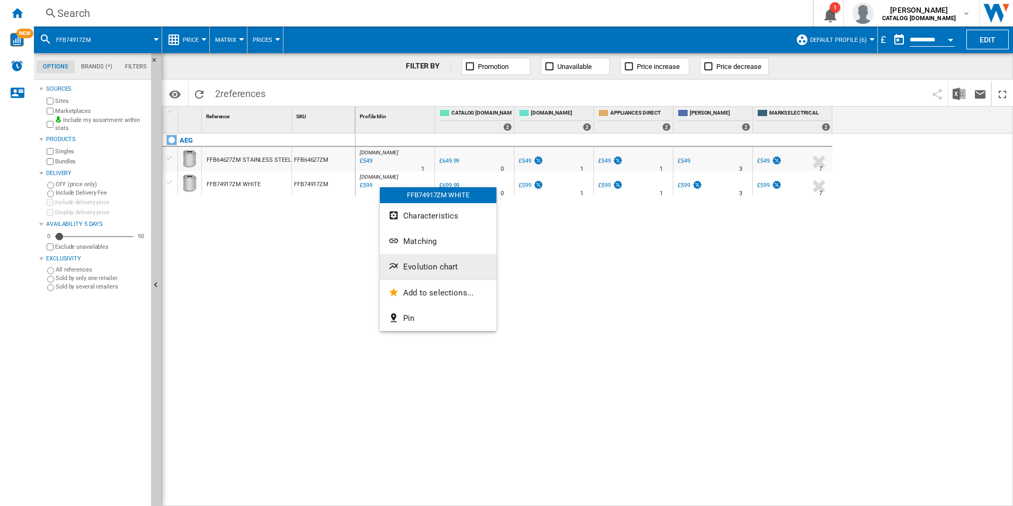
click at [428, 271] on button "Evolution chart" at bounding box center [438, 266] width 117 height 25
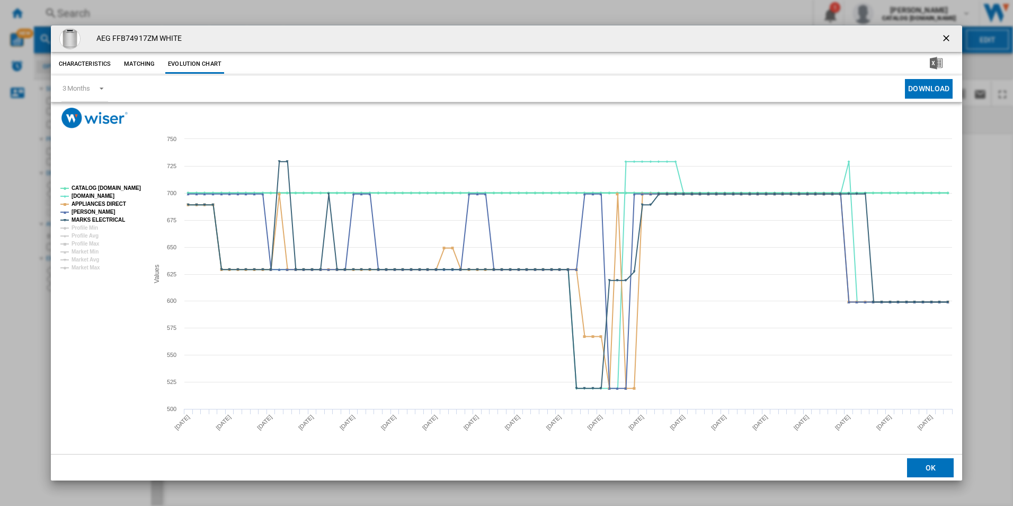
click at [129, 189] on tspan "CATALOG [DOMAIN_NAME]" at bounding box center [106, 188] width 69 height 6
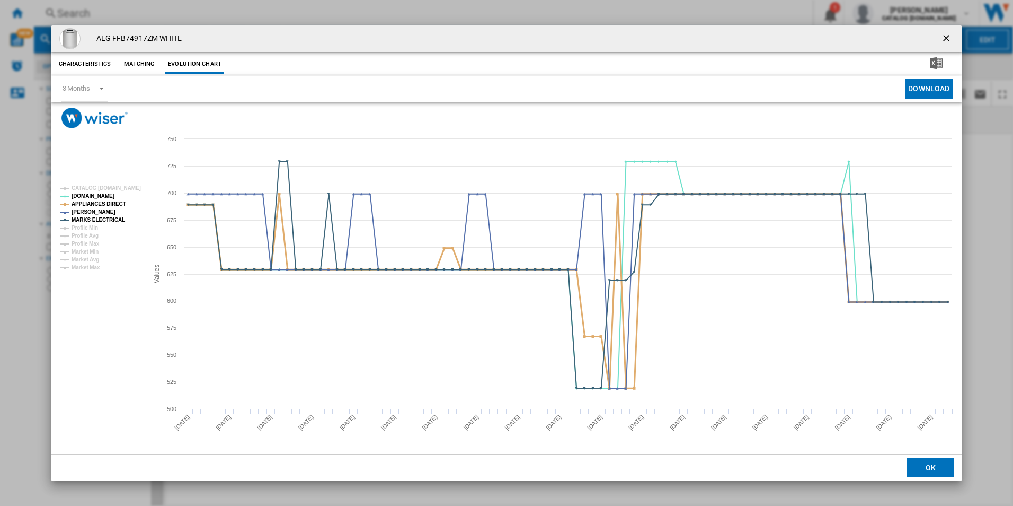
click at [116, 206] on tspan "APPLIANCES DIRECT" at bounding box center [99, 204] width 55 height 6
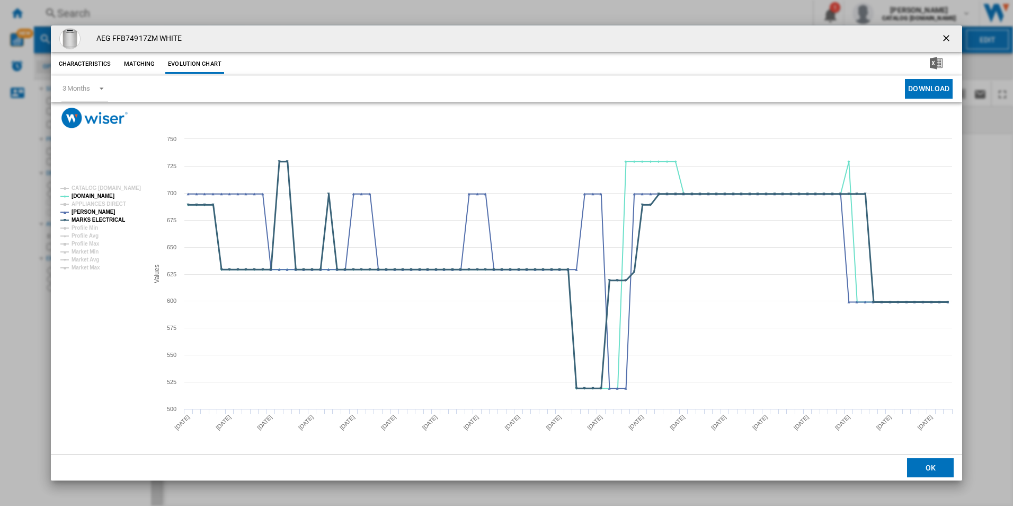
click at [114, 222] on tspan "MARKS ELECTRICAL" at bounding box center [99, 220] width 54 height 6
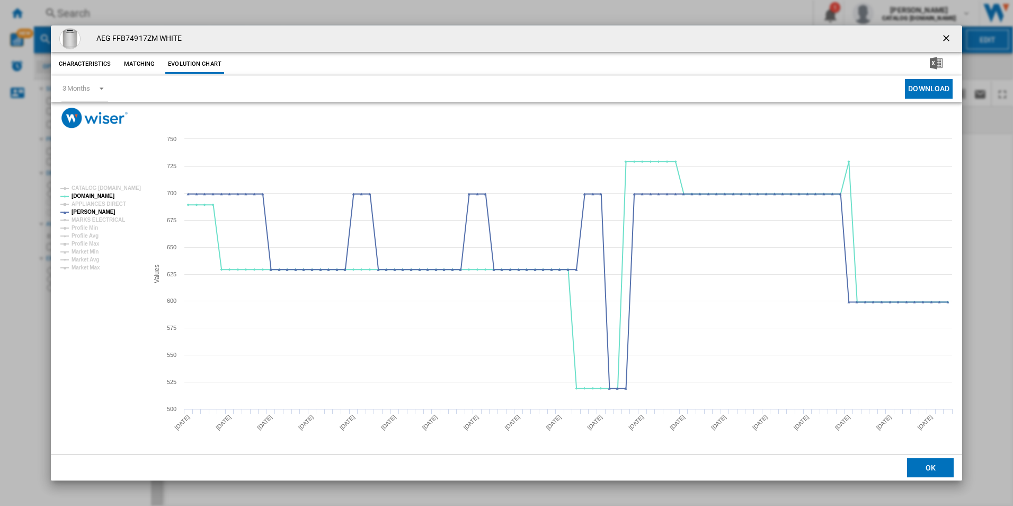
click at [941, 38] on ng-md-icon "getI18NText('BUTTONS.CLOSE_DIALOG')" at bounding box center [947, 39] width 13 height 13
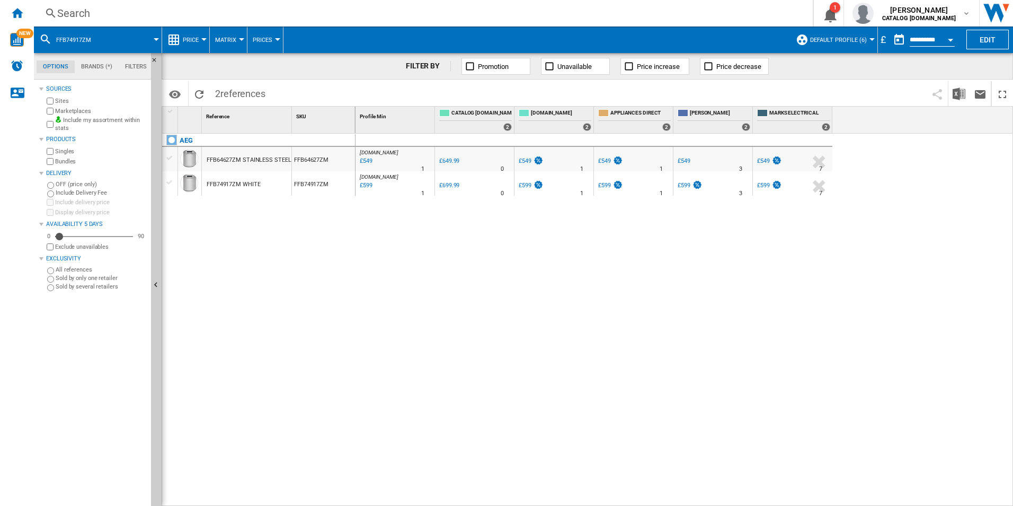
click at [650, 12] on div "Search" at bounding box center [421, 13] width 728 height 15
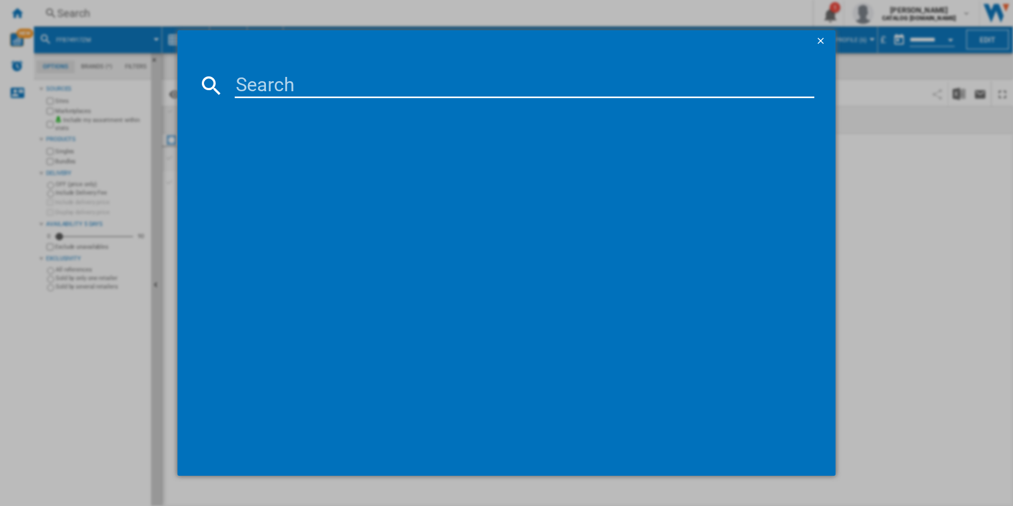
click at [581, 92] on input at bounding box center [525, 85] width 580 height 25
paste input "FSE84708P"
type input "FSE84708P"
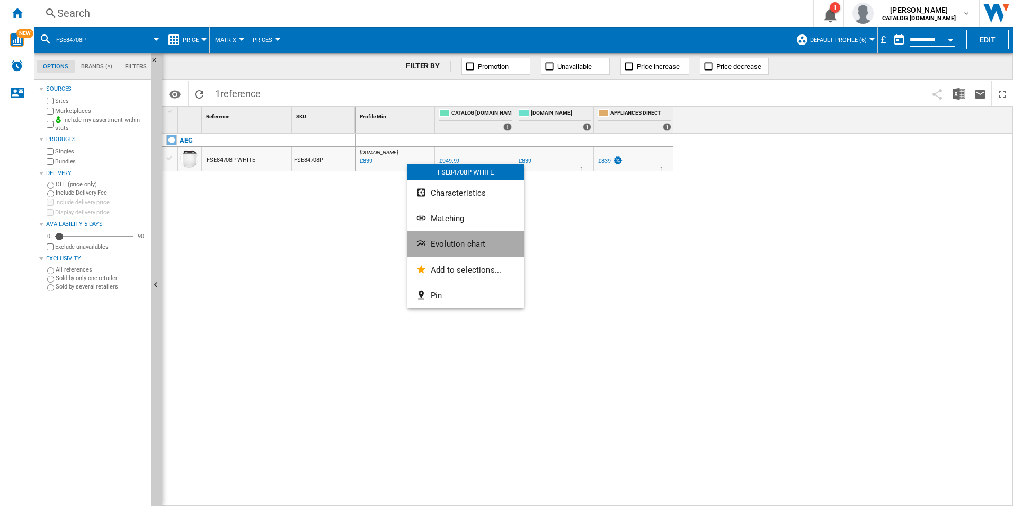
click at [453, 240] on span "Evolution chart" at bounding box center [458, 244] width 55 height 10
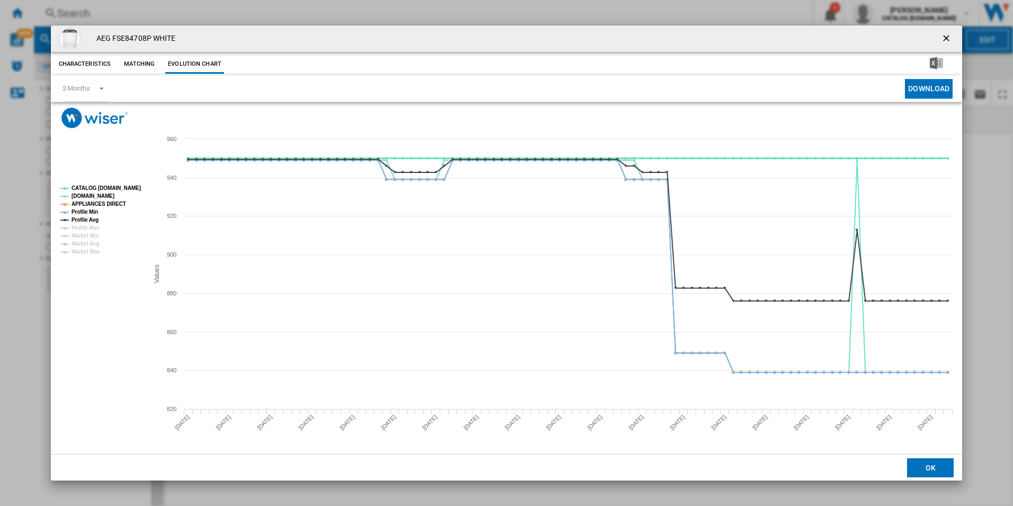
click at [122, 189] on tspan "CATALOG [DOMAIN_NAME]" at bounding box center [106, 188] width 69 height 6
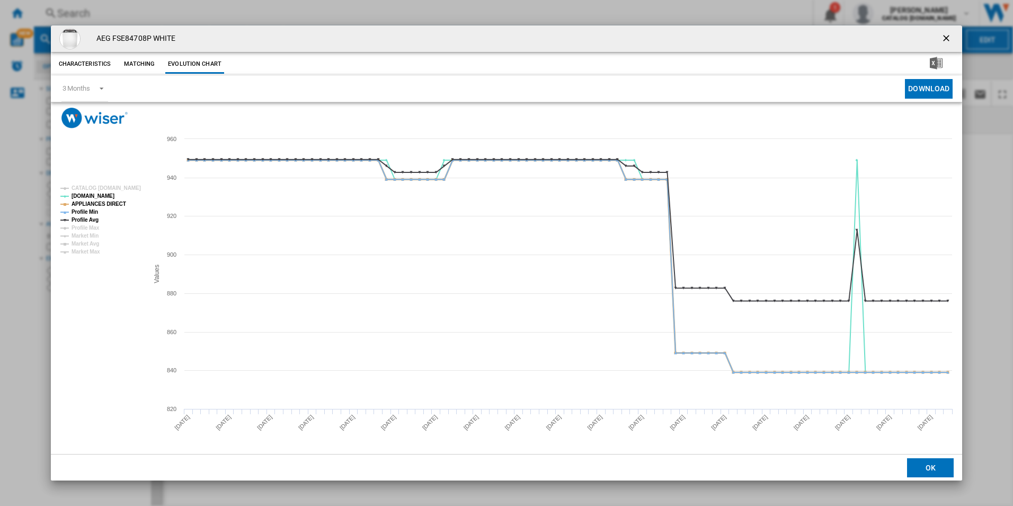
click at [119, 201] on tspan "APPLIANCES DIRECT" at bounding box center [99, 204] width 55 height 6
click at [77, 217] on tspan "Profile Avg" at bounding box center [85, 220] width 27 height 6
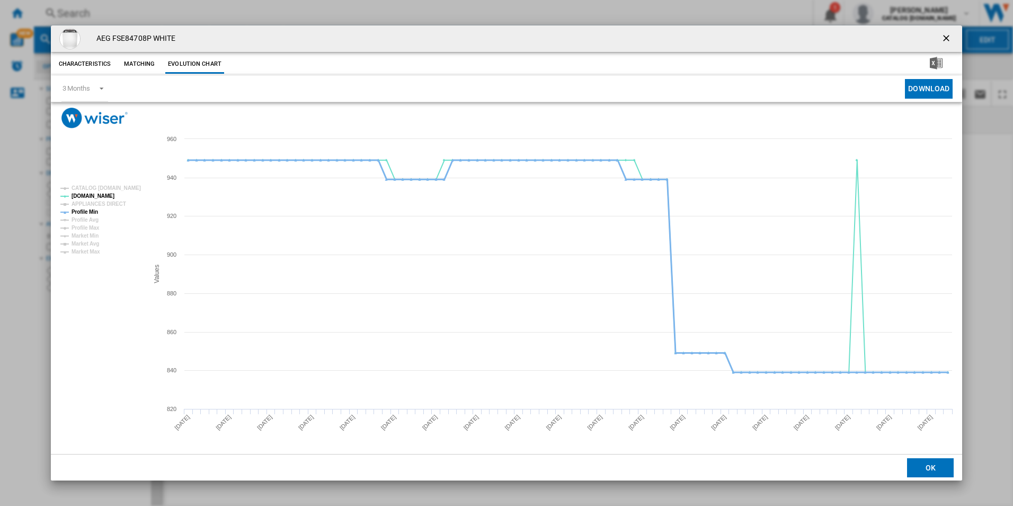
click at [89, 213] on tspan "Profile Min" at bounding box center [85, 212] width 27 height 6
click at [949, 34] on ng-md-icon "getI18NText('BUTTONS.CLOSE_DIALOG')" at bounding box center [947, 39] width 13 height 13
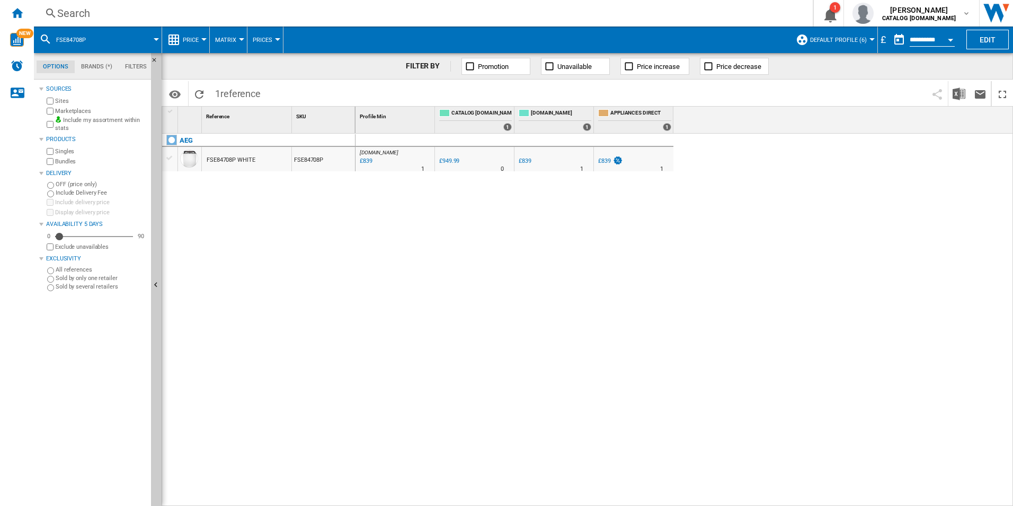
click at [689, 16] on div "Search" at bounding box center [421, 13] width 728 height 15
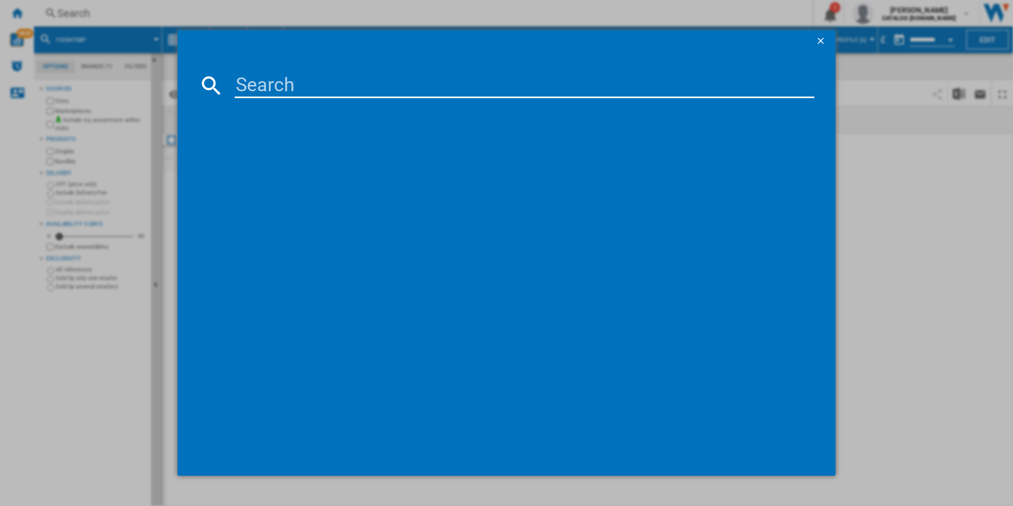
click at [643, 86] on input at bounding box center [525, 85] width 580 height 25
paste input "TR848A4B2"
type input "TR848A4B2"
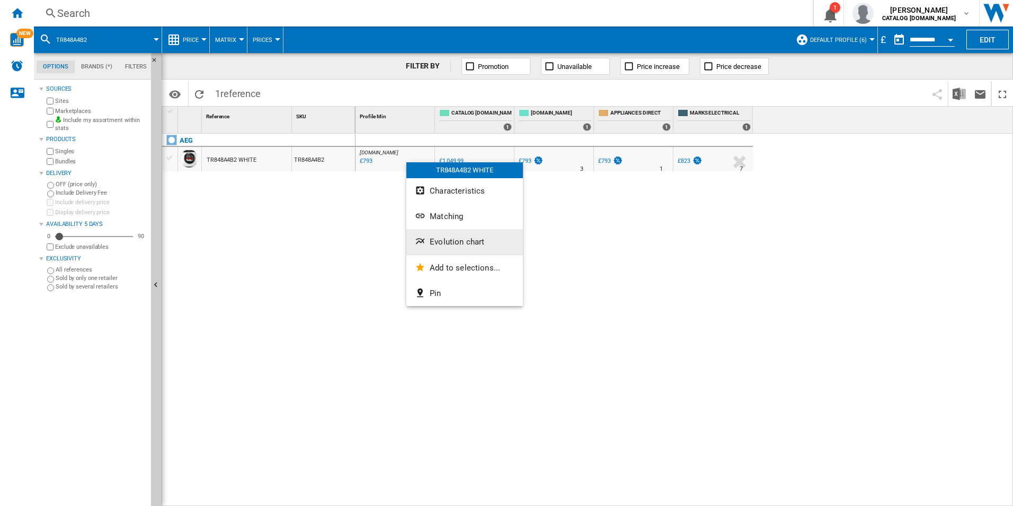
click at [429, 242] on button "Evolution chart" at bounding box center [465, 241] width 117 height 25
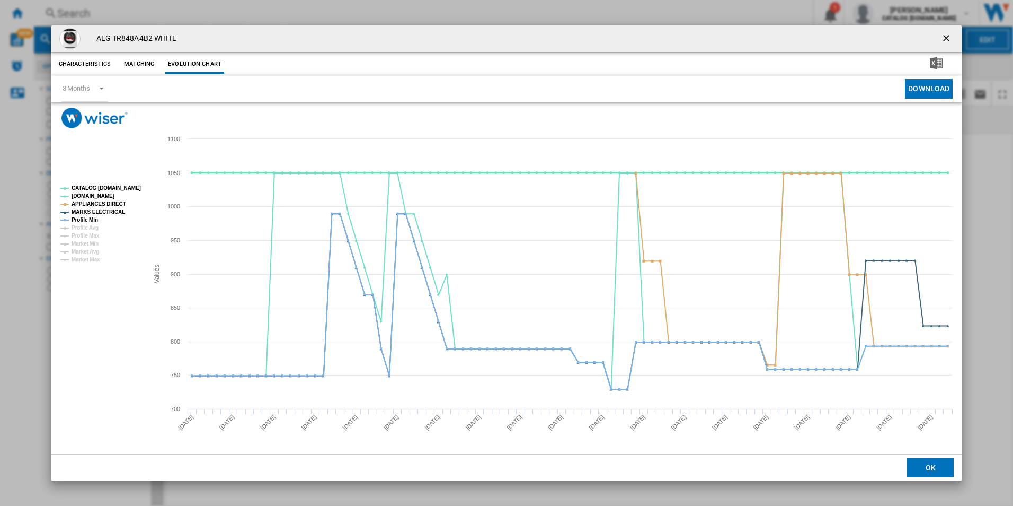
click at [125, 186] on tspan "CATALOG [DOMAIN_NAME]" at bounding box center [106, 188] width 69 height 6
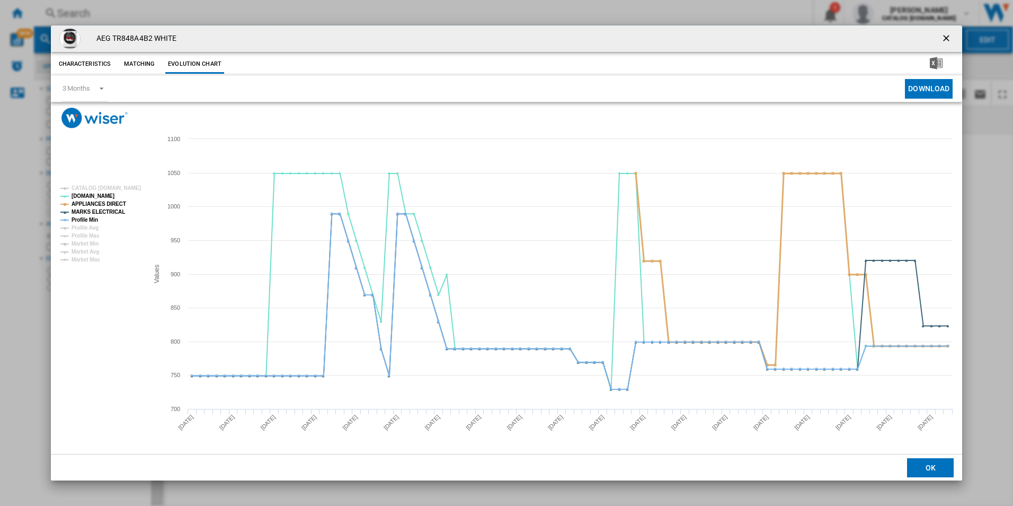
click at [118, 202] on tspan "APPLIANCES DIRECT" at bounding box center [99, 204] width 55 height 6
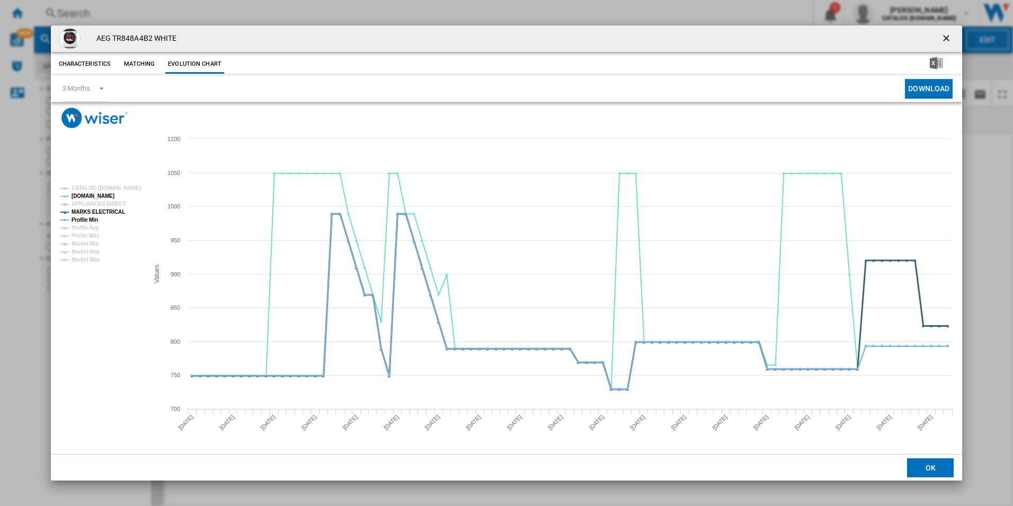
click at [119, 210] on tspan "MARKS ELECTRICAL" at bounding box center [99, 212] width 54 height 6
click at [89, 217] on tspan "Profile Min" at bounding box center [85, 220] width 27 height 6
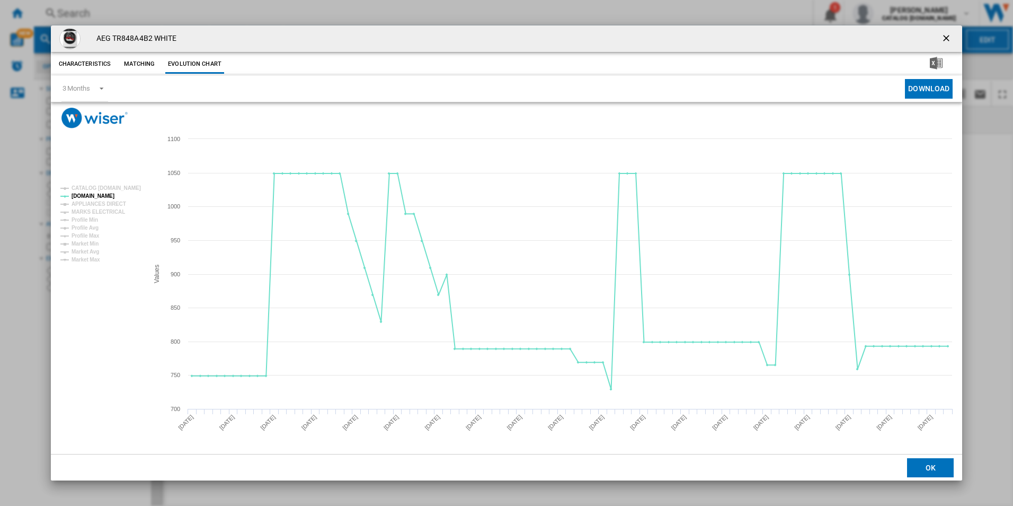
drag, startPoint x: 944, startPoint y: 37, endPoint x: 765, endPoint y: 43, distance: 178.7
click at [944, 37] on ng-md-icon "getI18NText('BUTTONS.CLOSE_DIALOG')" at bounding box center [947, 39] width 13 height 13
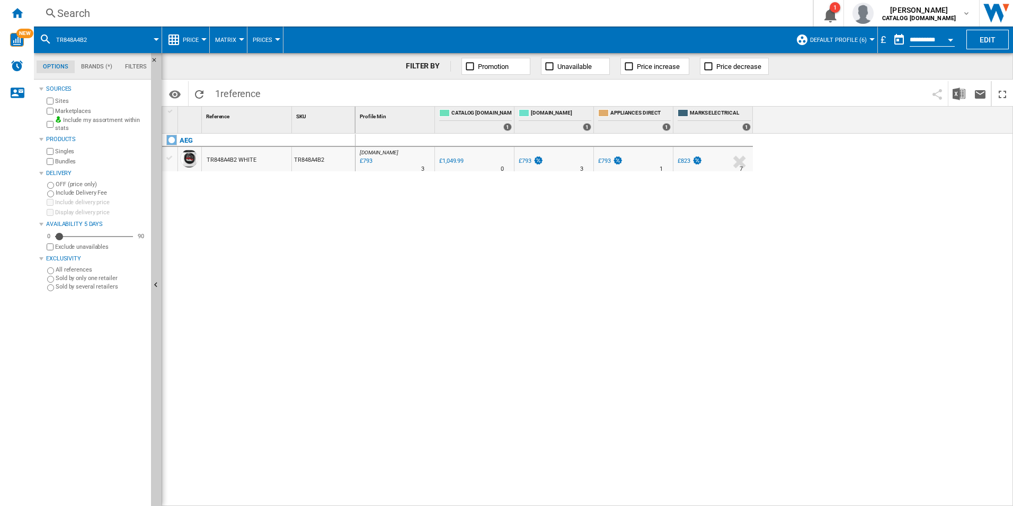
click at [697, 14] on div "Search" at bounding box center [421, 13] width 728 height 15
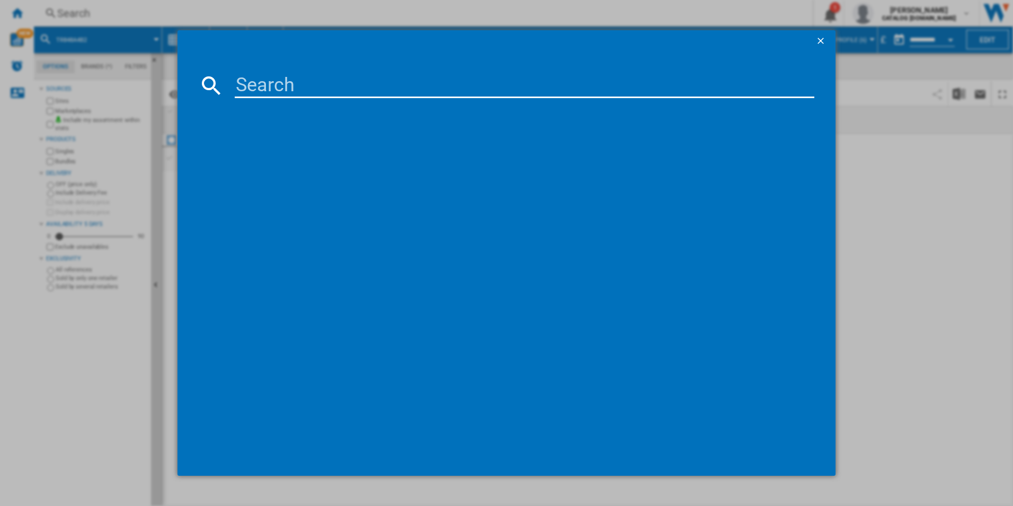
click at [617, 75] on input at bounding box center [525, 85] width 580 height 25
paste input "FFX52507ZW"
type input "FFX52507ZW"
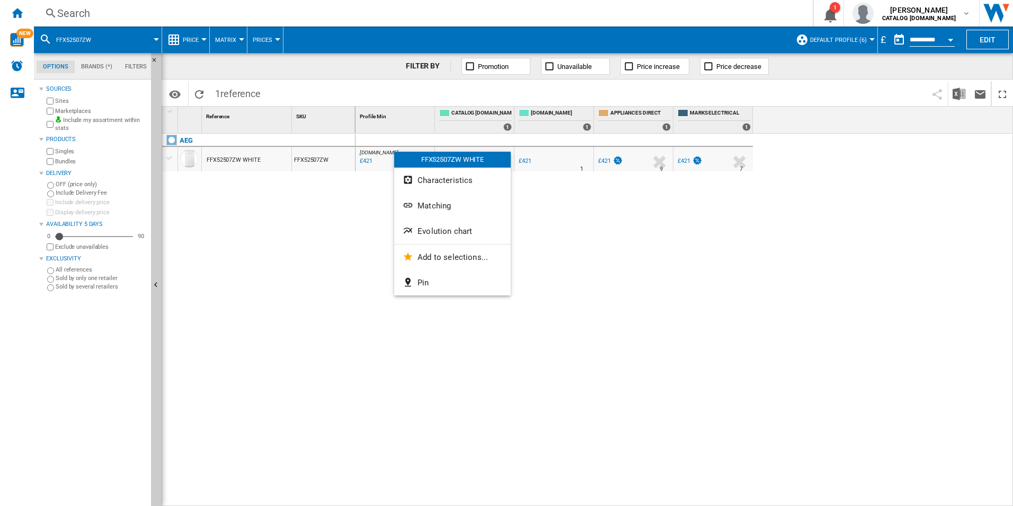
click at [458, 233] on span "Evolution chart" at bounding box center [445, 231] width 55 height 10
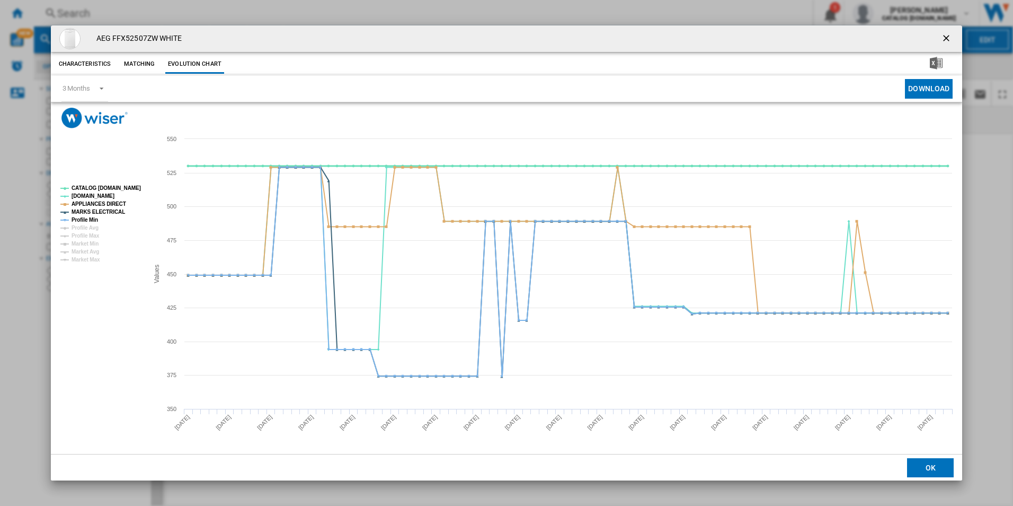
click at [107, 186] on tspan "CATALOG [DOMAIN_NAME]" at bounding box center [106, 188] width 69 height 6
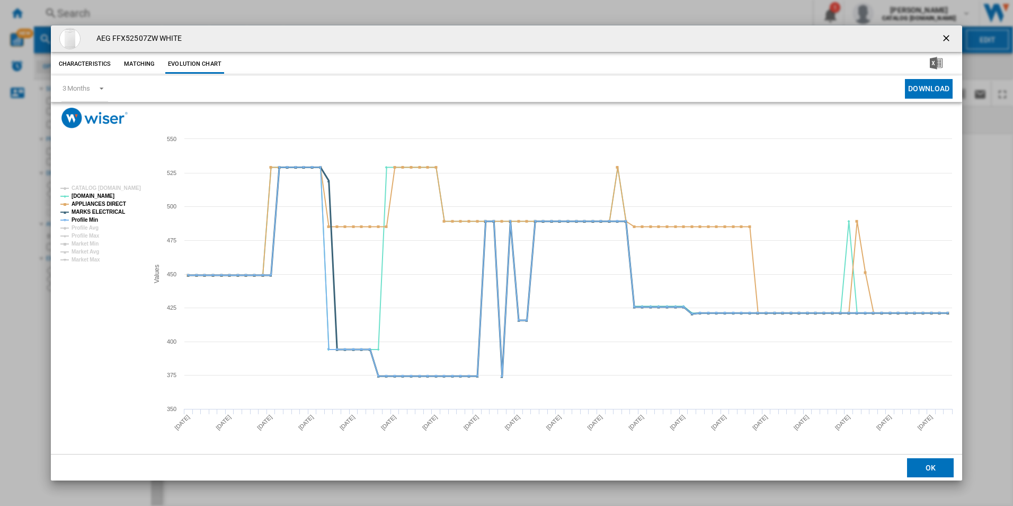
click at [106, 209] on tspan "MARKS ELECTRICAL" at bounding box center [99, 212] width 54 height 6
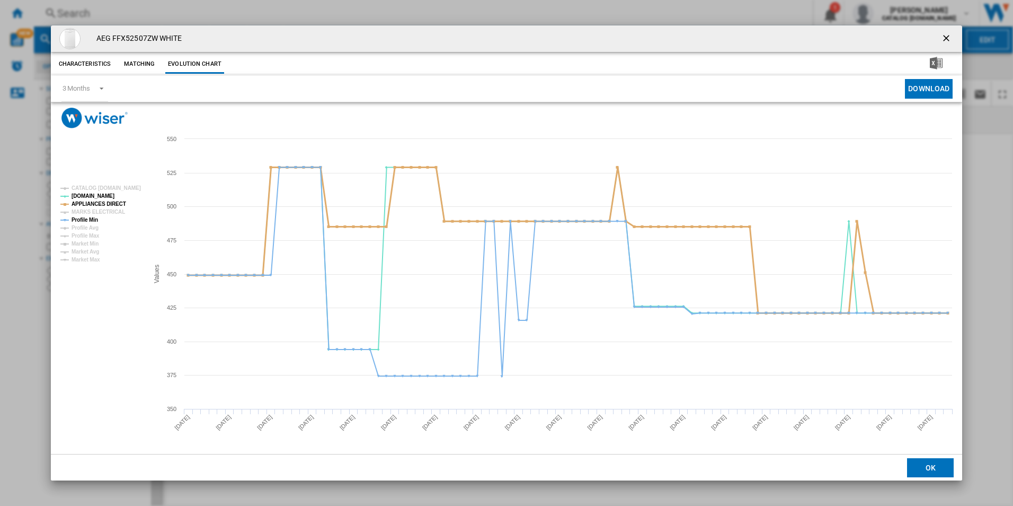
click at [107, 205] on tspan "APPLIANCES DIRECT" at bounding box center [99, 204] width 55 height 6
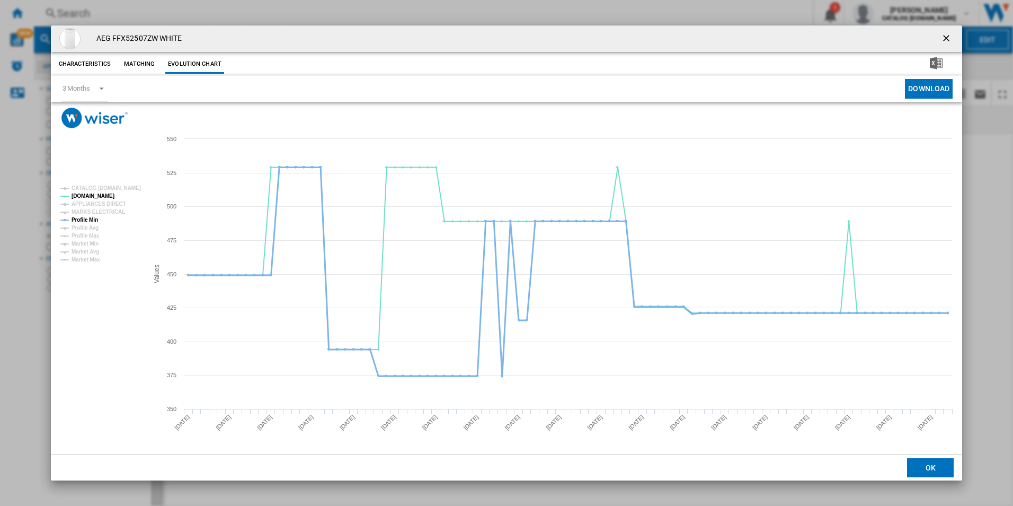
click at [94, 217] on tspan "Profile Min" at bounding box center [85, 220] width 27 height 6
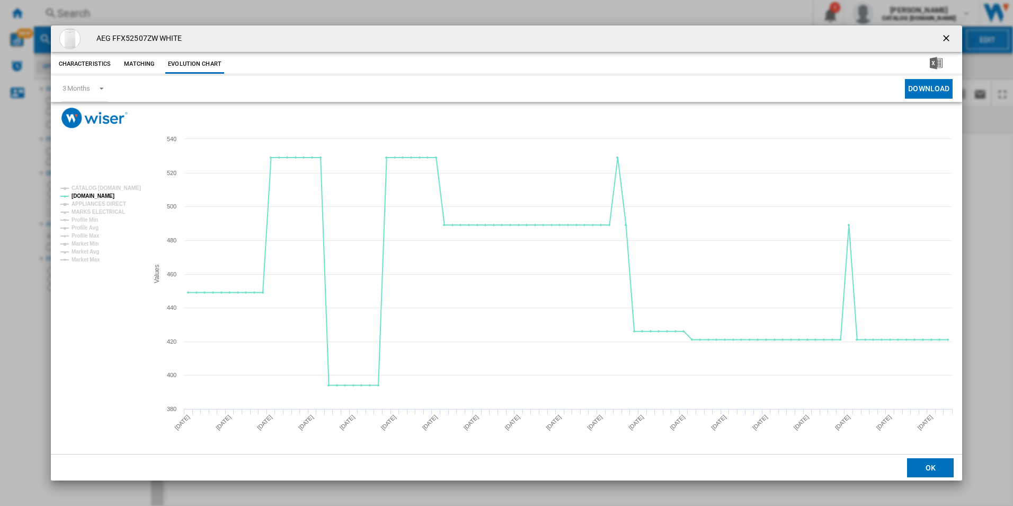
click at [950, 39] on ng-md-icon "getI18NText('BUTTONS.CLOSE_DIALOG')" at bounding box center [947, 39] width 13 height 13
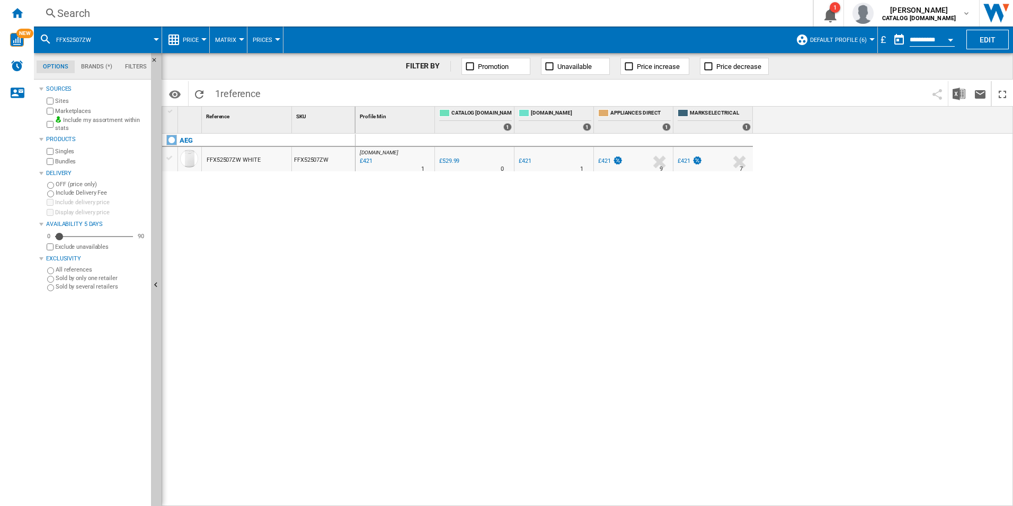
click at [706, 16] on div "Search" at bounding box center [421, 13] width 728 height 15
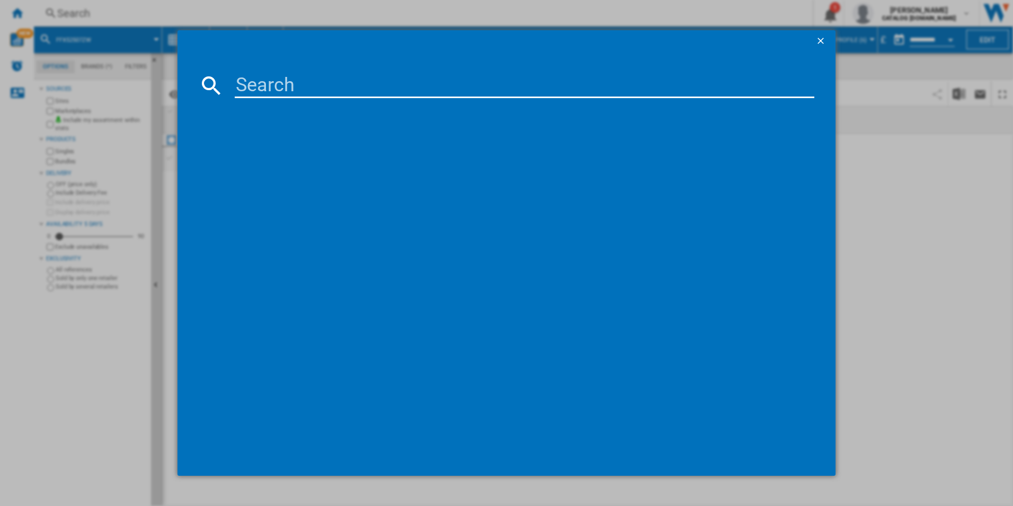
click at [653, 82] on input at bounding box center [525, 85] width 580 height 25
paste input "LWX60966B"
type input "LWX60966B"
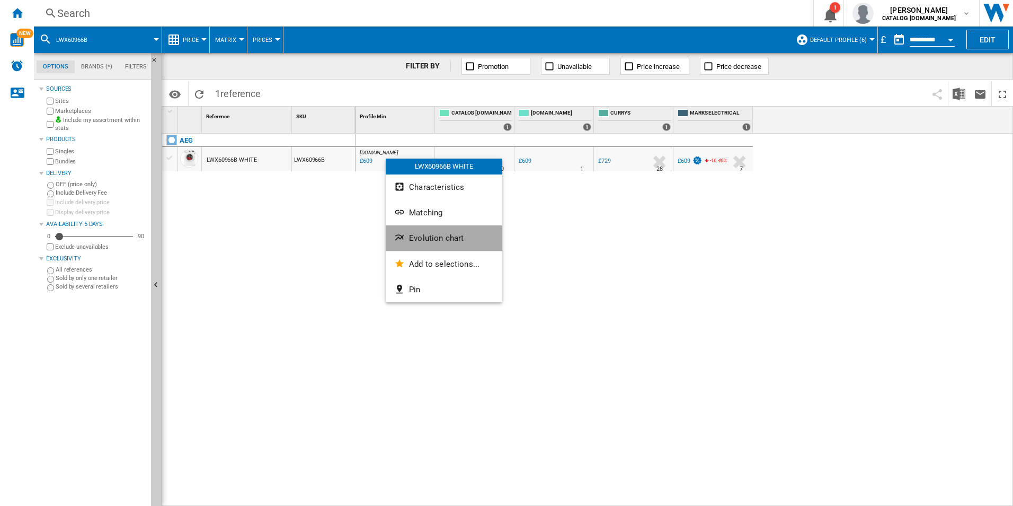
click at [422, 242] on span "Evolution chart" at bounding box center [436, 238] width 55 height 10
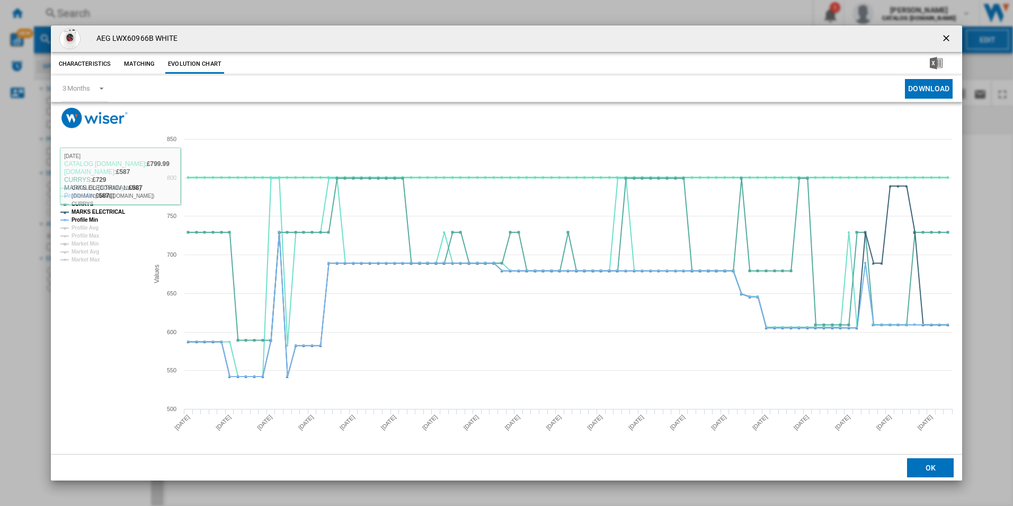
click at [123, 188] on tspan "CATALOG [DOMAIN_NAME]" at bounding box center [106, 188] width 69 height 6
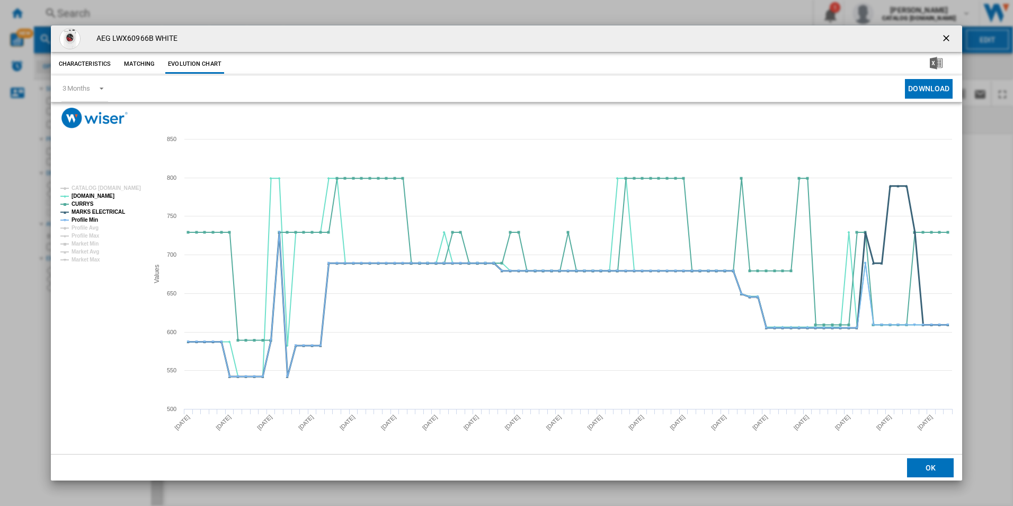
click at [112, 210] on tspan "MARKS ELECTRICAL" at bounding box center [99, 212] width 54 height 6
click at [90, 222] on tspan "Profile Min" at bounding box center [85, 220] width 27 height 6
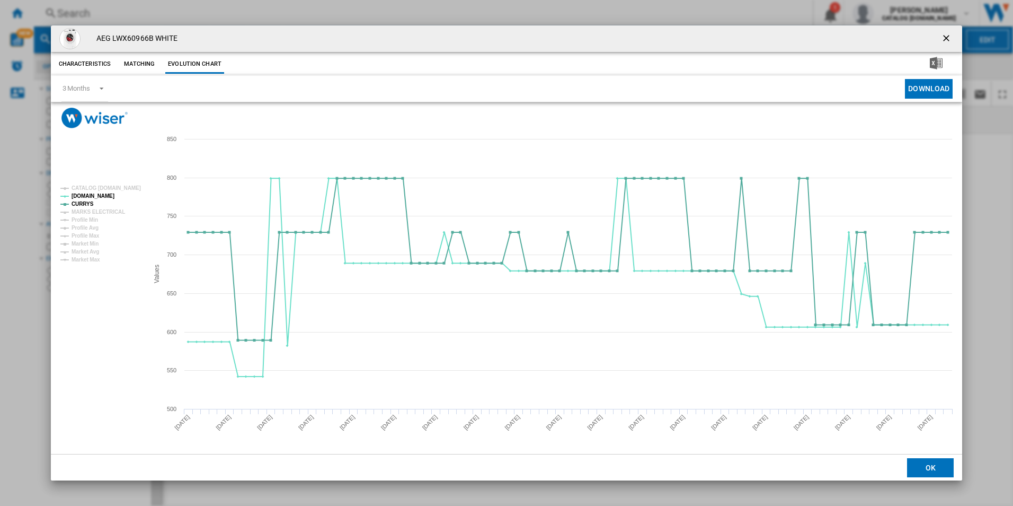
drag, startPoint x: 946, startPoint y: 34, endPoint x: 666, endPoint y: 29, distance: 279.4
click at [946, 34] on ng-md-icon "getI18NText('BUTTONS.CLOSE_DIALOG')" at bounding box center [947, 39] width 13 height 13
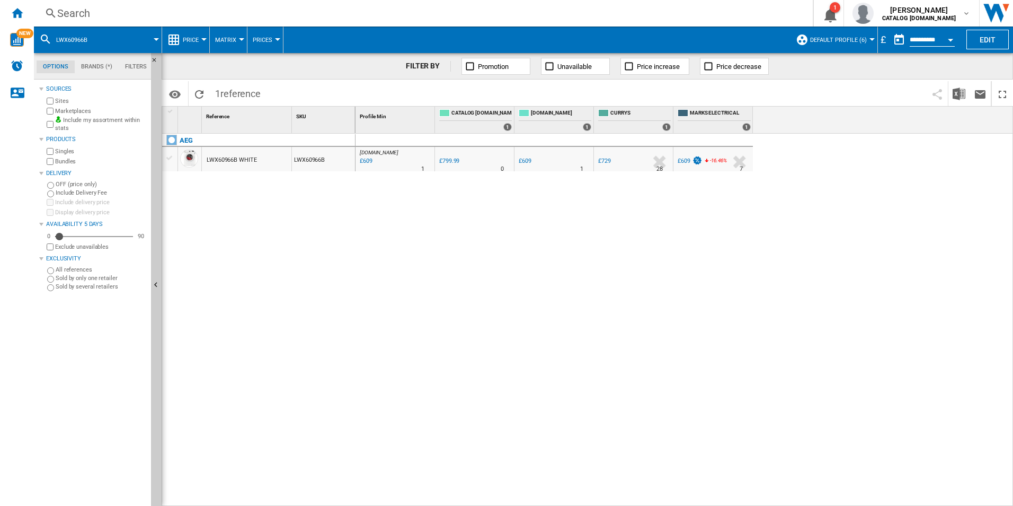
click at [586, 6] on div "Search" at bounding box center [421, 13] width 728 height 15
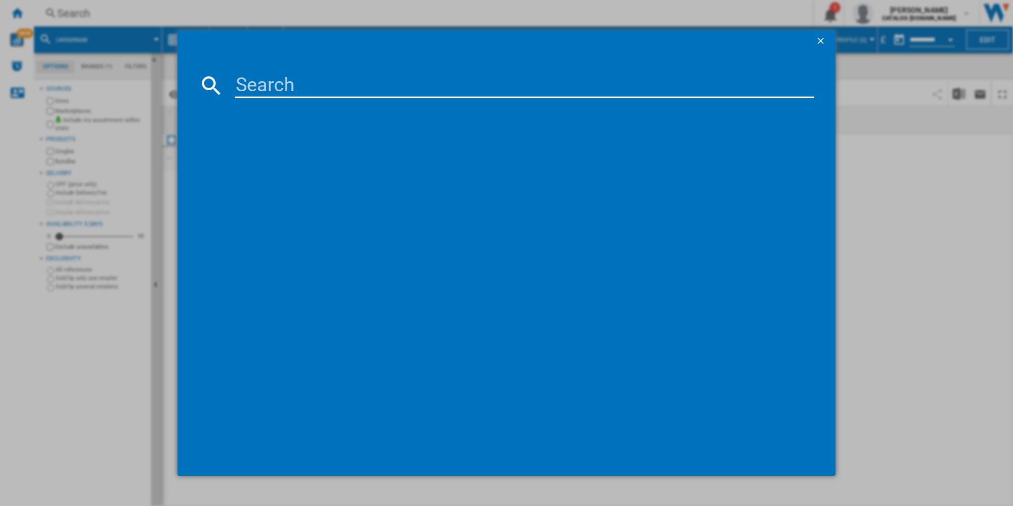
click at [559, 81] on input at bounding box center [525, 85] width 580 height 25
paste input "FSE74507Z"
type input "FSE74507Z"
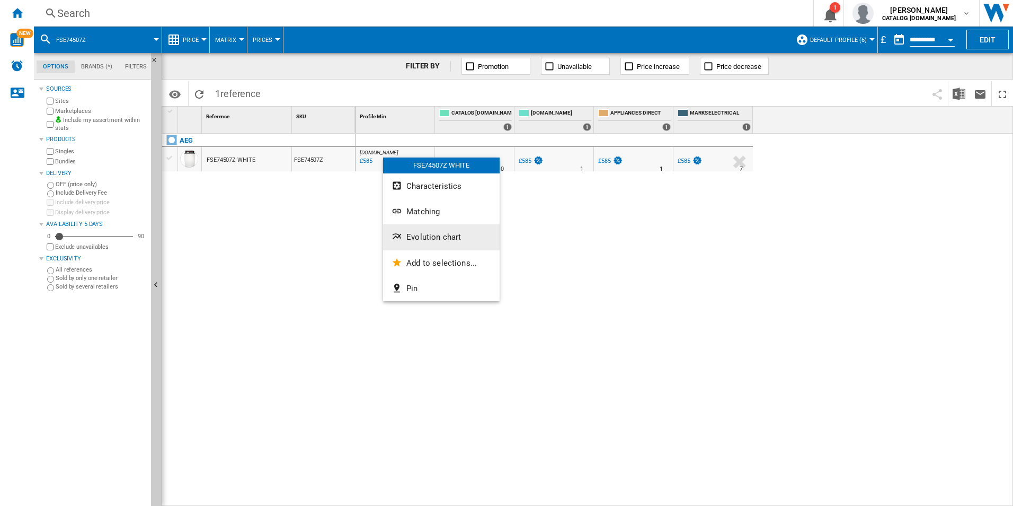
click at [408, 235] on span "Evolution chart" at bounding box center [434, 237] width 55 height 10
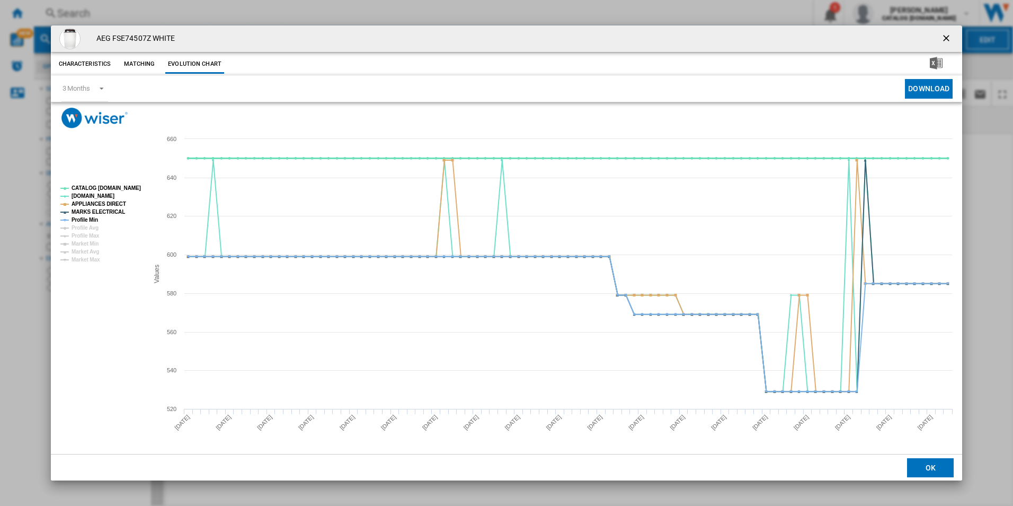
click at [117, 189] on tspan "CATALOG [DOMAIN_NAME]" at bounding box center [106, 188] width 69 height 6
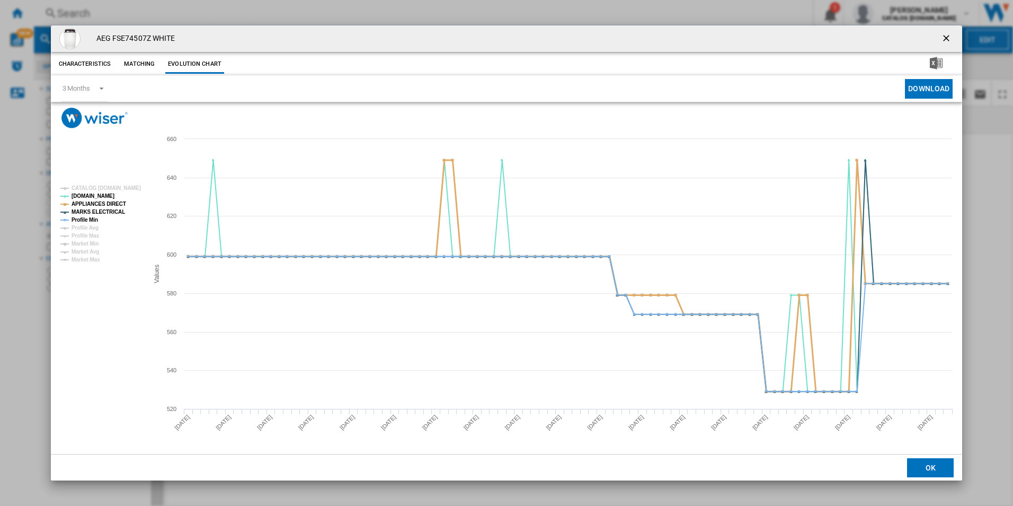
click at [111, 202] on tspan "APPLIANCES DIRECT" at bounding box center [99, 204] width 55 height 6
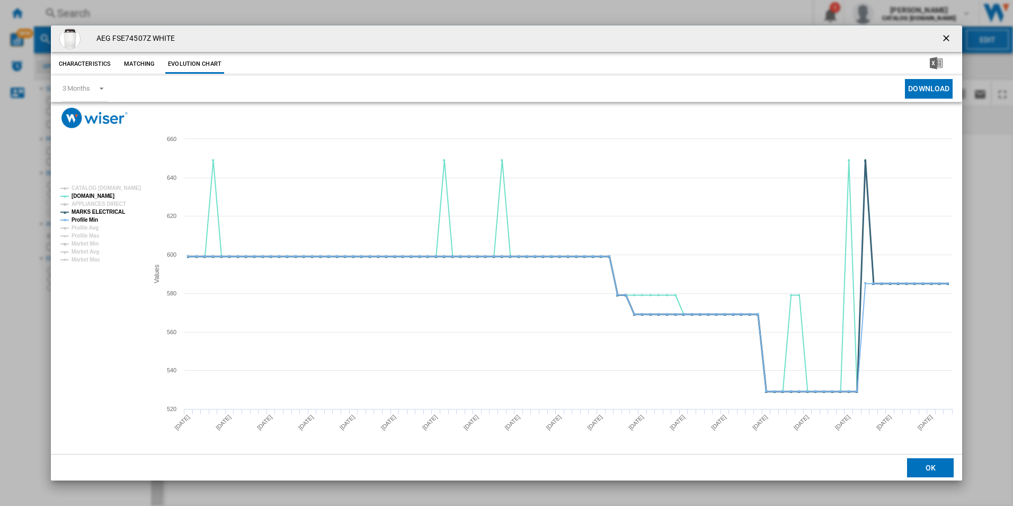
click at [109, 210] on tspan "MARKS ELECTRICAL" at bounding box center [99, 212] width 54 height 6
click at [94, 217] on tspan "Profile Min" at bounding box center [85, 220] width 27 height 6
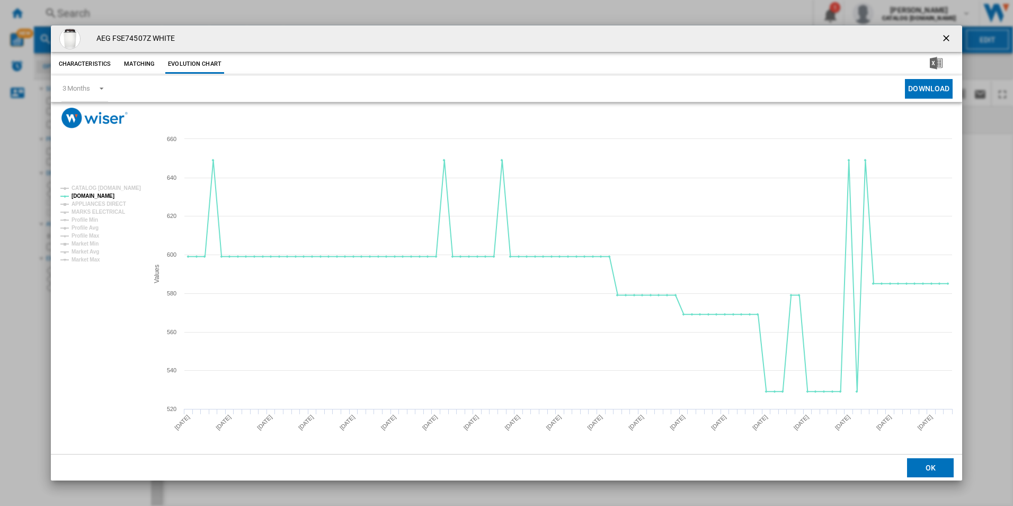
click at [947, 36] on ng-md-icon "getI18NText('BUTTONS.CLOSE_DIALOG')" at bounding box center [947, 39] width 13 height 13
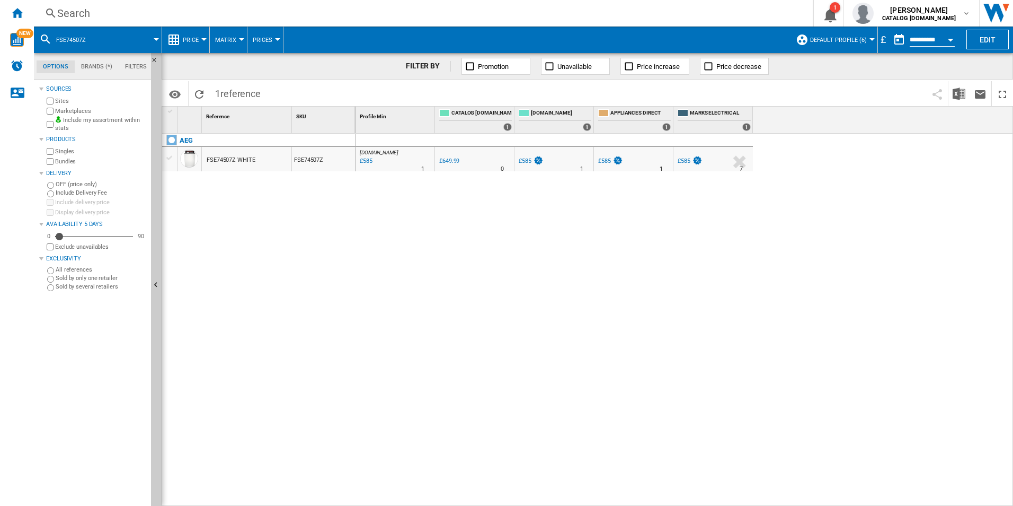
click at [683, 19] on div "Search" at bounding box center [421, 13] width 728 height 15
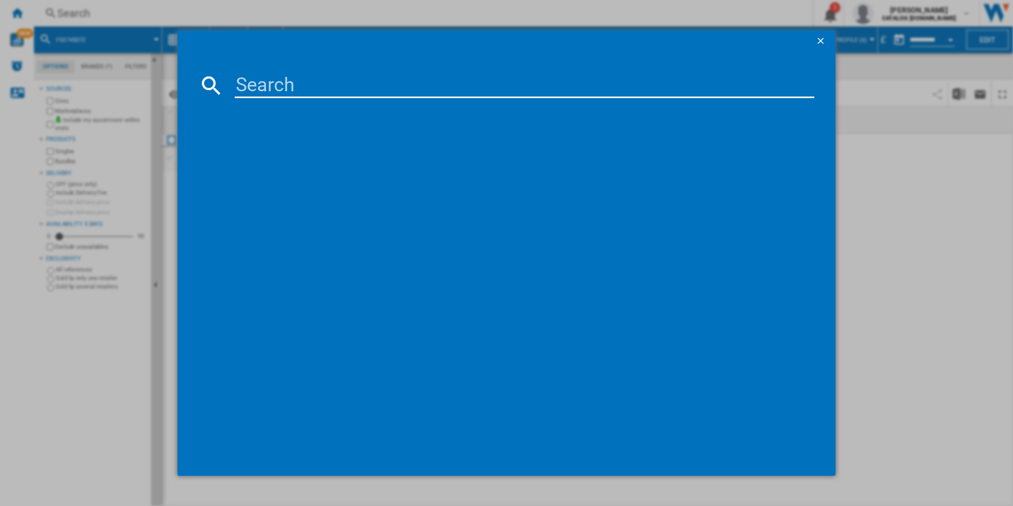
click at [664, 90] on input at bounding box center [525, 85] width 580 height 25
paste input "FFB75727PM"
type input "FFB75727PM"
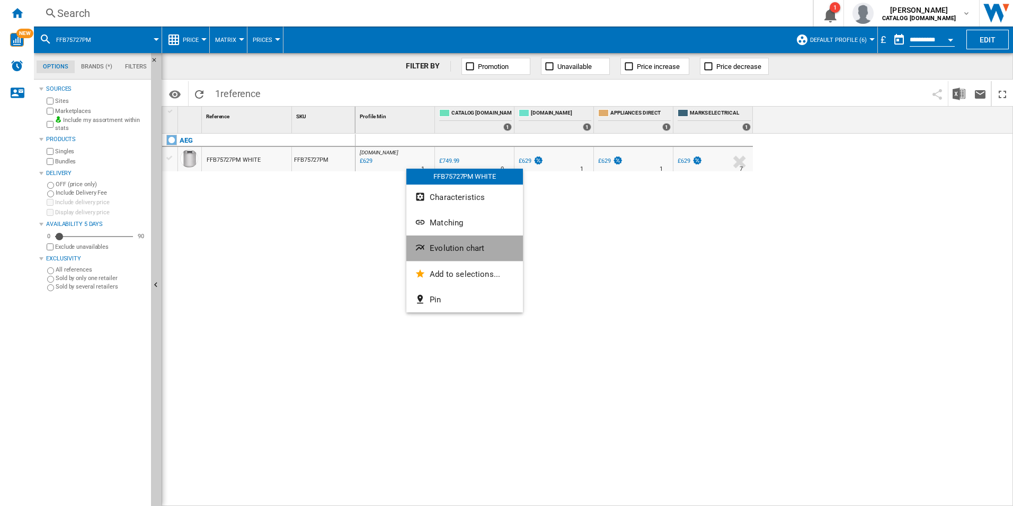
click at [447, 253] on button "Evolution chart" at bounding box center [465, 247] width 117 height 25
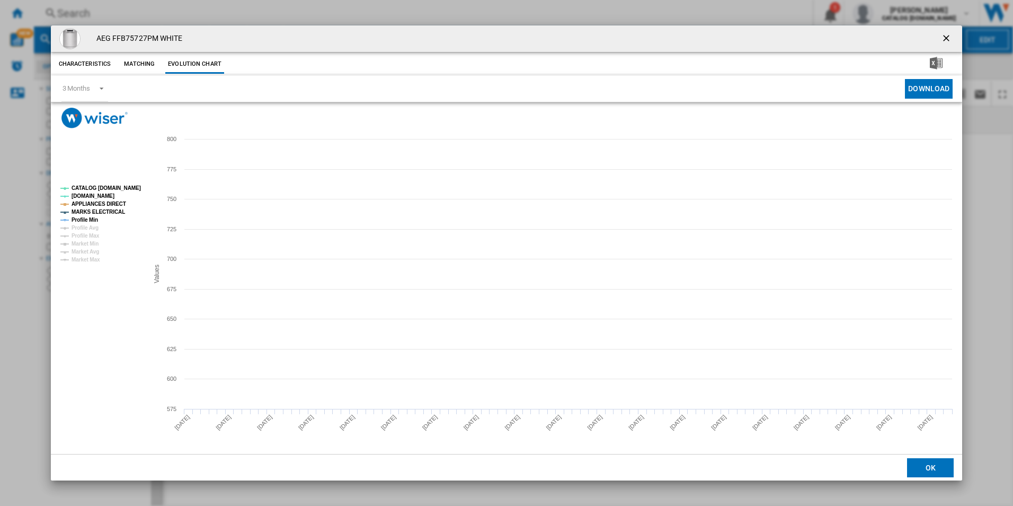
click at [131, 186] on tspan "CATALOG [DOMAIN_NAME]" at bounding box center [106, 188] width 69 height 6
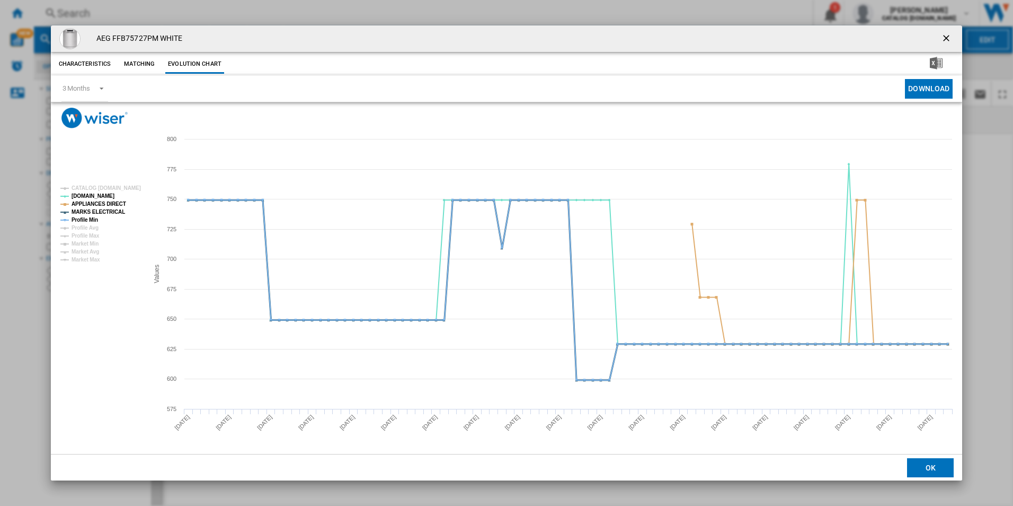
click at [107, 209] on tspan "MARKS ELECTRICAL" at bounding box center [99, 212] width 54 height 6
click at [112, 202] on tspan "APPLIANCES DIRECT" at bounding box center [99, 204] width 55 height 6
click at [87, 221] on tspan "Profile Min" at bounding box center [85, 220] width 27 height 6
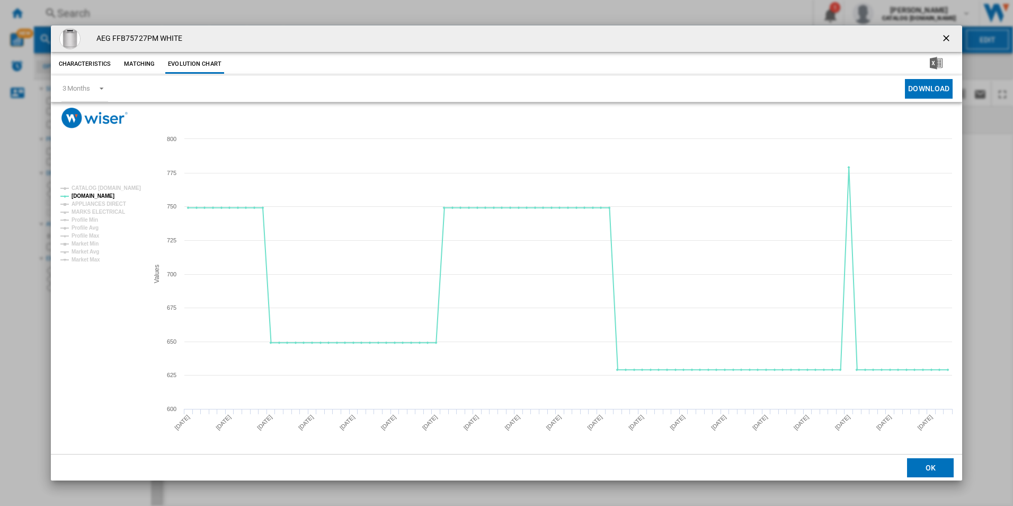
drag, startPoint x: 947, startPoint y: 39, endPoint x: 835, endPoint y: 35, distance: 112.4
click at [947, 39] on ng-md-icon "getI18NText('BUTTONS.CLOSE_DIALOG')" at bounding box center [947, 39] width 13 height 13
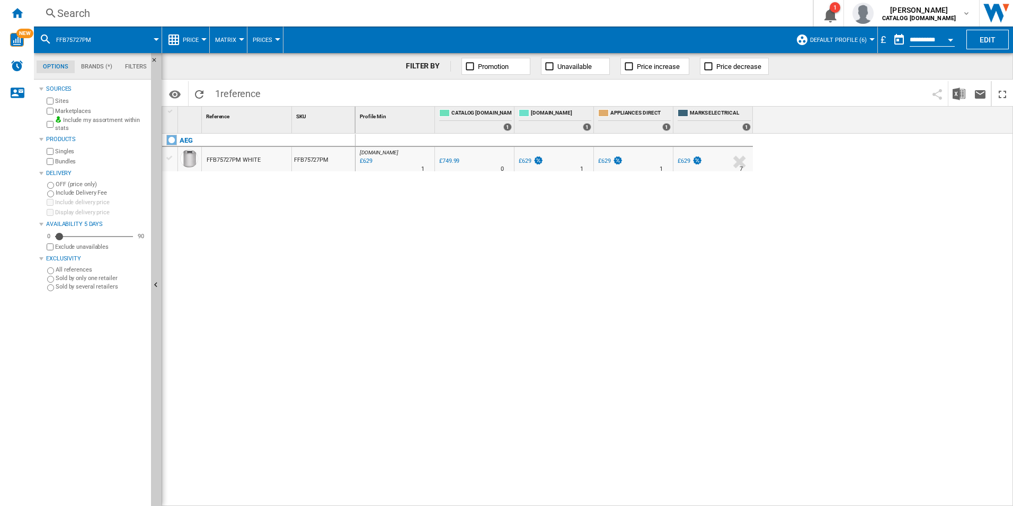
click at [671, 15] on div "Search" at bounding box center [421, 13] width 728 height 15
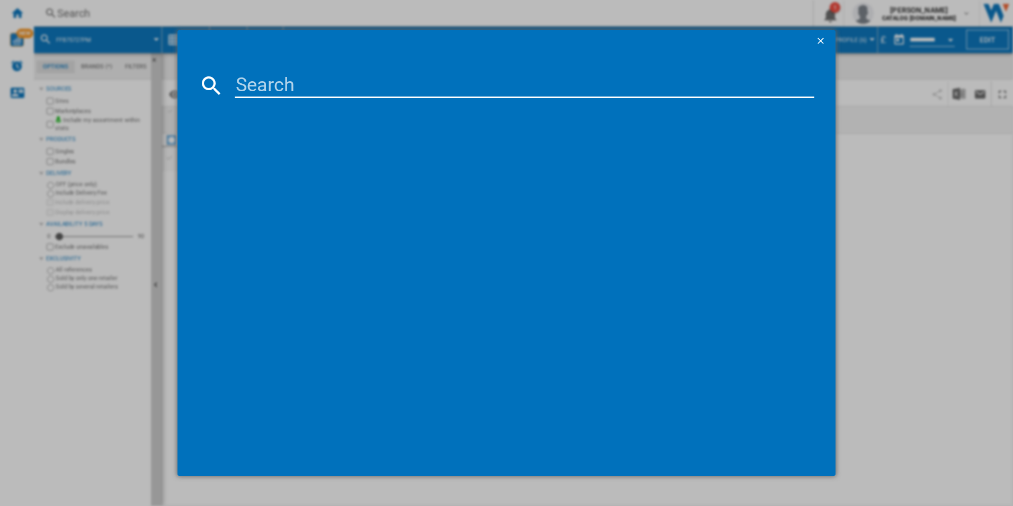
click at [676, 91] on input at bounding box center [525, 85] width 580 height 25
paste input "LWX60746B"
type input "LWX60746B"
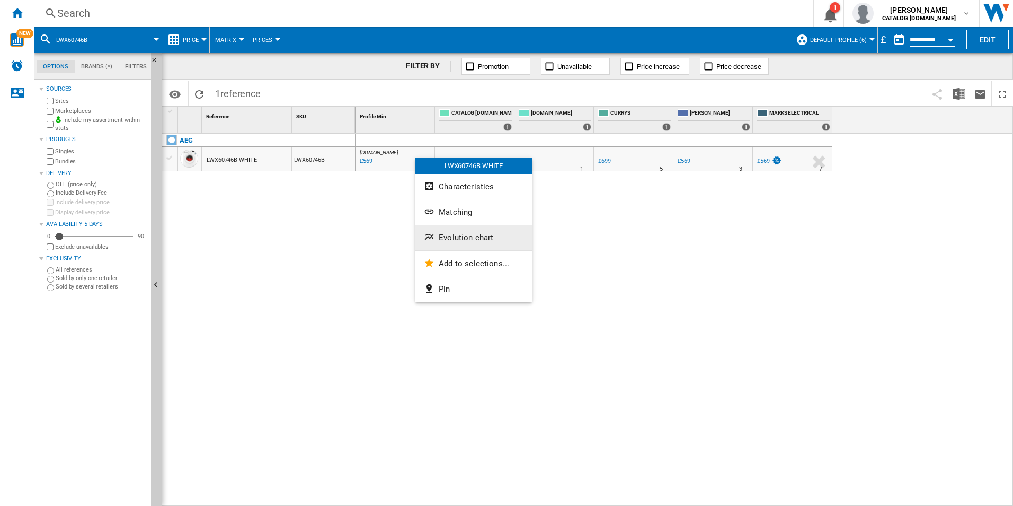
click at [447, 228] on button "Evolution chart" at bounding box center [474, 237] width 117 height 25
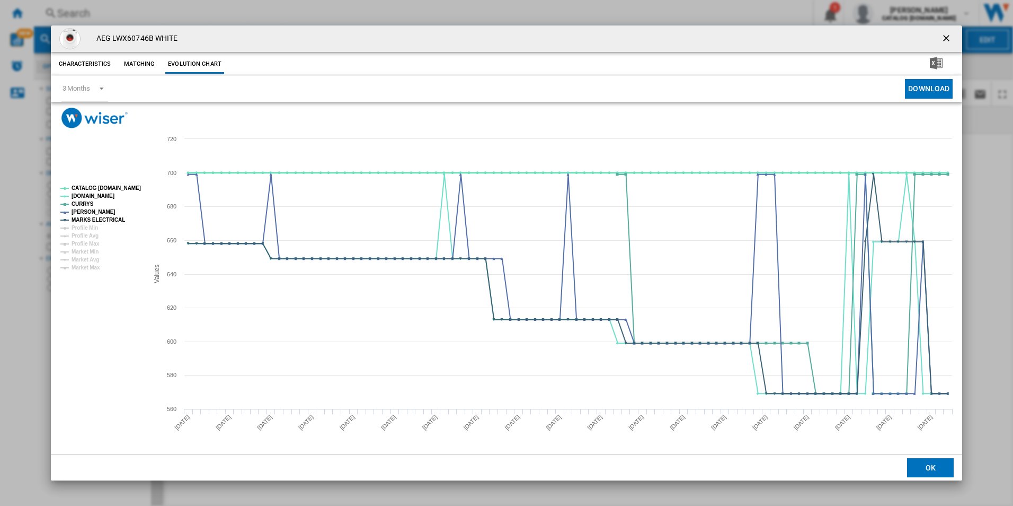
click at [114, 187] on tspan "CATALOG [DOMAIN_NAME]" at bounding box center [106, 188] width 69 height 6
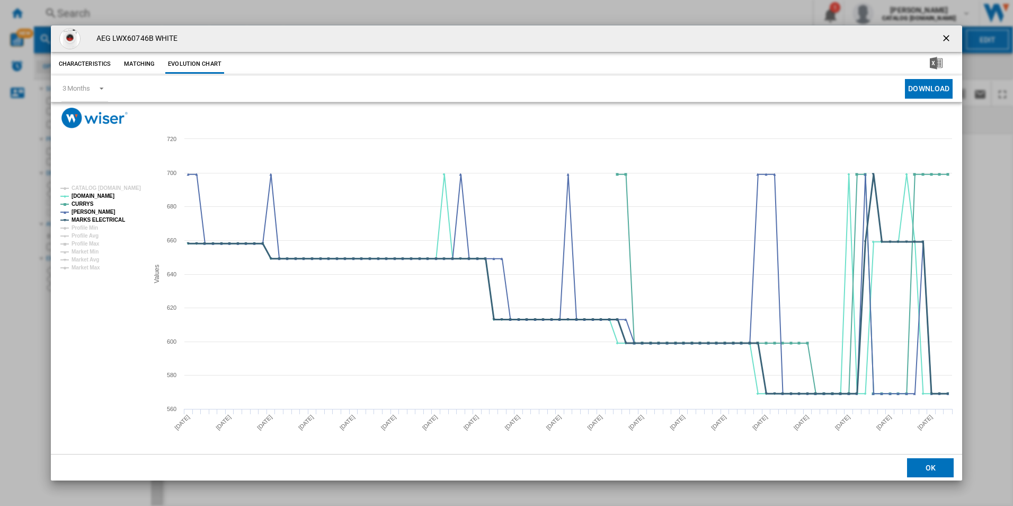
click at [108, 217] on tspan "MARKS ELECTRICAL" at bounding box center [99, 220] width 54 height 6
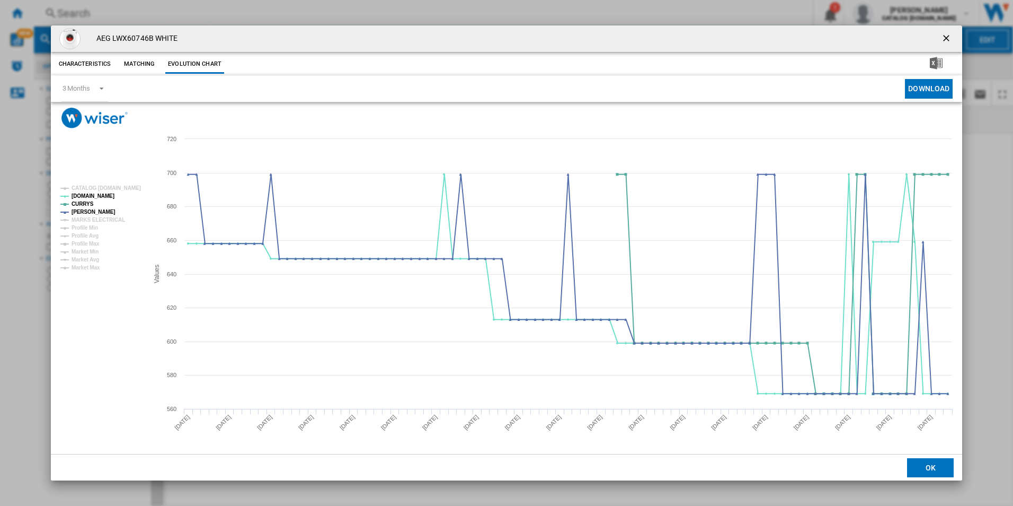
drag, startPoint x: 947, startPoint y: 33, endPoint x: 753, endPoint y: 36, distance: 193.5
click at [947, 33] on ng-md-icon "getI18NText('BUTTONS.CLOSE_DIALOG')" at bounding box center [947, 39] width 13 height 13
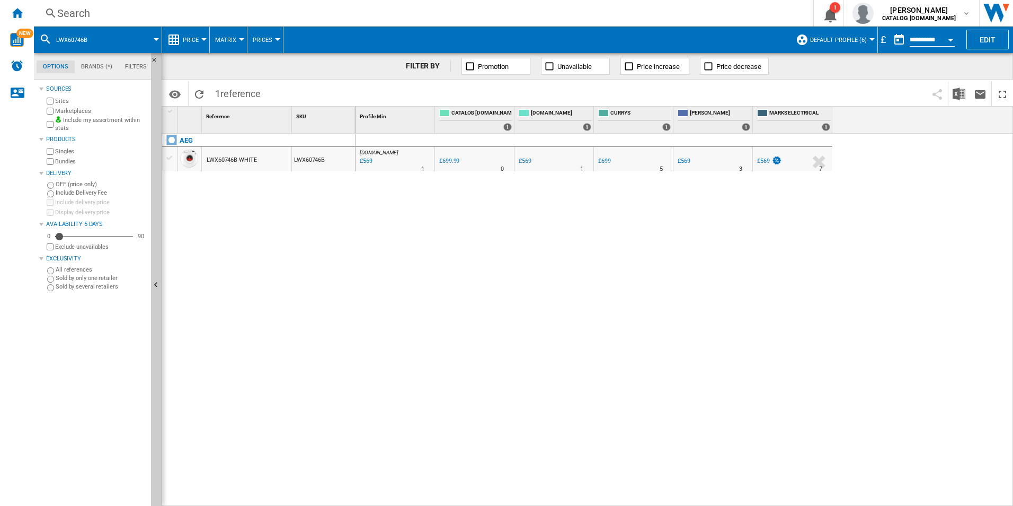
click at [639, 10] on div "Search" at bounding box center [421, 13] width 728 height 15
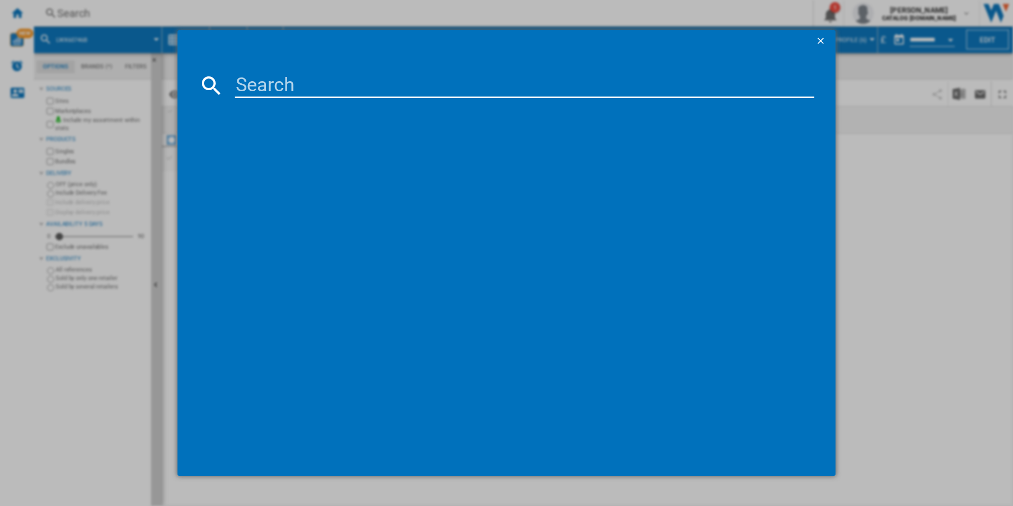
click at [426, 87] on input at bounding box center [525, 85] width 580 height 25
paste input "LWR7195M4B"
type input "LWR7195M4B"
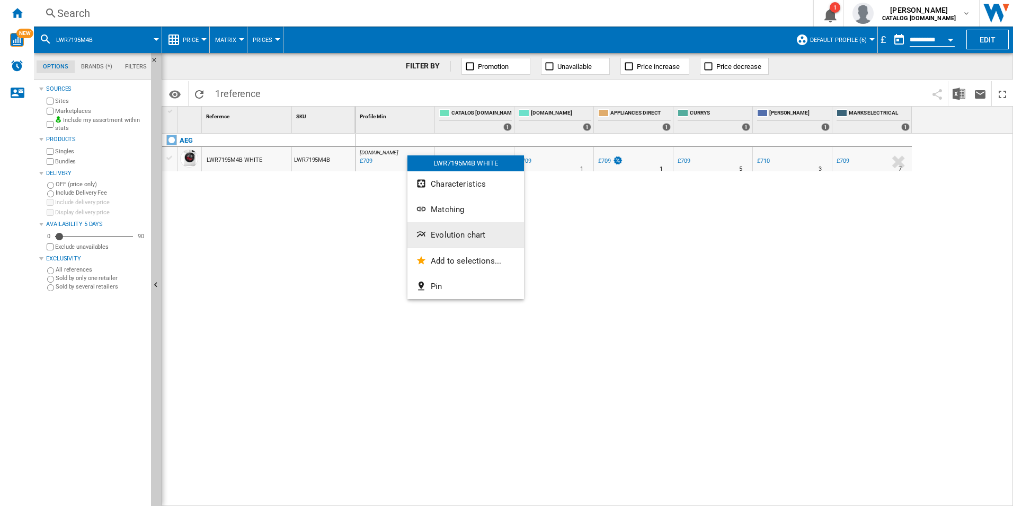
click at [475, 230] on span "Evolution chart" at bounding box center [458, 235] width 55 height 10
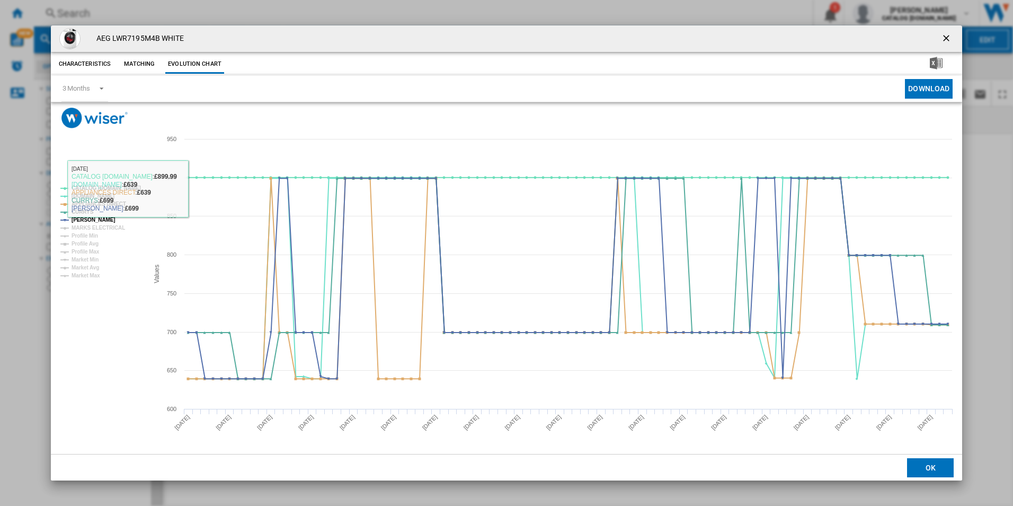
click at [126, 182] on rect "Product popup" at bounding box center [100, 231] width 88 height 101
click at [126, 191] on tspan "CATALOG [DOMAIN_NAME]" at bounding box center [106, 188] width 69 height 6
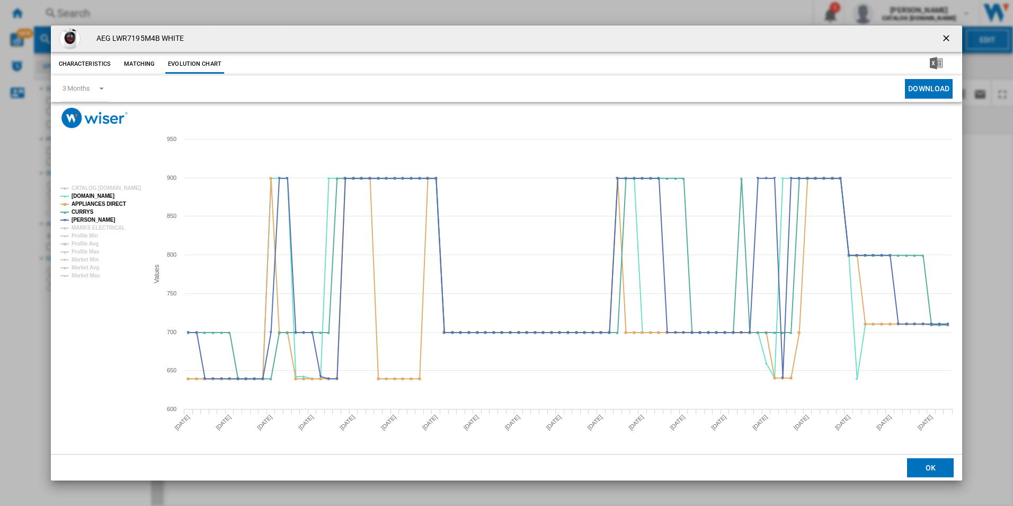
drag, startPoint x: 122, startPoint y: 202, endPoint x: 108, endPoint y: 202, distance: 14.3
click at [121, 202] on g "CATALOG [DOMAIN_NAME] [DOMAIN_NAME] APPLIANCES DIRECT CURRYS [PERSON_NAME] MARK…" at bounding box center [100, 231] width 88 height 101
click at [108, 202] on tspan "APPLIANCES DIRECT" at bounding box center [99, 204] width 55 height 6
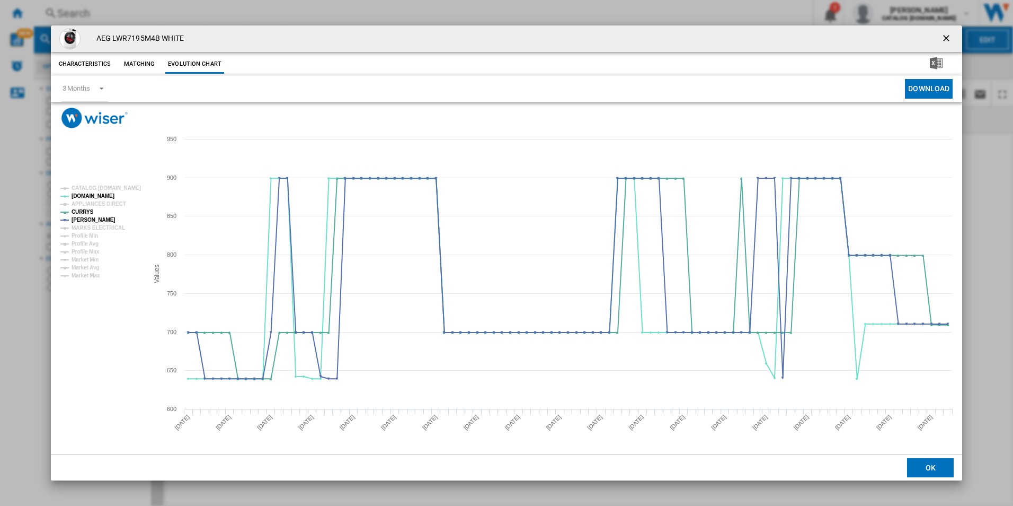
drag, startPoint x: 947, startPoint y: 33, endPoint x: 816, endPoint y: 36, distance: 130.9
click at [947, 33] on ng-md-icon "getI18NText('BUTTONS.CLOSE_DIALOG')" at bounding box center [947, 39] width 13 height 13
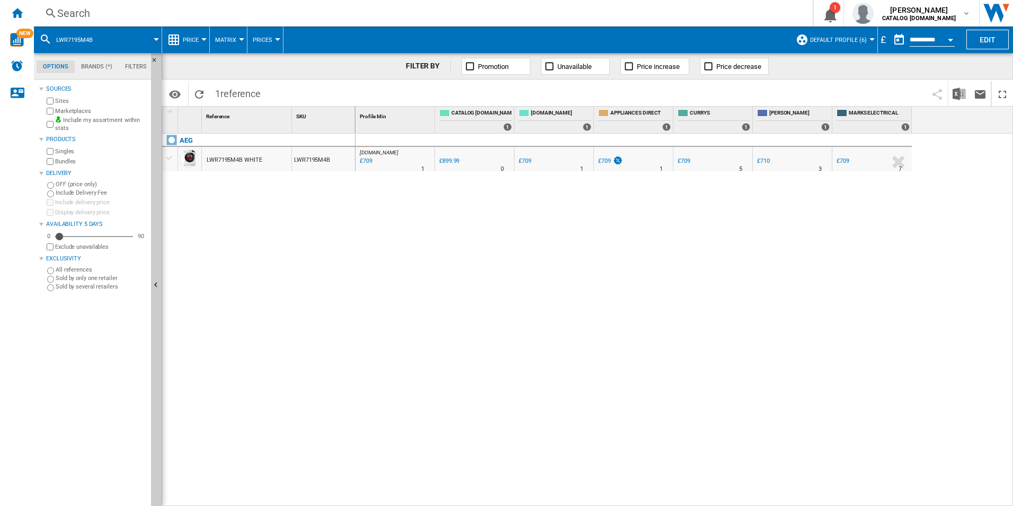
click at [688, 15] on div "Search" at bounding box center [421, 13] width 728 height 15
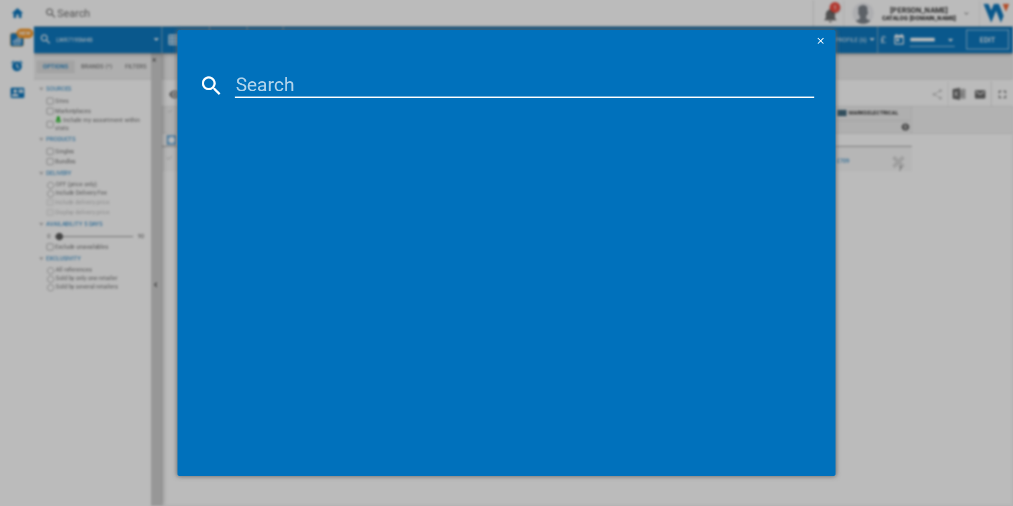
click at [606, 92] on input at bounding box center [525, 85] width 580 height 25
paste input "FSX51407Z"
type input "FSX51407Z"
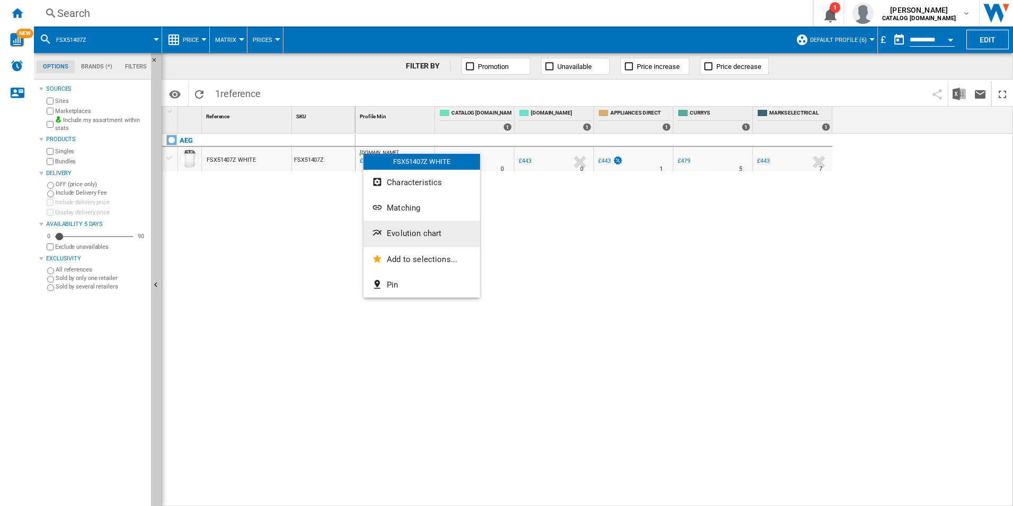
click at [398, 227] on button "Evolution chart" at bounding box center [422, 232] width 117 height 25
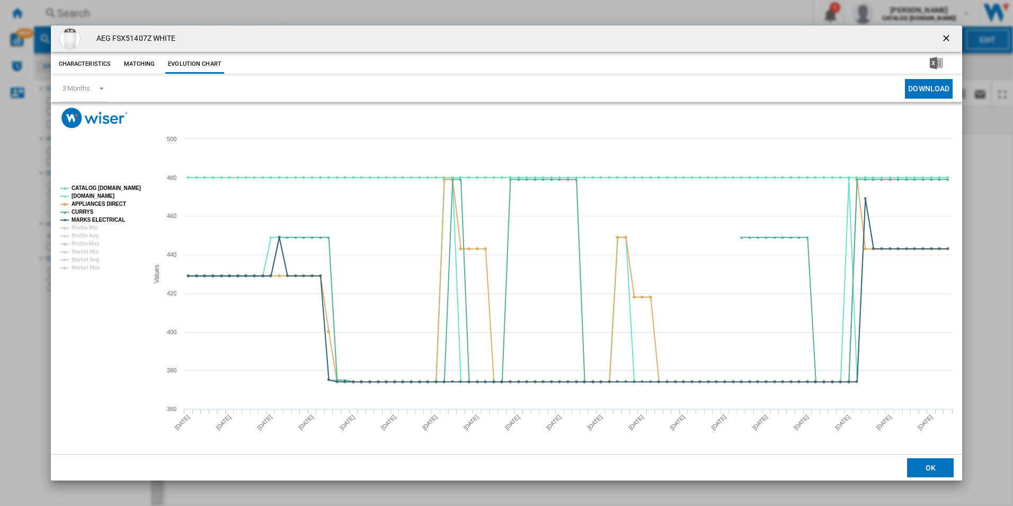
click at [133, 183] on rect "Product popup" at bounding box center [100, 227] width 88 height 93
click at [128, 189] on tspan "CATALOG [DOMAIN_NAME]" at bounding box center [106, 188] width 69 height 6
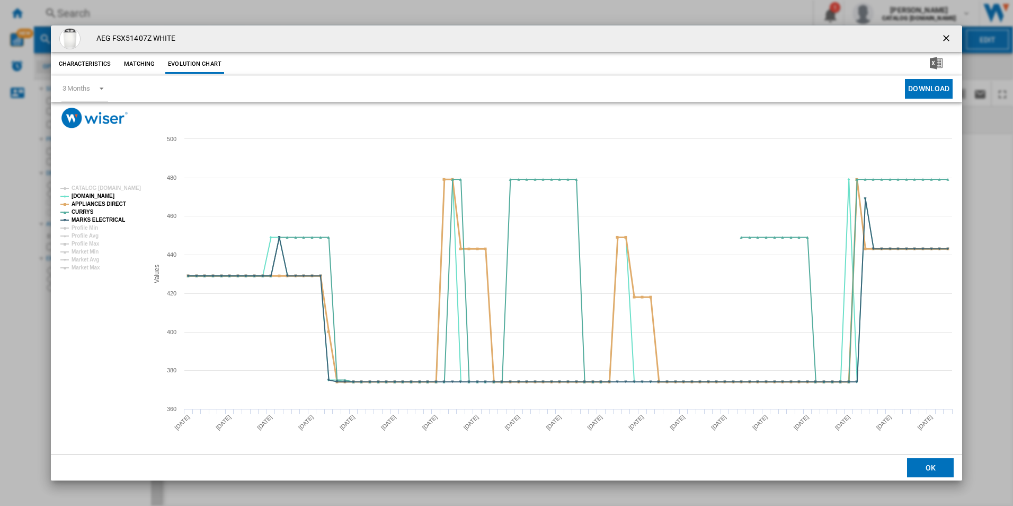
click at [110, 202] on tspan "APPLIANCES DIRECT" at bounding box center [99, 204] width 55 height 6
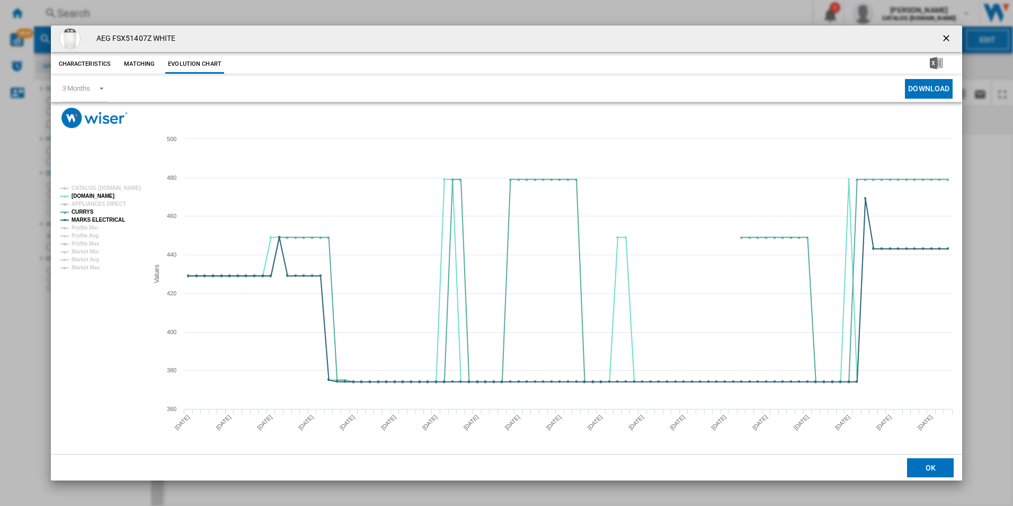
click at [113, 224] on rect "Product popup" at bounding box center [100, 227] width 88 height 93
click at [113, 218] on tspan "MARKS ELECTRICAL" at bounding box center [99, 220] width 54 height 6
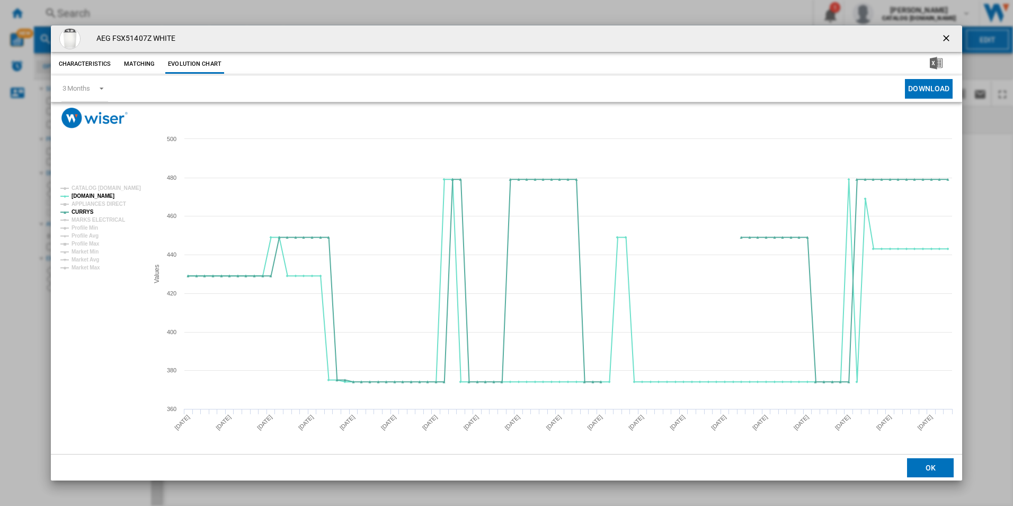
drag, startPoint x: 949, startPoint y: 38, endPoint x: 884, endPoint y: 40, distance: 65.2
click at [949, 38] on ng-md-icon "getI18NText('BUTTONS.CLOSE_DIALOG')" at bounding box center [947, 39] width 13 height 13
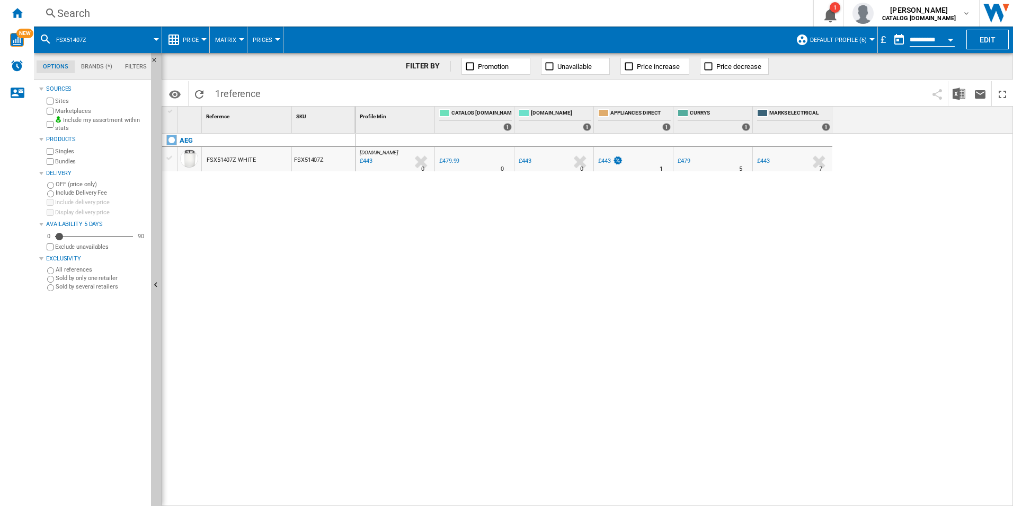
click at [720, 14] on div "Search" at bounding box center [421, 13] width 728 height 15
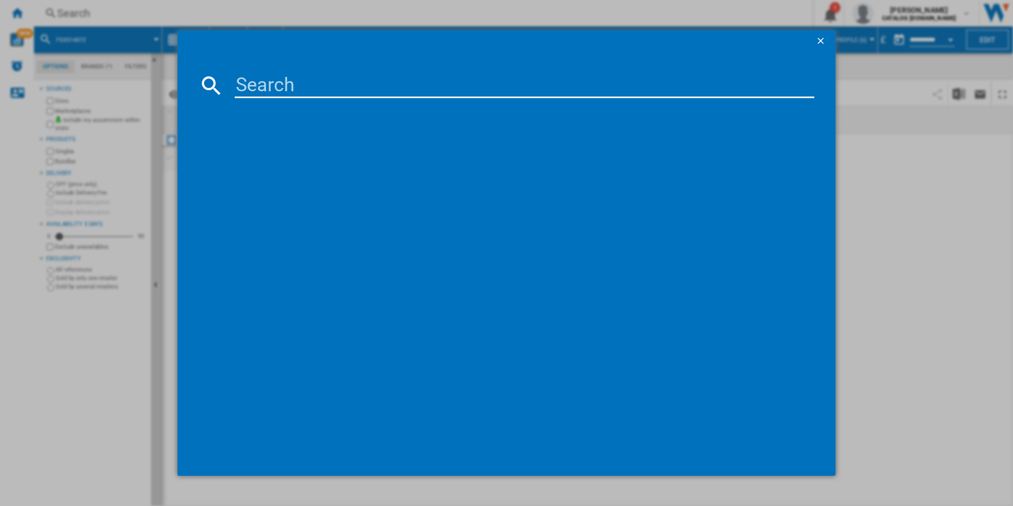
click at [600, 84] on input at bounding box center [525, 85] width 580 height 25
paste input "TR849P4B"
type input "TR849P4B"
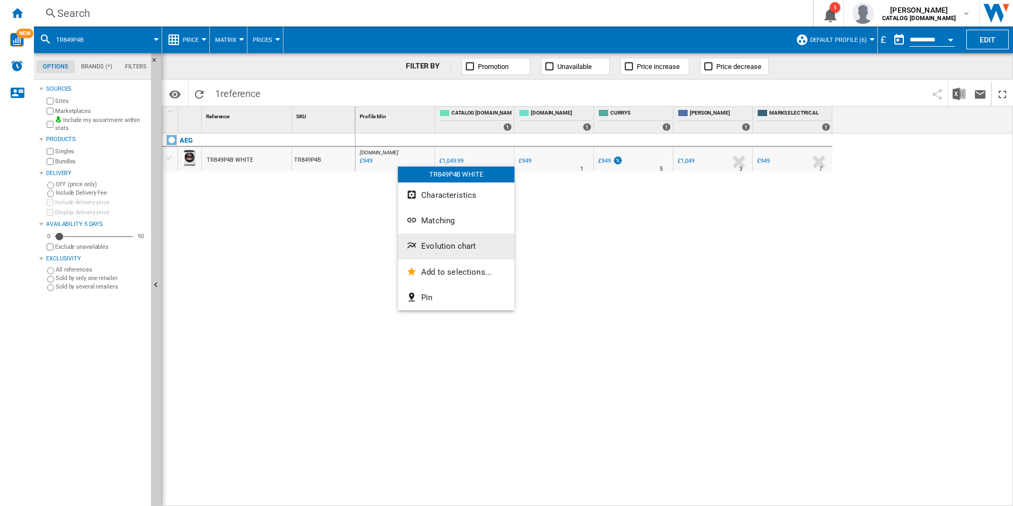
click at [428, 243] on span "Evolution chart" at bounding box center [448, 246] width 55 height 10
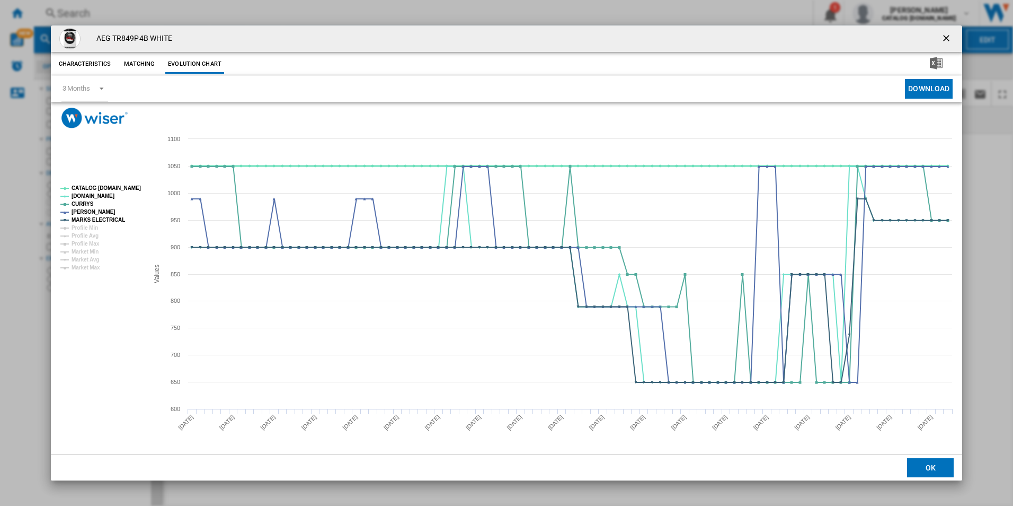
click at [132, 189] on tspan "CATALOG [DOMAIN_NAME]" at bounding box center [106, 188] width 69 height 6
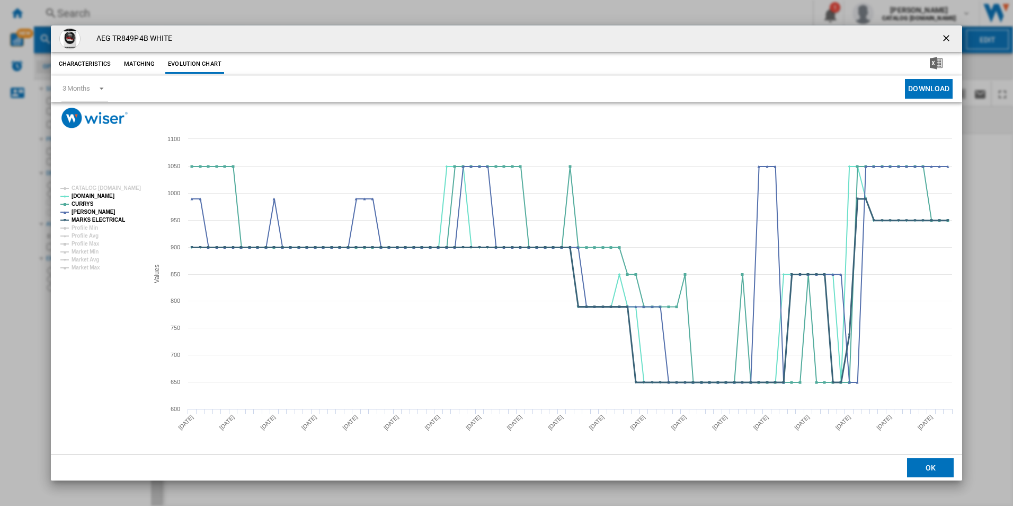
click at [114, 218] on tspan "MARKS ELECTRICAL" at bounding box center [99, 220] width 54 height 6
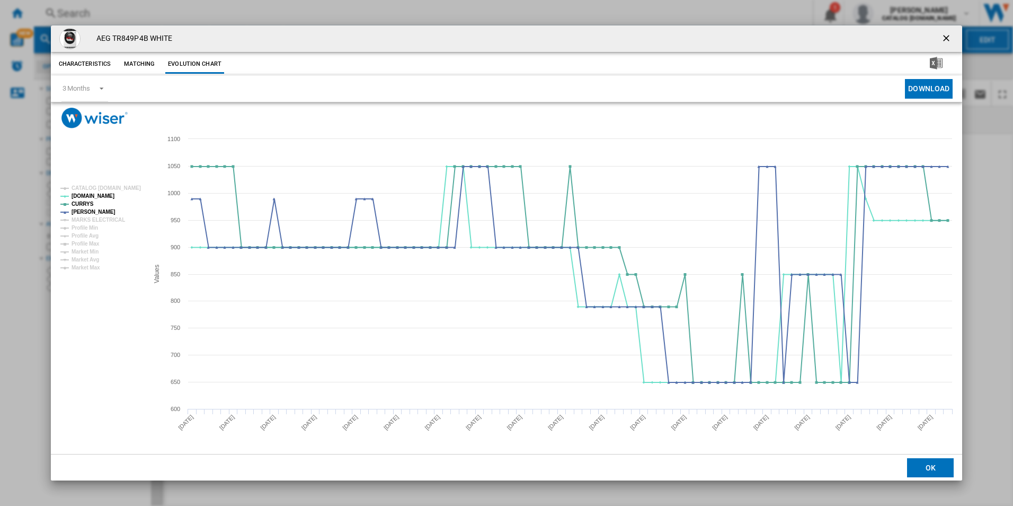
click at [956, 29] on button "Product popup" at bounding box center [947, 38] width 21 height 21
